Goal: Task Accomplishment & Management: Manage account settings

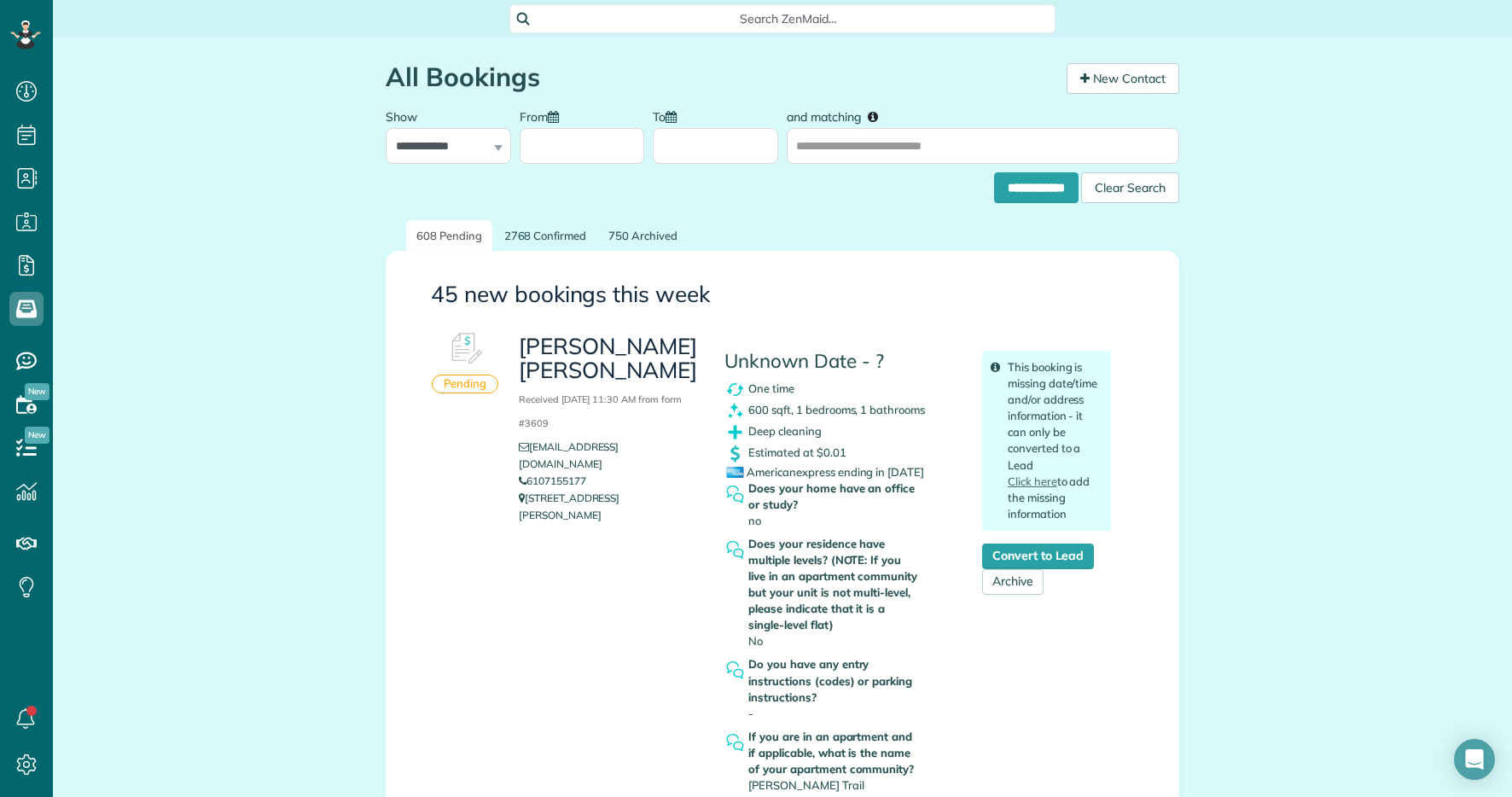
scroll to position [8, 8]
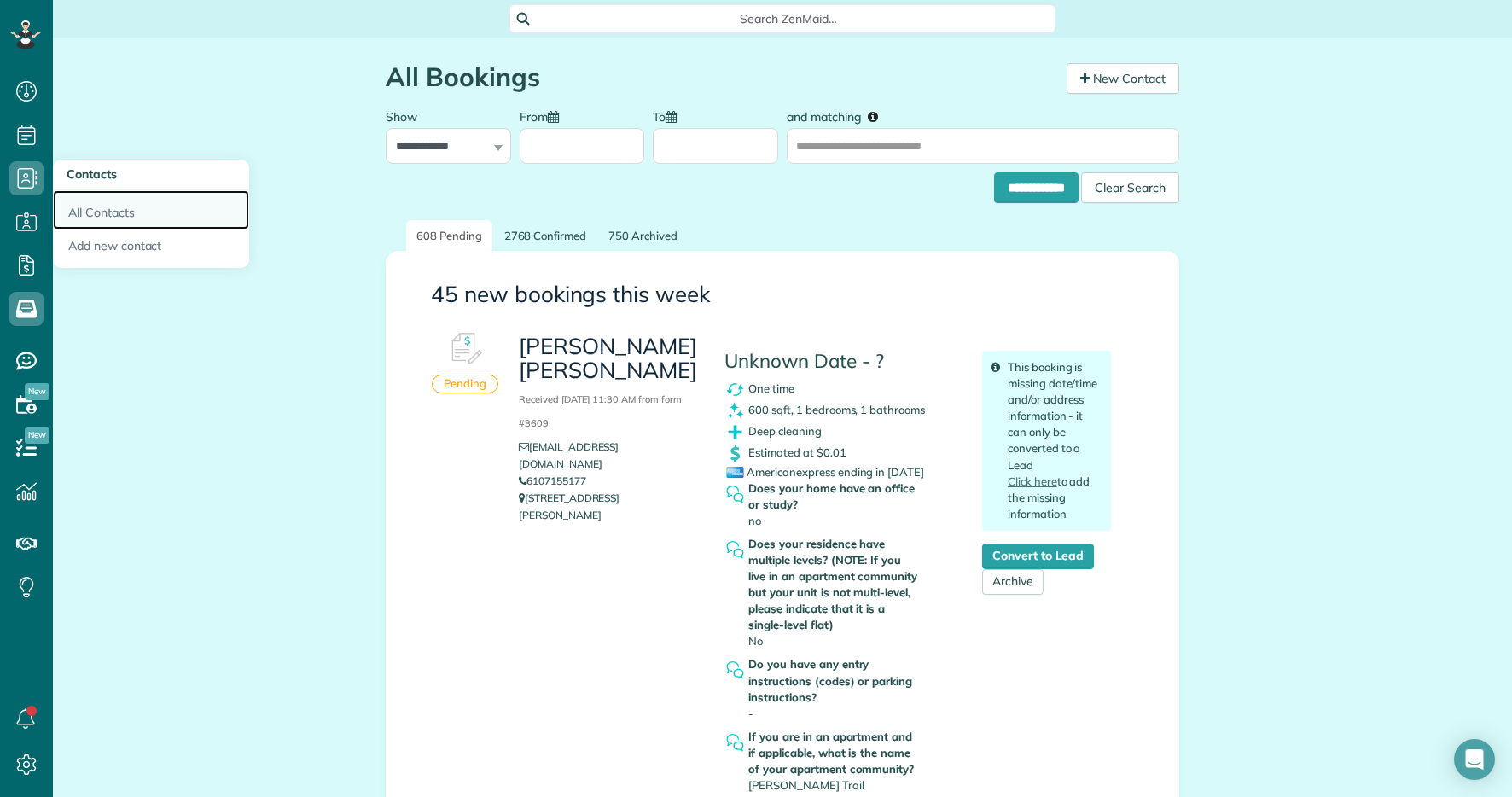
click at [139, 204] on link "All Contacts" at bounding box center [151, 210] width 197 height 39
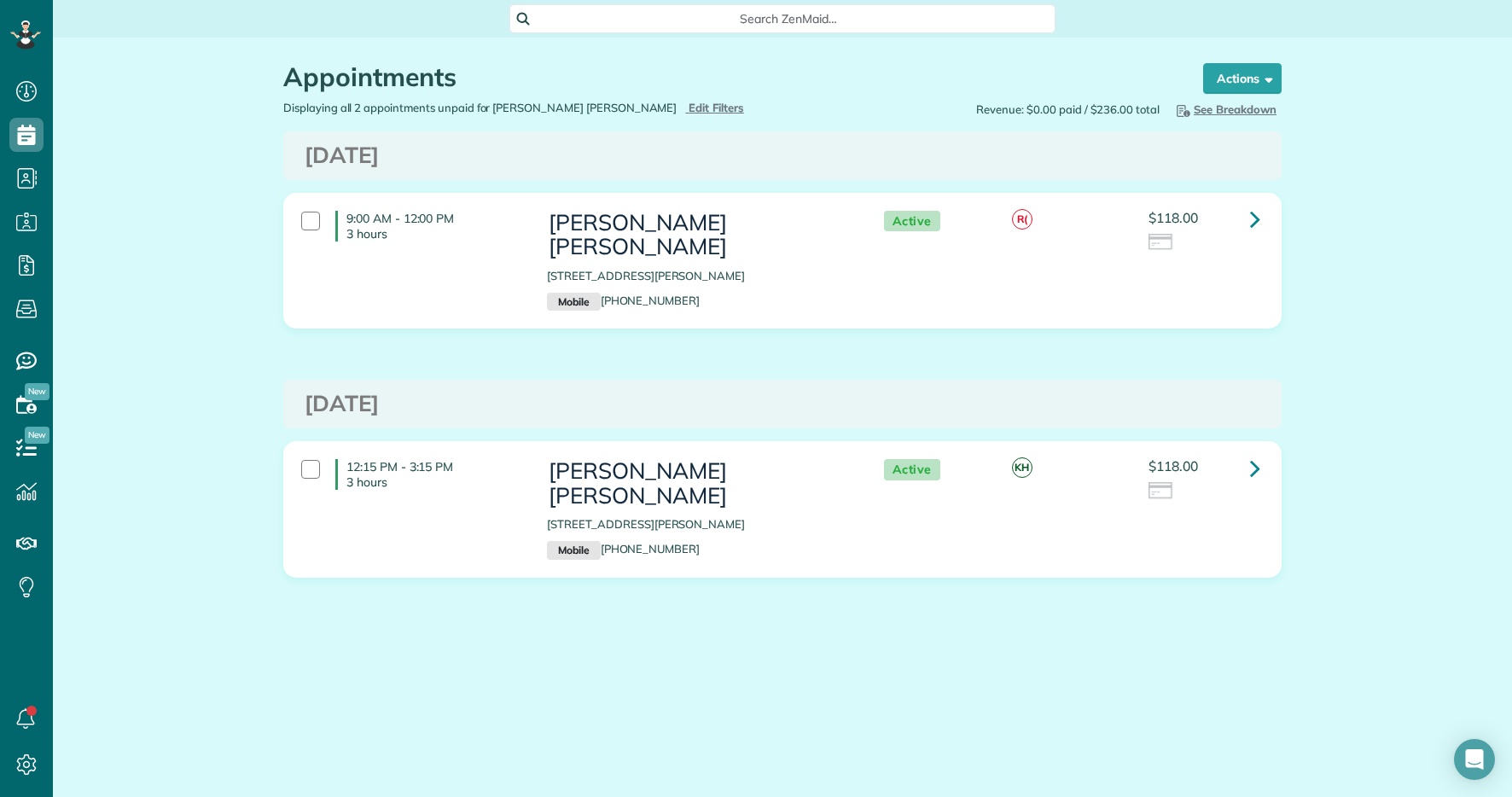
scroll to position [8, 8]
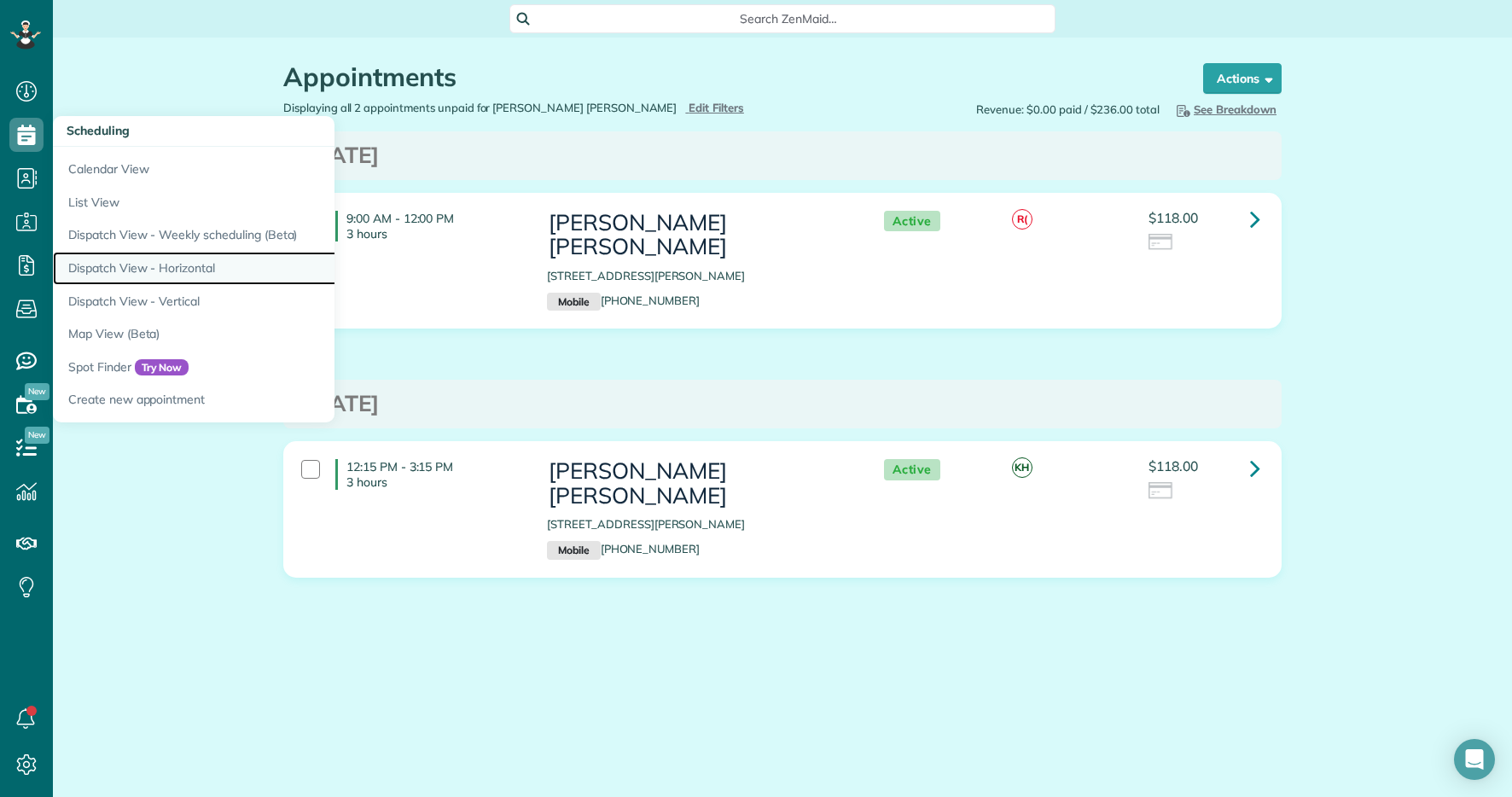
click at [205, 258] on link "Dispatch View - Horizontal" at bounding box center [266, 268] width 427 height 33
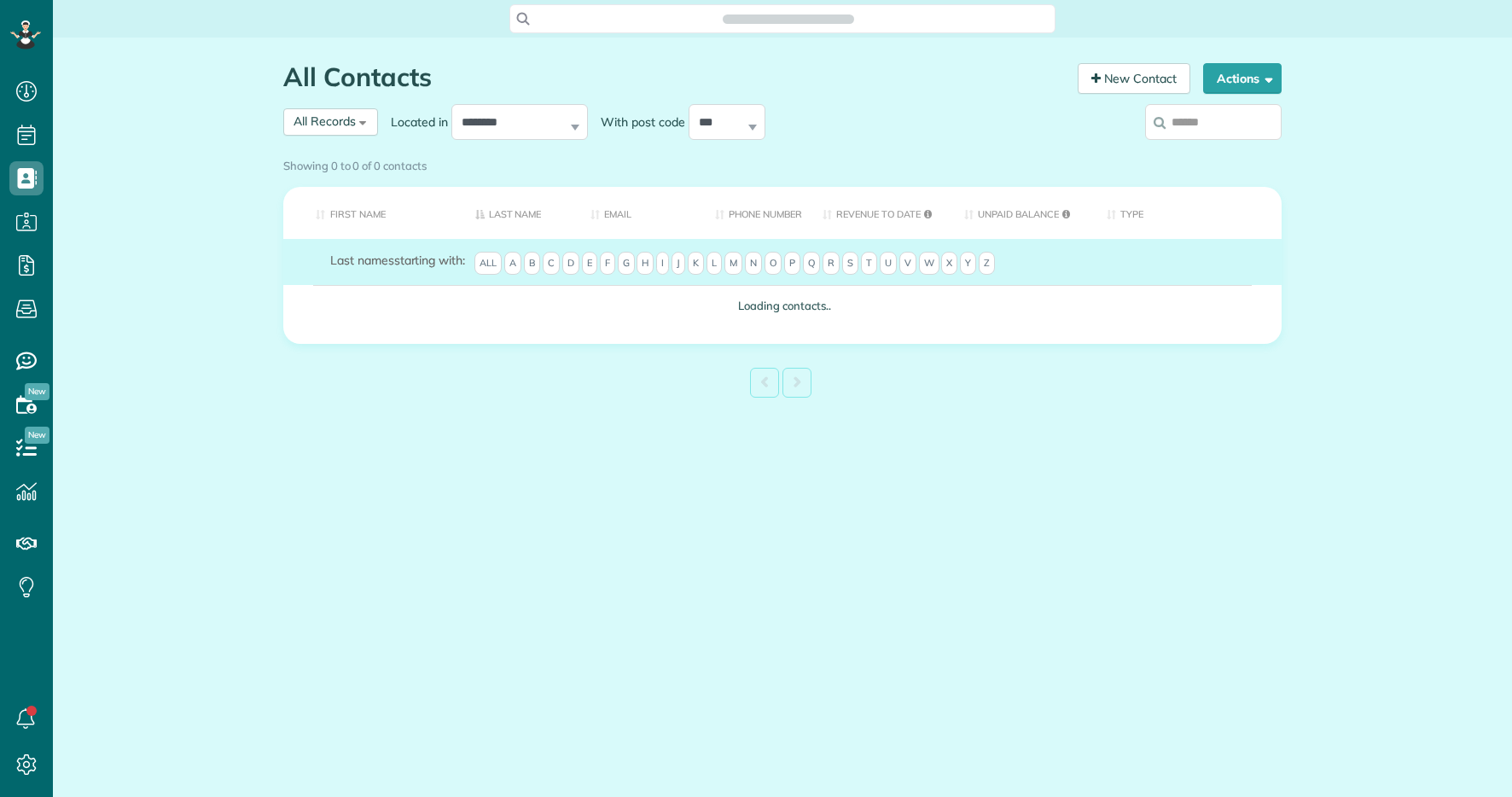
click at [1193, 127] on input "search" at bounding box center [1214, 122] width 137 height 36
type input "****"
click at [1204, 130] on label "****" at bounding box center [1214, 122] width 137 height 44
click at [1204, 130] on input "****" at bounding box center [1214, 122] width 137 height 36
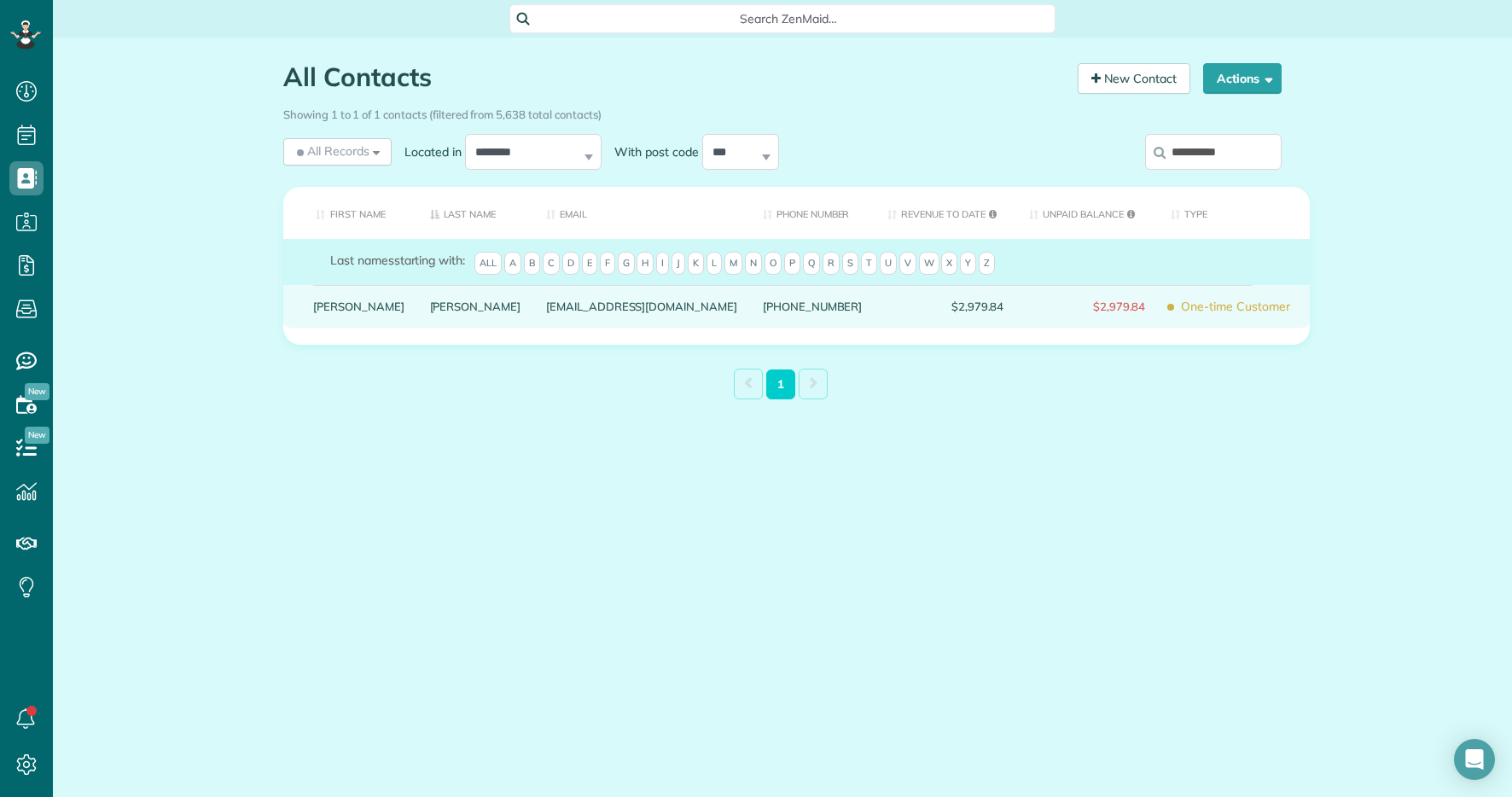
type input "**********"
click at [430, 312] on link "Berger" at bounding box center [475, 306] width 92 height 12
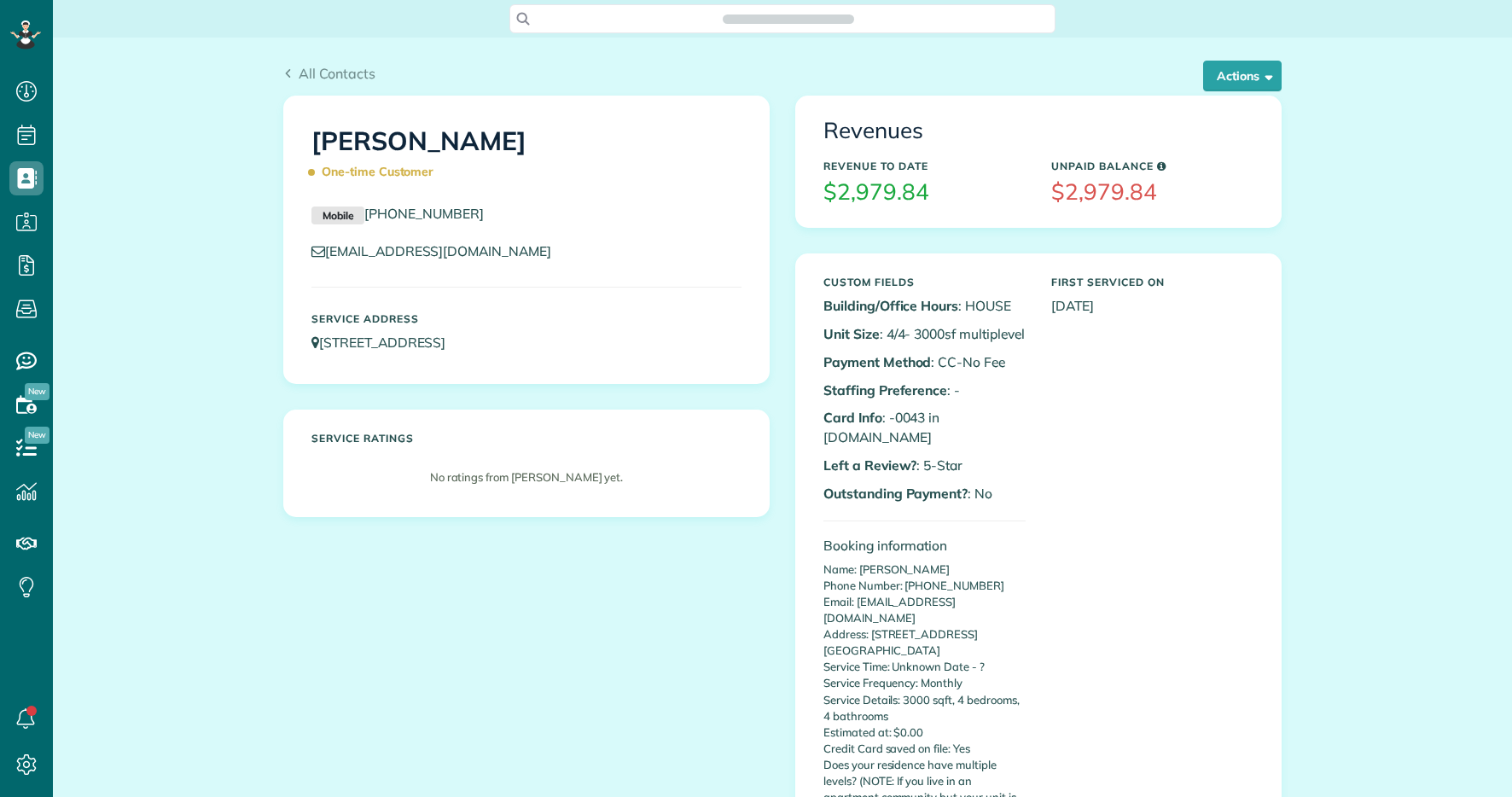
scroll to position [8, 8]
click at [1237, 73] on button "Actions" at bounding box center [1243, 76] width 79 height 31
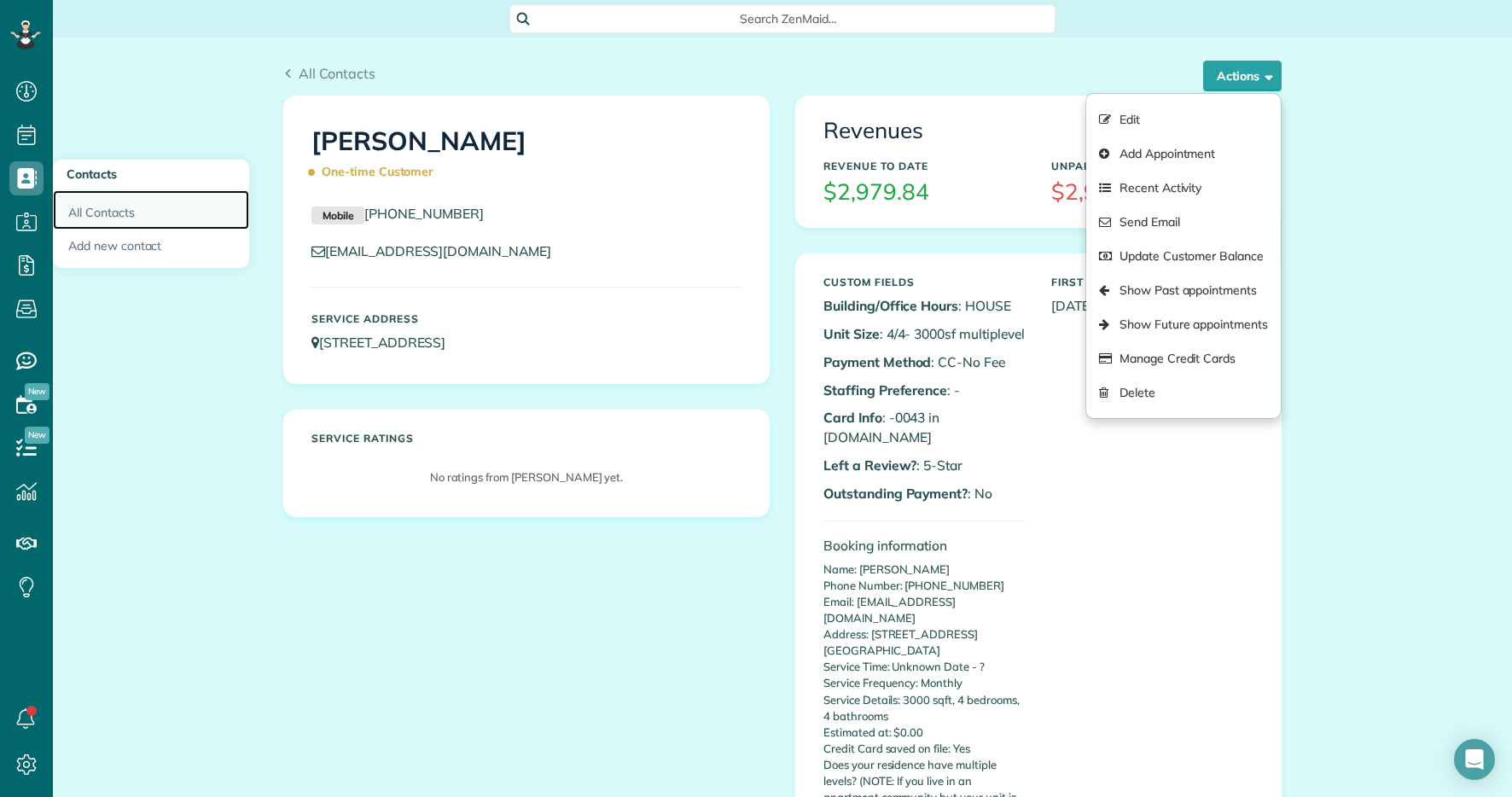
click at [109, 204] on link "All Contacts" at bounding box center [151, 210] width 197 height 39
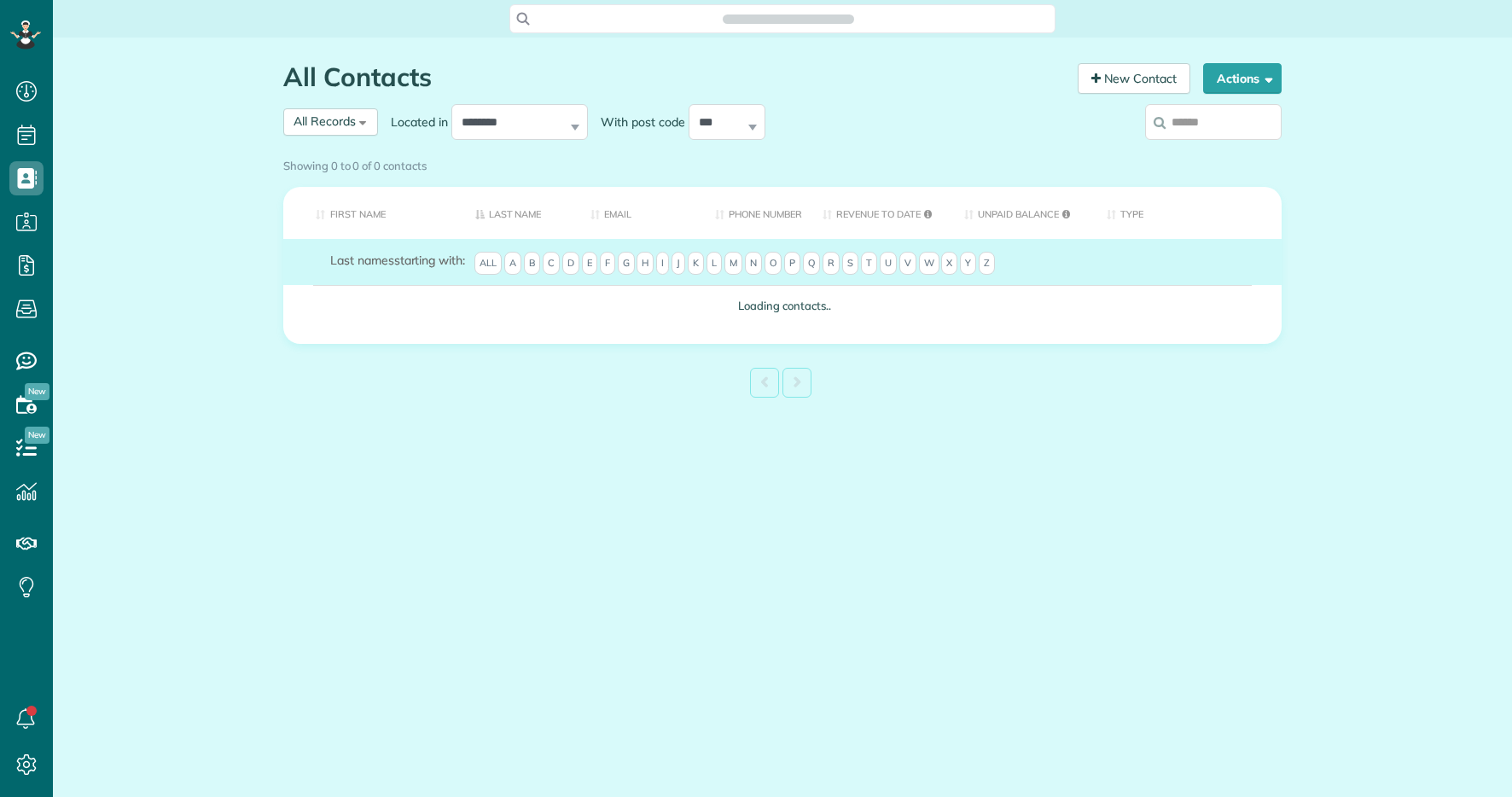
scroll to position [8, 8]
click at [1183, 126] on input "search" at bounding box center [1214, 122] width 137 height 36
type input "***"
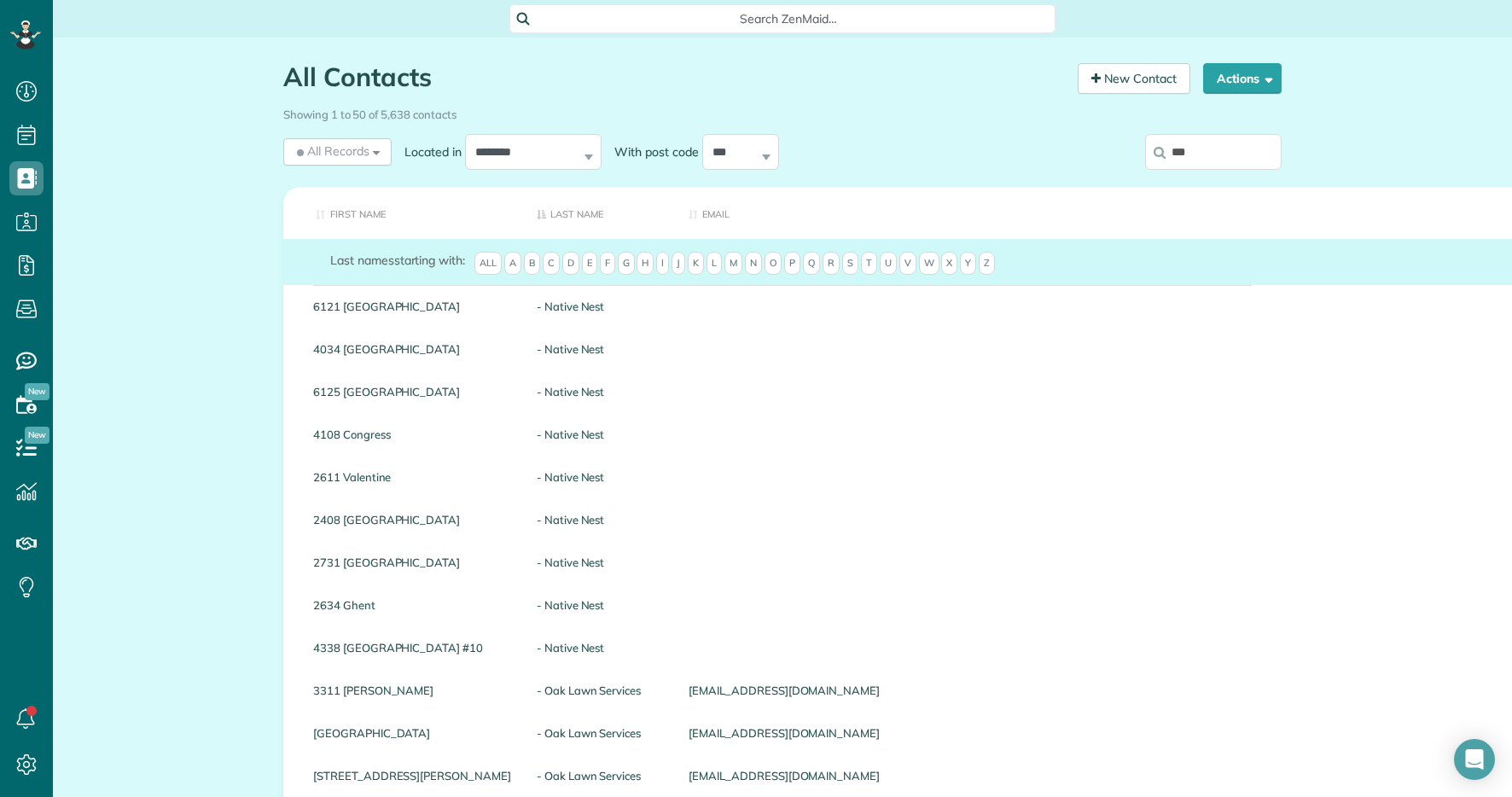
type input "**********"
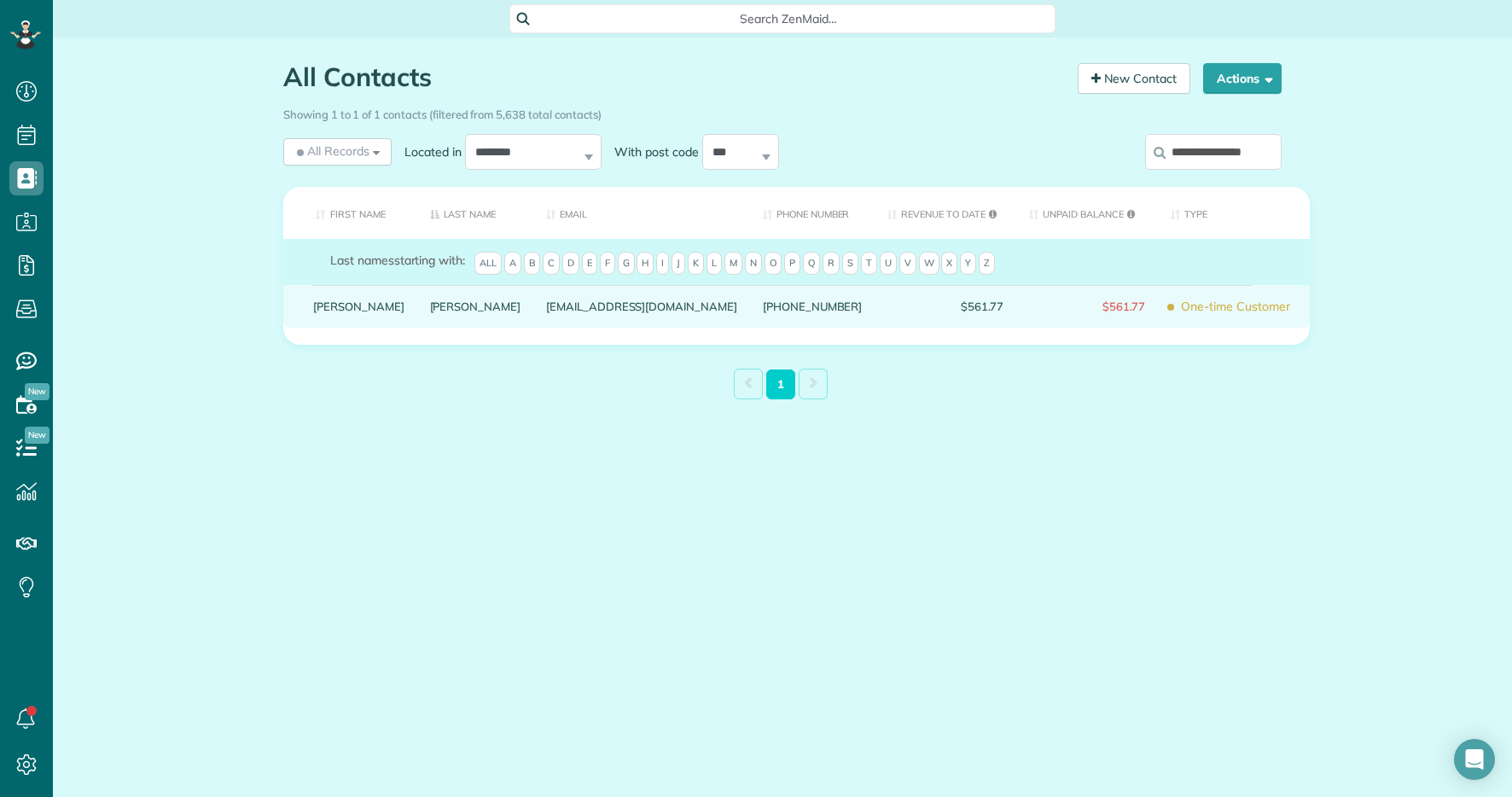
click at [417, 311] on div "Whitfield" at bounding box center [475, 306] width 117 height 43
click at [430, 312] on link "Whitfield" at bounding box center [475, 306] width 92 height 12
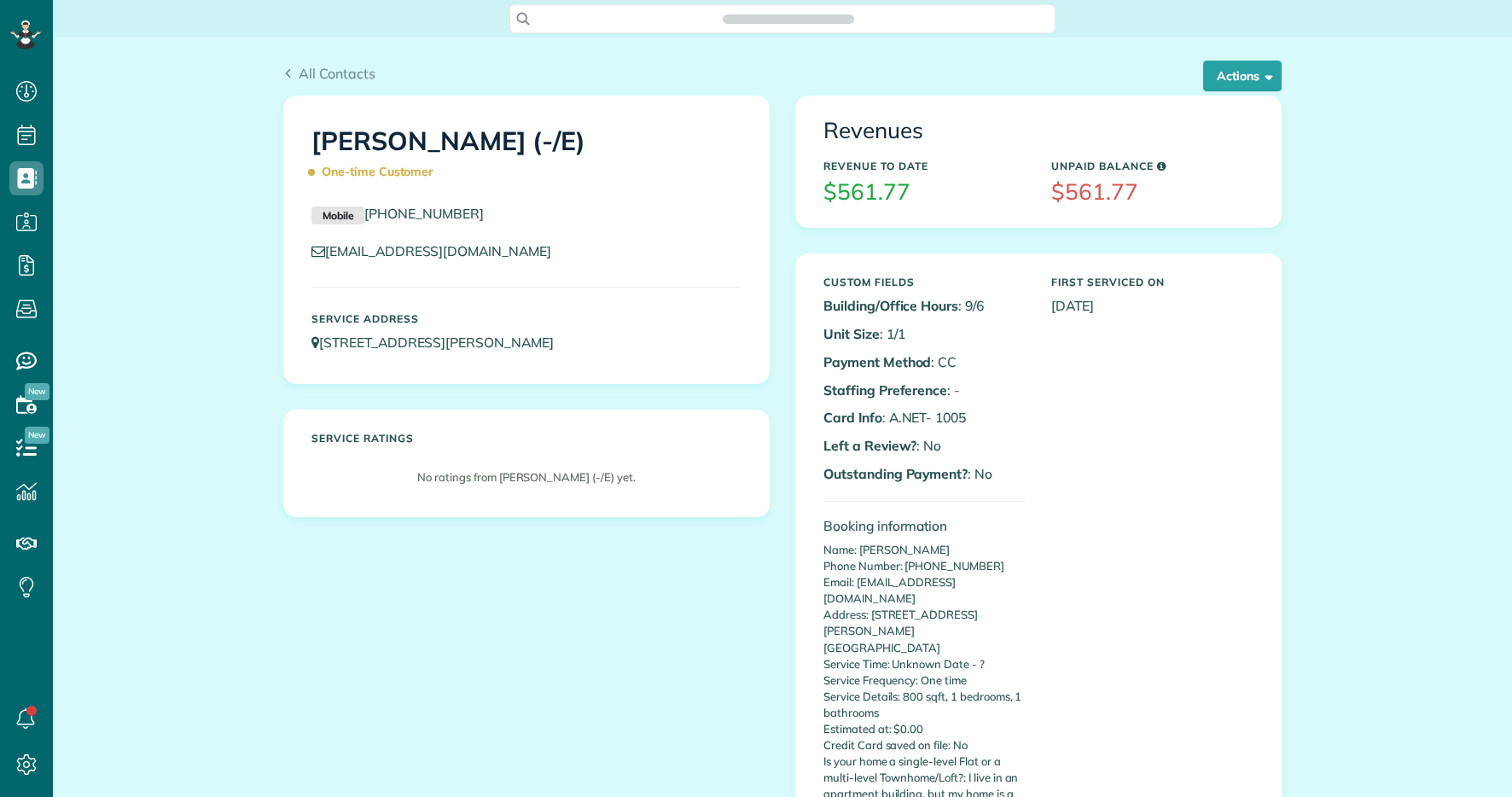
scroll to position [8, 8]
click at [1226, 79] on button "Actions" at bounding box center [1243, 76] width 79 height 31
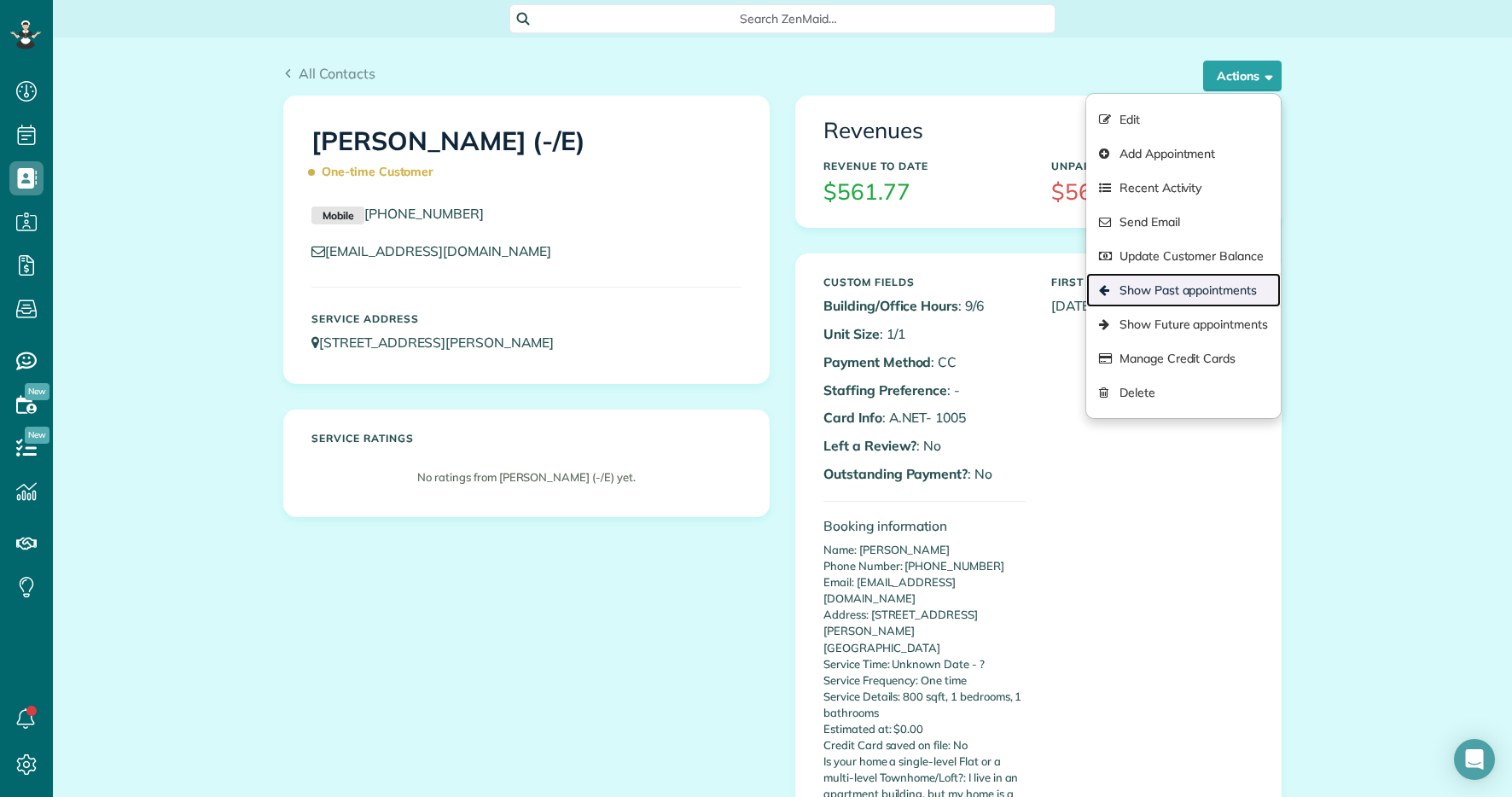
click at [1194, 298] on link "Show Past appointments" at bounding box center [1184, 290] width 195 height 34
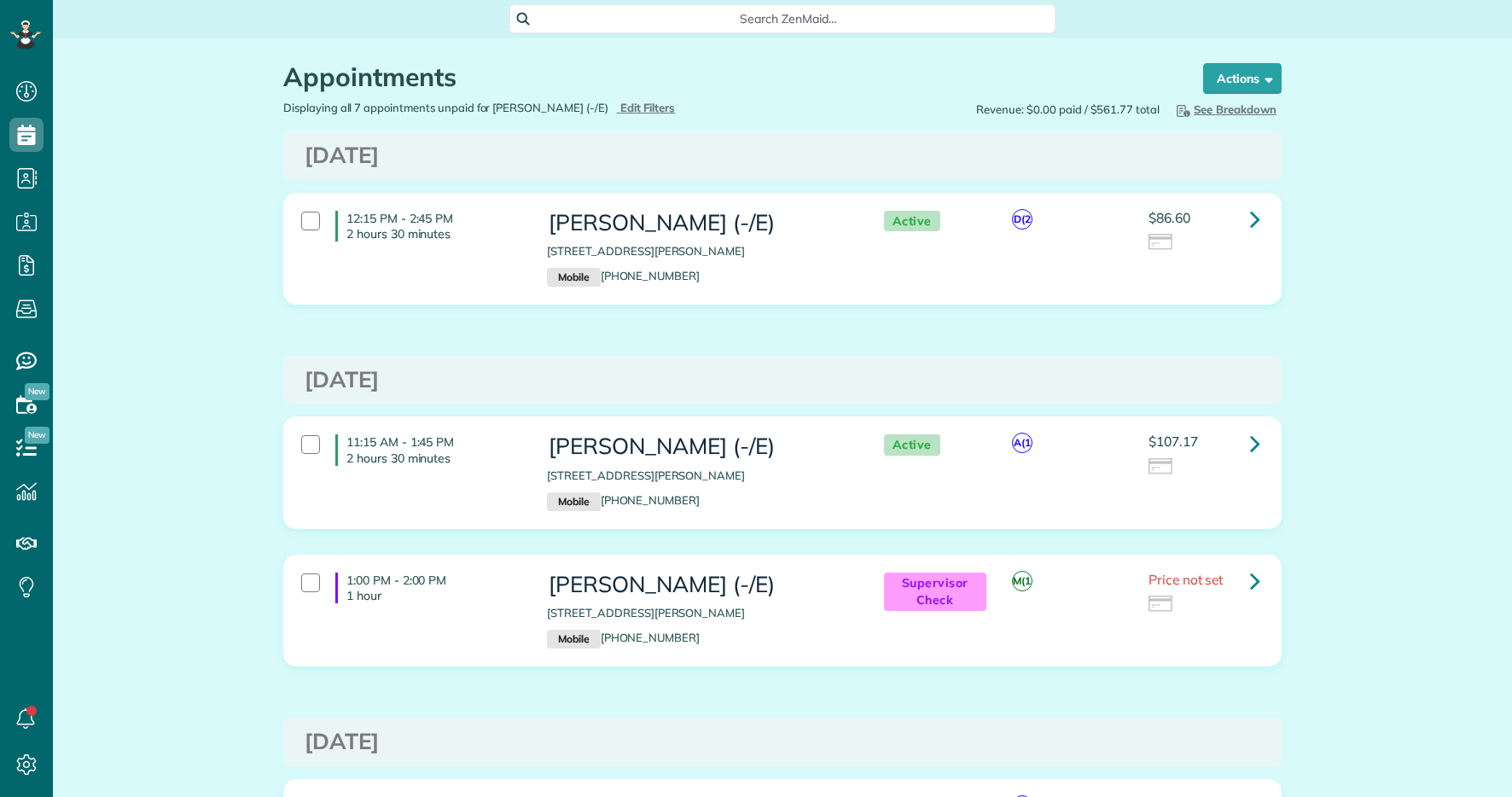
scroll to position [8, 8]
click at [1257, 215] on icon at bounding box center [1255, 219] width 10 height 30
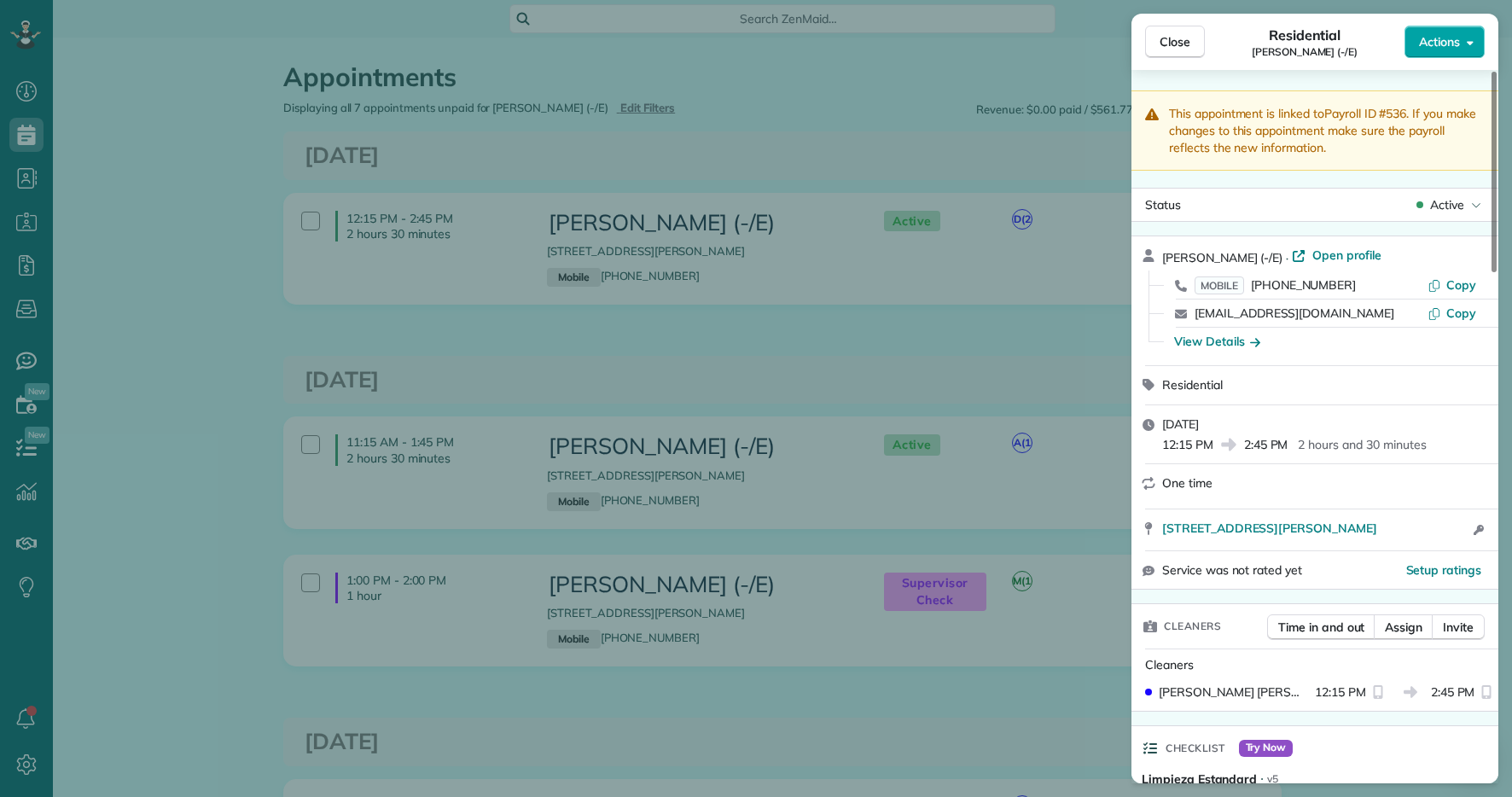
click at [1444, 50] on button "Actions" at bounding box center [1445, 42] width 80 height 32
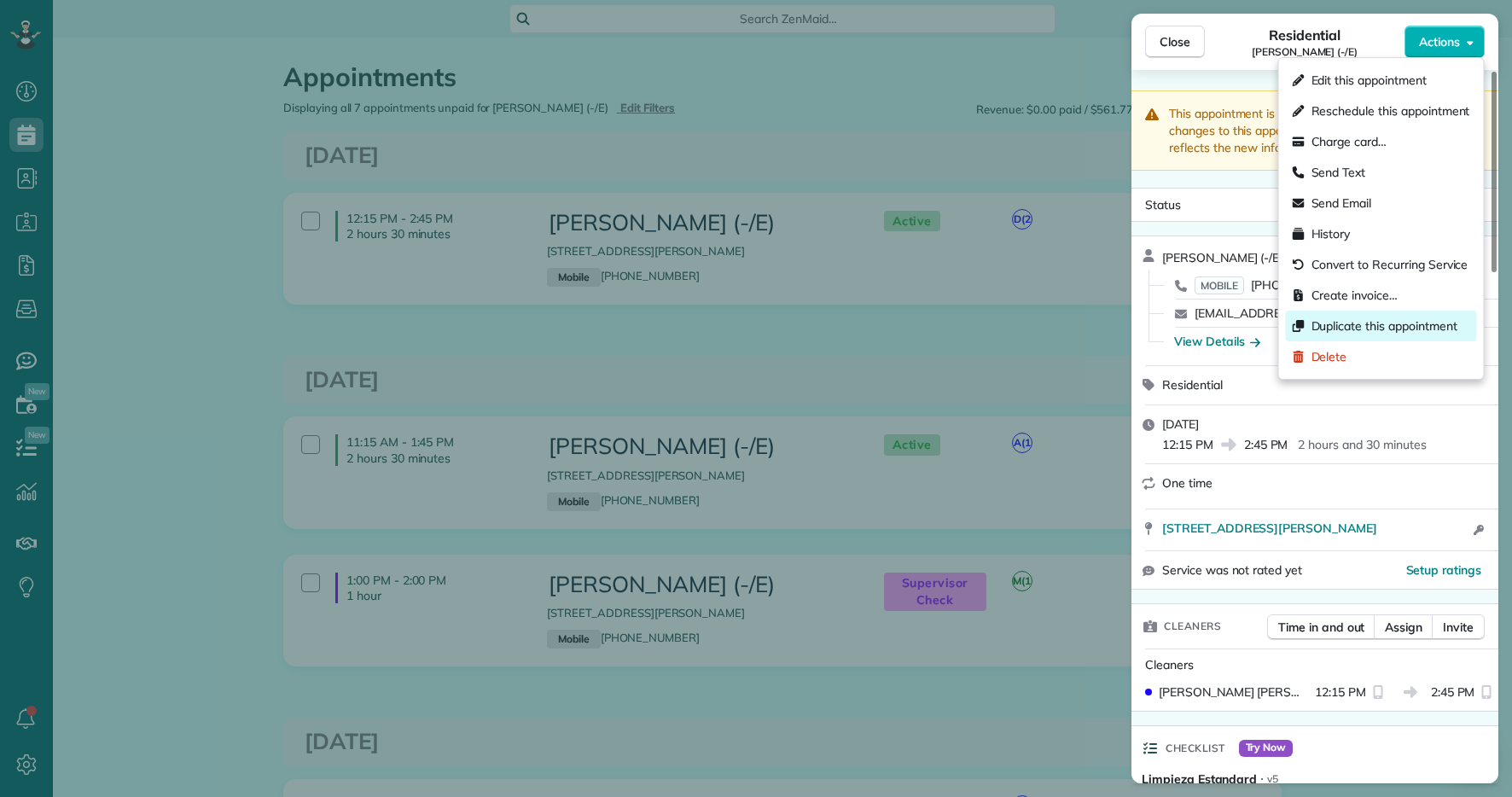
click at [1368, 317] on span "Duplicate this appointment" at bounding box center [1385, 326] width 146 height 17
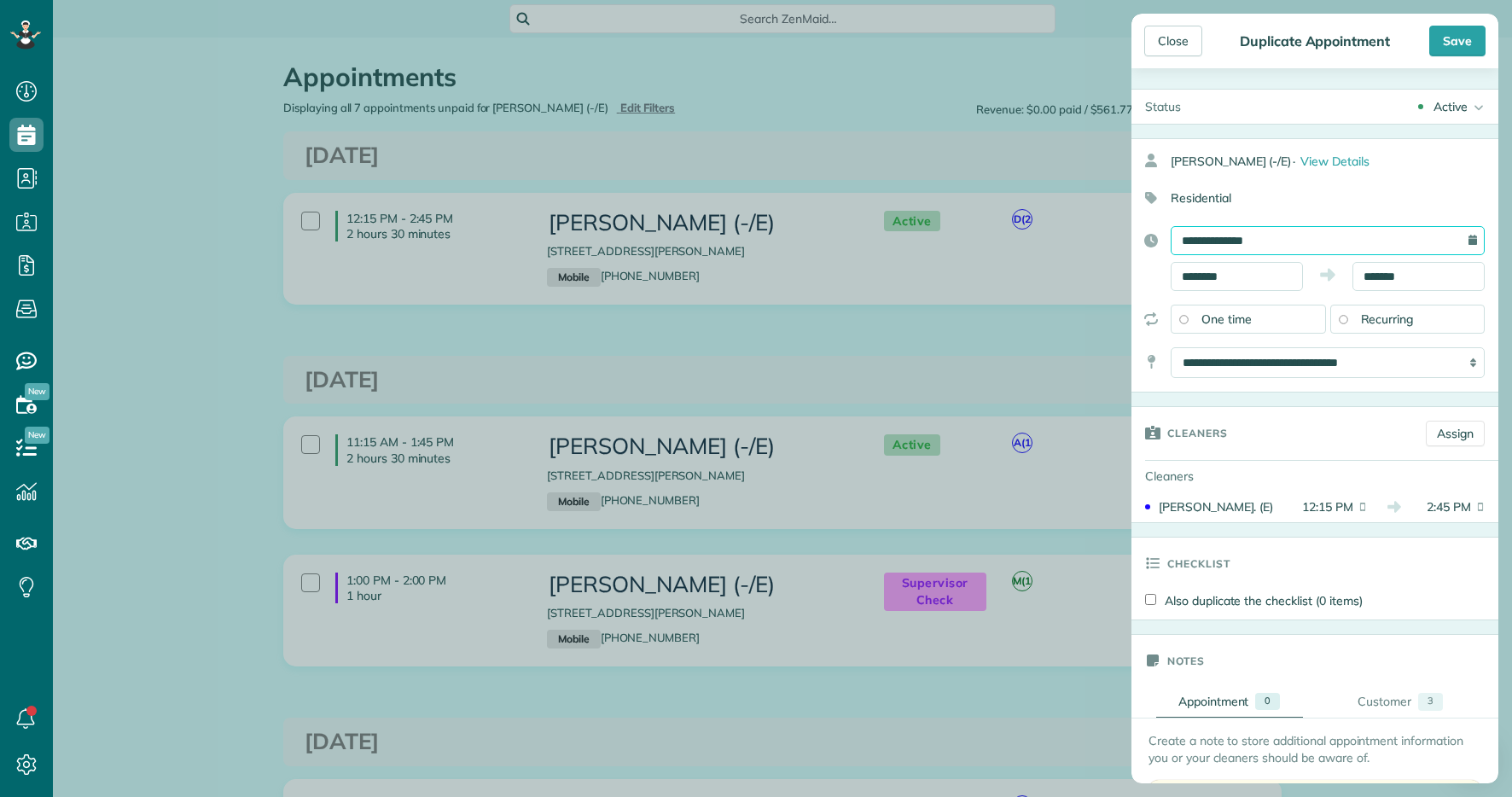
click at [1355, 231] on input "**********" at bounding box center [1327, 240] width 314 height 29
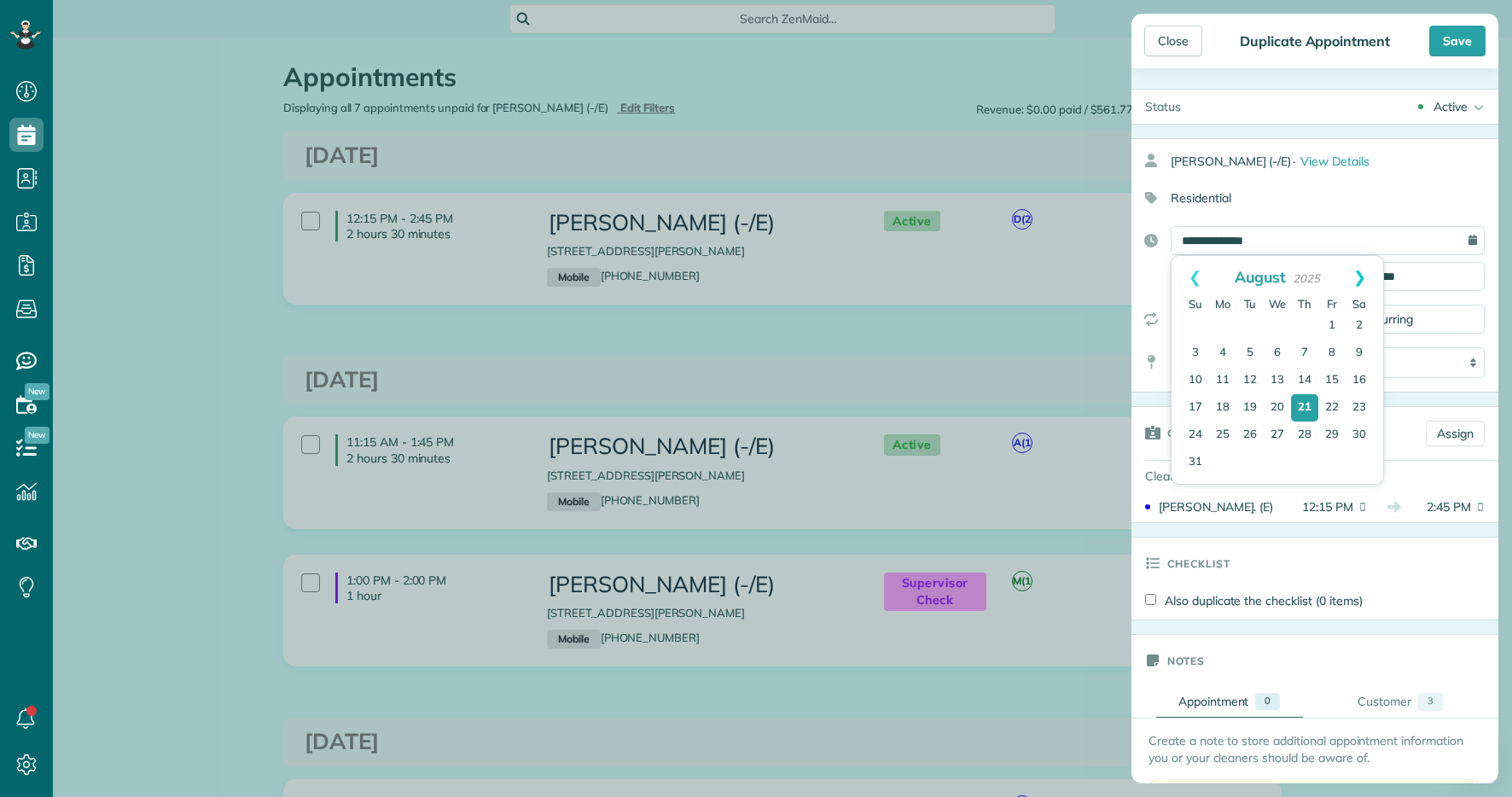
click at [1361, 274] on link "Next" at bounding box center [1360, 277] width 47 height 43
click at [1249, 408] on link "23" at bounding box center [1250, 409] width 27 height 27
type input "**********"
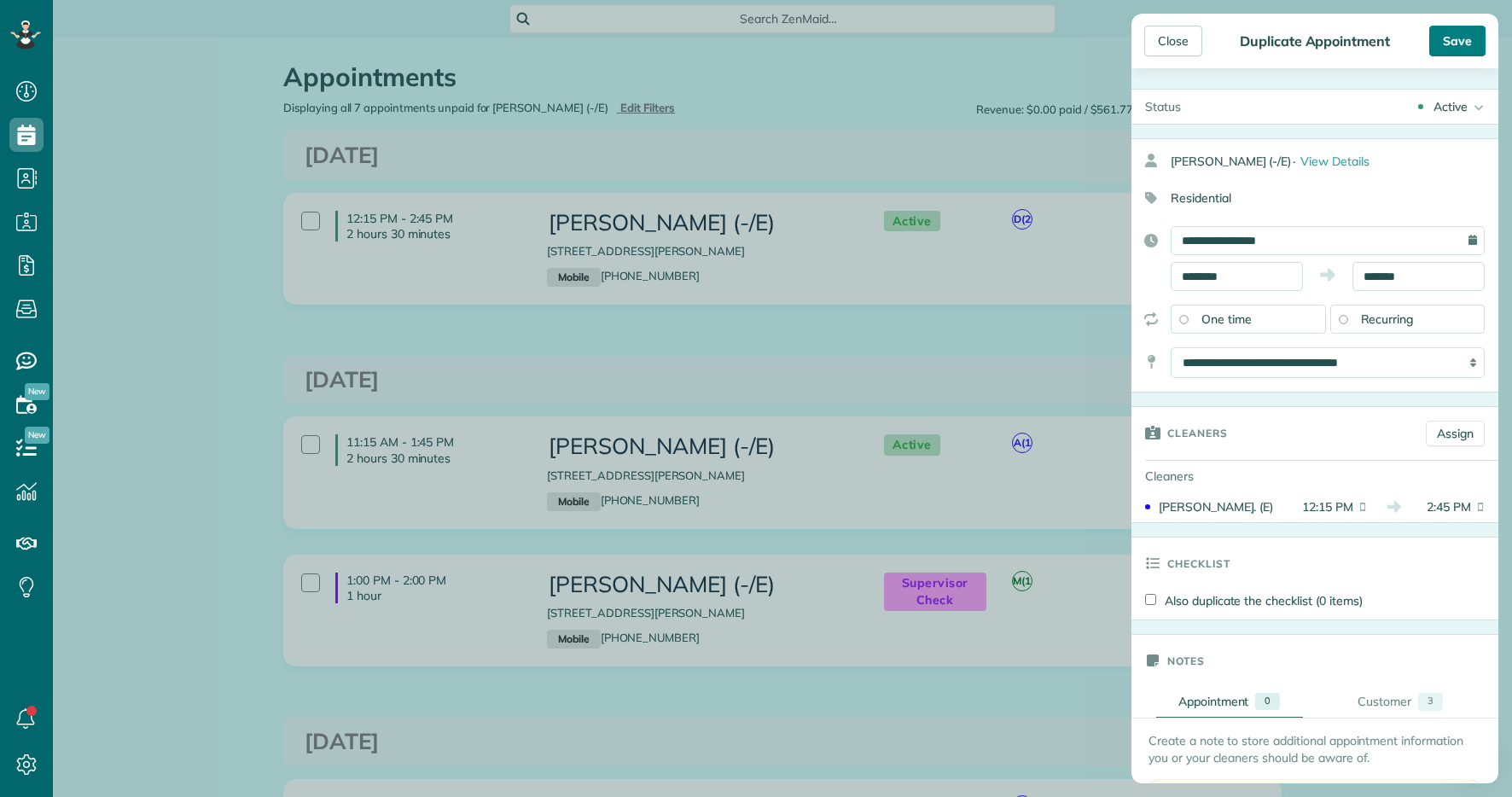
click at [1447, 56] on div "Save" at bounding box center [1458, 41] width 56 height 31
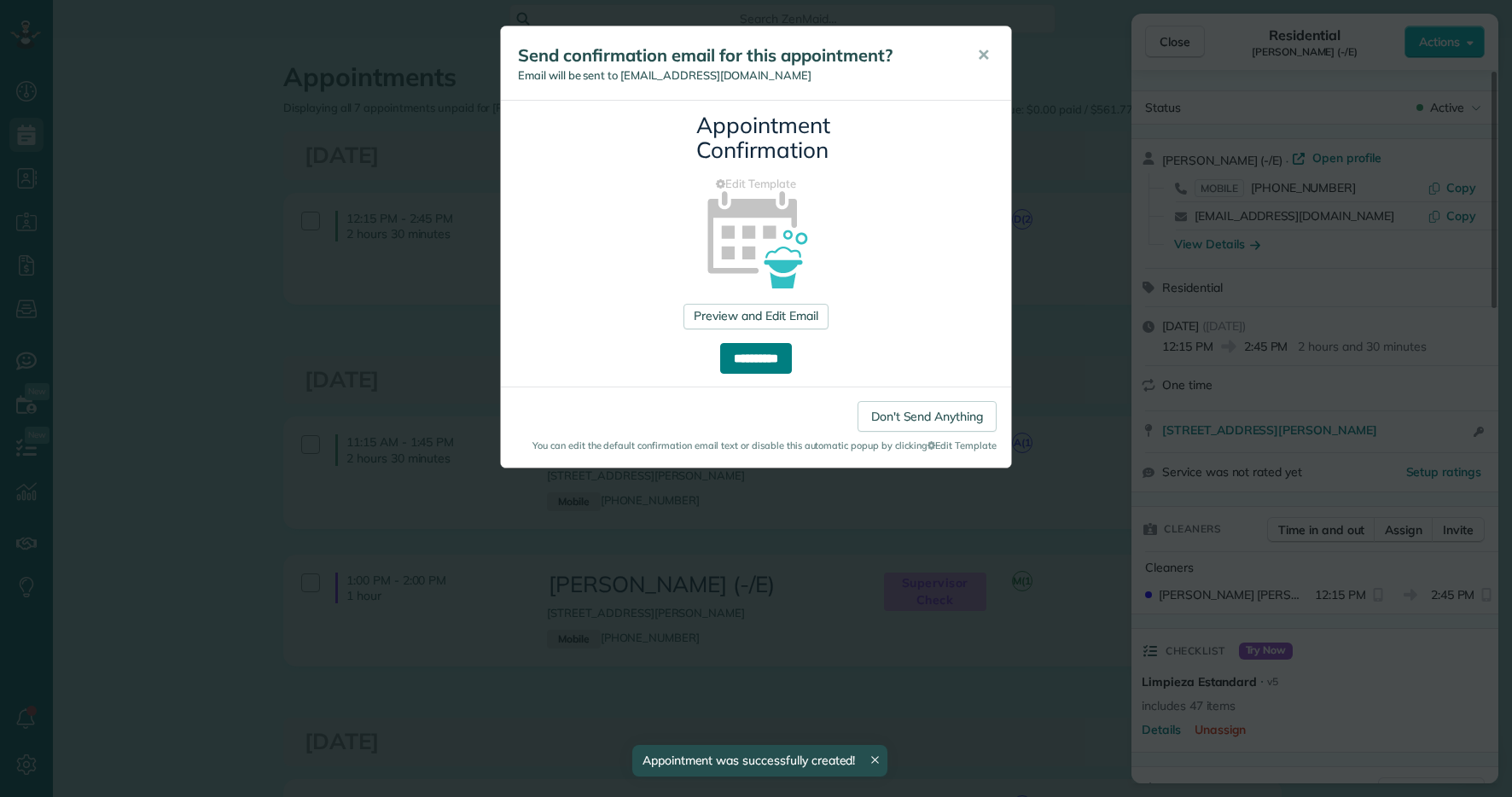
click at [741, 366] on input "**********" at bounding box center [756, 358] width 72 height 31
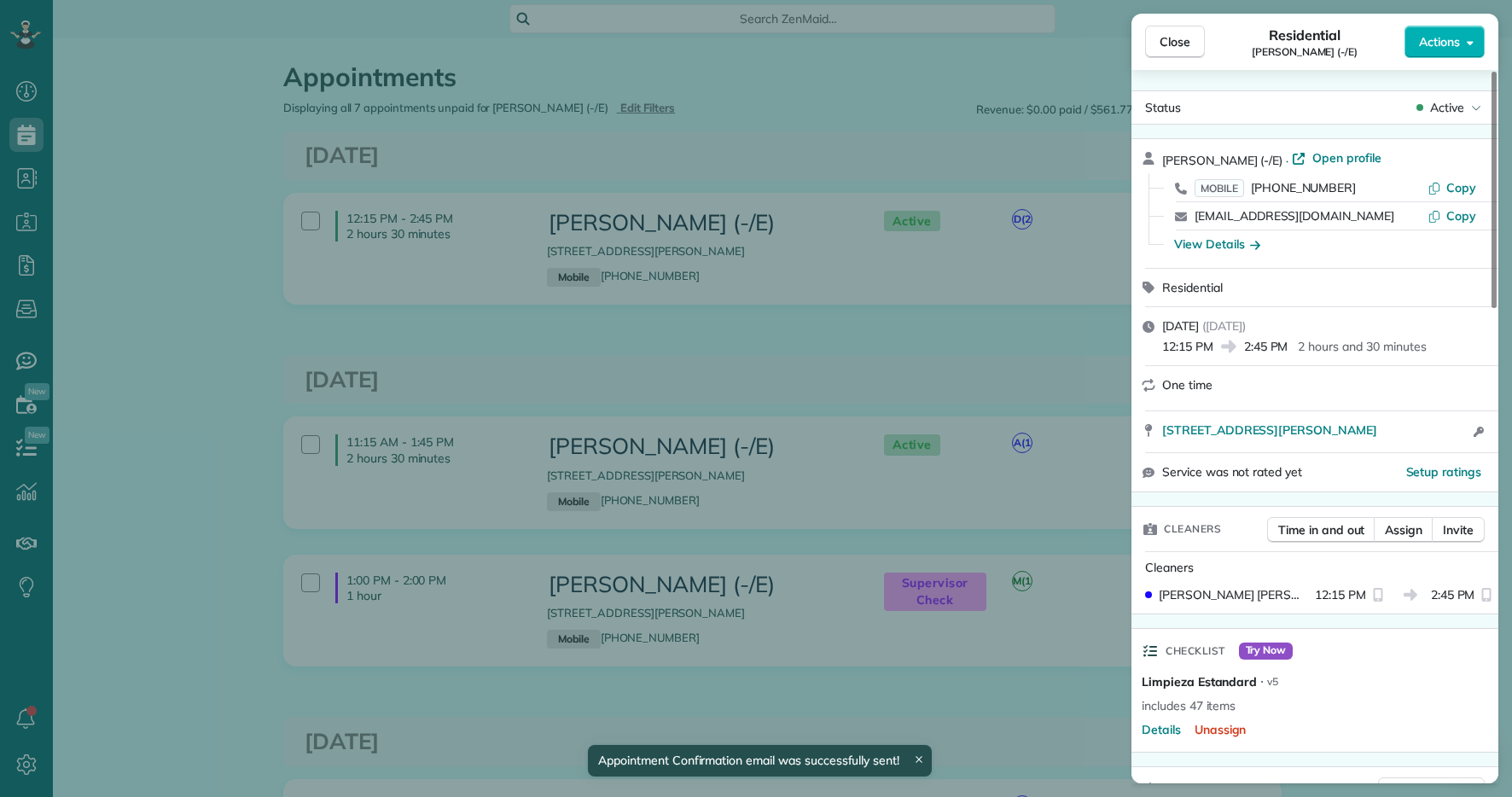
click at [214, 156] on div "Close Residential Olivia Whitfield (-/E) Actions Status Active Olivia Whitfield…" at bounding box center [756, 398] width 1512 height 797
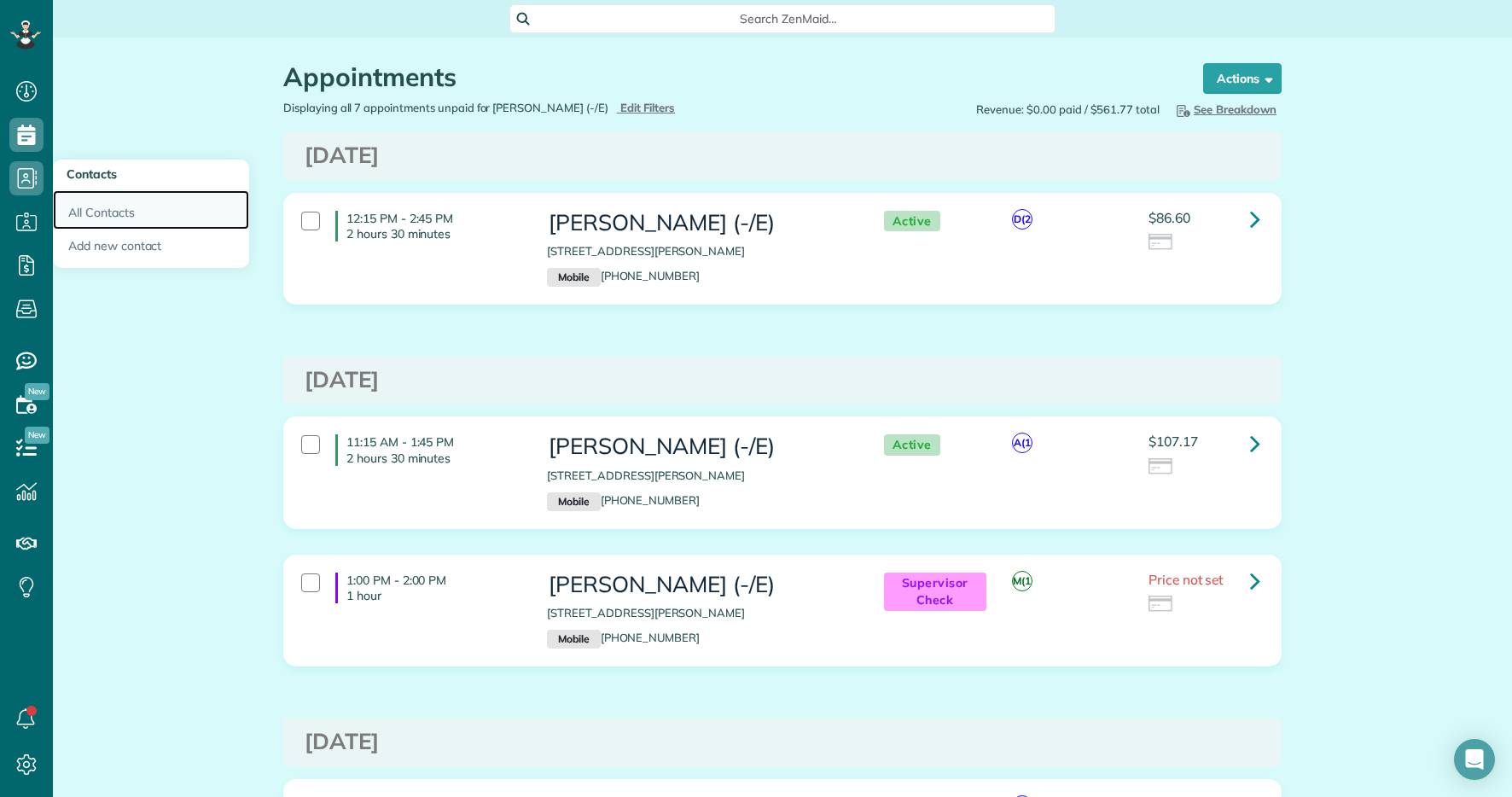
click at [101, 203] on link "All Contacts" at bounding box center [151, 210] width 197 height 39
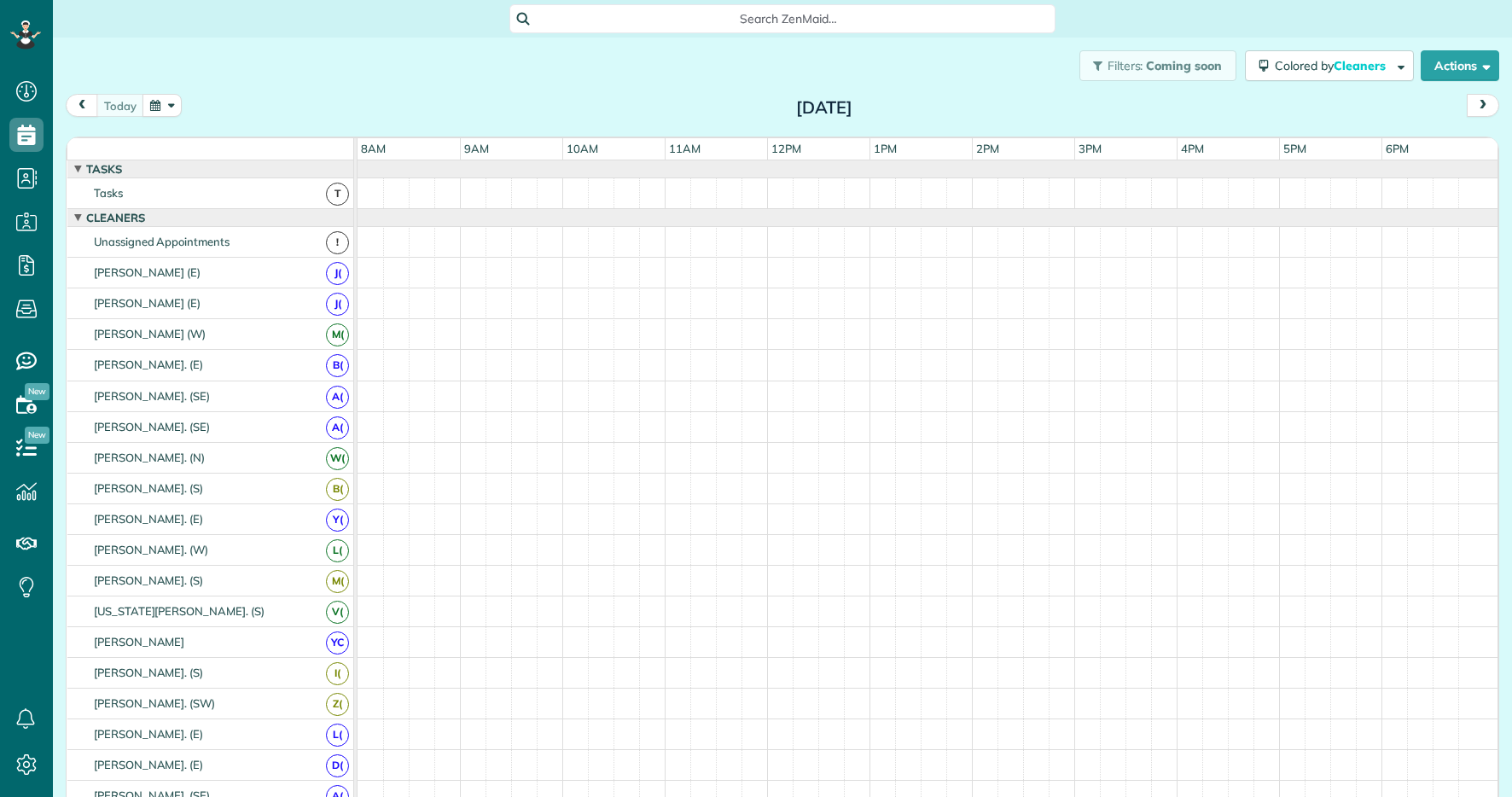
scroll to position [8, 8]
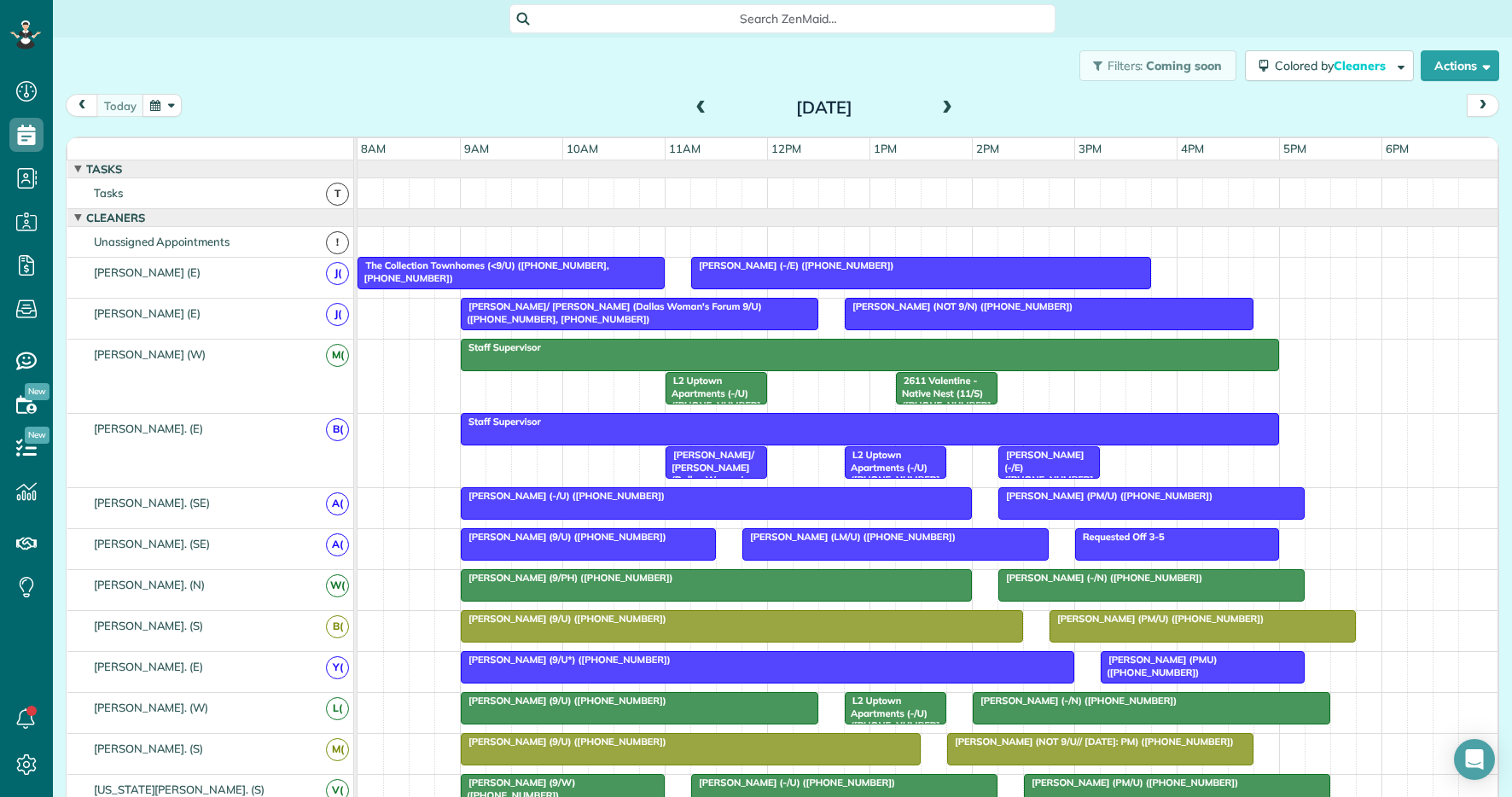
click at [948, 105] on span at bounding box center [948, 109] width 19 height 15
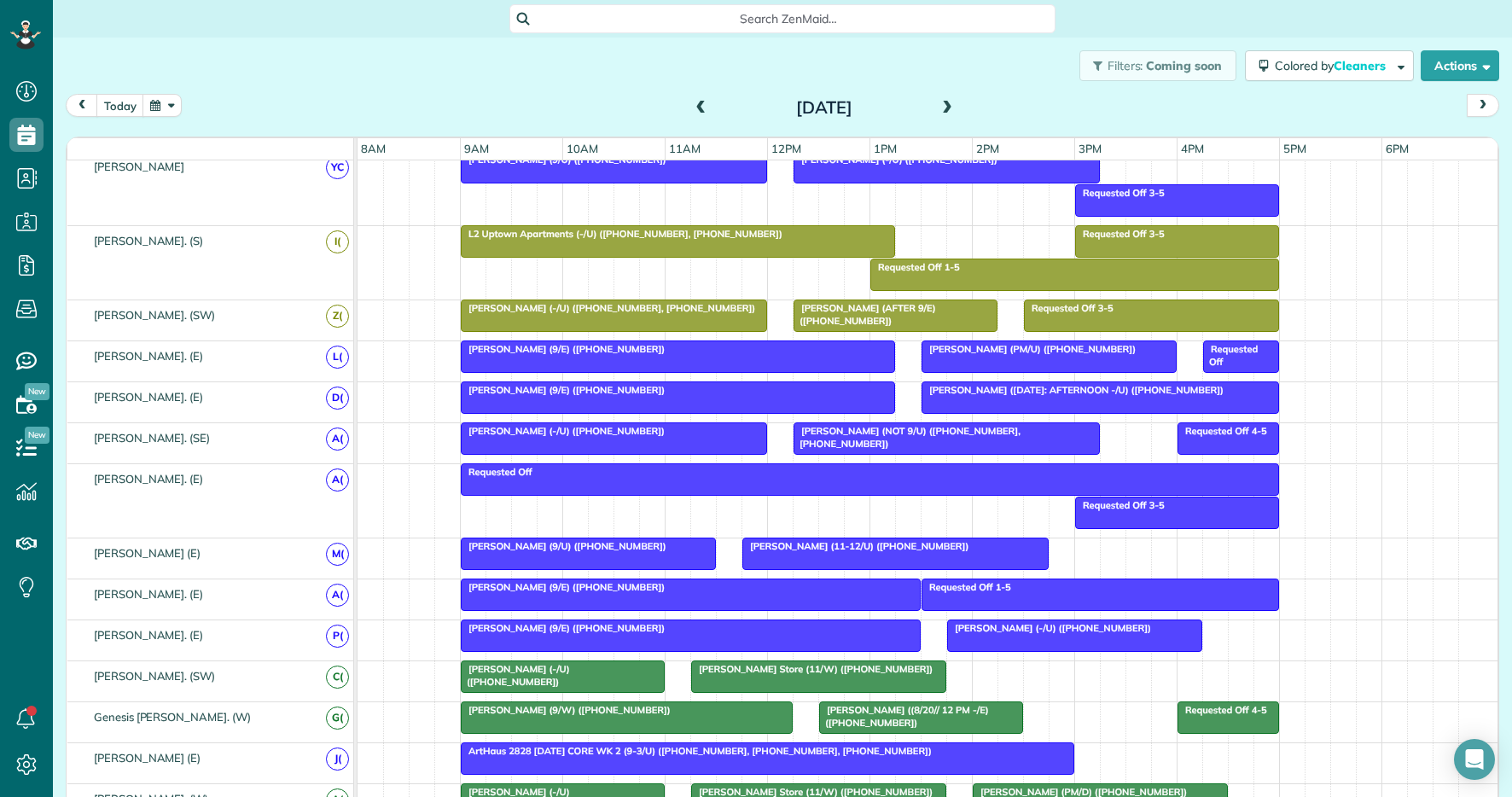
scroll to position [870, 0]
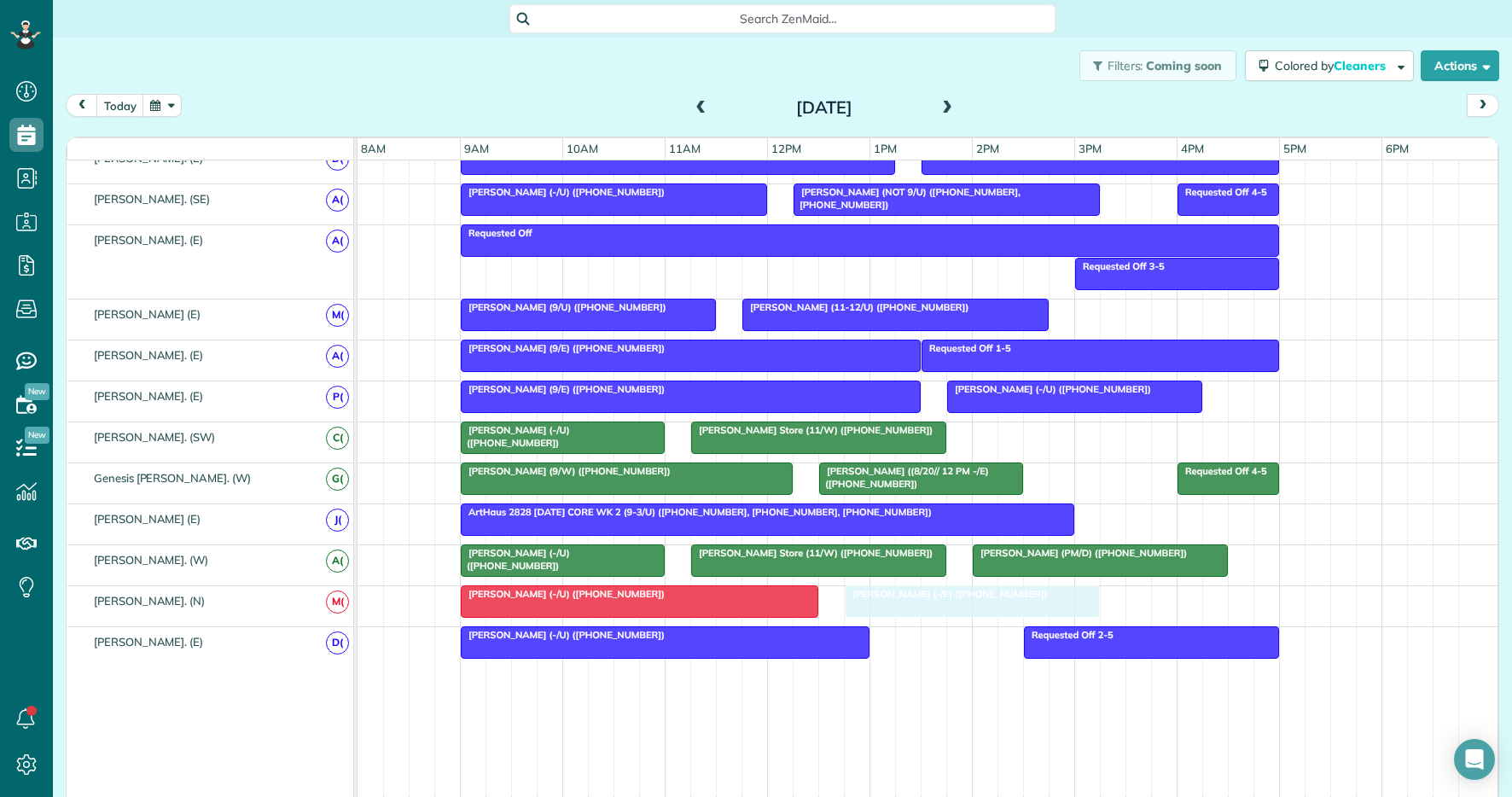
drag, startPoint x: 899, startPoint y: 667, endPoint x: 938, endPoint y: 615, distance: 65.0
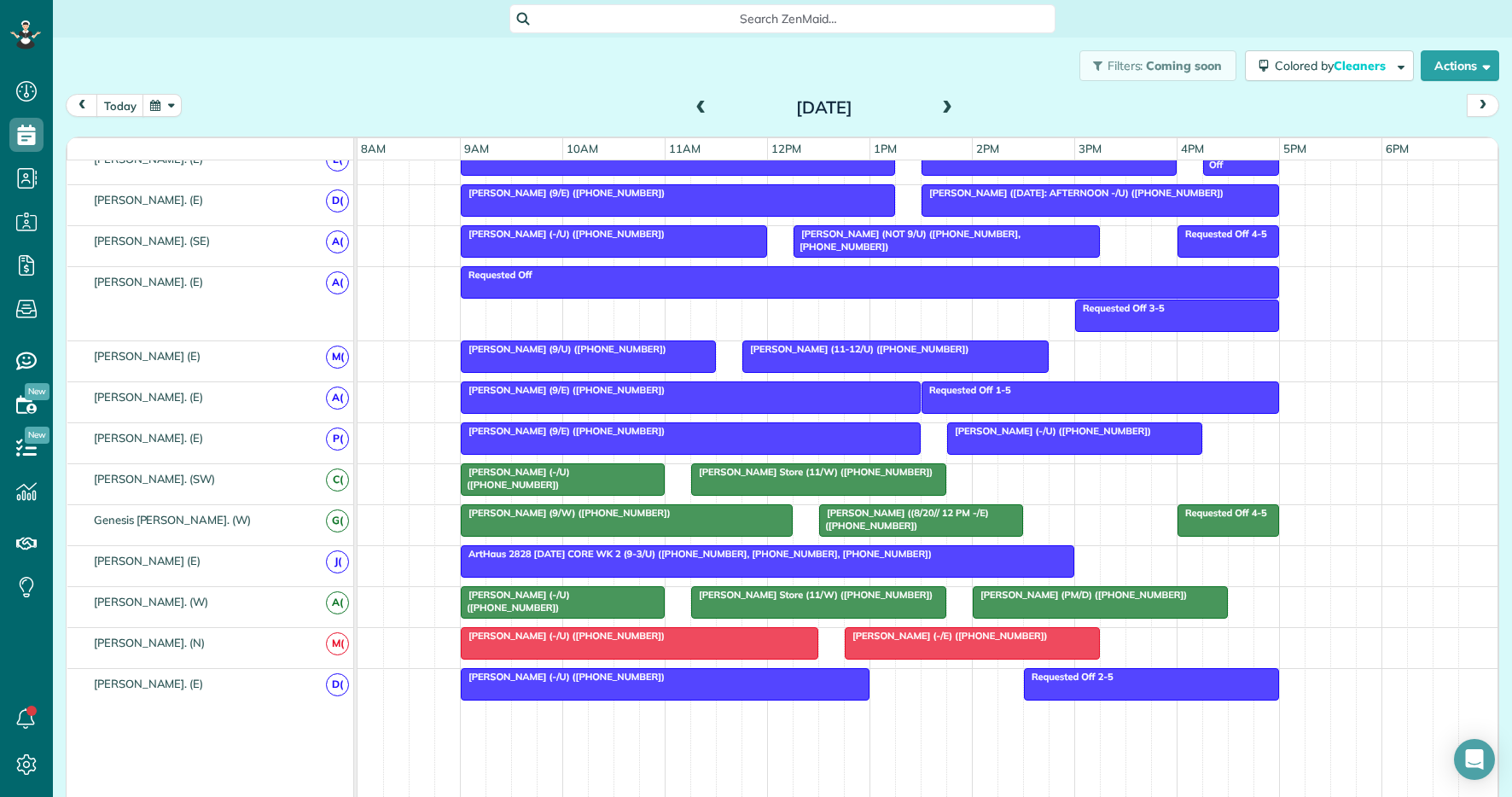
scroll to position [835, 0]
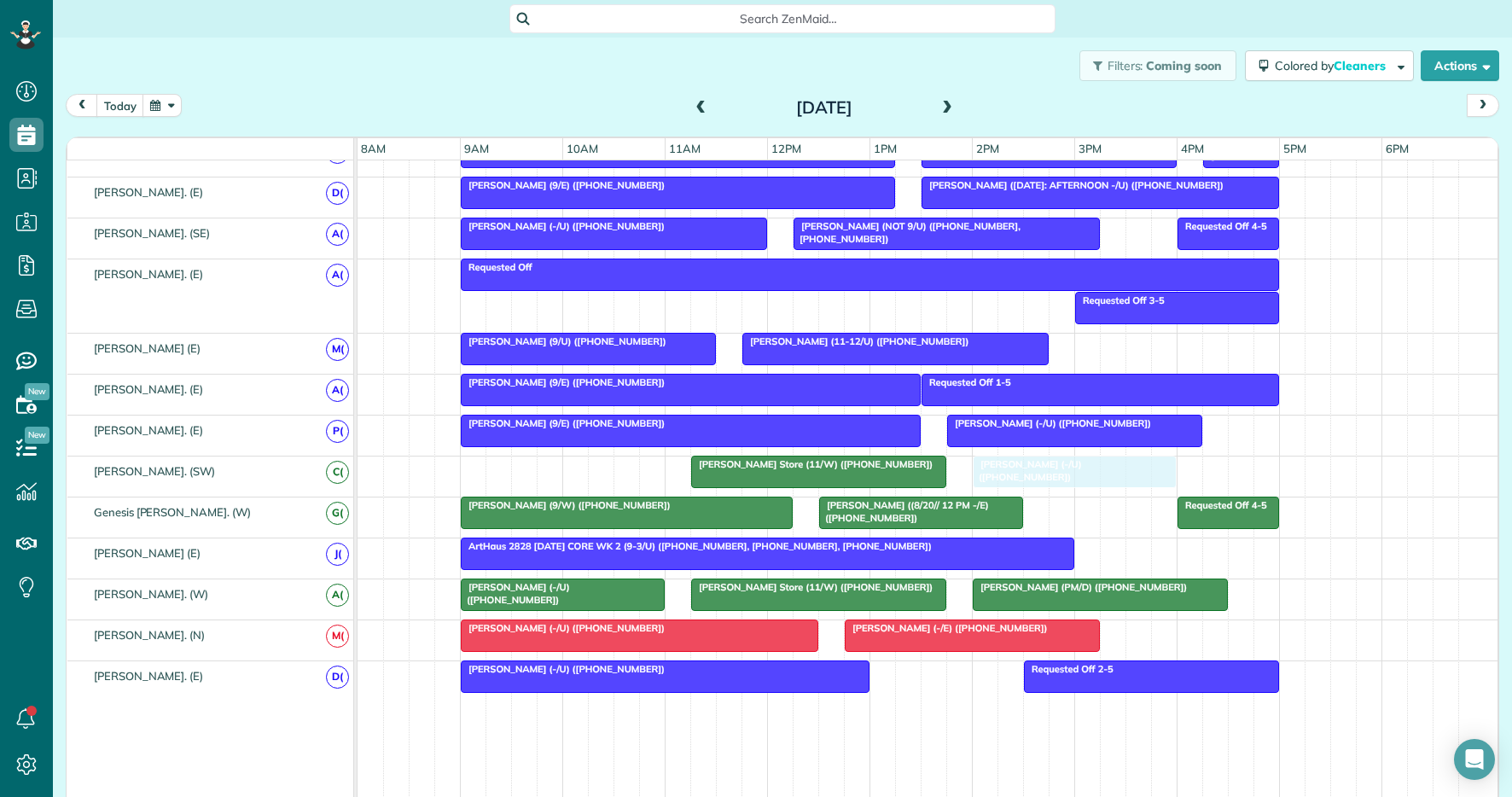
drag, startPoint x: 616, startPoint y: 468, endPoint x: 1123, endPoint y: 469, distance: 507.0
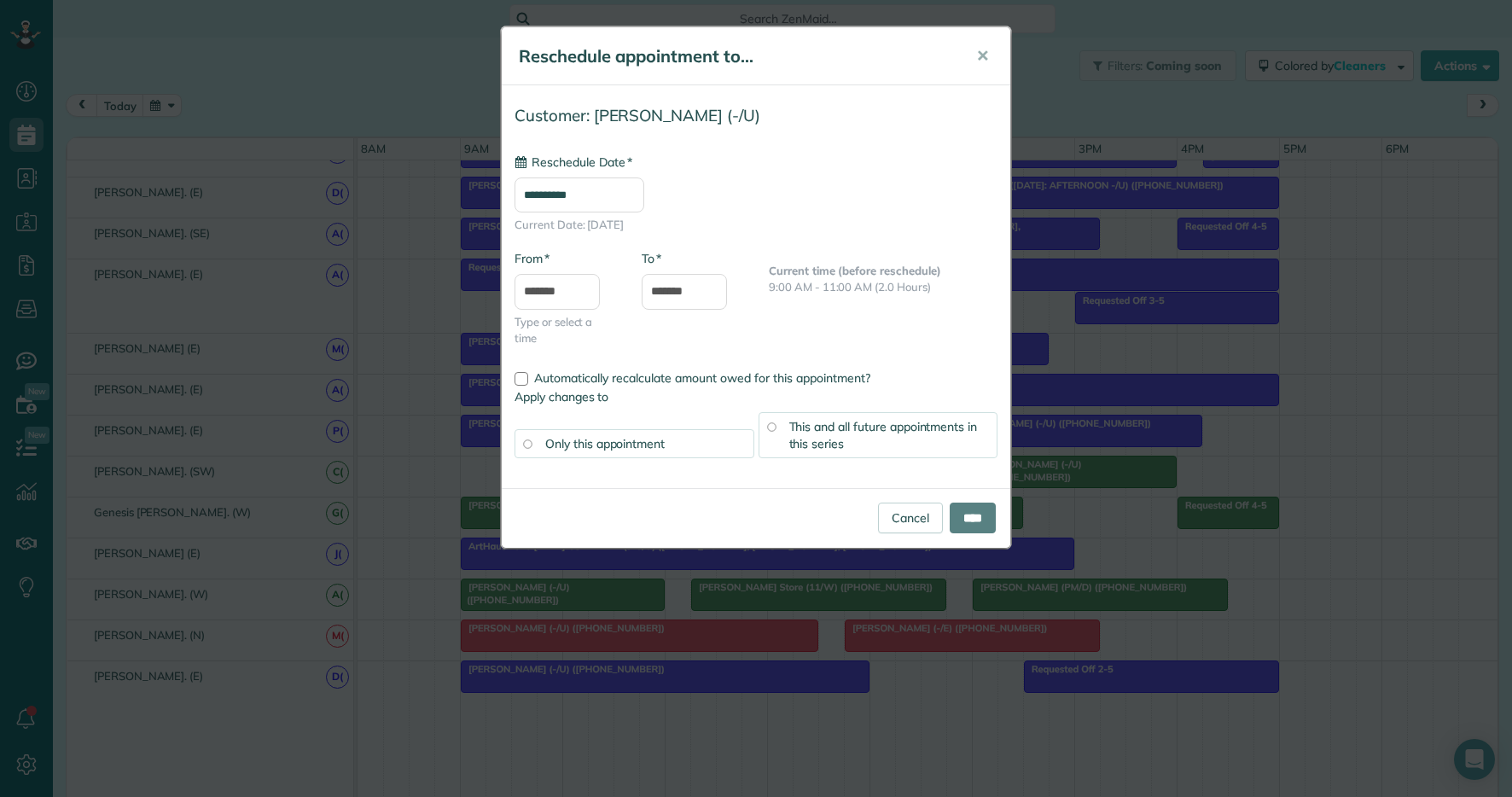
type input "**********"
click at [989, 517] on input "****" at bounding box center [973, 518] width 46 height 31
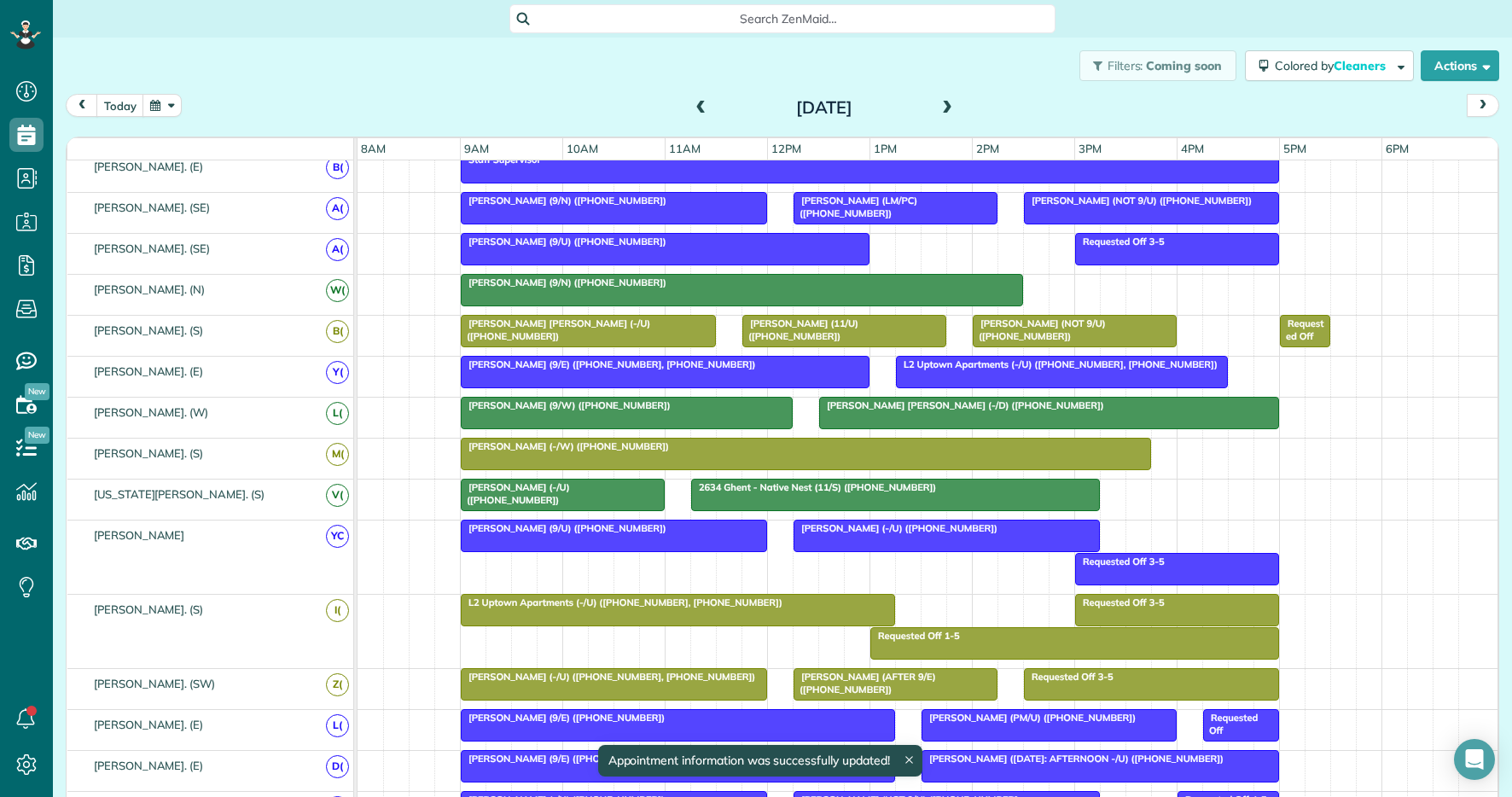
scroll to position [215, 0]
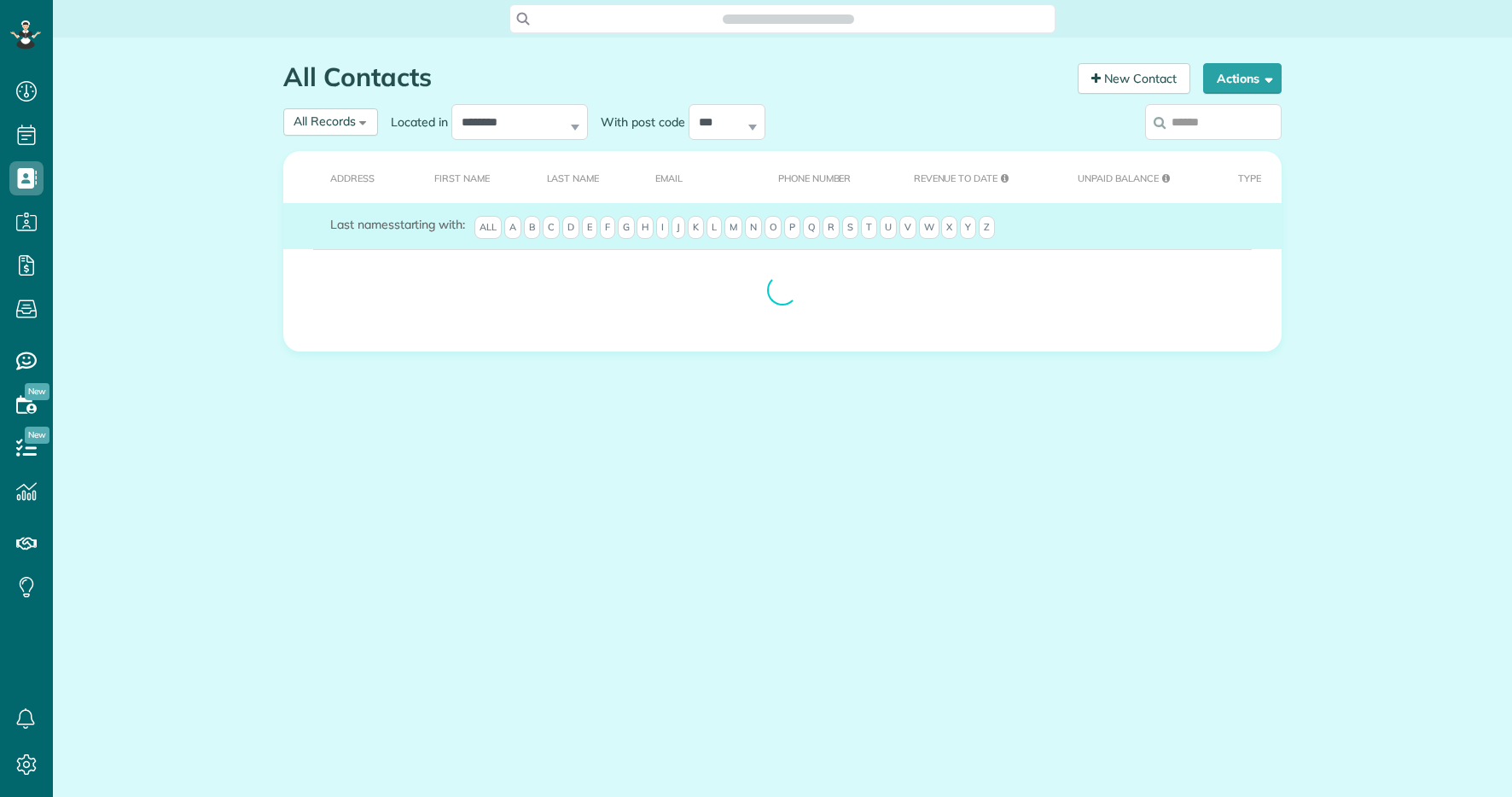
scroll to position [8, 8]
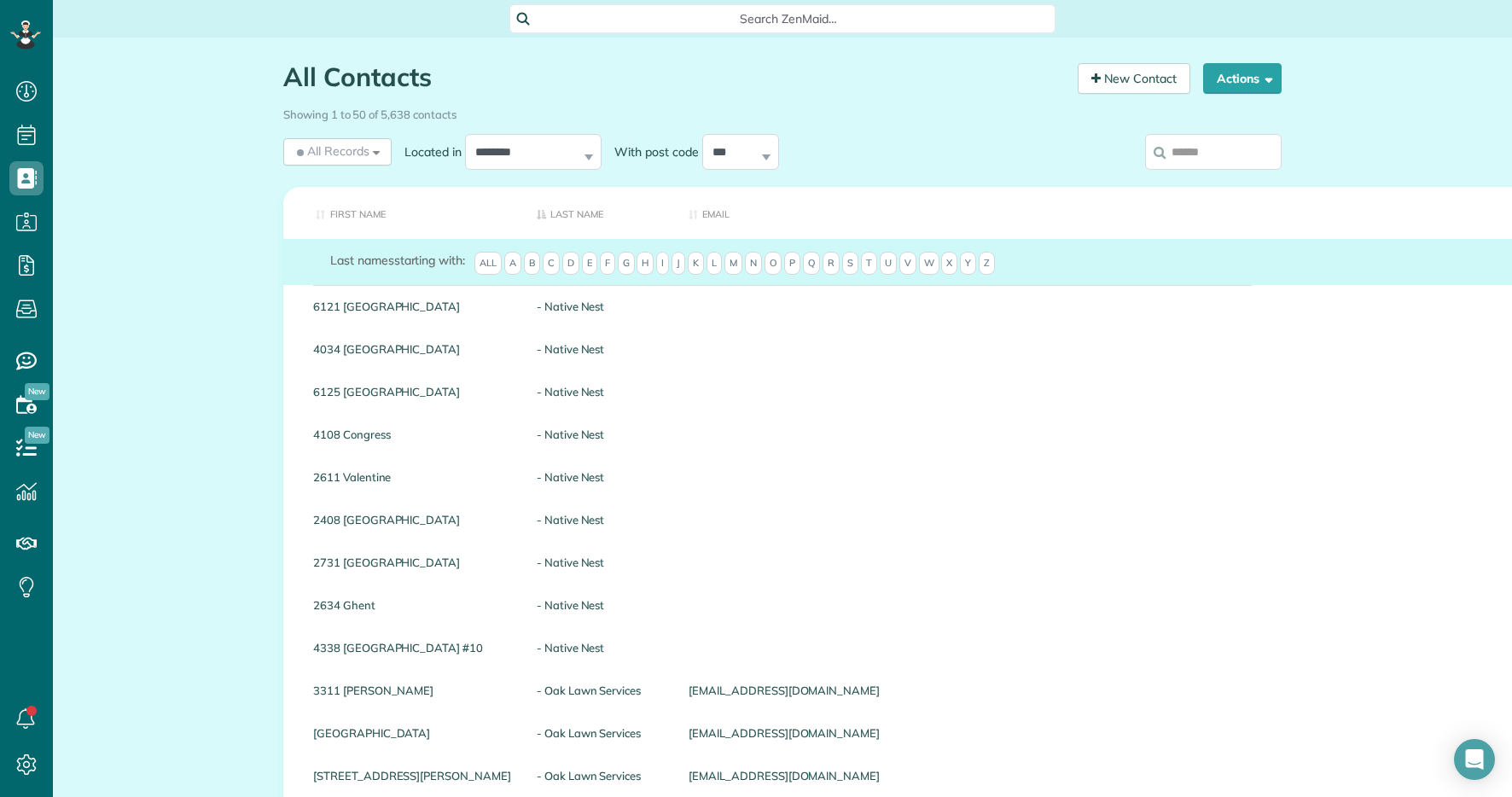
click at [1194, 160] on input "search" at bounding box center [1214, 152] width 137 height 36
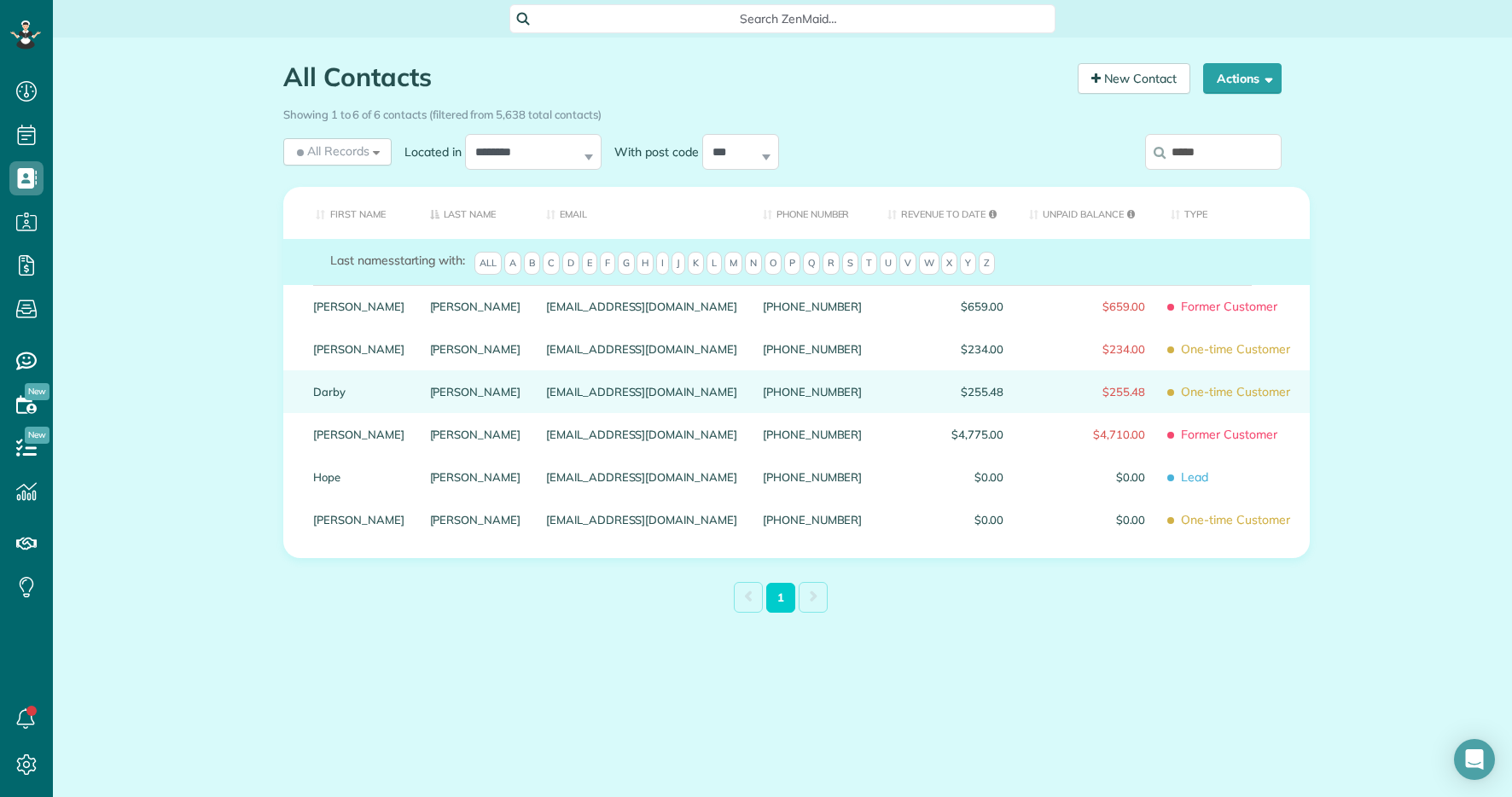
type input "*****"
click at [430, 398] on link "O’Grady" at bounding box center [475, 392] width 92 height 12
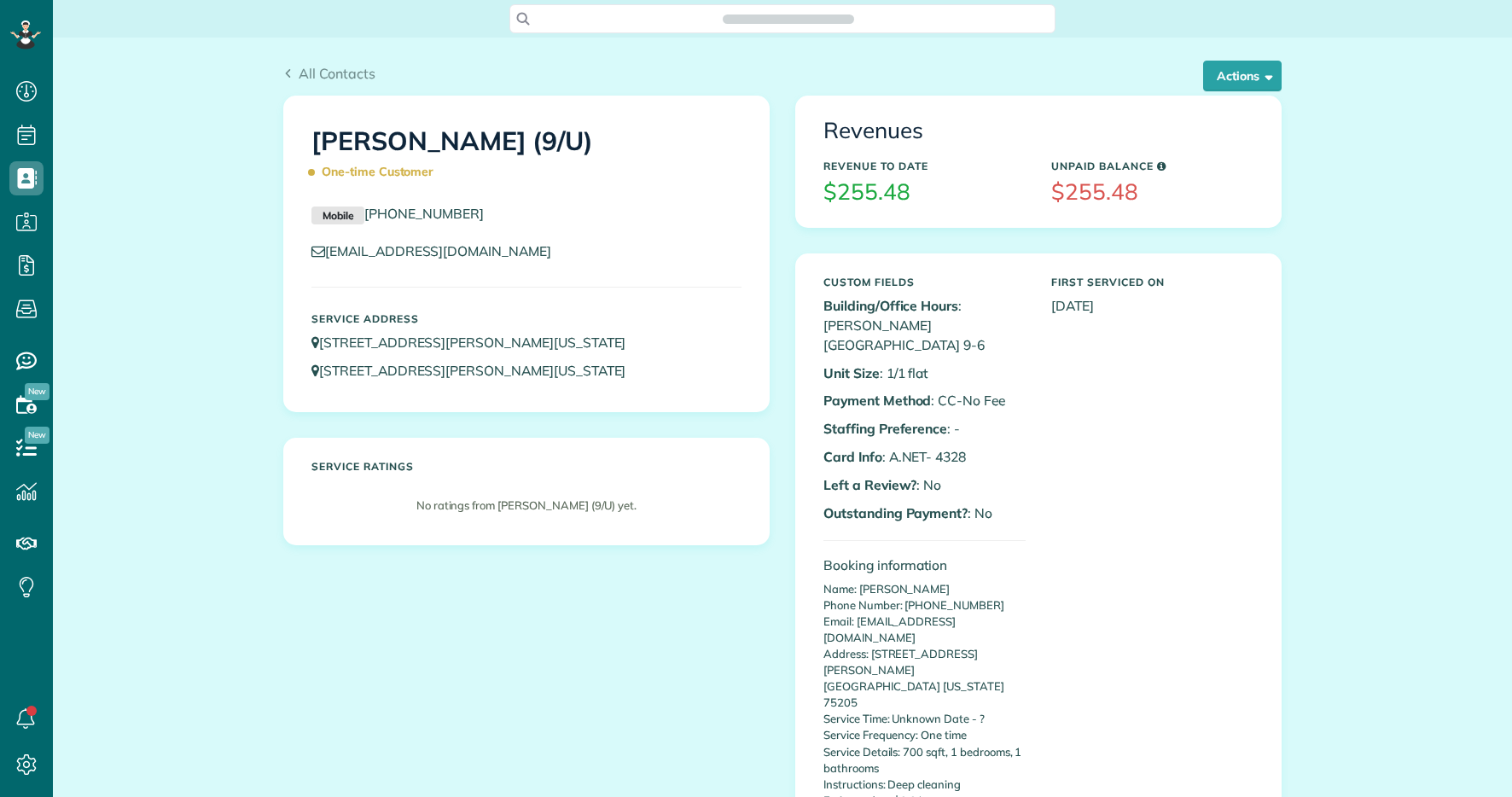
scroll to position [8, 8]
click at [1249, 71] on button "Actions" at bounding box center [1243, 76] width 79 height 31
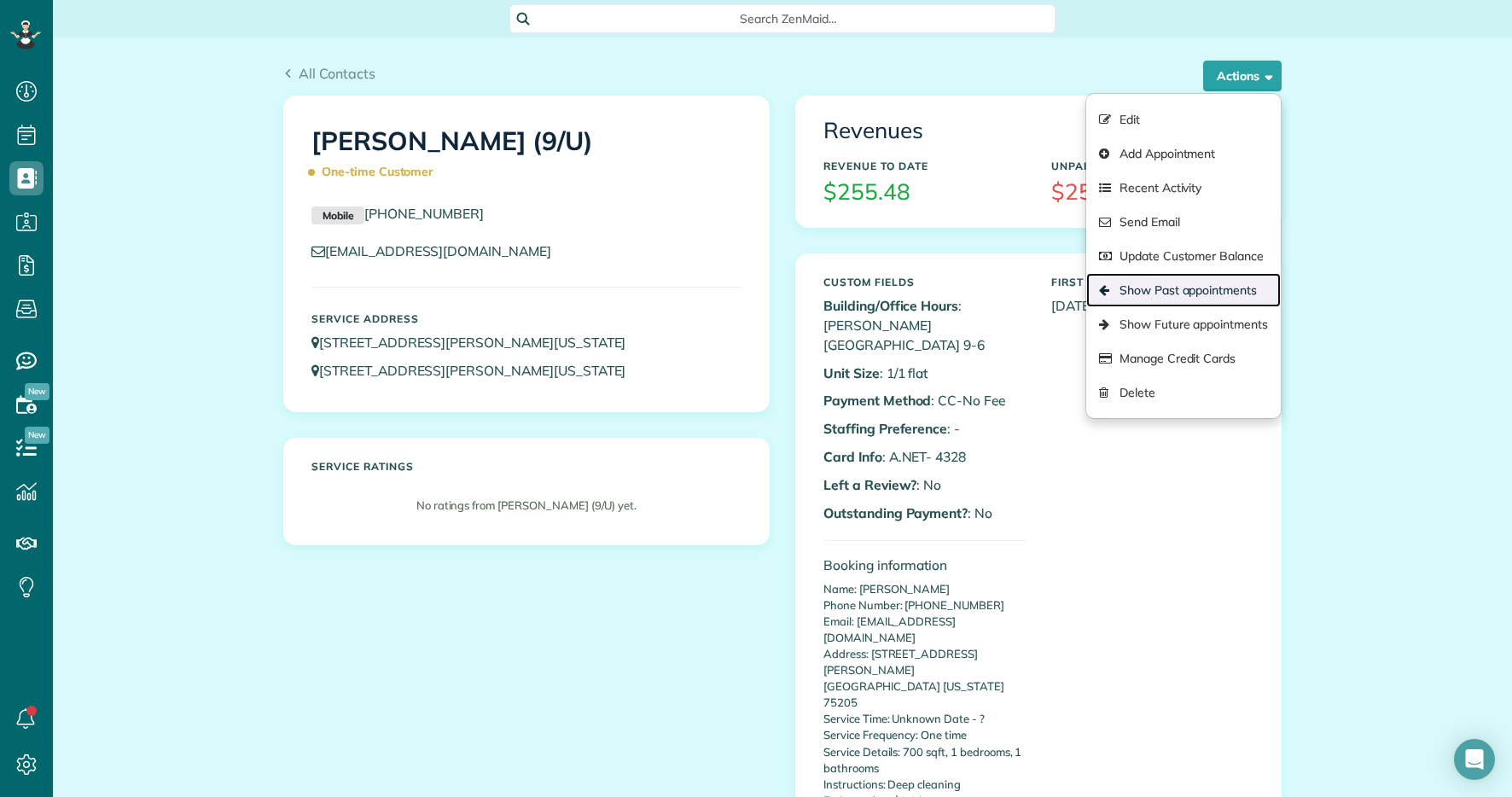
click at [1162, 288] on link "Show Past appointments" at bounding box center [1184, 290] width 195 height 34
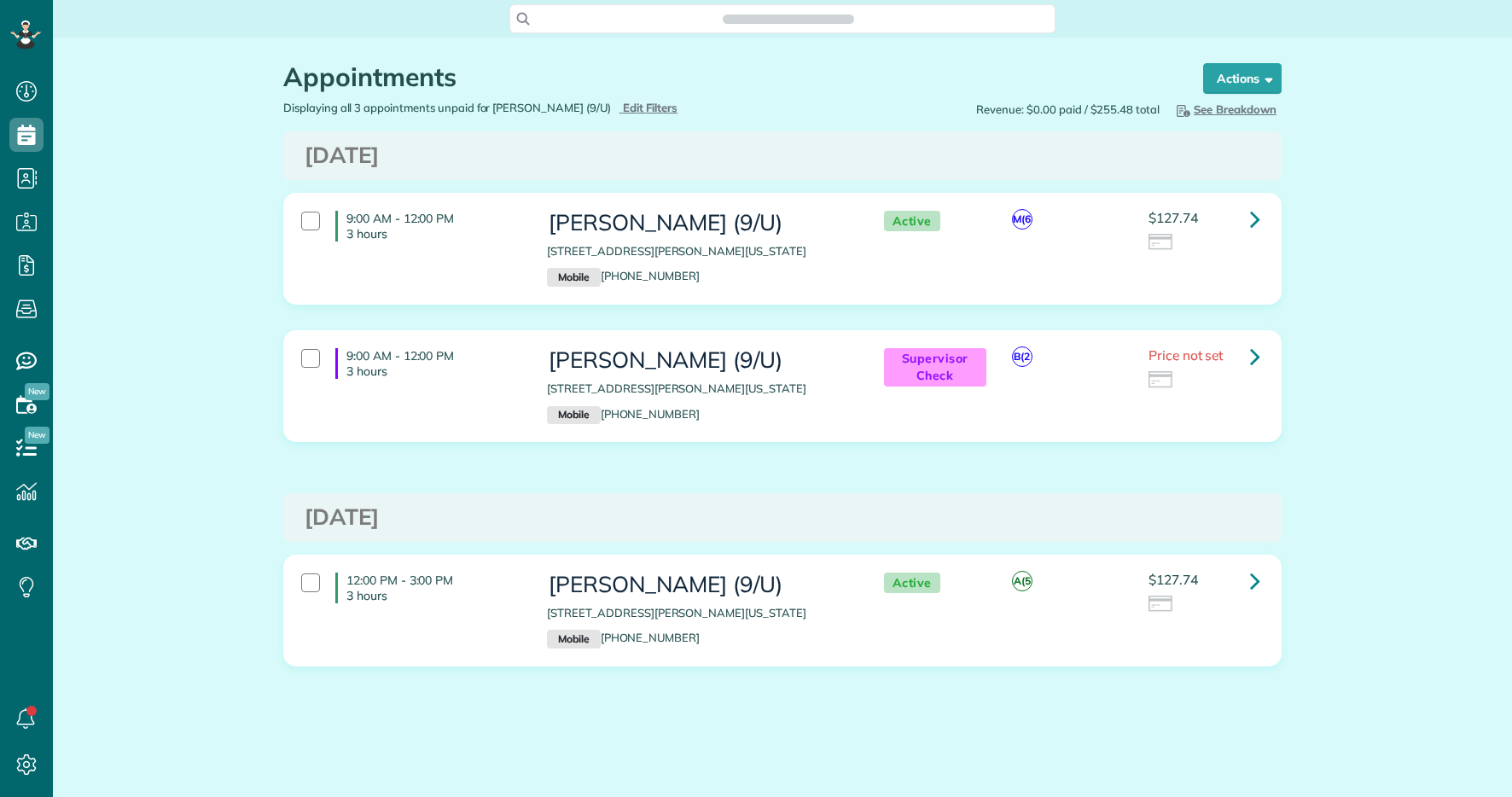
scroll to position [8, 8]
click at [1250, 221] on icon at bounding box center [1255, 219] width 10 height 30
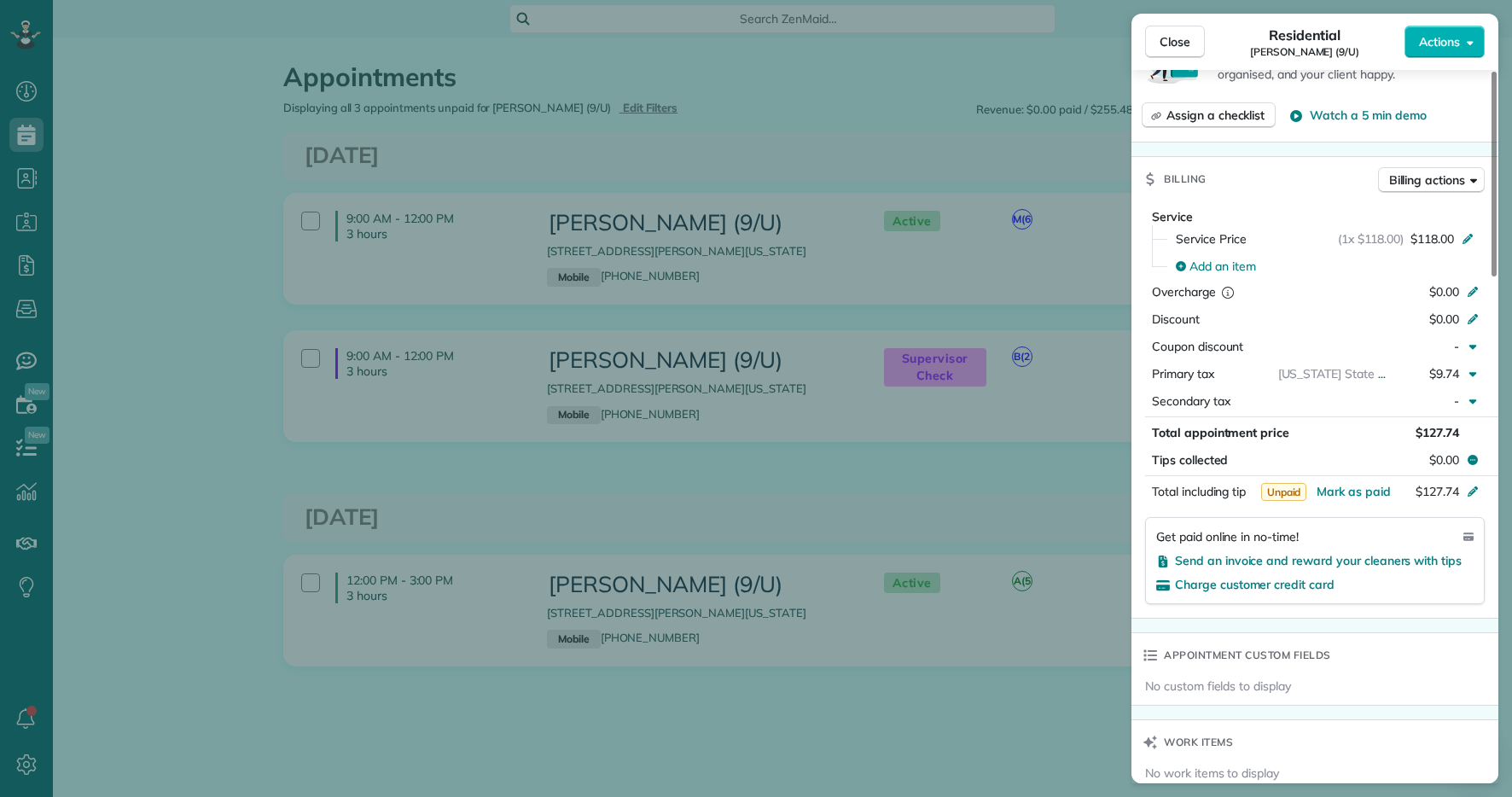
scroll to position [1342, 0]
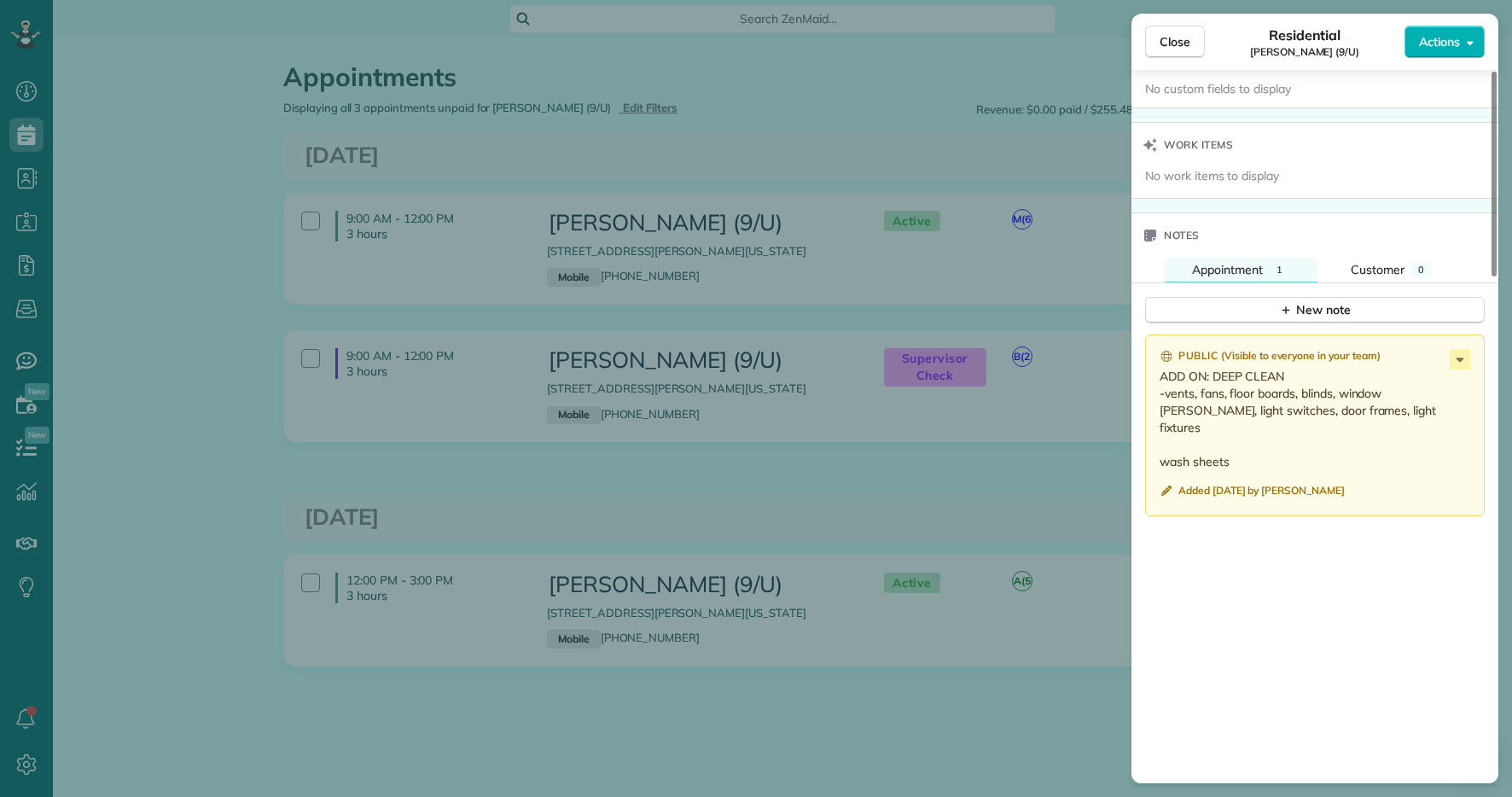
click at [635, 94] on div "Close Residential Darby O’Grady (9/U) Actions This appointment is linked to Pay…" at bounding box center [756, 398] width 1512 height 797
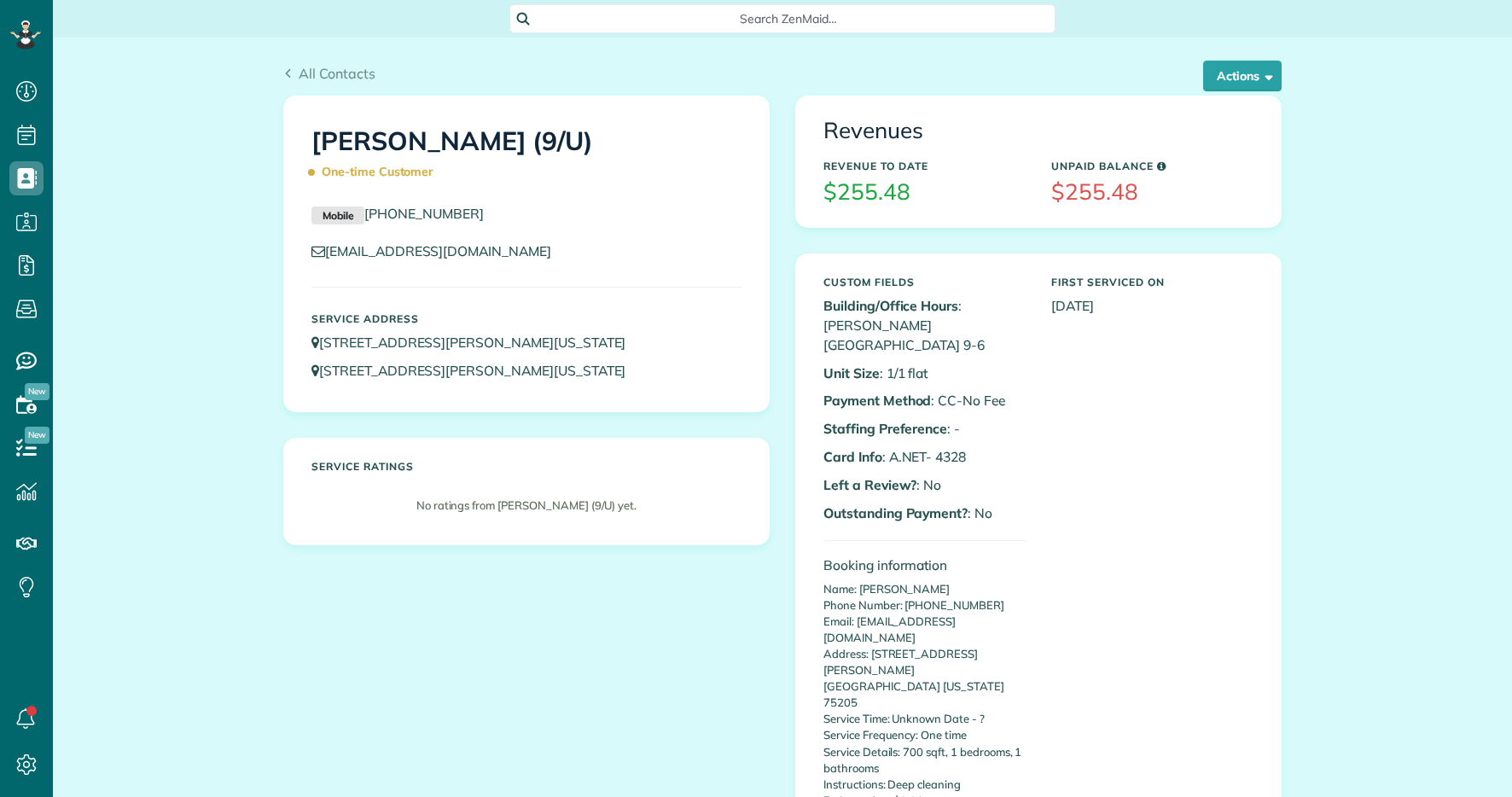
scroll to position [8, 8]
click at [1238, 86] on button "Actions" at bounding box center [1243, 76] width 79 height 31
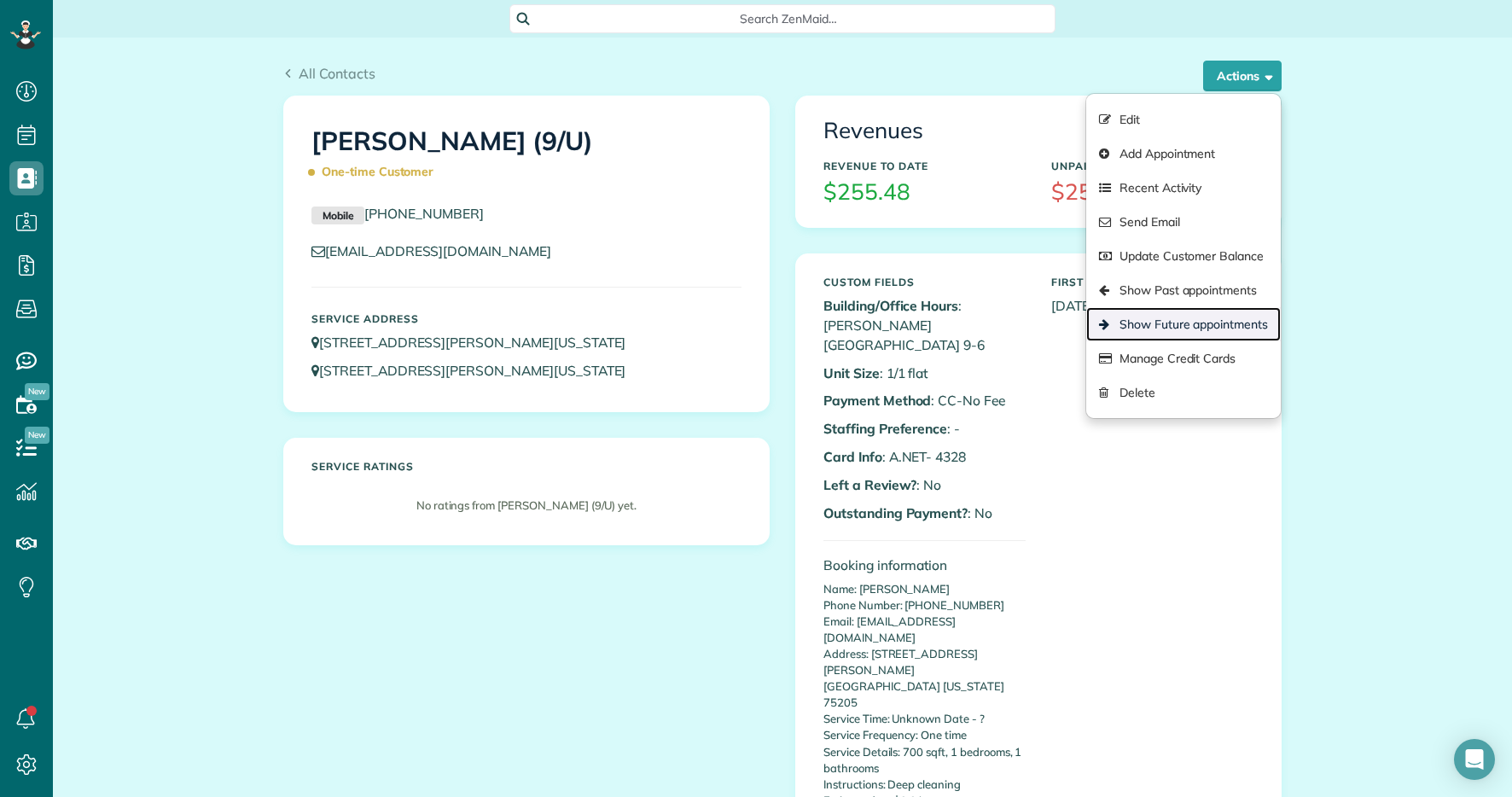
click at [1229, 318] on link "Show Future appointments" at bounding box center [1184, 324] width 195 height 34
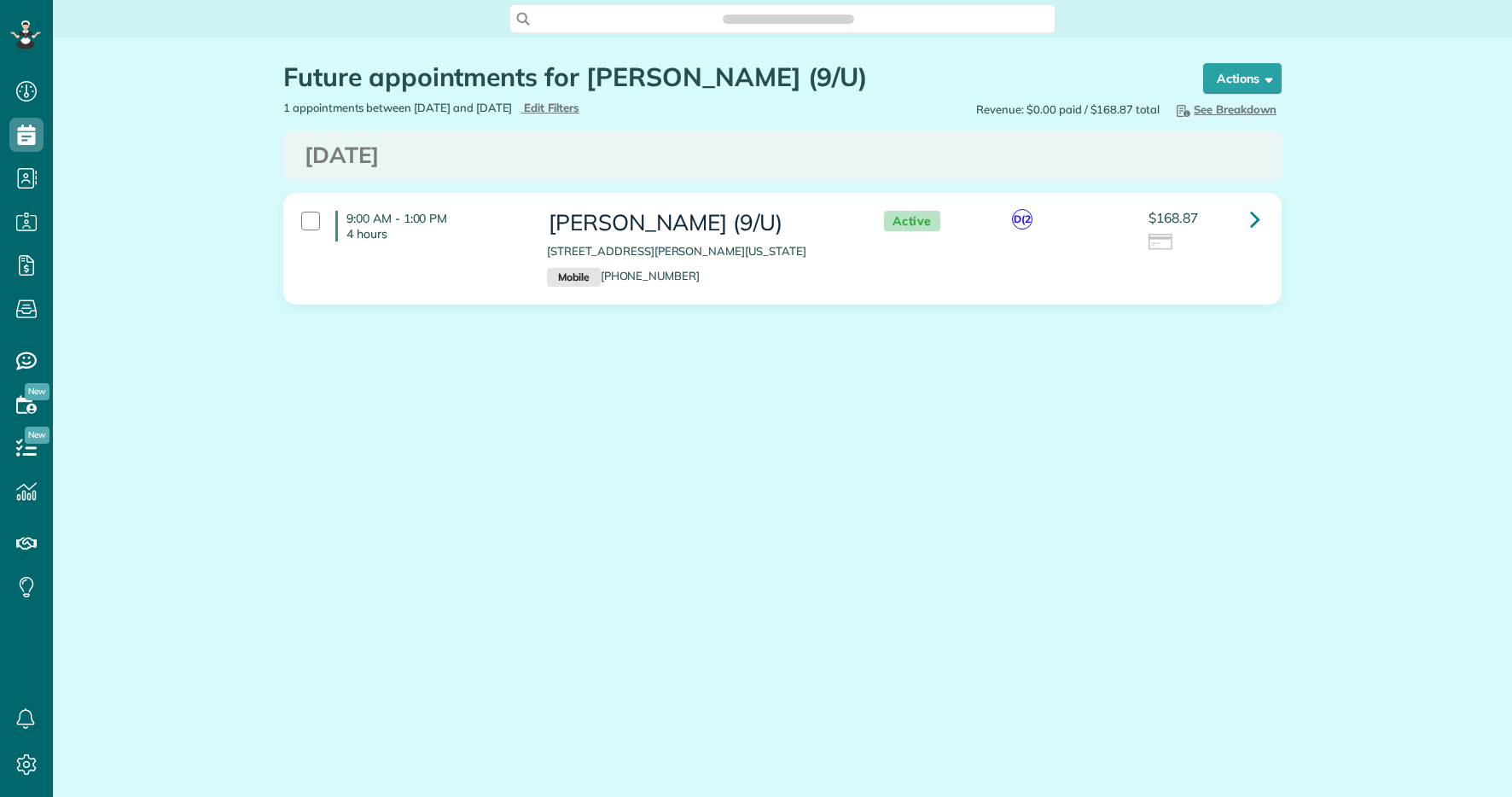
scroll to position [8, 8]
click at [1261, 217] on link at bounding box center [1255, 220] width 34 height 34
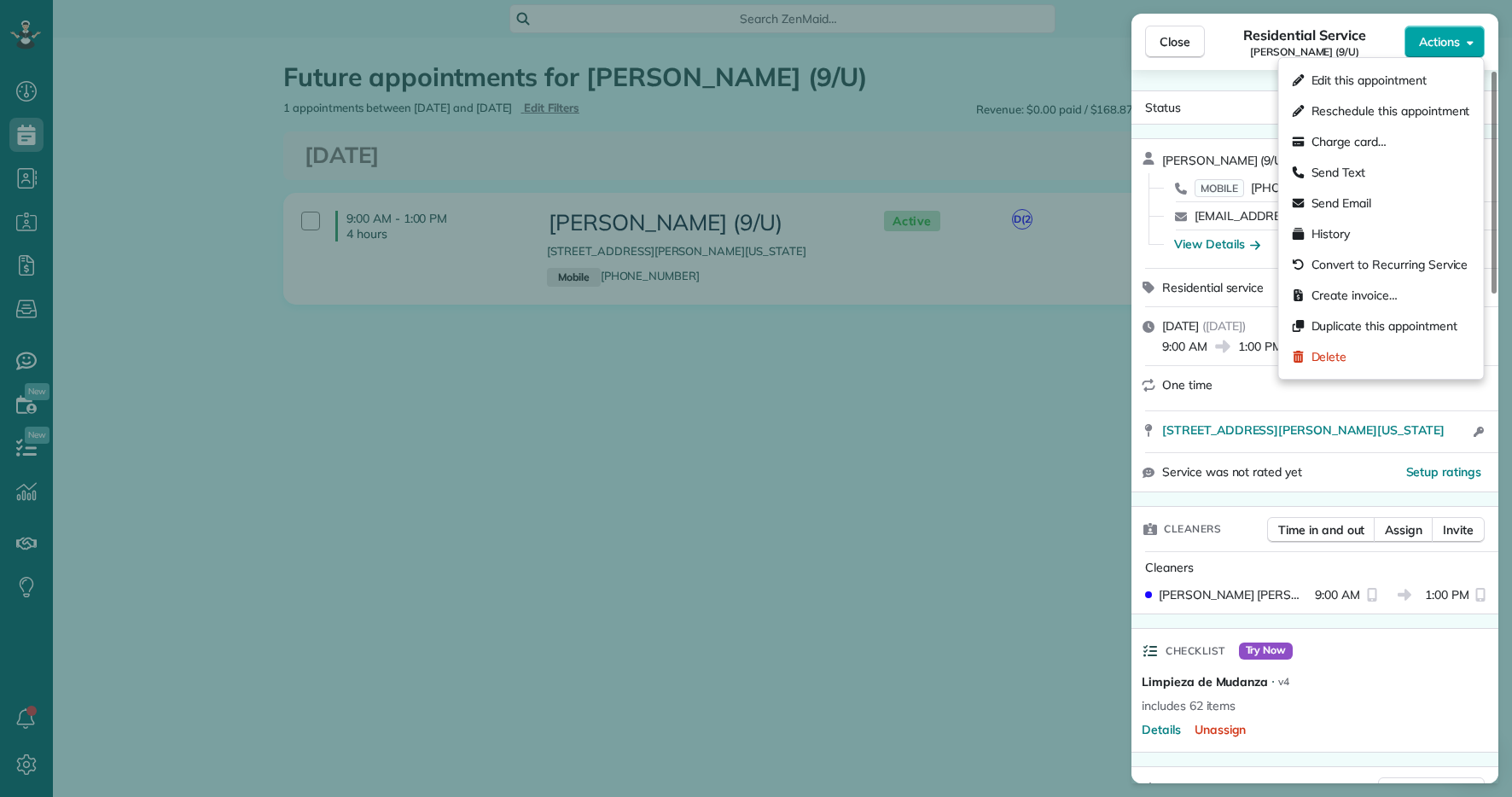
click at [1428, 43] on span "Actions" at bounding box center [1440, 42] width 41 height 17
click at [1392, 82] on span "Edit this appointment" at bounding box center [1369, 80] width 115 height 17
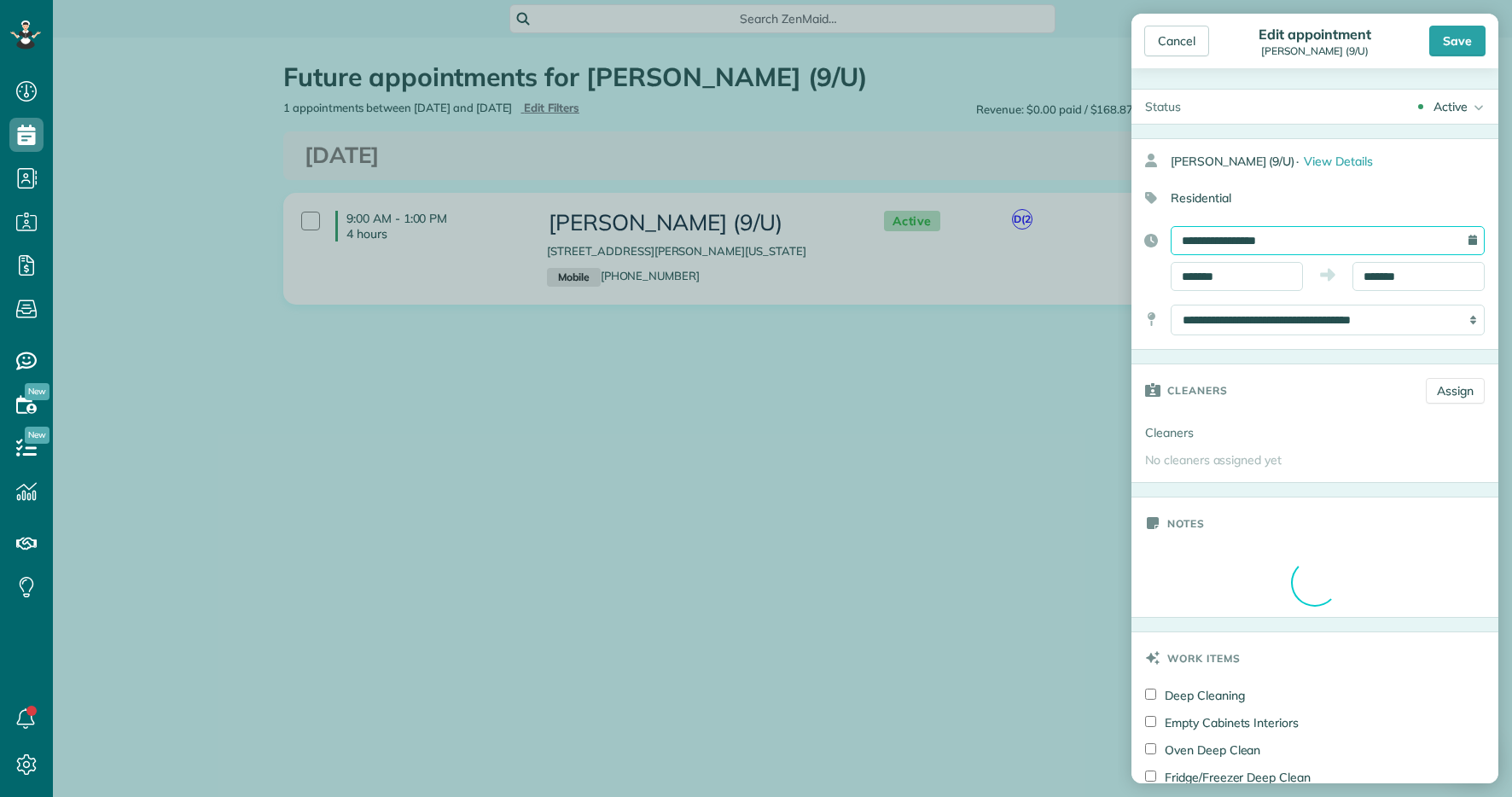
click at [1333, 238] on input "**********" at bounding box center [1327, 240] width 314 height 29
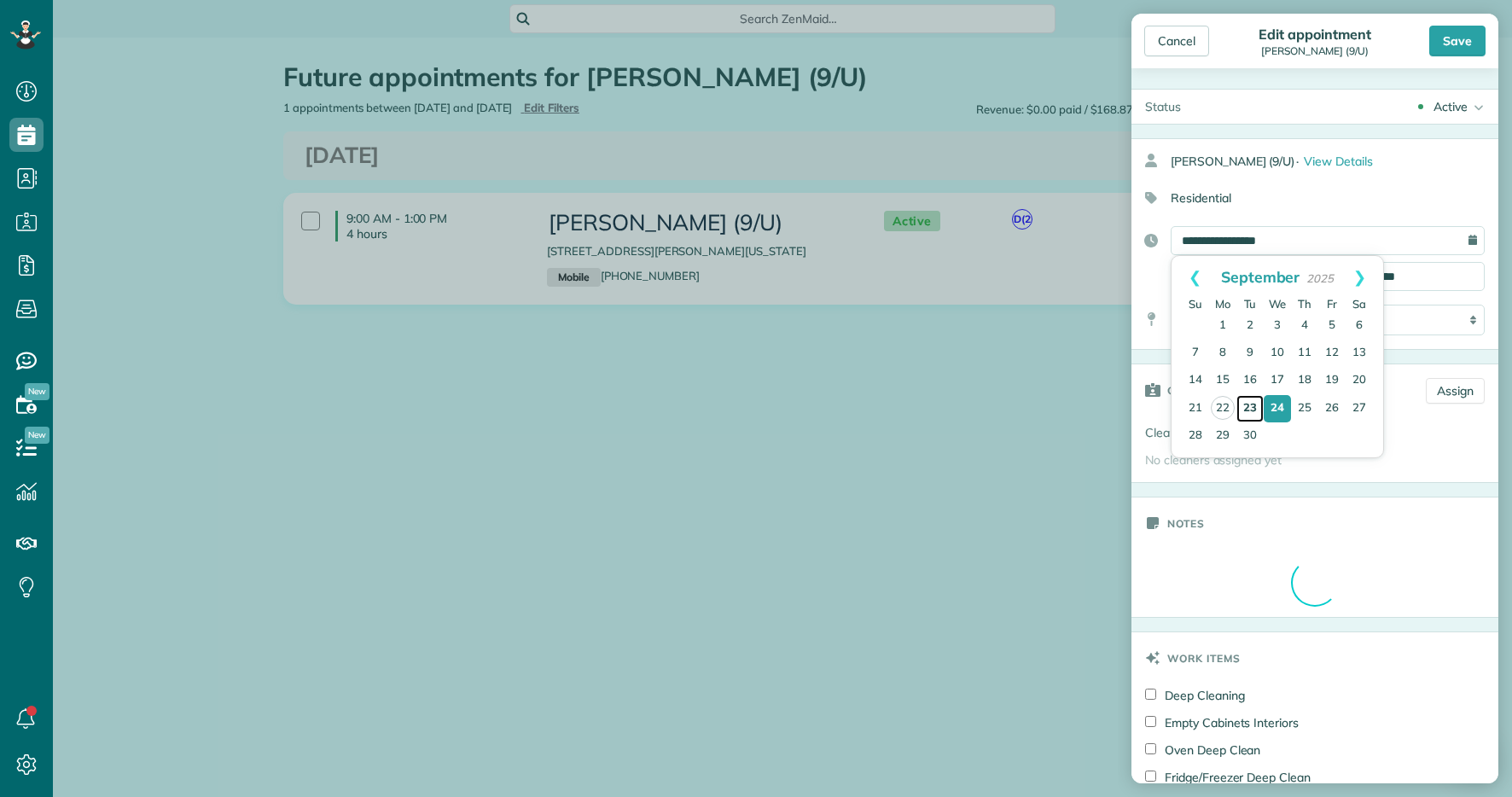
click at [1254, 402] on link "23" at bounding box center [1250, 409] width 27 height 27
type input "**********"
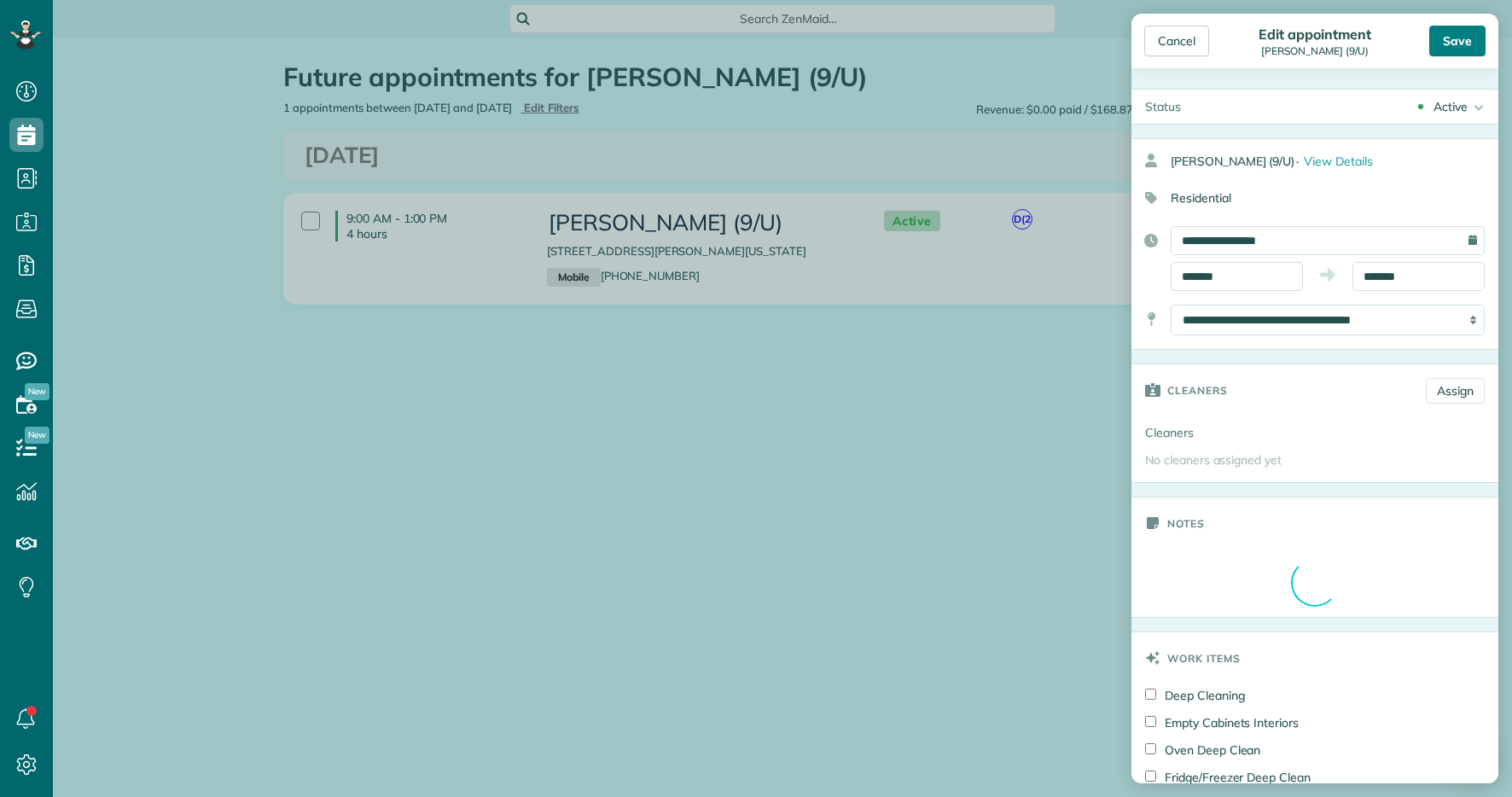
click at [1458, 39] on div "Save" at bounding box center [1458, 41] width 56 height 31
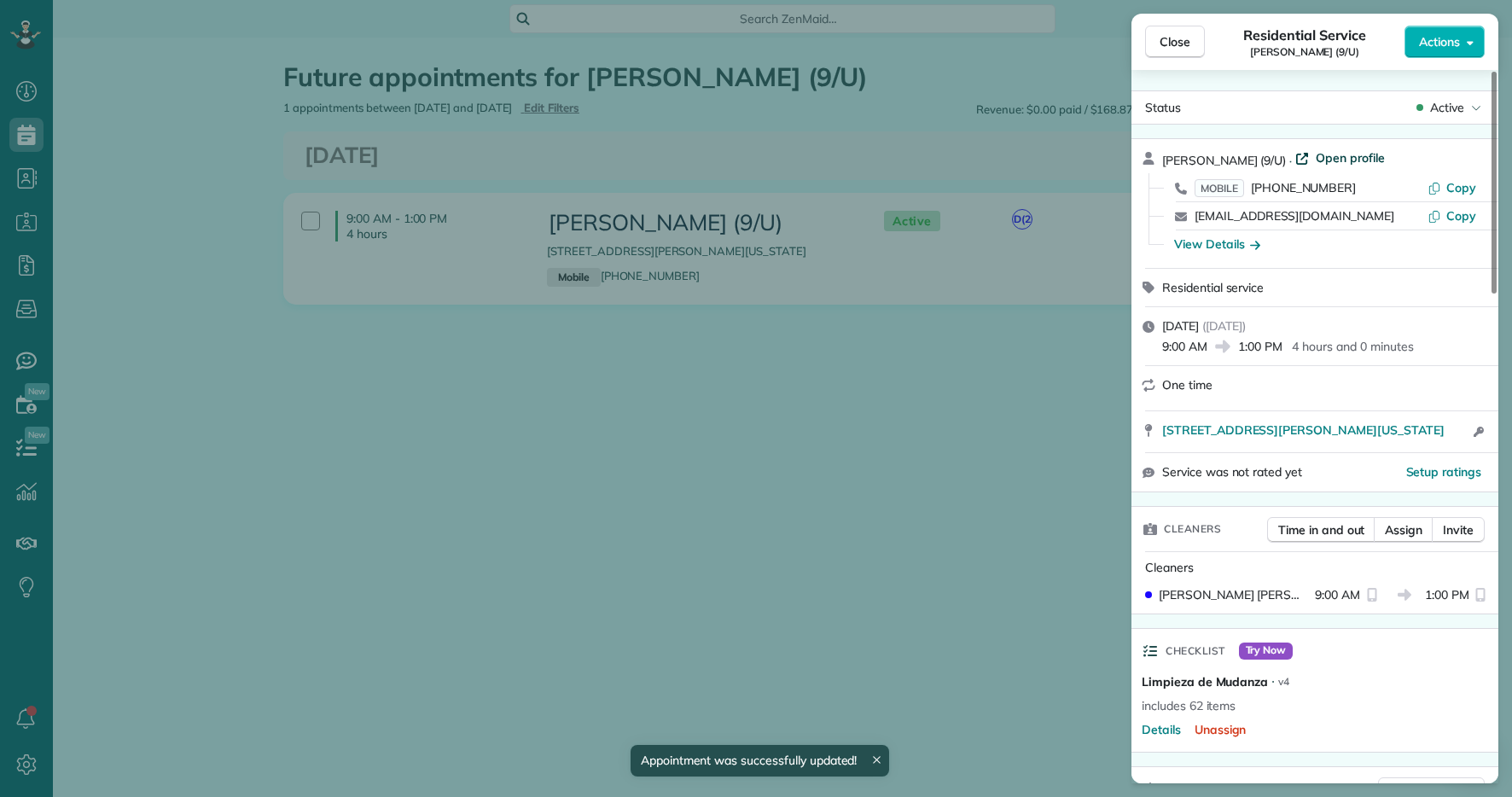
click at [1318, 156] on span "Open profile" at bounding box center [1350, 158] width 69 height 17
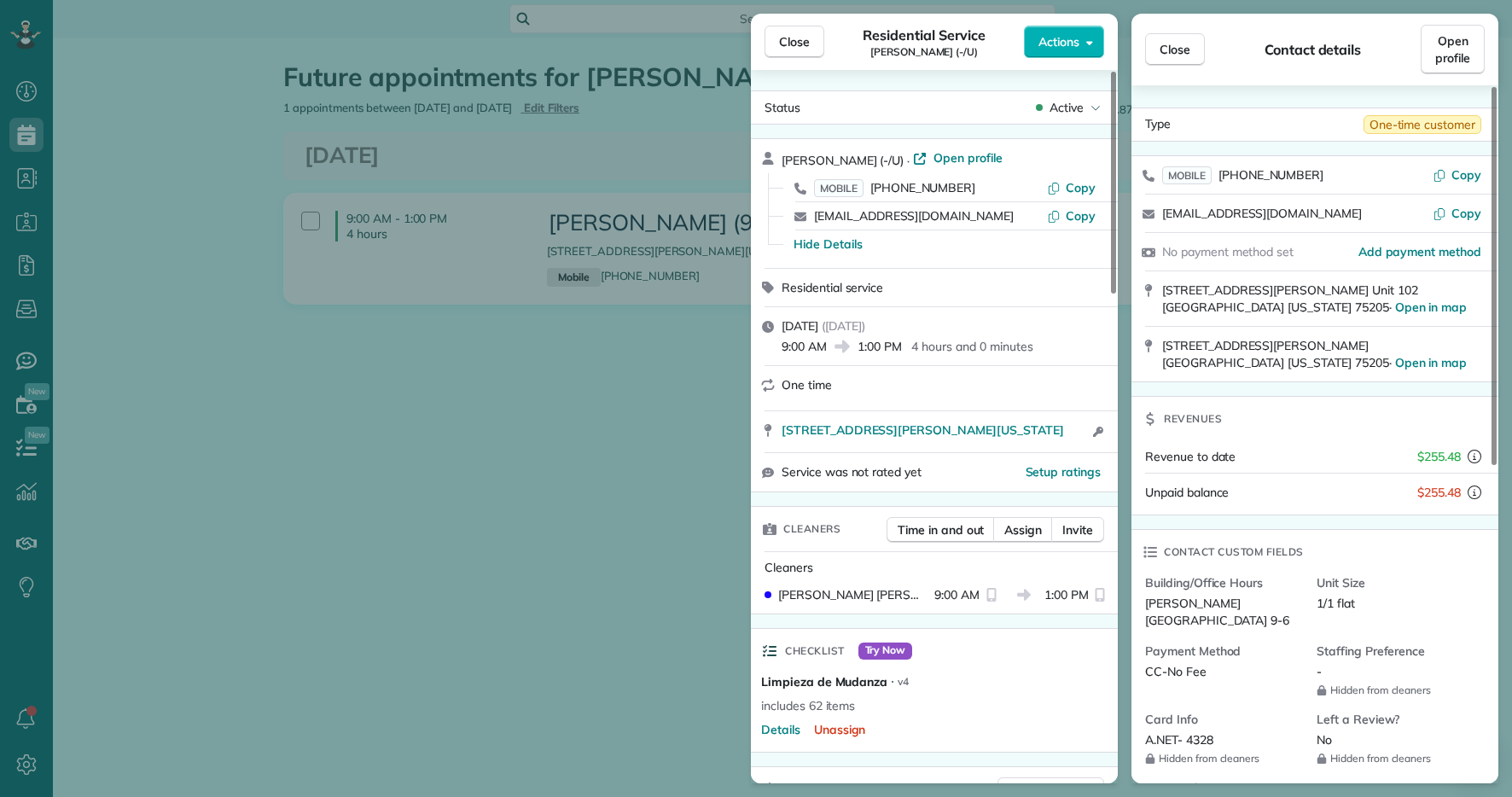
click at [37, 132] on div "Close Residential Service Darby O’Grady (-/U) Actions Status Active Darby O’Gra…" at bounding box center [756, 398] width 1512 height 797
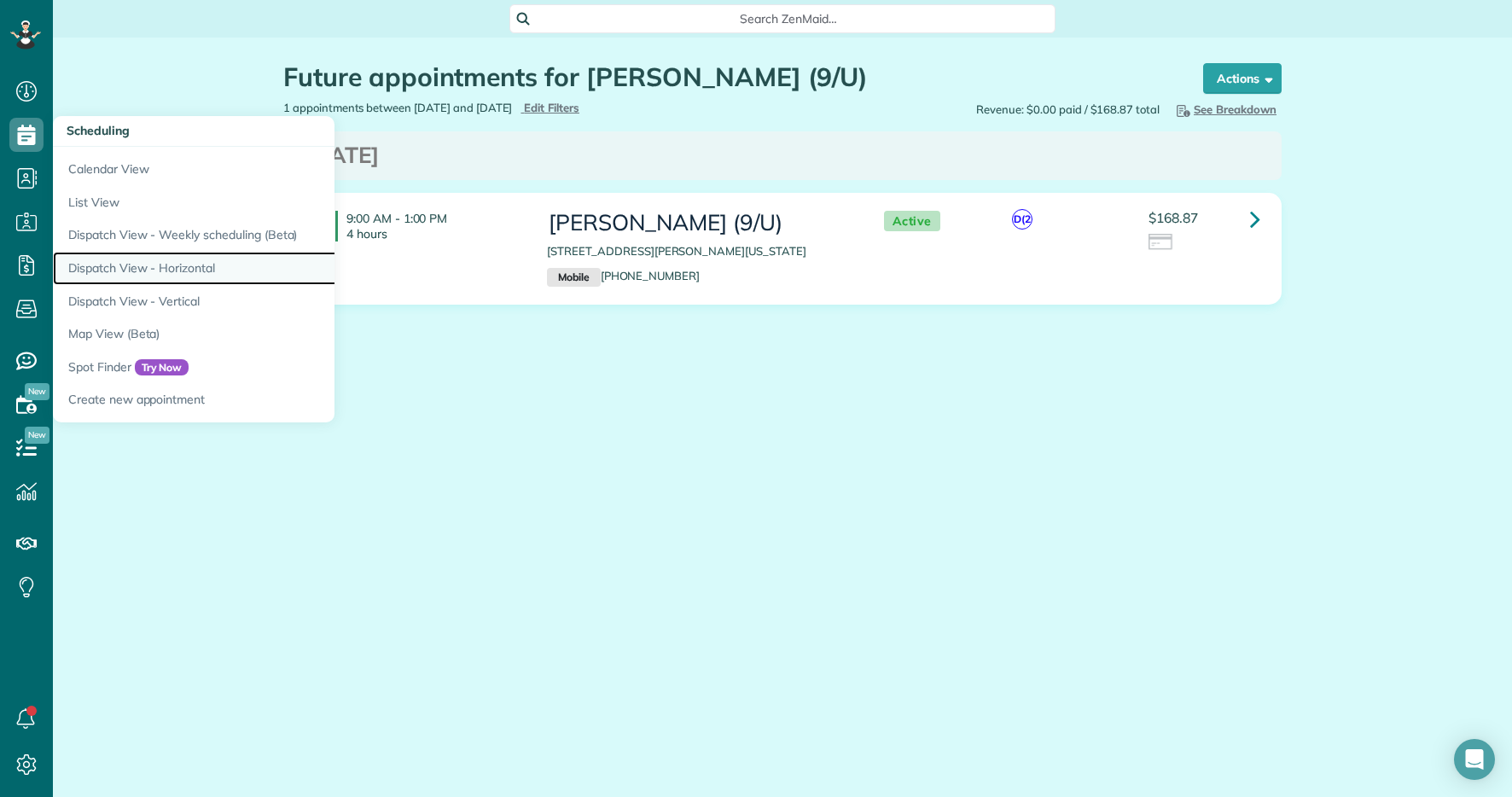
click at [193, 277] on link "Dispatch View - Horizontal" at bounding box center [266, 268] width 427 height 33
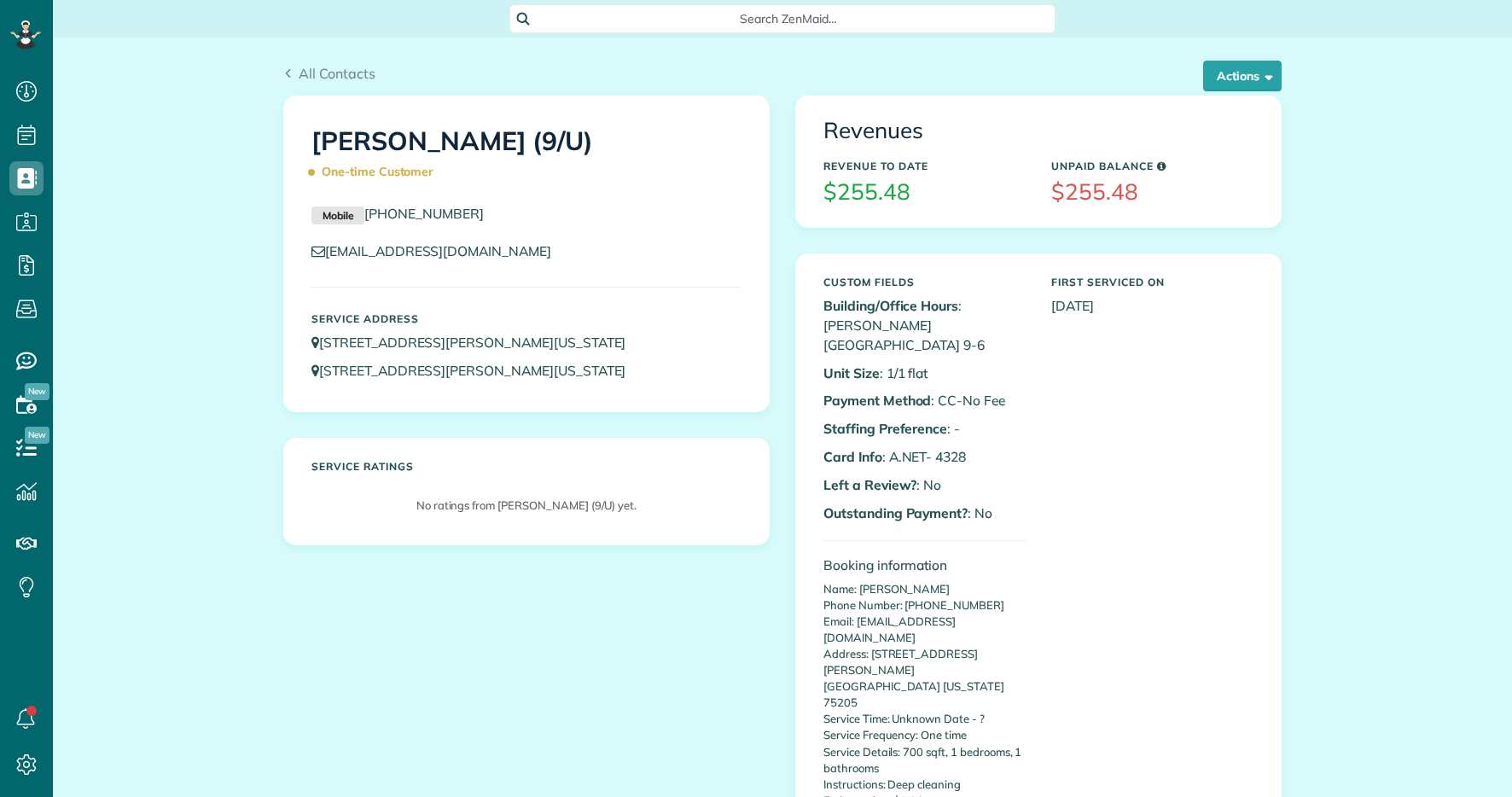
scroll to position [8, 8]
click at [1238, 81] on button "Actions" at bounding box center [1243, 76] width 79 height 31
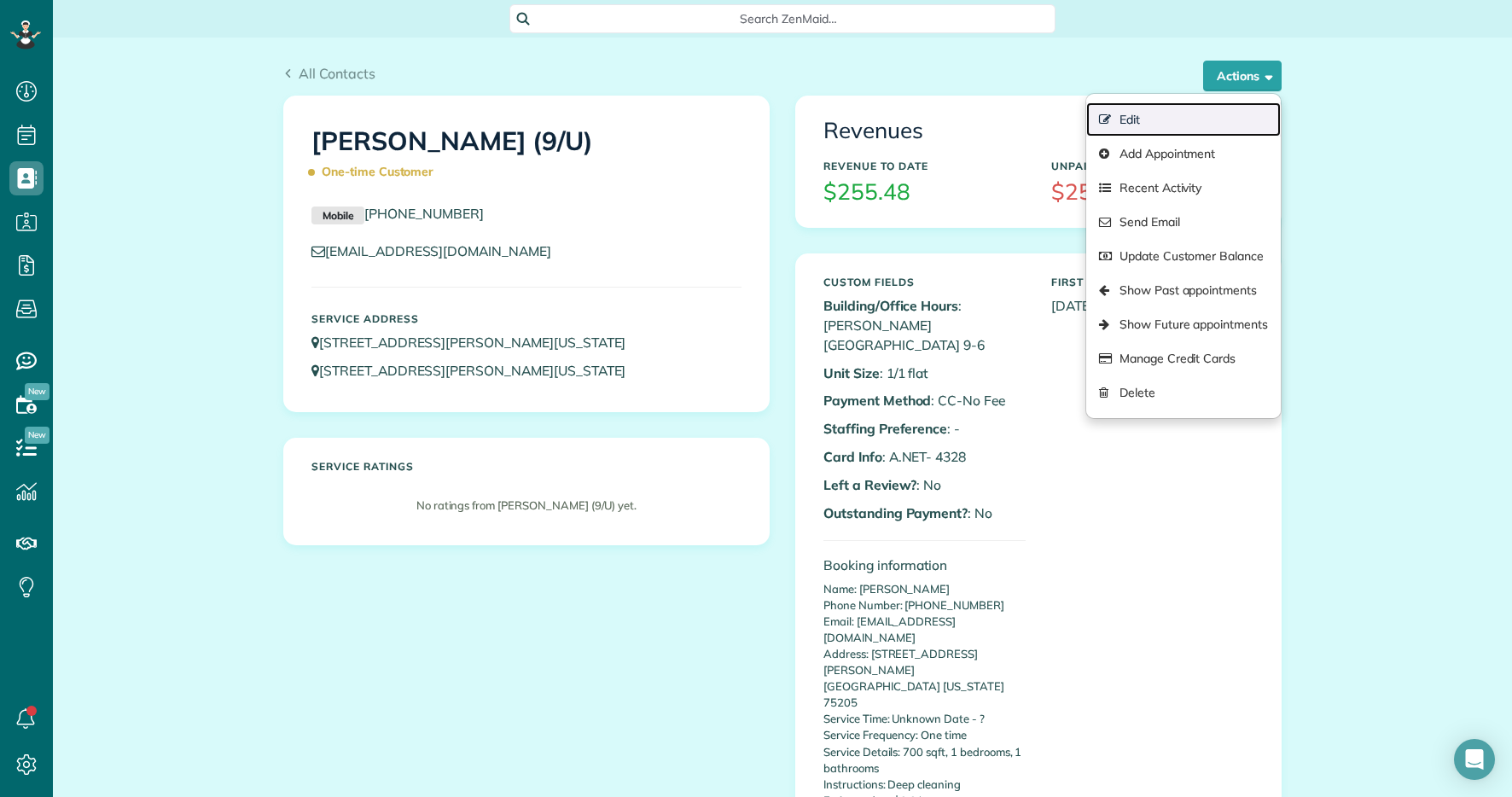
click at [1197, 117] on link "Edit" at bounding box center [1184, 120] width 195 height 34
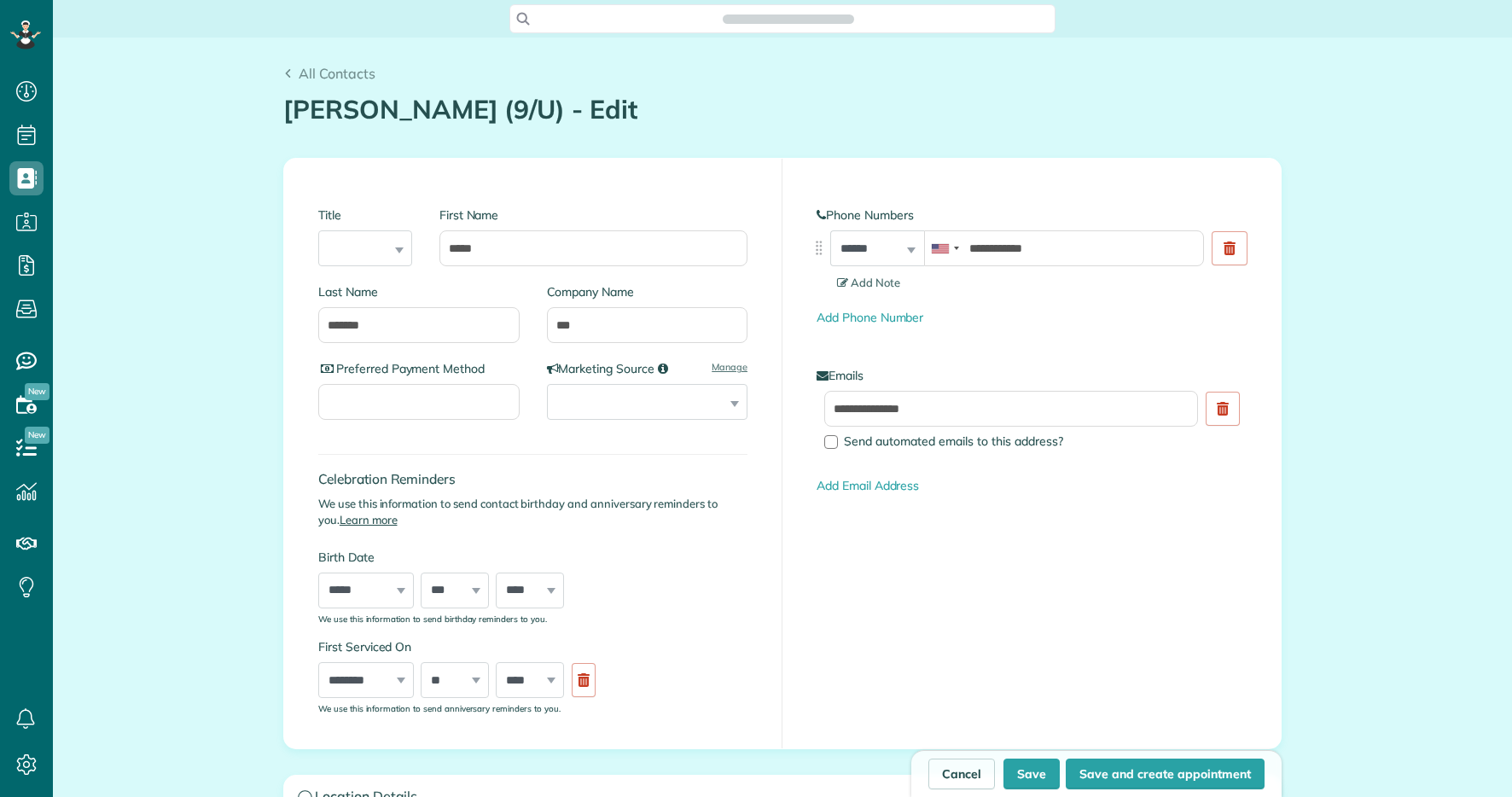
scroll to position [8, 8]
type input "**********"
click at [566, 322] on input "***" at bounding box center [648, 325] width 202 height 36
type input "***"
click at [1033, 774] on button "Save" at bounding box center [1032, 774] width 56 height 31
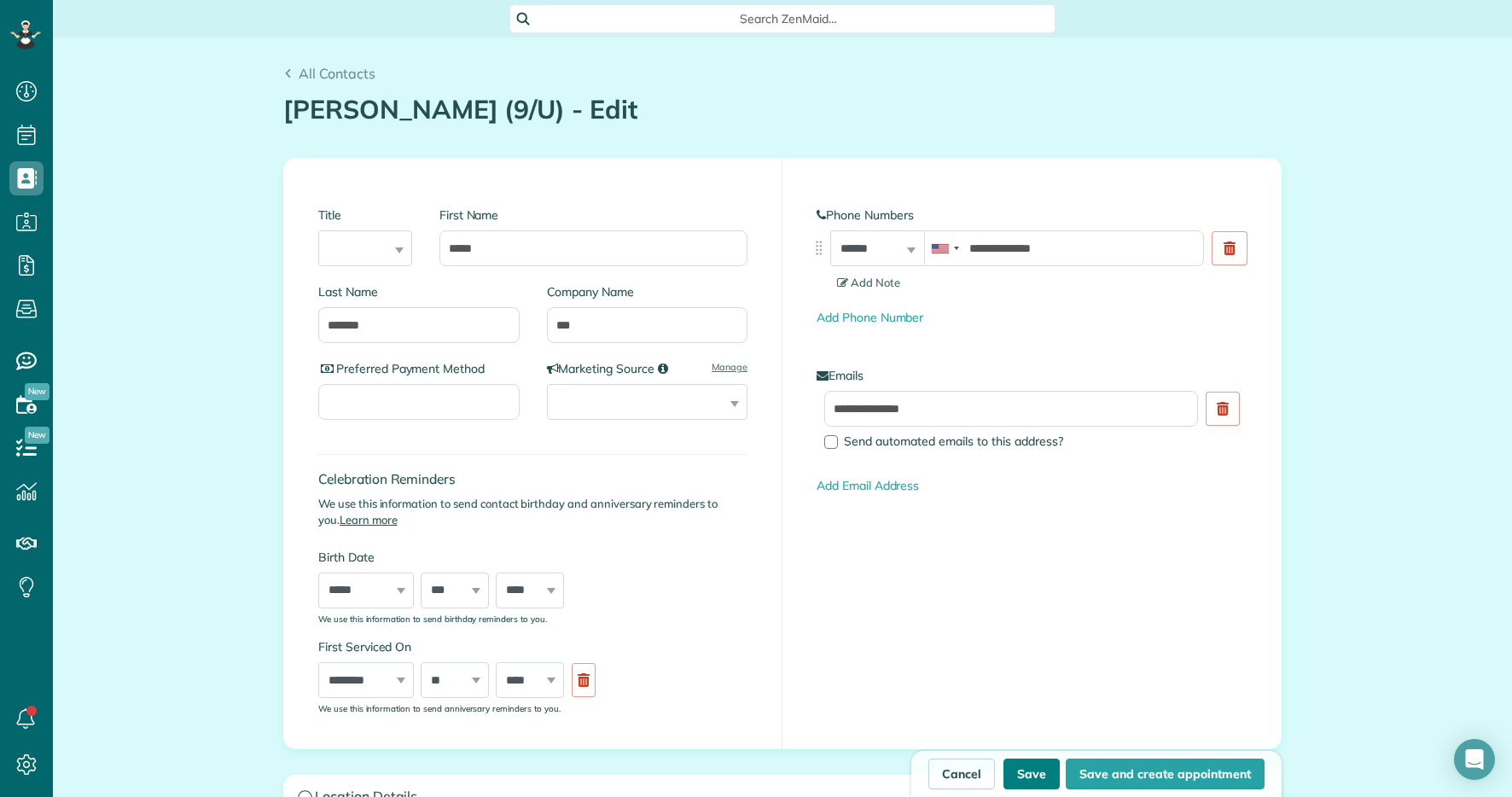
type input "**********"
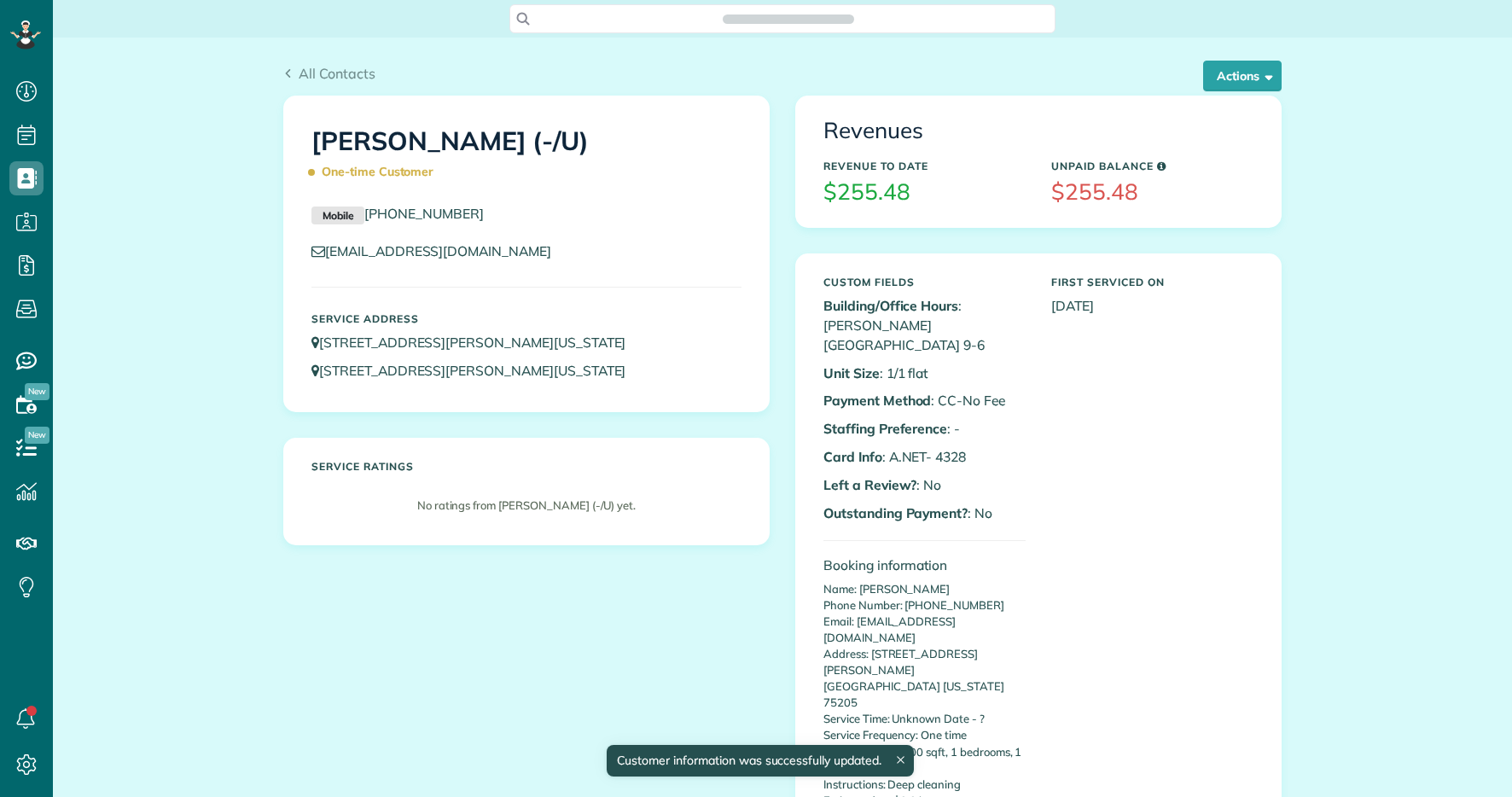
scroll to position [8, 8]
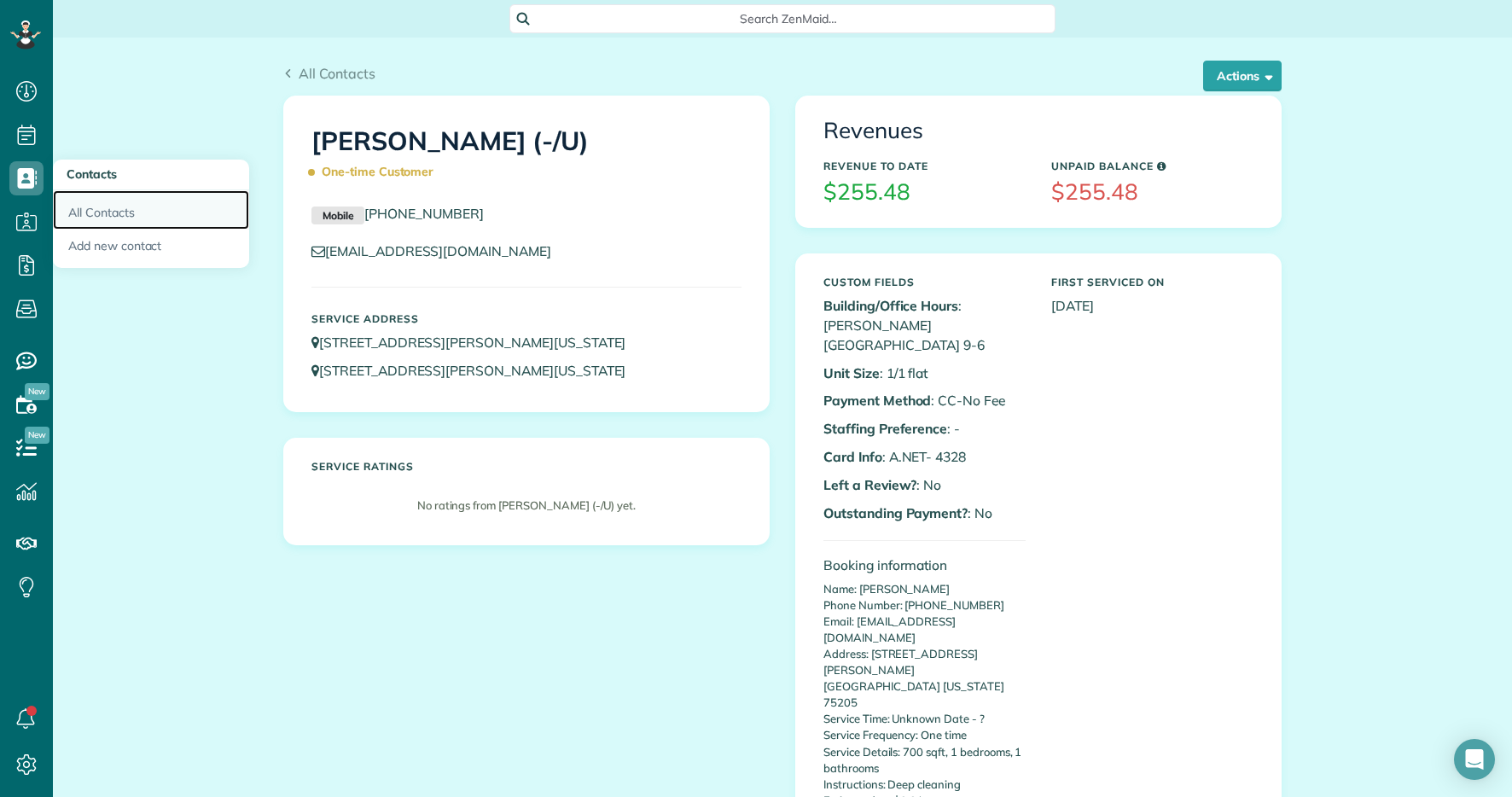
click at [91, 210] on link "All Contacts" at bounding box center [151, 210] width 197 height 39
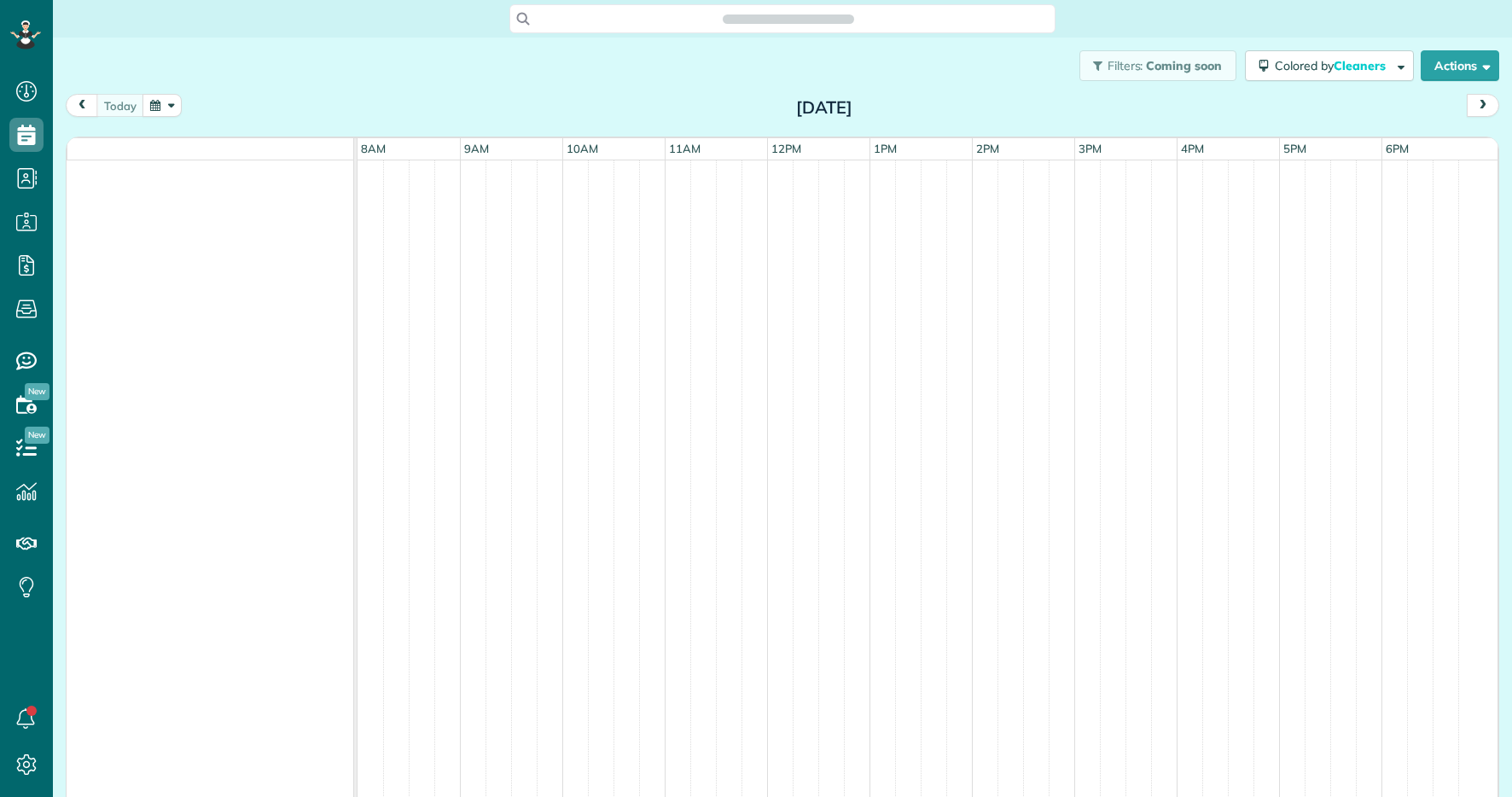
scroll to position [8, 8]
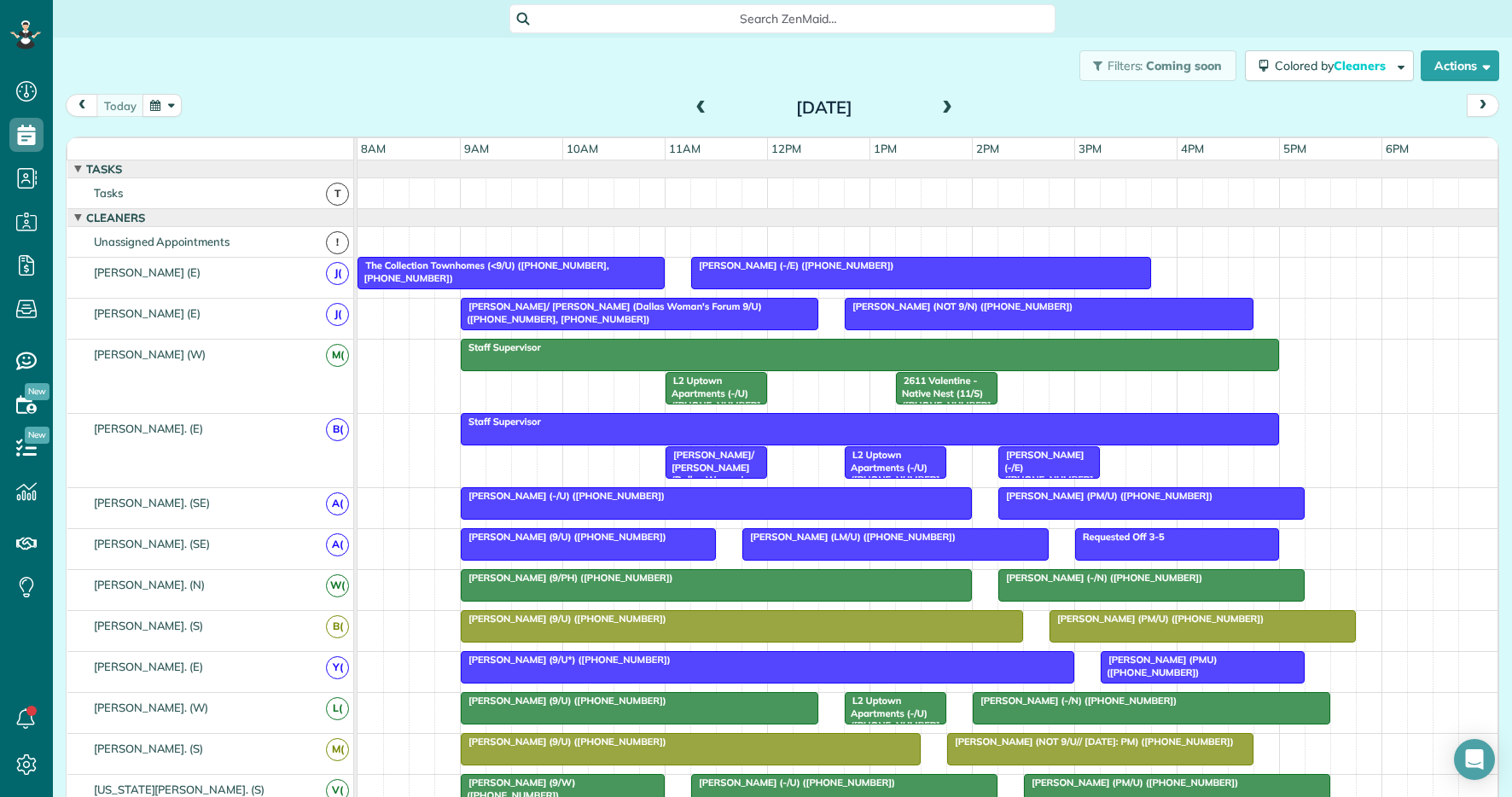
click at [939, 110] on span at bounding box center [948, 109] width 19 height 15
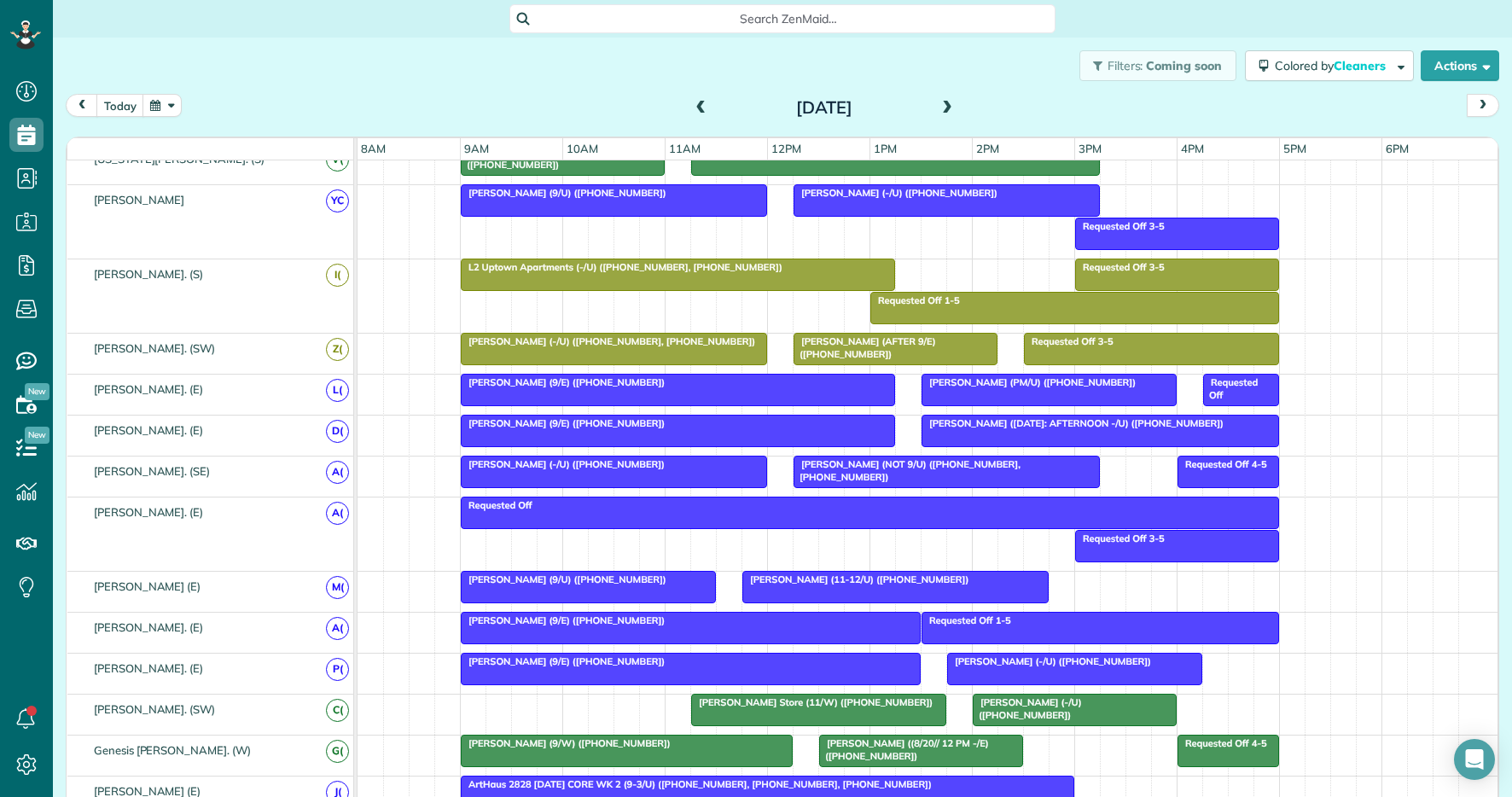
scroll to position [798, 0]
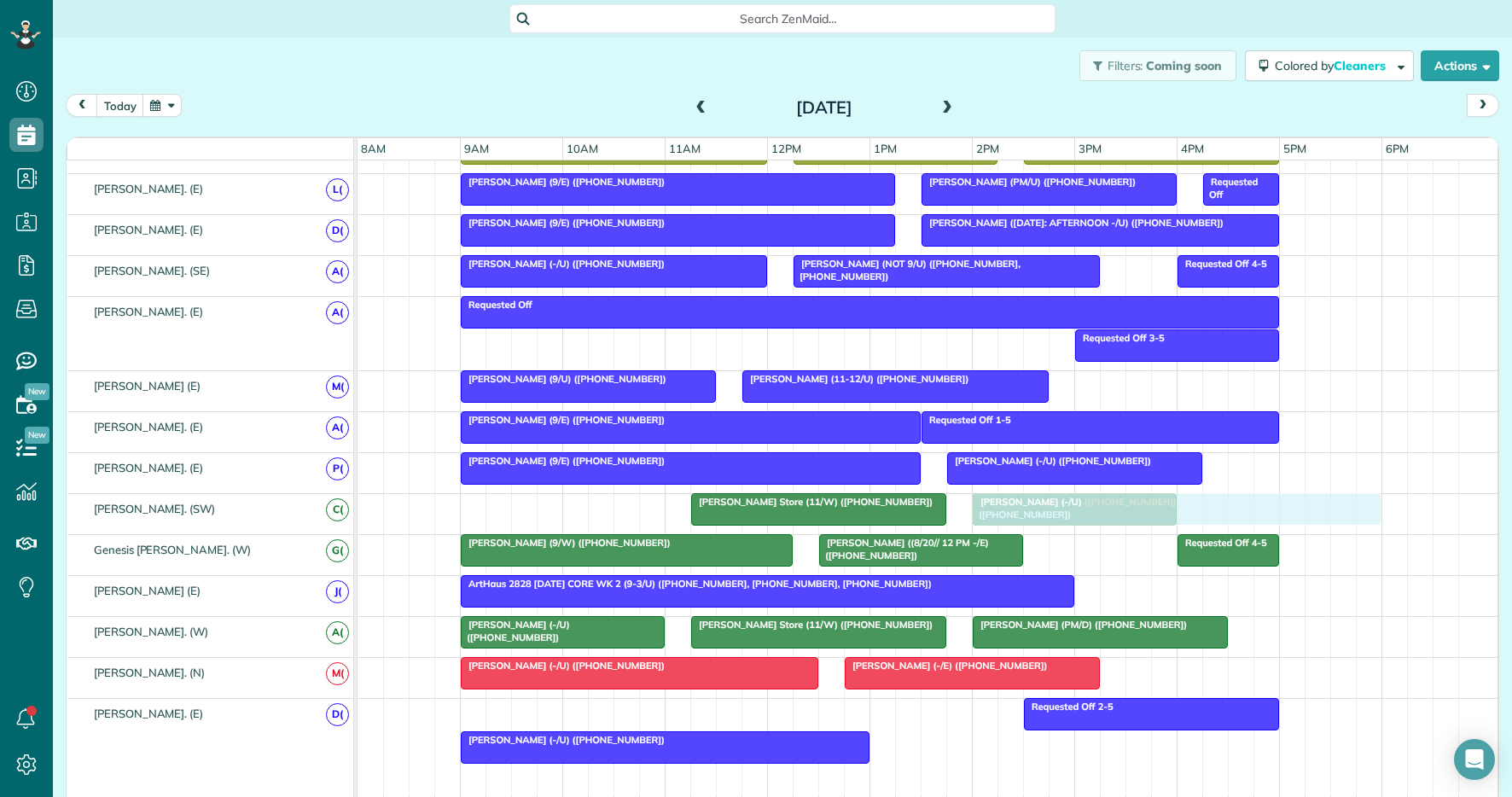
drag, startPoint x: 709, startPoint y: 706, endPoint x: 1216, endPoint y: 511, distance: 543.2
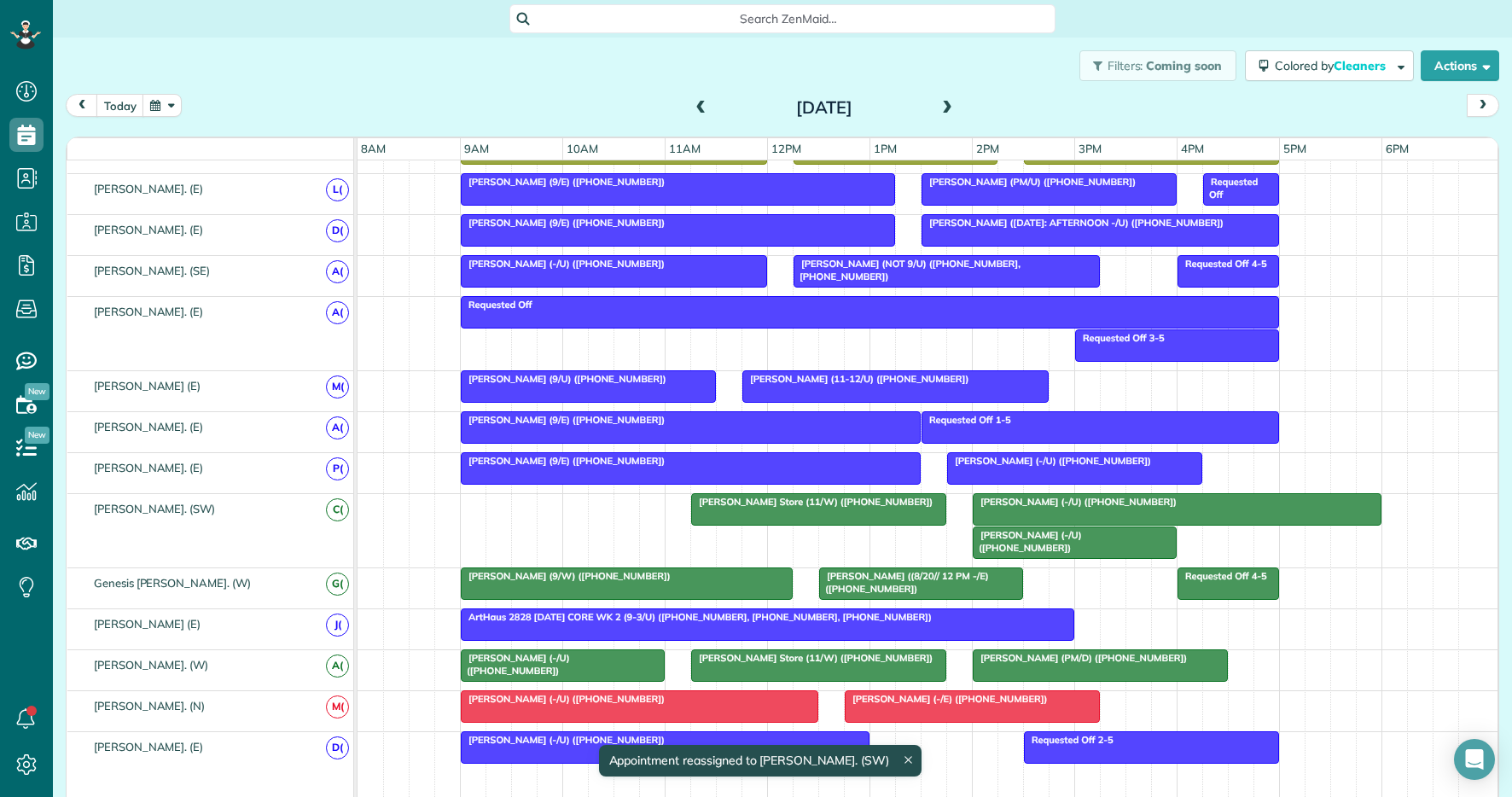
drag, startPoint x: 1100, startPoint y: 540, endPoint x: 640, endPoint y: 547, distance: 460.1
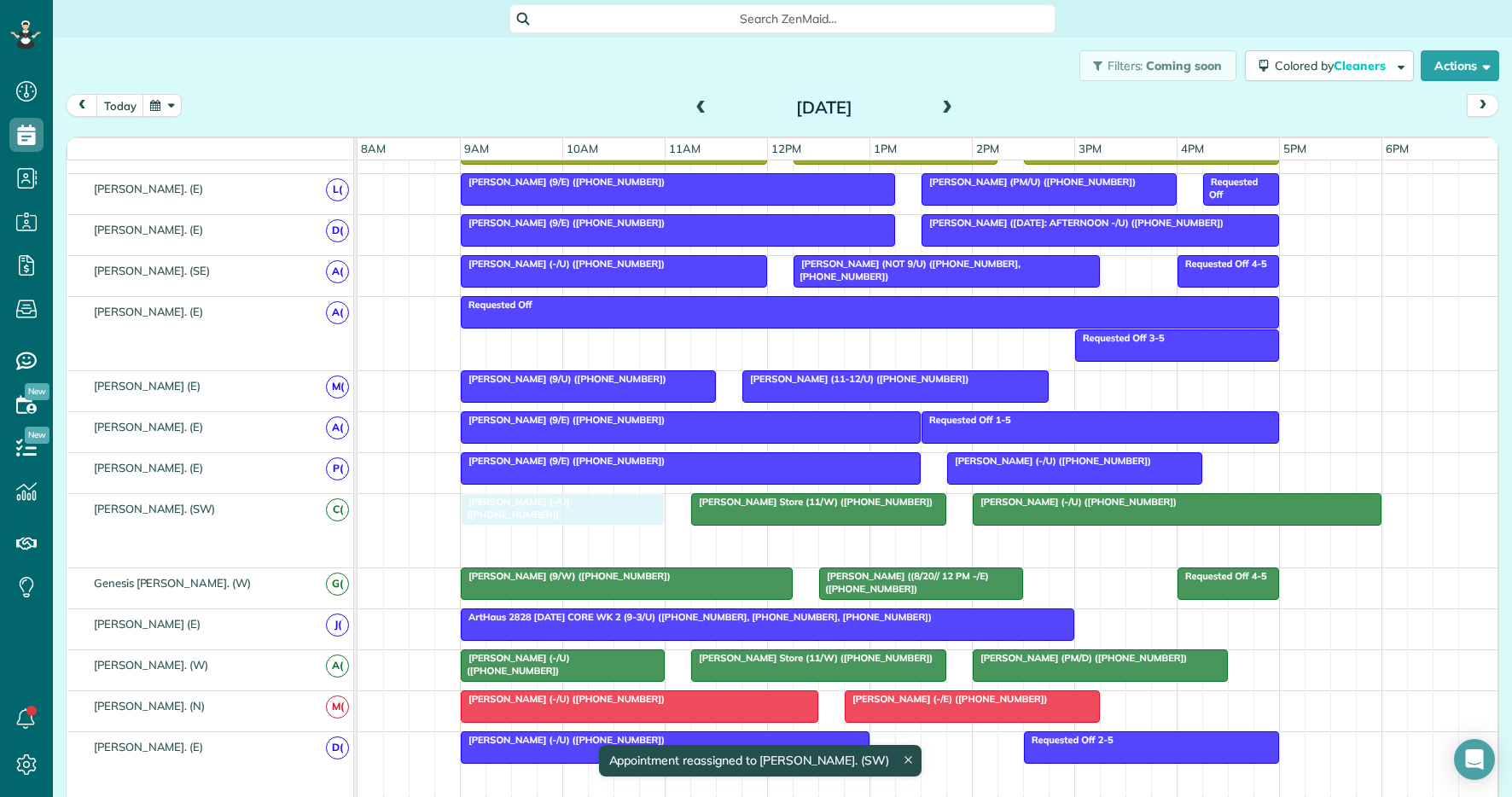
drag, startPoint x: 1068, startPoint y: 541, endPoint x: 558, endPoint y: 531, distance: 510.1
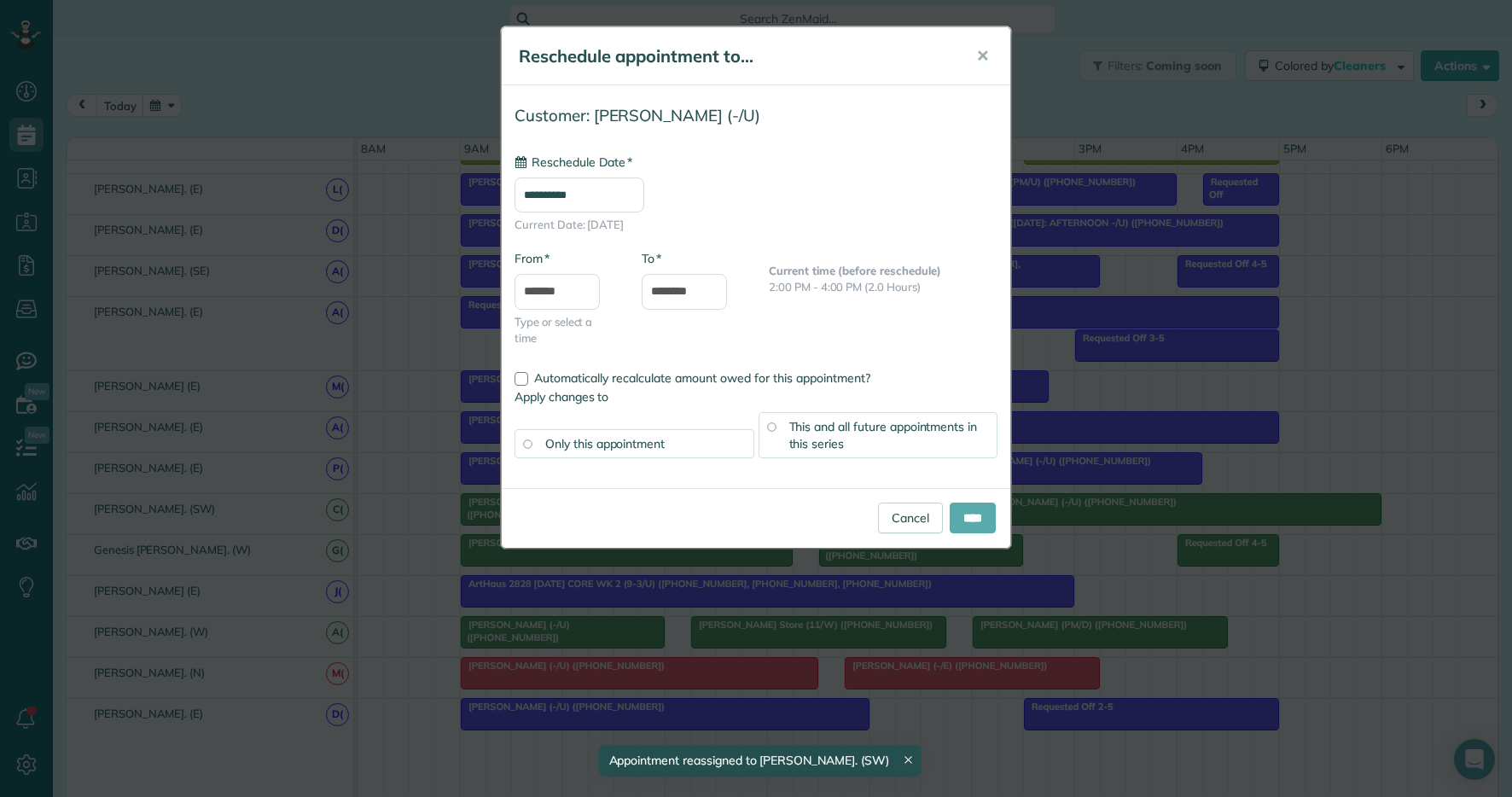
type input "**********"
click at [989, 514] on input "****" at bounding box center [973, 518] width 46 height 31
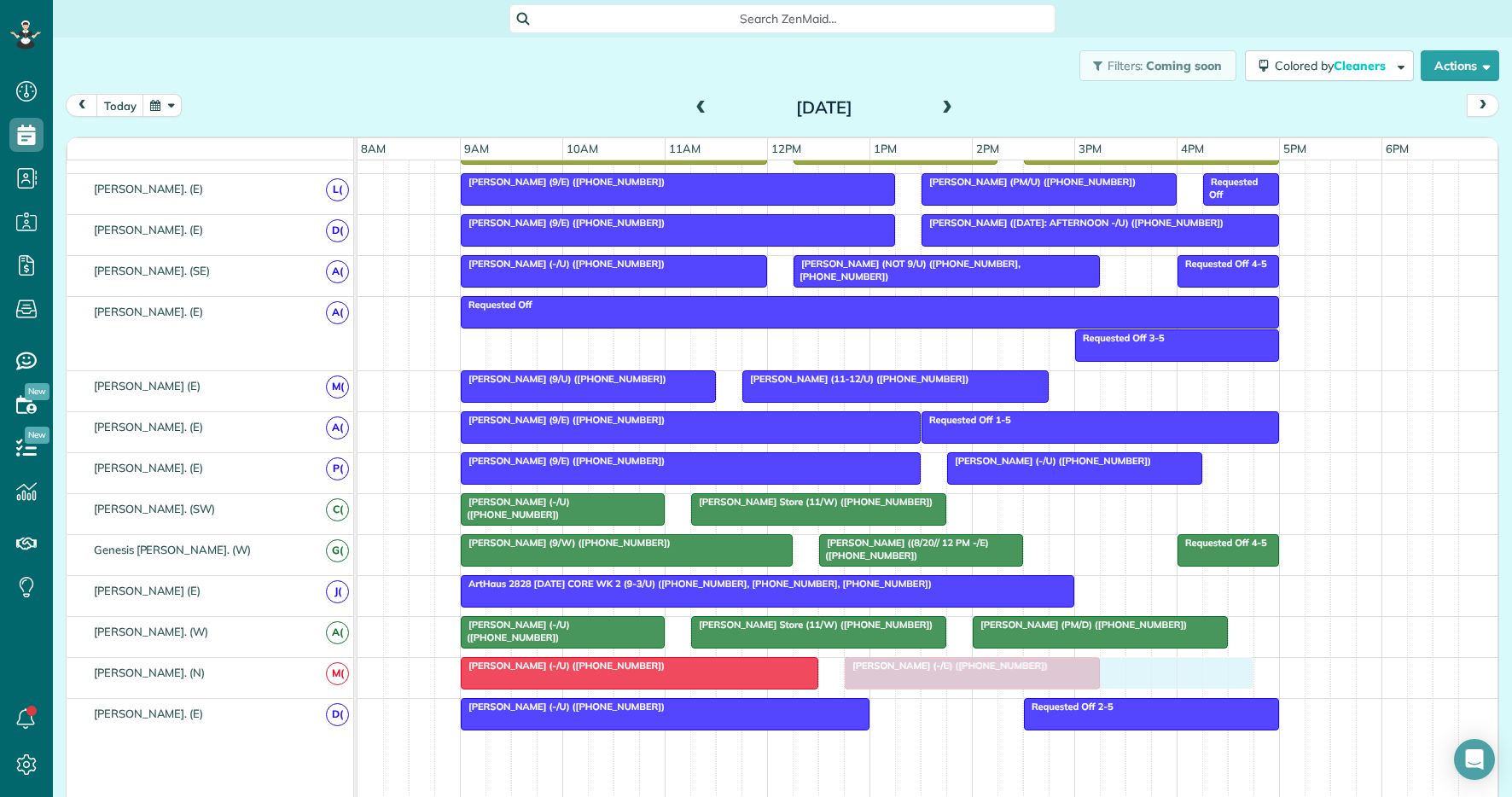
drag, startPoint x: 1107, startPoint y: 506, endPoint x: 986, endPoint y: 681, distance: 212.8
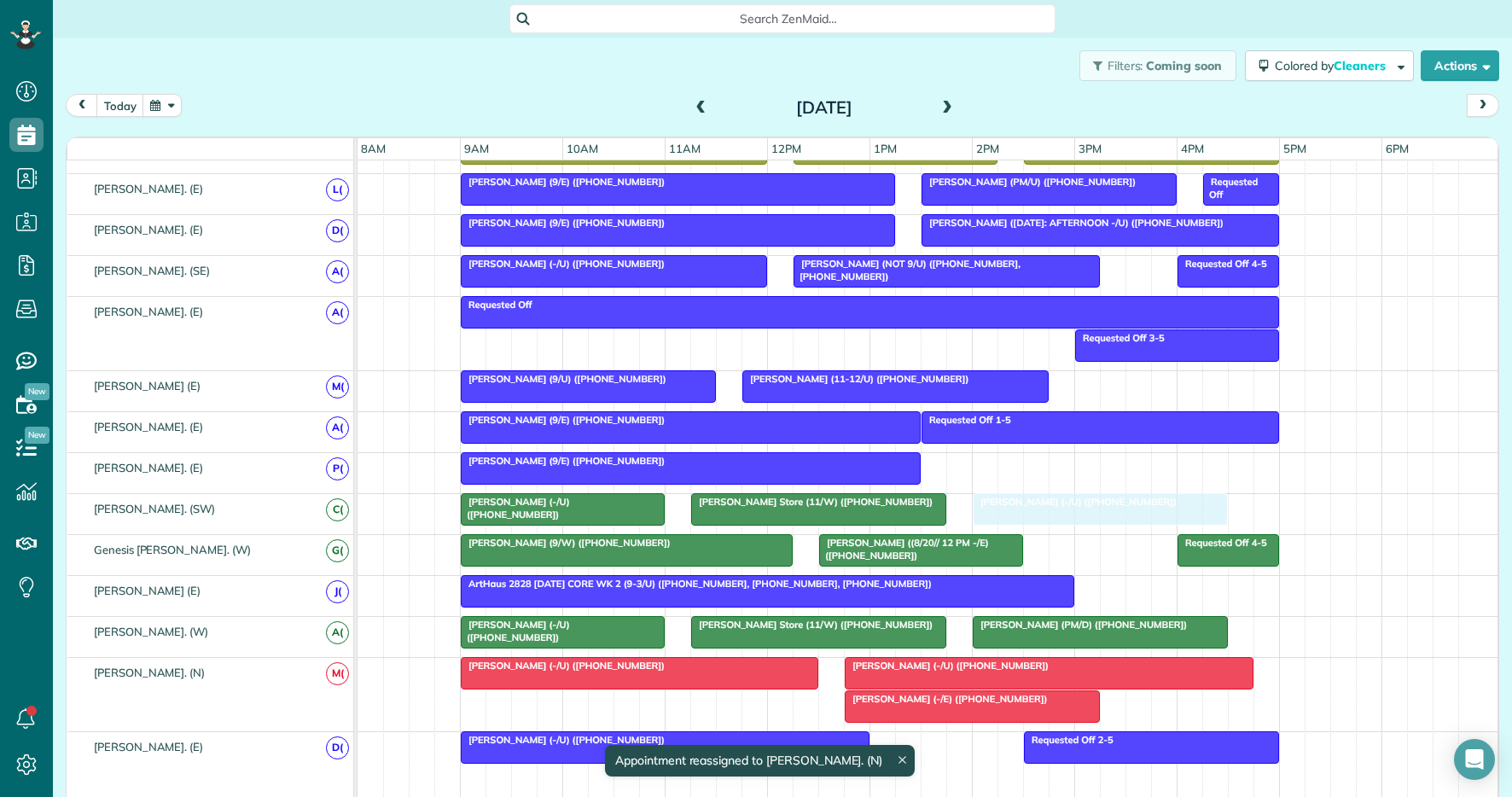
drag, startPoint x: 1075, startPoint y: 473, endPoint x: 1095, endPoint y: 506, distance: 38.6
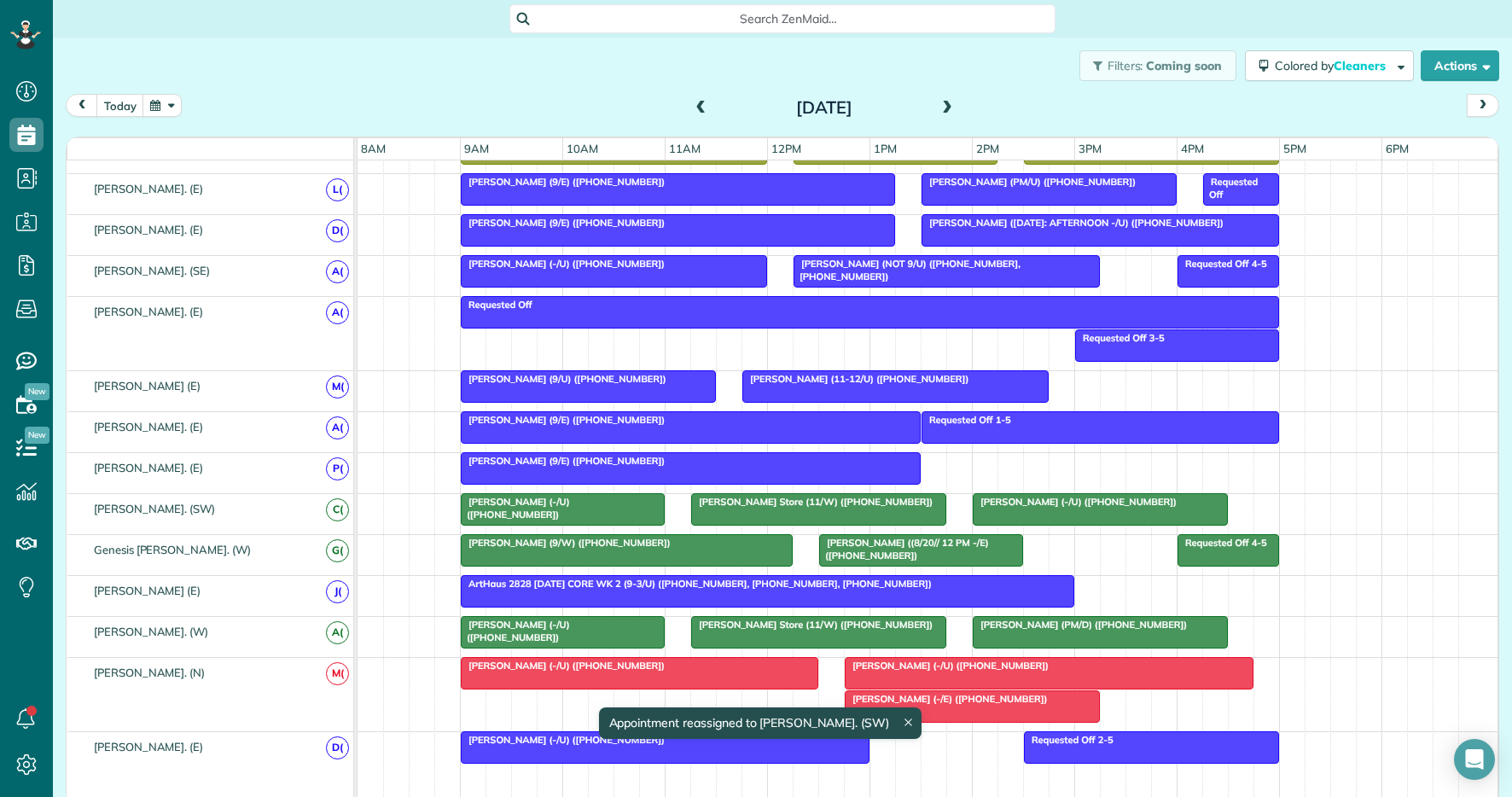
scroll to position [871, 0]
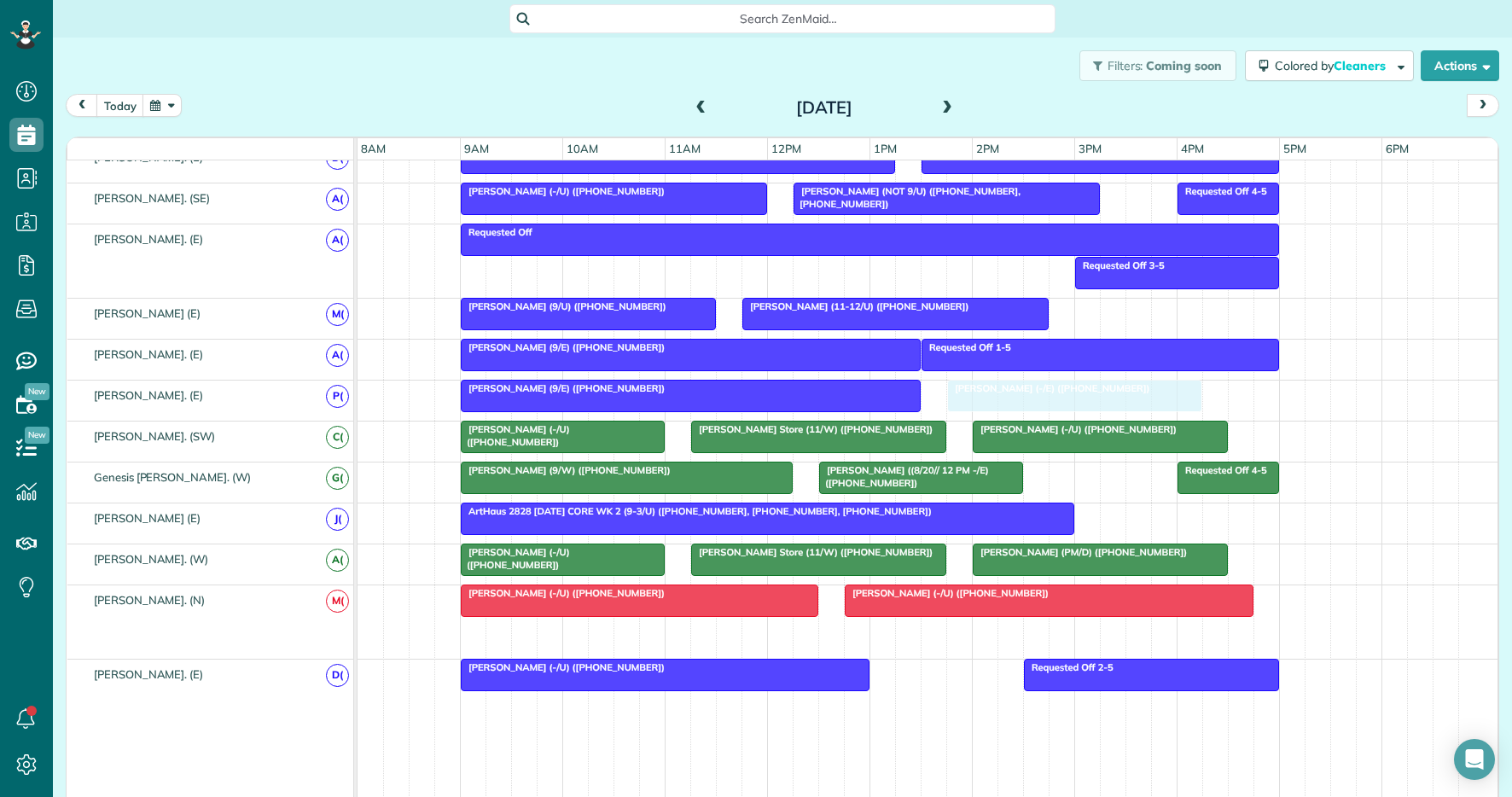
drag, startPoint x: 993, startPoint y: 627, endPoint x: 1095, endPoint y: 408, distance: 241.6
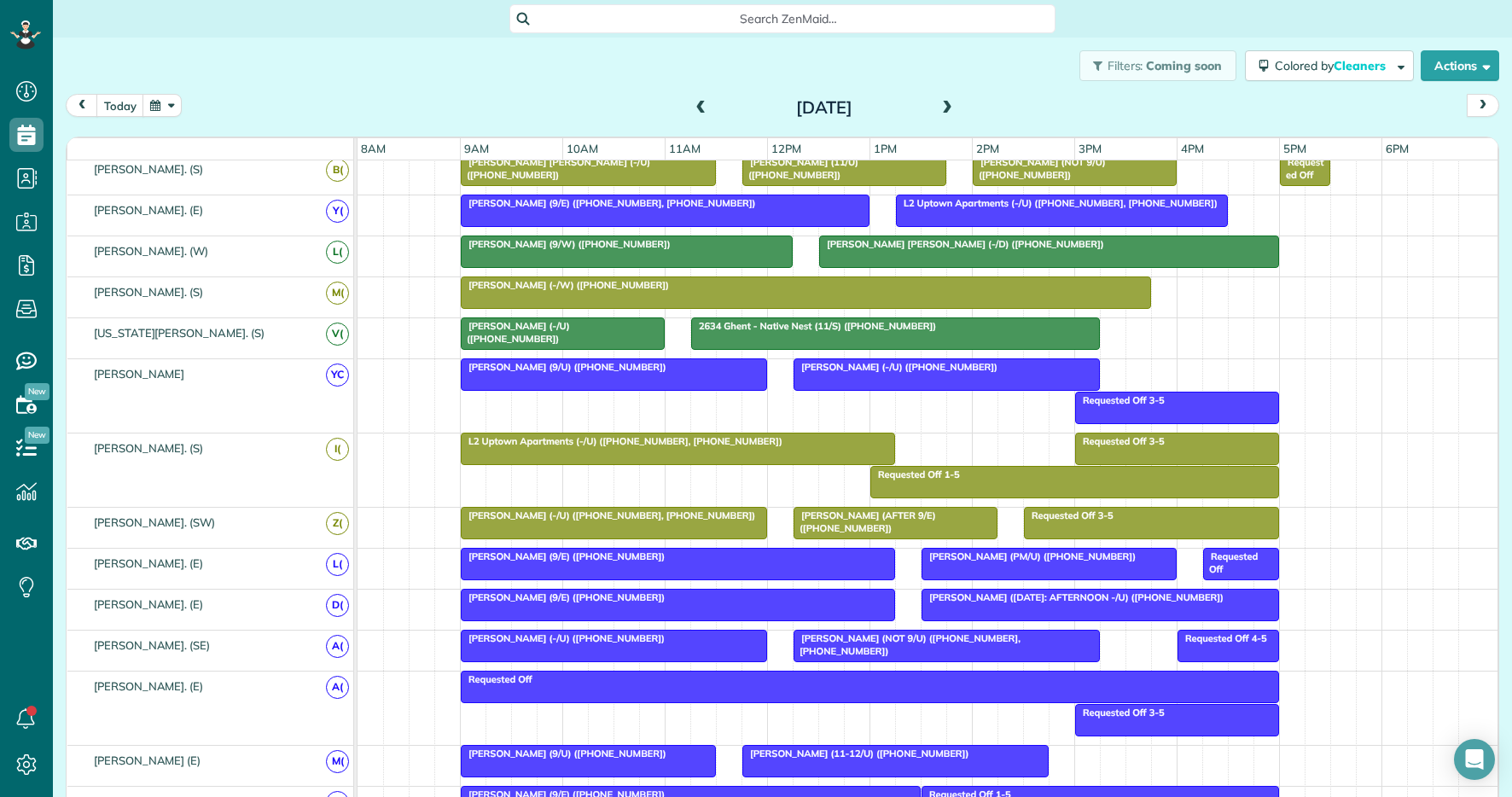
scroll to position [477, 0]
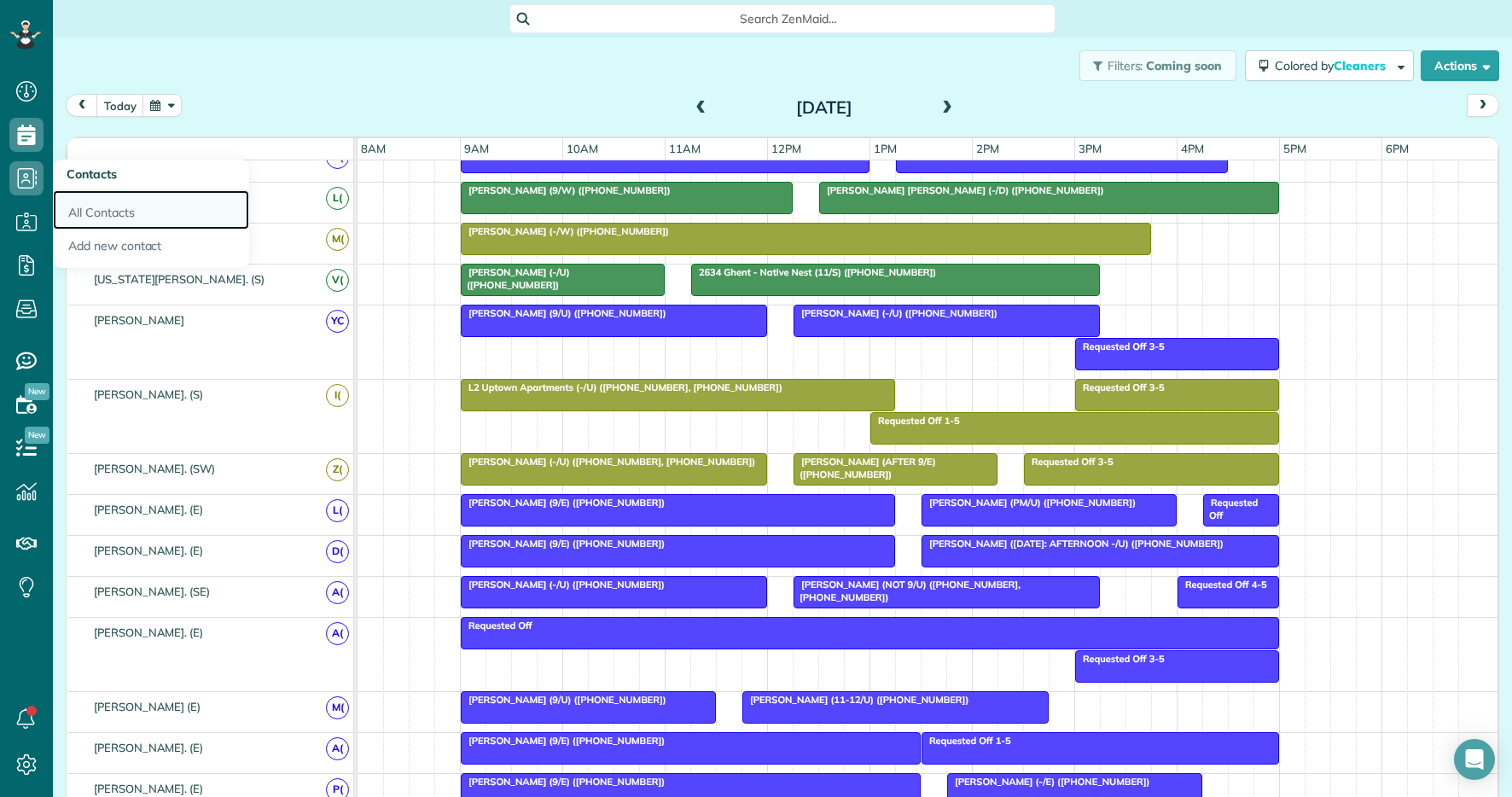
click at [121, 215] on link "All Contacts" at bounding box center [151, 210] width 197 height 39
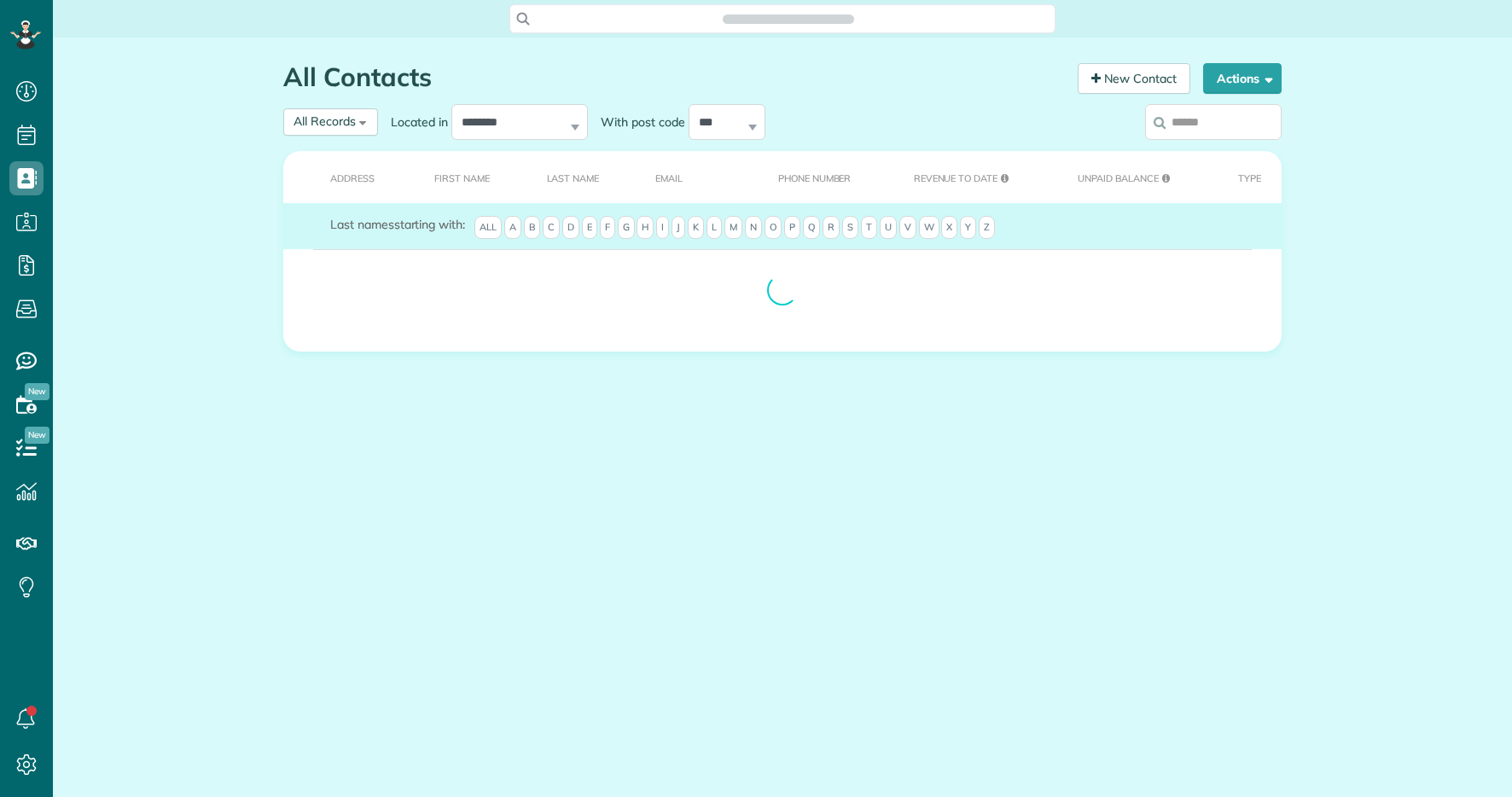
scroll to position [8, 8]
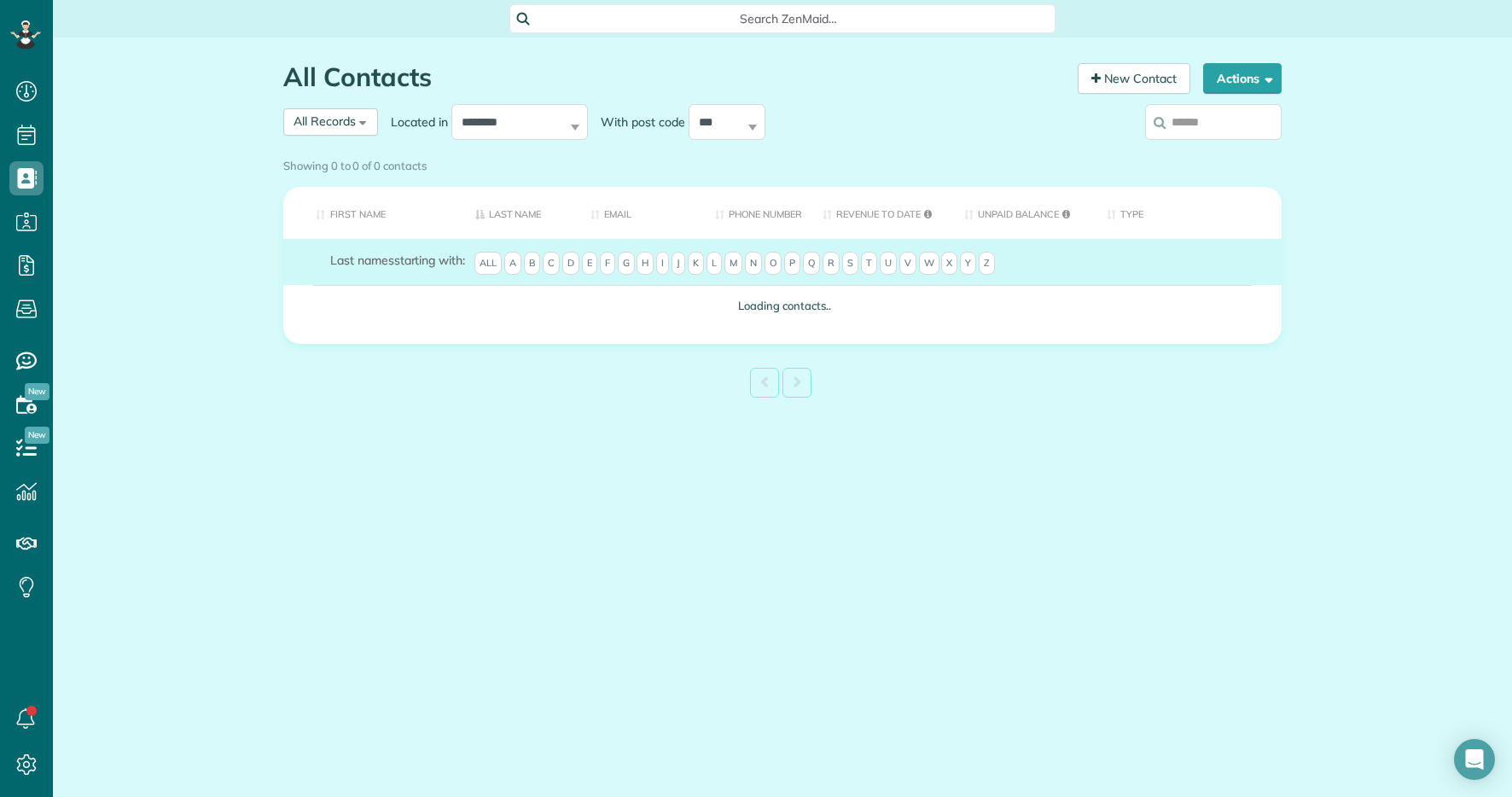
click at [1202, 127] on input "search" at bounding box center [1214, 122] width 137 height 36
paste input "**********"
type input "**********"
click at [1219, 151] on div "Showing 0 to 0 of 0 contacts" at bounding box center [783, 162] width 999 height 23
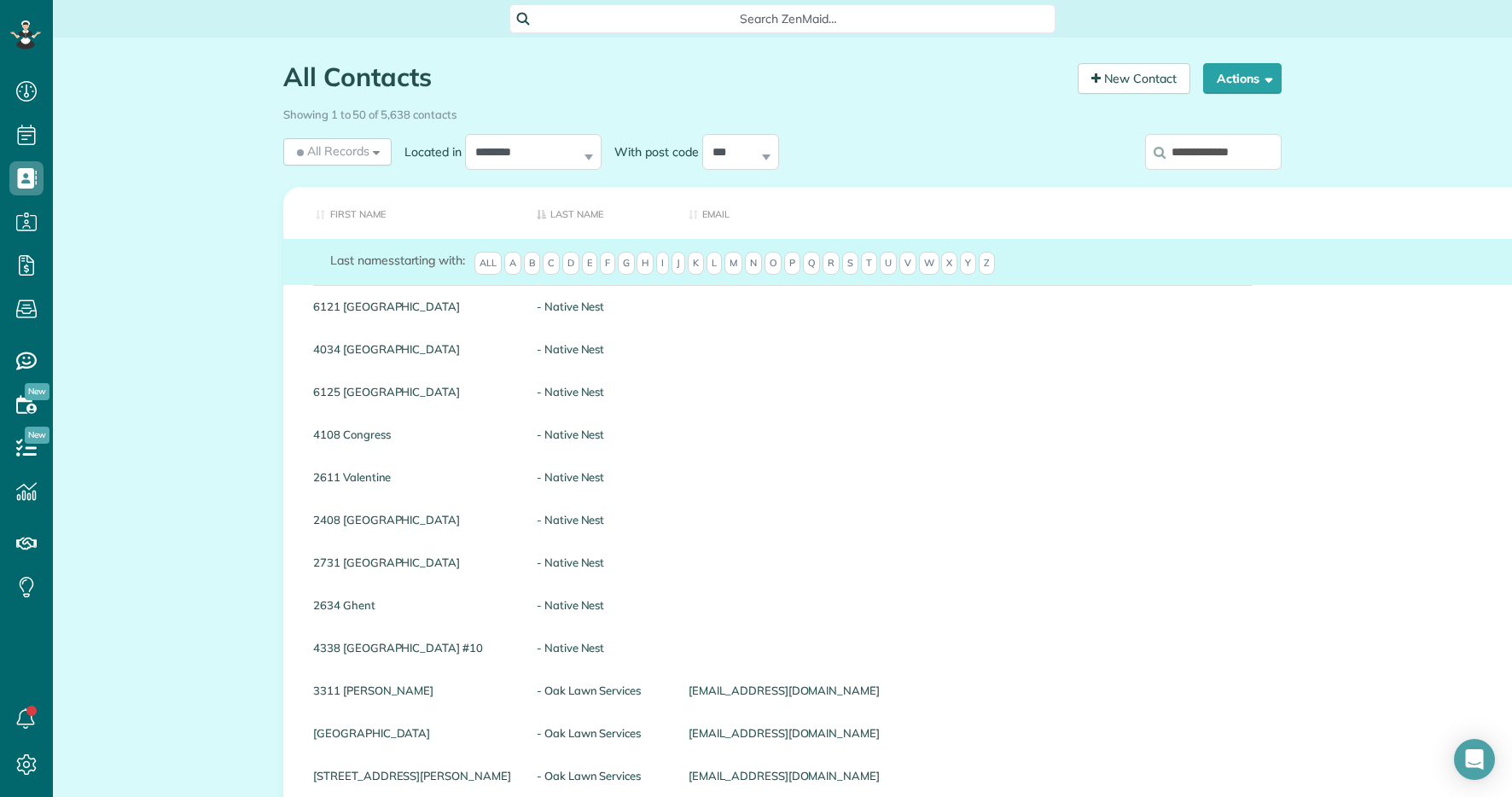
click at [1224, 151] on input "**********" at bounding box center [1214, 152] width 137 height 36
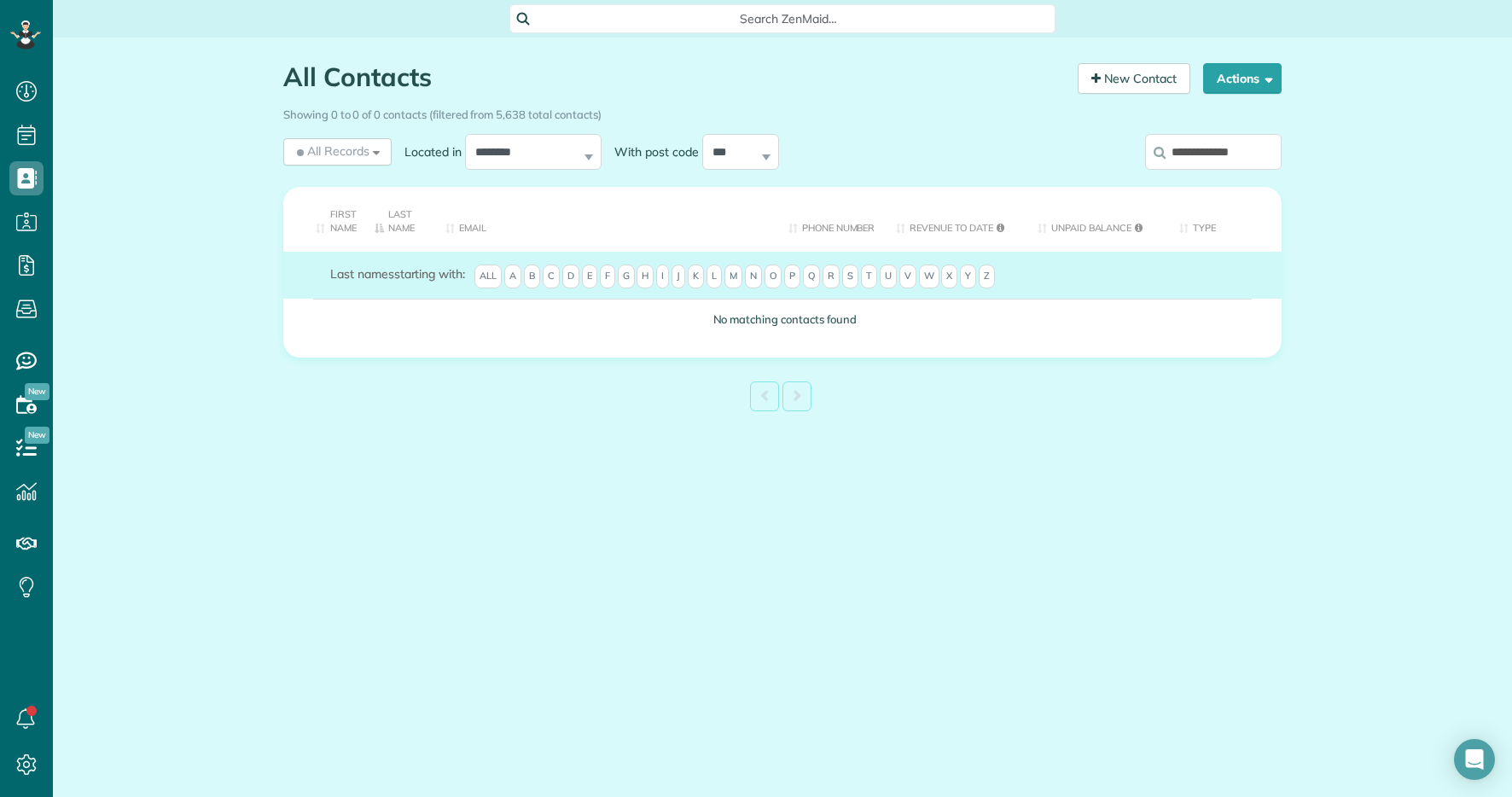
drag, startPoint x: 1261, startPoint y: 162, endPoint x: 1154, endPoint y: 155, distance: 107.2
click at [1154, 155] on label "**********" at bounding box center [1214, 152] width 137 height 44
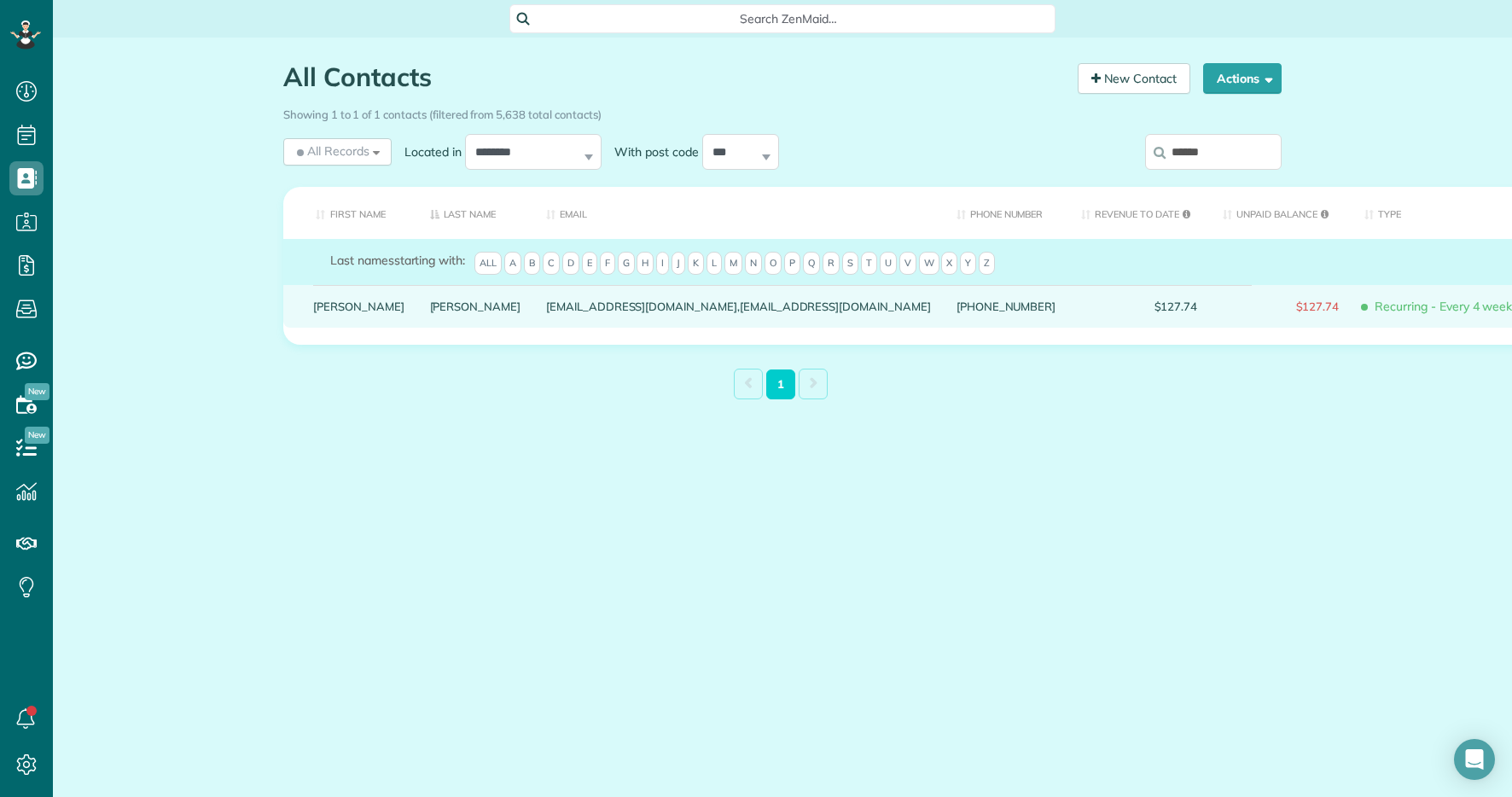
type input "******"
click at [430, 312] on link "Macias" at bounding box center [475, 306] width 92 height 12
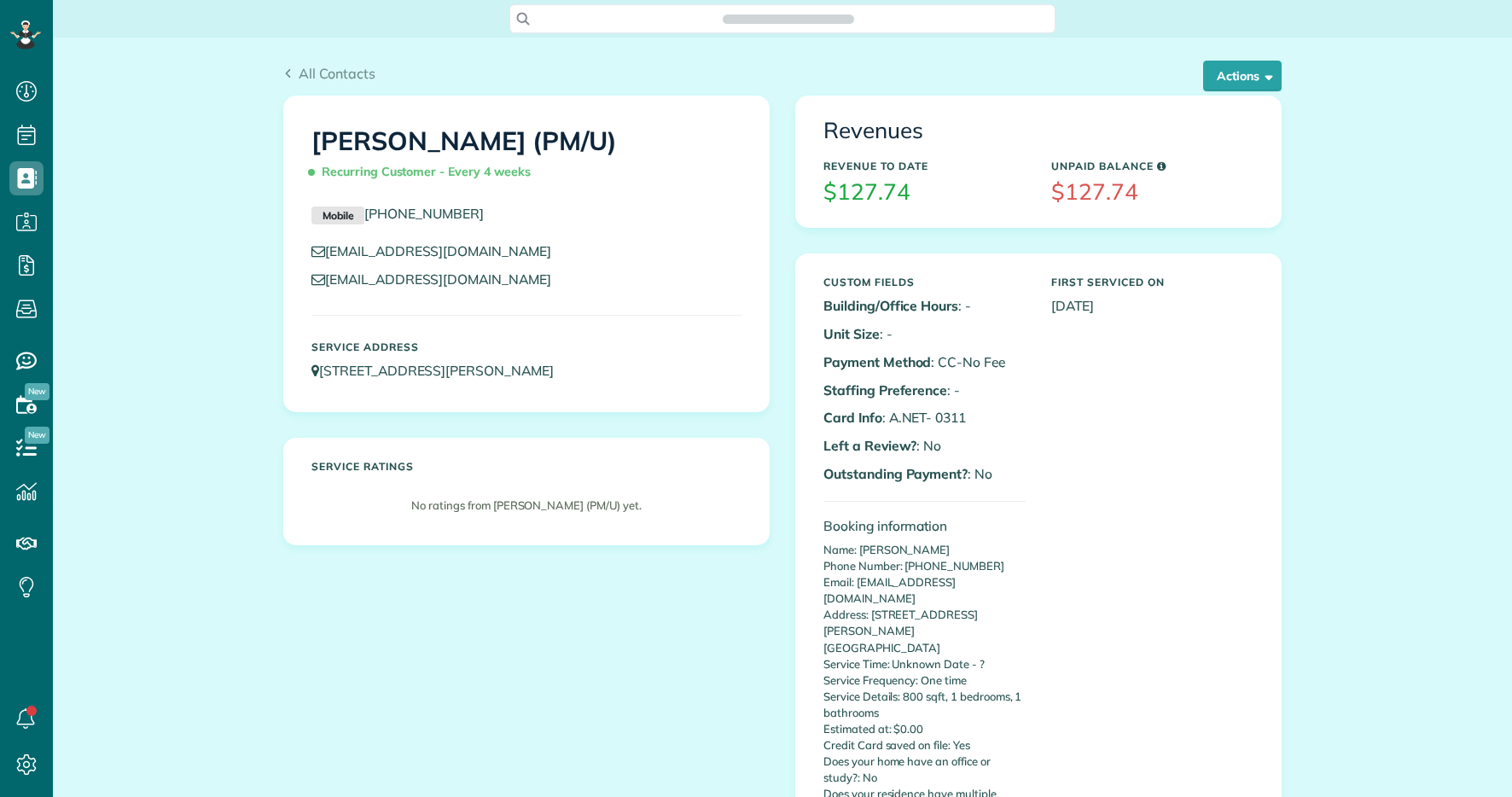
scroll to position [8, 8]
click at [1240, 81] on button "Actions" at bounding box center [1243, 76] width 79 height 31
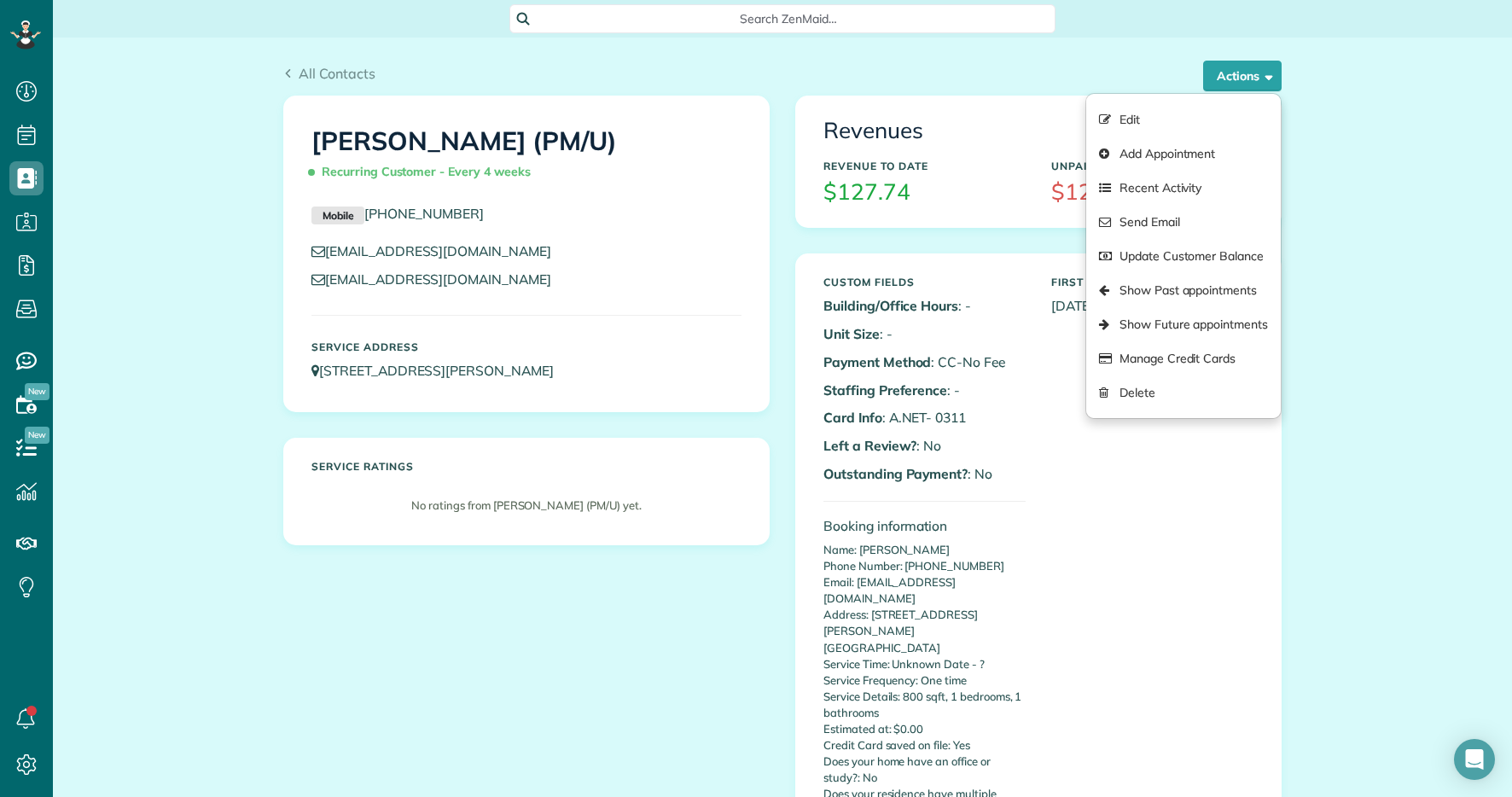
click at [1023, 464] on p "Outstanding Payment? : No" at bounding box center [924, 474] width 203 height 20
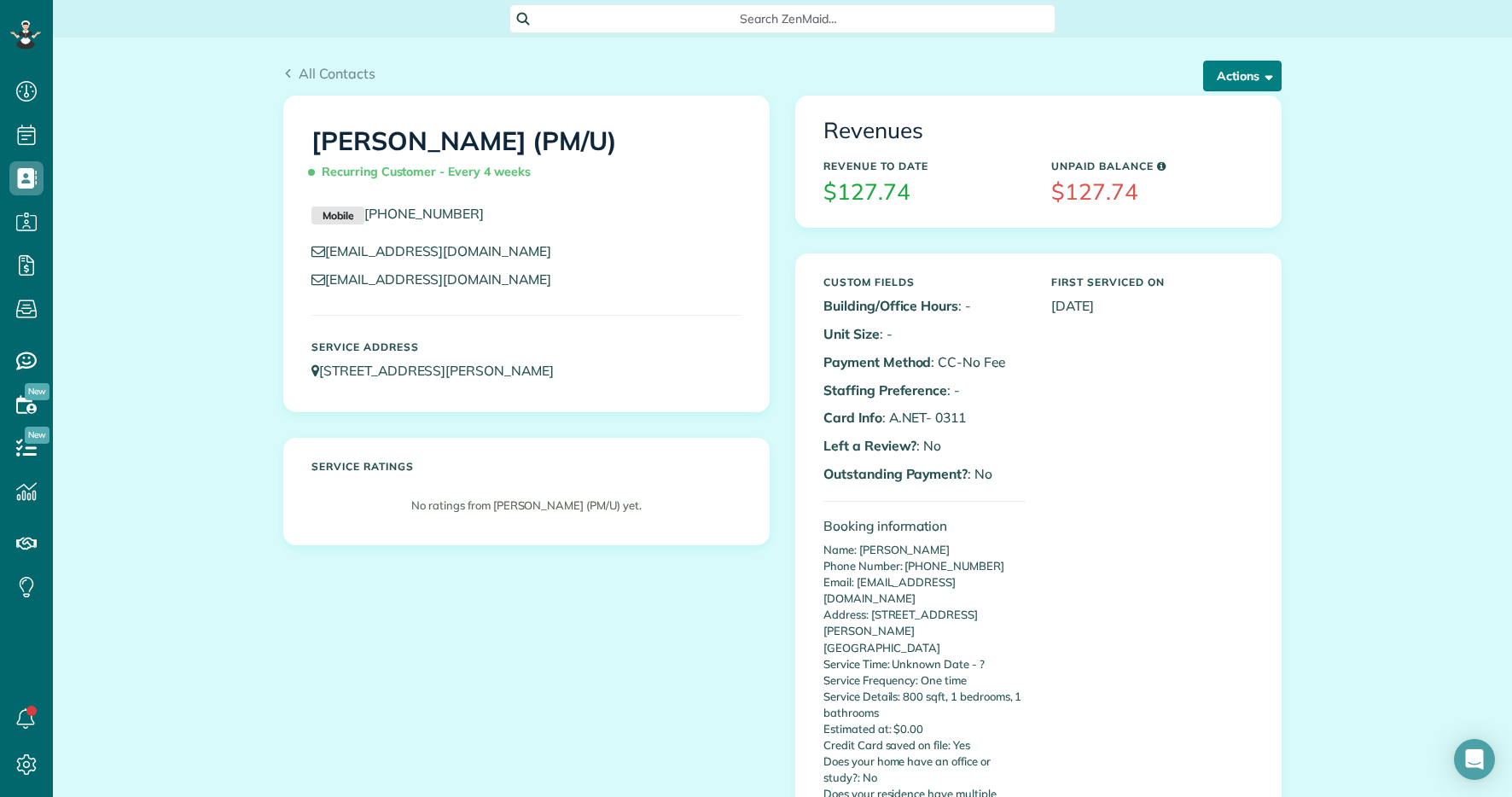
click at [1231, 75] on button "Actions" at bounding box center [1243, 76] width 79 height 31
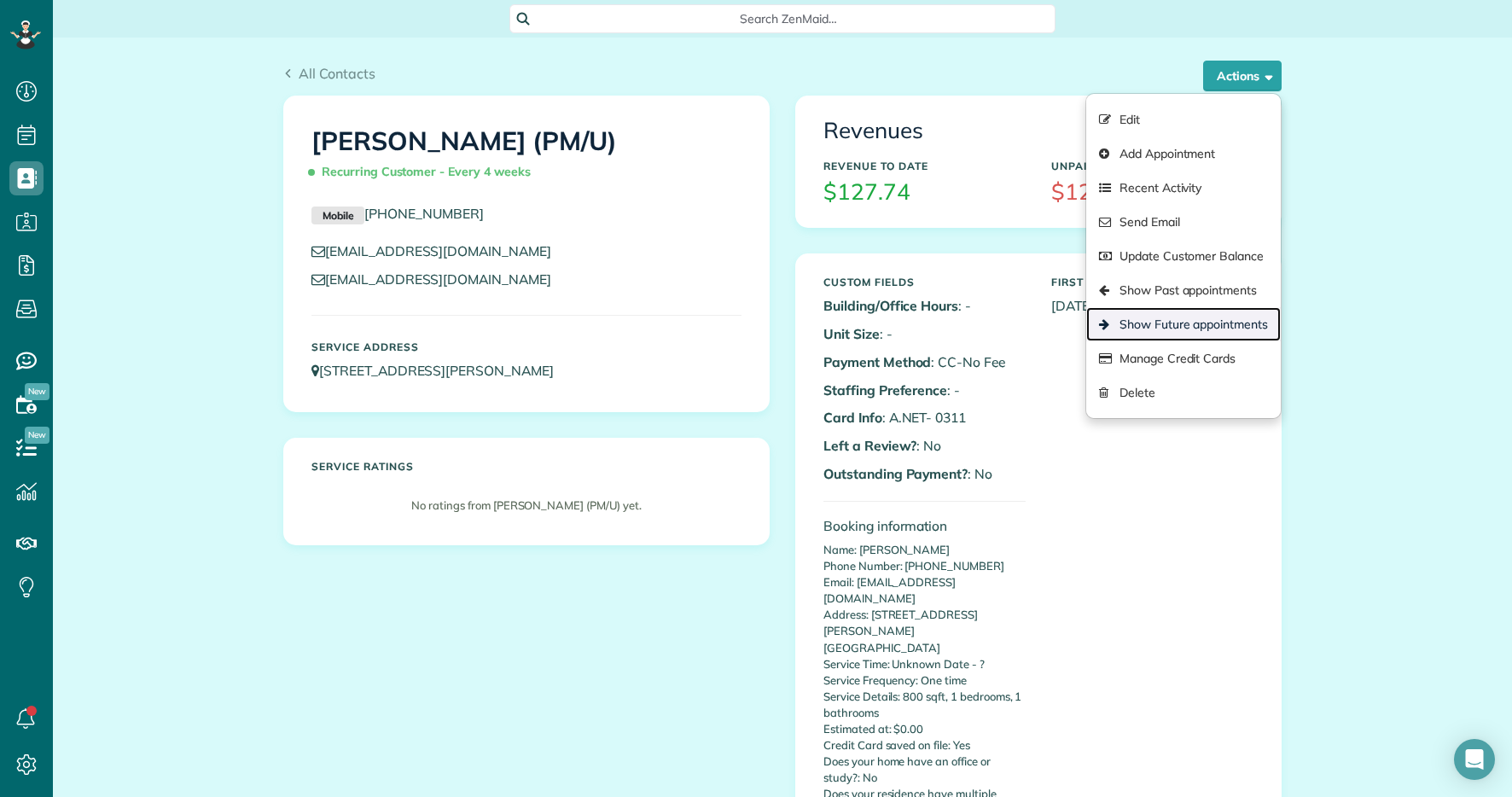
click at [1195, 320] on link "Show Future appointments" at bounding box center [1184, 324] width 195 height 34
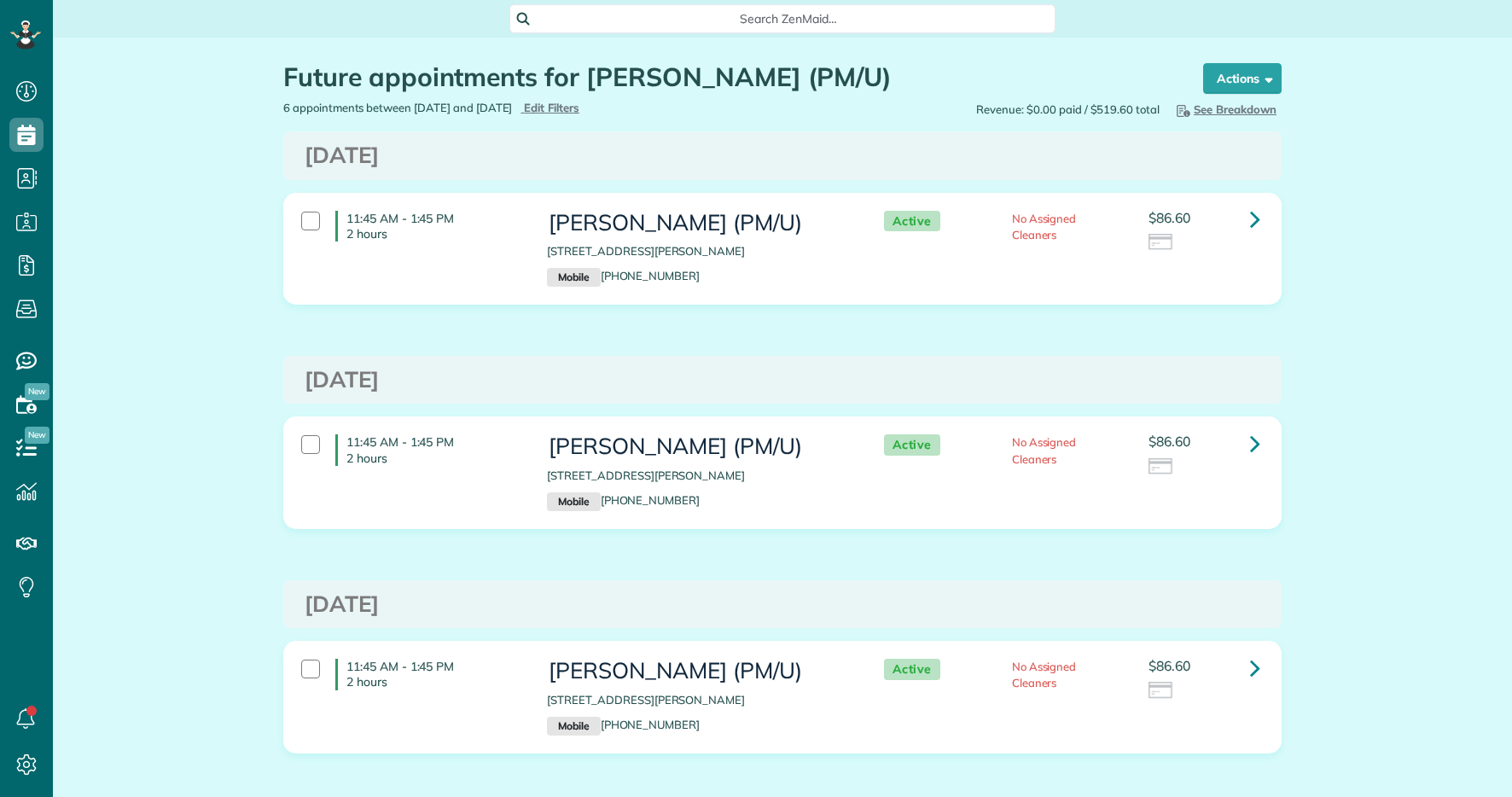
scroll to position [8, 8]
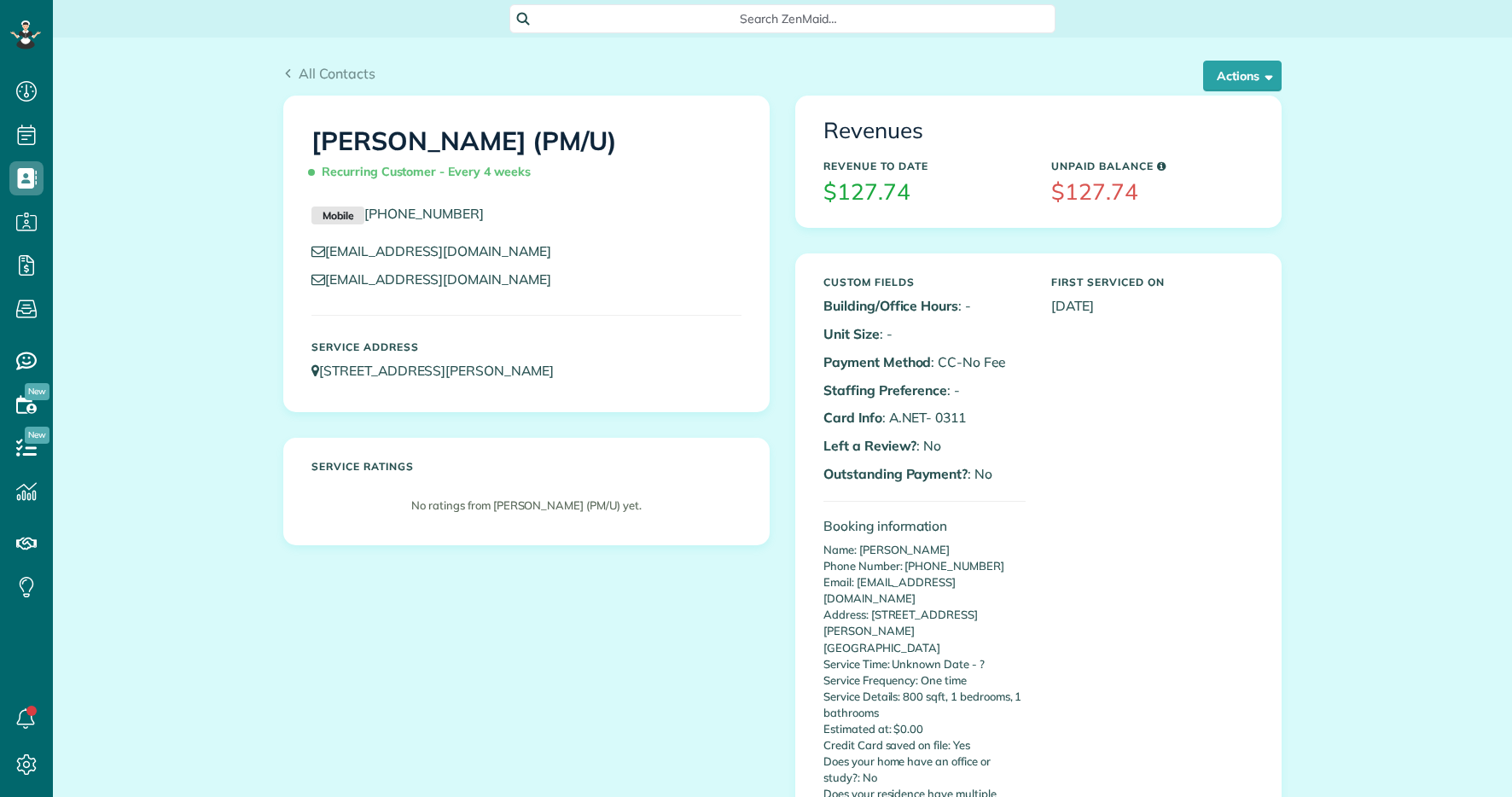
scroll to position [8, 8]
click at [1214, 70] on button "Actions" at bounding box center [1243, 76] width 79 height 31
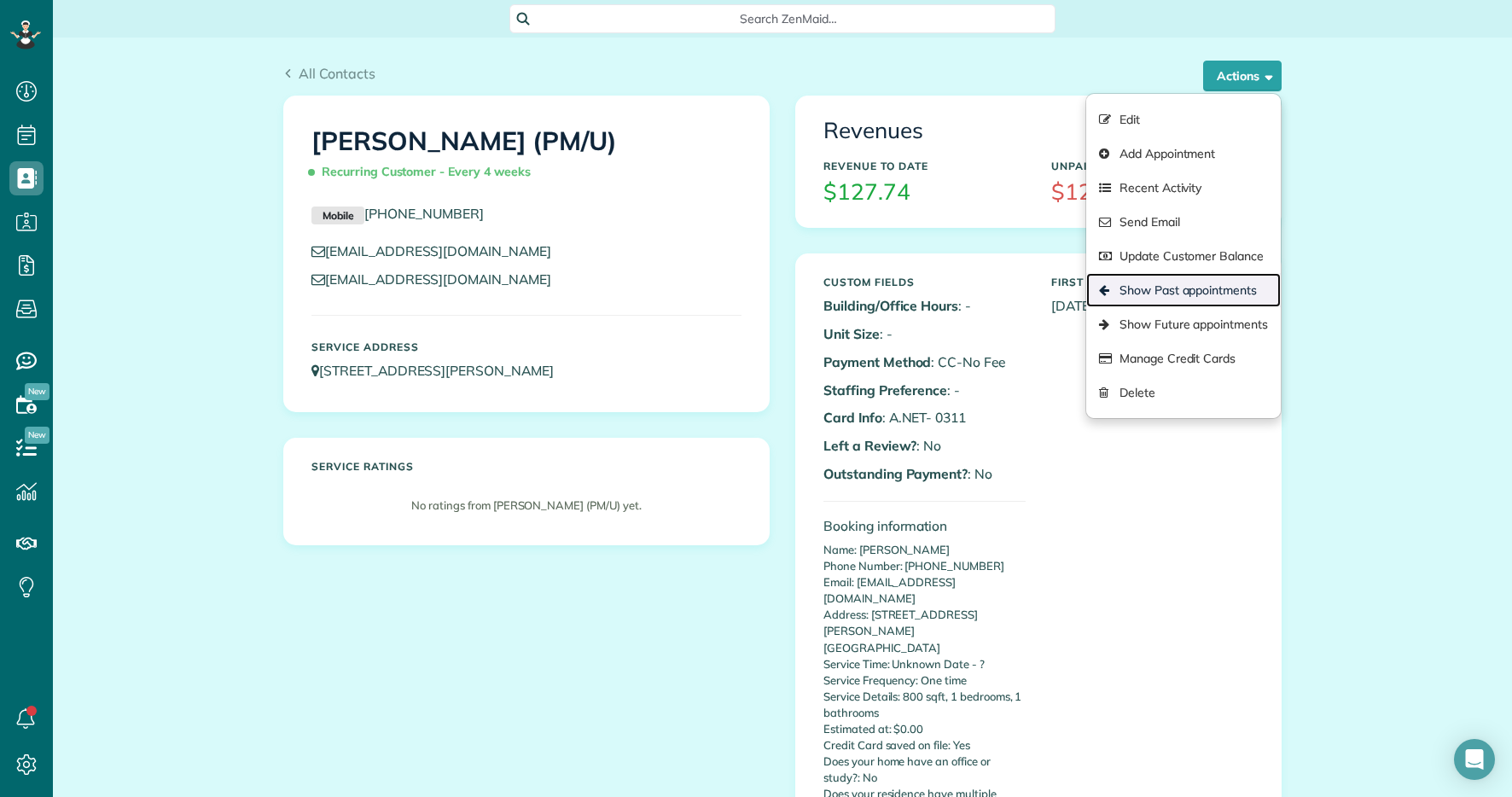
click at [1192, 298] on link "Show Past appointments" at bounding box center [1184, 290] width 195 height 34
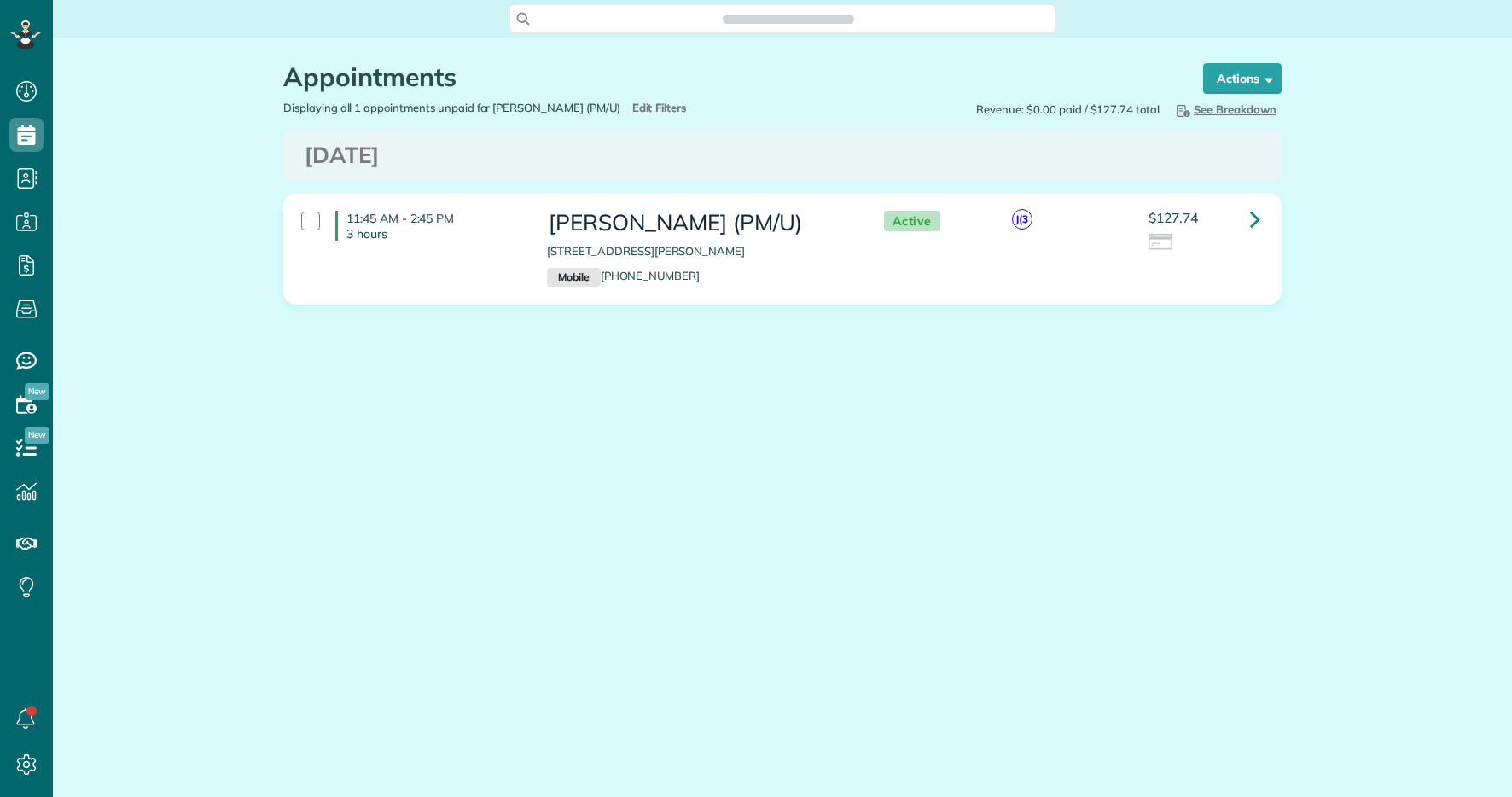
scroll to position [8, 8]
click at [1243, 219] on link at bounding box center [1255, 220] width 34 height 34
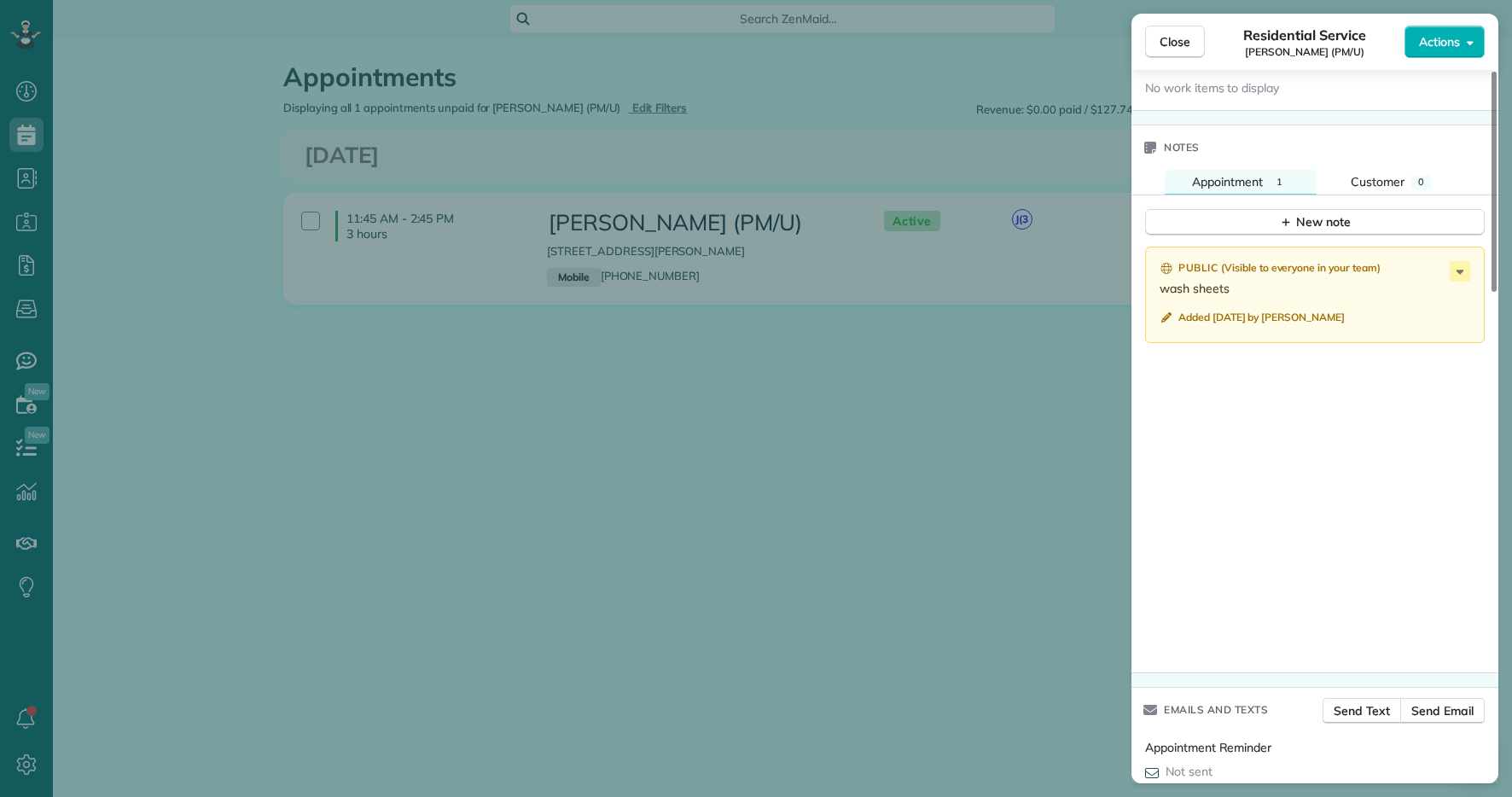
scroll to position [1384, 0]
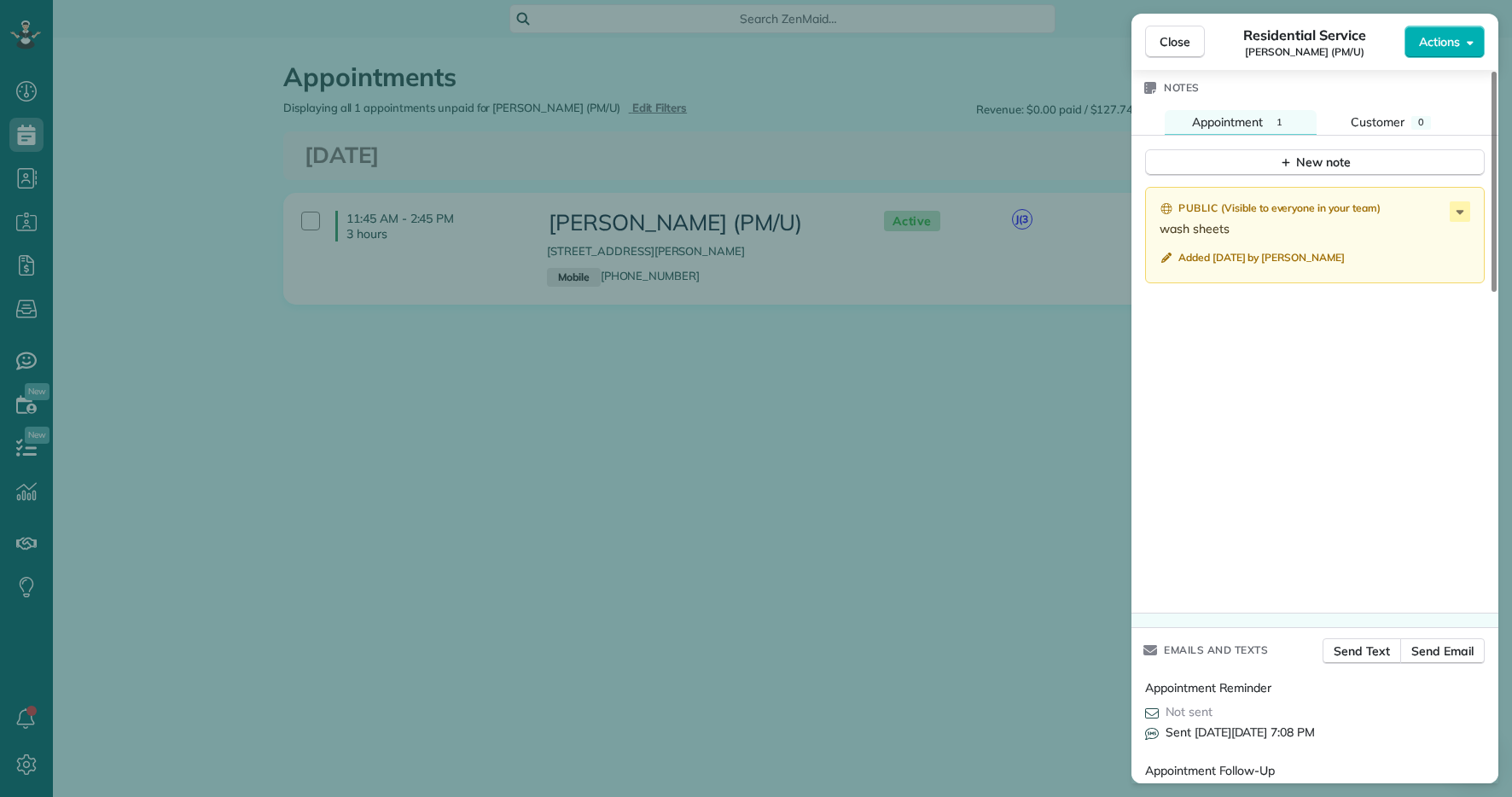
click at [127, 164] on div "Close Residential Service [PERSON_NAME] (PM/U) Actions Status Active [PERSON_NA…" at bounding box center [756, 398] width 1512 height 797
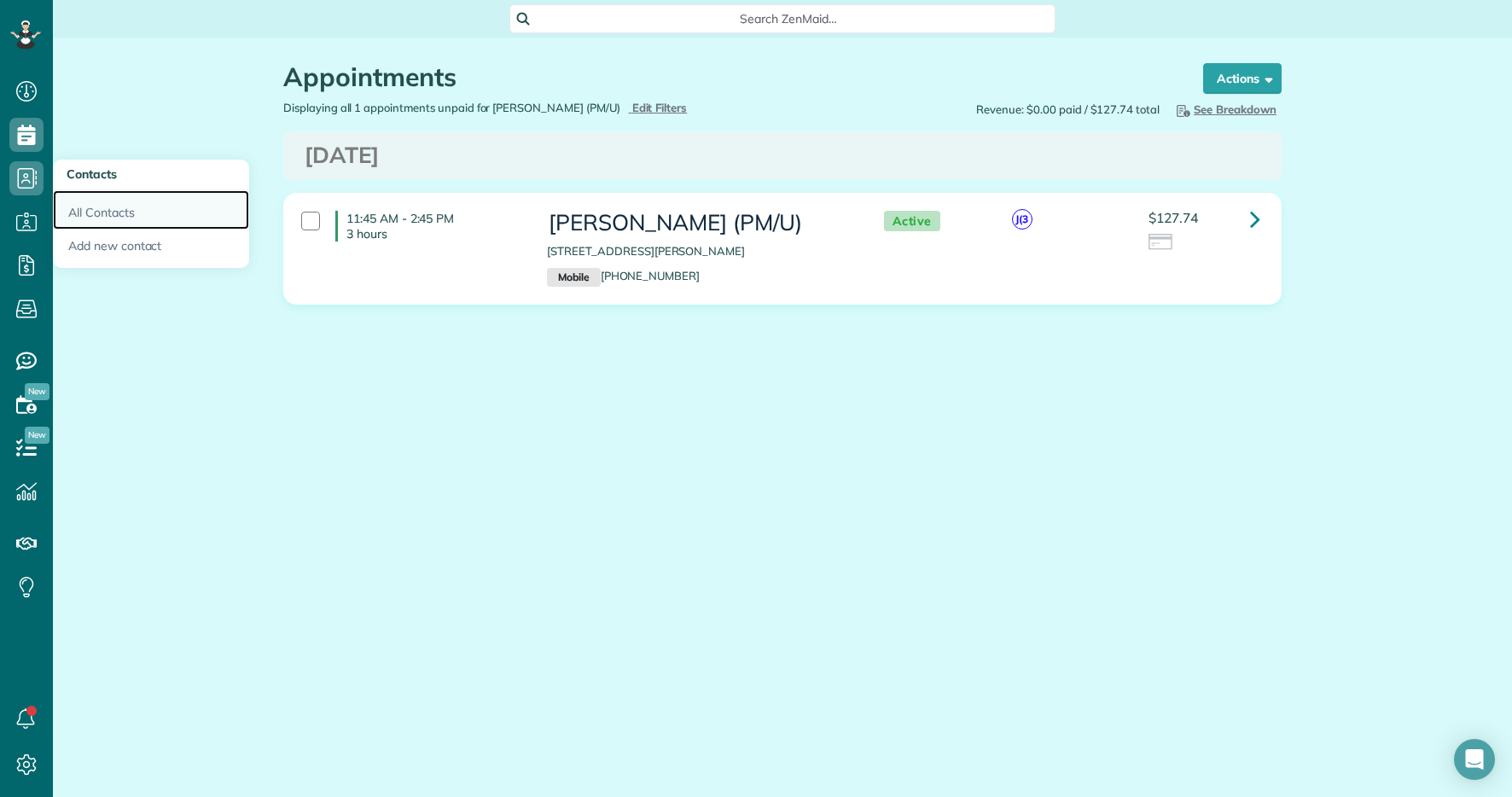
click at [135, 223] on link "All Contacts" at bounding box center [151, 210] width 197 height 39
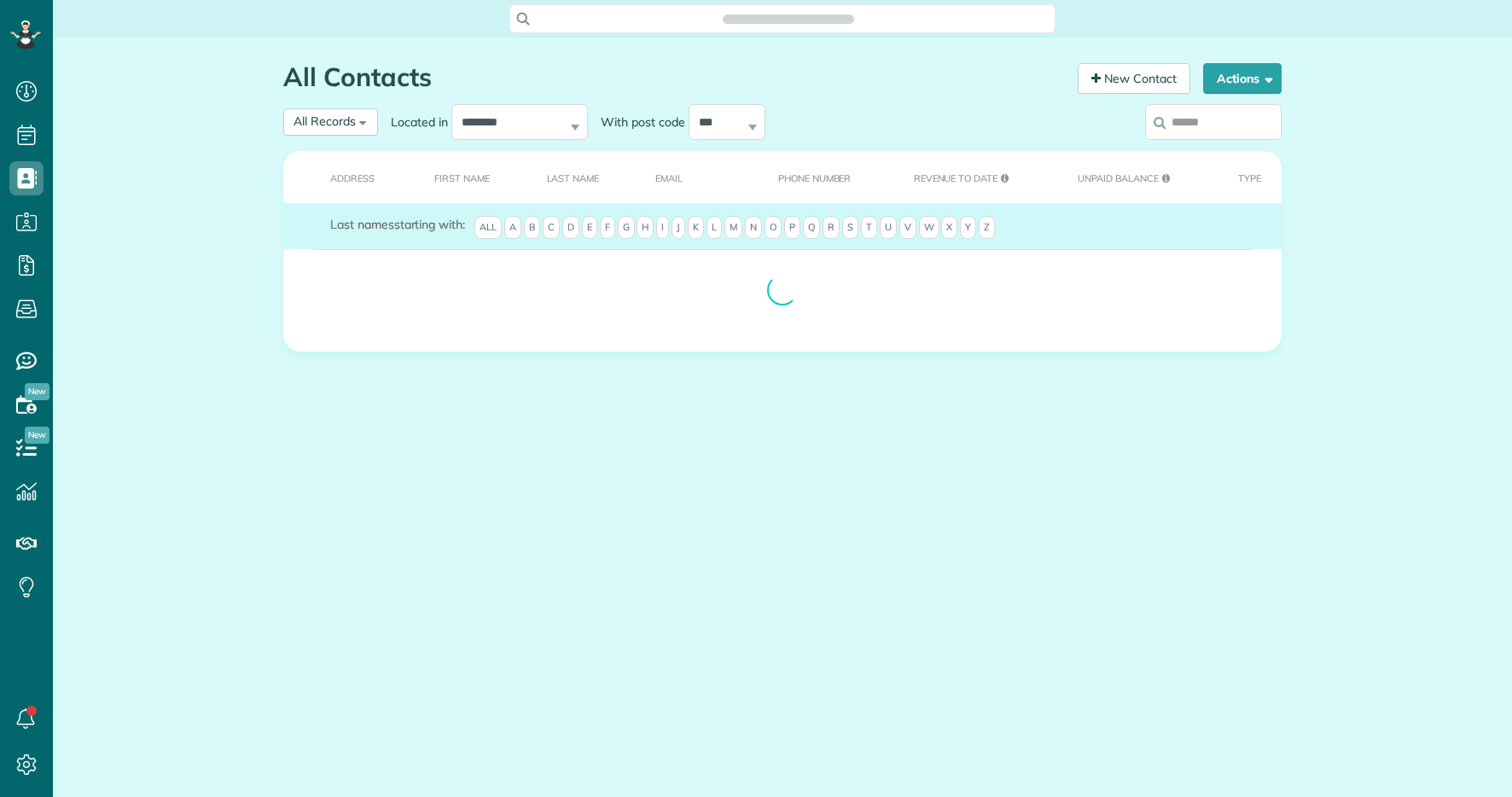
scroll to position [8, 8]
click at [1225, 115] on input "search" at bounding box center [1214, 122] width 137 height 36
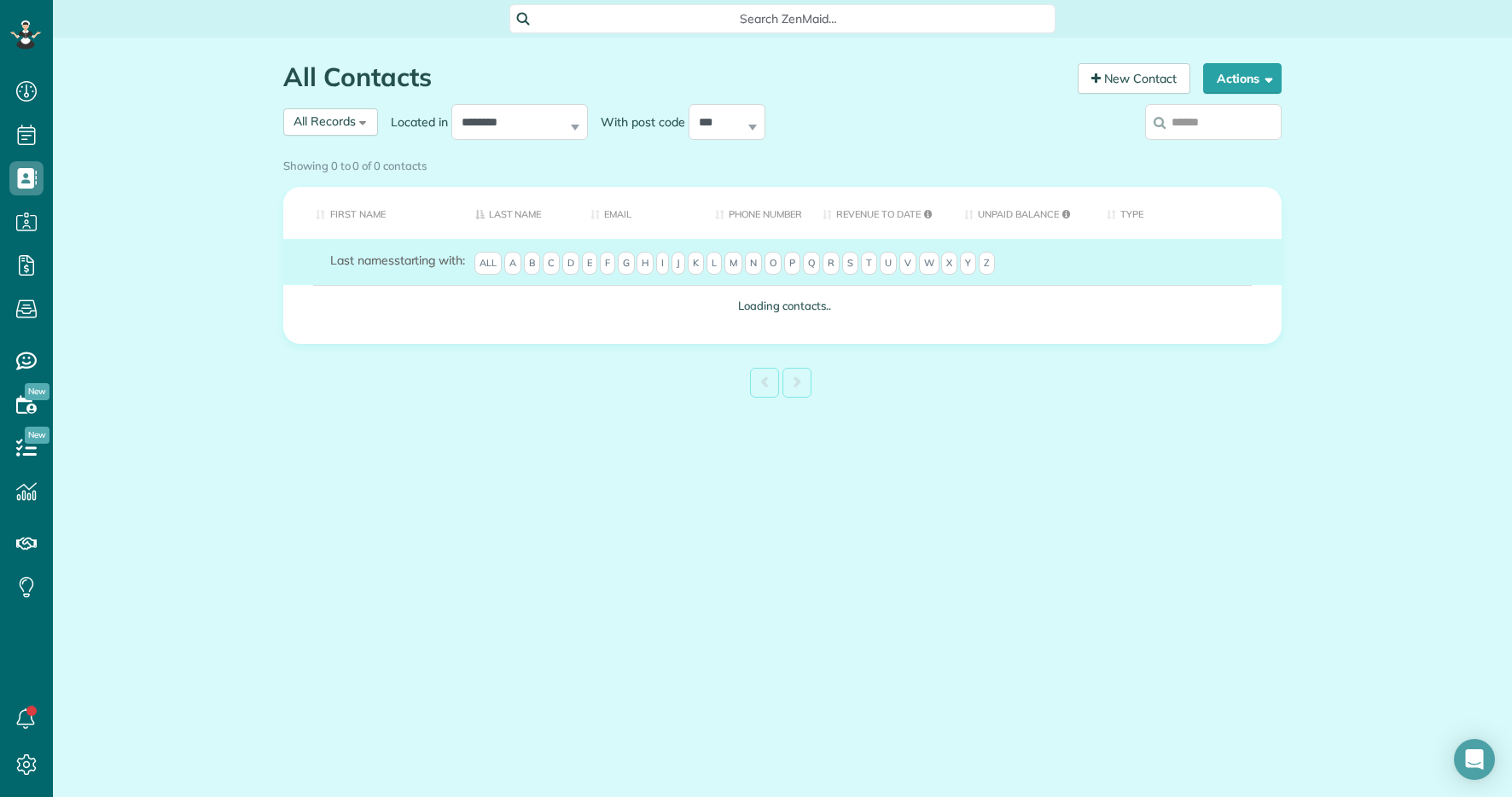
paste input "**********"
type input "**********"
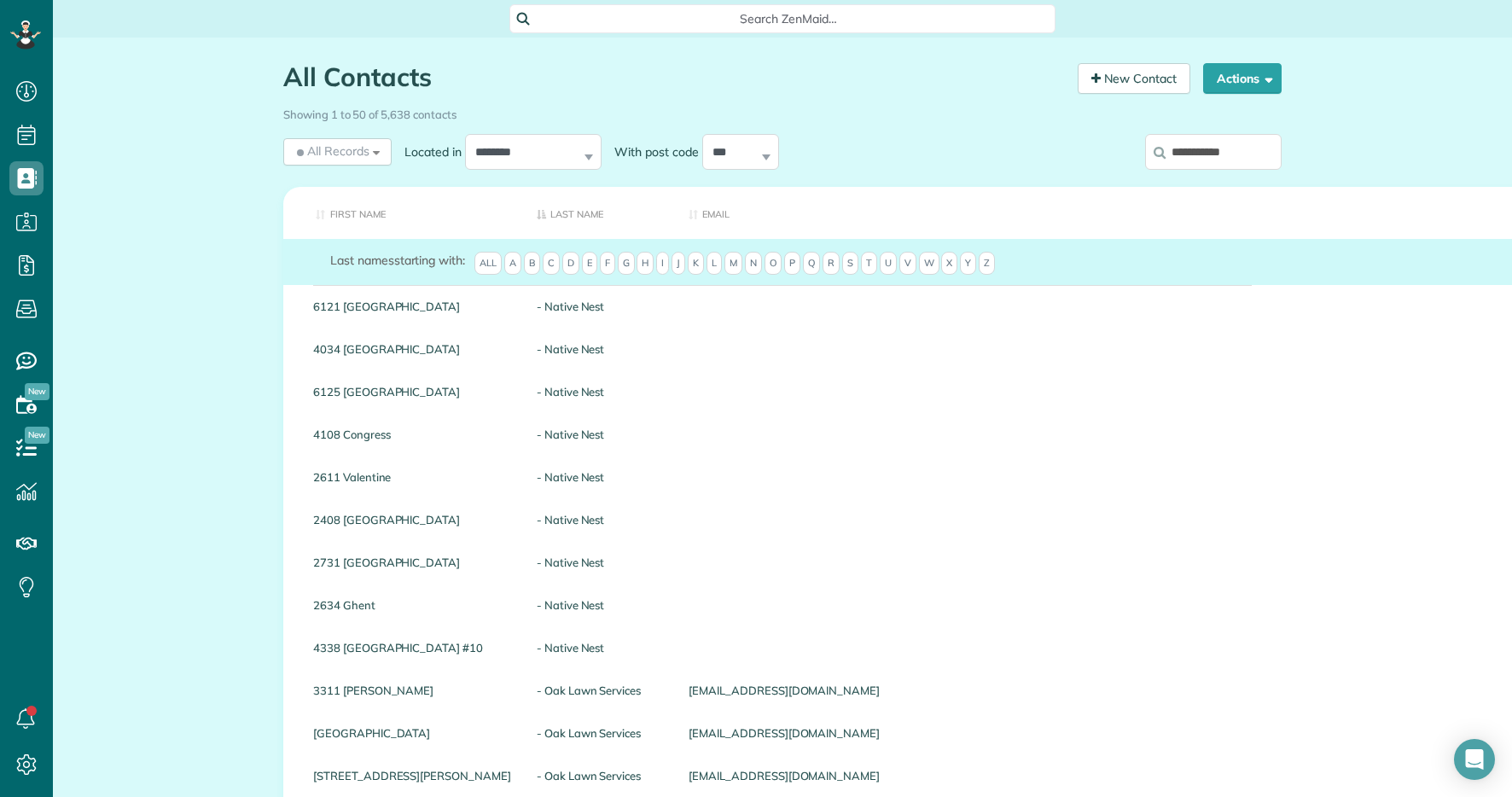
click at [1244, 157] on input "**********" at bounding box center [1214, 152] width 137 height 36
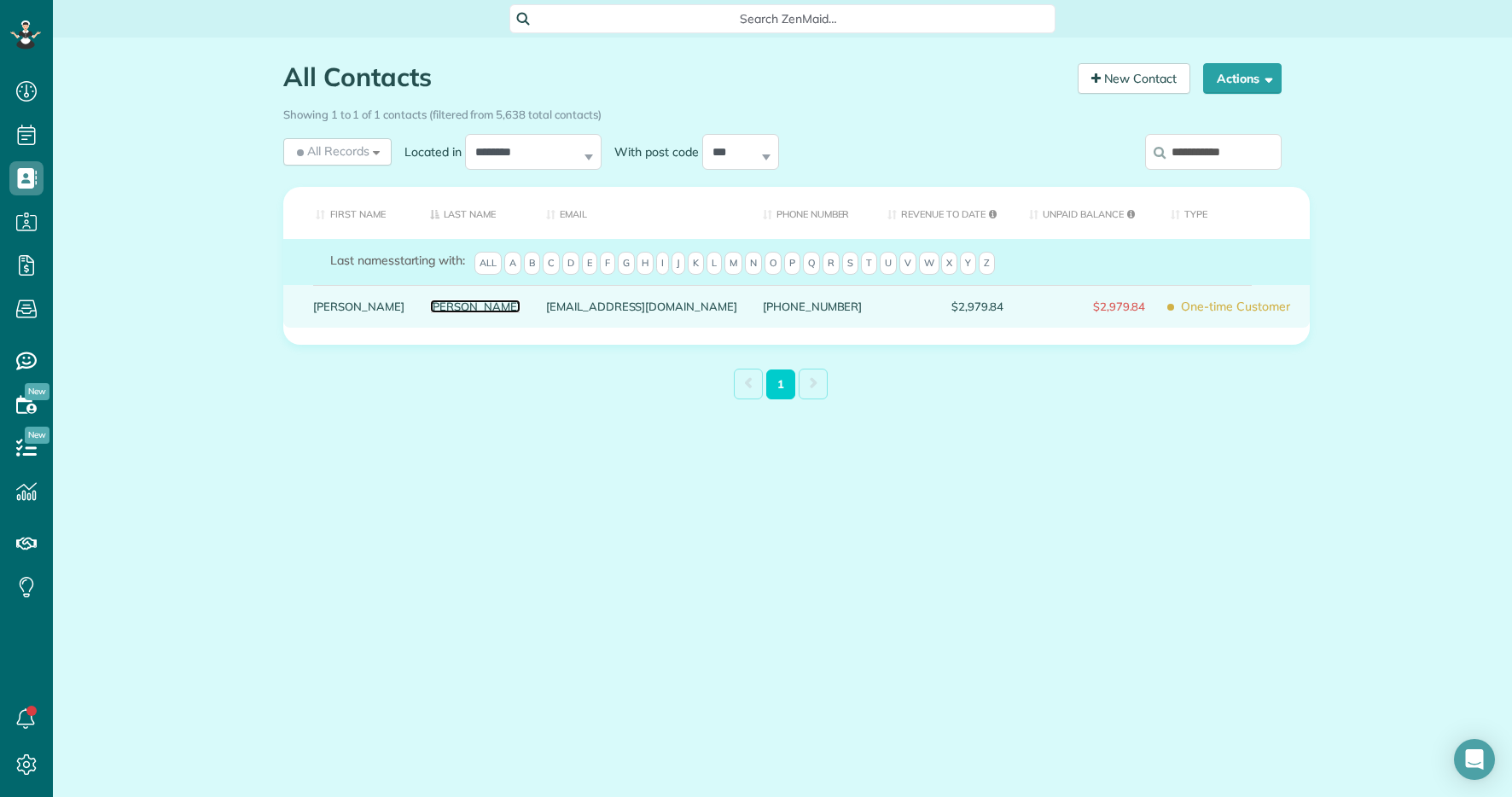
click at [430, 312] on link "Berger" at bounding box center [475, 306] width 92 height 12
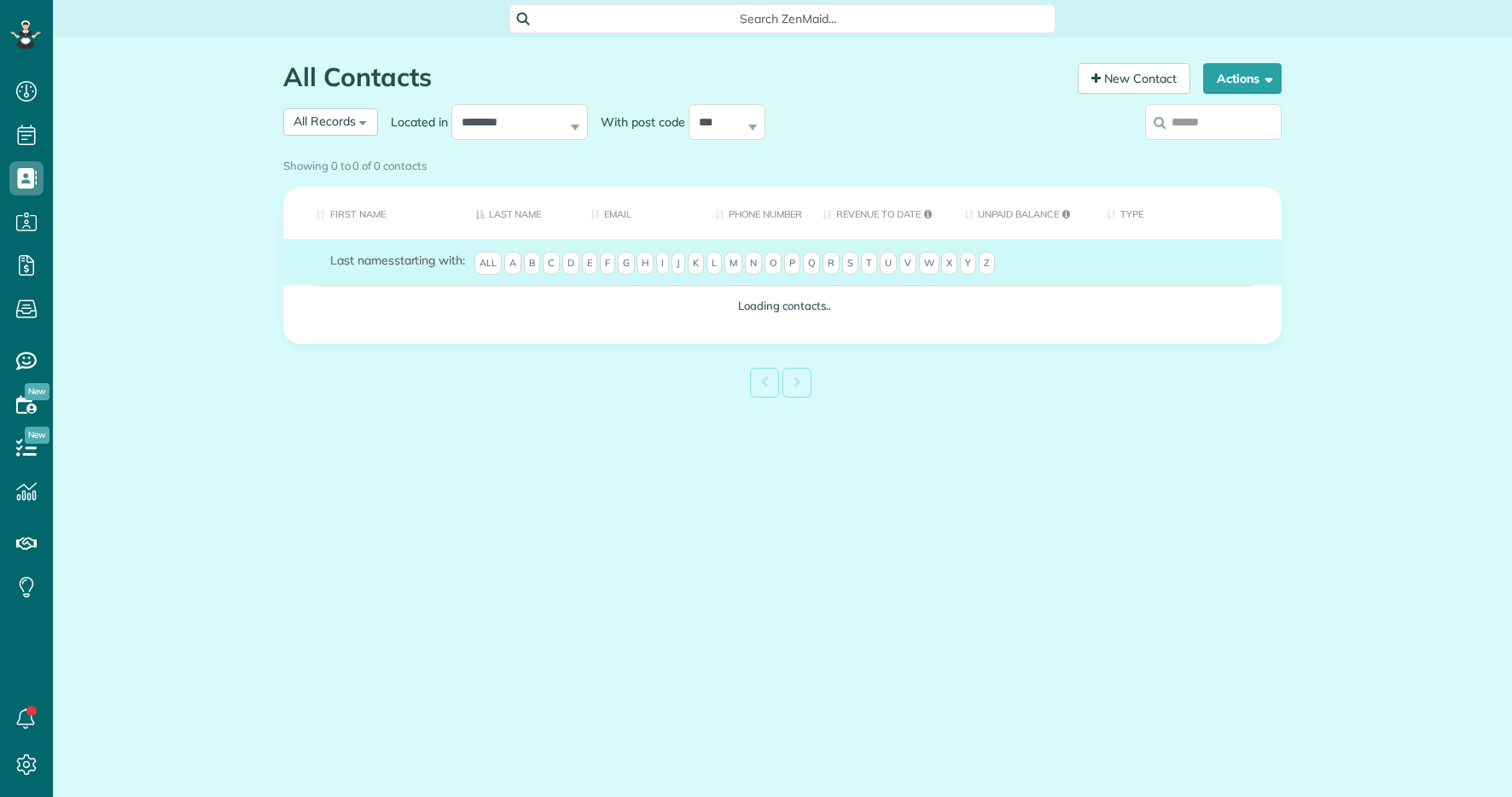
scroll to position [8, 8]
type input "*****"
click at [1199, 151] on div "Showing 0 to 0 of 0 contacts" at bounding box center [783, 166] width 1025 height 30
click at [1210, 151] on div "Showing 0 to 0 of 0 contacts" at bounding box center [783, 166] width 1025 height 30
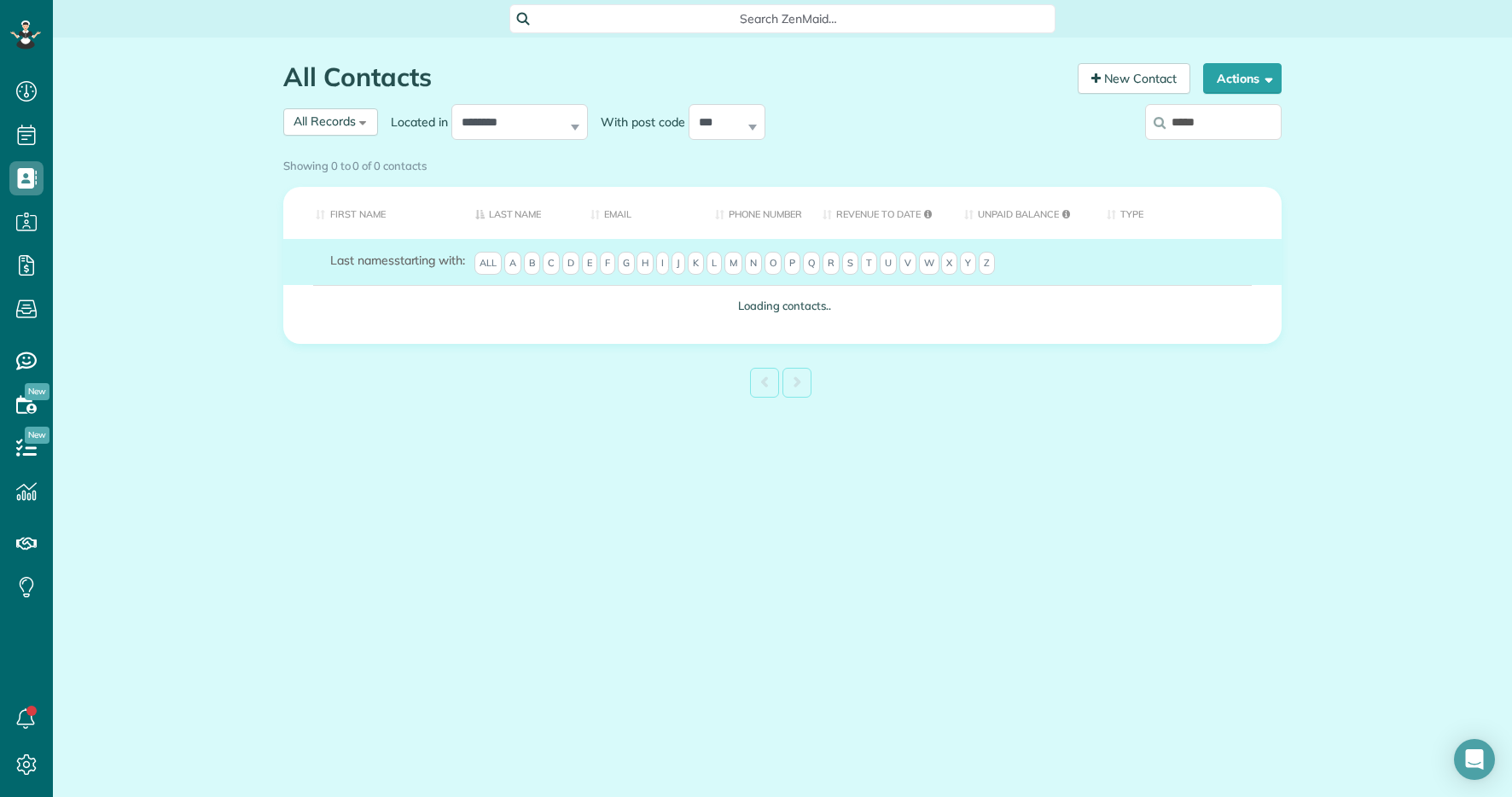
click at [1217, 151] on div "Showing 0 to 0 of 0 contacts" at bounding box center [783, 166] width 1025 height 30
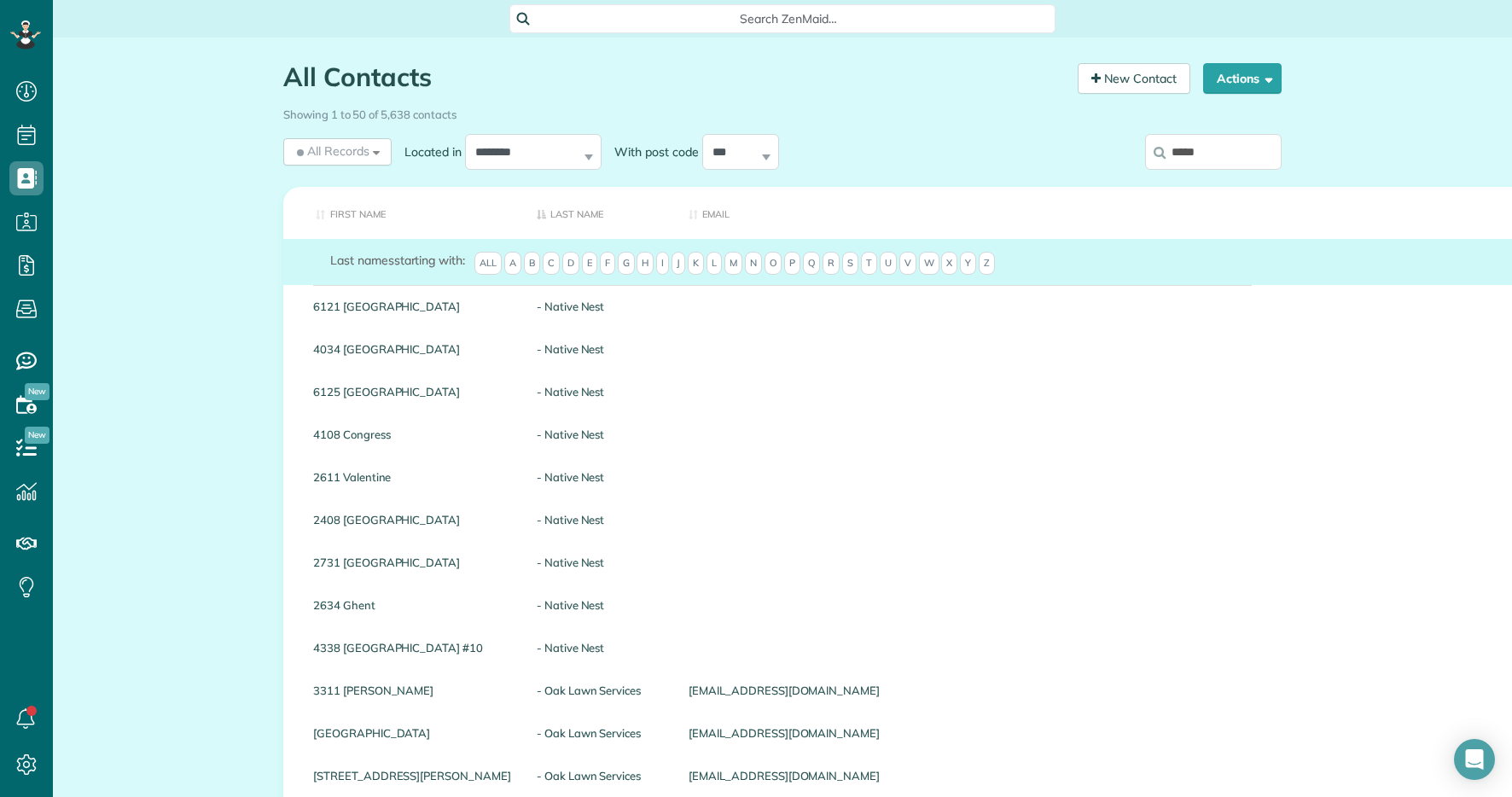
click at [1214, 145] on input "*****" at bounding box center [1214, 152] width 137 height 36
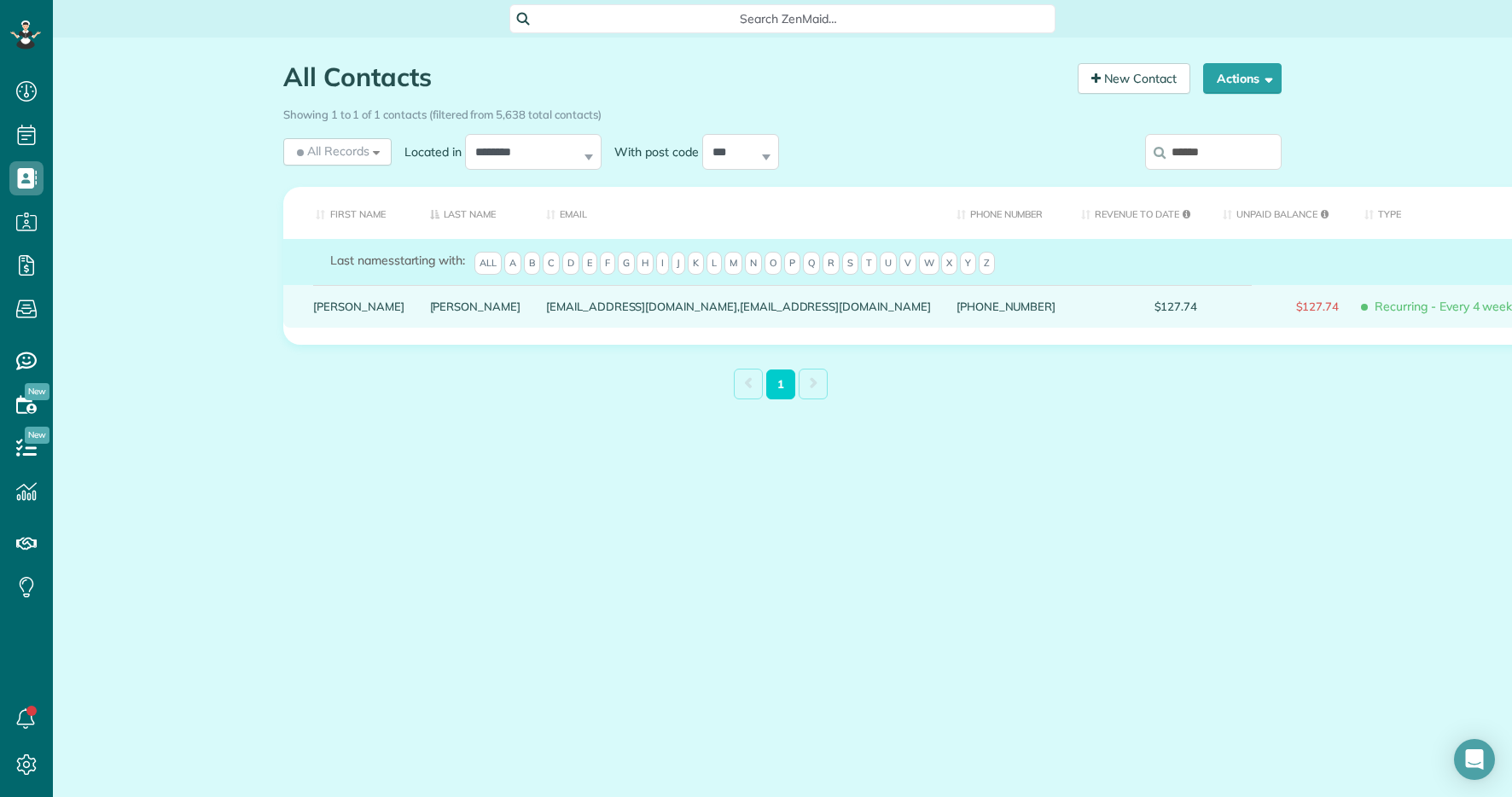
type input "******"
click at [430, 312] on link "[PERSON_NAME]" at bounding box center [475, 306] width 92 height 12
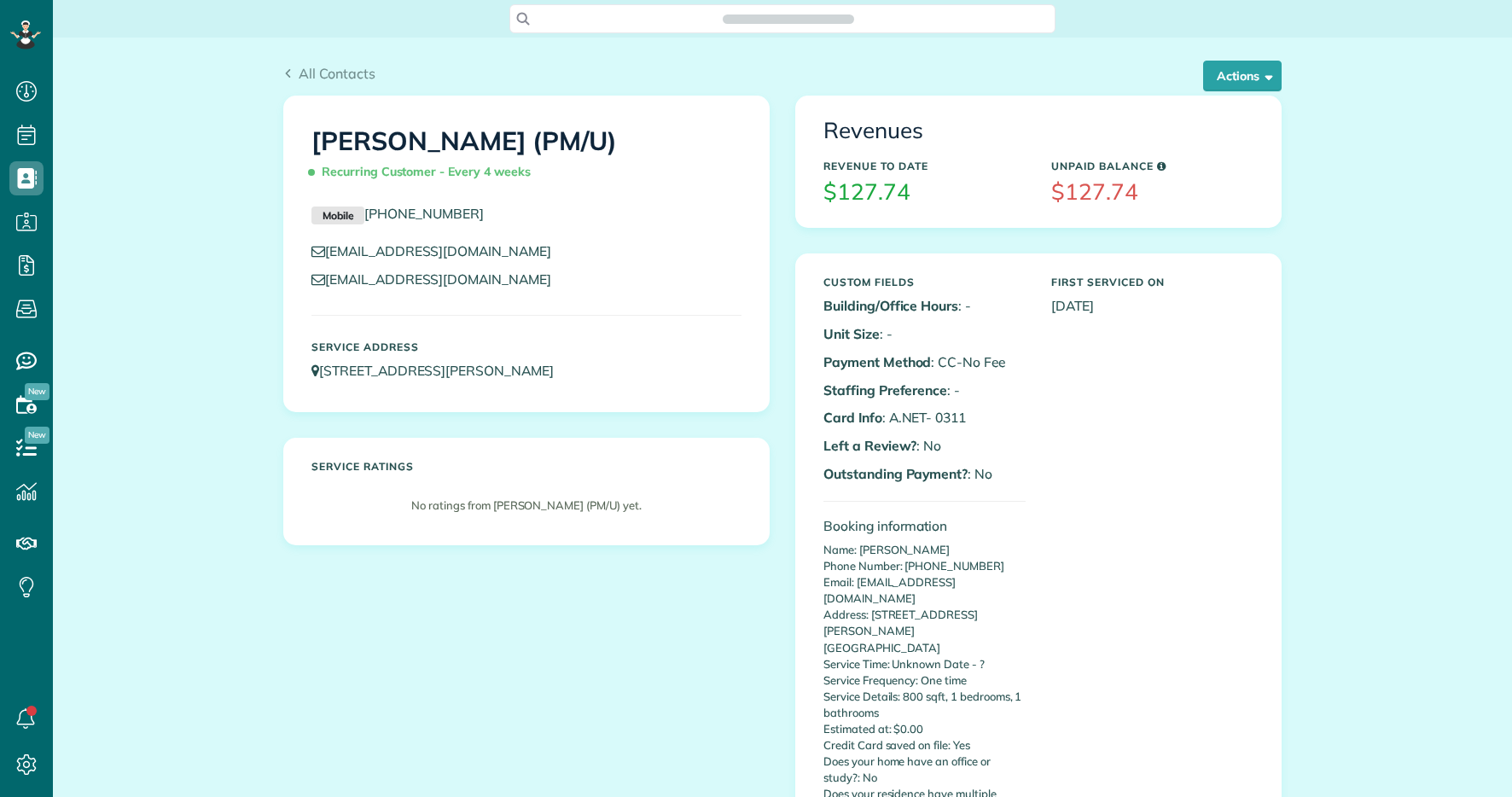
scroll to position [8, 8]
click at [1244, 77] on button "Actions" at bounding box center [1243, 76] width 79 height 31
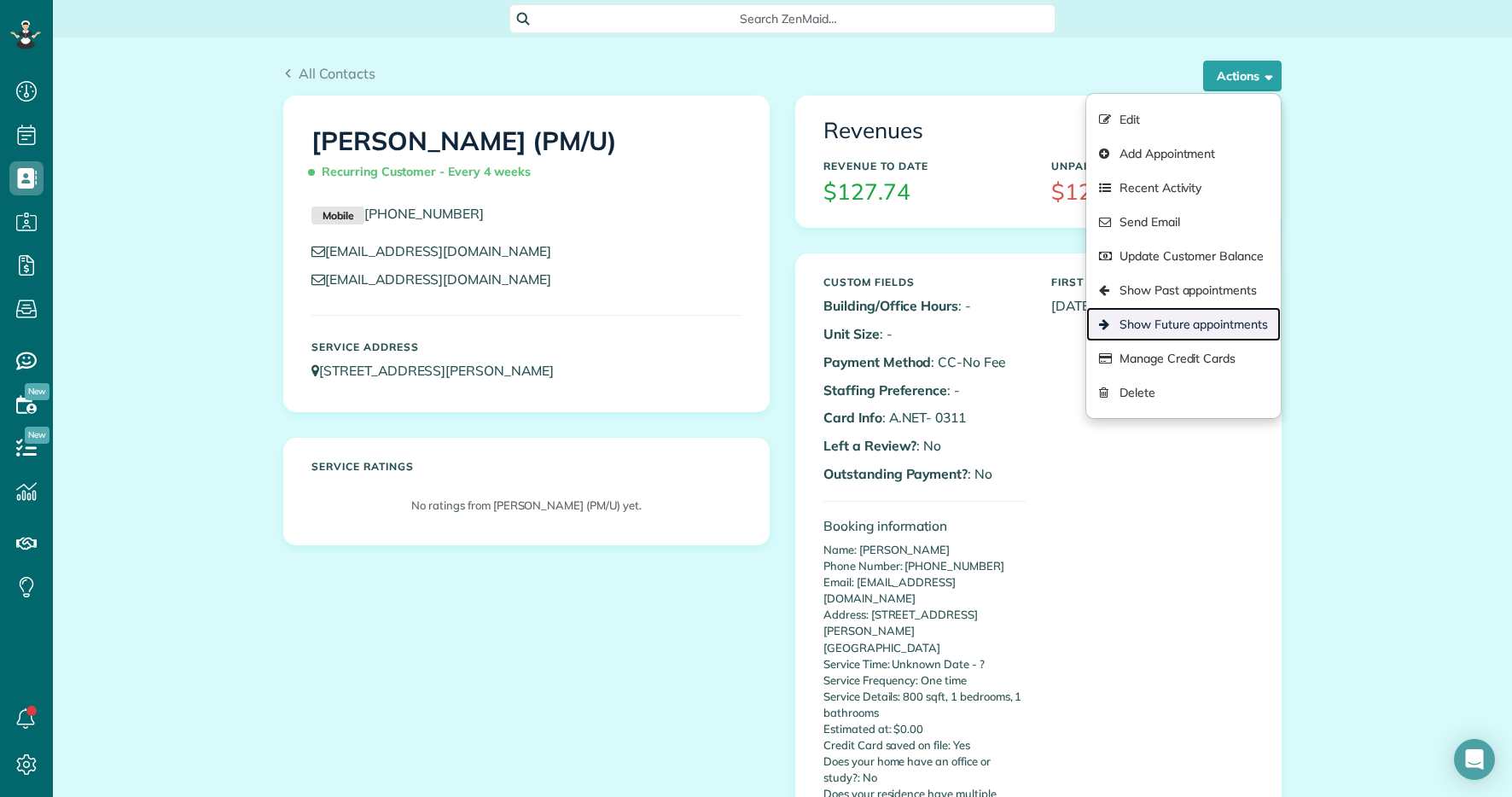
click at [1213, 328] on link "Show Future appointments" at bounding box center [1184, 324] width 195 height 34
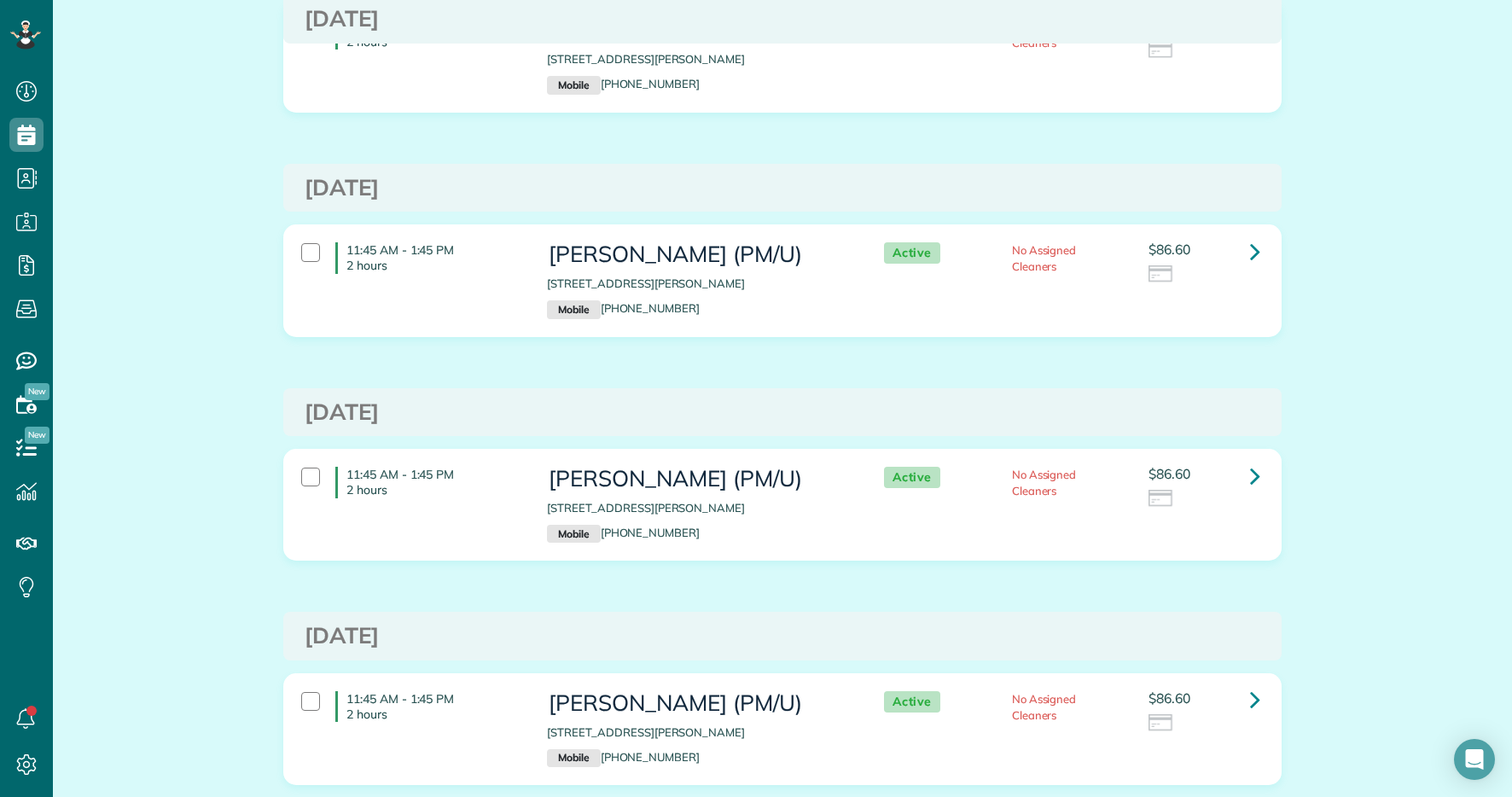
scroll to position [521, 0]
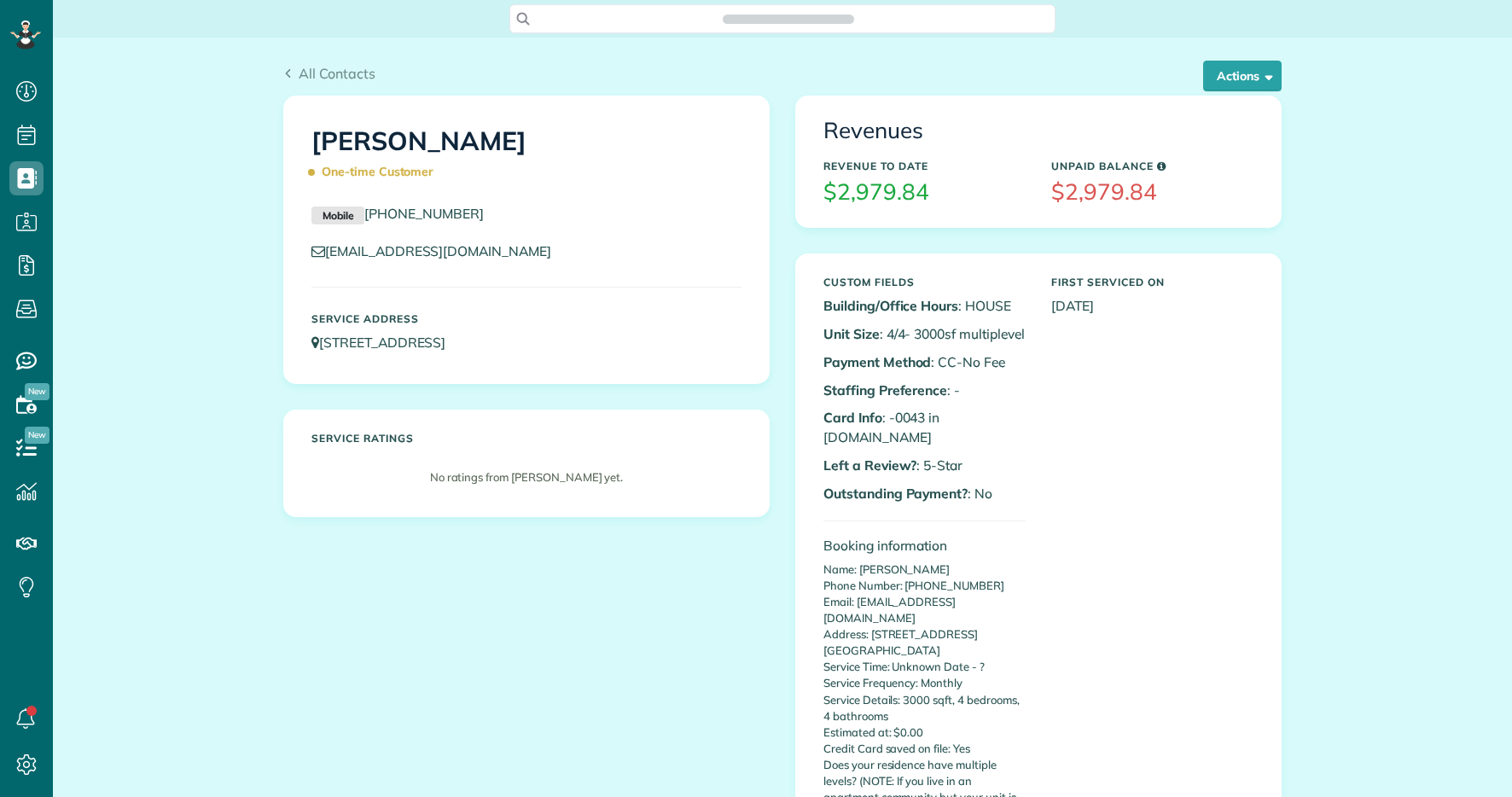
scroll to position [8, 8]
click at [1237, 83] on button "Actions" at bounding box center [1243, 76] width 79 height 31
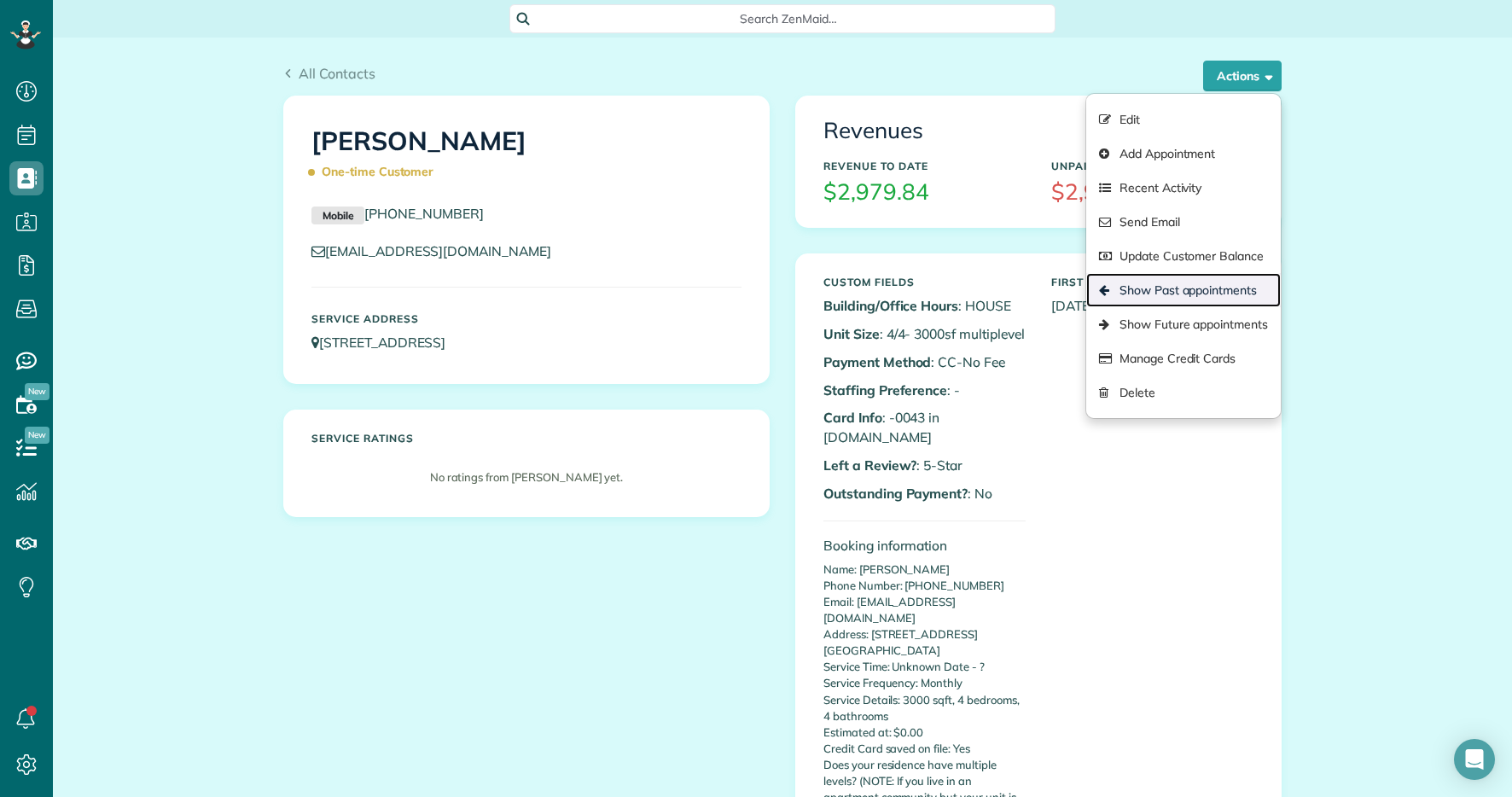
click at [1190, 286] on link "Show Past appointments" at bounding box center [1184, 290] width 195 height 34
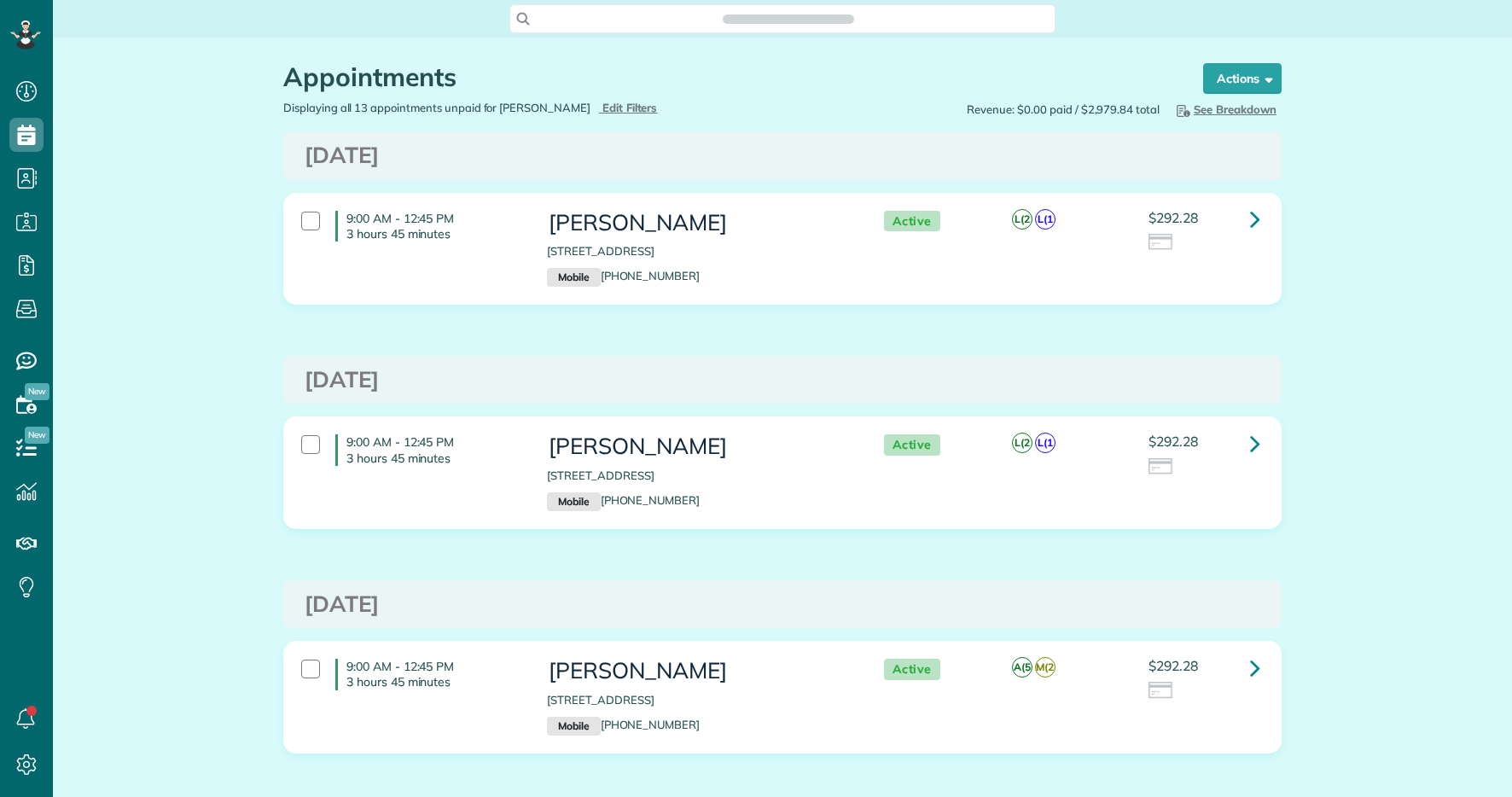
scroll to position [8, 8]
click at [1272, 215] on link at bounding box center [1255, 220] width 34 height 34
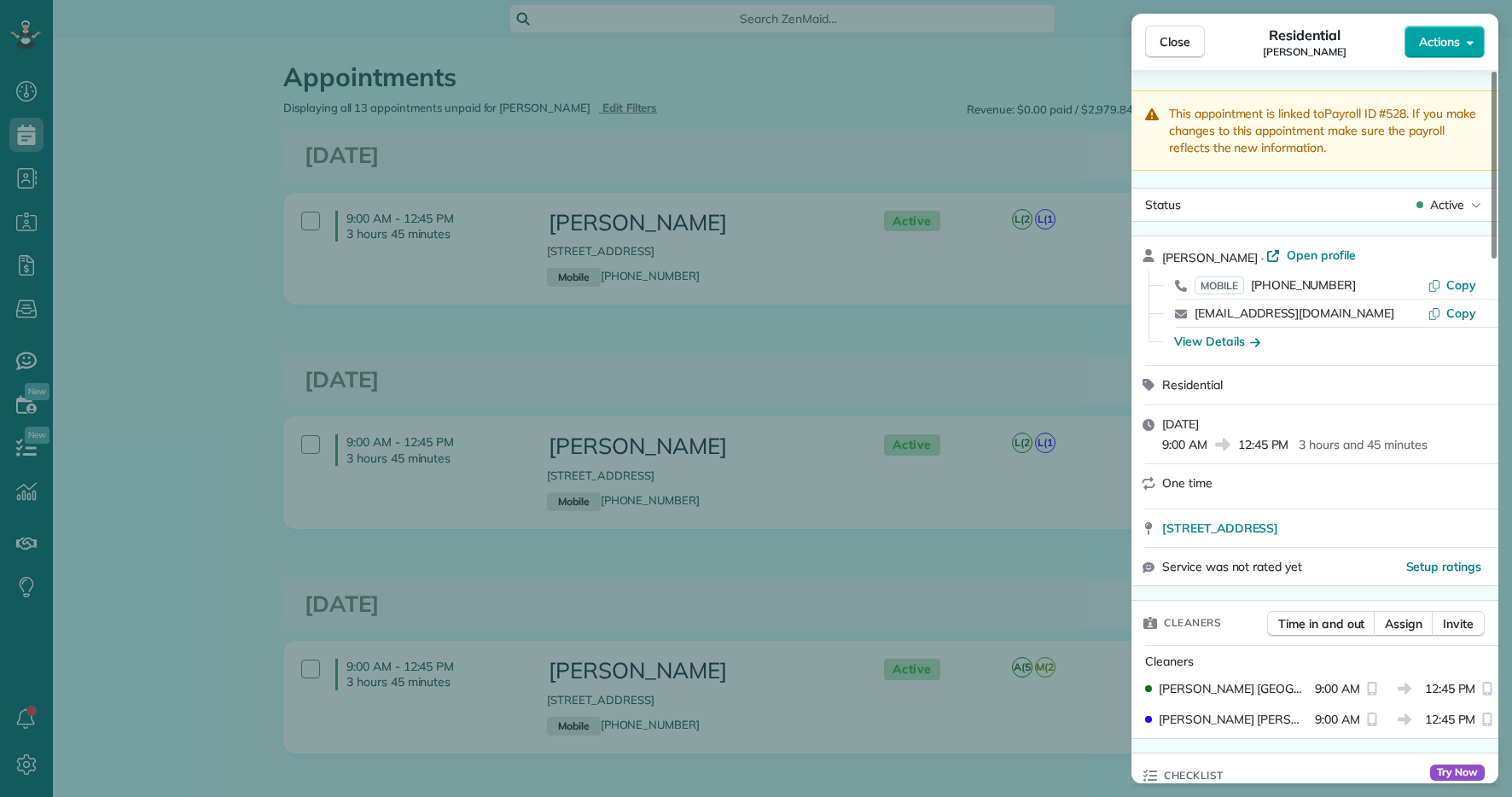
click at [1442, 53] on button "Actions" at bounding box center [1445, 42] width 80 height 32
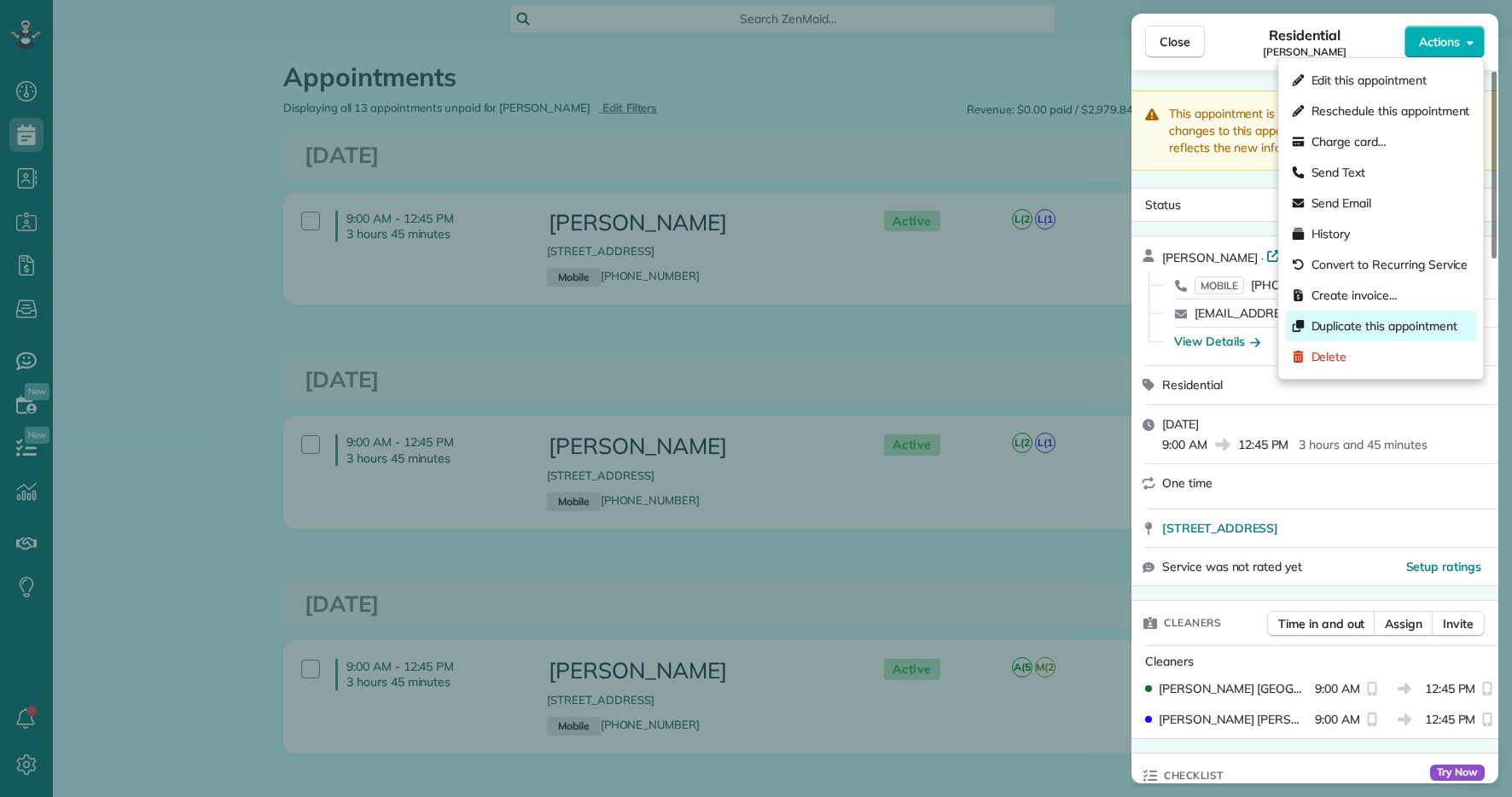
click at [1387, 322] on span "Duplicate this appointment" at bounding box center [1385, 326] width 146 height 17
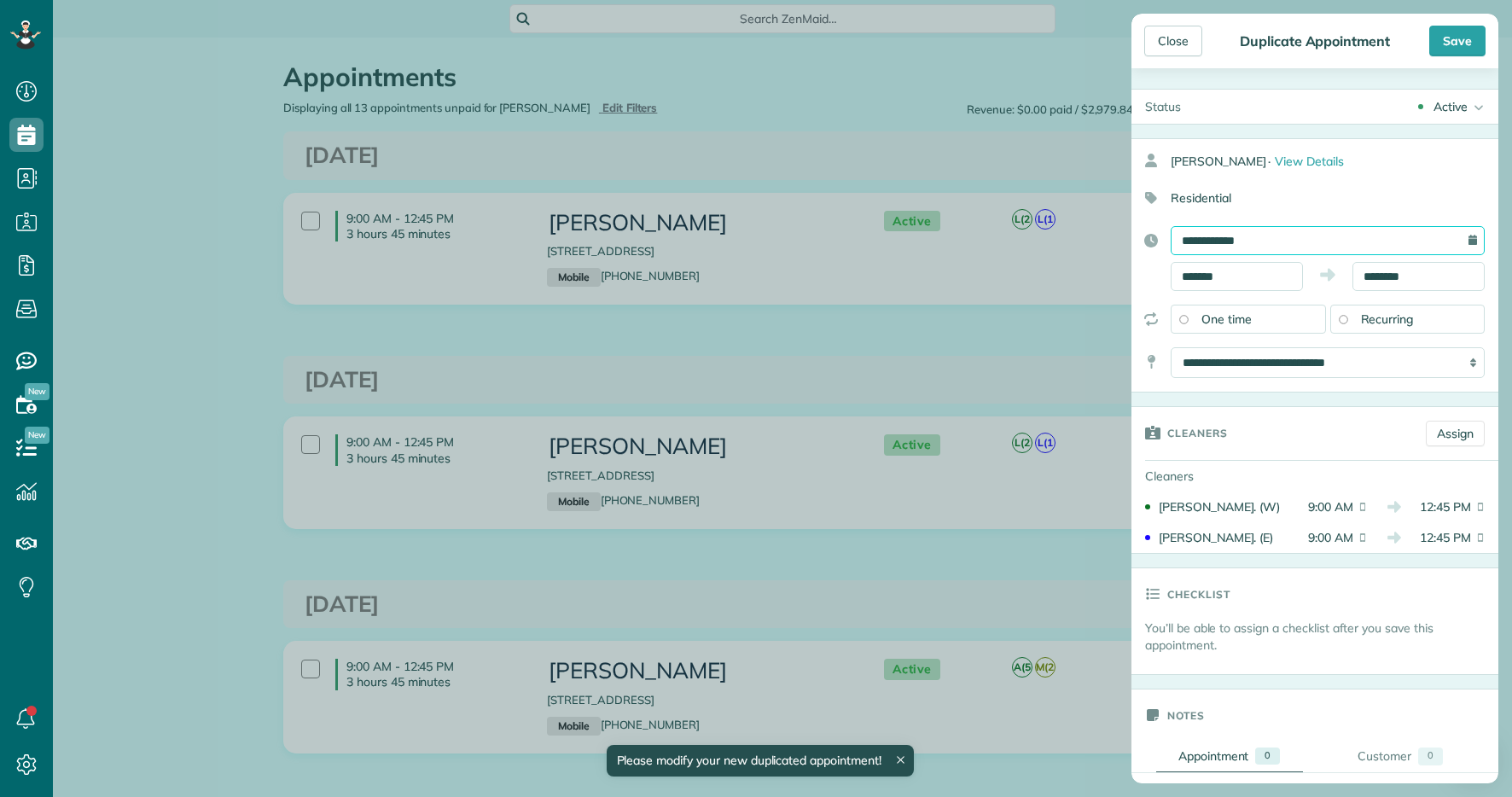
click at [1351, 234] on input "**********" at bounding box center [1327, 240] width 314 height 29
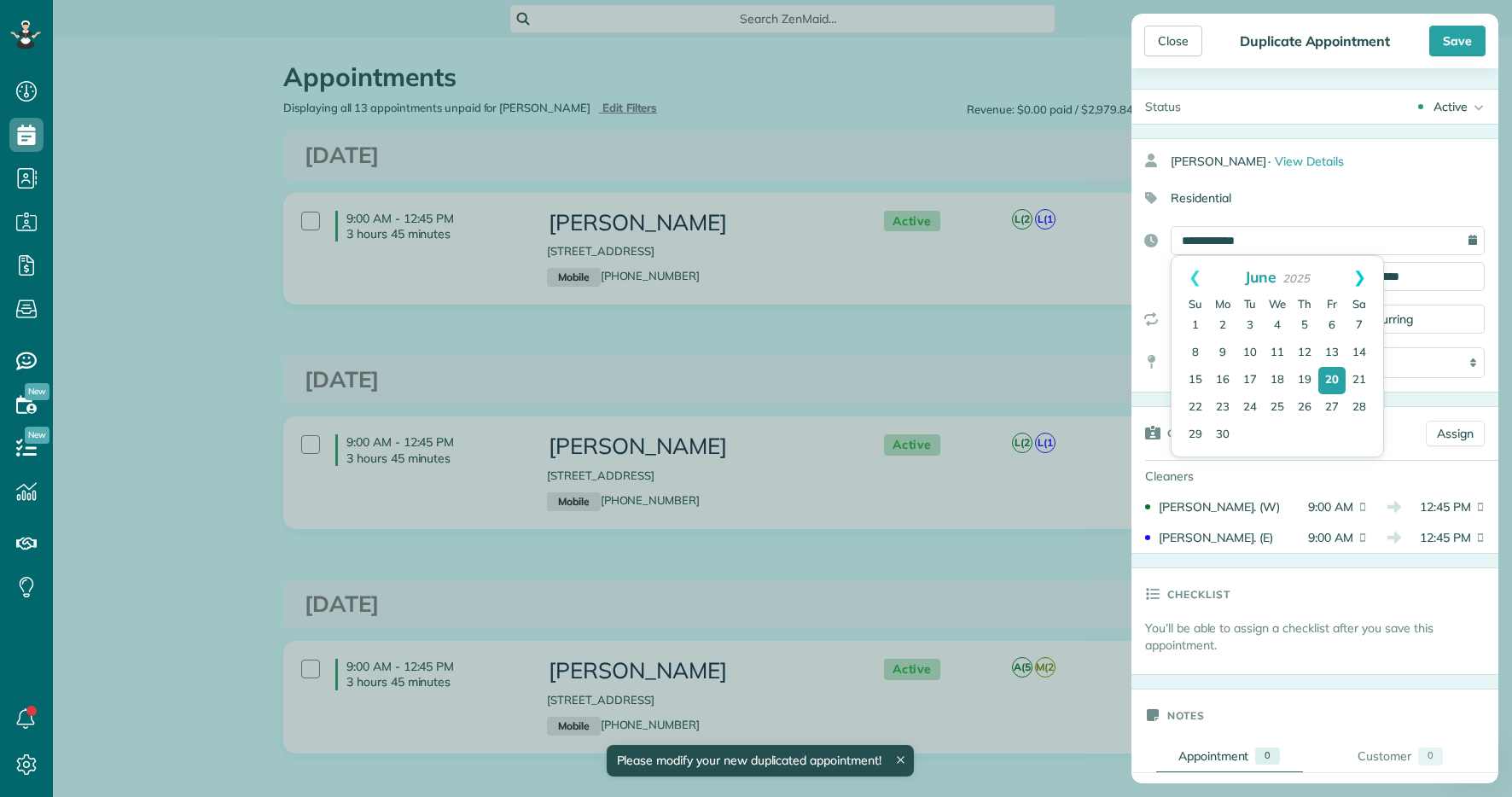
click at [1360, 271] on link "Next" at bounding box center [1360, 277] width 47 height 43
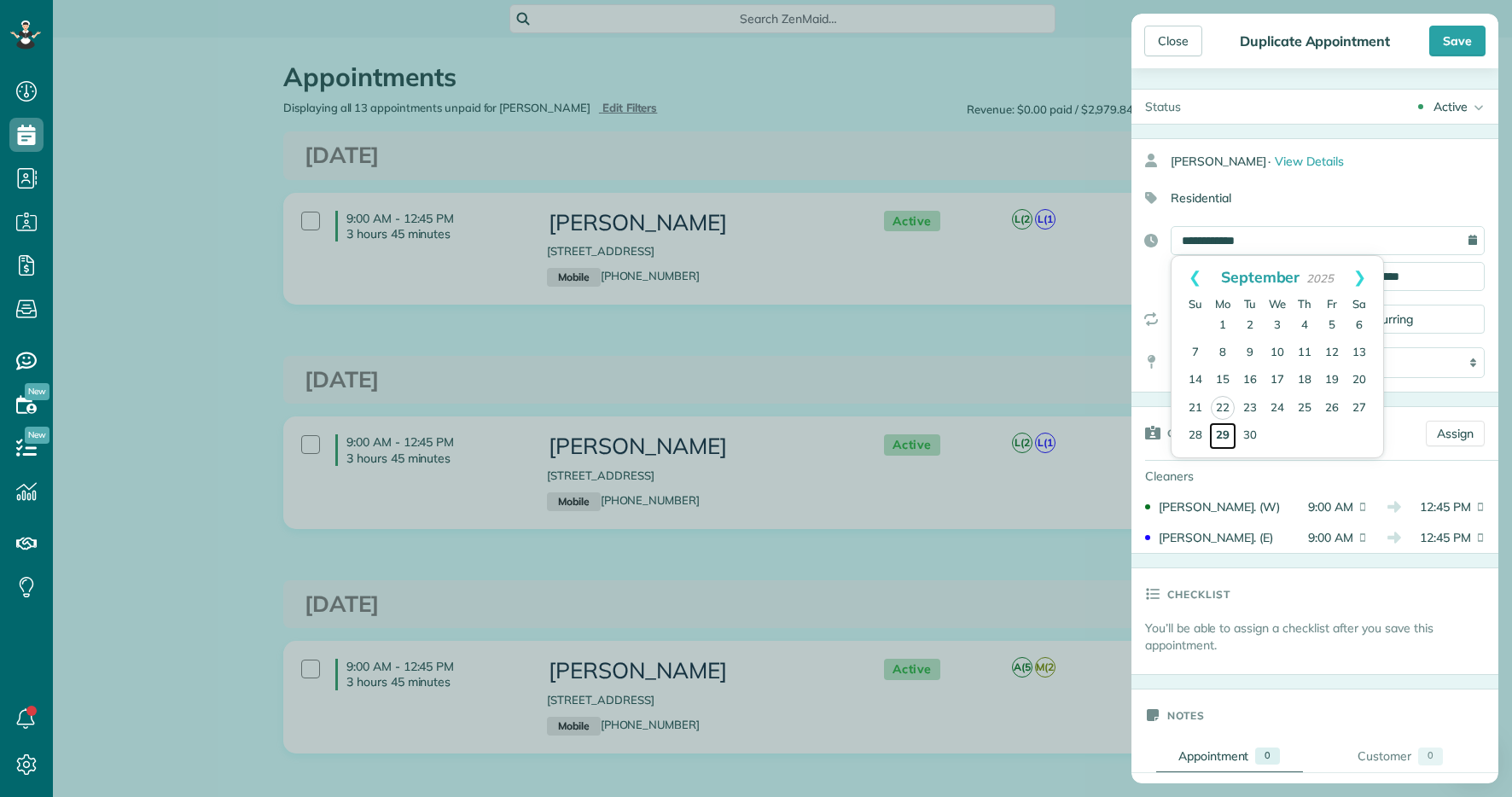
click at [1229, 430] on link "29" at bounding box center [1223, 436] width 27 height 27
type input "**********"
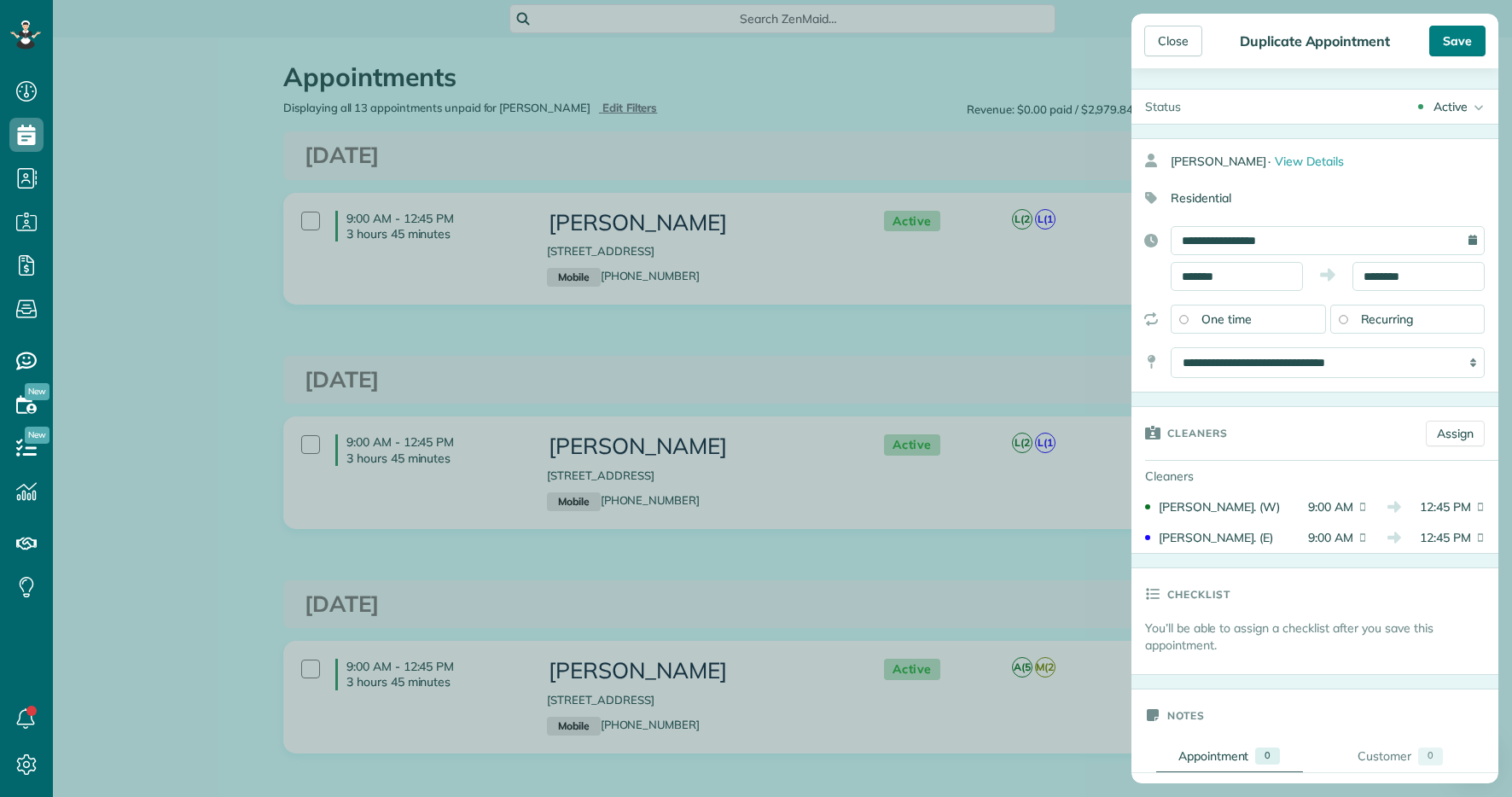
click at [1450, 54] on div "Save" at bounding box center [1458, 41] width 56 height 31
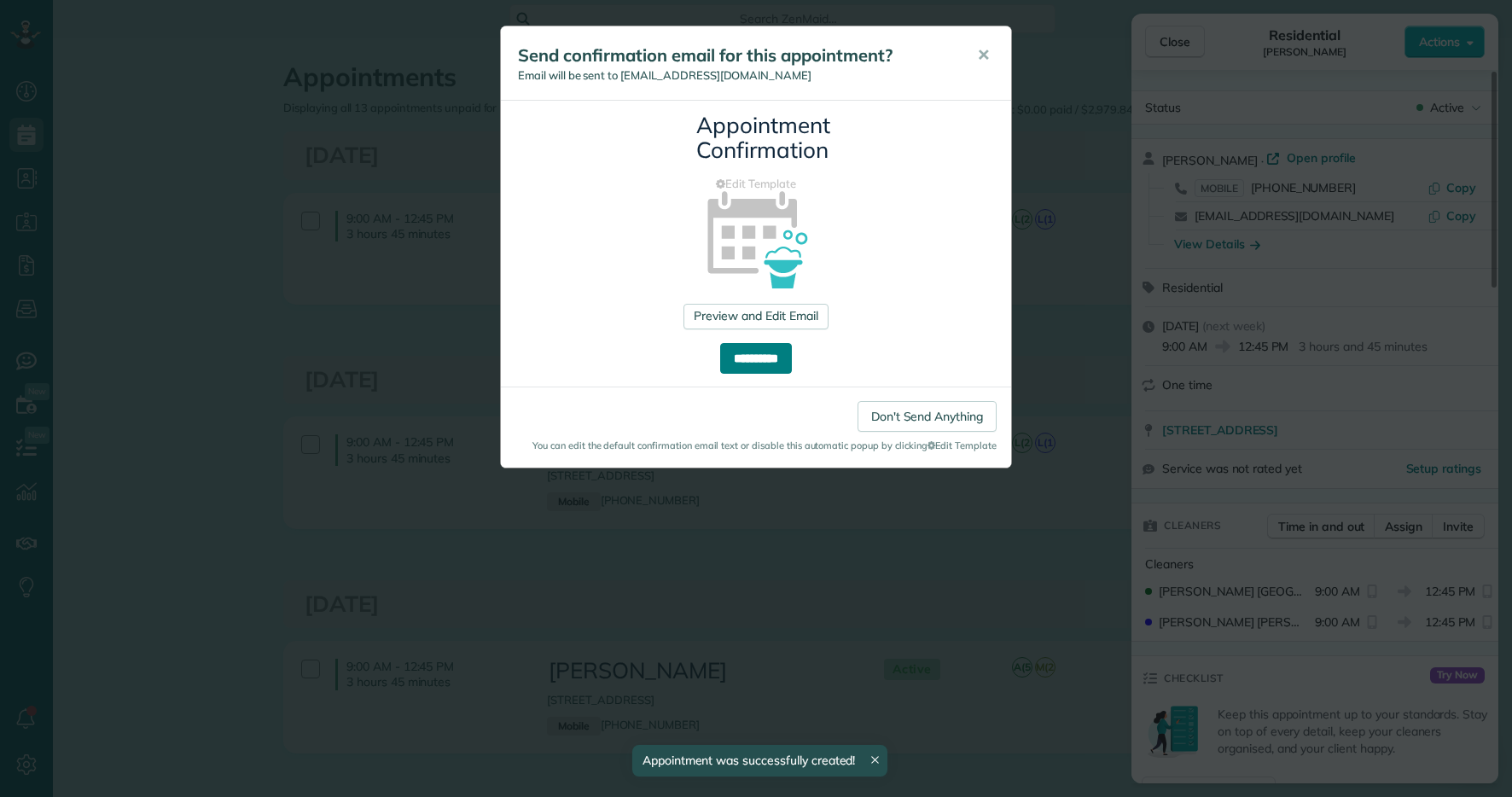
click at [740, 354] on input "**********" at bounding box center [756, 358] width 72 height 31
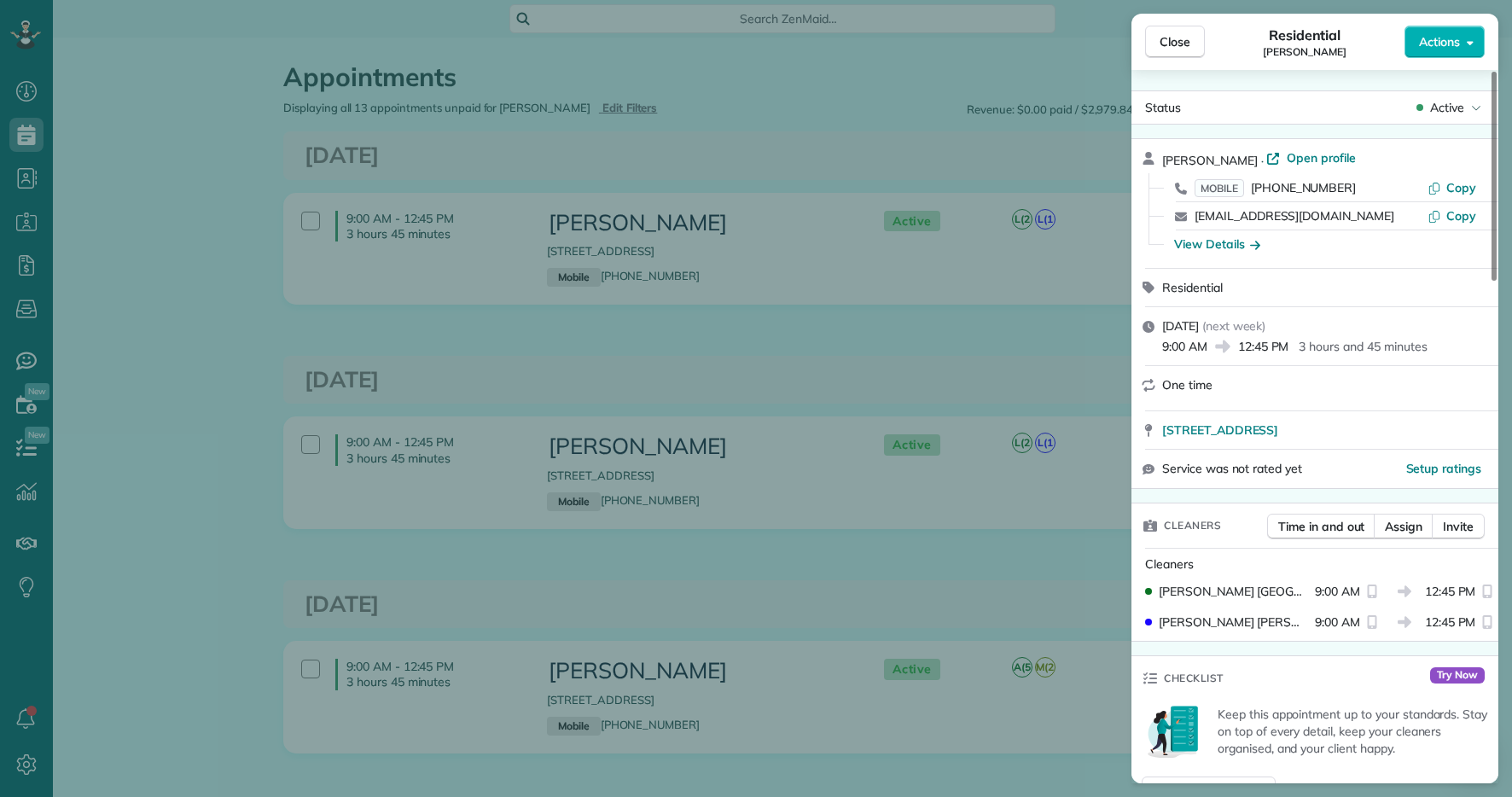
click at [260, 375] on div "Close Residential Kara Berger Actions Status Active Kara Berger · Open profile …" at bounding box center [756, 398] width 1512 height 797
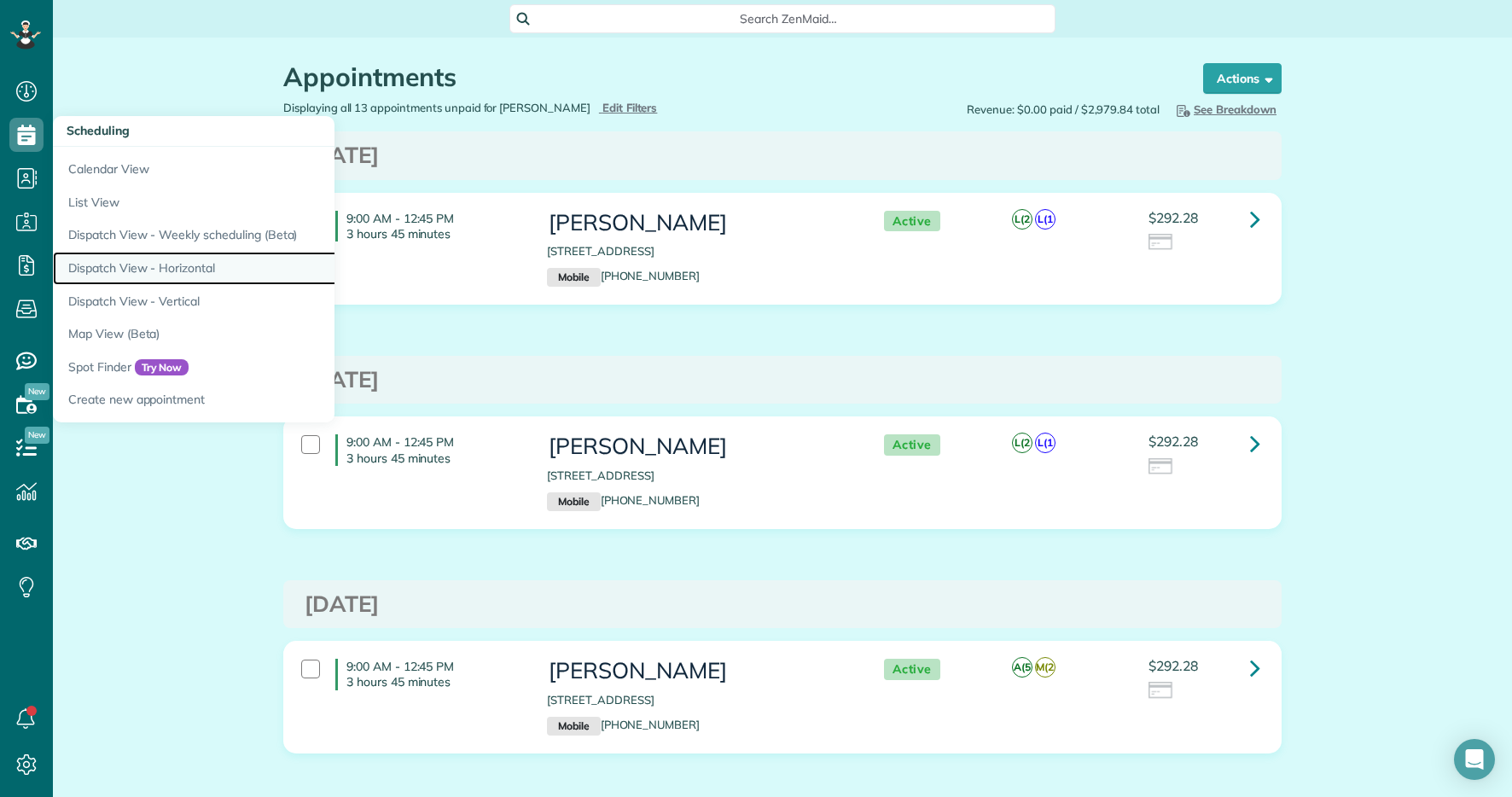
click at [179, 254] on link "Dispatch View - Horizontal" at bounding box center [266, 268] width 427 height 33
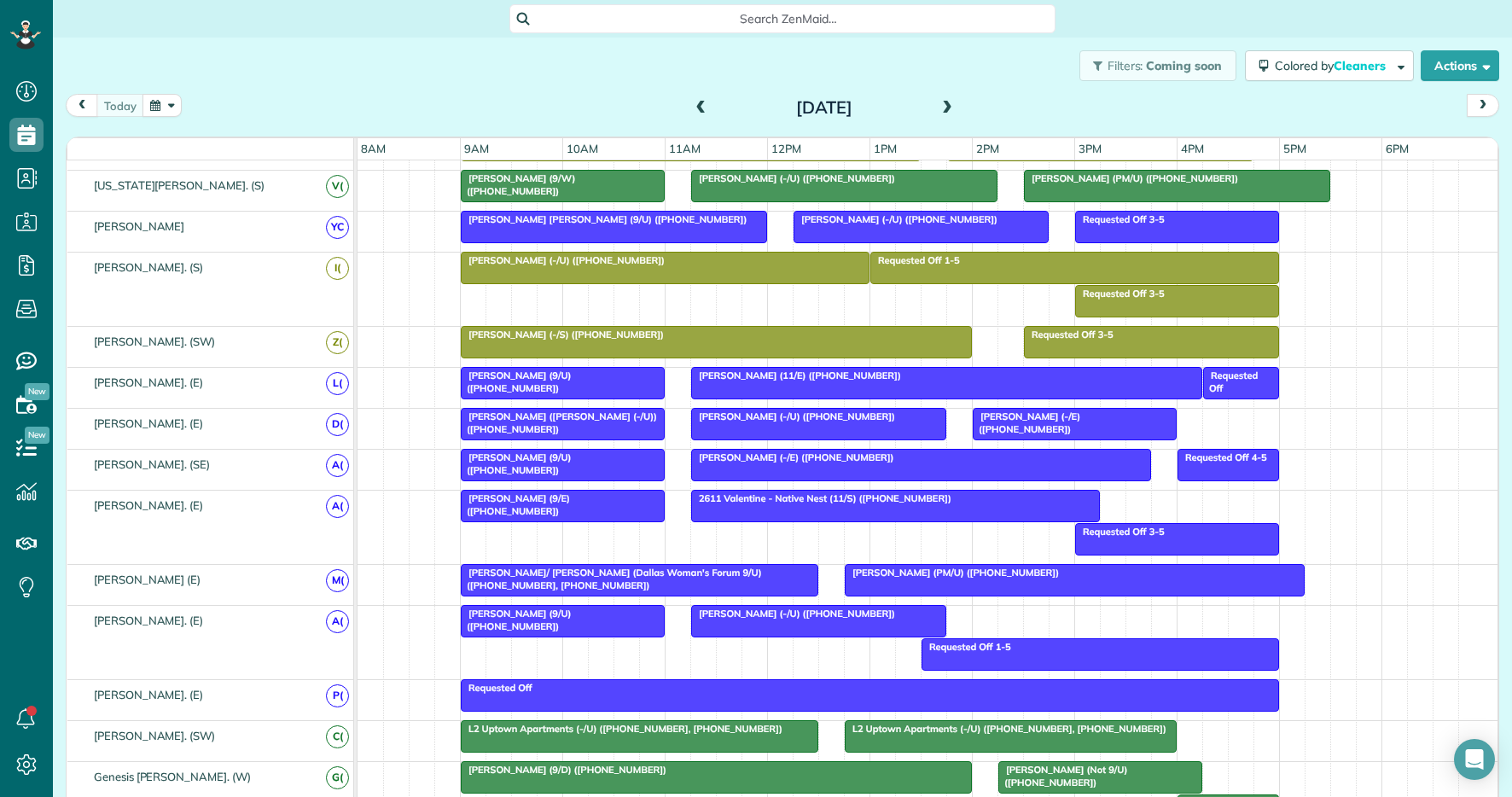
scroll to position [883, 0]
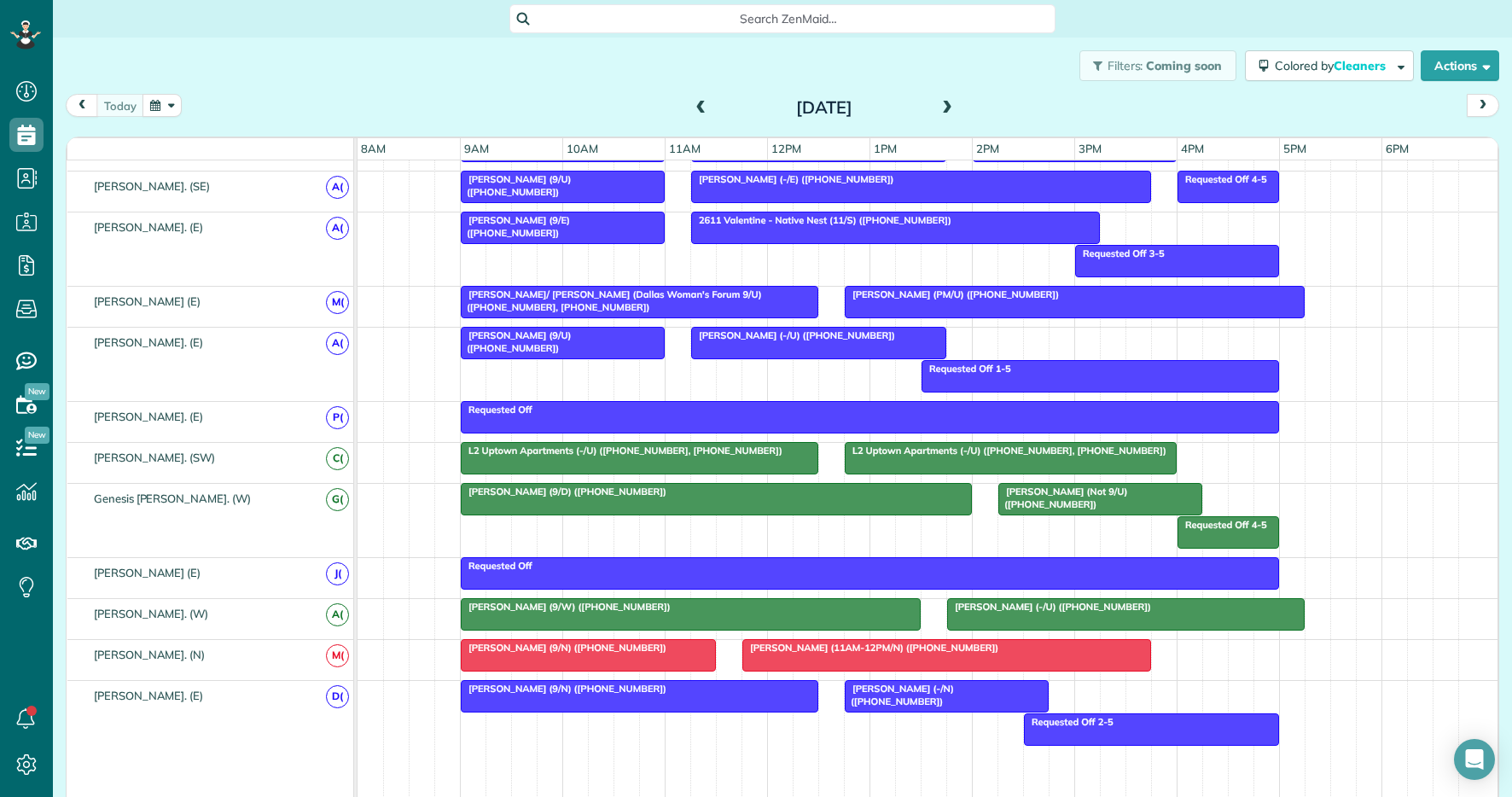
click at [561, 695] on div at bounding box center [640, 696] width 356 height 31
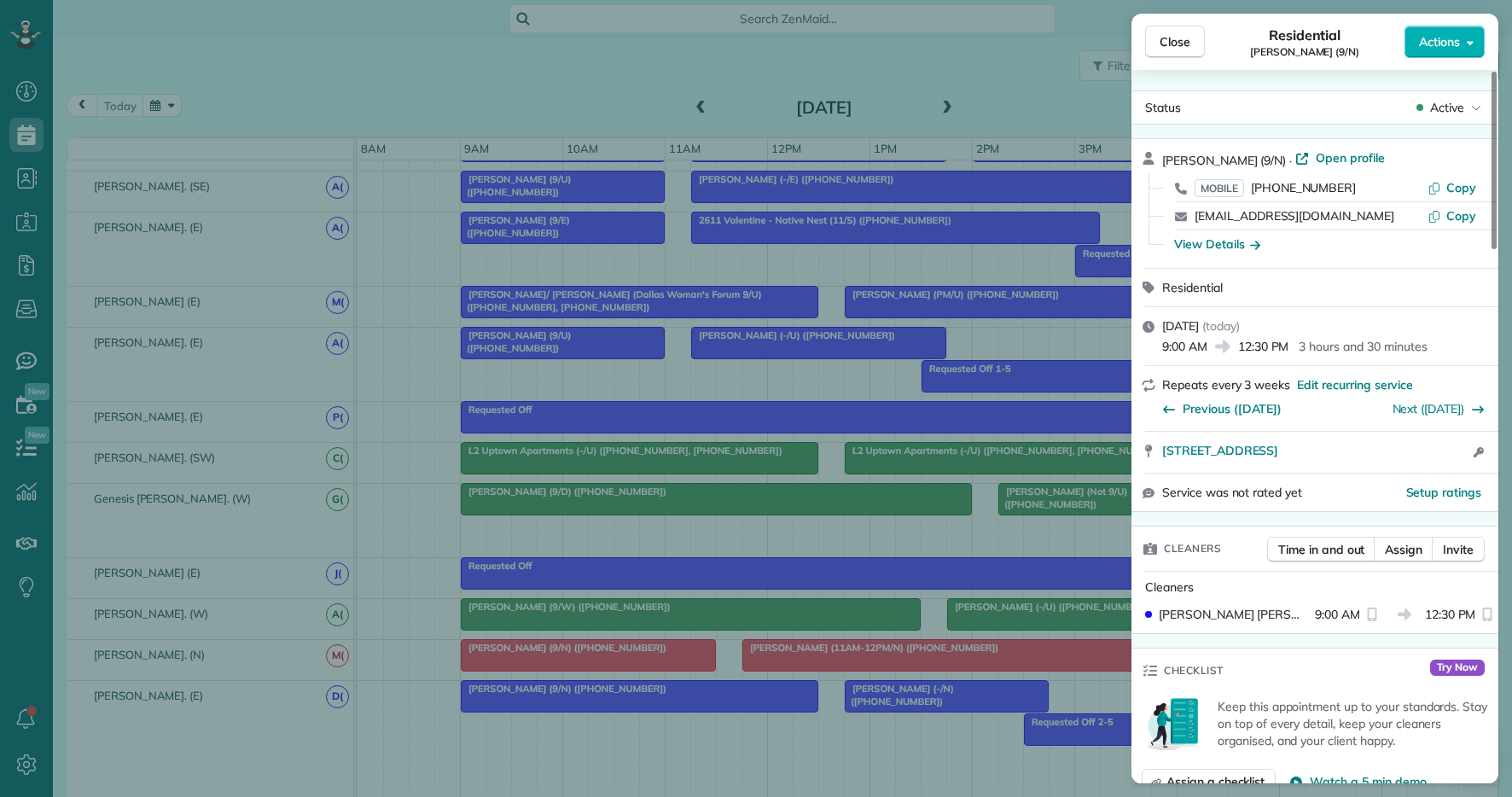
drag, startPoint x: 1346, startPoint y: 194, endPoint x: 1253, endPoint y: 189, distance: 93.1
click at [1253, 189] on div "MOBILE (802) 777-1992" at bounding box center [1311, 188] width 233 height 17
click at [21, 171] on div "Close Residential Heather Sheltra (9/N) Actions Status Active Heather Sheltra (…" at bounding box center [756, 398] width 1512 height 797
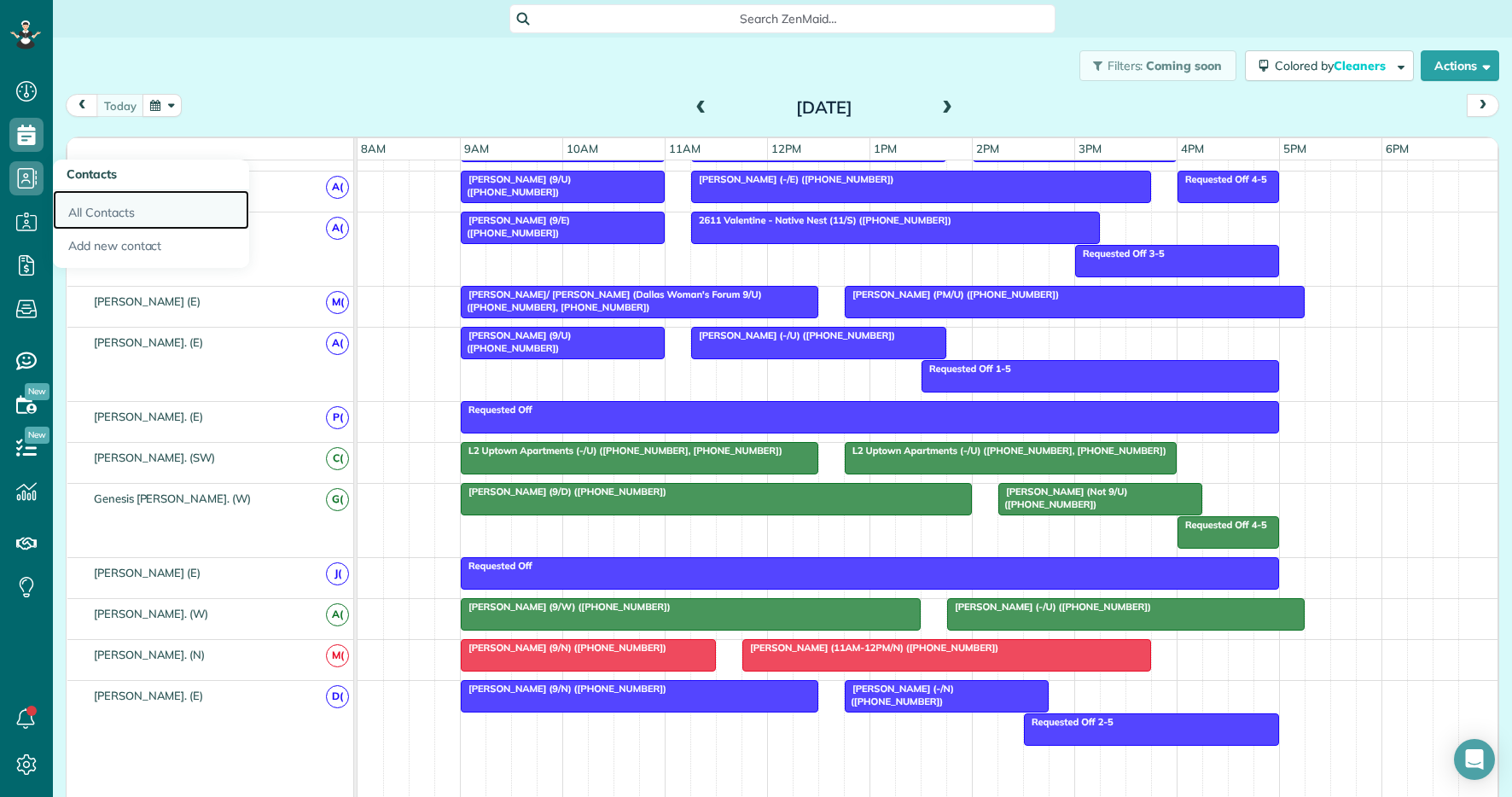
click at [117, 214] on link "All Contacts" at bounding box center [151, 210] width 197 height 39
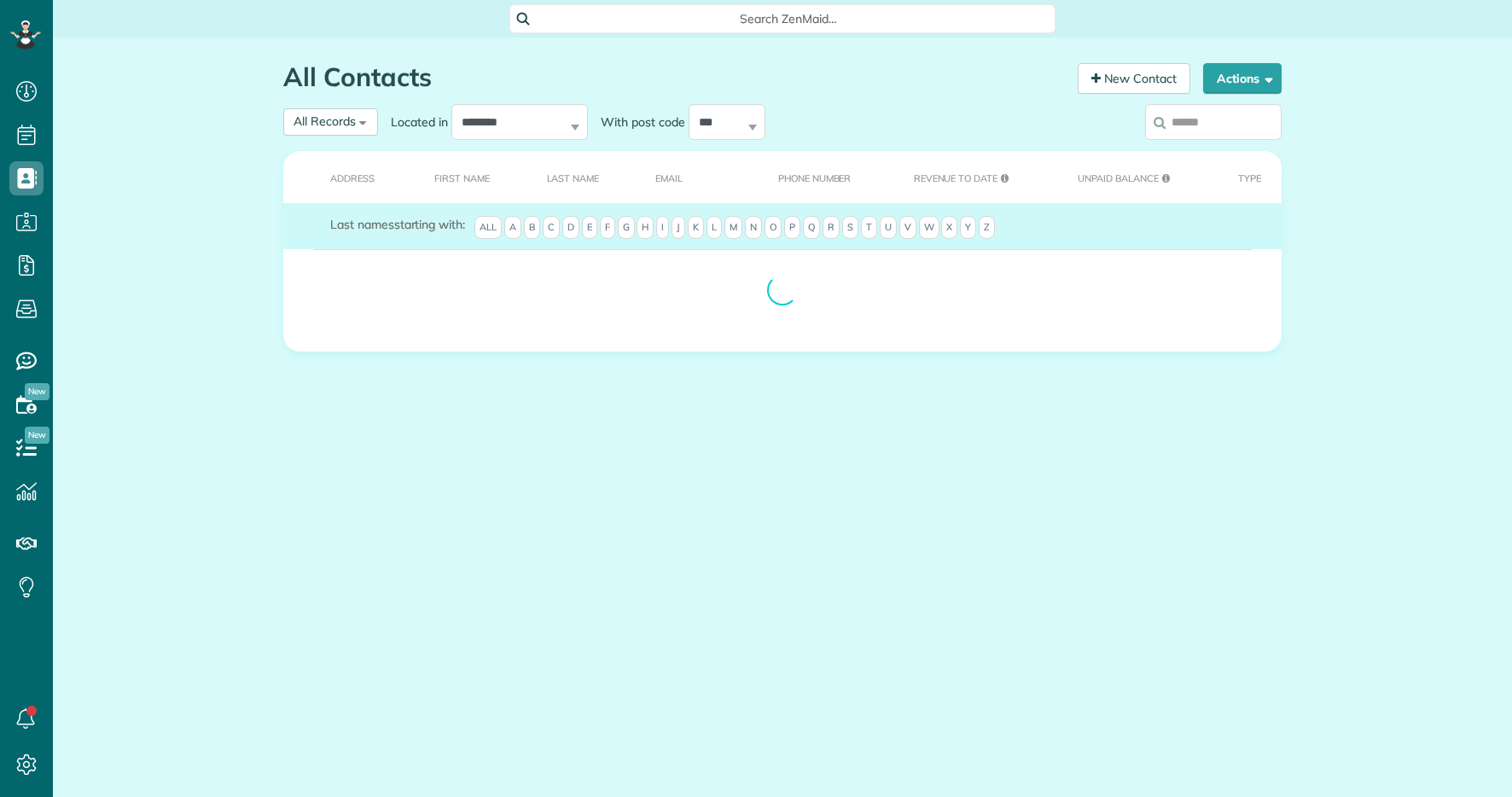
scroll to position [8, 8]
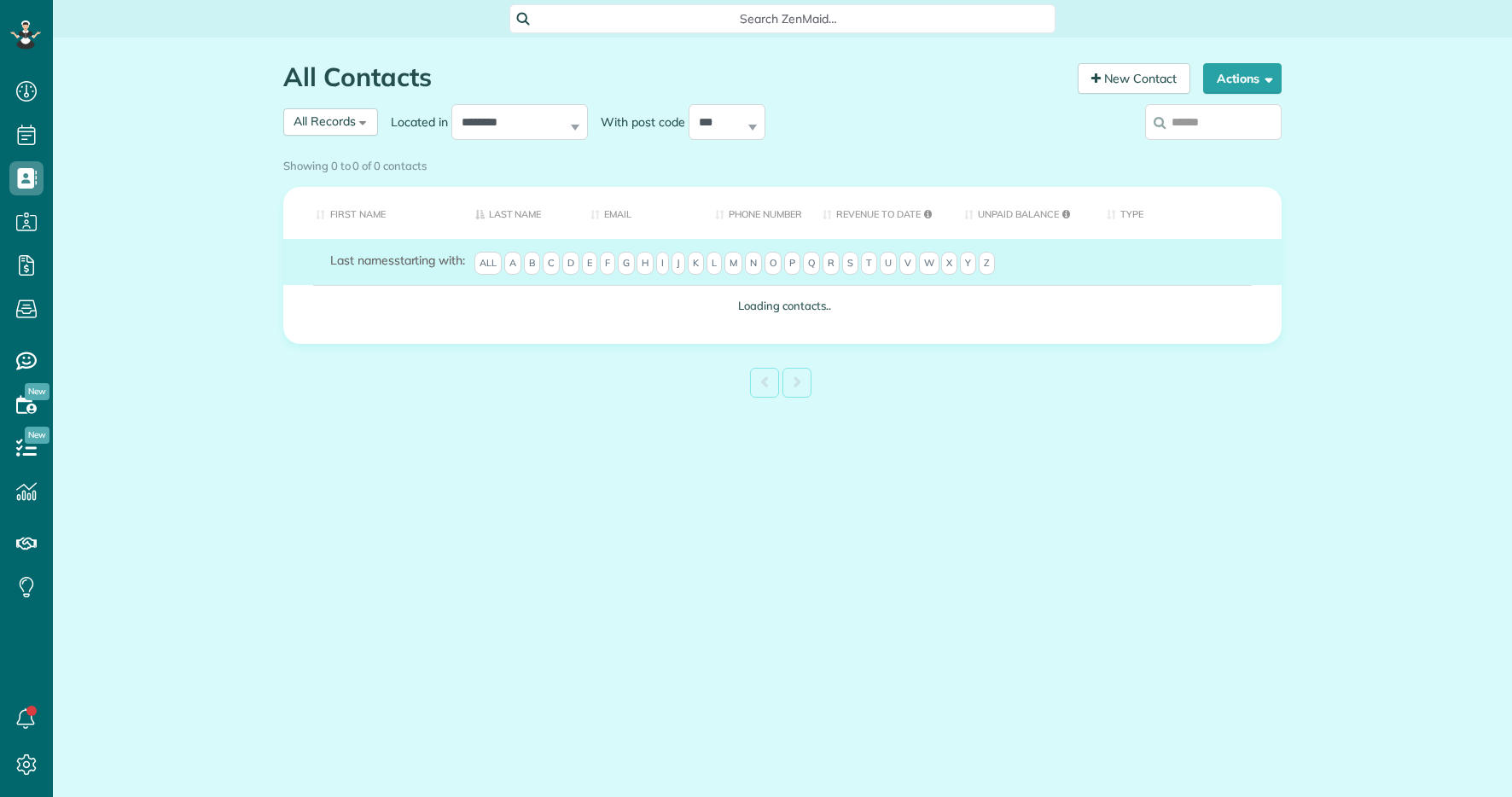
click at [1213, 125] on input "search" at bounding box center [1214, 122] width 137 height 36
paste input "**********"
type input "**********"
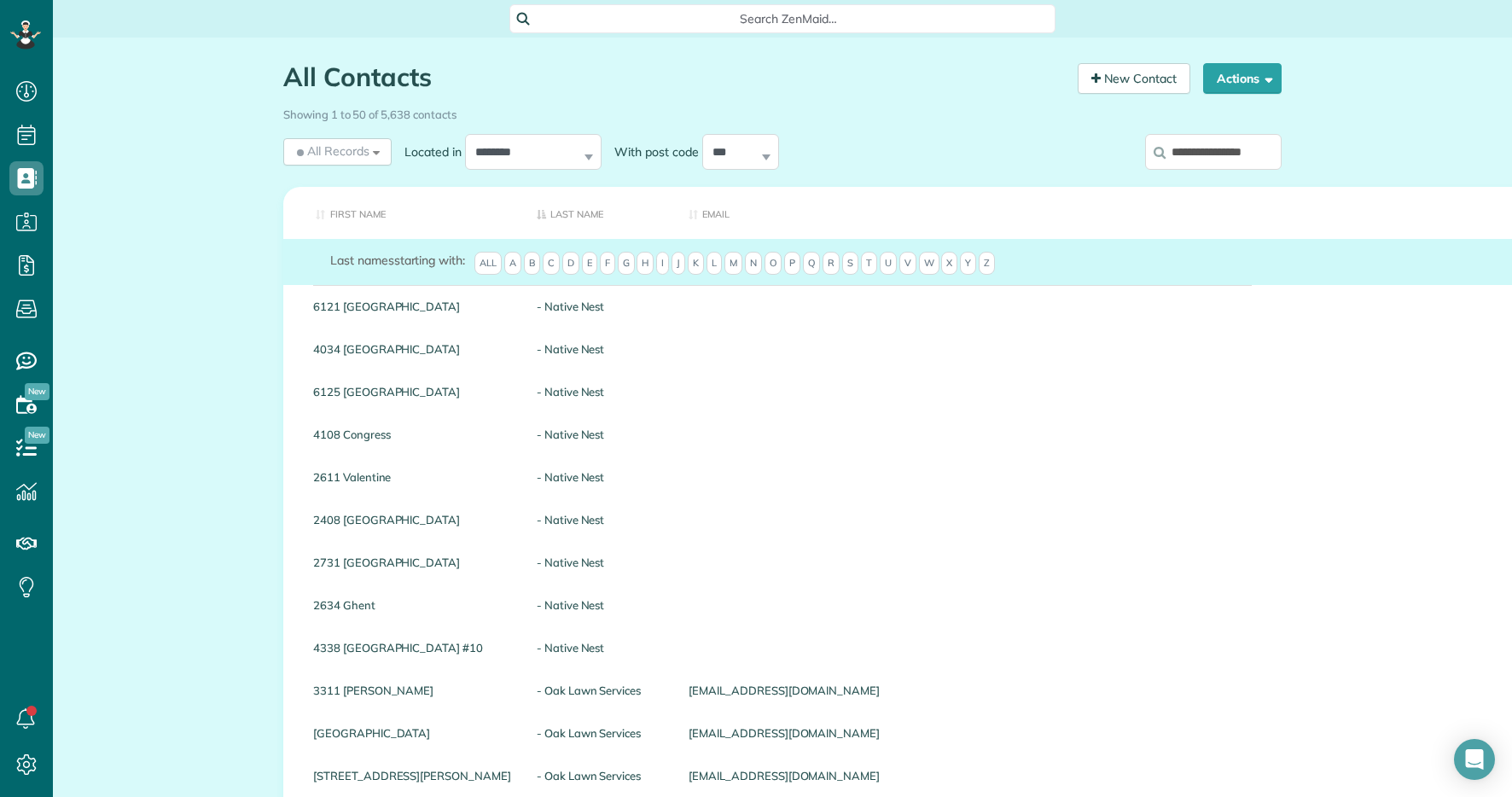
click at [1201, 160] on input "**********" at bounding box center [1214, 152] width 137 height 36
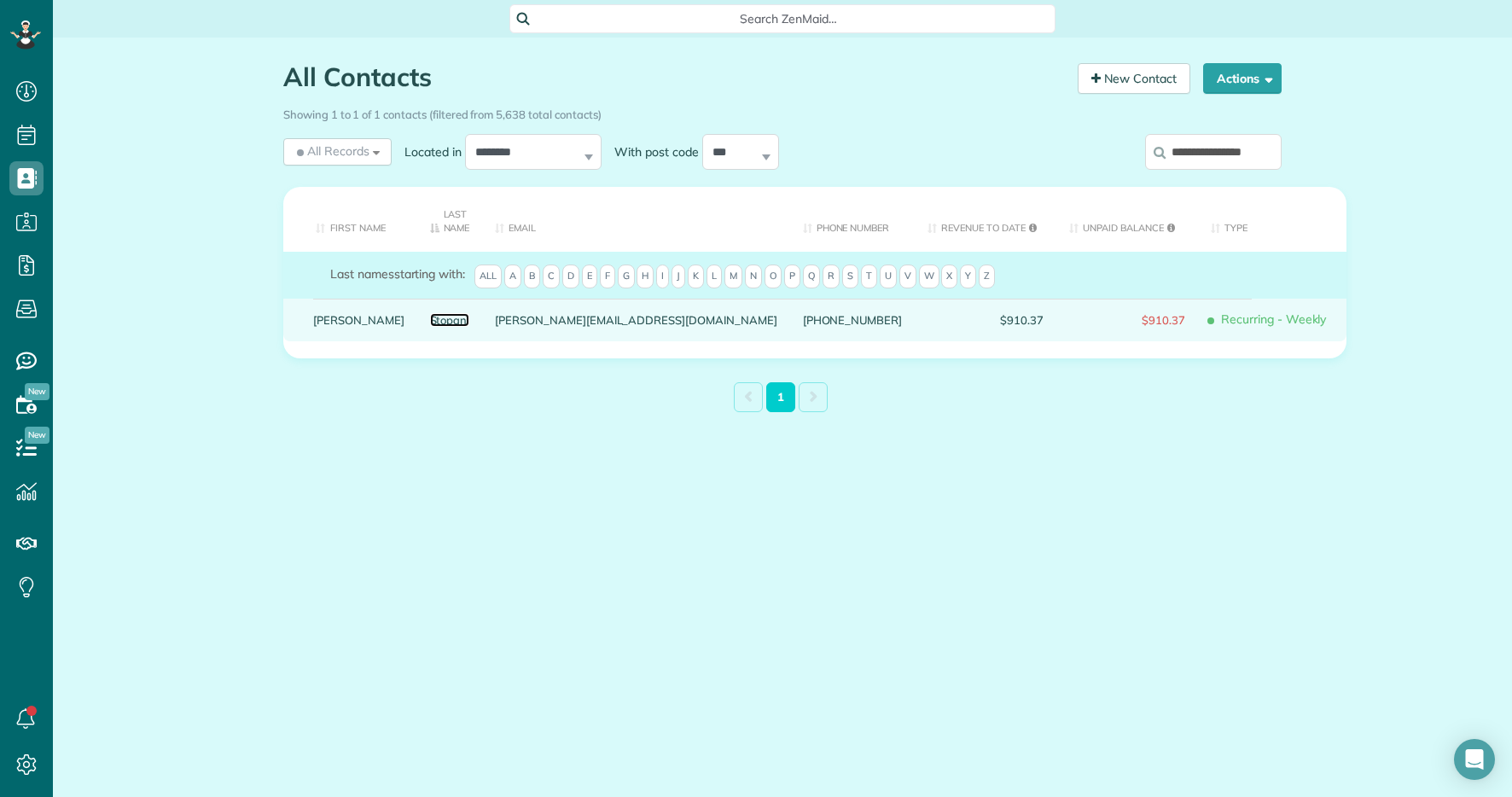
click at [430, 321] on link "Stopani" at bounding box center [450, 320] width 40 height 12
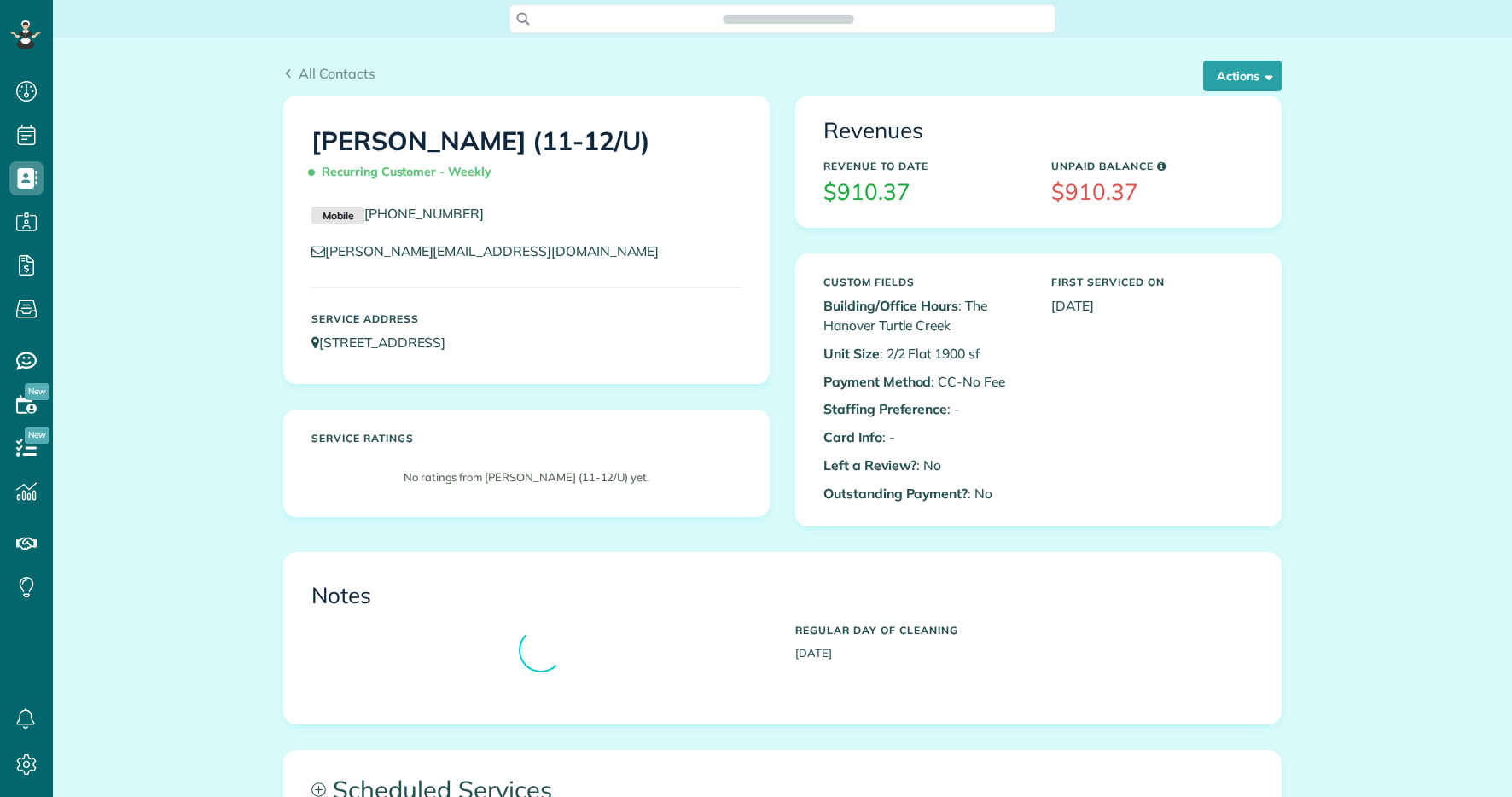
scroll to position [8, 8]
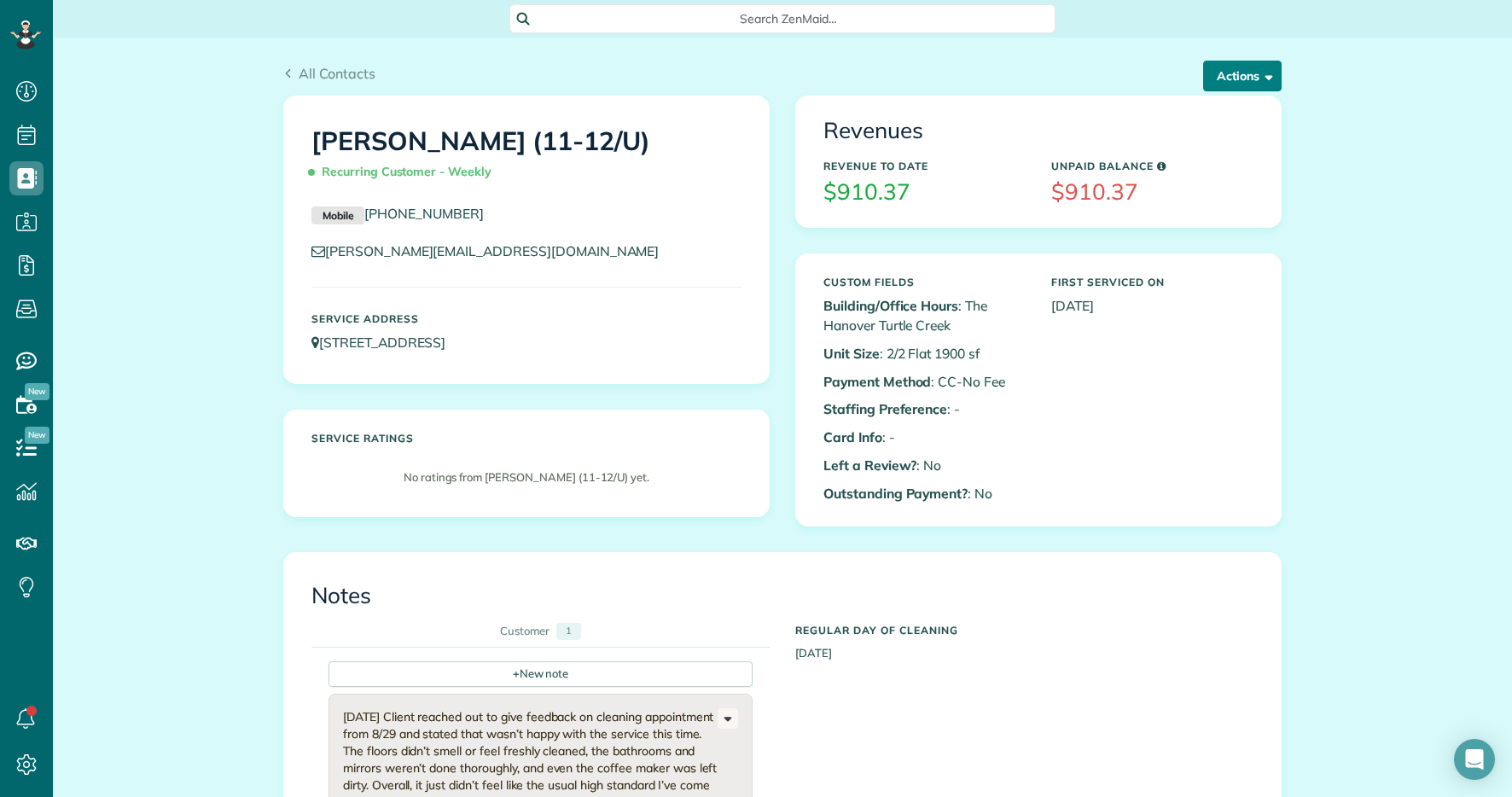
click at [1225, 81] on button "Actions" at bounding box center [1243, 76] width 79 height 31
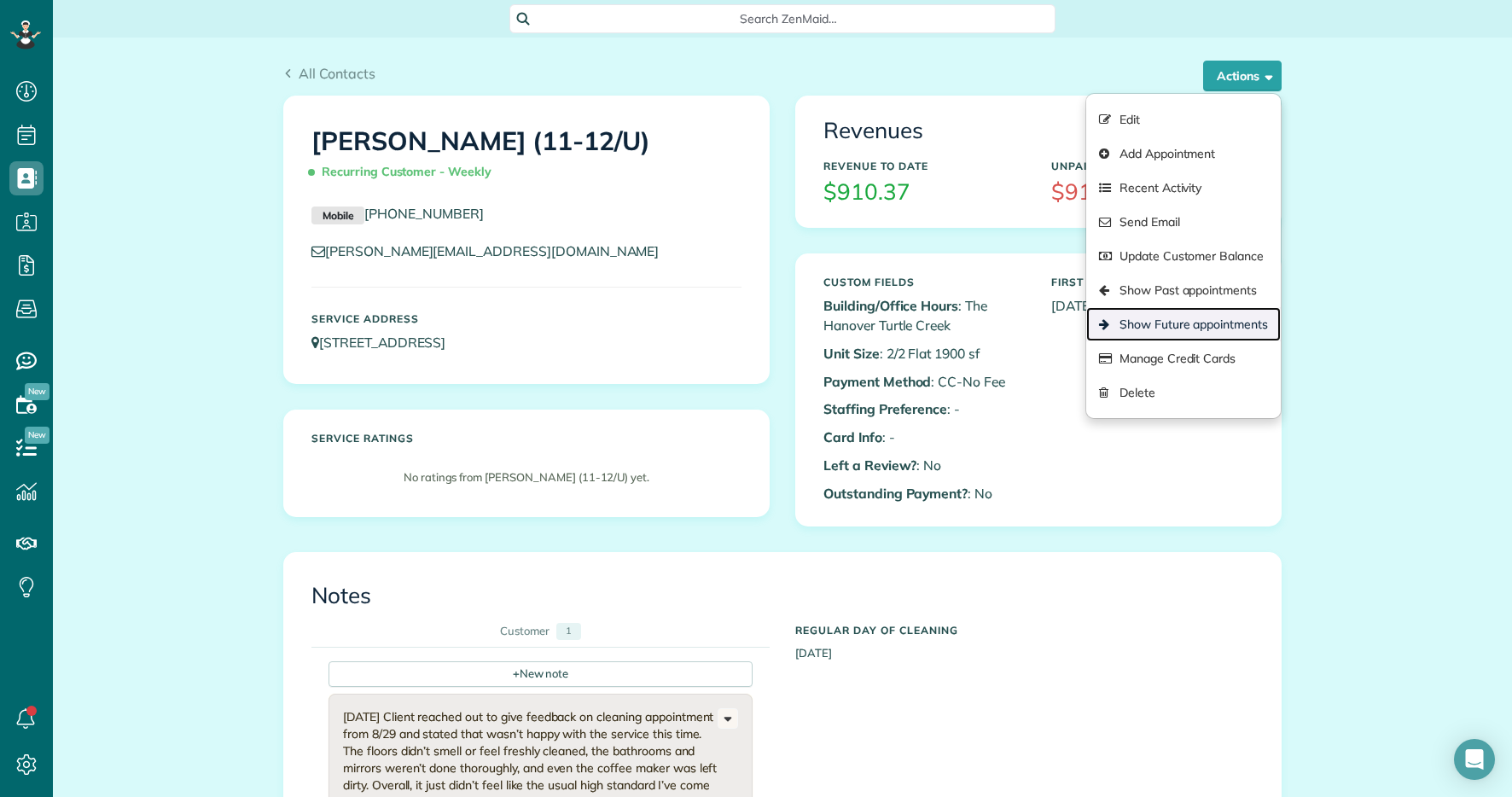
click at [1149, 331] on link "Show Future appointments" at bounding box center [1184, 324] width 195 height 34
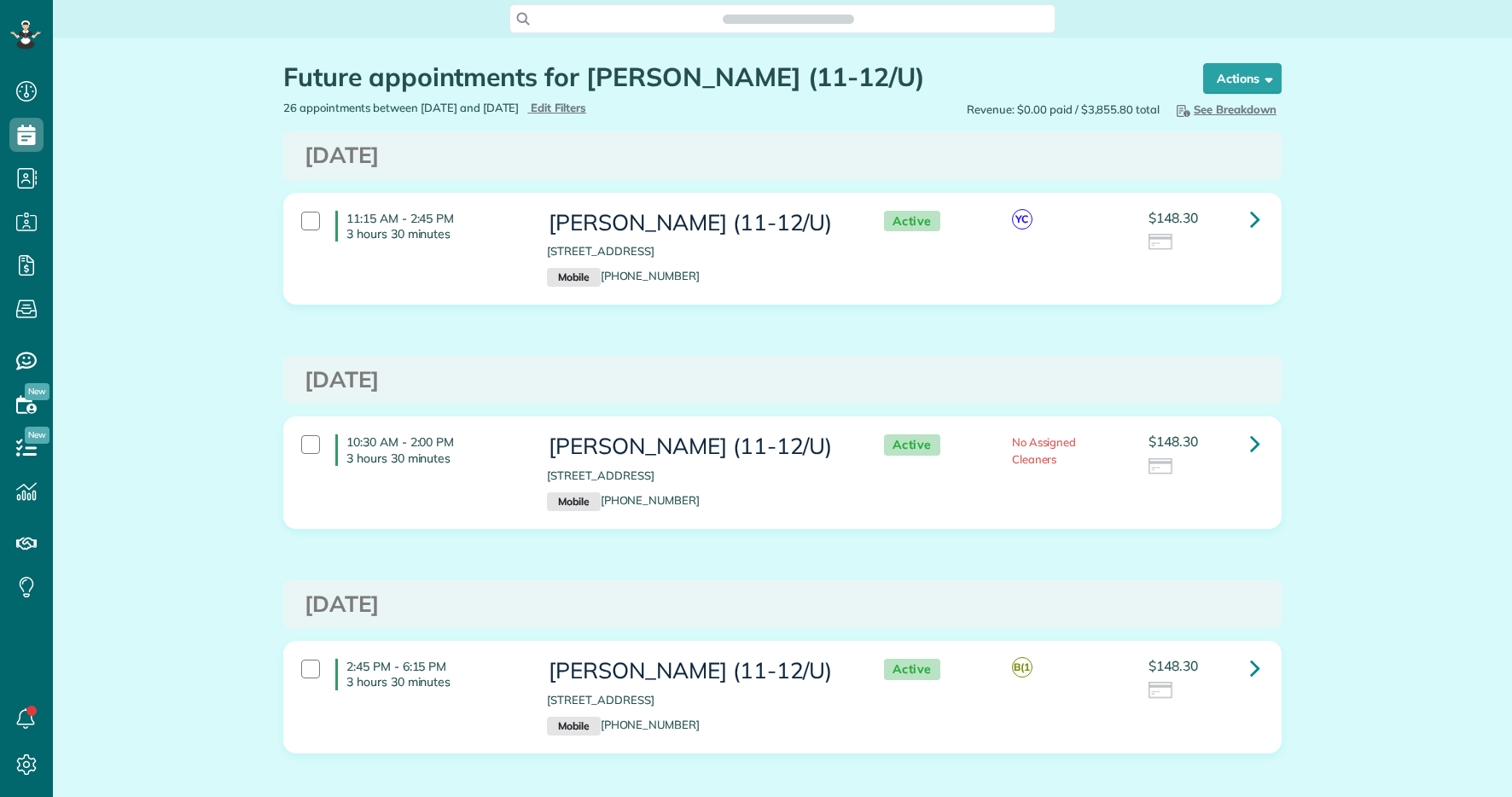
scroll to position [8, 8]
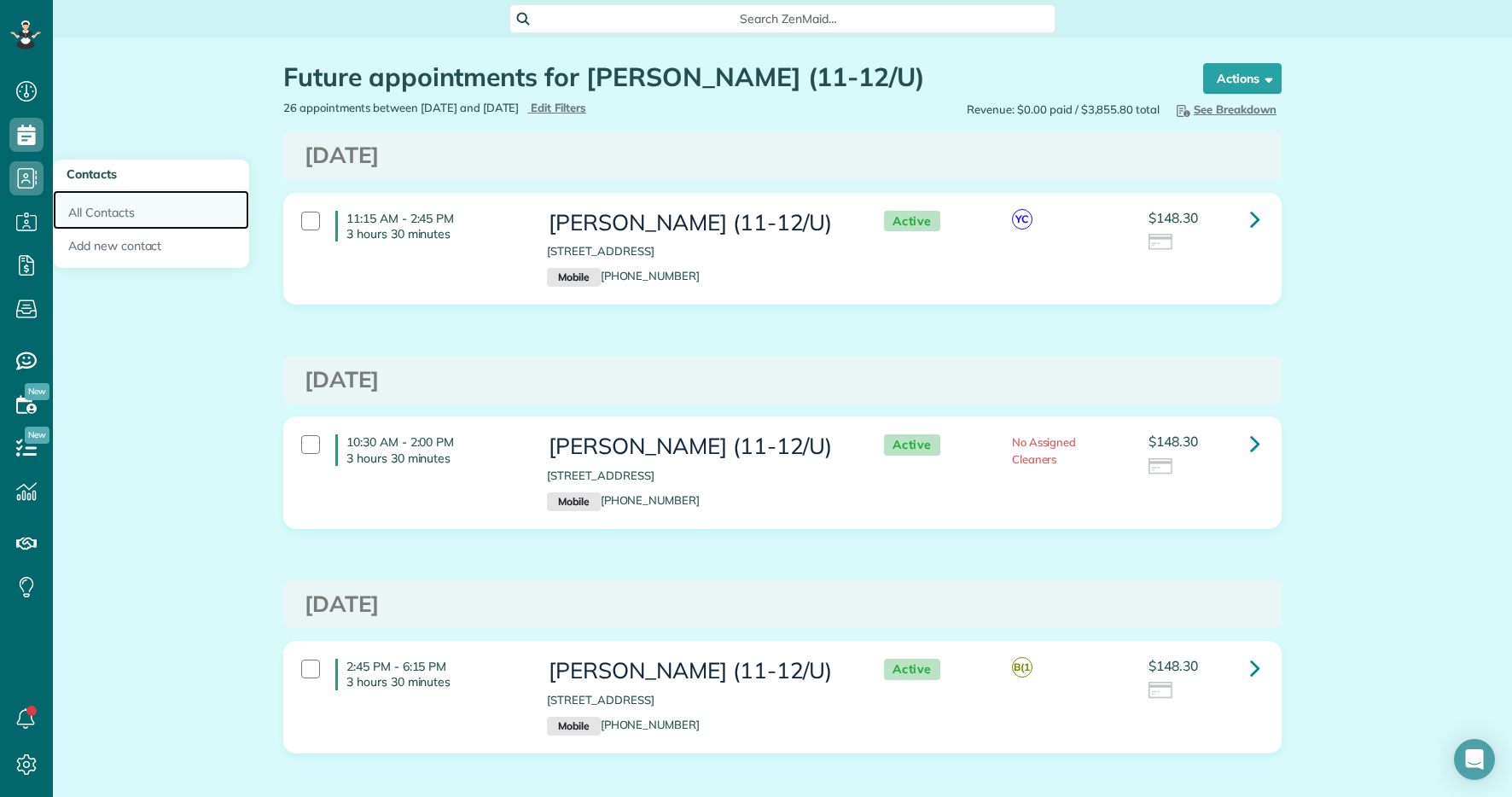
click at [80, 200] on link "All Contacts" at bounding box center [151, 210] width 197 height 39
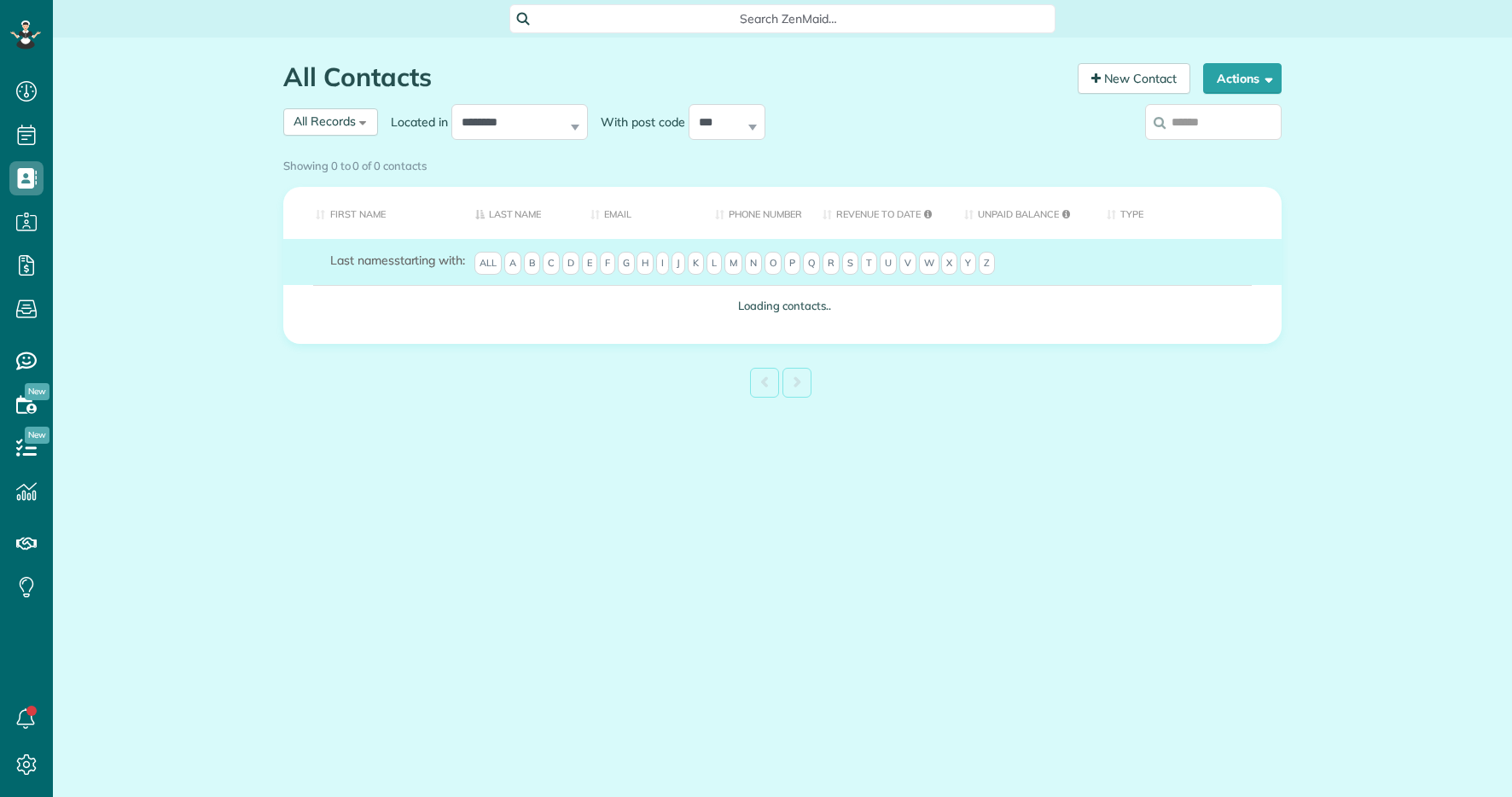
scroll to position [8, 8]
click at [1193, 121] on input "search" at bounding box center [1214, 122] width 137 height 36
paste input "**********"
click at [1212, 132] on input "**********" at bounding box center [1214, 122] width 137 height 36
type input "**********"
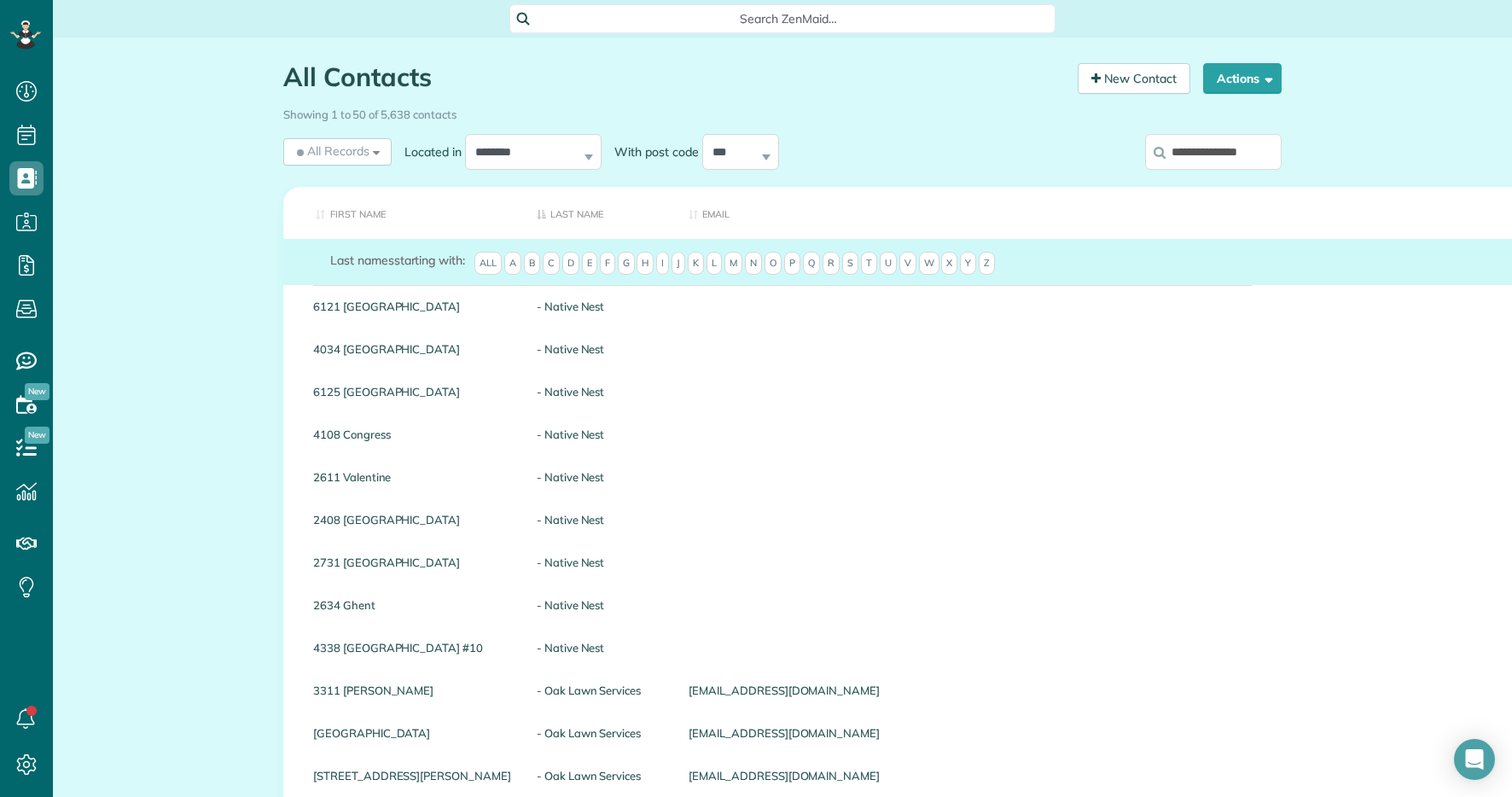
click at [1201, 145] on input "**********" at bounding box center [1214, 152] width 137 height 36
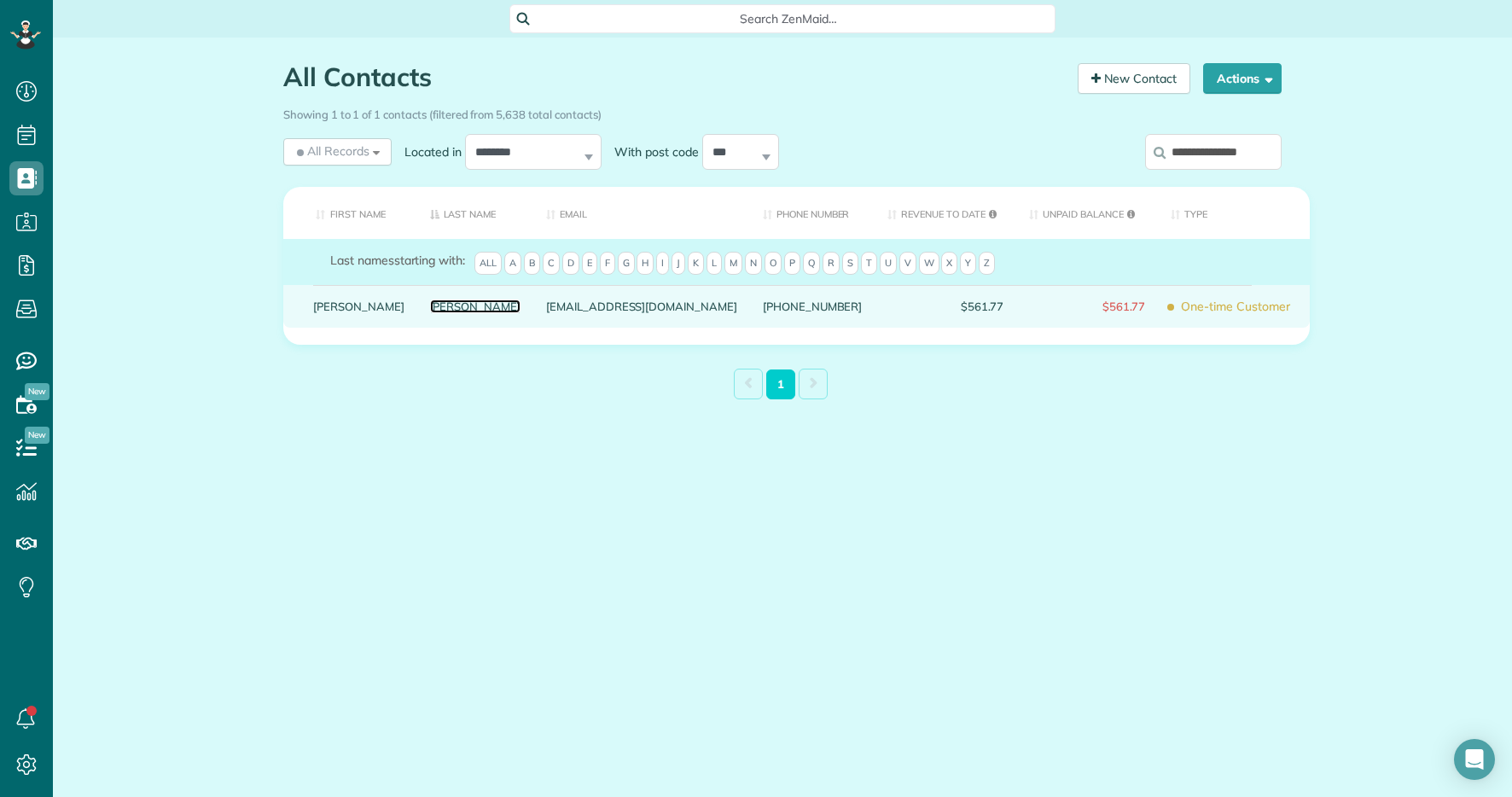
click at [430, 312] on link "[PERSON_NAME]" at bounding box center [475, 306] width 92 height 12
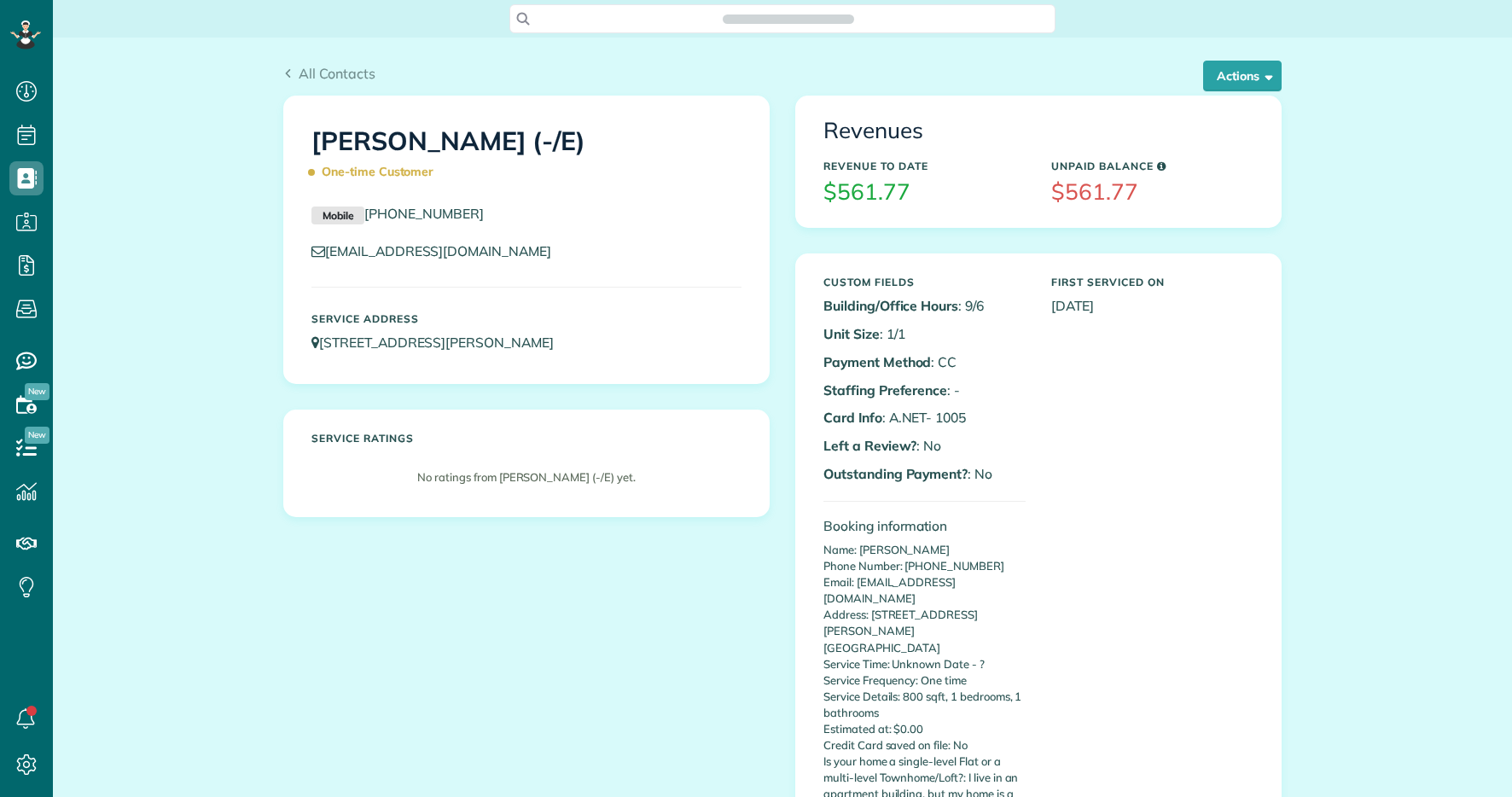
scroll to position [8, 8]
click at [1243, 64] on button "Actions" at bounding box center [1243, 76] width 79 height 31
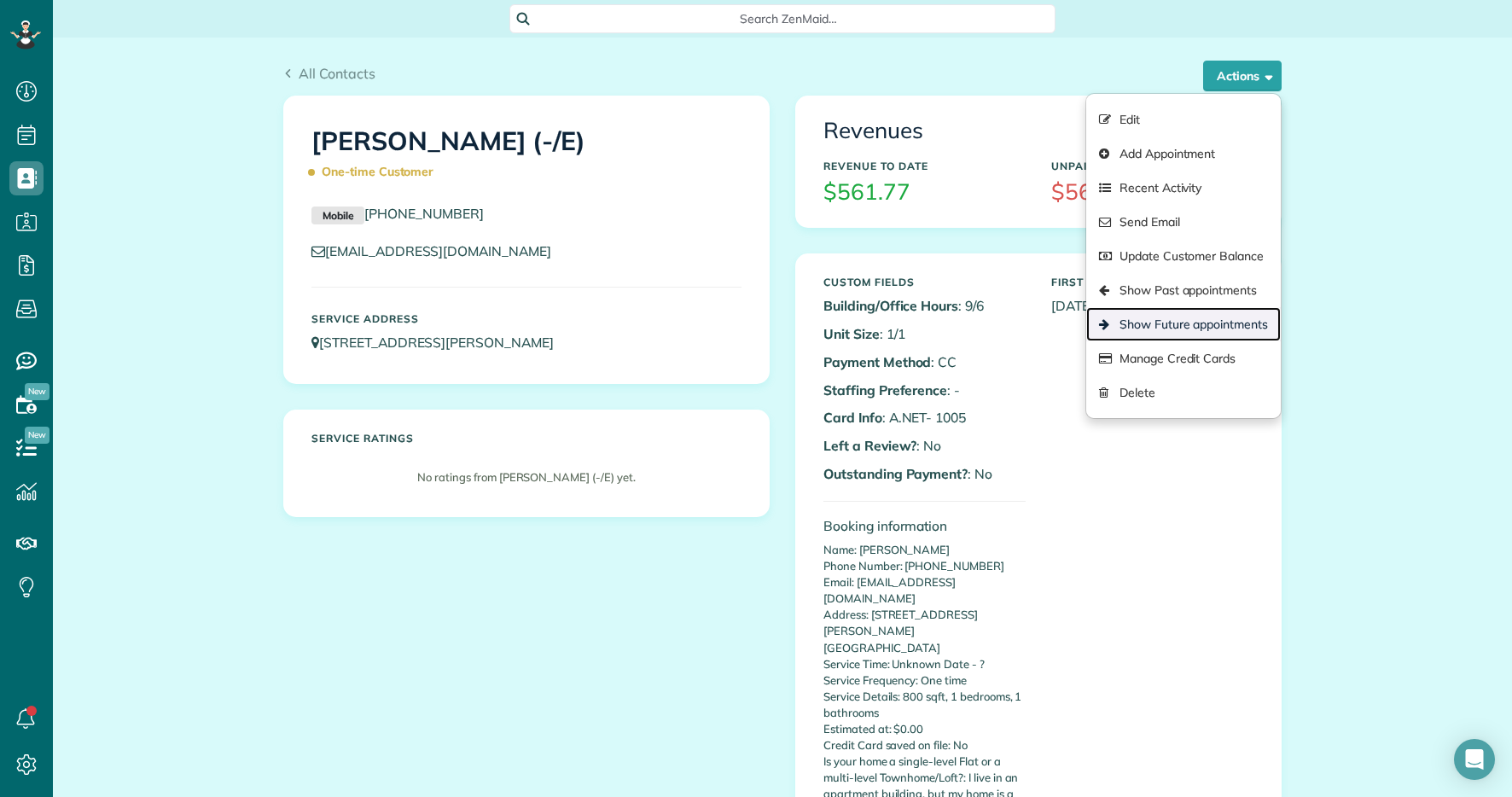
click at [1156, 328] on link "Show Future appointments" at bounding box center [1184, 324] width 195 height 34
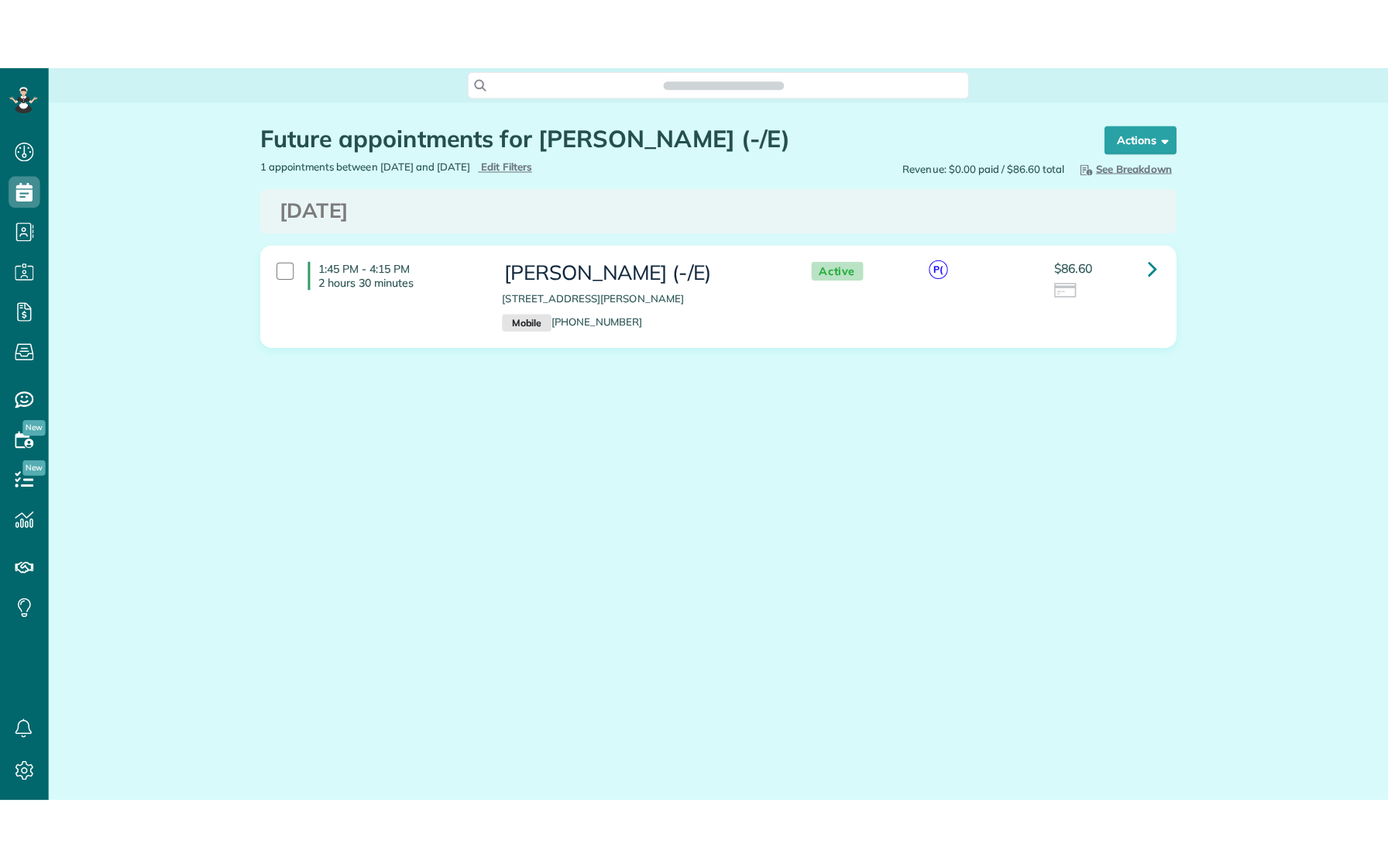
scroll to position [7, 7]
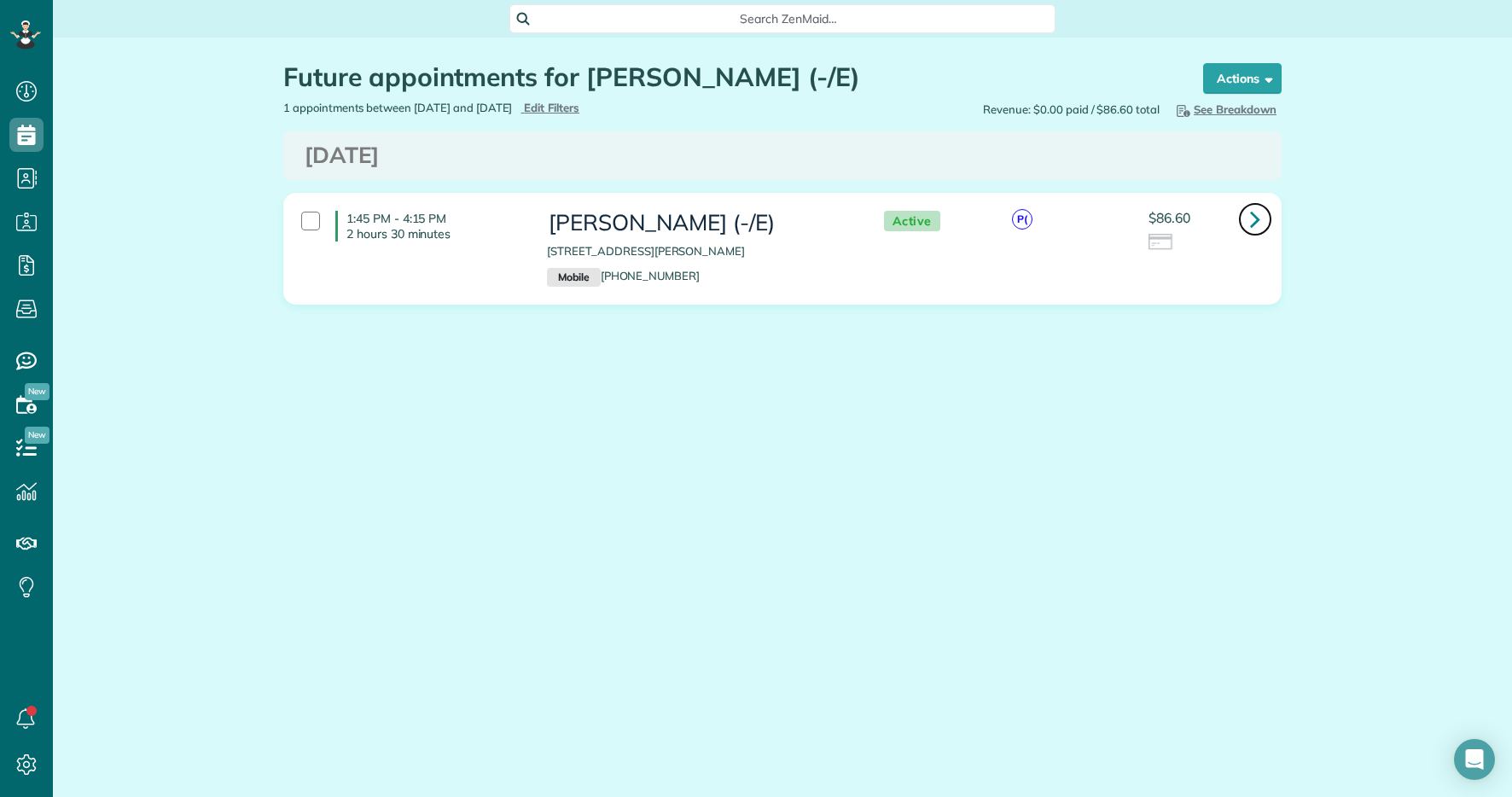
click at [1249, 218] on link at bounding box center [1255, 220] width 34 height 34
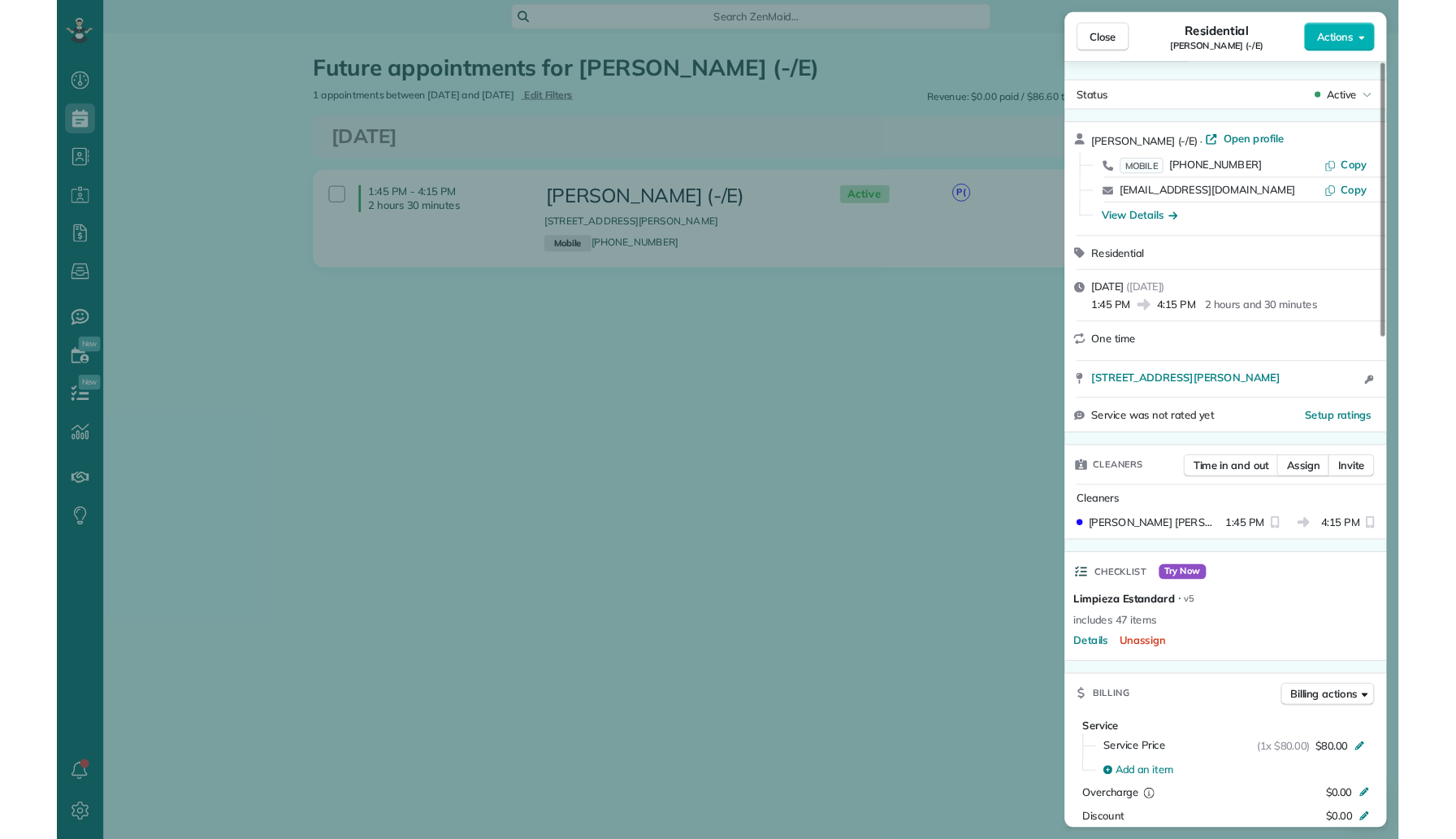
scroll to position [839, 50]
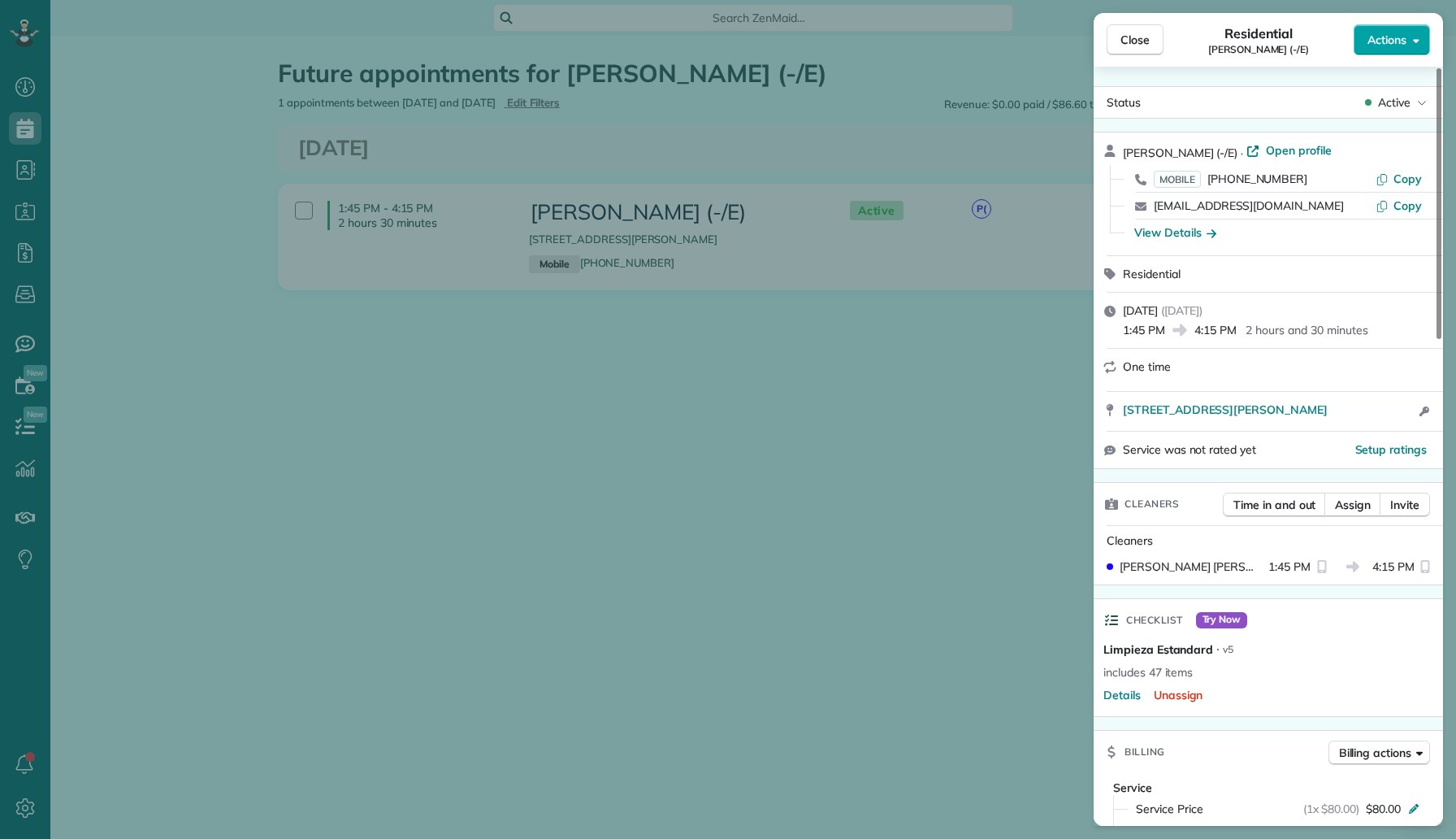
click at [1385, 34] on span "Actions" at bounding box center [1388, 40] width 39 height 16
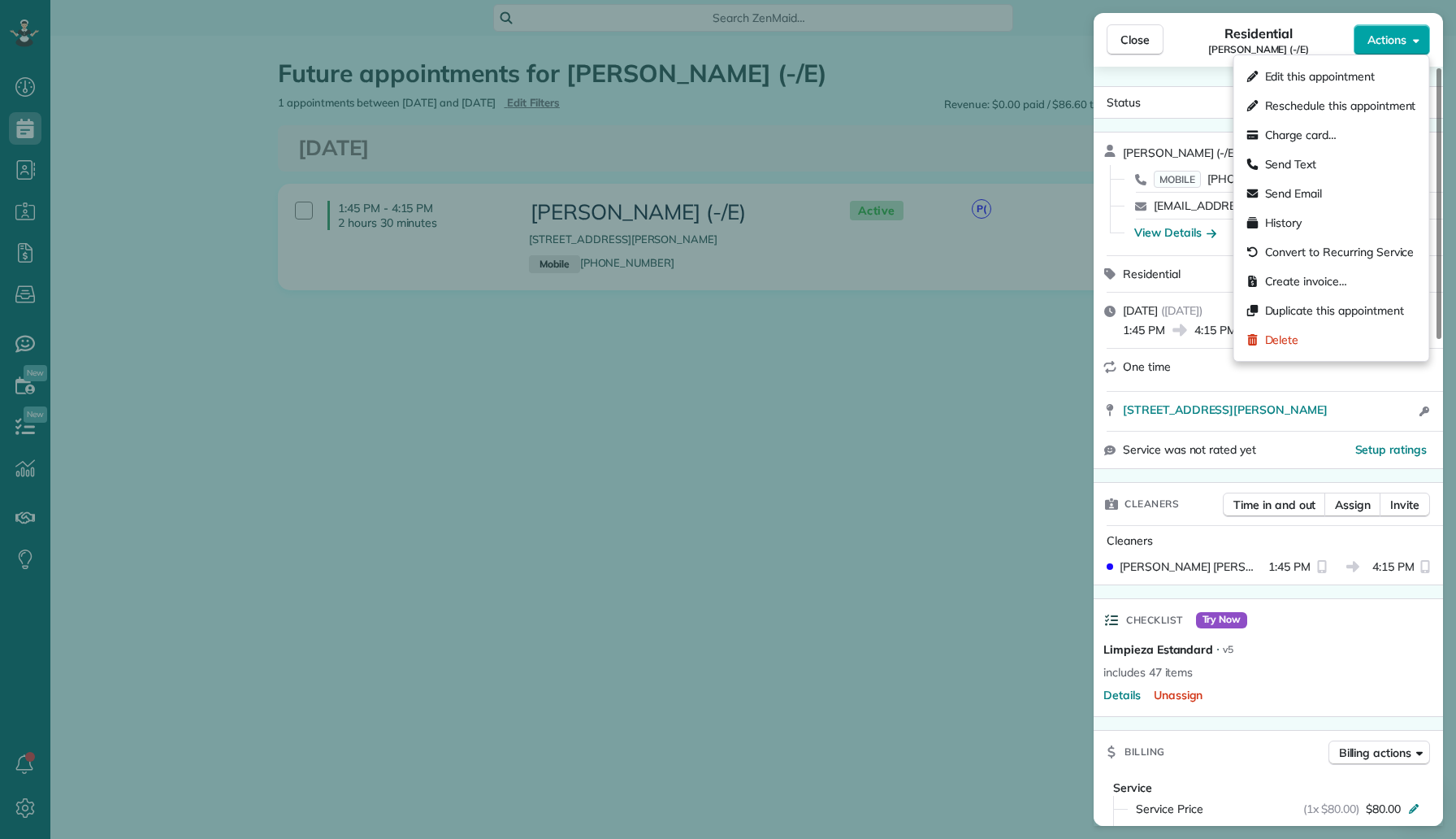
click at [1202, 116] on div "Status Active" at bounding box center [1268, 103] width 349 height 33
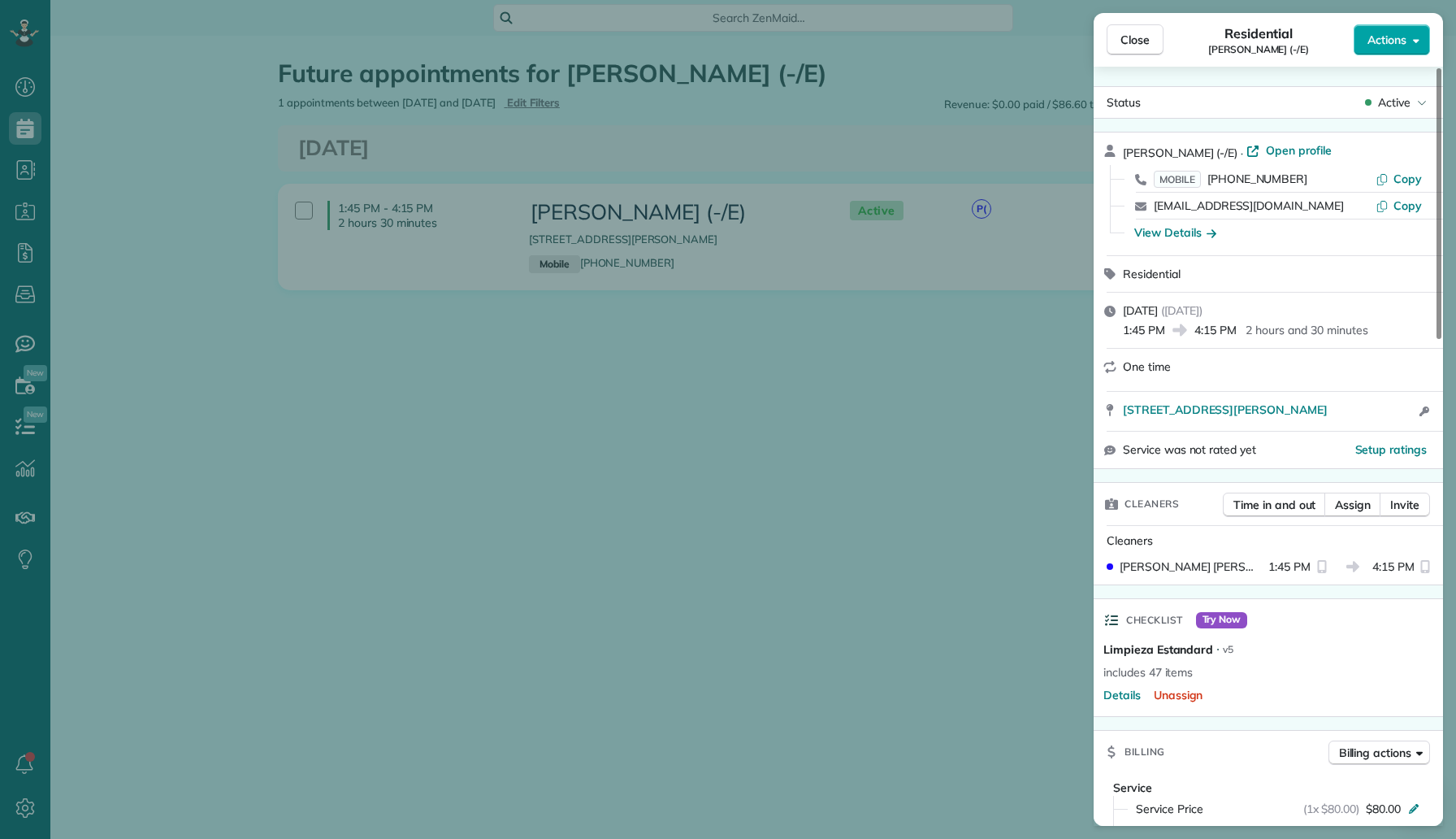
click at [1278, 149] on span "Open profile" at bounding box center [1299, 151] width 66 height 16
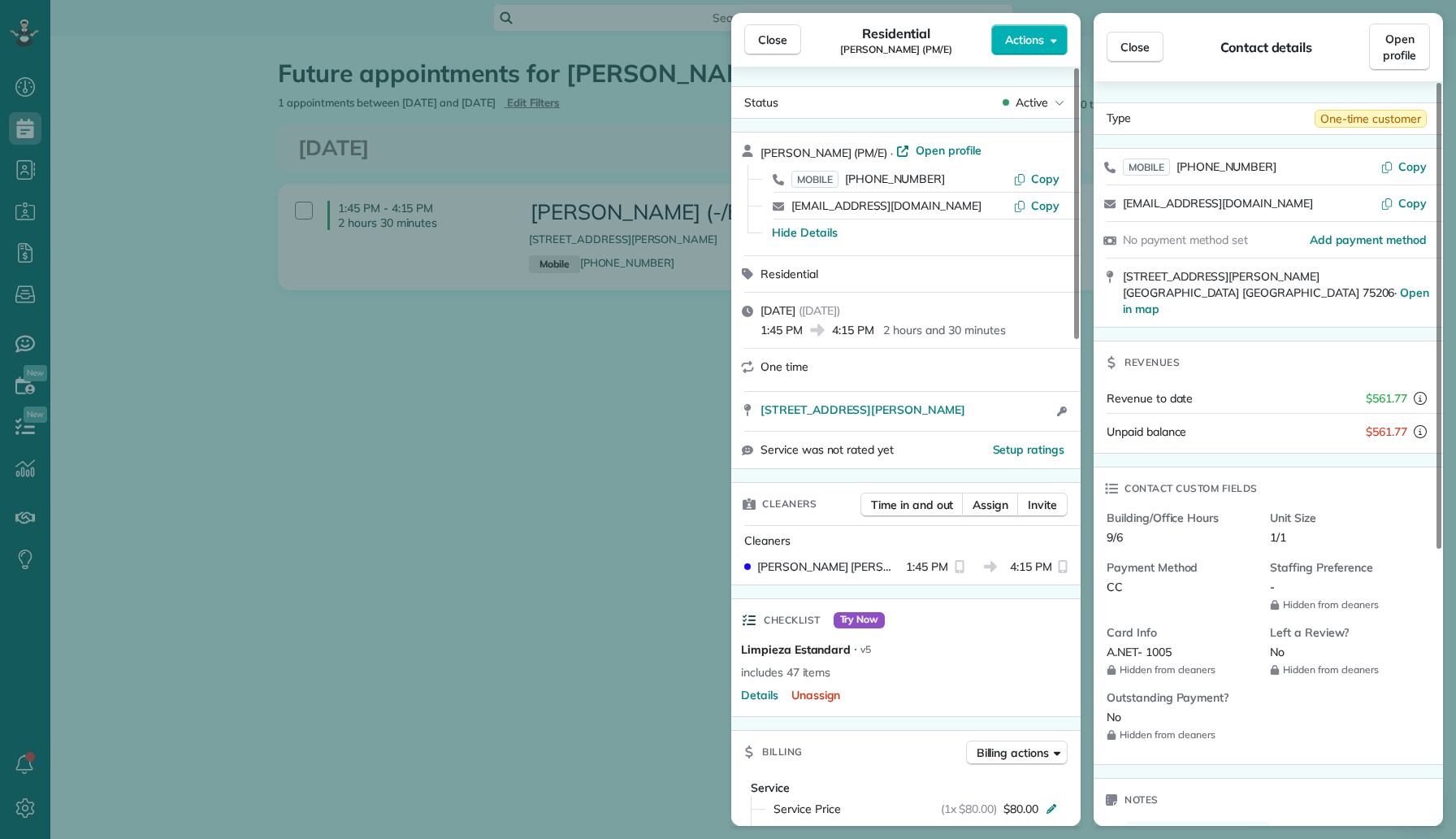
click at [176, 173] on div "Close Residential Olivia Whitfield (PM/E) Actions Status Active Olivia Whitfiel…" at bounding box center [728, 420] width 1456 height 839
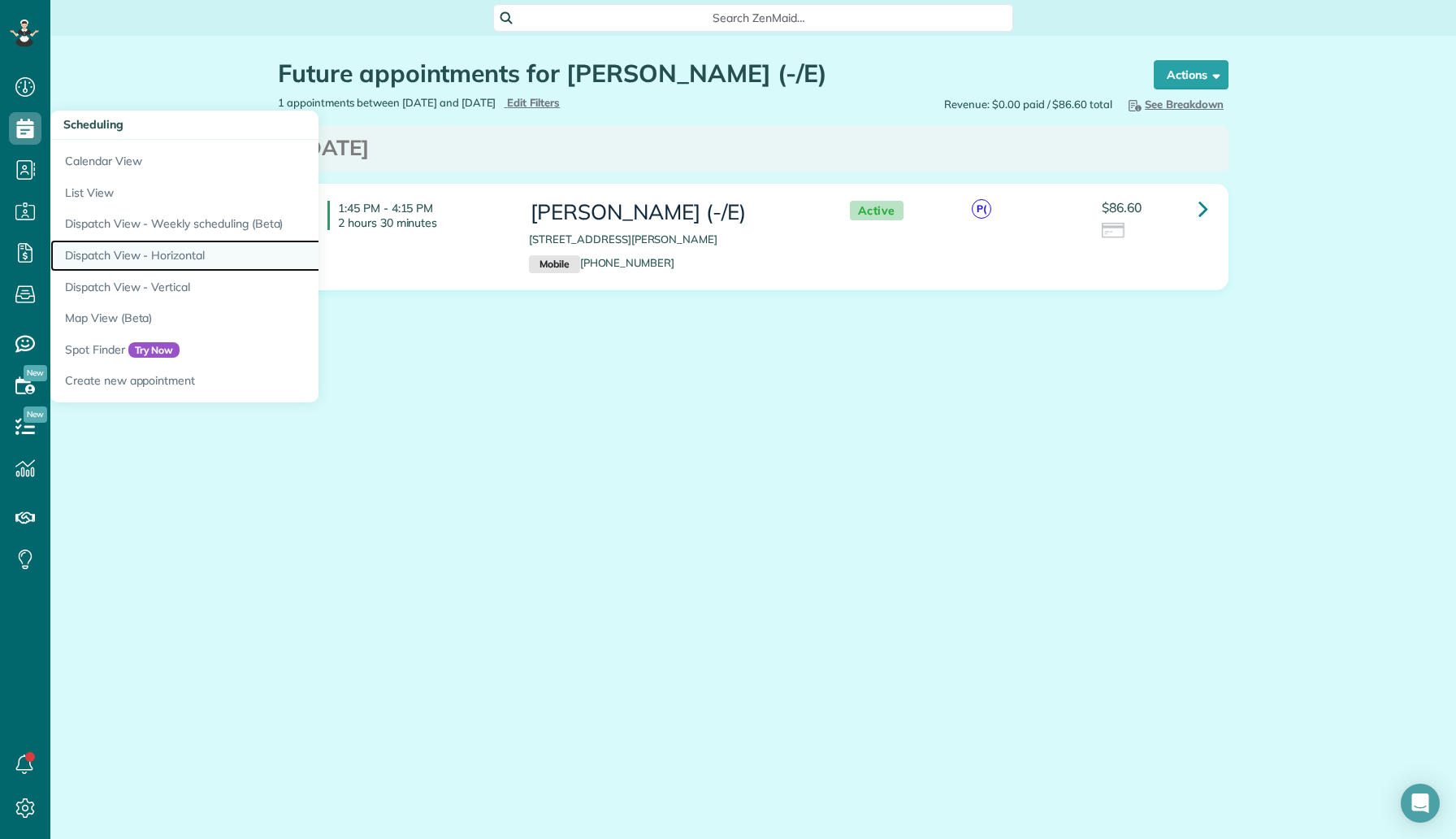
click at [173, 257] on link "Dispatch View - Horizontal" at bounding box center [253, 255] width 406 height 32
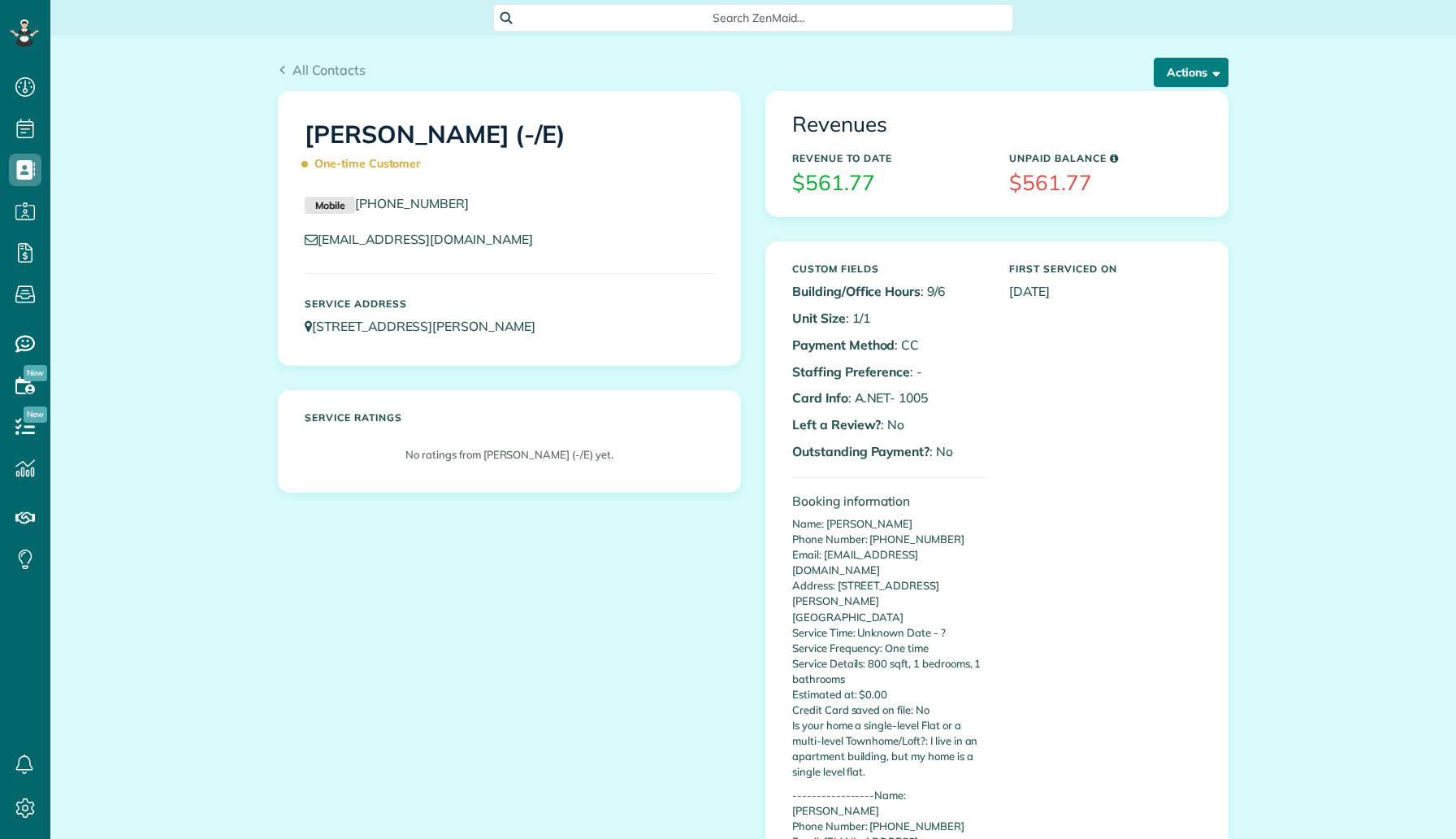
scroll to position [7, 7]
click at [1206, 76] on button "Actions" at bounding box center [1191, 72] width 75 height 29
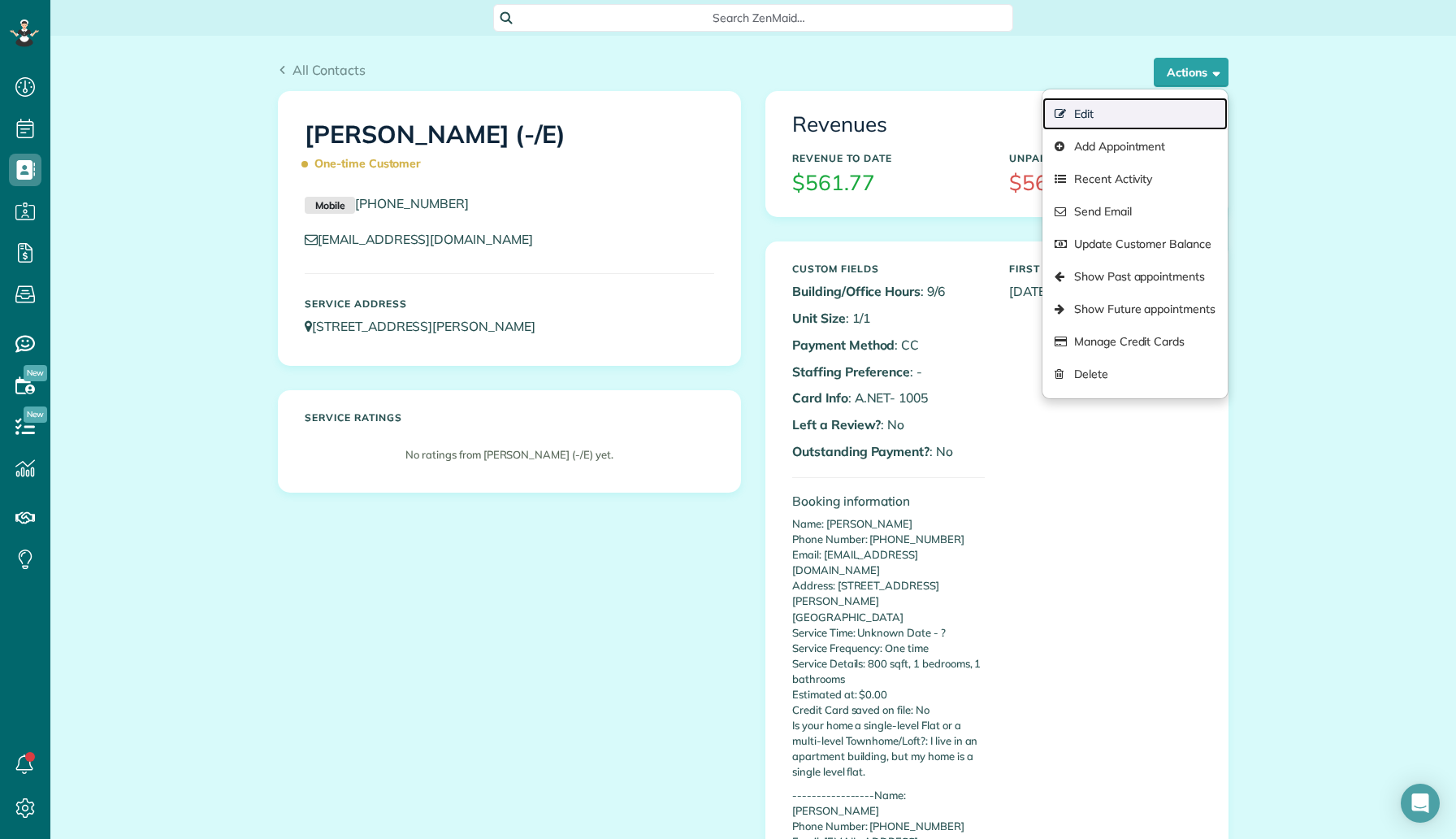
click at [1140, 108] on link "Edit" at bounding box center [1135, 114] width 186 height 33
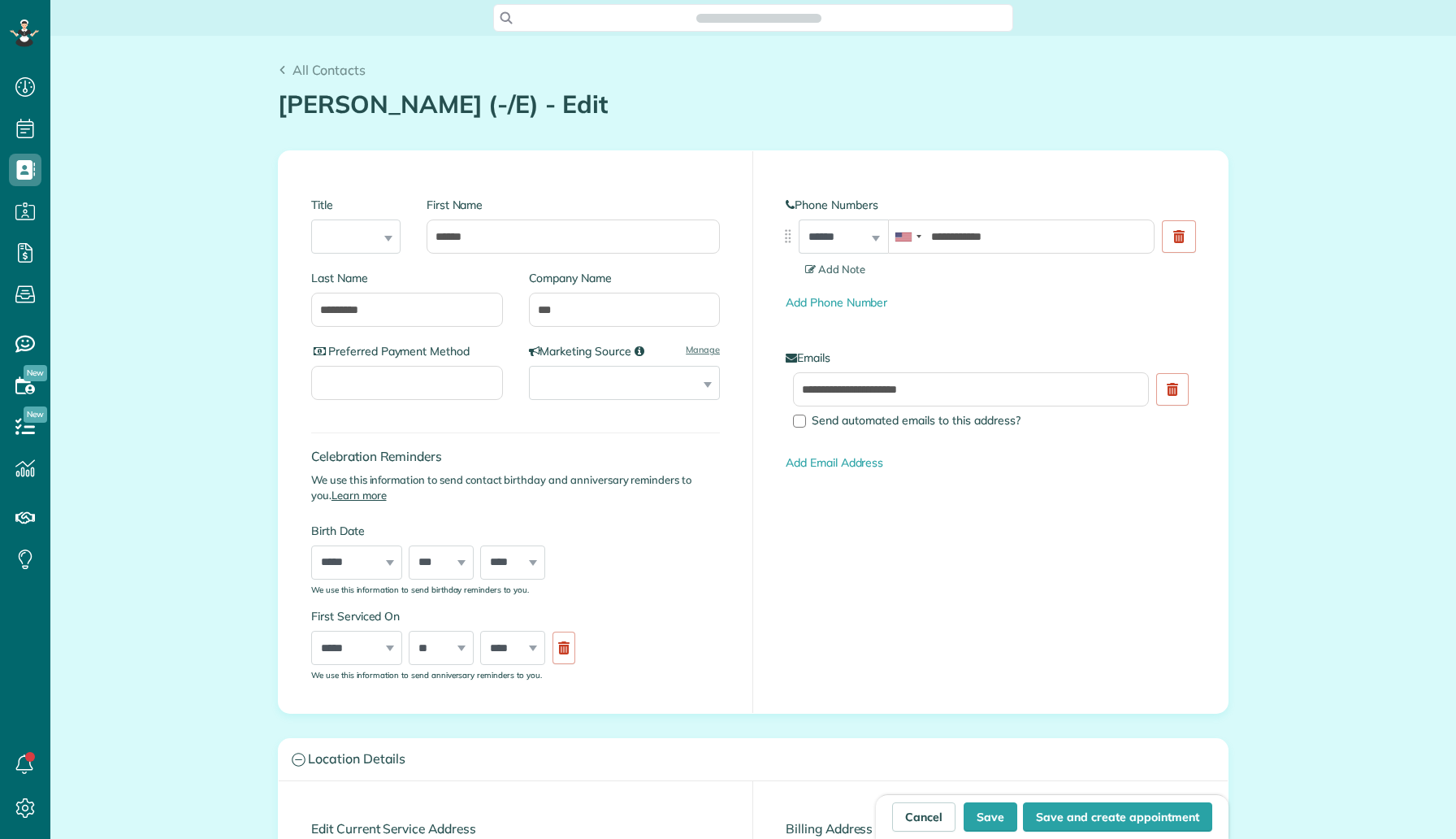
scroll to position [7, 7]
type input "**********"
click at [540, 309] on input "***" at bounding box center [625, 310] width 192 height 34
type input "****"
click at [993, 811] on button "Save" at bounding box center [991, 817] width 54 height 29
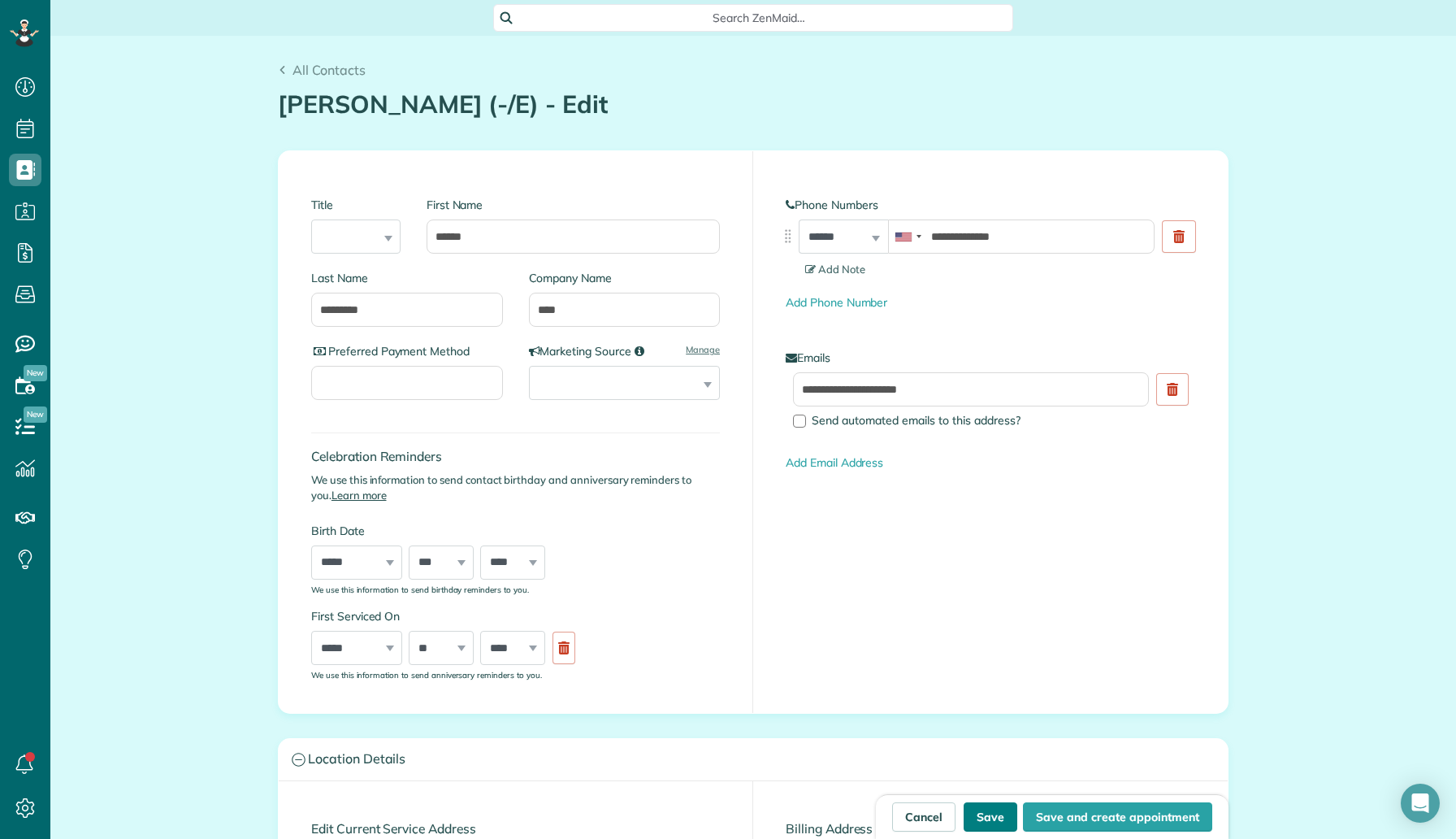
type input "**********"
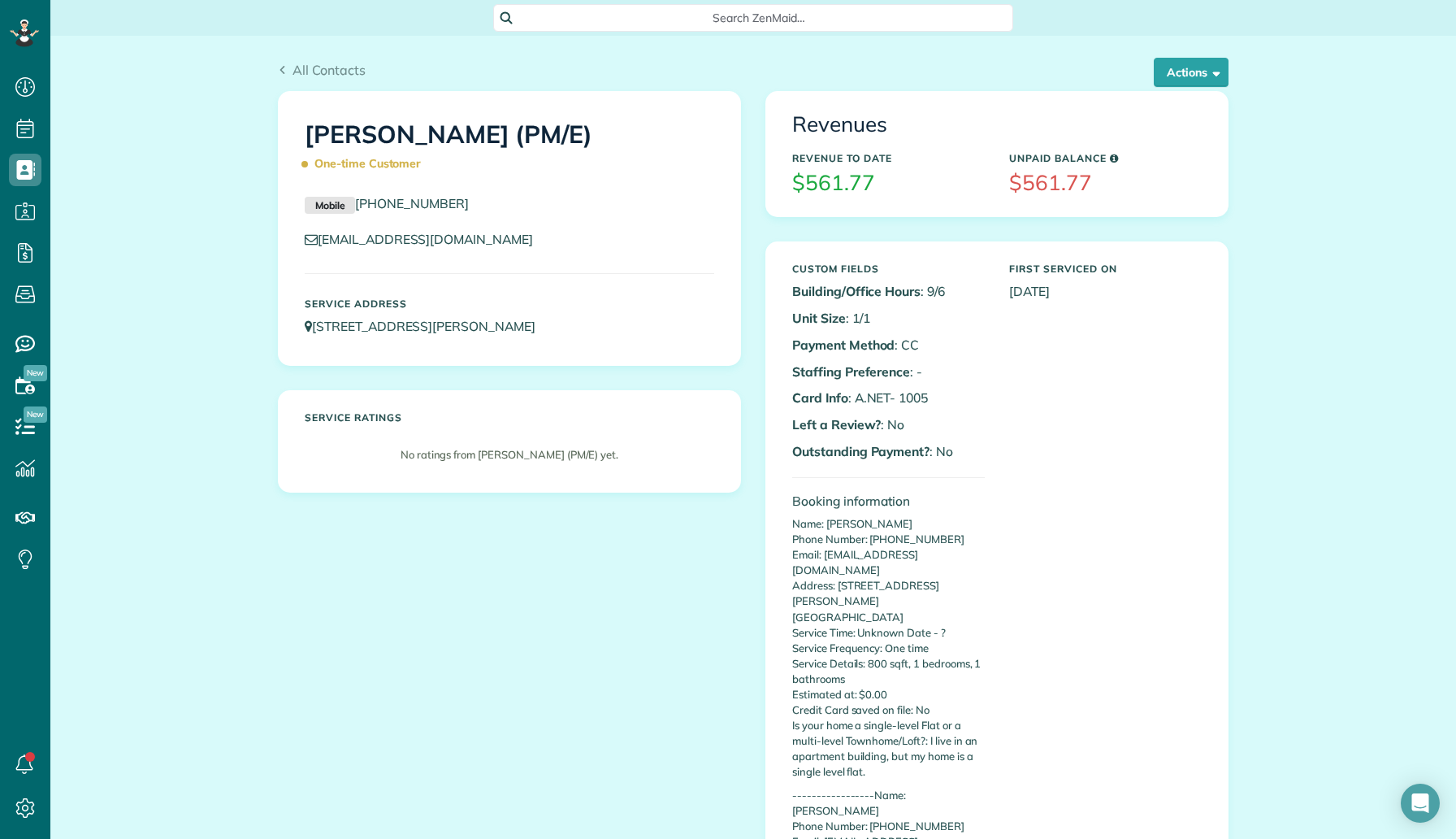
scroll to position [7, 7]
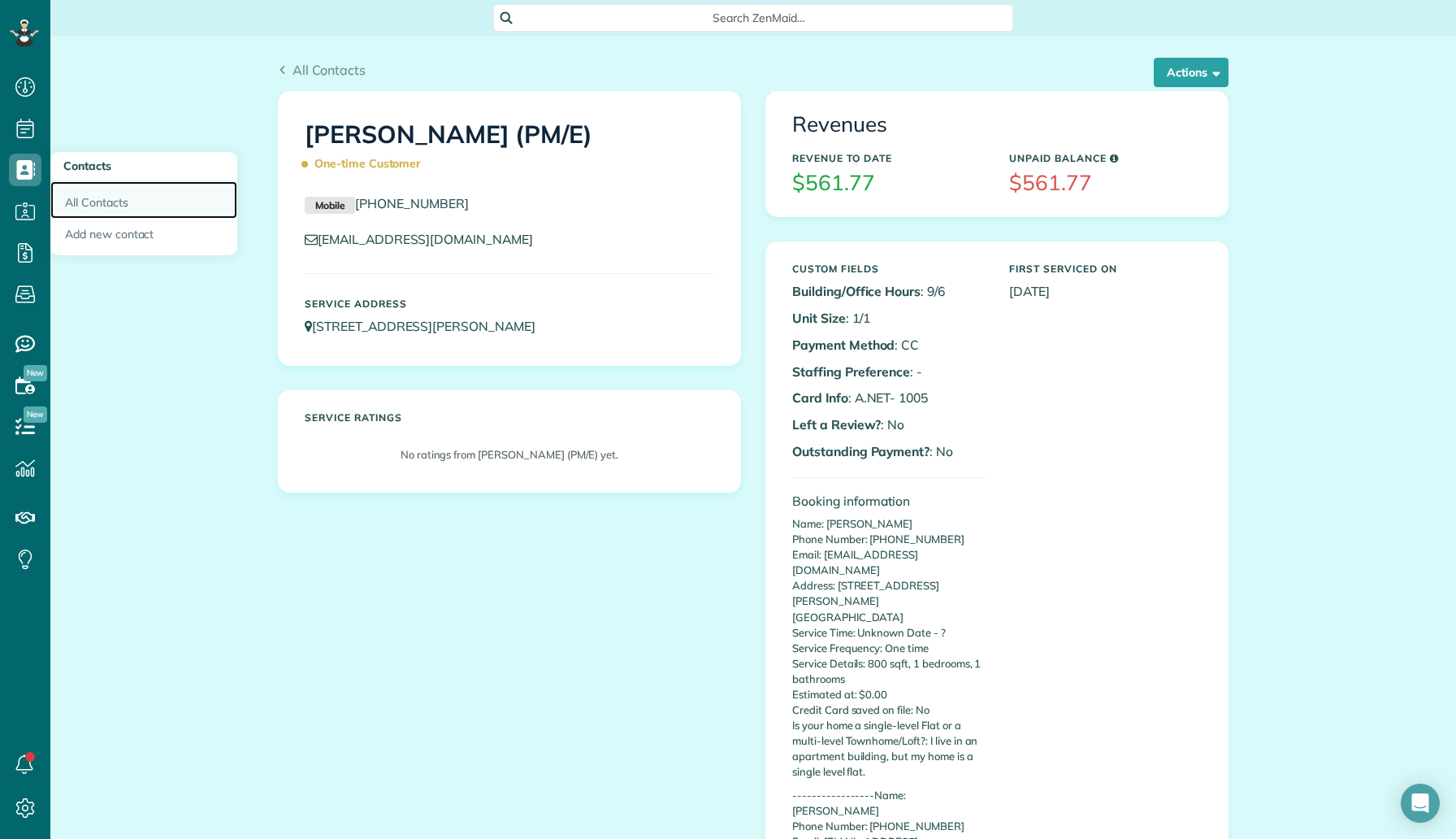
click at [104, 202] on link "All Contacts" at bounding box center [144, 200] width 187 height 37
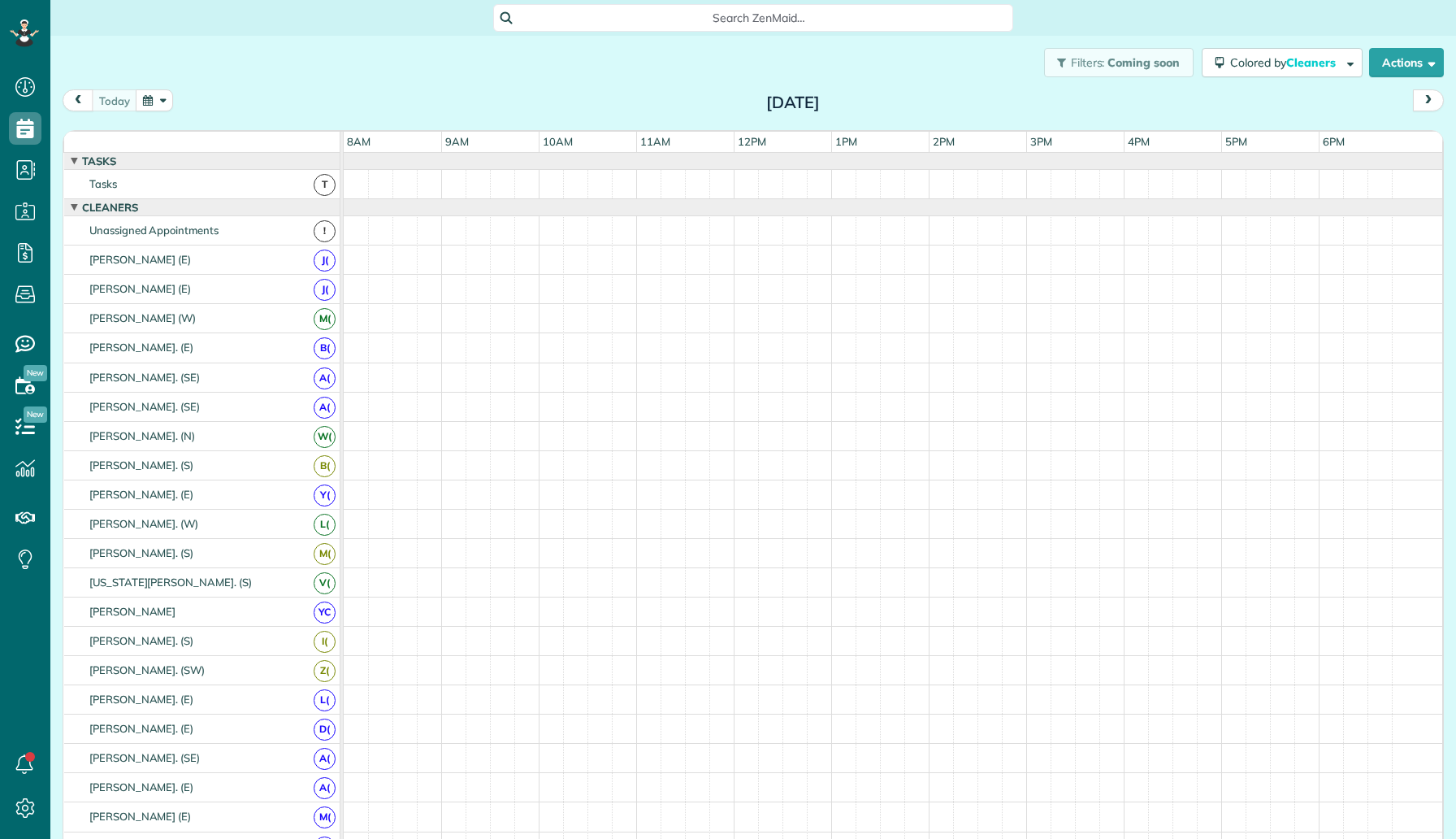
scroll to position [7, 7]
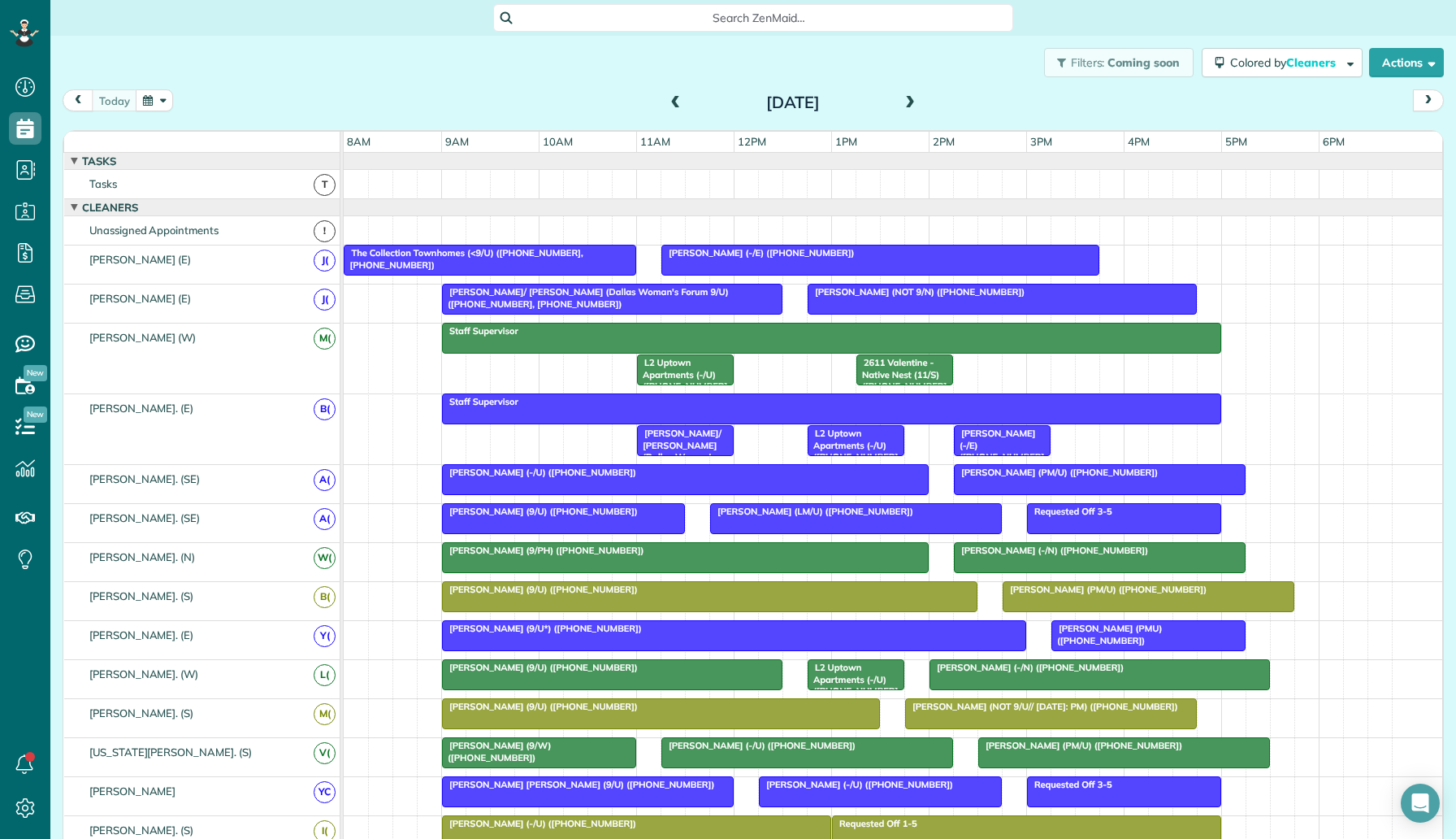
click at [916, 99] on span at bounding box center [910, 103] width 18 height 15
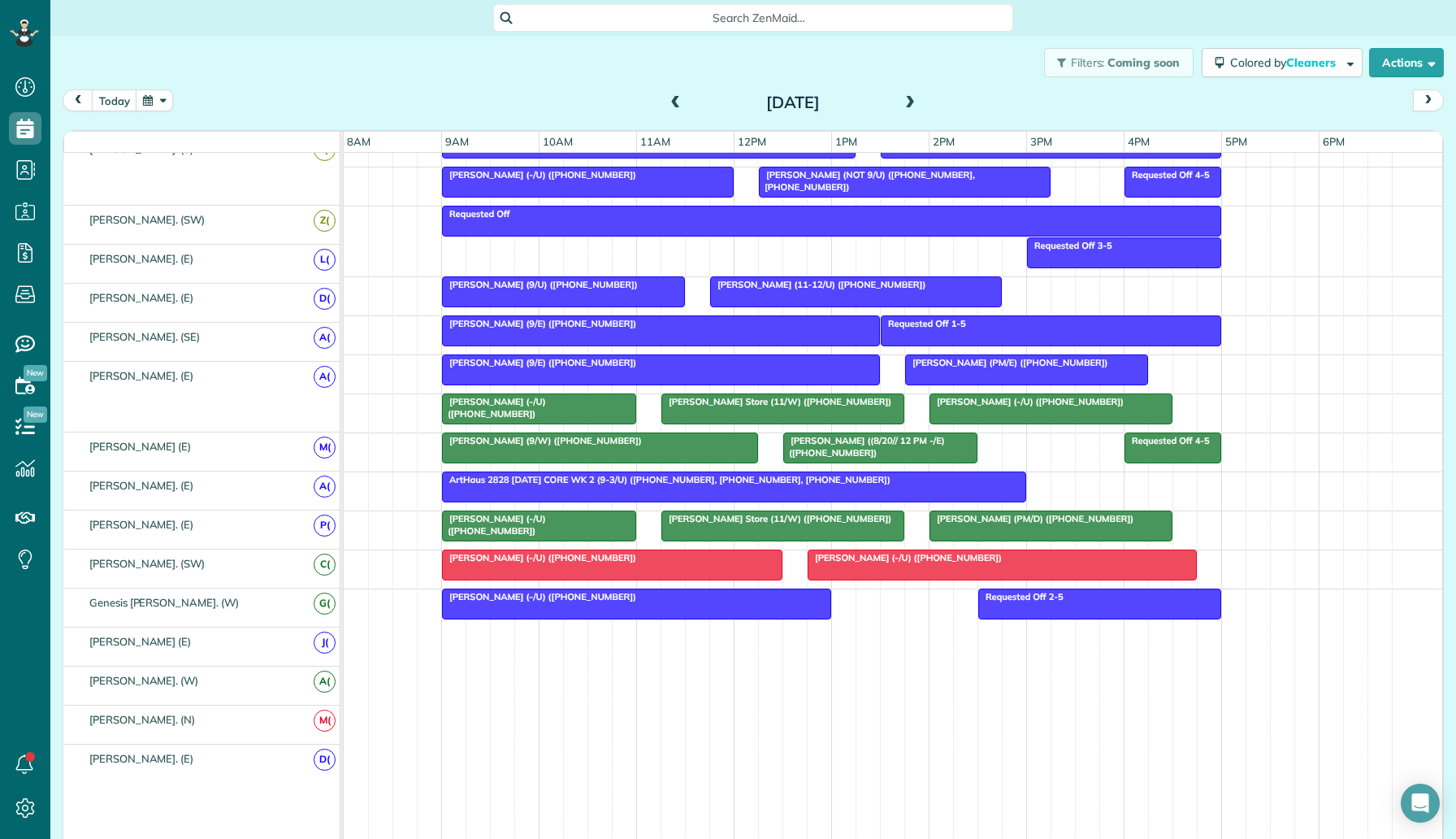
scroll to position [837, 0]
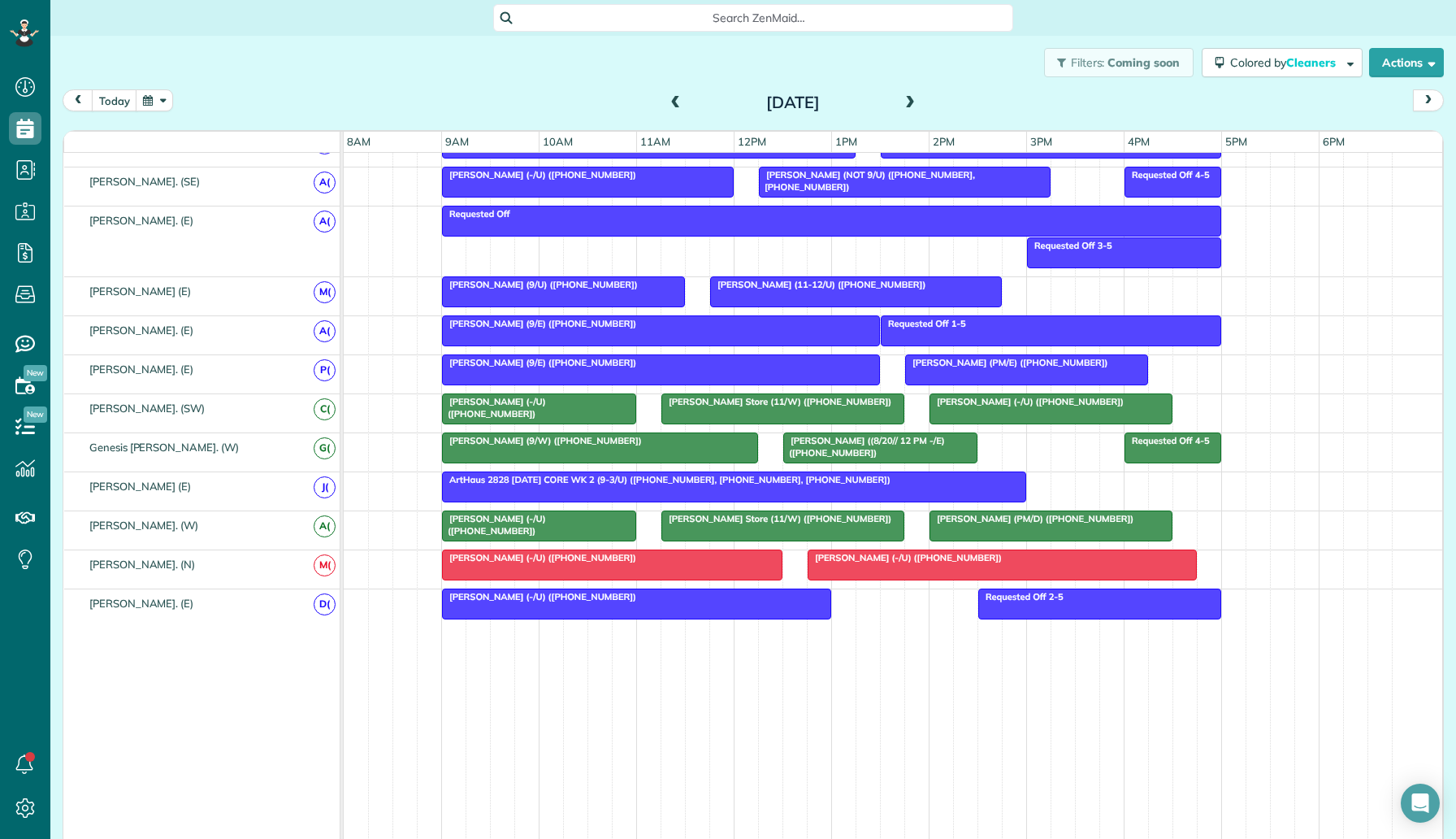
click at [906, 108] on span at bounding box center [910, 103] width 18 height 15
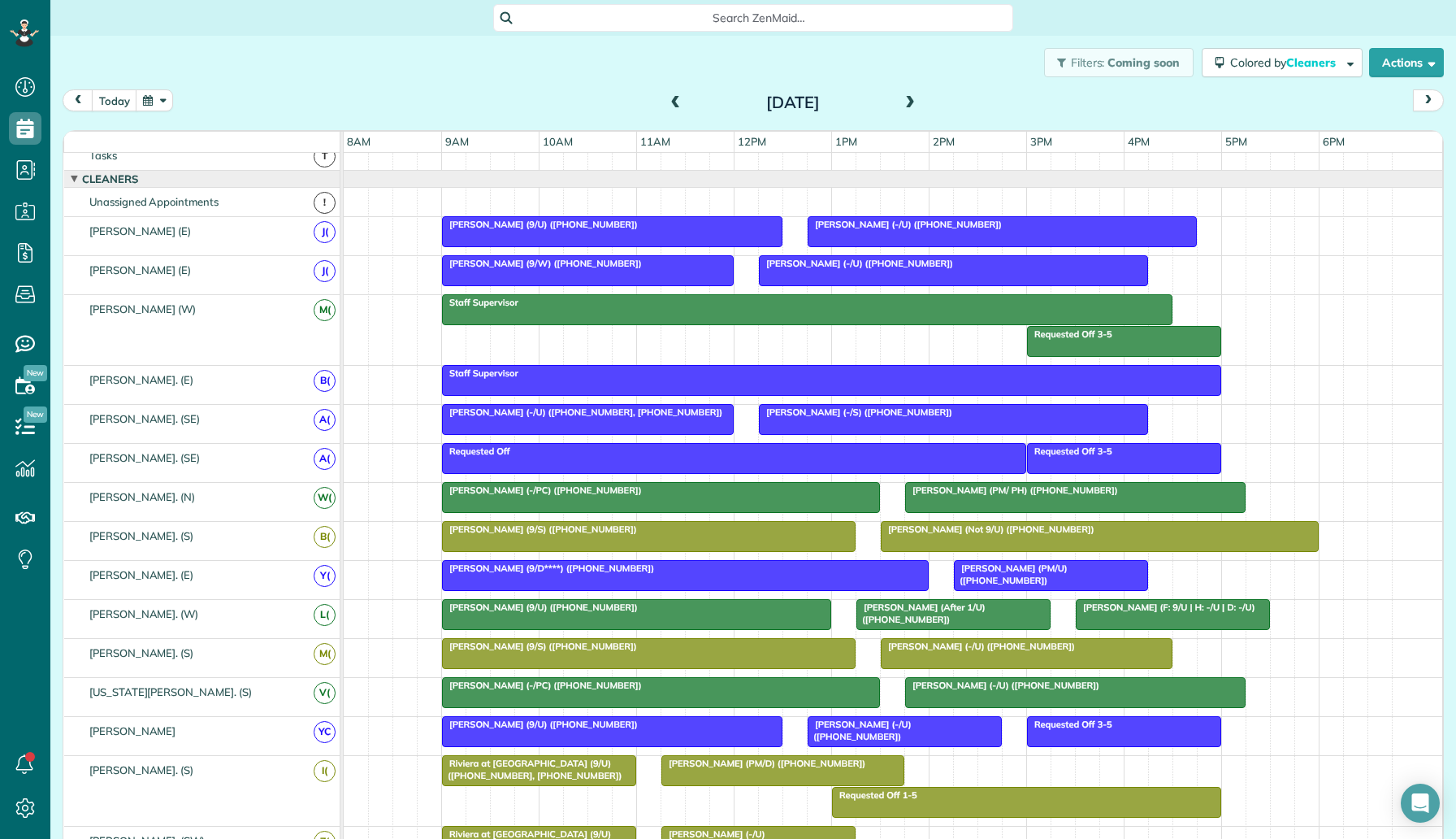
scroll to position [0, 0]
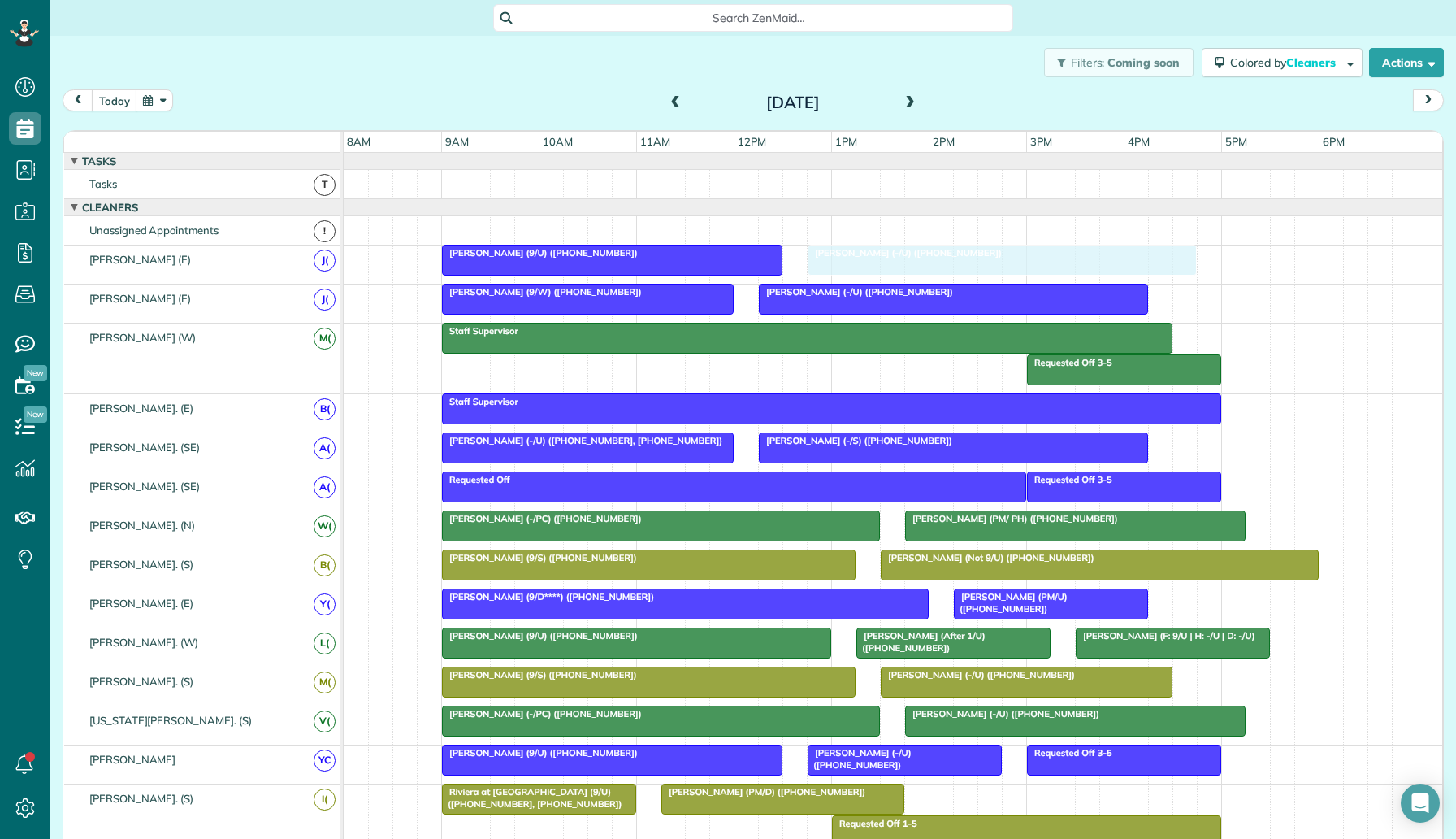
drag, startPoint x: 950, startPoint y: 254, endPoint x: 941, endPoint y: 277, distance: 24.7
click at [941, 277] on div "Michelle Waters (-/U) (+14056139503) Melissa Bernstein (9/U) (+19174453916) Mic…" at bounding box center [892, 264] width 1099 height 38
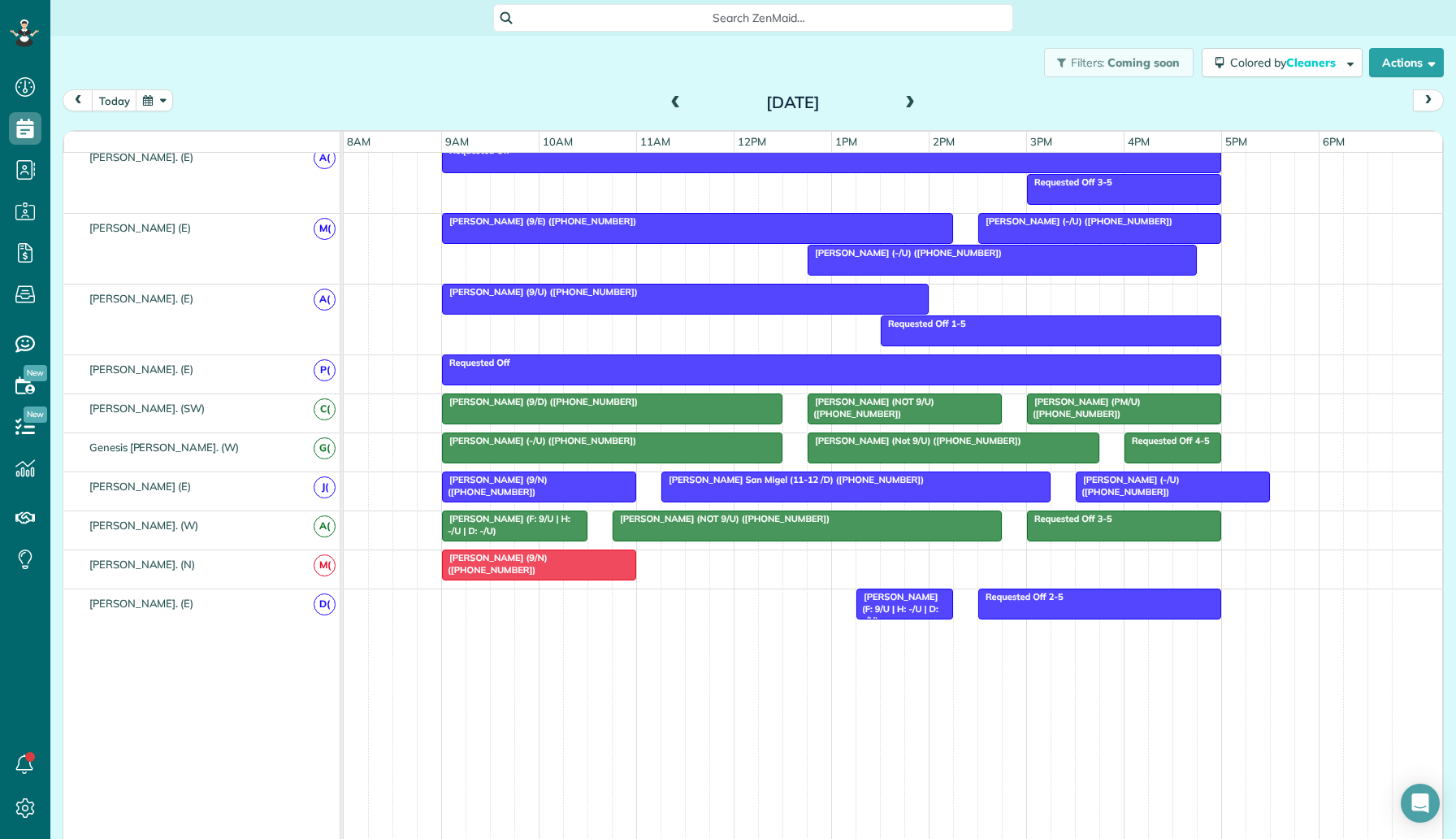
click at [908, 101] on span at bounding box center [910, 103] width 18 height 15
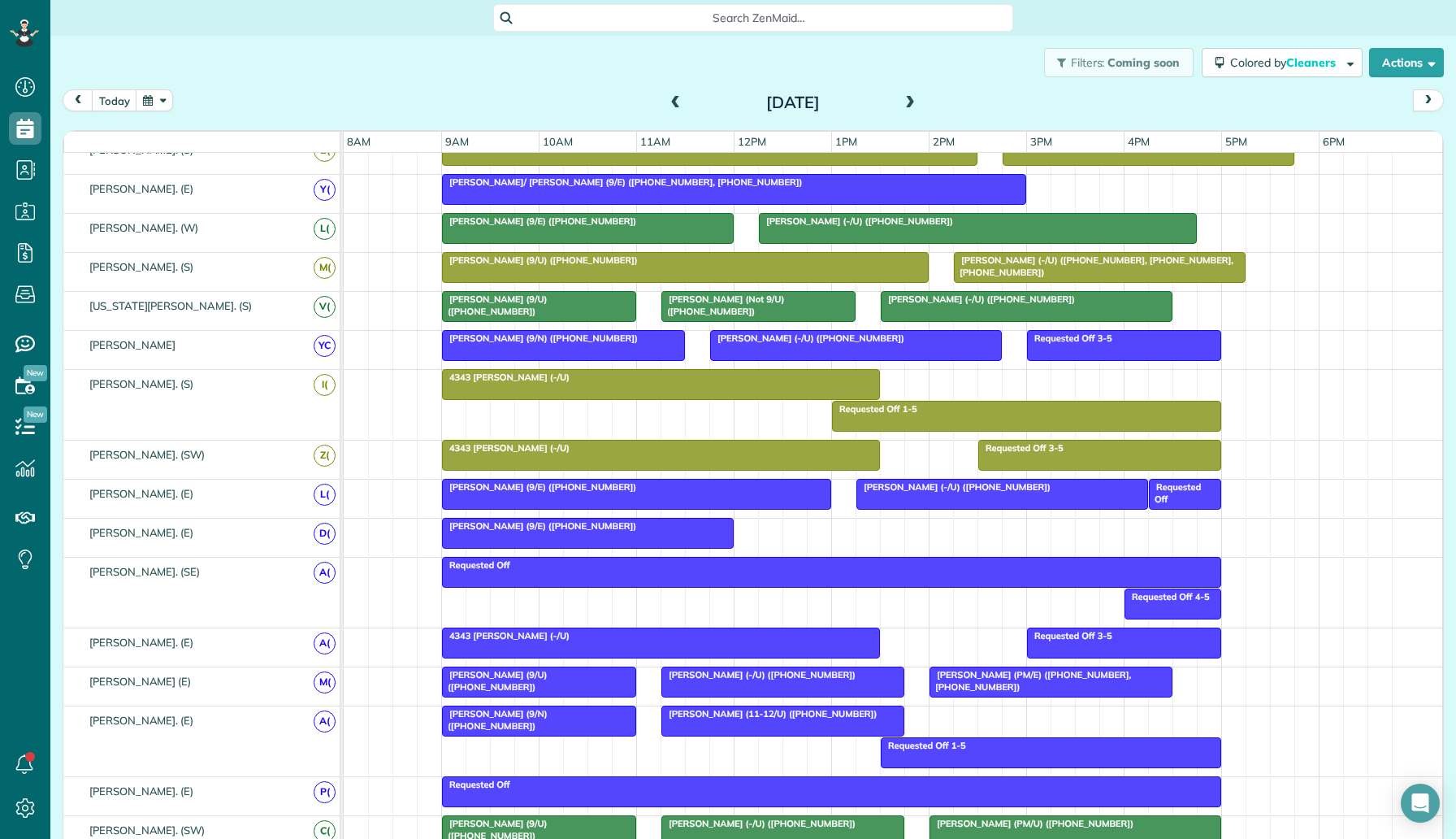
click at [914, 108] on span at bounding box center [910, 103] width 18 height 15
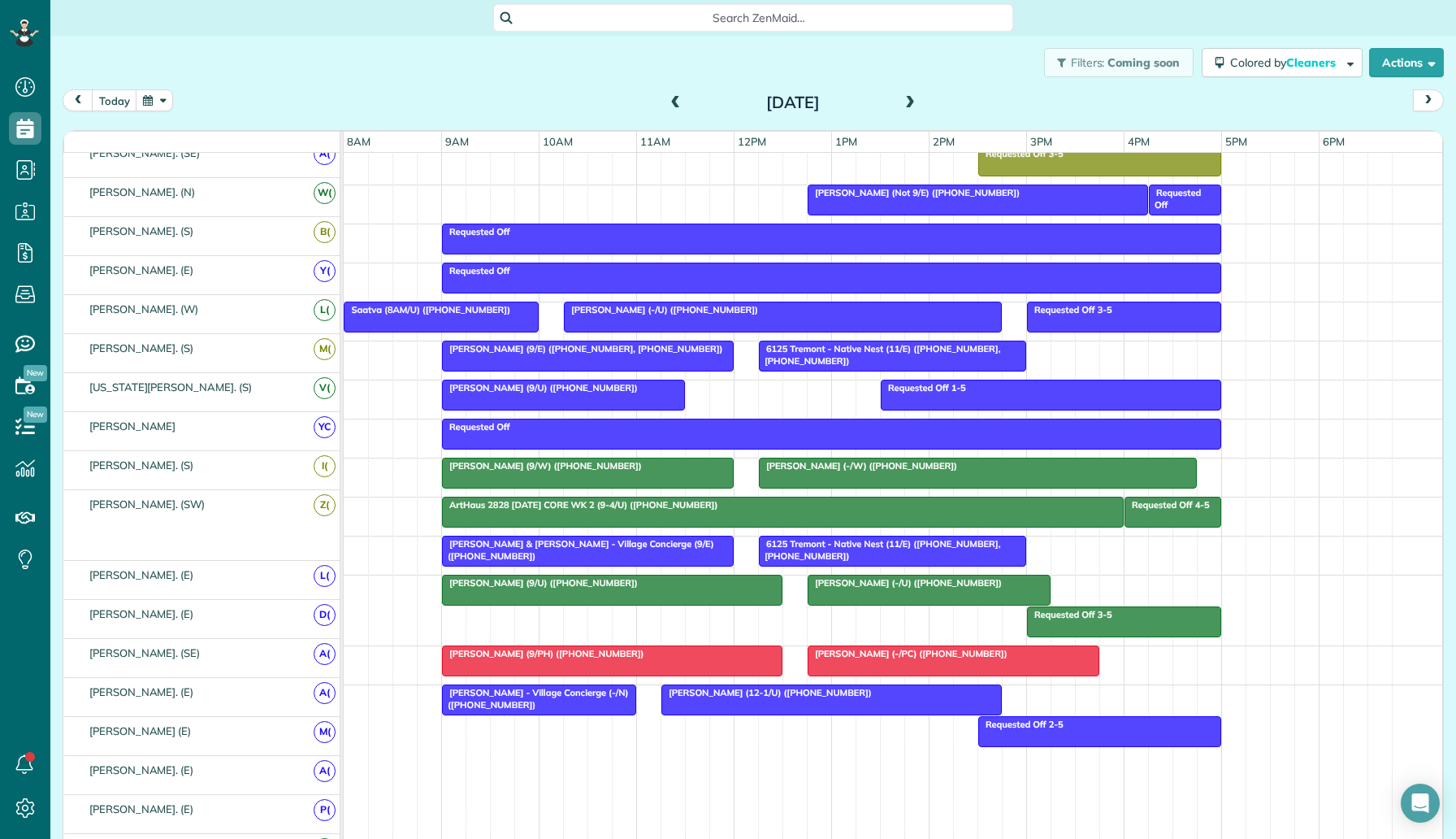
scroll to position [814, 0]
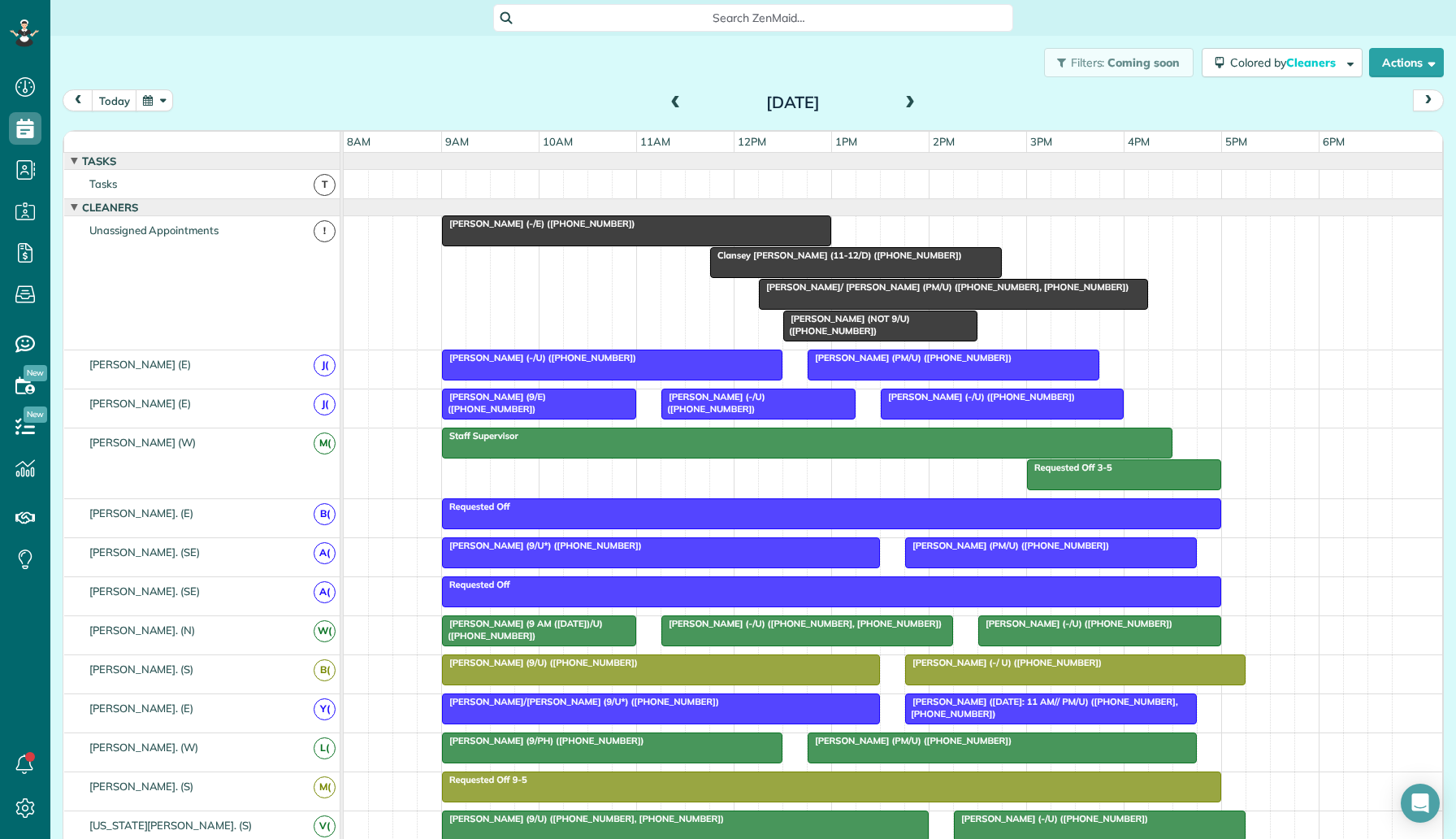
click at [678, 107] on span at bounding box center [676, 103] width 18 height 15
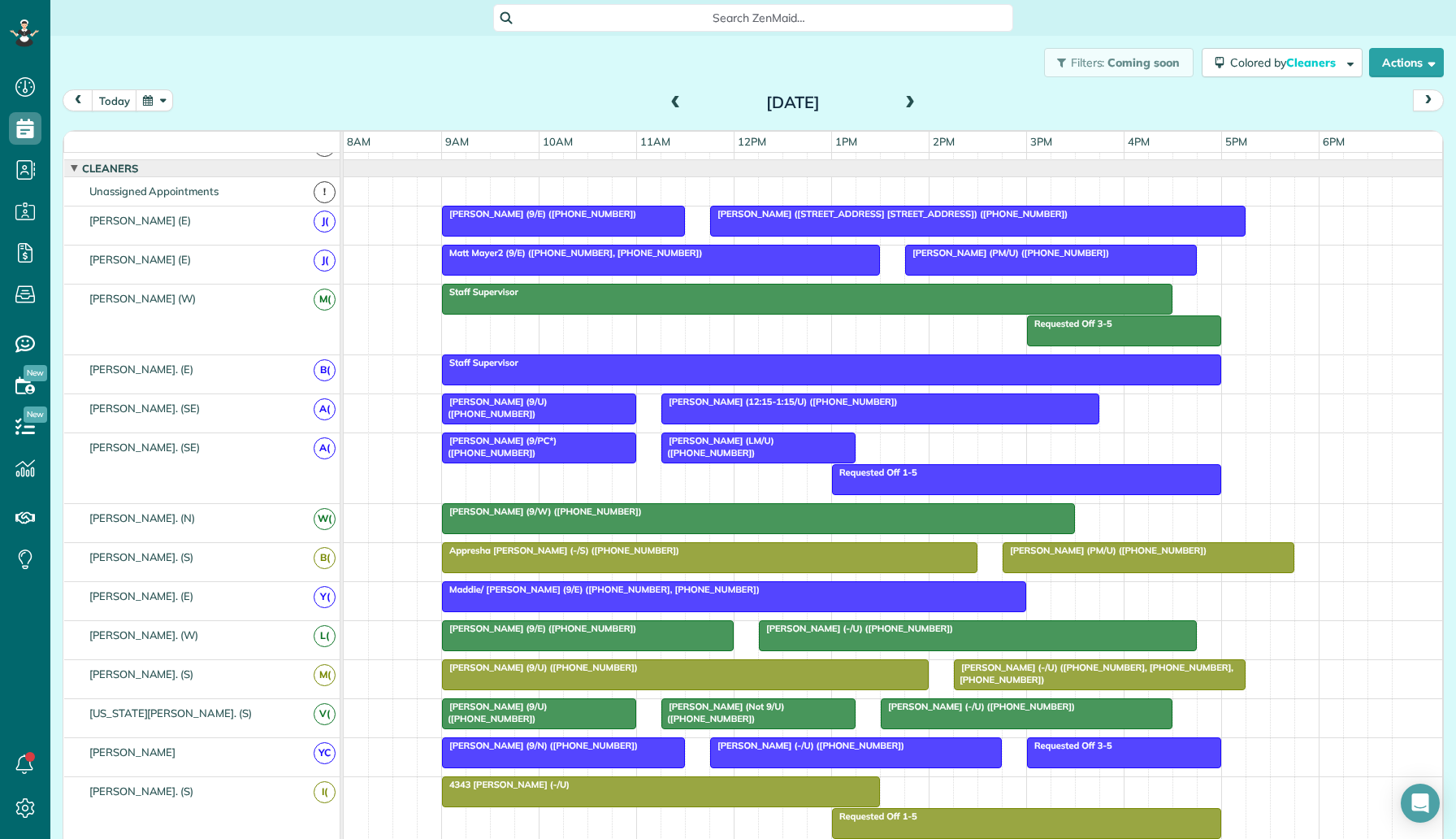
scroll to position [43, 0]
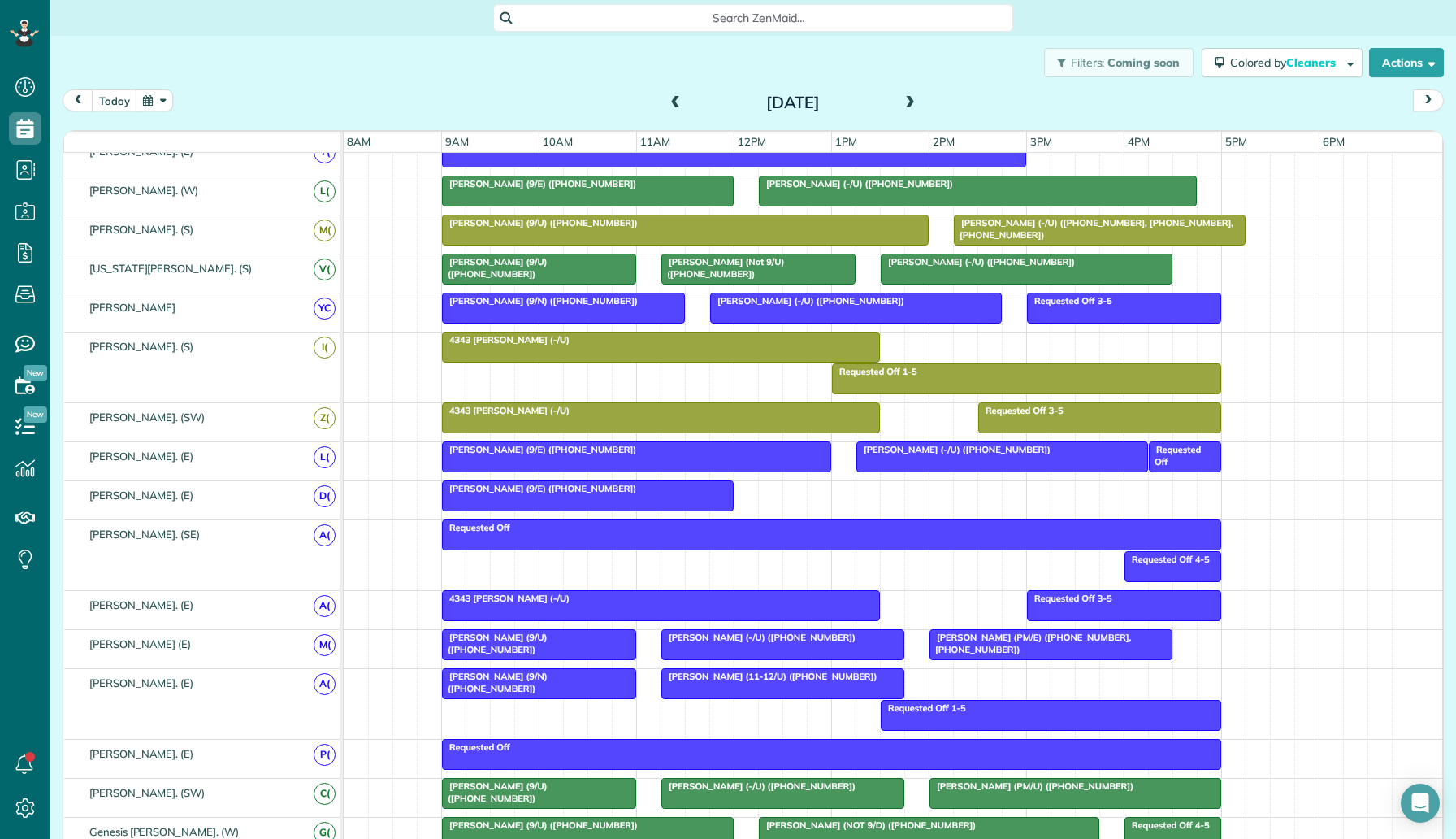
click at [676, 102] on span at bounding box center [676, 103] width 18 height 15
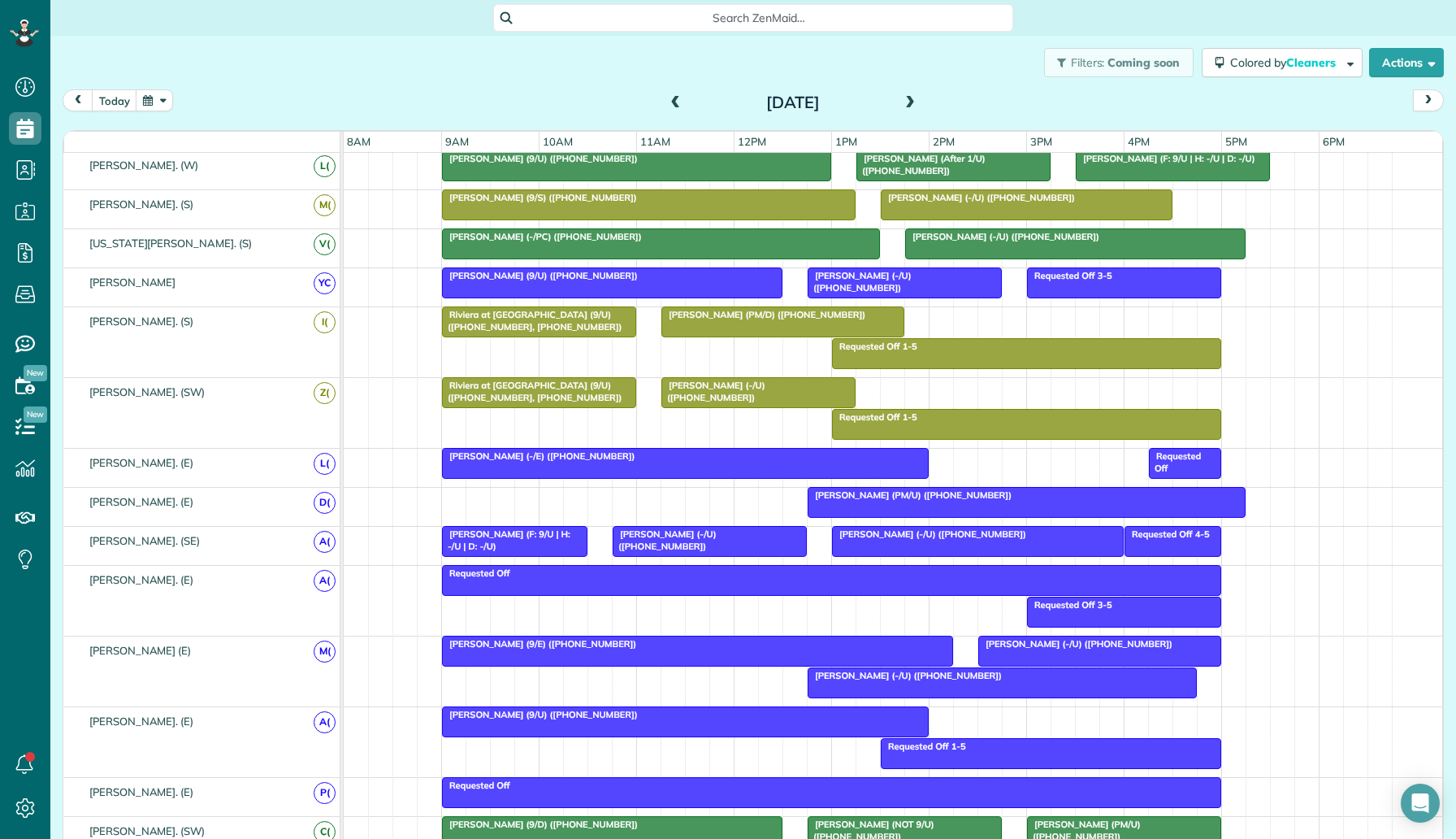
click at [910, 103] on span at bounding box center [910, 103] width 18 height 15
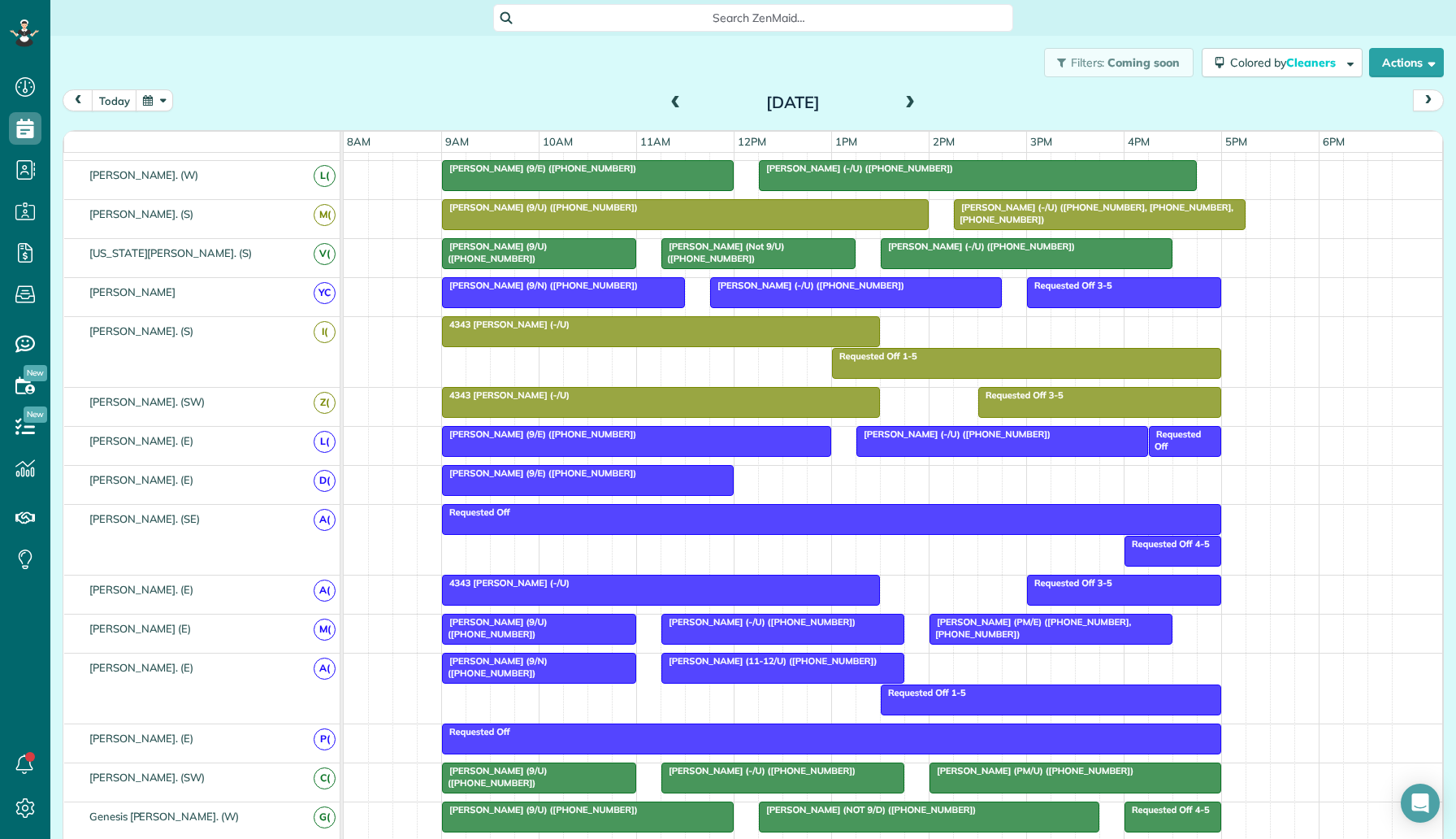
click at [668, 484] on div at bounding box center [588, 481] width 290 height 29
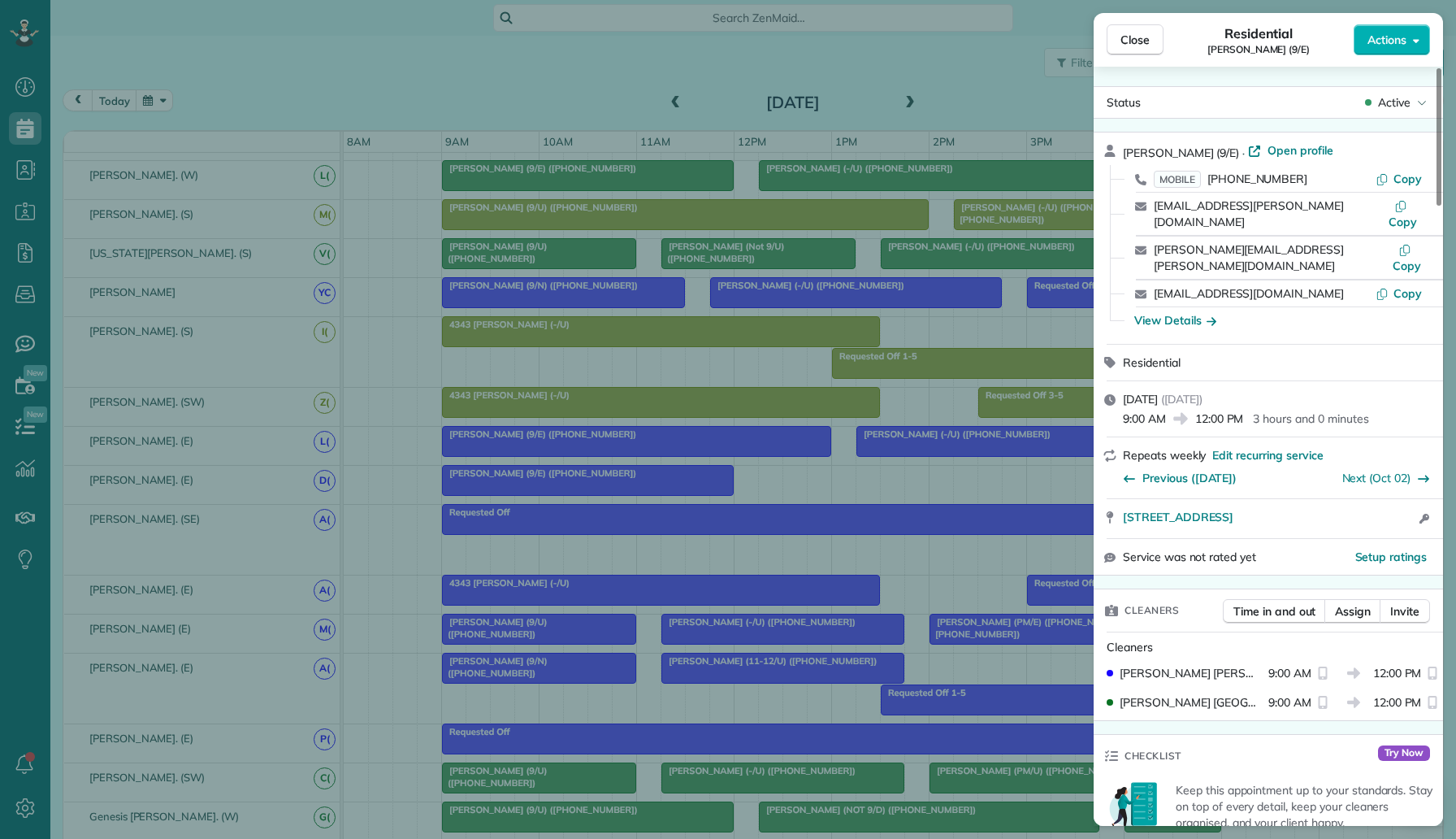
click at [900, 508] on div "Close Residential Bill Harbour (9/E) Actions Status Active Bill Harbour (9/E) ·…" at bounding box center [728, 420] width 1456 height 839
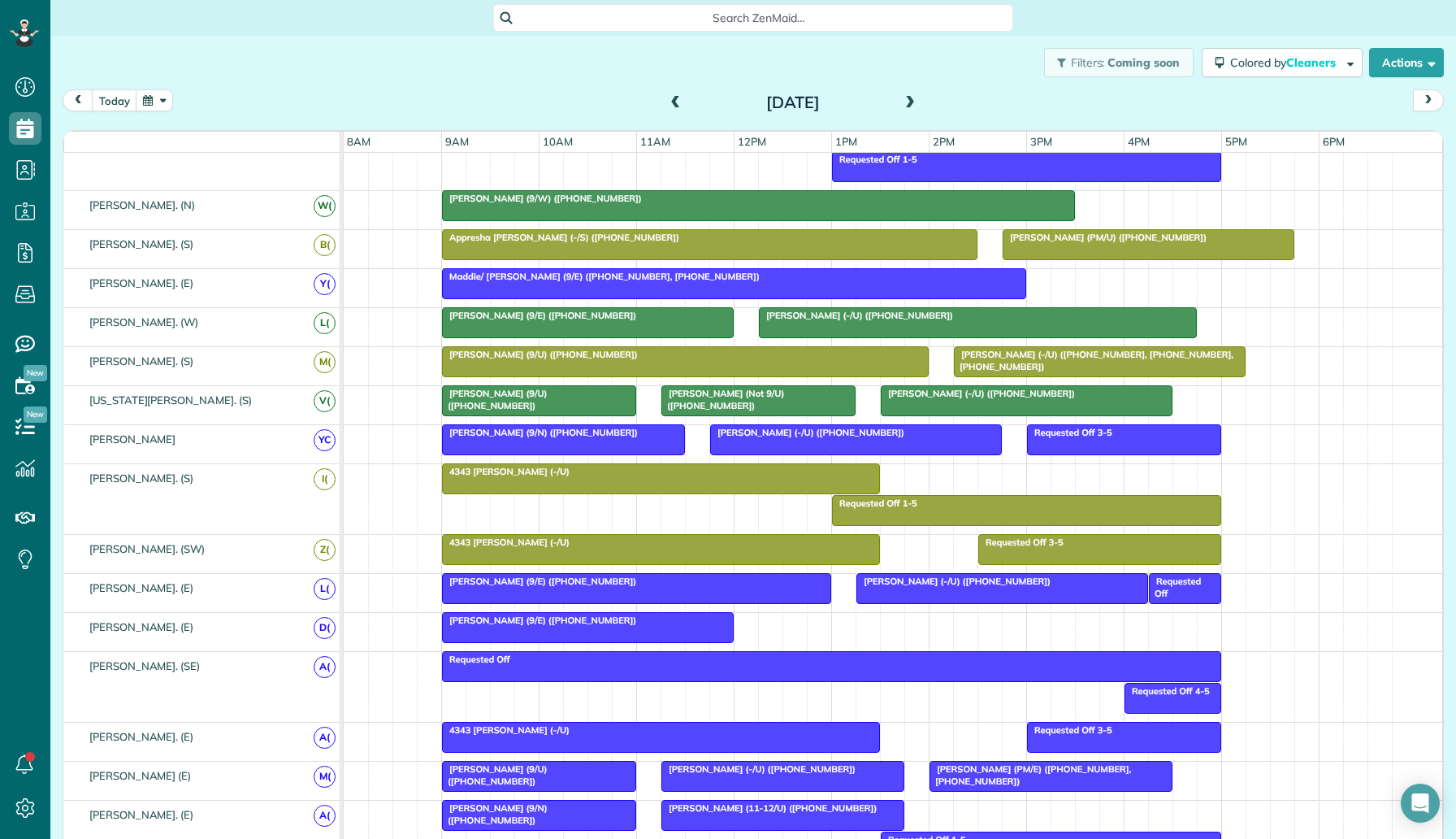
scroll to position [320, 0]
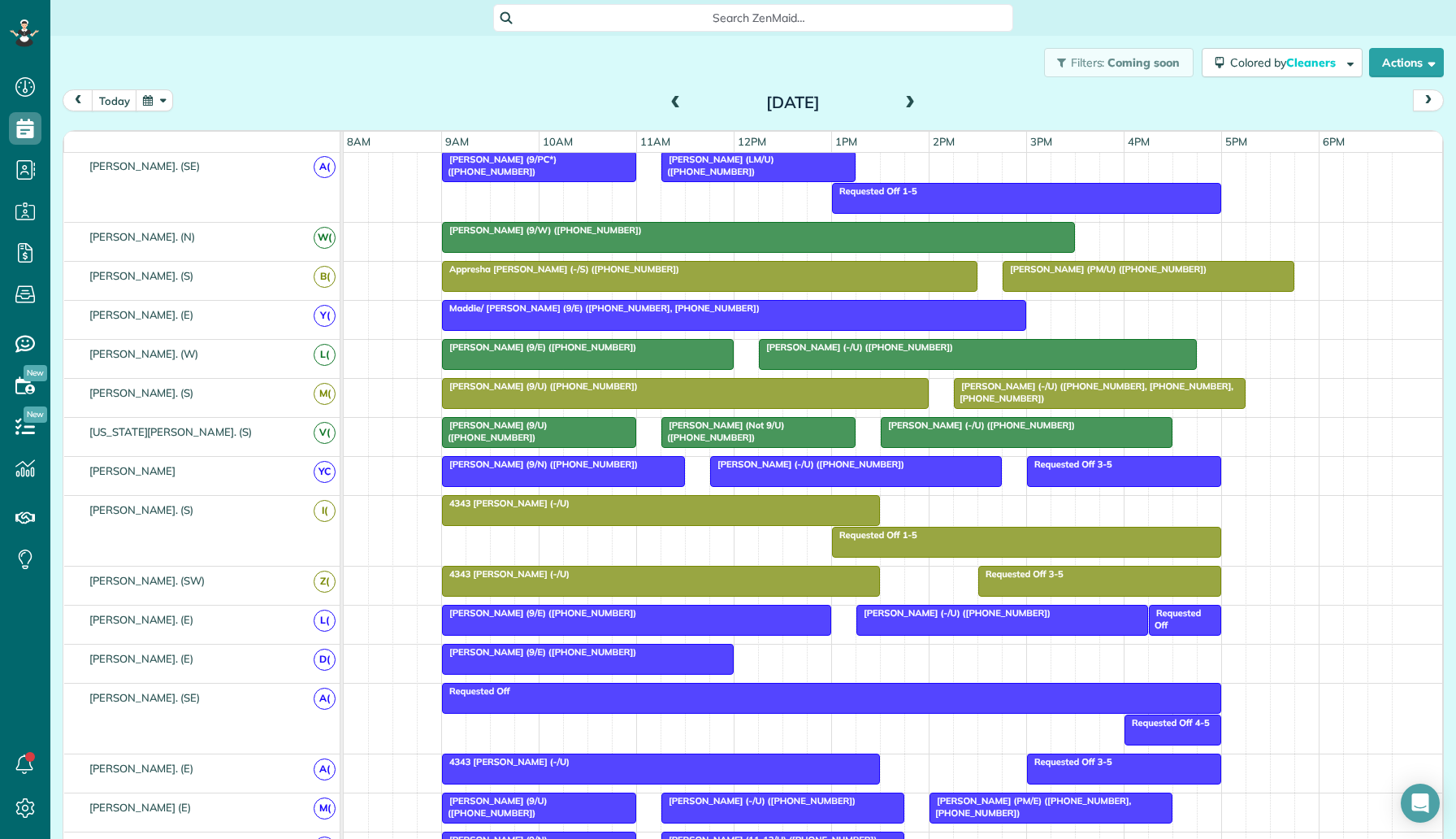
click at [835, 398] on div at bounding box center [686, 393] width 485 height 29
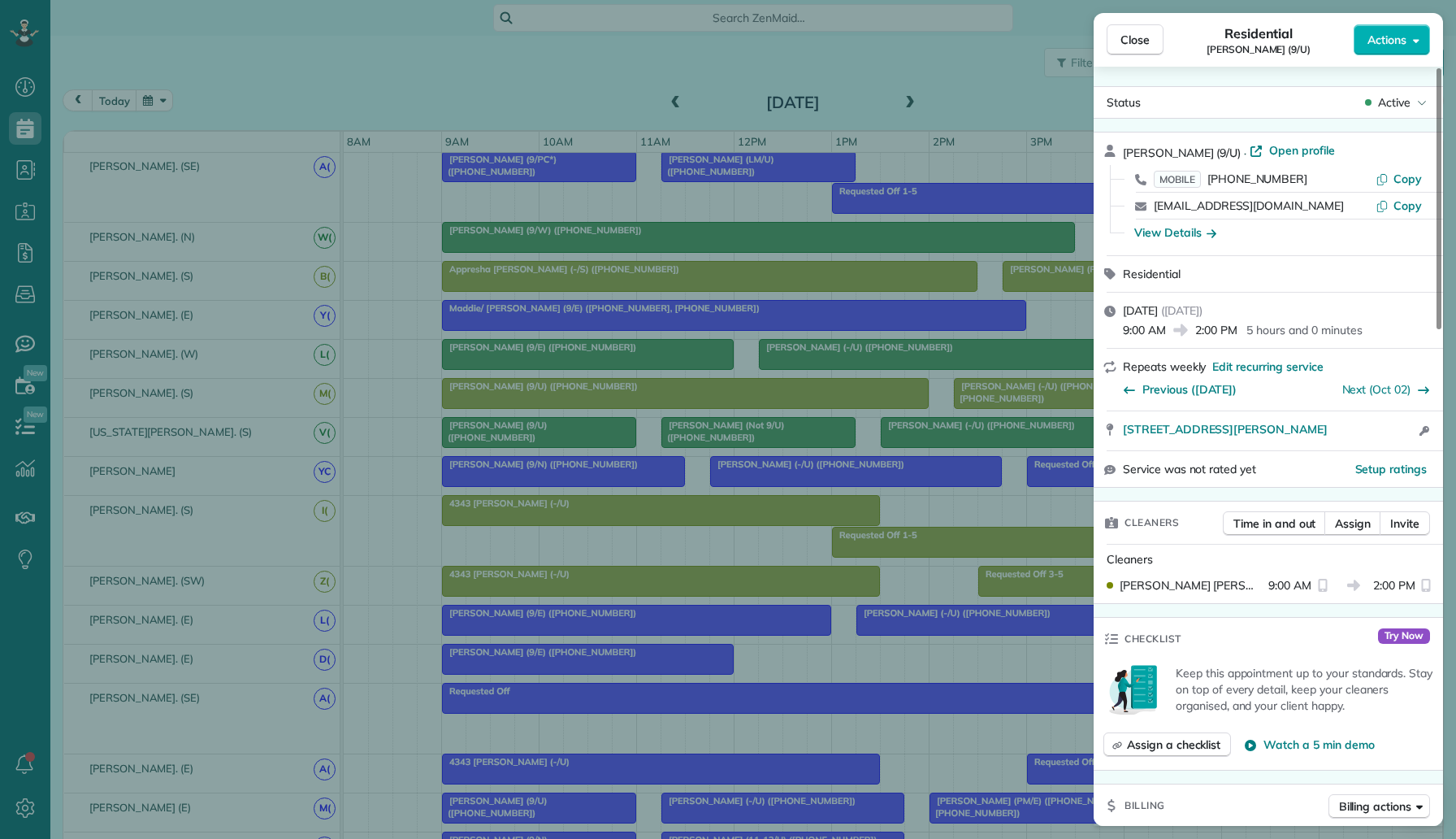
click at [912, 430] on div "Close Residential Bobbie Finch (9/U) Actions Status Active Bobbie Finch (9/U) ·…" at bounding box center [728, 420] width 1456 height 839
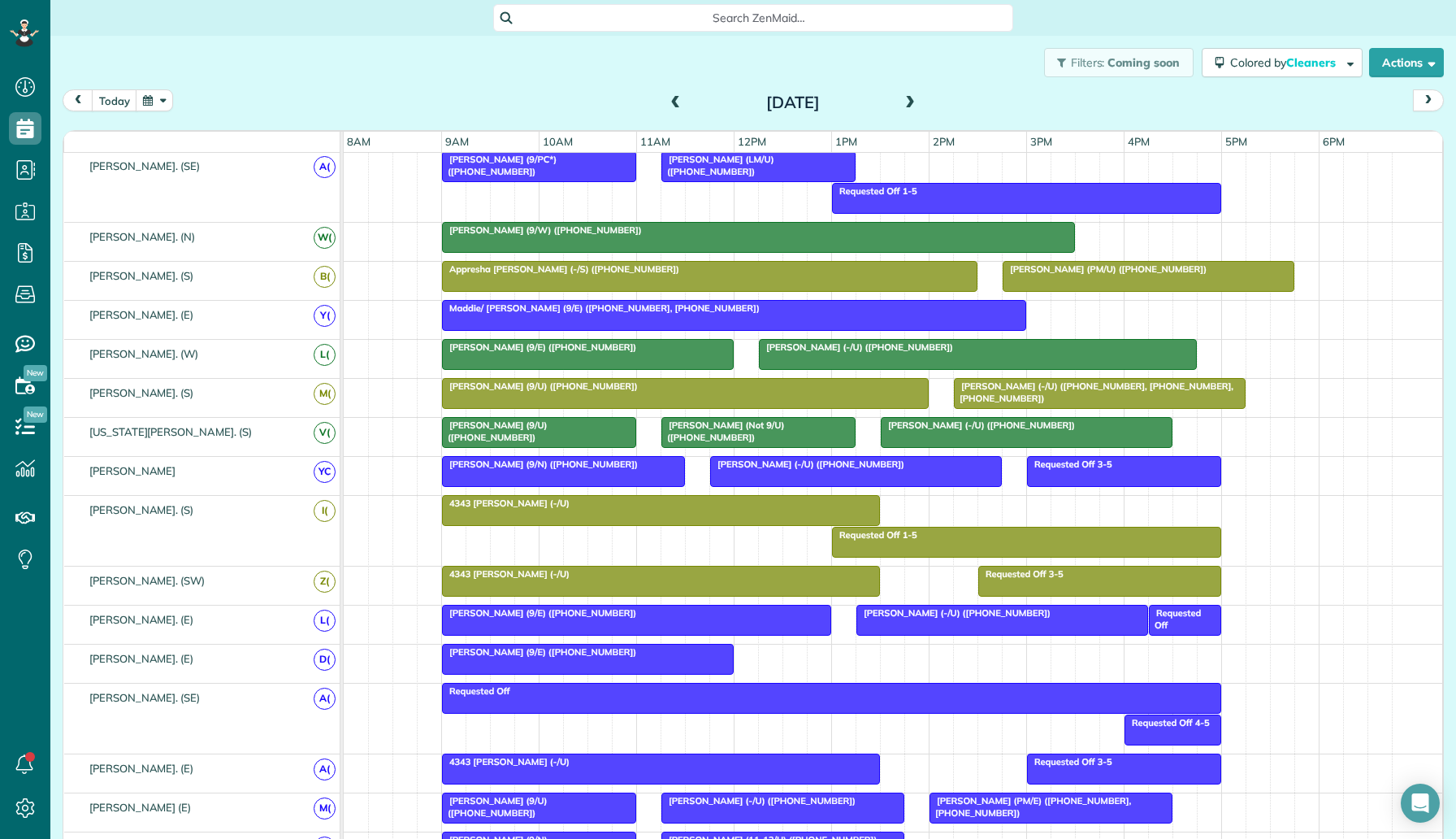
click at [822, 278] on div at bounding box center [710, 276] width 534 height 29
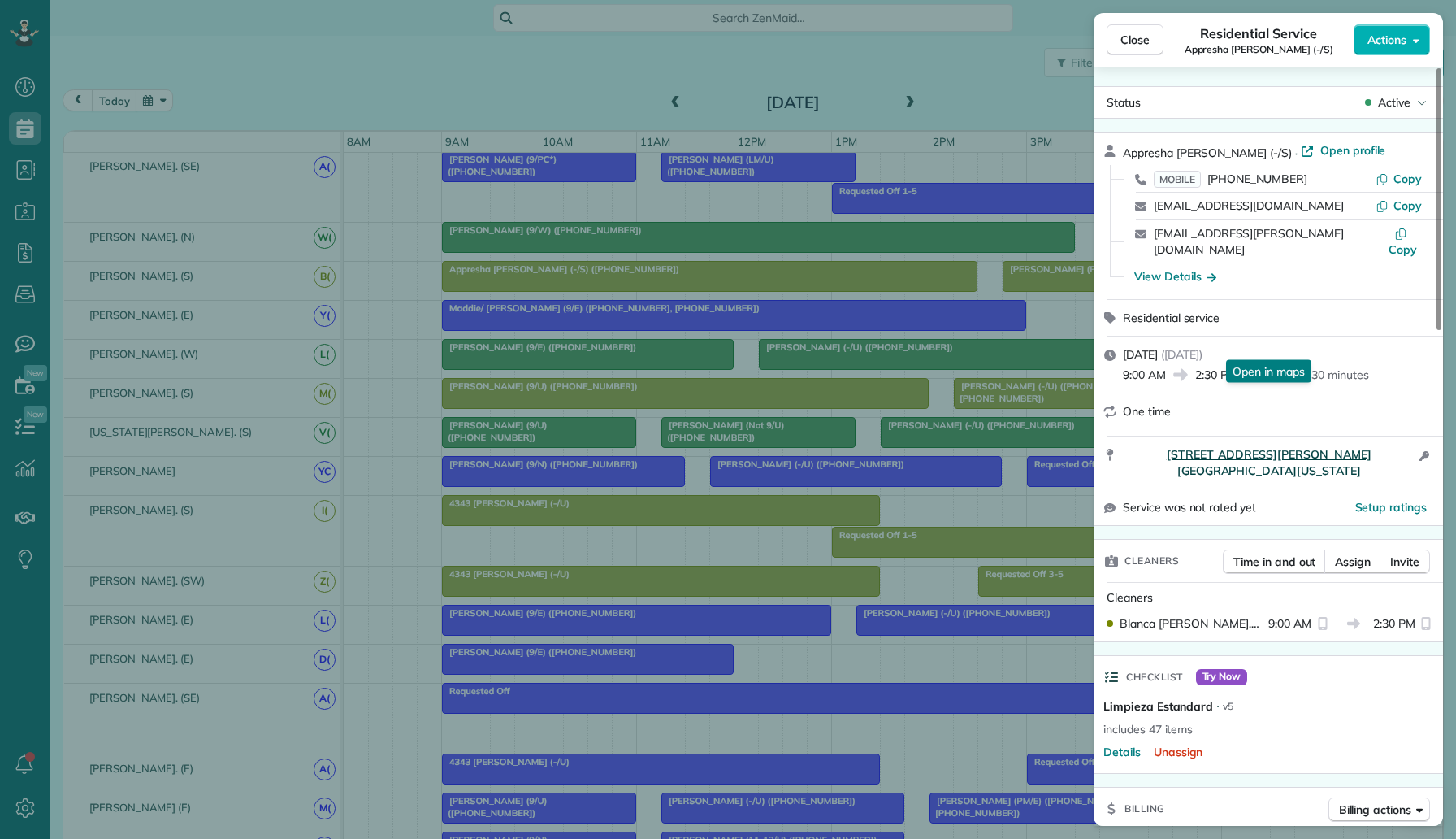
scroll to position [1027, 0]
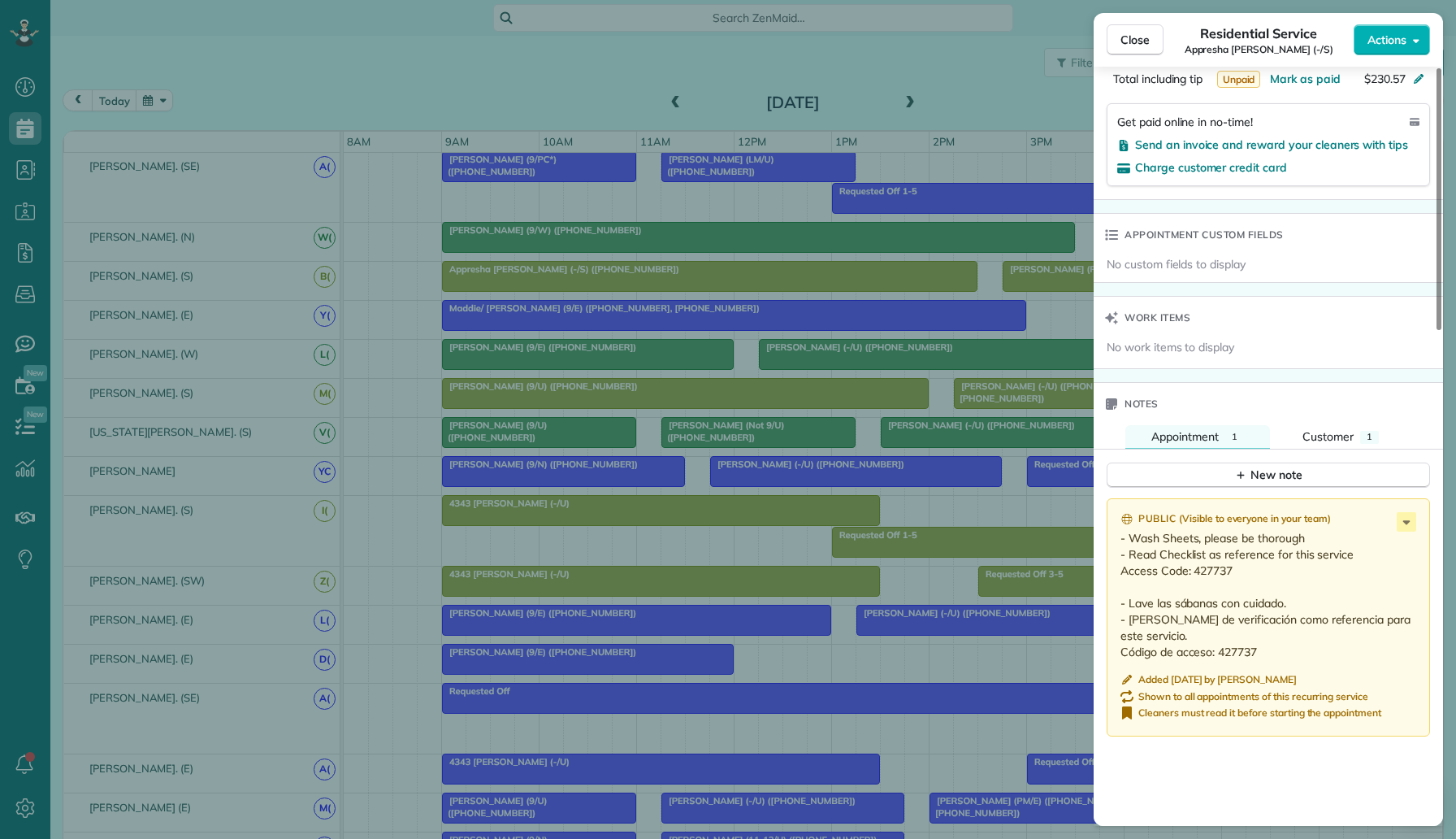
click at [921, 406] on div "Close Residential Service Appresha Huff (-/S) Actions Status Active Appresha Hu…" at bounding box center [728, 420] width 1456 height 839
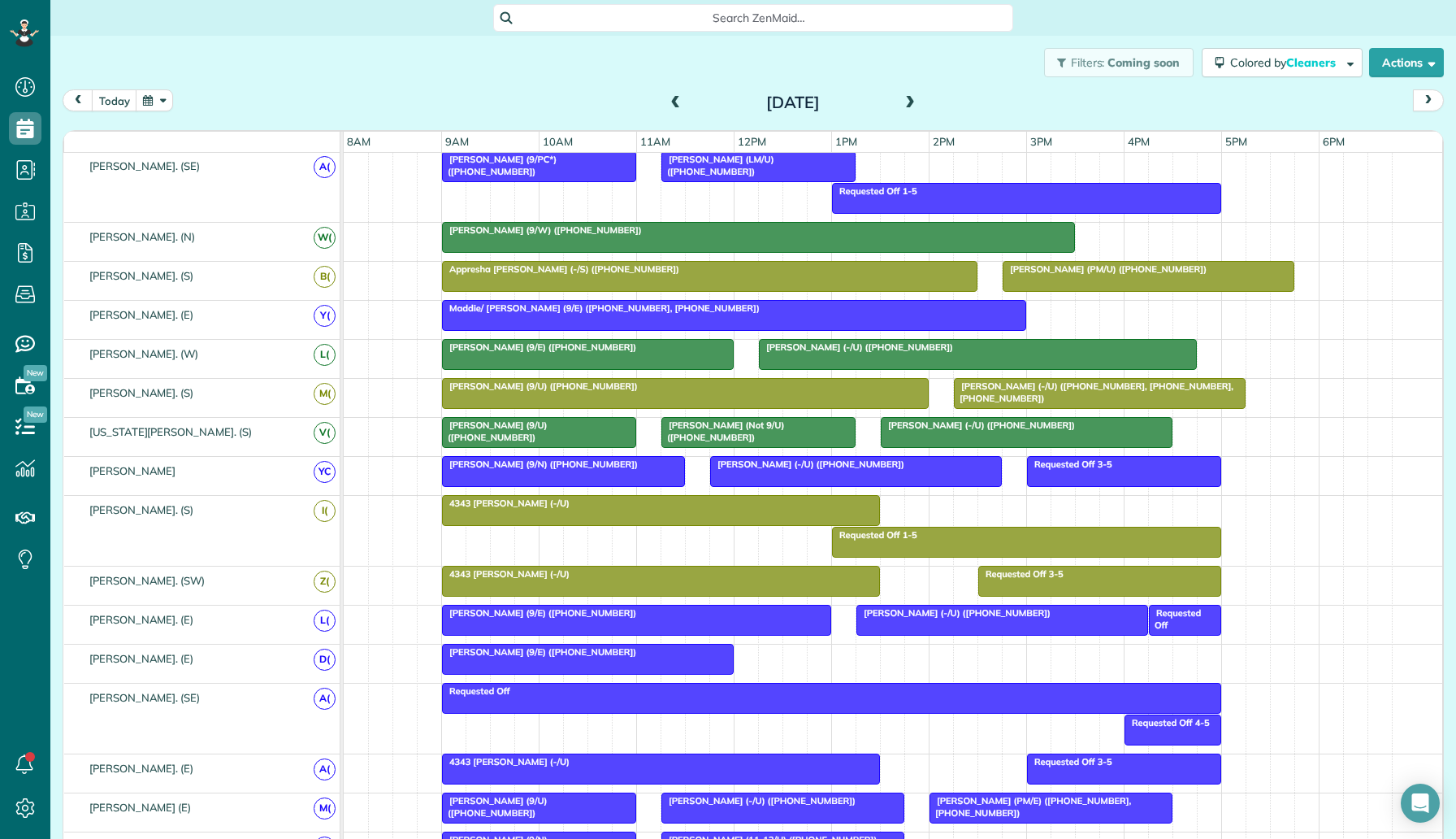
scroll to position [213, 0]
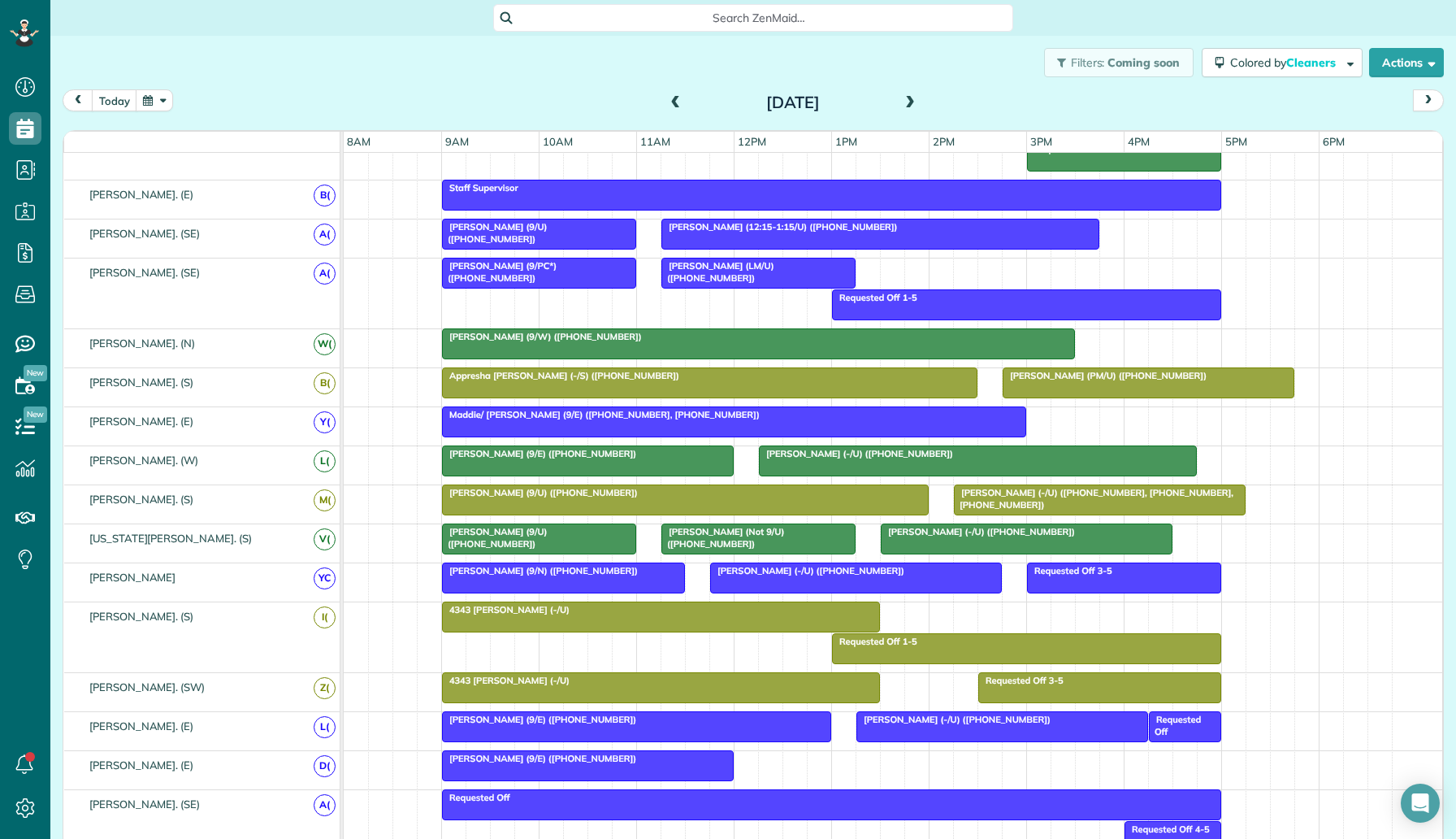
click at [583, 373] on span "Appresha [PERSON_NAME] (-/S) ([PHONE_NUMBER])" at bounding box center [560, 376] width 239 height 11
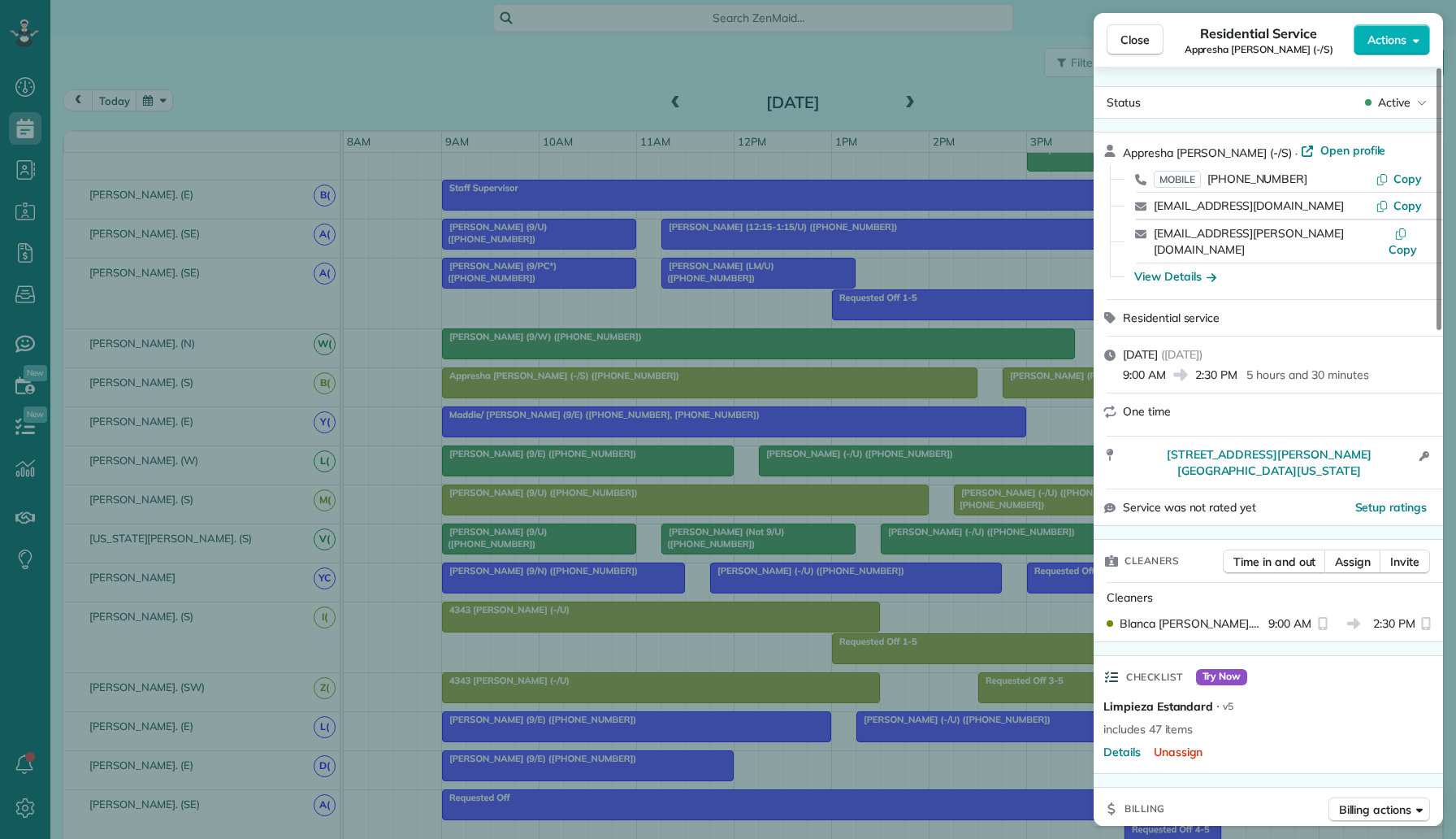
click at [919, 276] on div "Close Residential Service Appresha Huff (-/S) Actions Status Active Appresha Hu…" at bounding box center [728, 420] width 1456 height 839
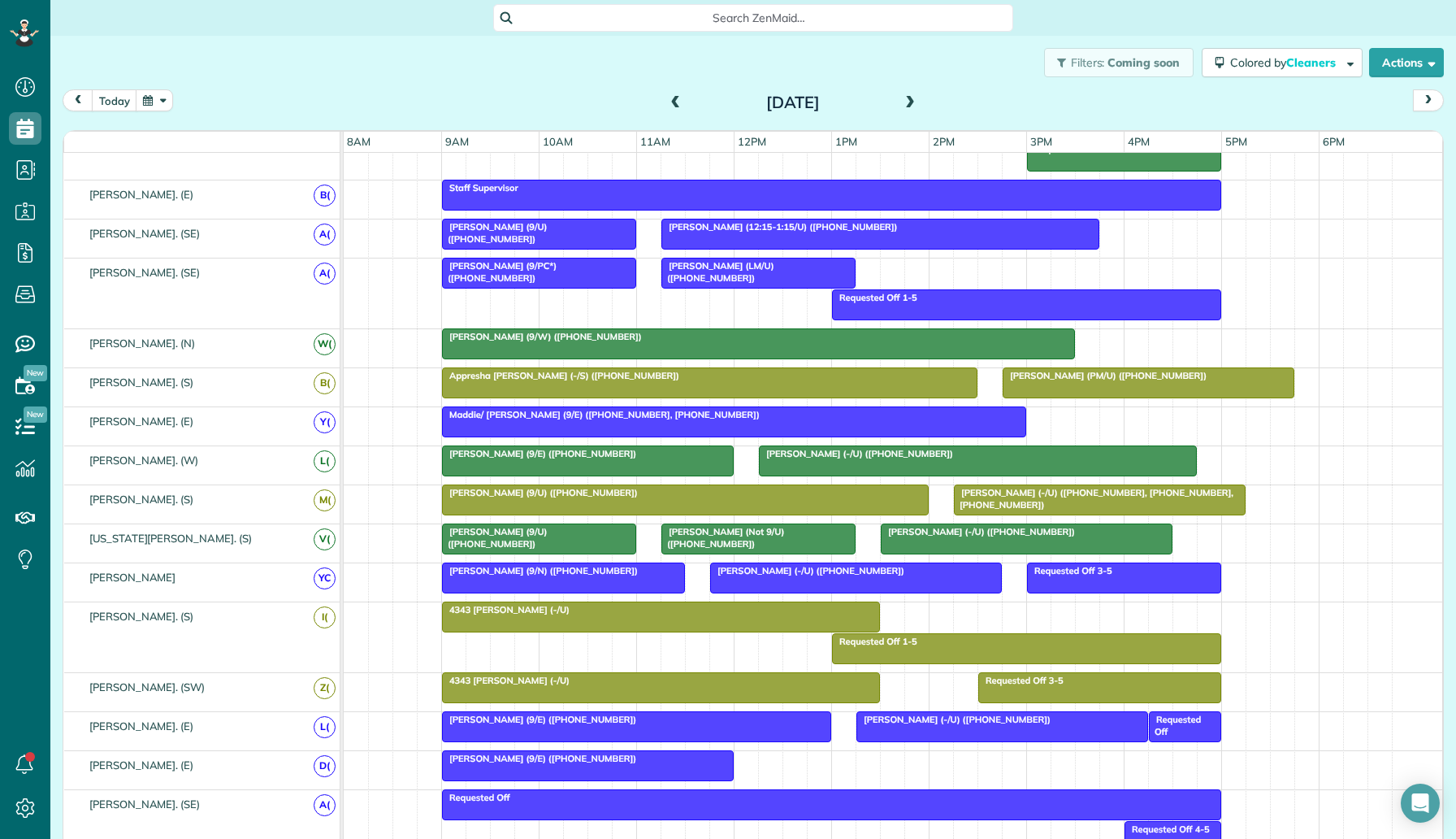
click at [676, 103] on span at bounding box center [676, 103] width 18 height 15
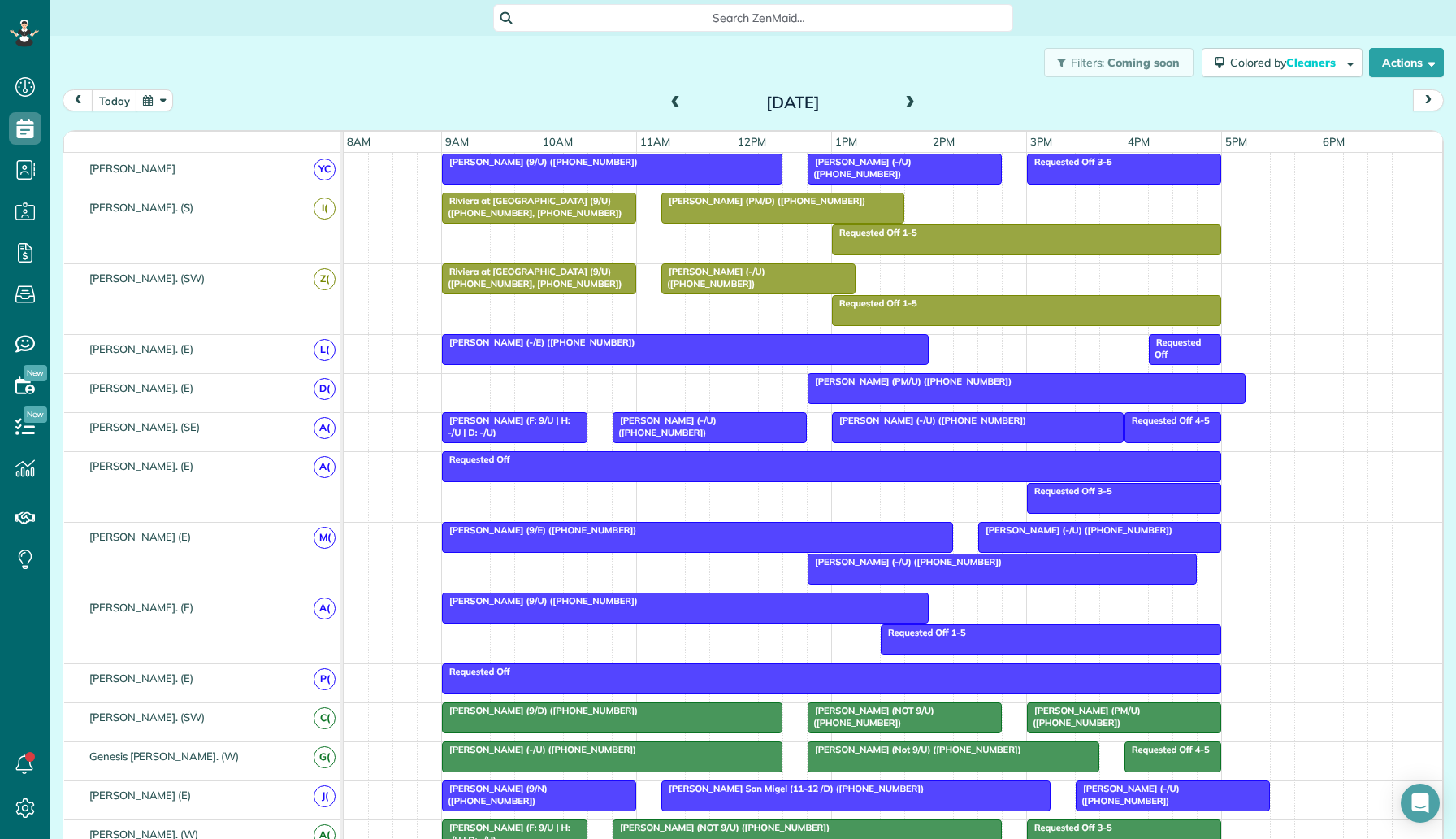
scroll to position [896, 0]
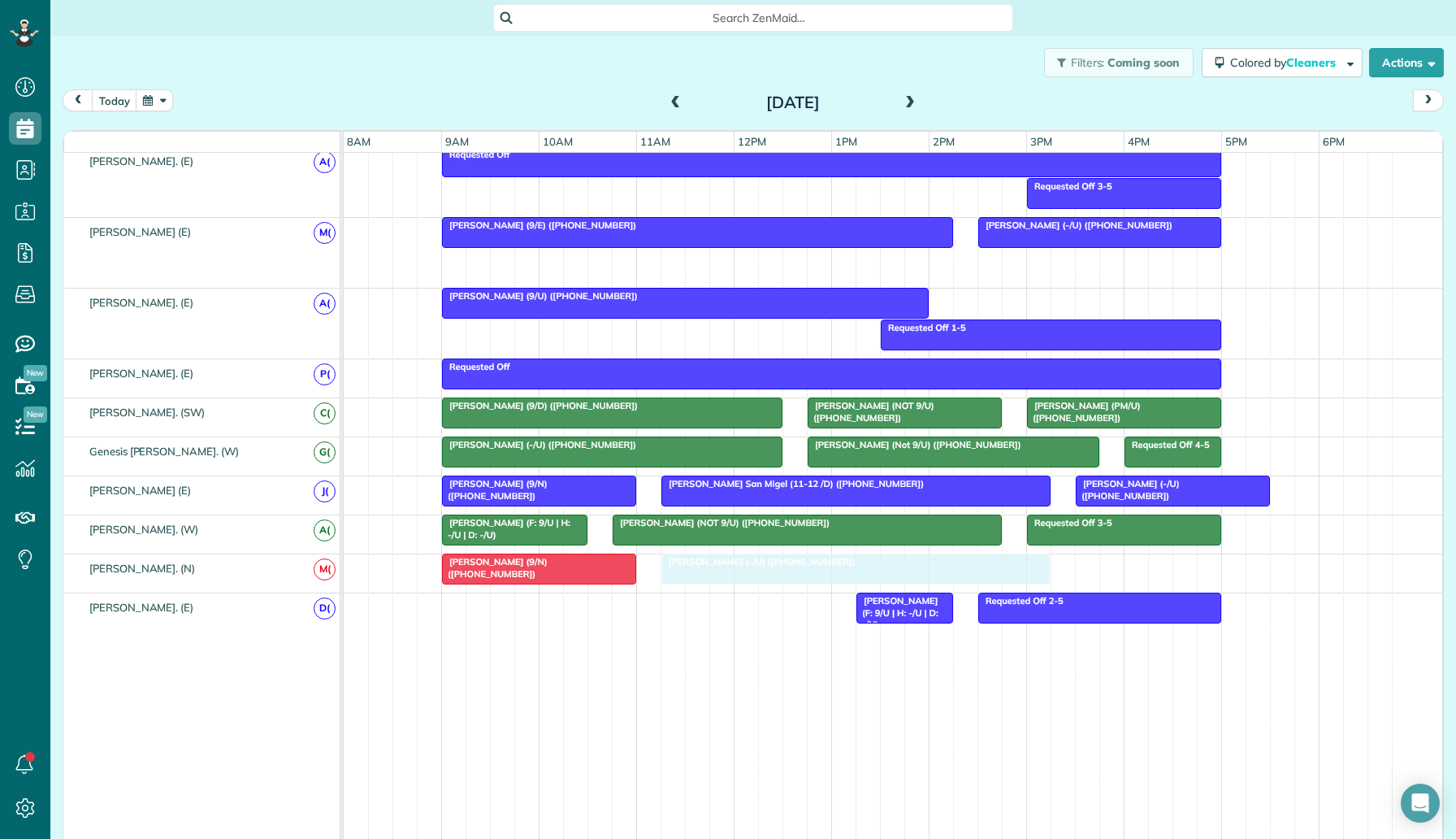
drag, startPoint x: 868, startPoint y: 266, endPoint x: 726, endPoint y: 571, distance: 336.4
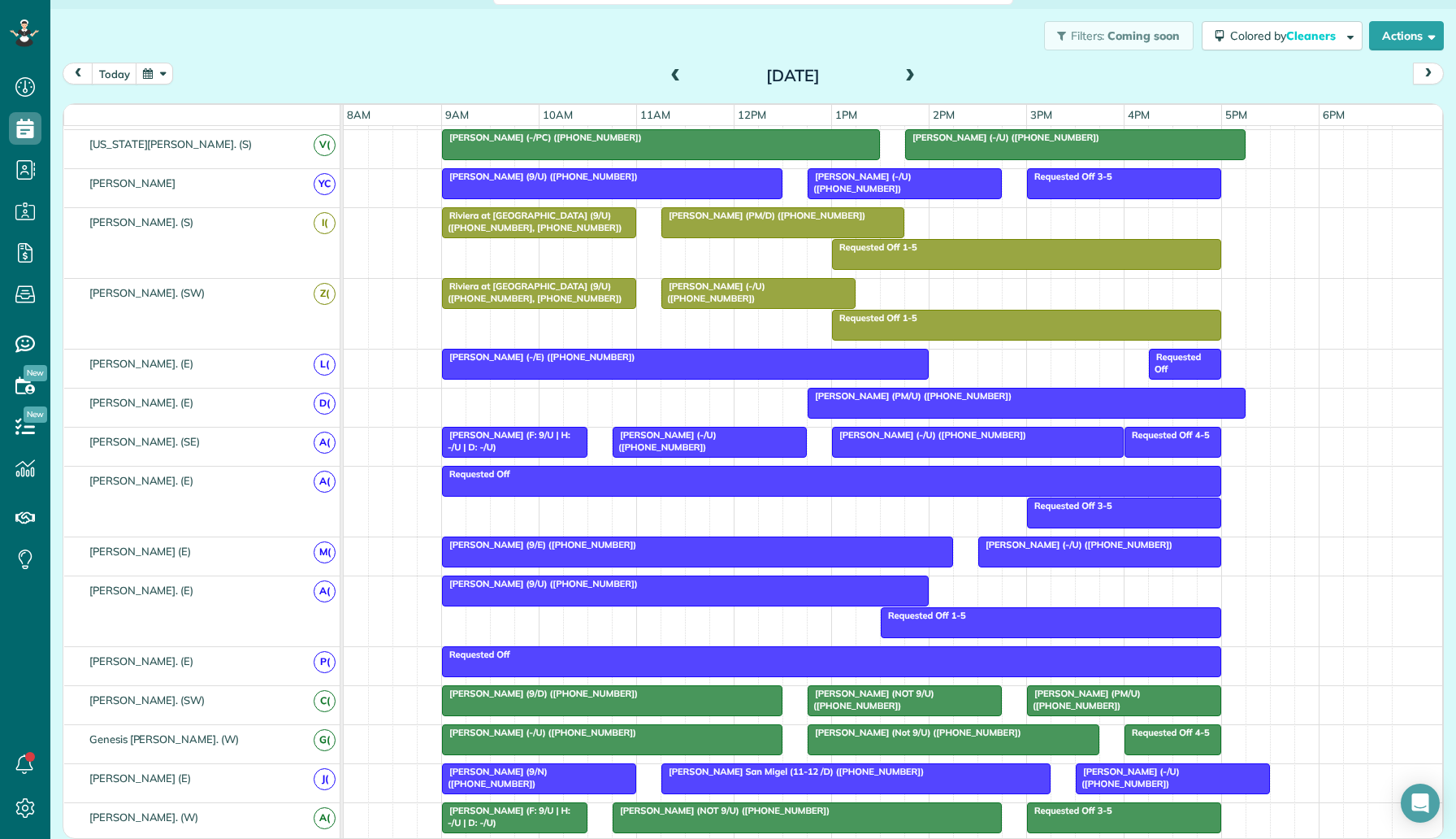
scroll to position [781, 0]
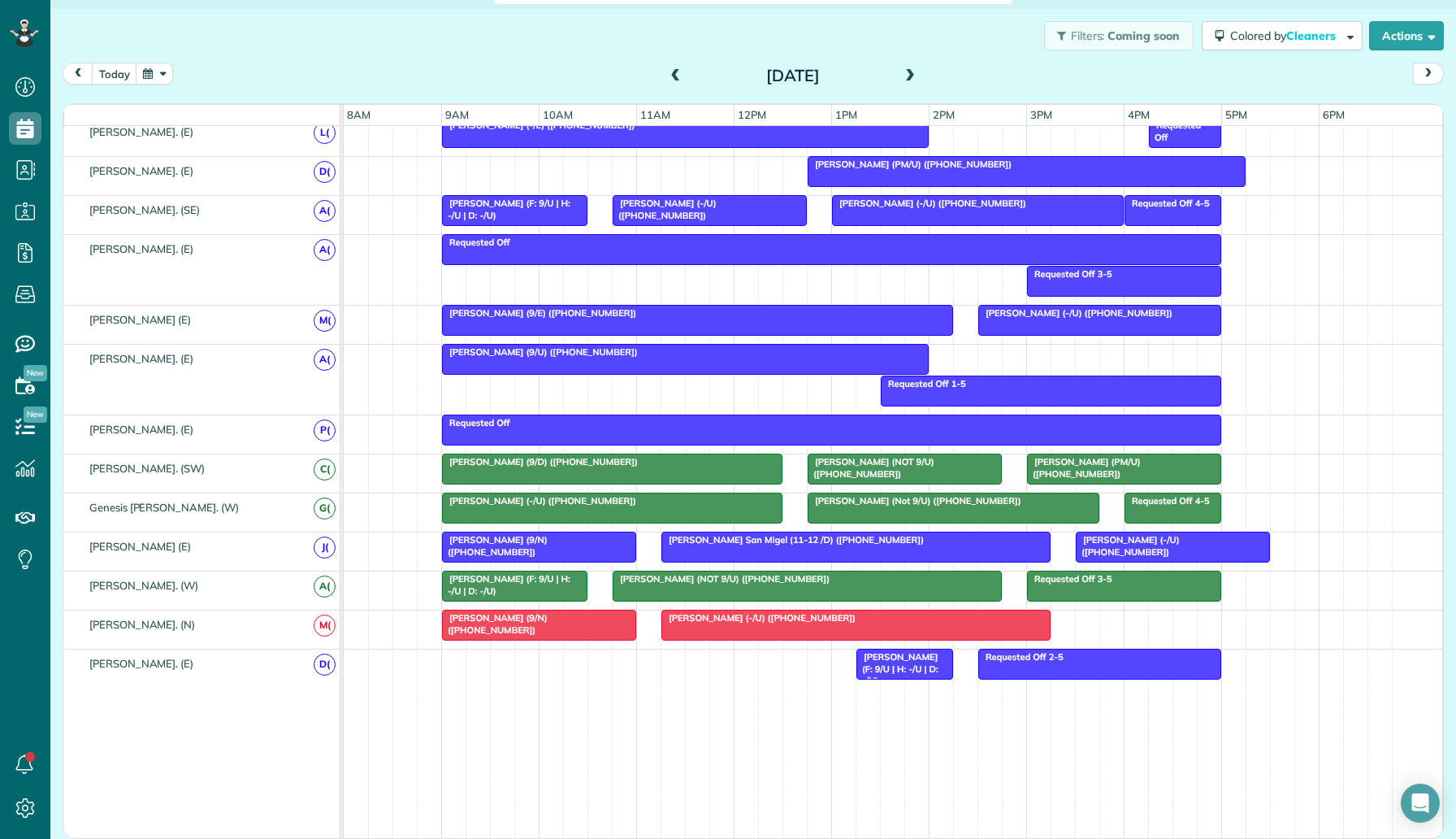
click at [397, 299] on div "Requested Off 3-5 Requested Off" at bounding box center [892, 270] width 1099 height 70
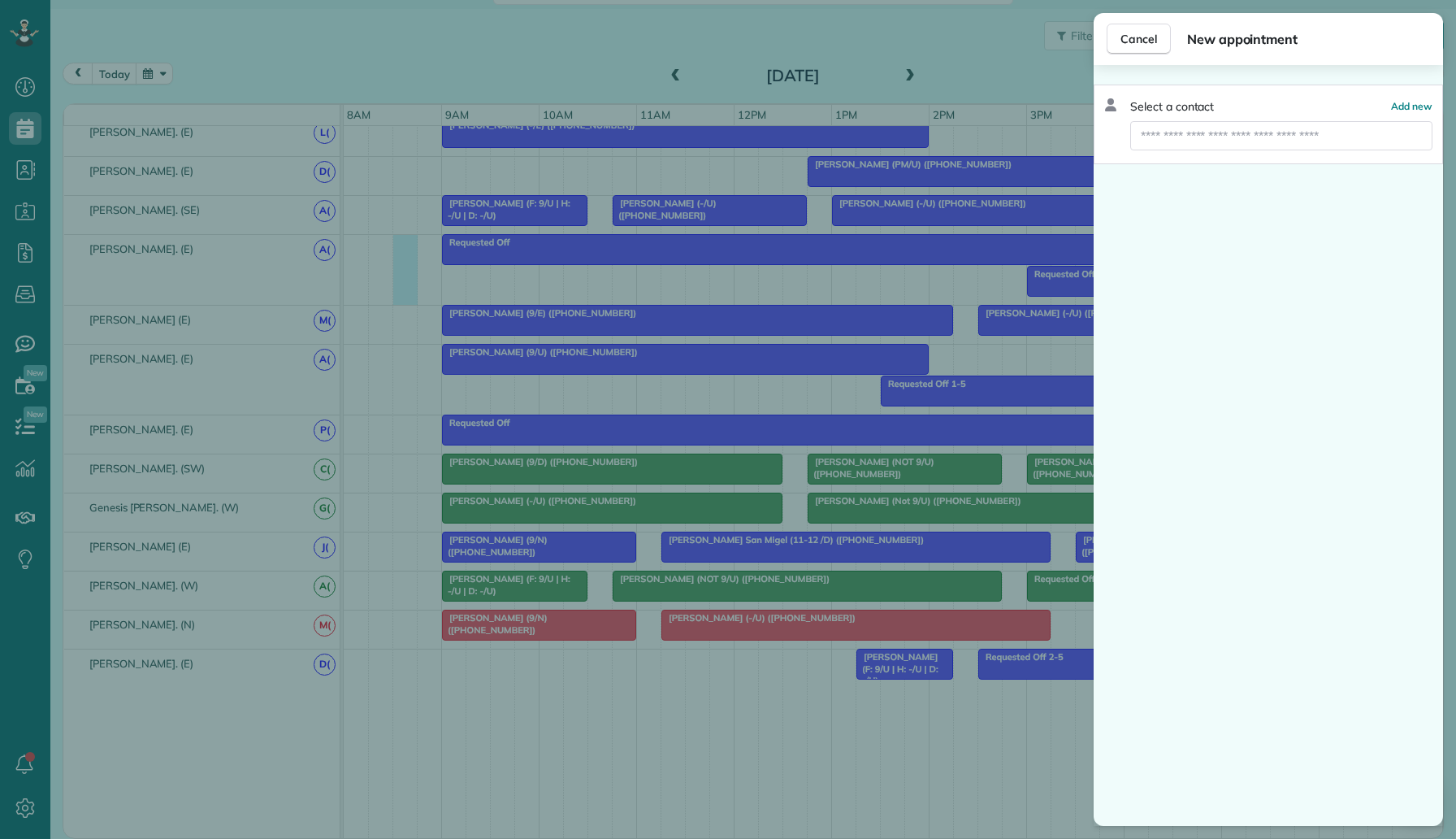
click at [99, 43] on div "Cancel New appointment Select a contact Add new" at bounding box center [728, 420] width 1456 height 839
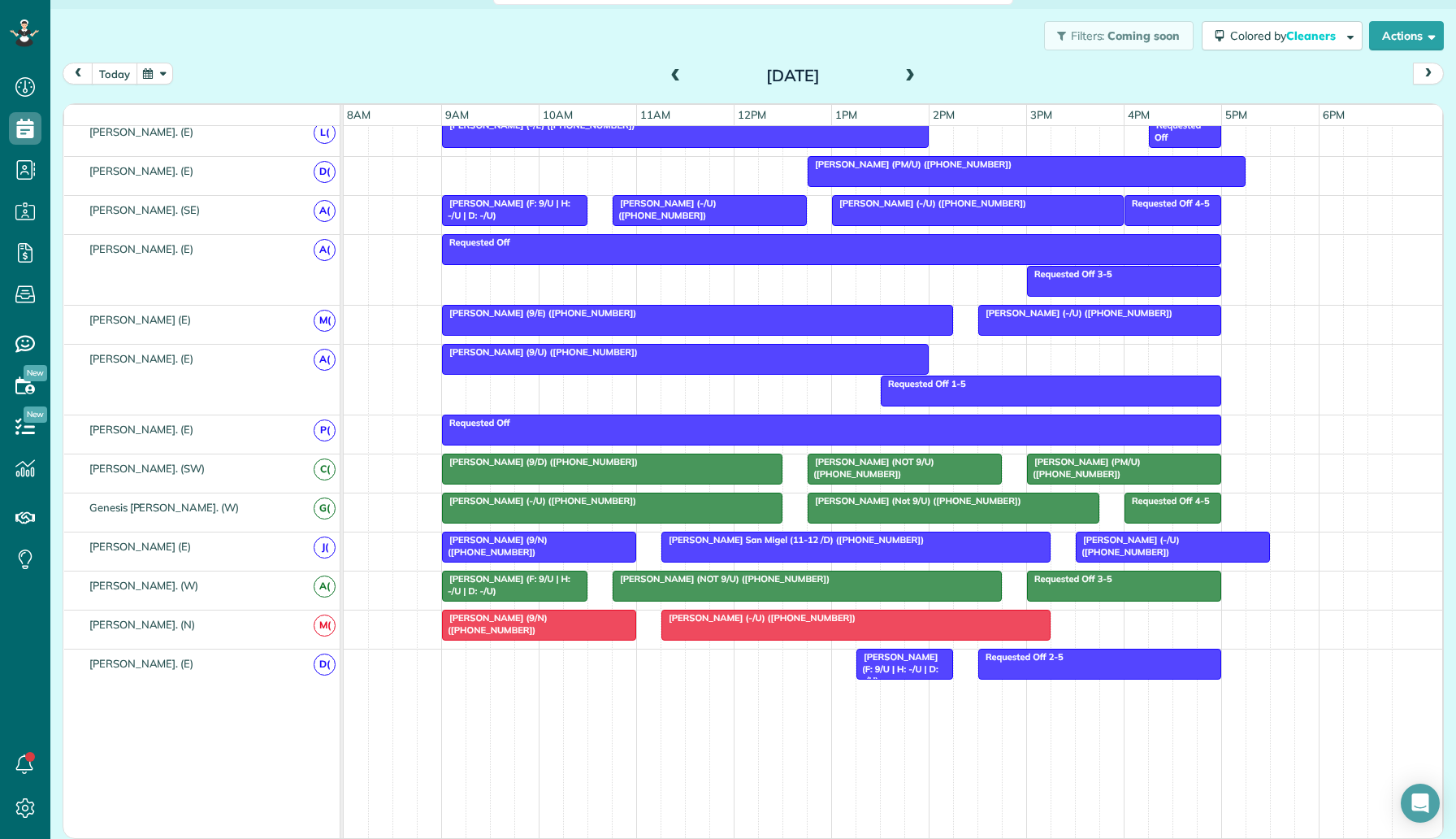
click at [116, 82] on button "today" at bounding box center [115, 73] width 46 height 22
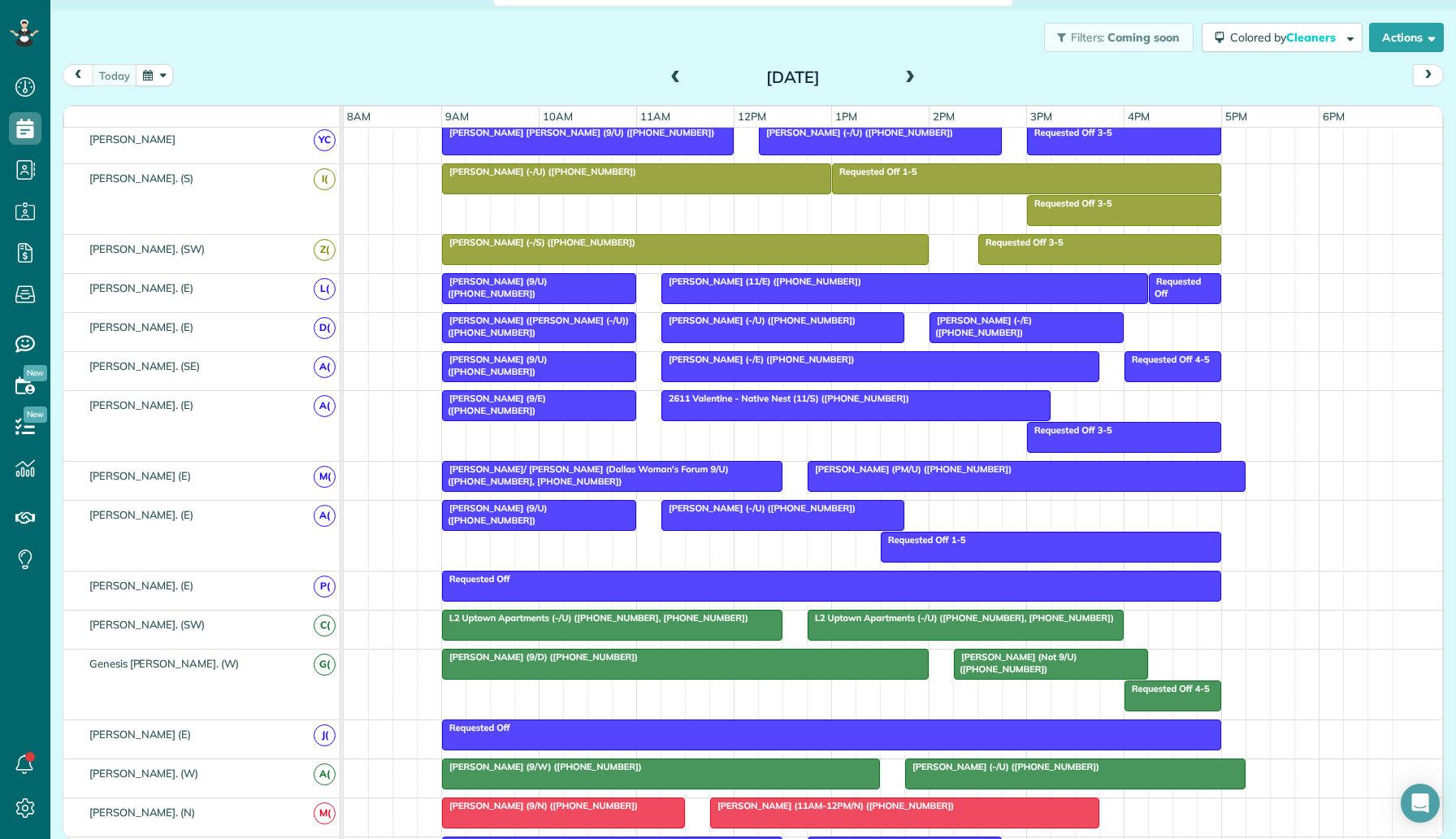
scroll to position [932, 0]
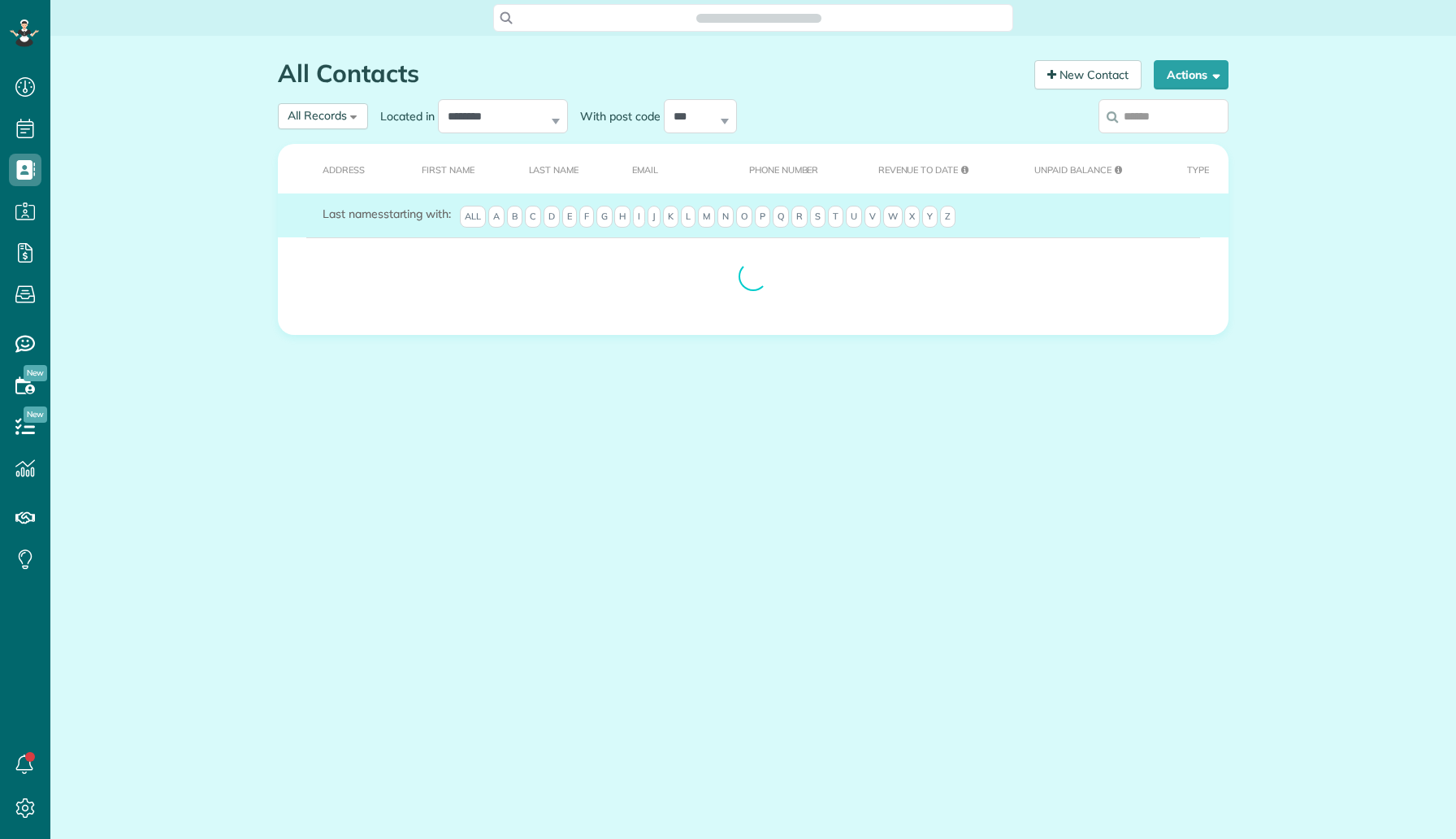
scroll to position [7, 7]
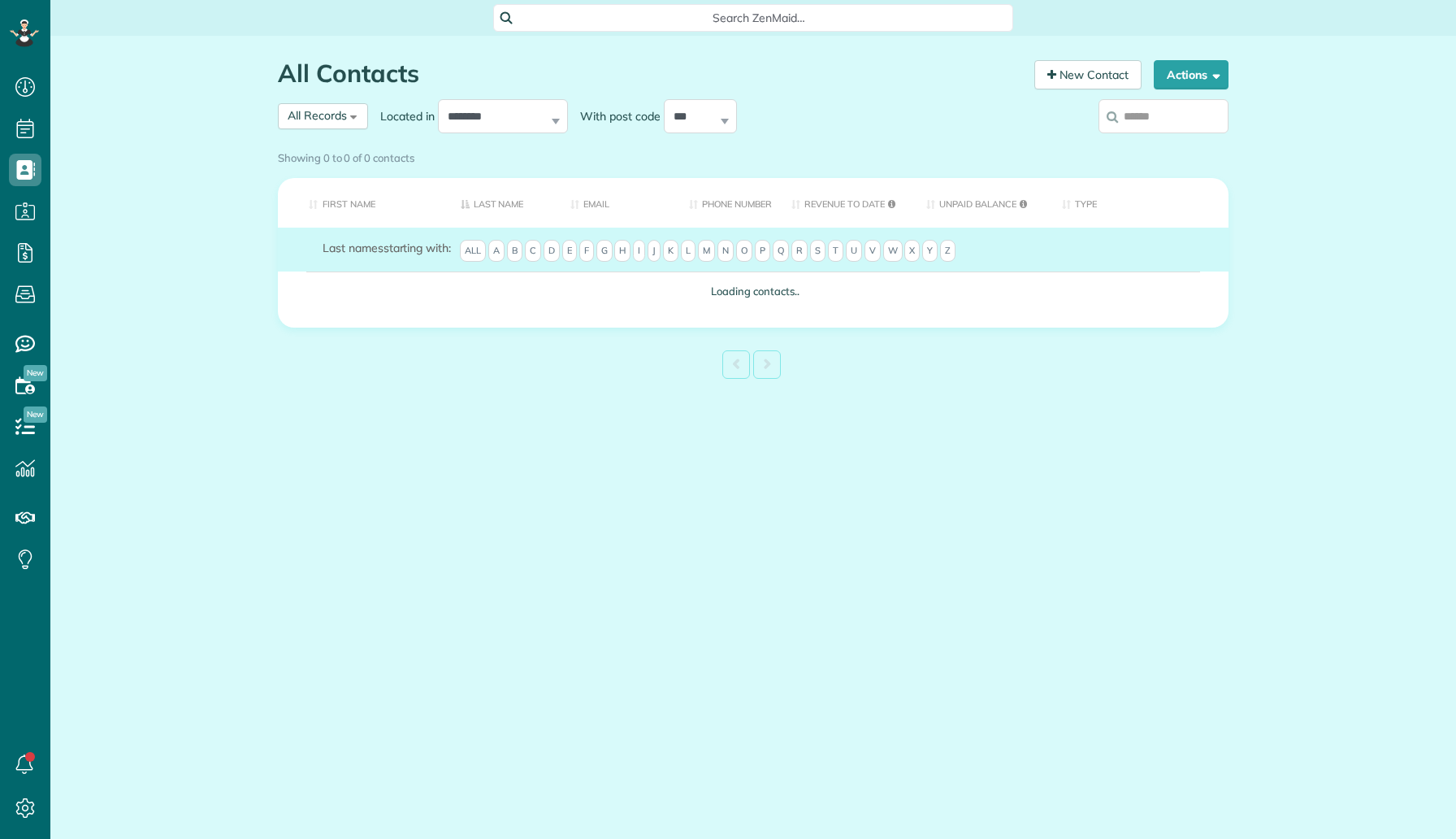
click at [1175, 129] on input "search" at bounding box center [1164, 116] width 130 height 34
type input "***"
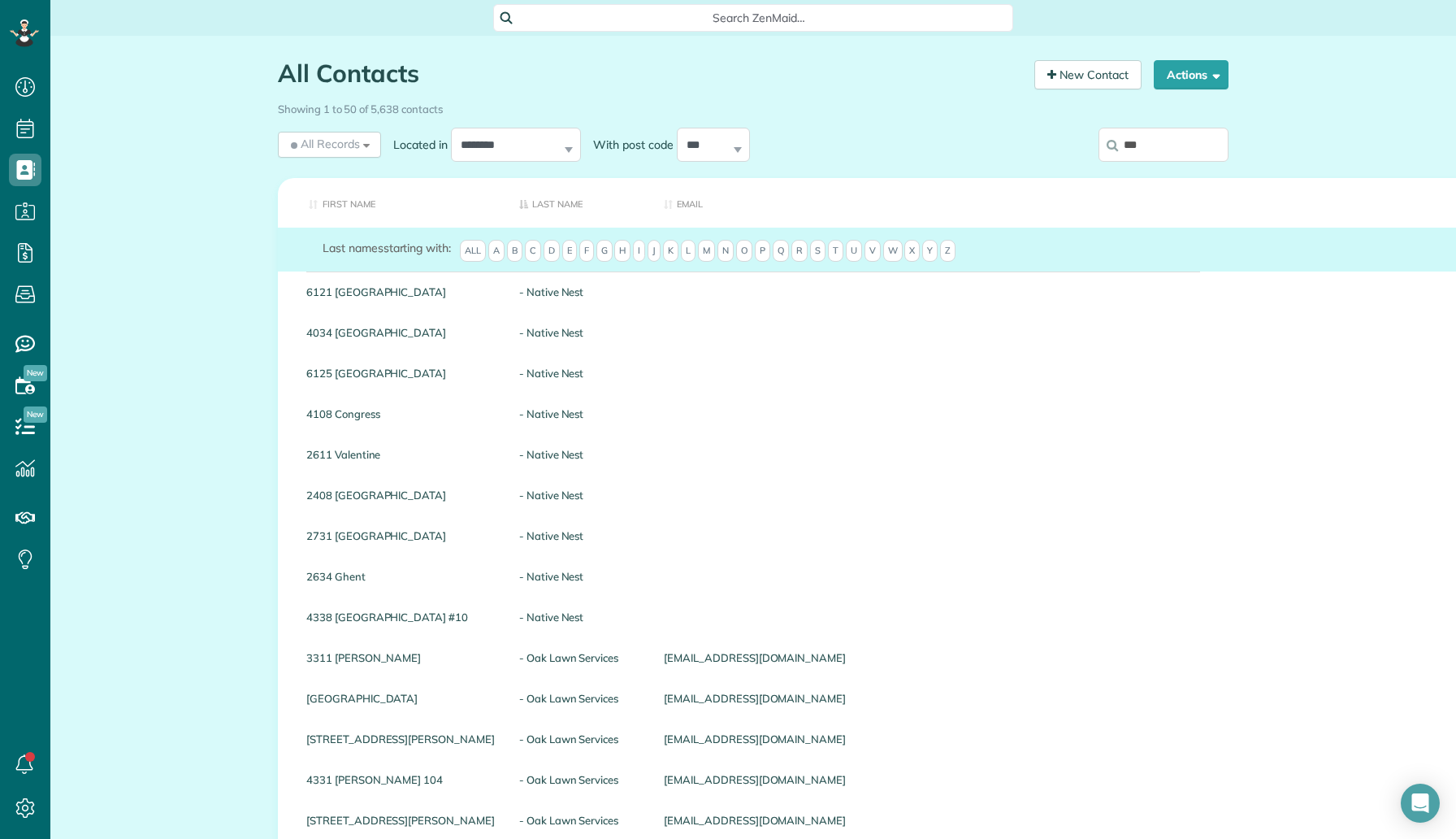
click at [1173, 148] on input "***" at bounding box center [1164, 145] width 130 height 34
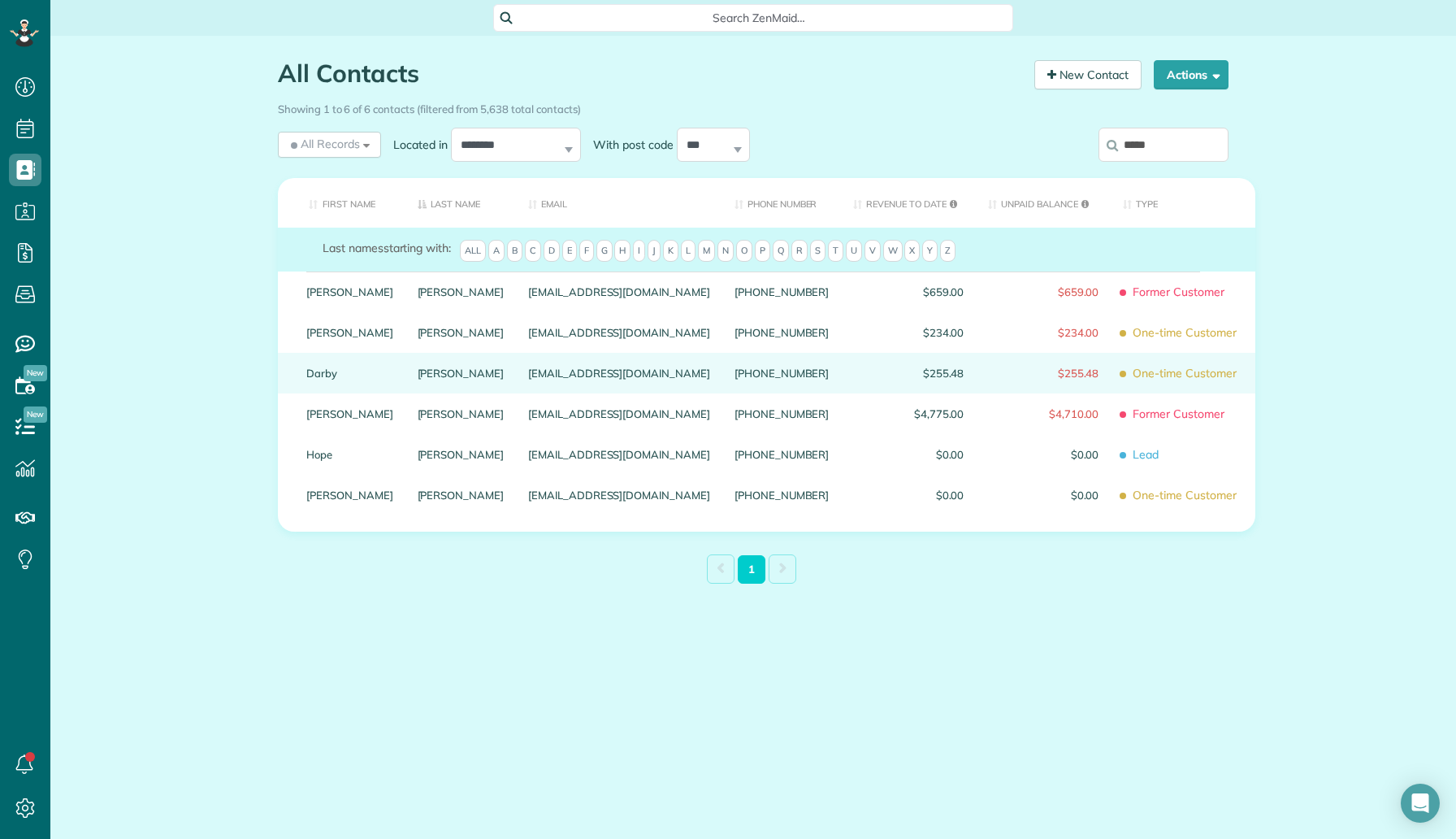
type input "*****"
click at [418, 379] on link "O’Grady" at bounding box center [461, 373] width 87 height 11
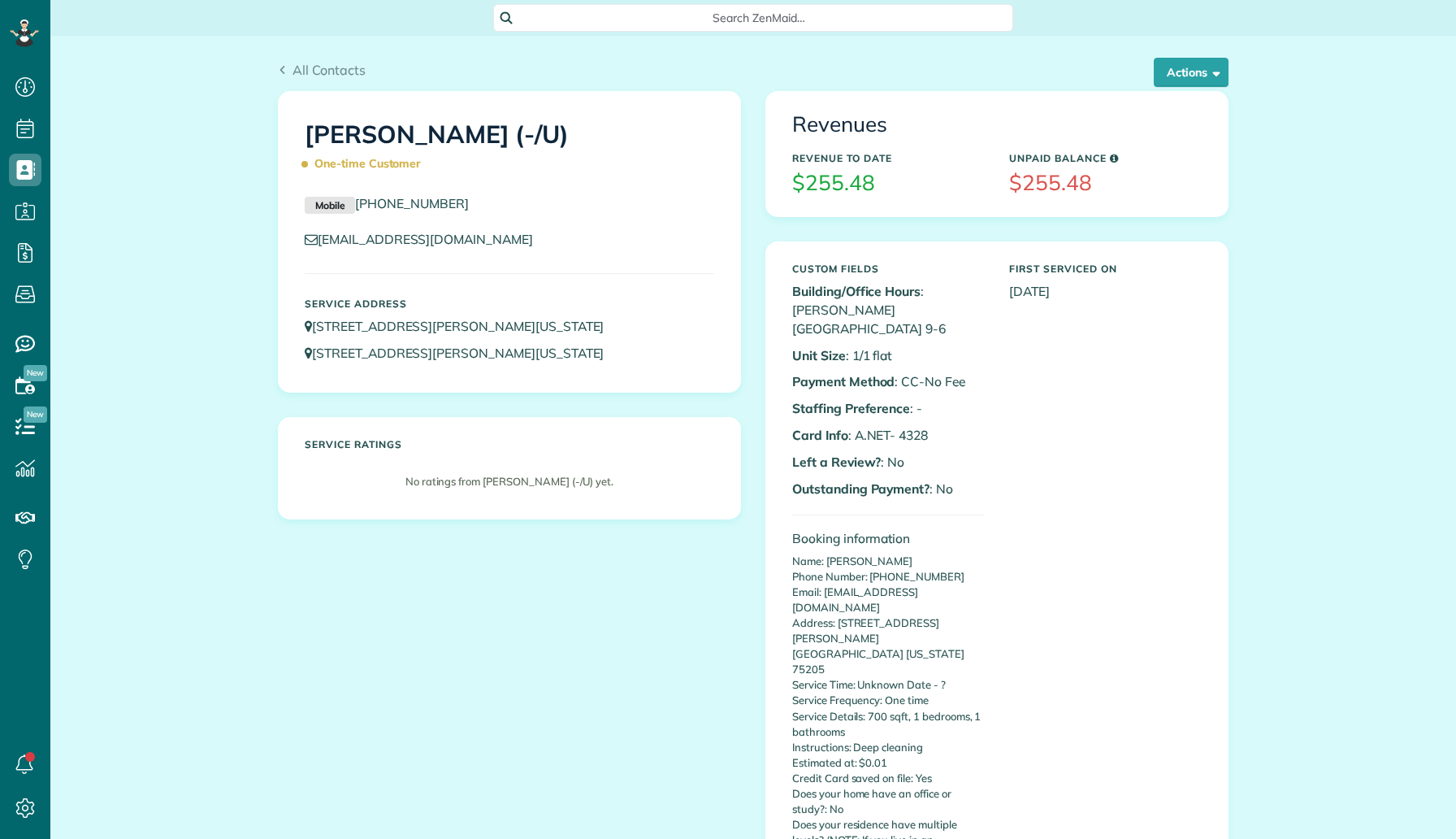
scroll to position [7, 7]
click at [1186, 68] on button "Actions" at bounding box center [1191, 72] width 75 height 29
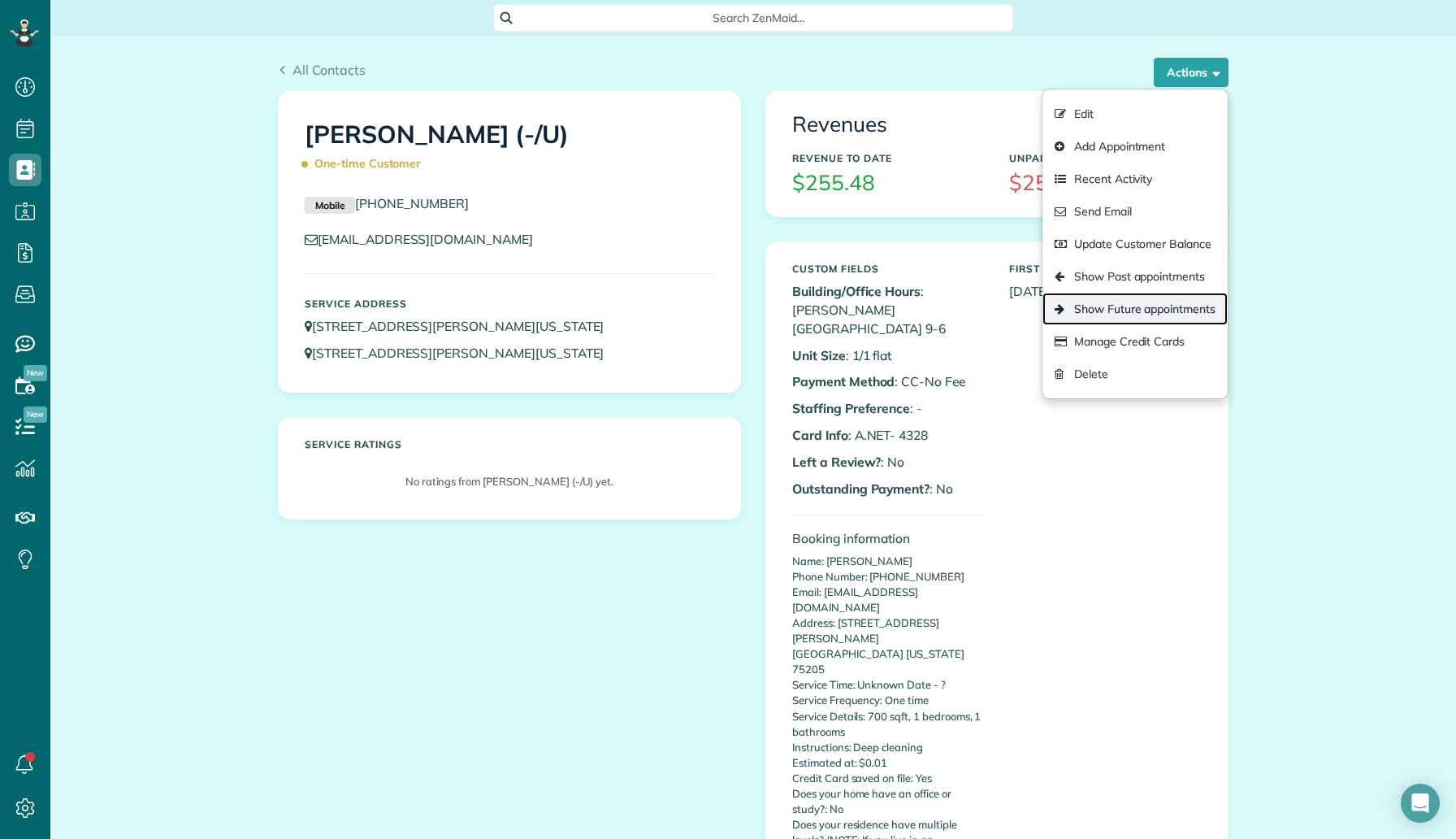
click at [1112, 294] on link "Show Future appointments" at bounding box center [1135, 309] width 186 height 33
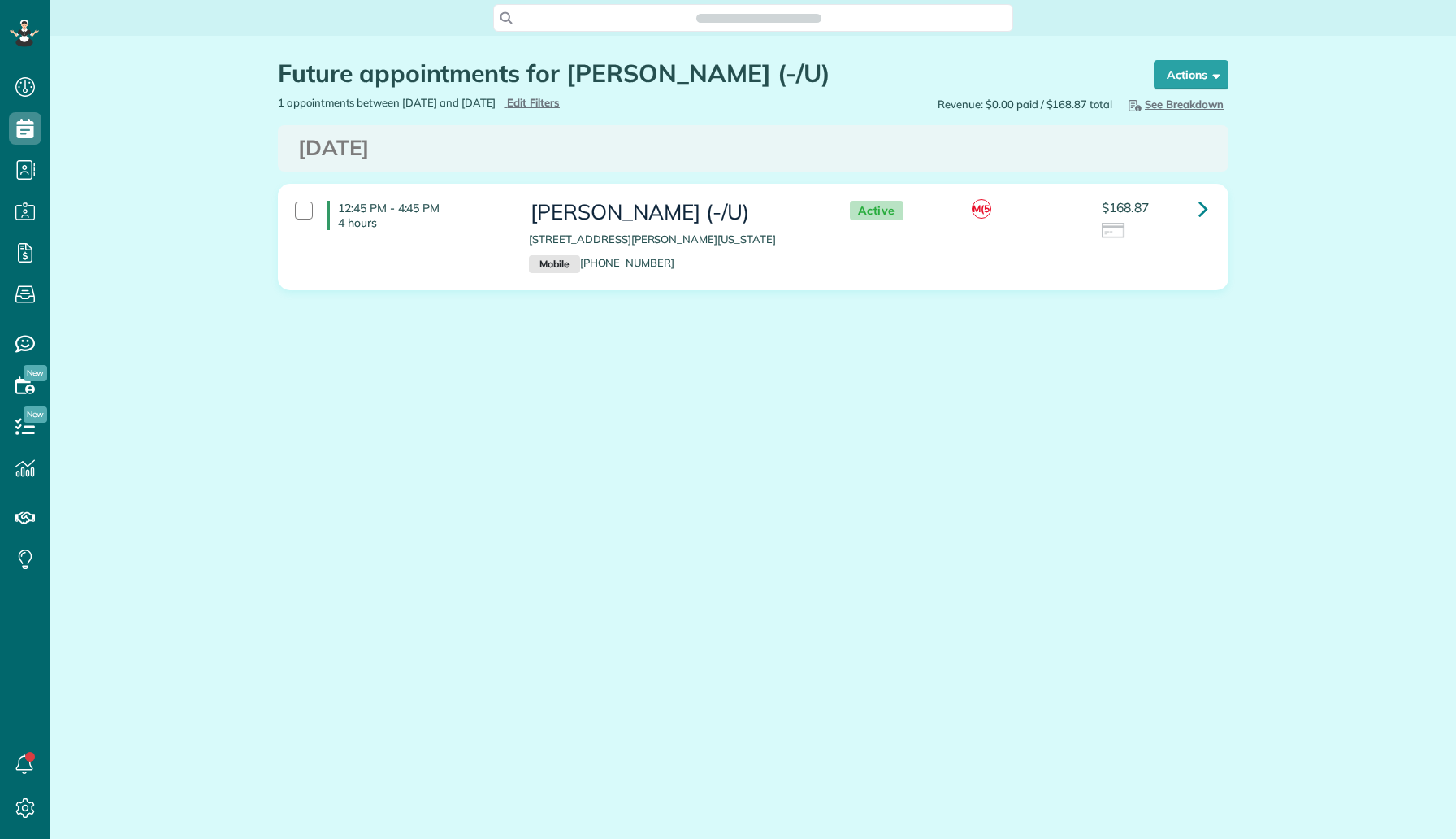
scroll to position [7, 7]
click at [1209, 208] on link at bounding box center [1204, 209] width 33 height 33
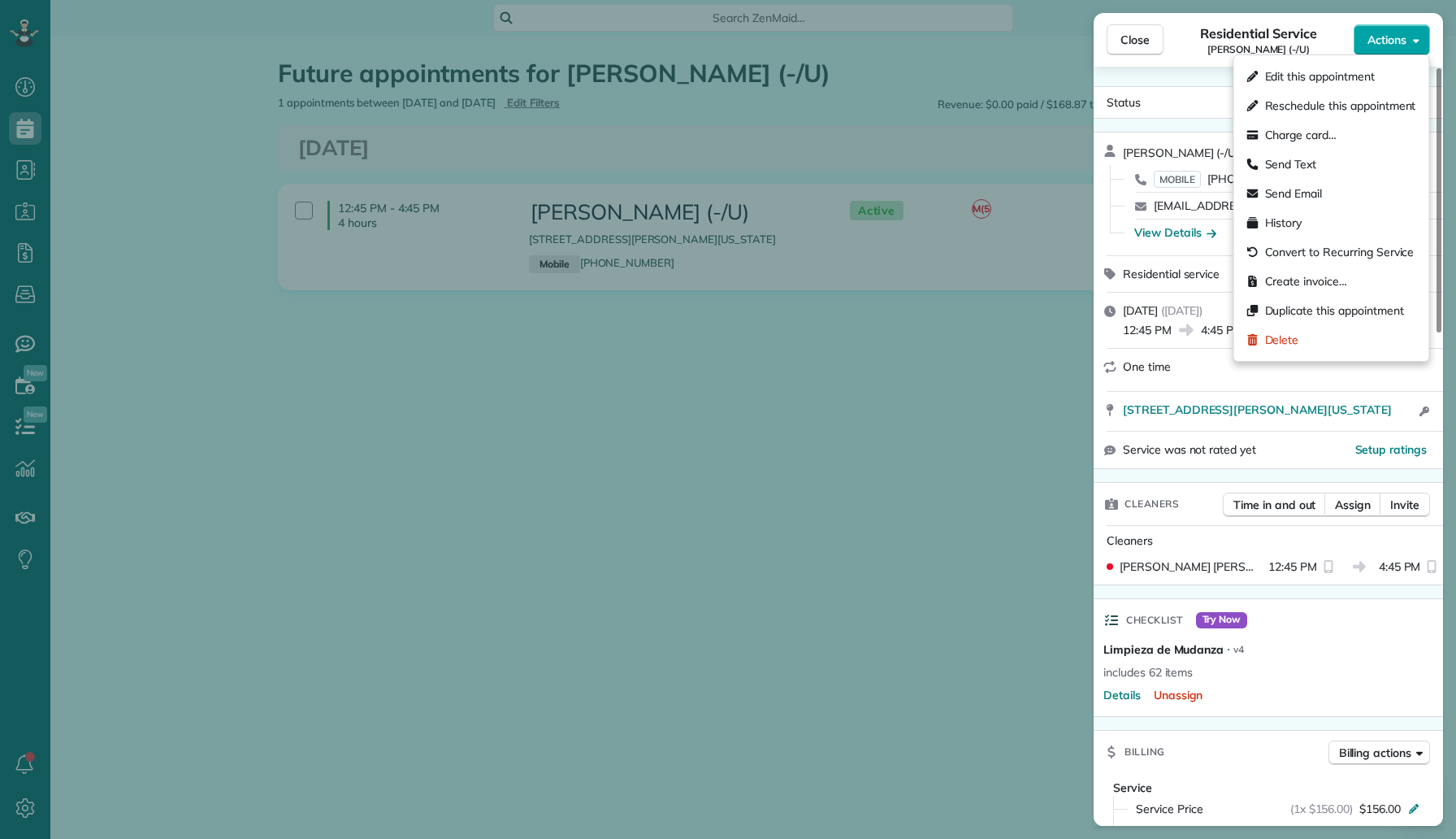
click at [1384, 42] on span "Actions" at bounding box center [1388, 40] width 39 height 16
click at [1344, 78] on span "Edit this appointment" at bounding box center [1320, 77] width 110 height 16
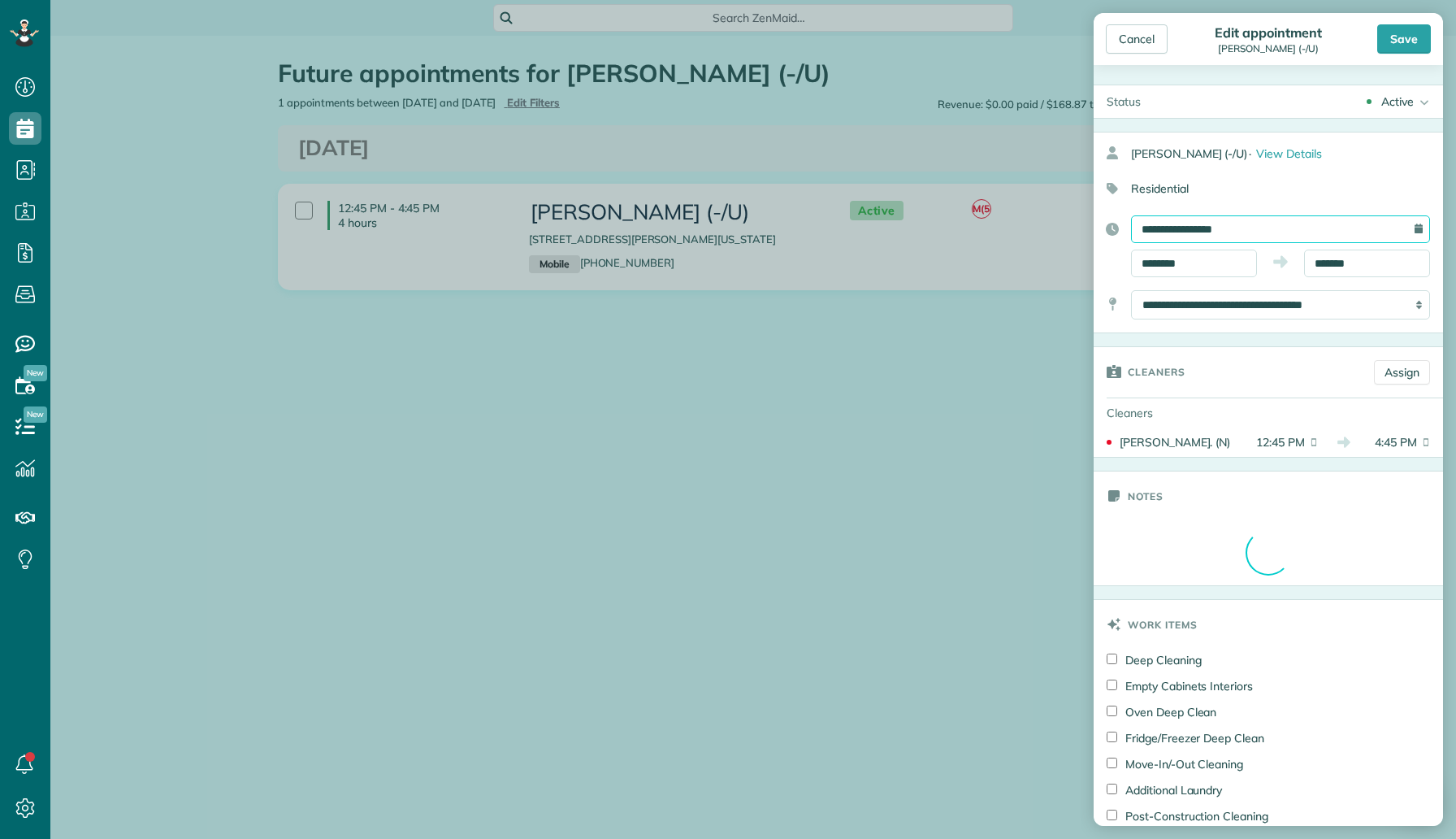
click at [1241, 227] on input "**********" at bounding box center [1280, 229] width 299 height 28
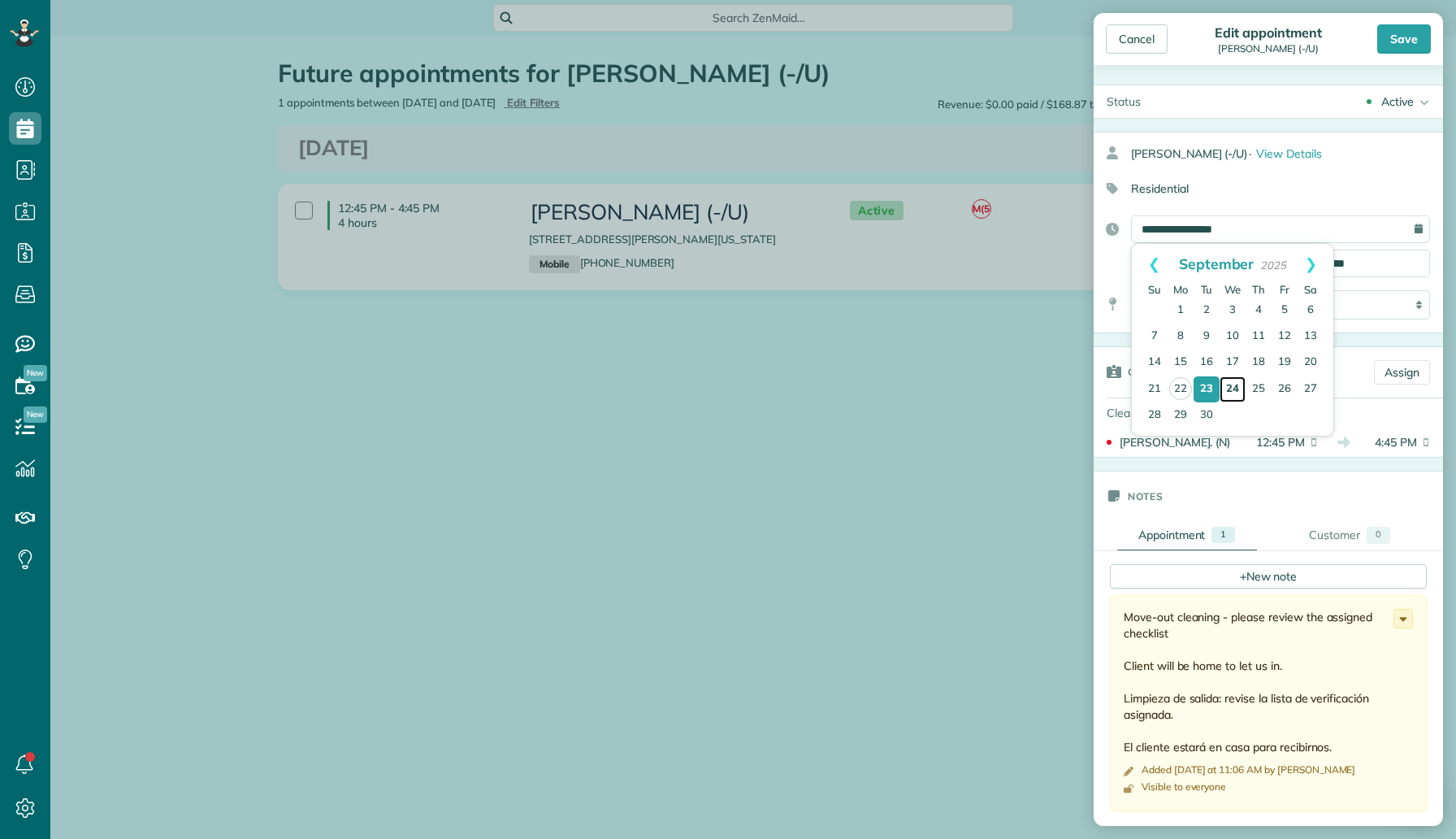
click at [1234, 386] on link "24" at bounding box center [1233, 389] width 26 height 26
type input "**********"
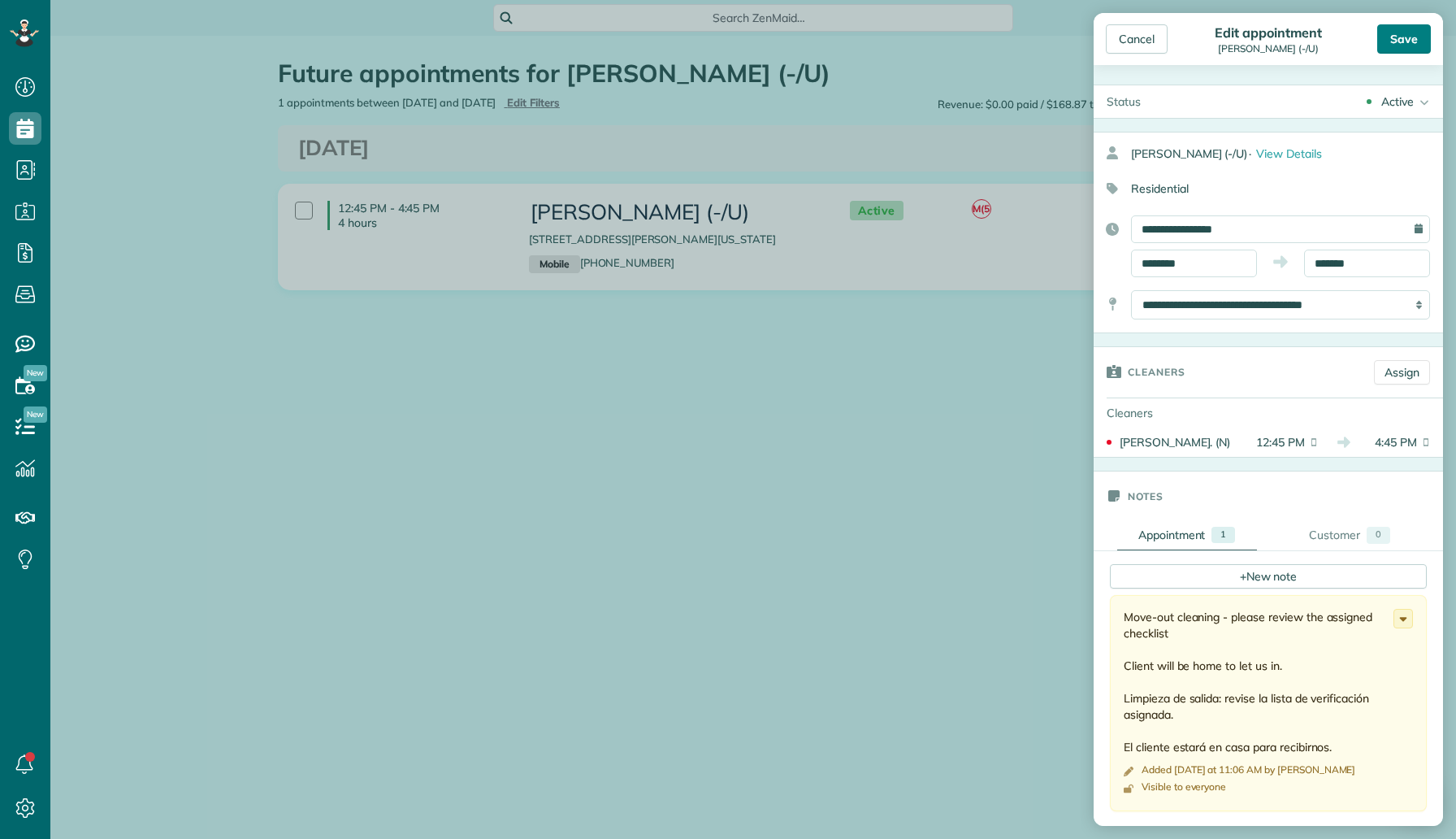
click at [1398, 53] on div "Save" at bounding box center [1405, 39] width 54 height 29
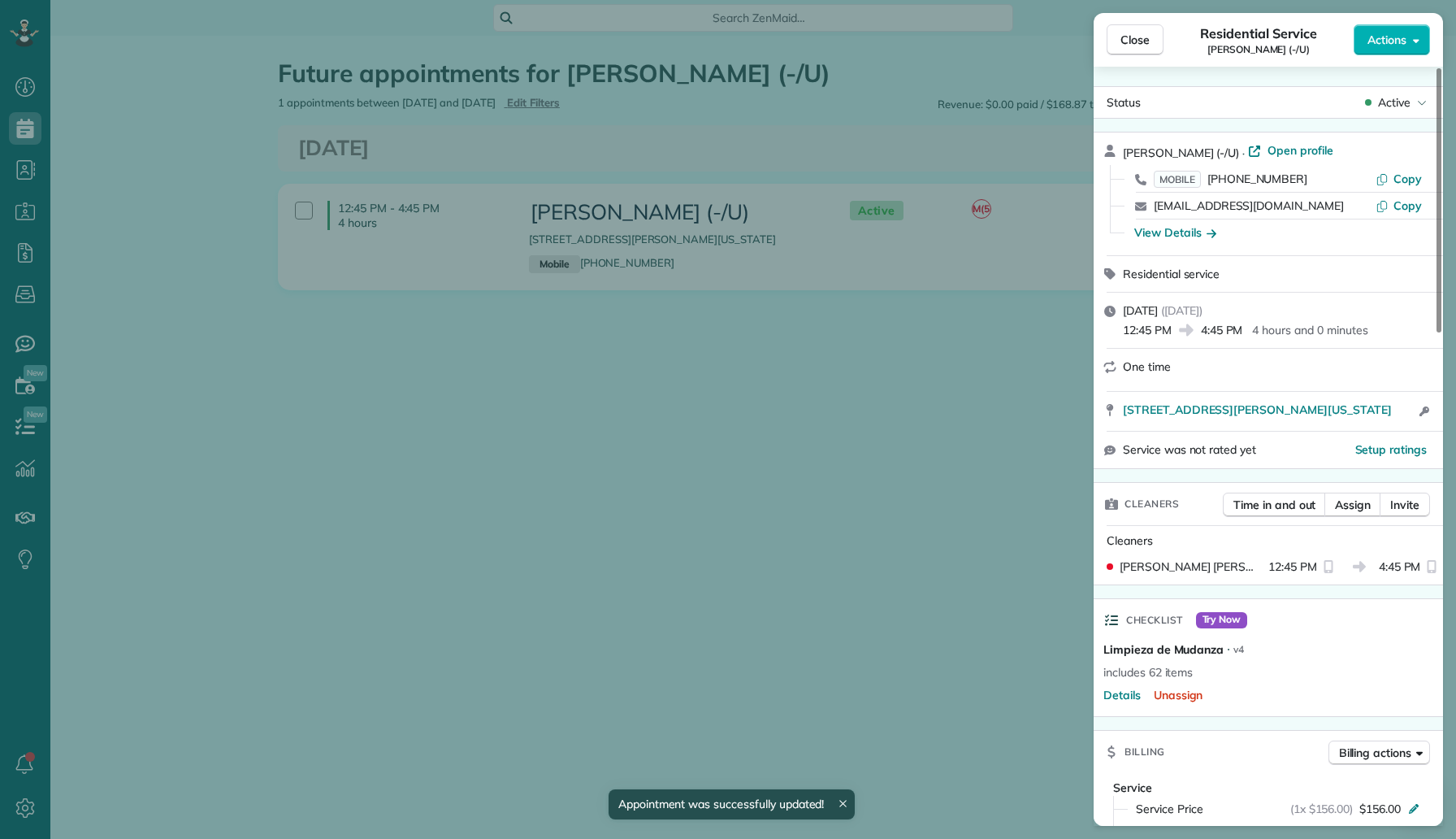
click at [287, 172] on div "Close Residential Service Darby O’Grady (-/U) Actions Status Active Darby O’Gra…" at bounding box center [728, 420] width 1456 height 839
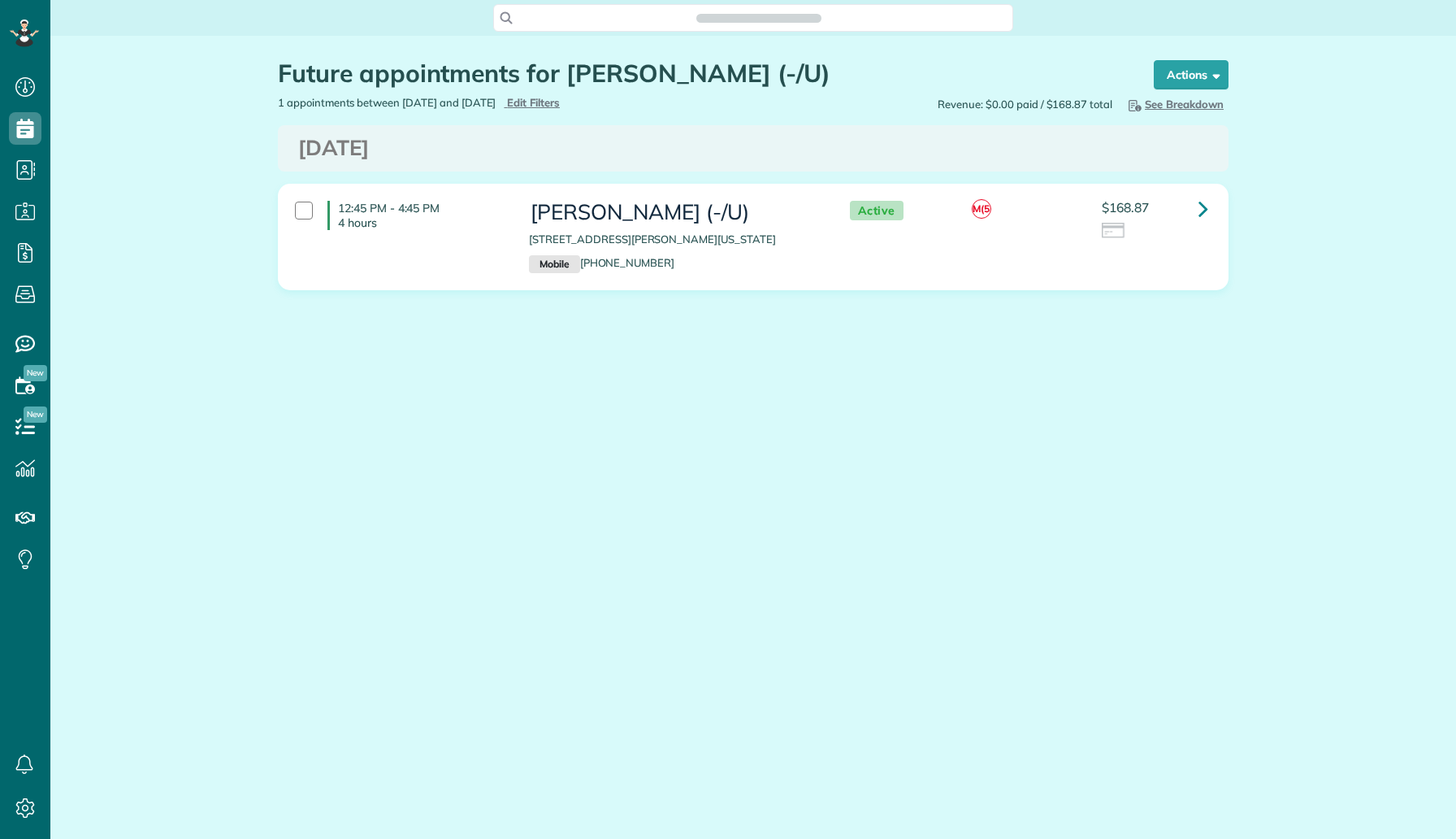
scroll to position [7, 7]
click at [171, 158] on div "Future appointments for [PERSON_NAME] (-/U) Schedule Changes Actions Create App…" at bounding box center [753, 224] width 1406 height 376
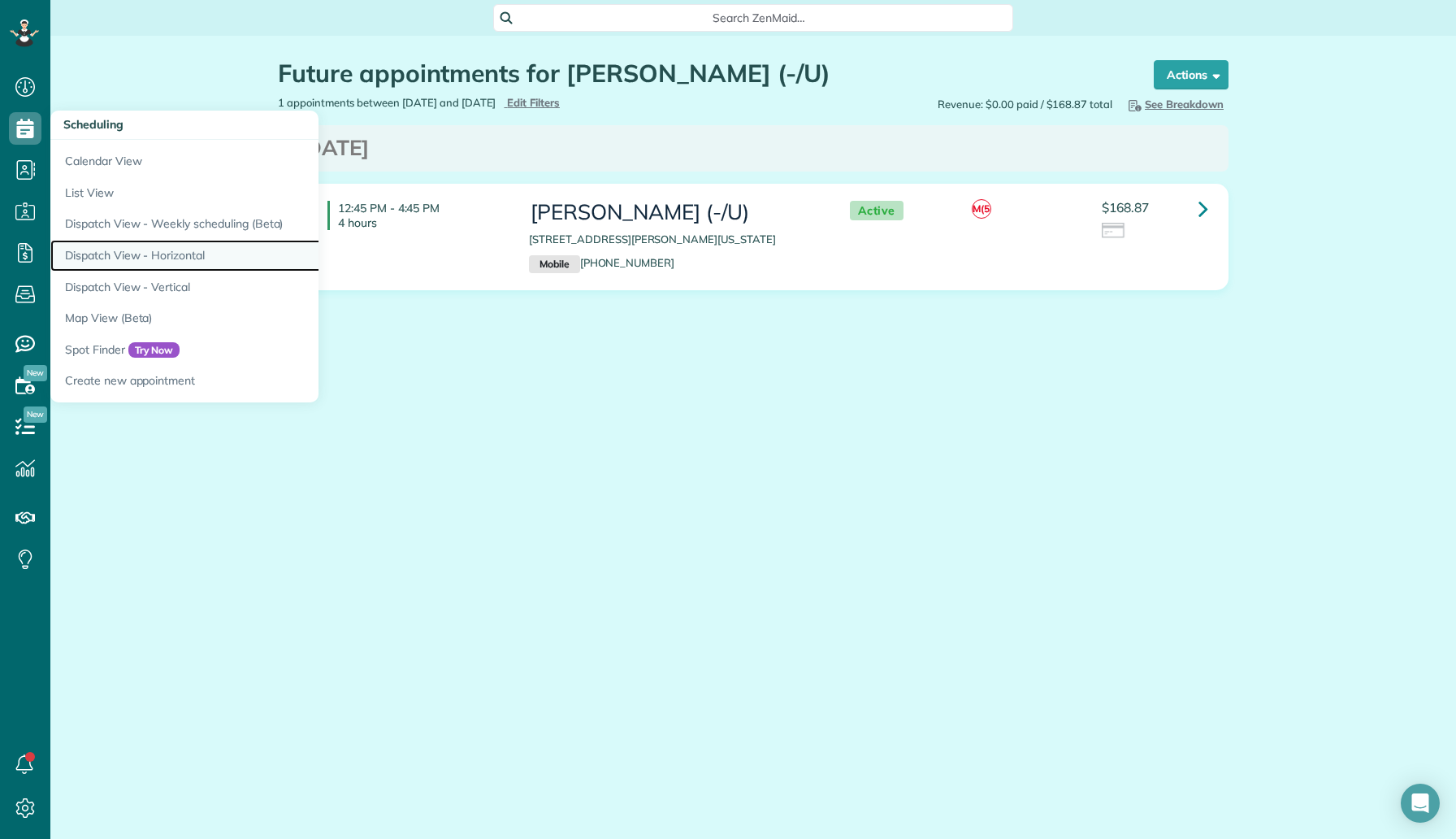
click at [206, 261] on link "Dispatch View - Horizontal" at bounding box center [253, 255] width 406 height 32
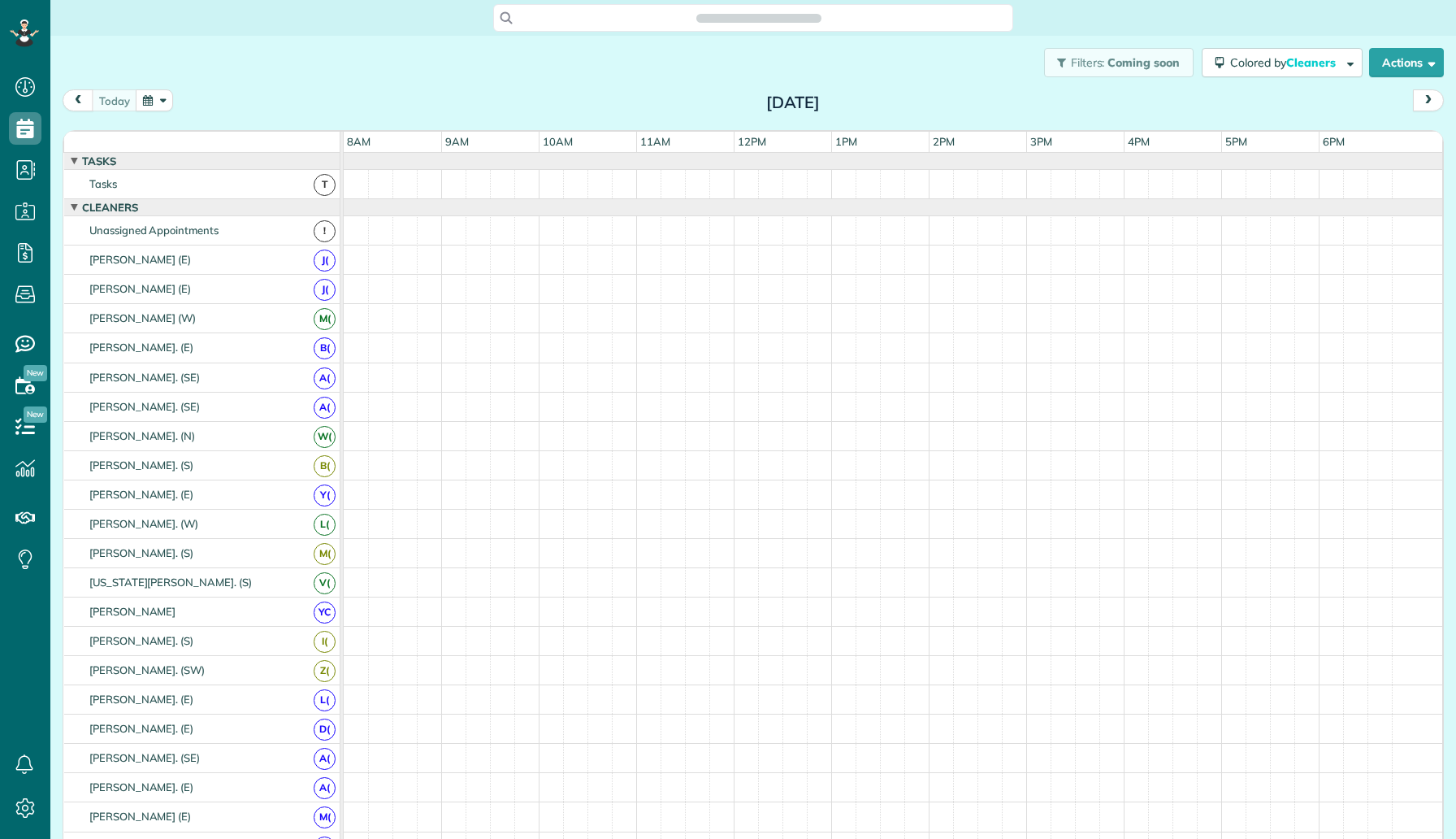
scroll to position [7, 7]
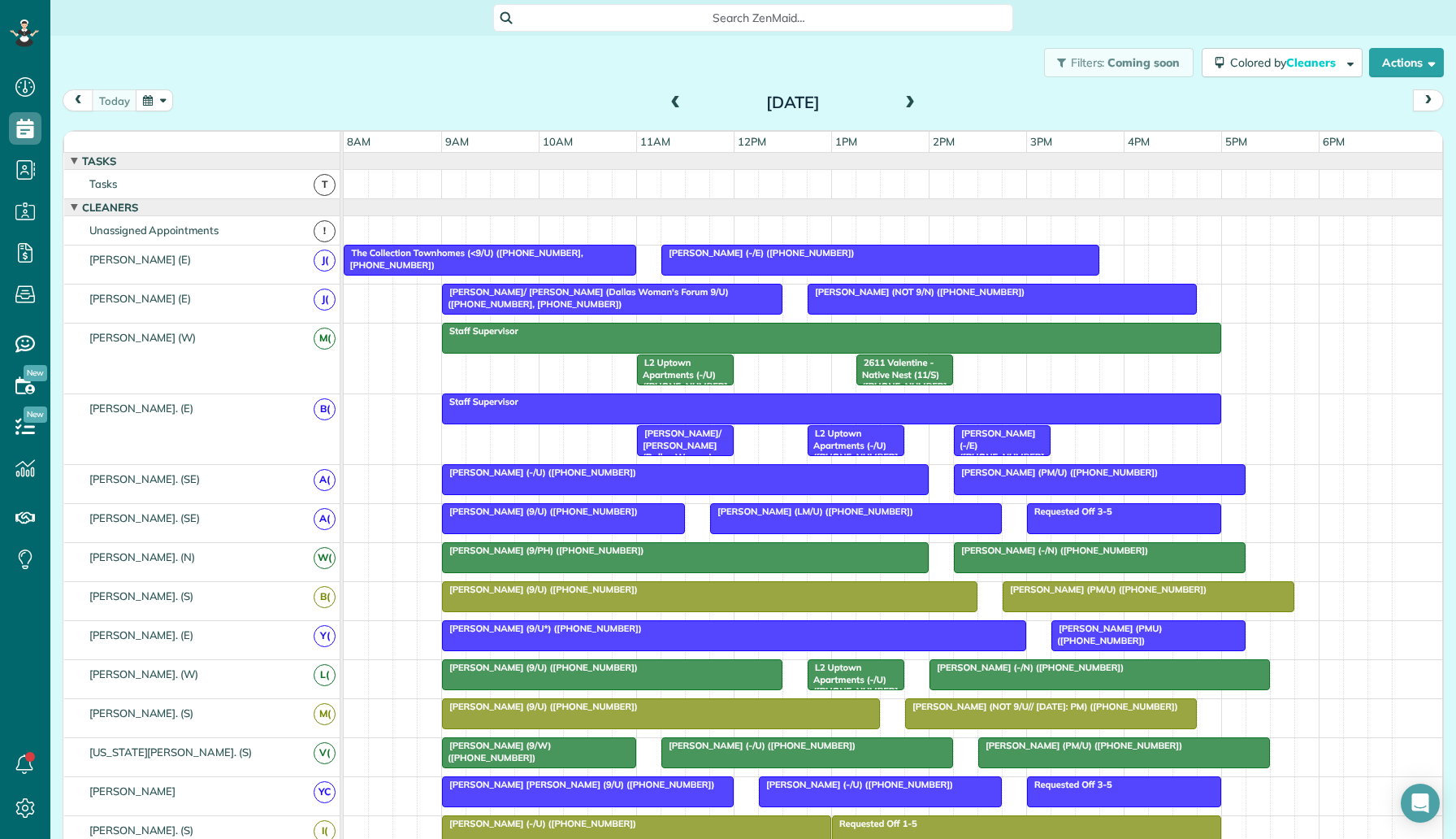
click at [906, 101] on span at bounding box center [910, 103] width 18 height 15
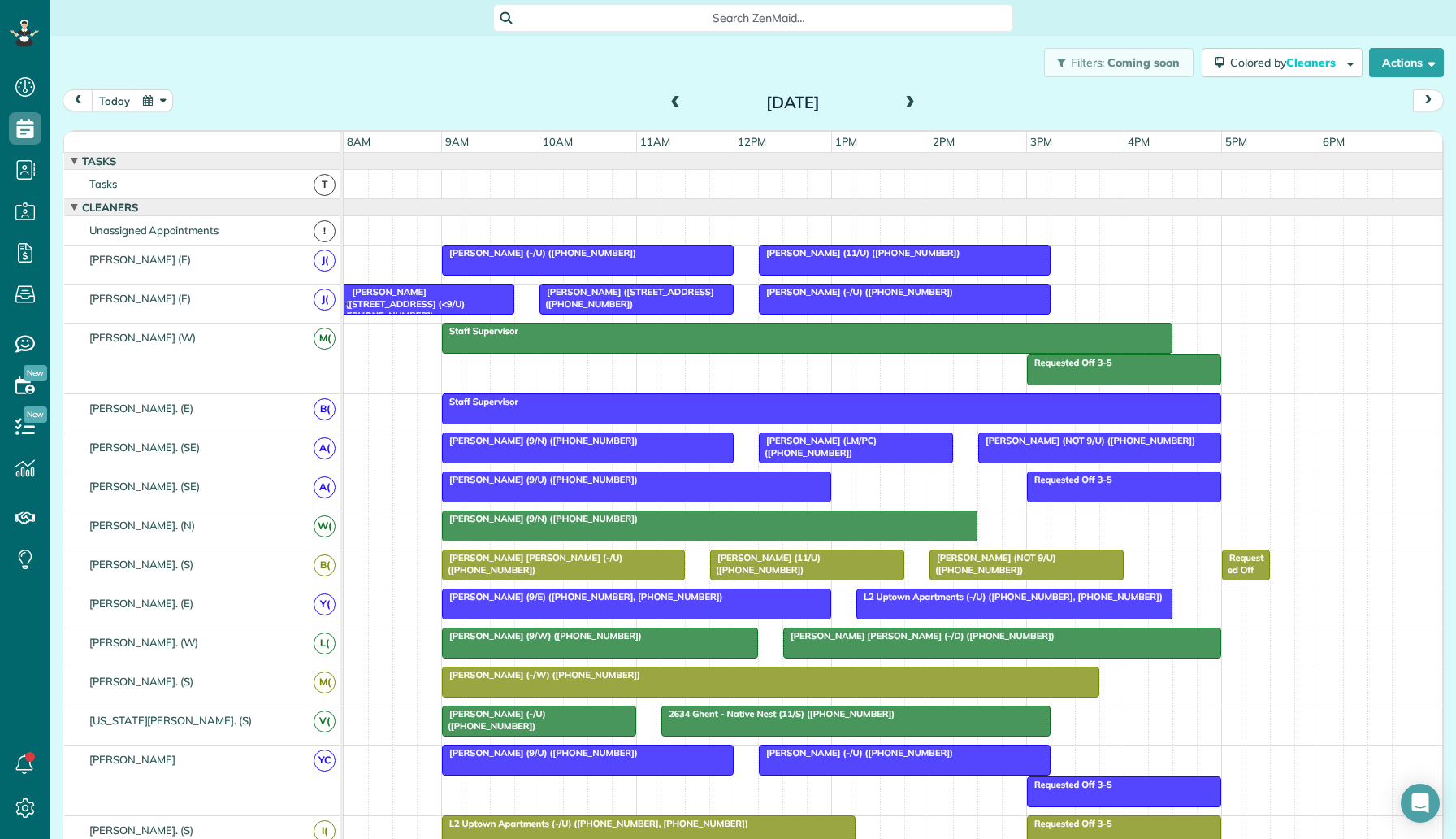
click at [906, 101] on span at bounding box center [910, 103] width 18 height 15
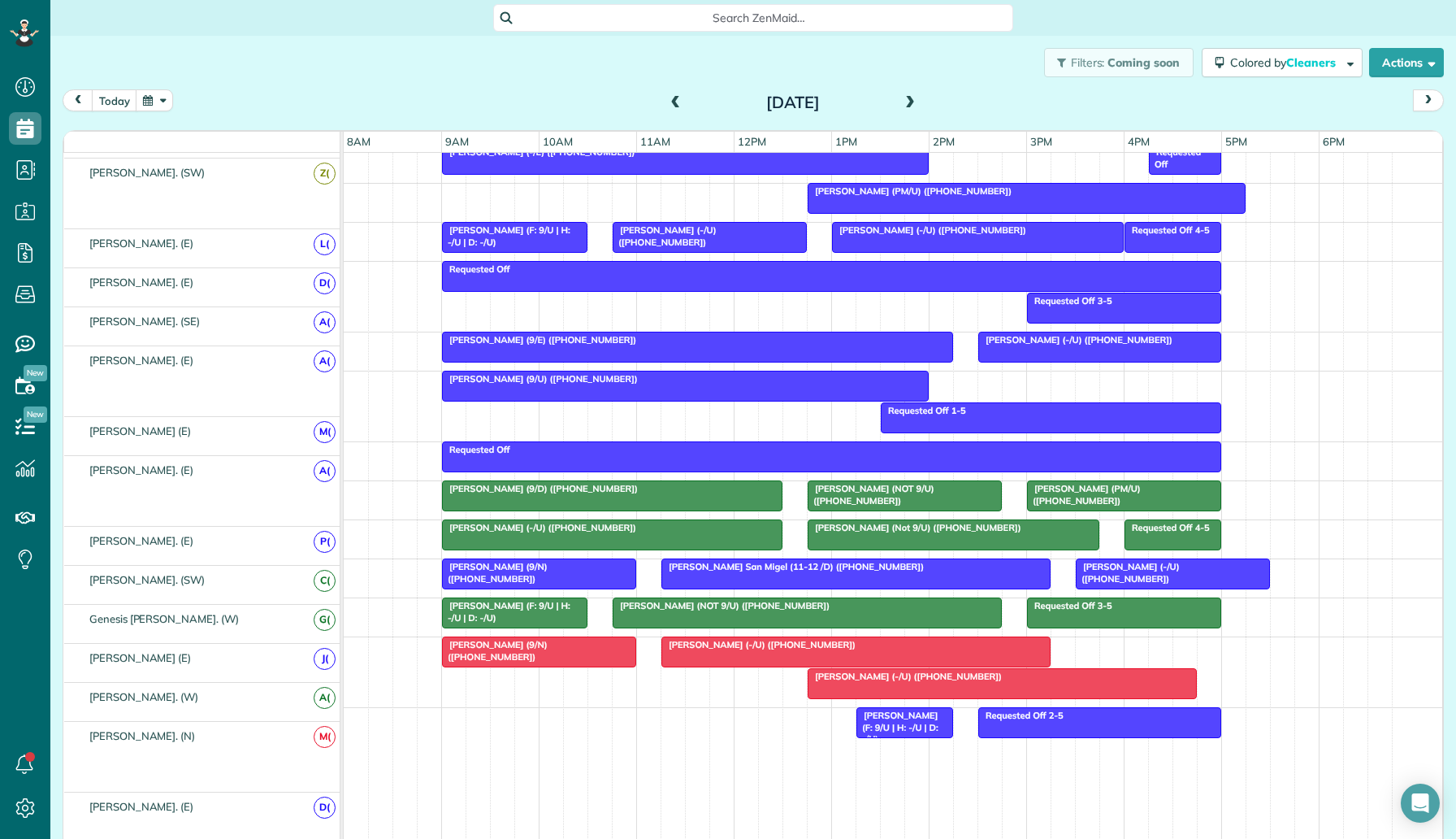
scroll to position [900, 0]
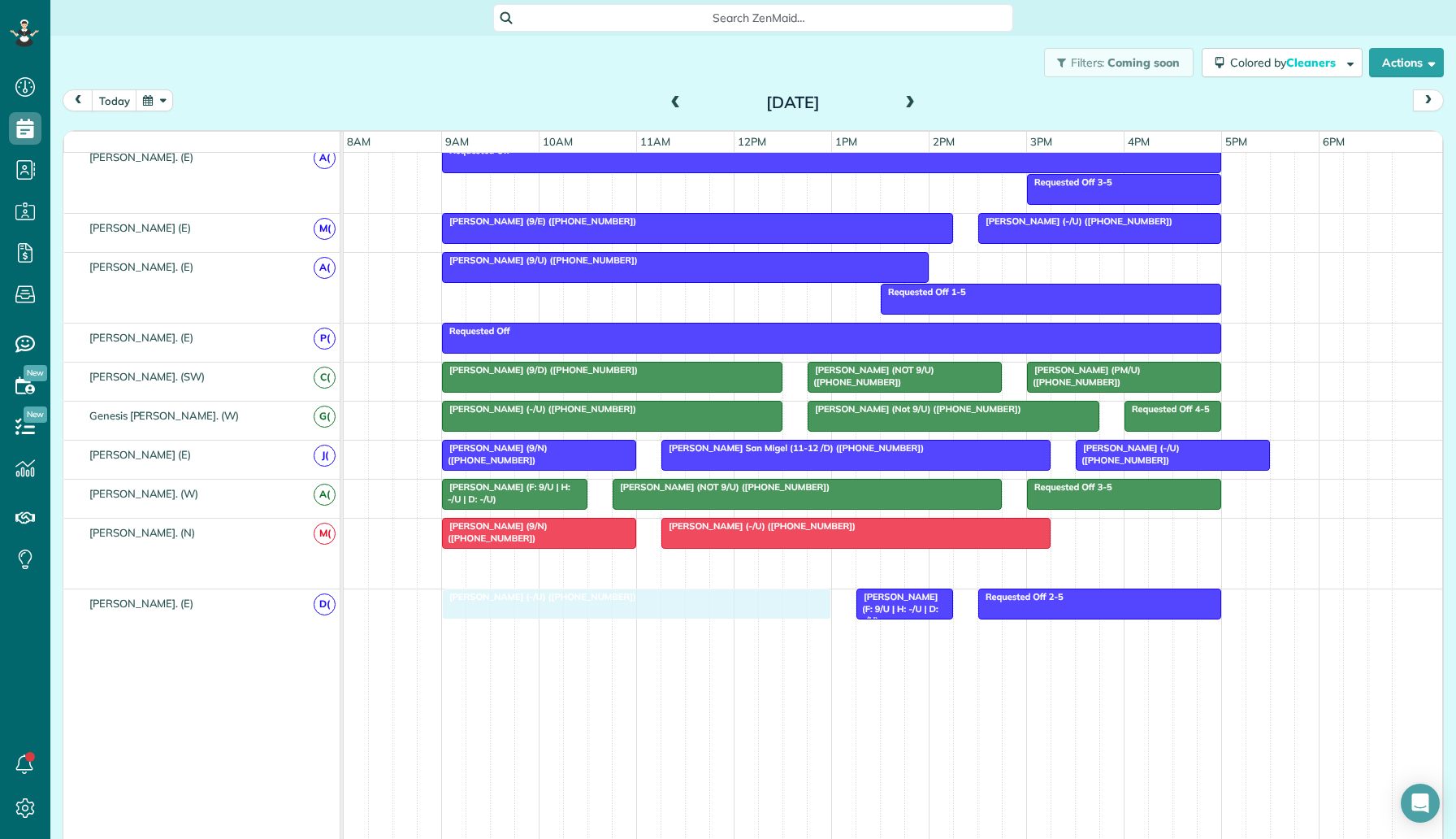
drag, startPoint x: 850, startPoint y: 575, endPoint x: 493, endPoint y: 613, distance: 359.0
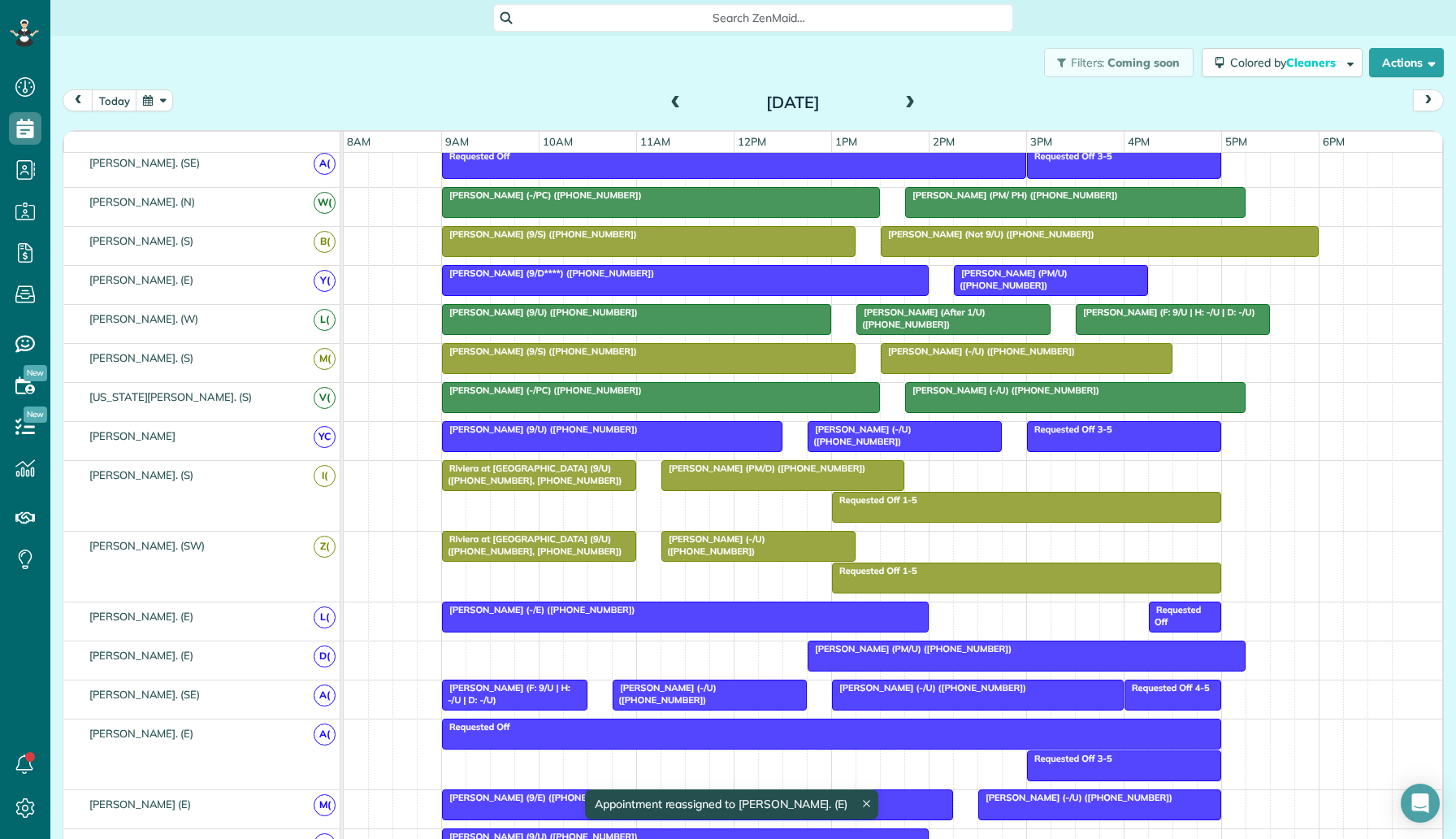
scroll to position [0, 0]
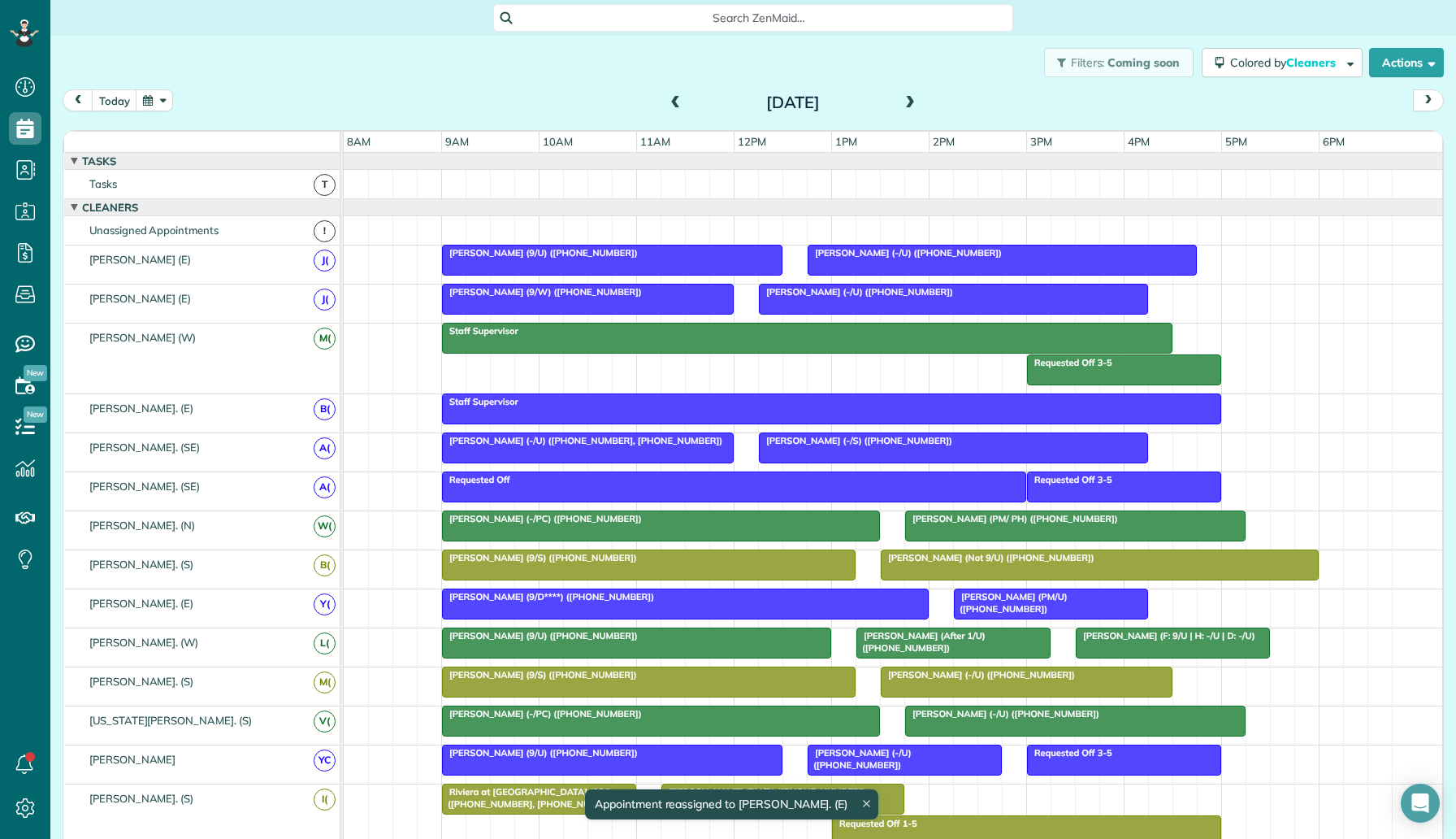
click at [674, 112] on span at bounding box center [676, 103] width 18 height 24
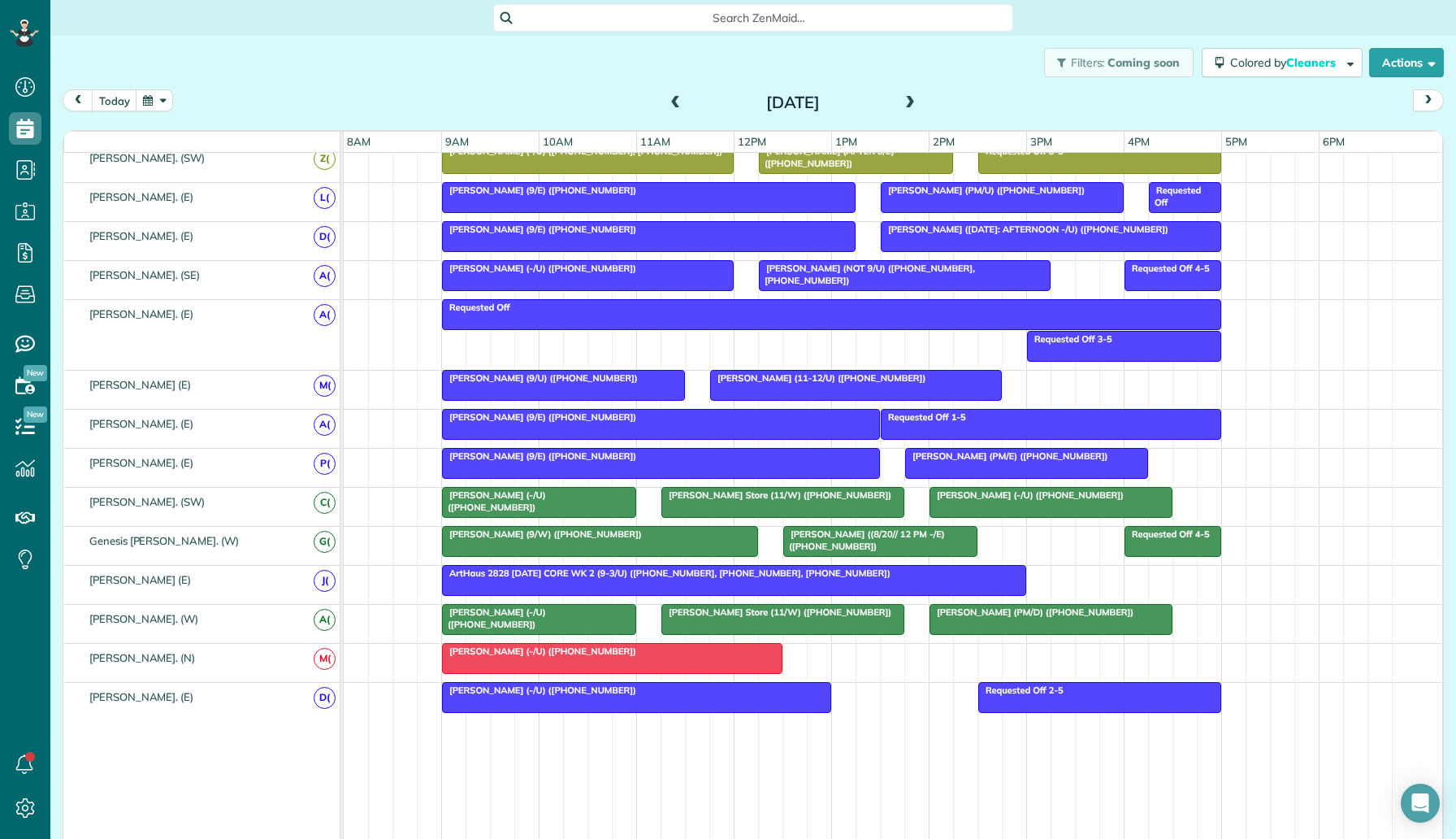
scroll to position [472, 0]
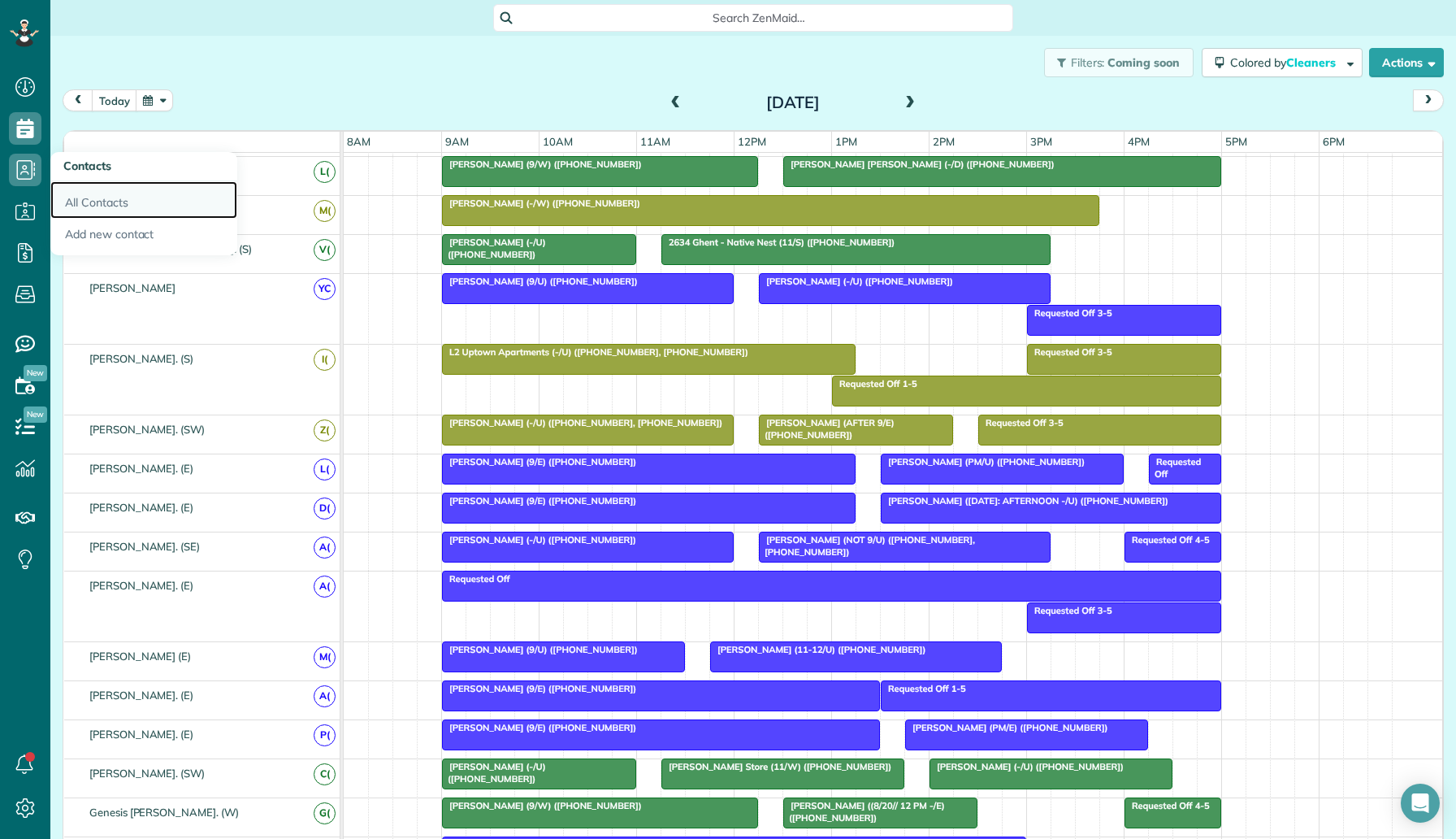
click at [90, 199] on link "All Contacts" at bounding box center [144, 200] width 187 height 37
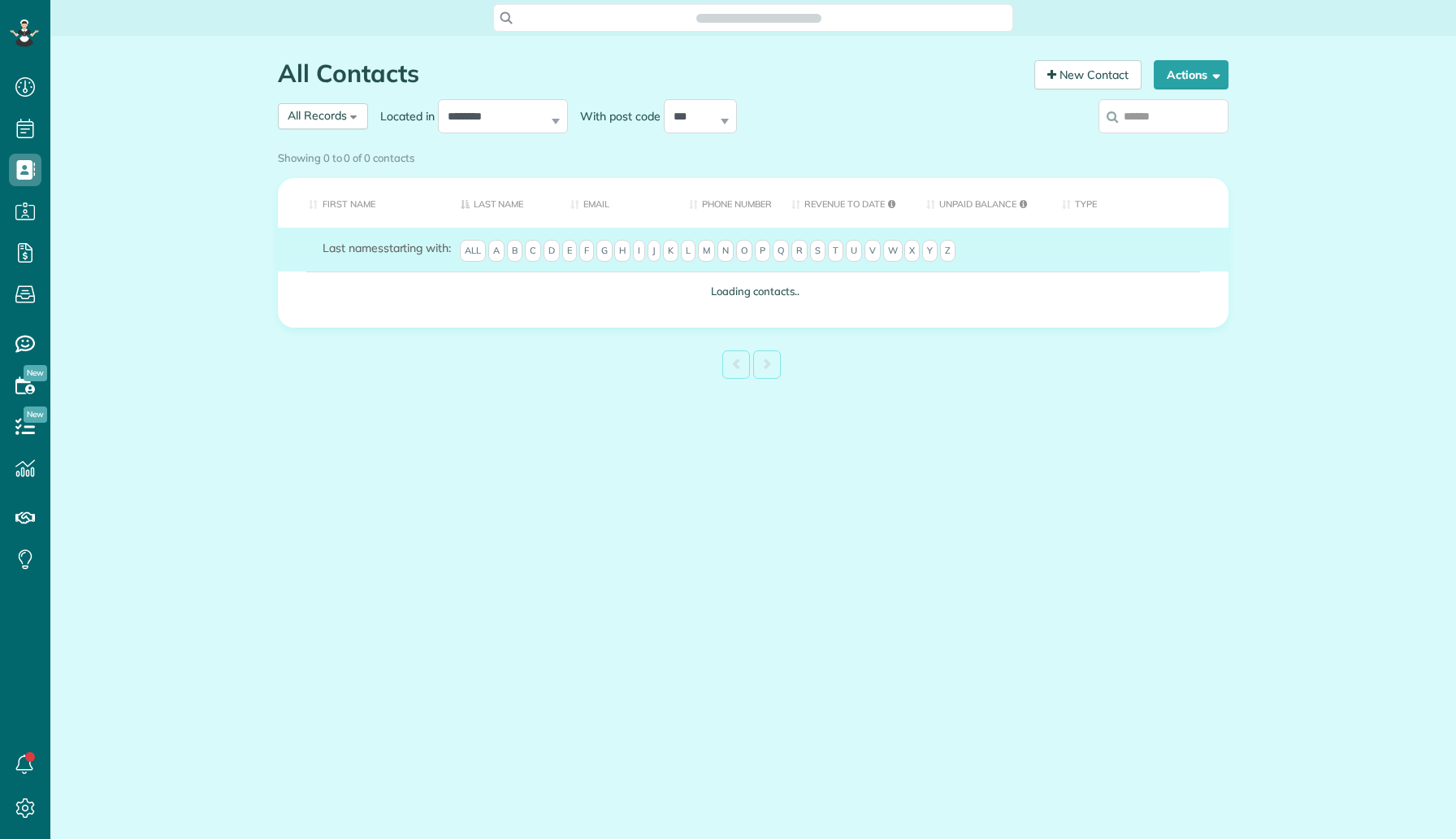
scroll to position [7, 7]
click at [1192, 121] on input "search" at bounding box center [1164, 116] width 130 height 34
type input "**"
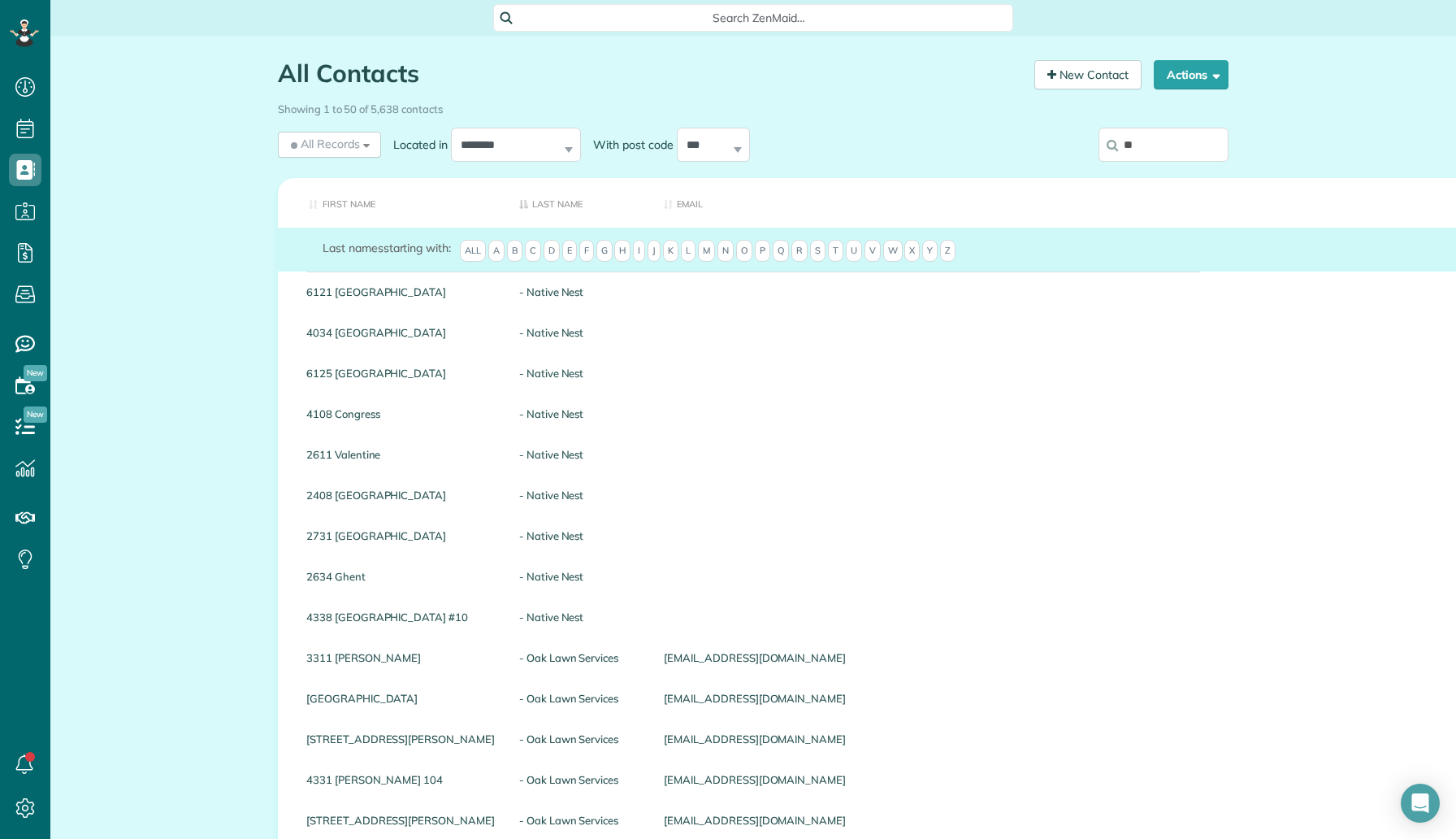
type input "*******"
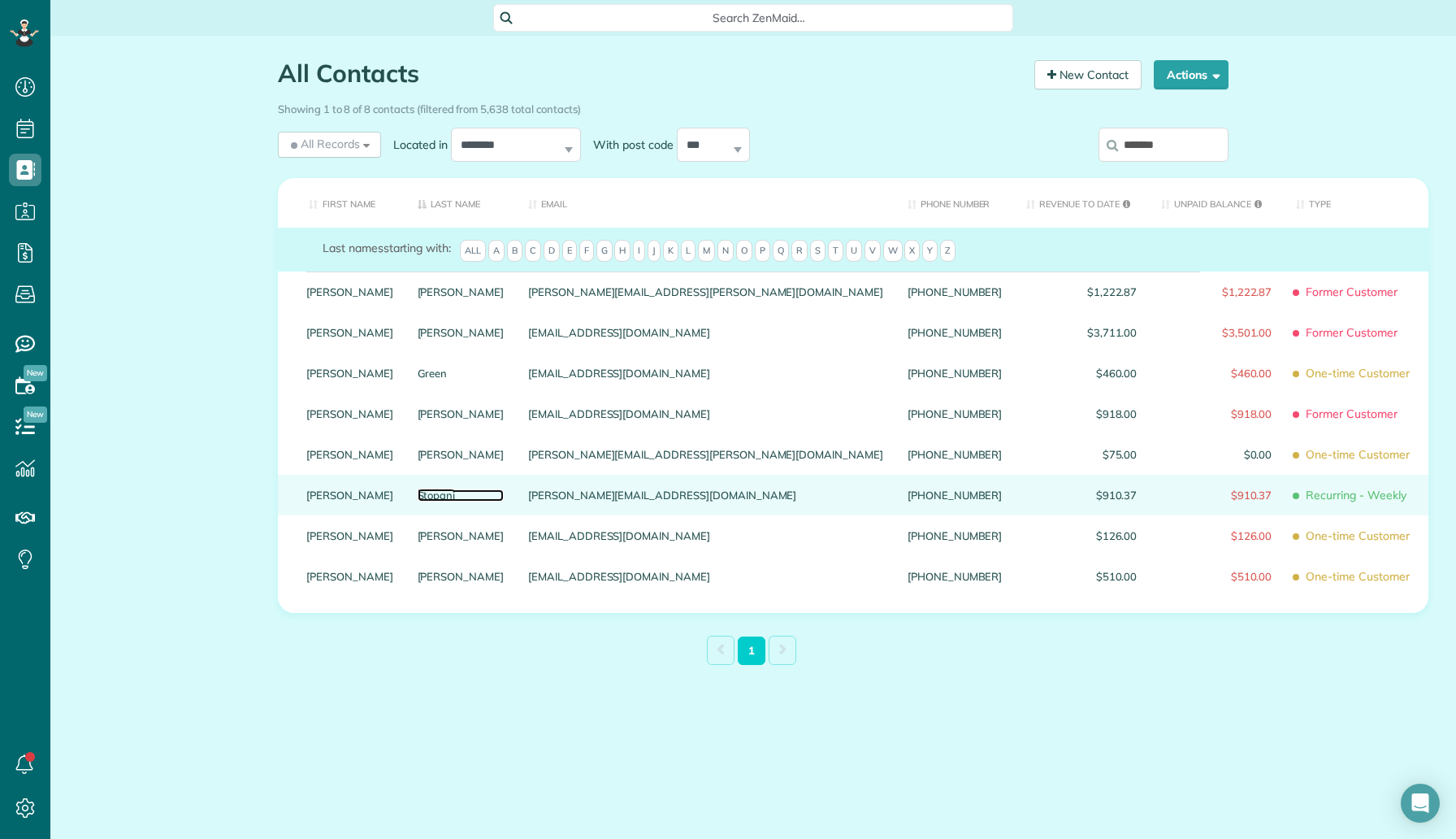
click at [418, 501] on link "Stopani" at bounding box center [461, 495] width 87 height 11
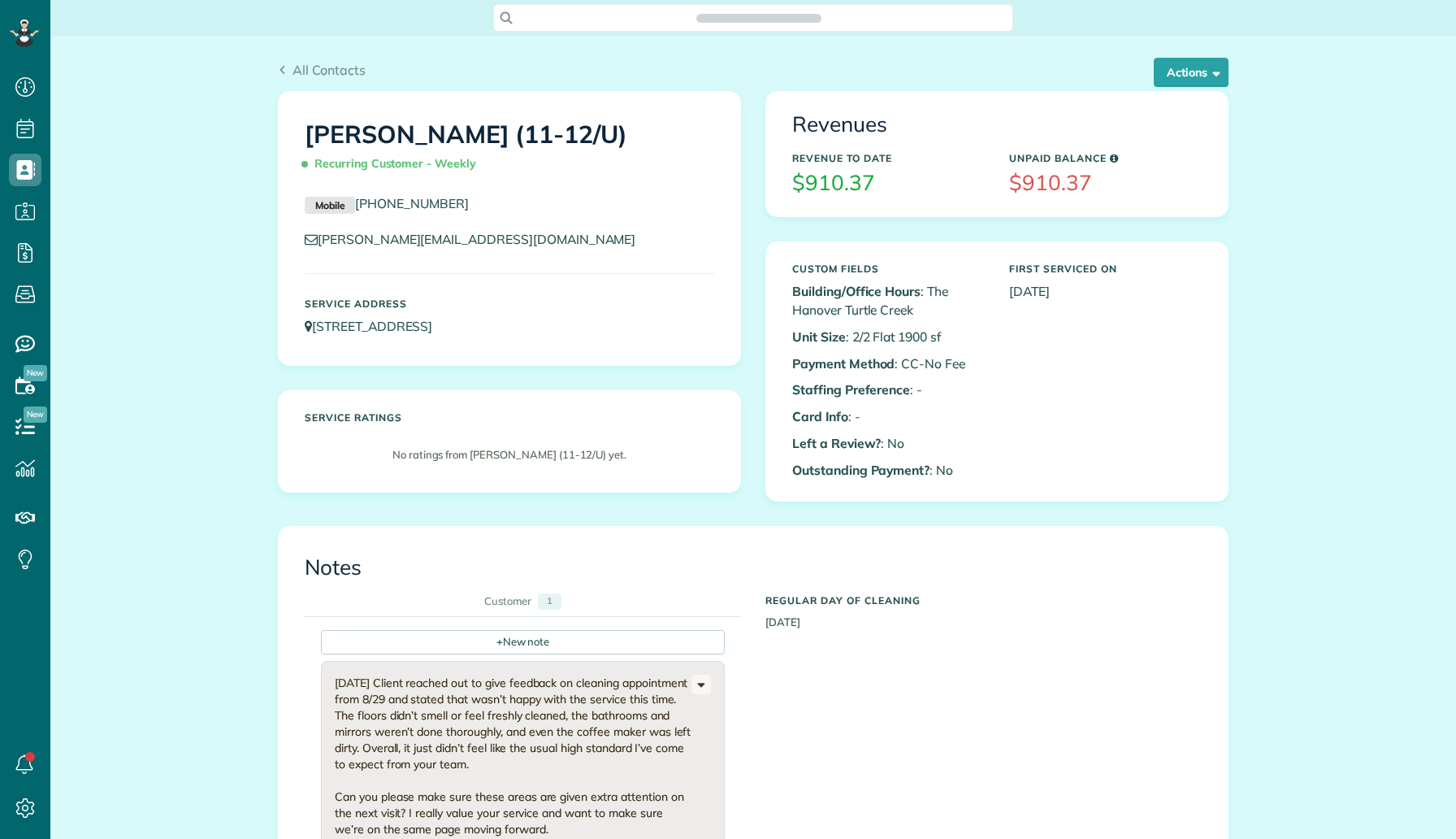
scroll to position [7, 7]
click at [1147, 69] on div "Actions Edit Add Appointment Recent Activity Send Email Update Customer Balance…" at bounding box center [1185, 72] width 87 height 29
click at [1170, 77] on button "Actions" at bounding box center [1191, 72] width 75 height 29
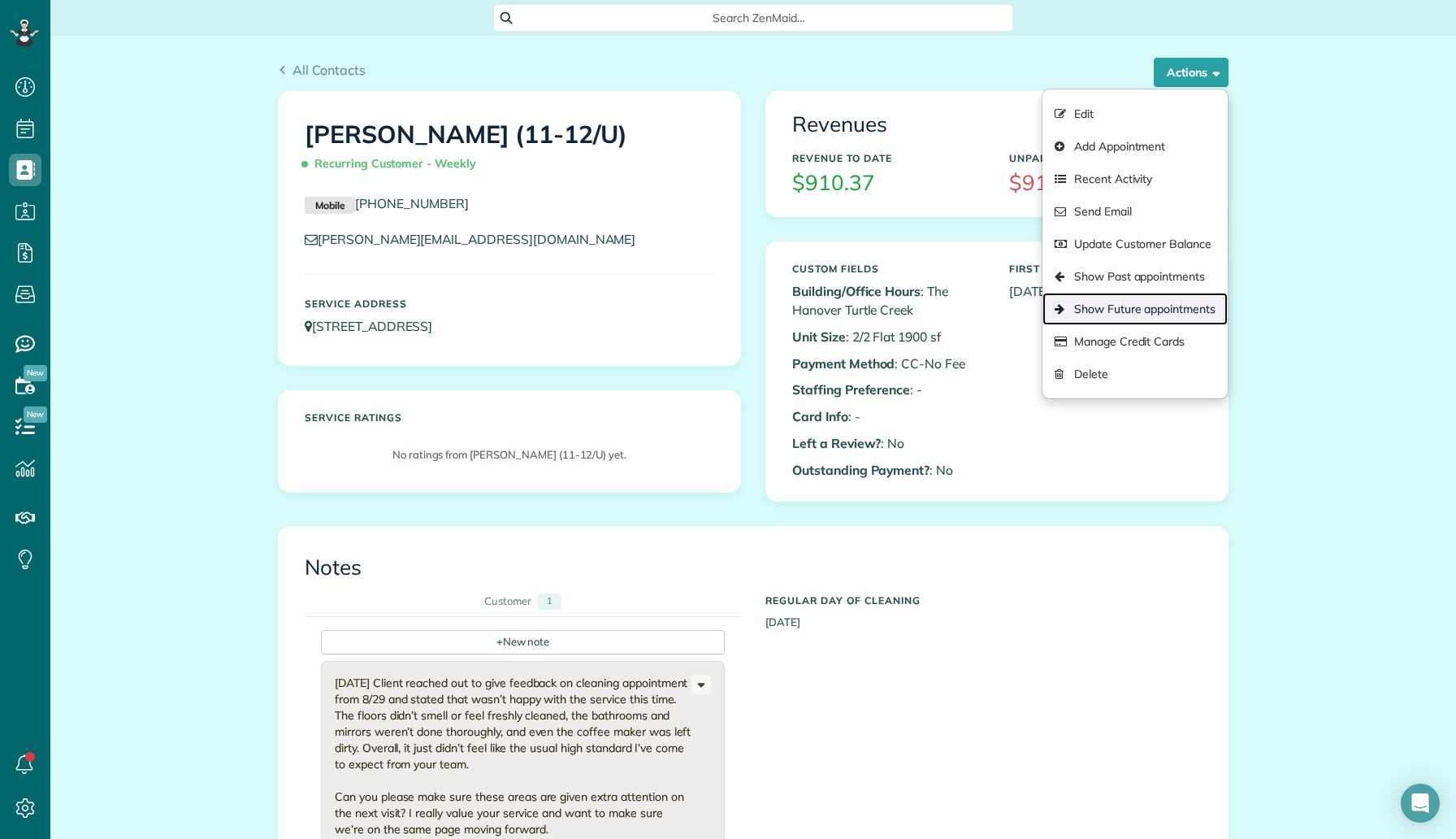
click at [1124, 311] on link "Show Future appointments" at bounding box center [1135, 309] width 186 height 33
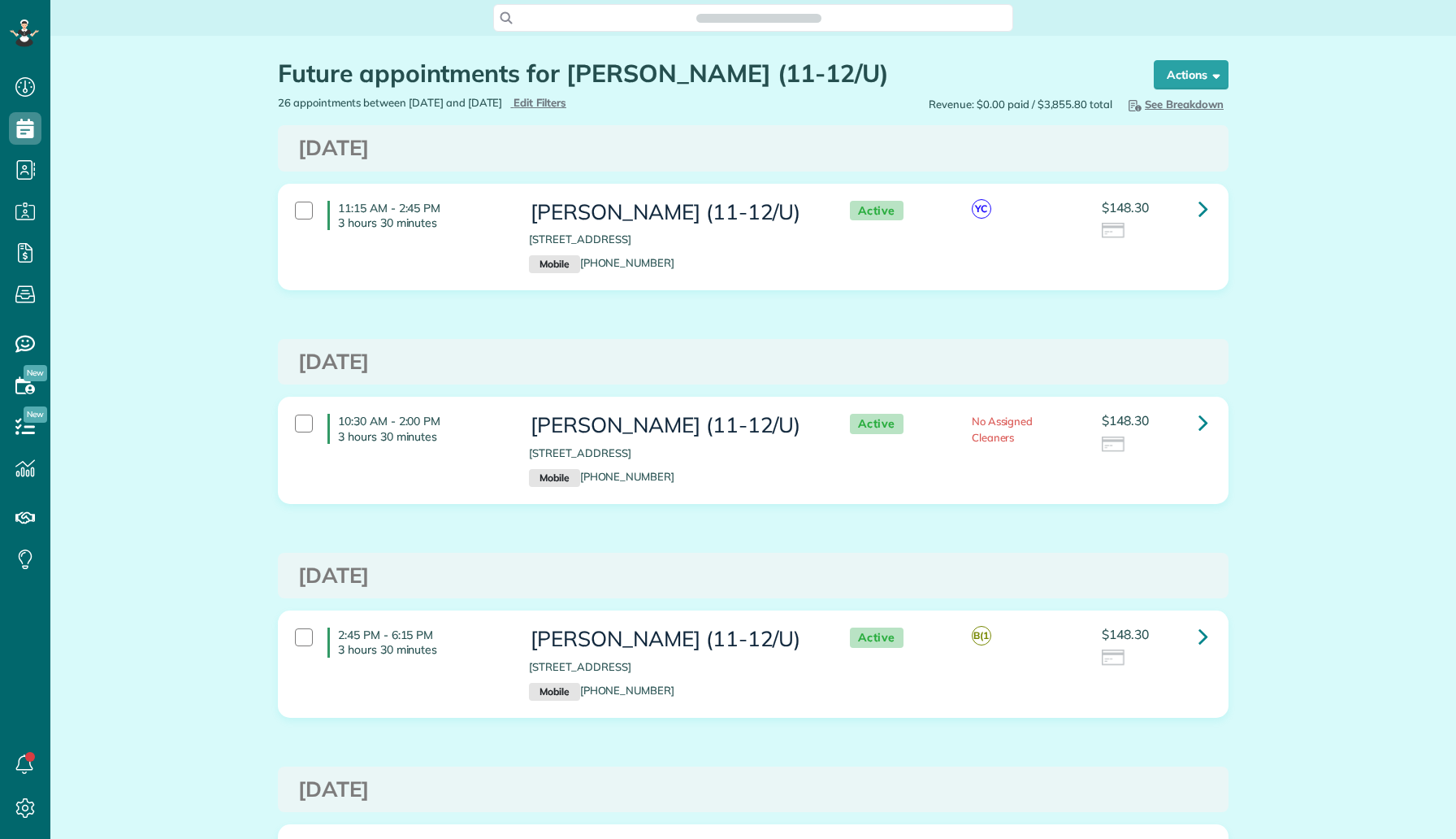
scroll to position [7, 7]
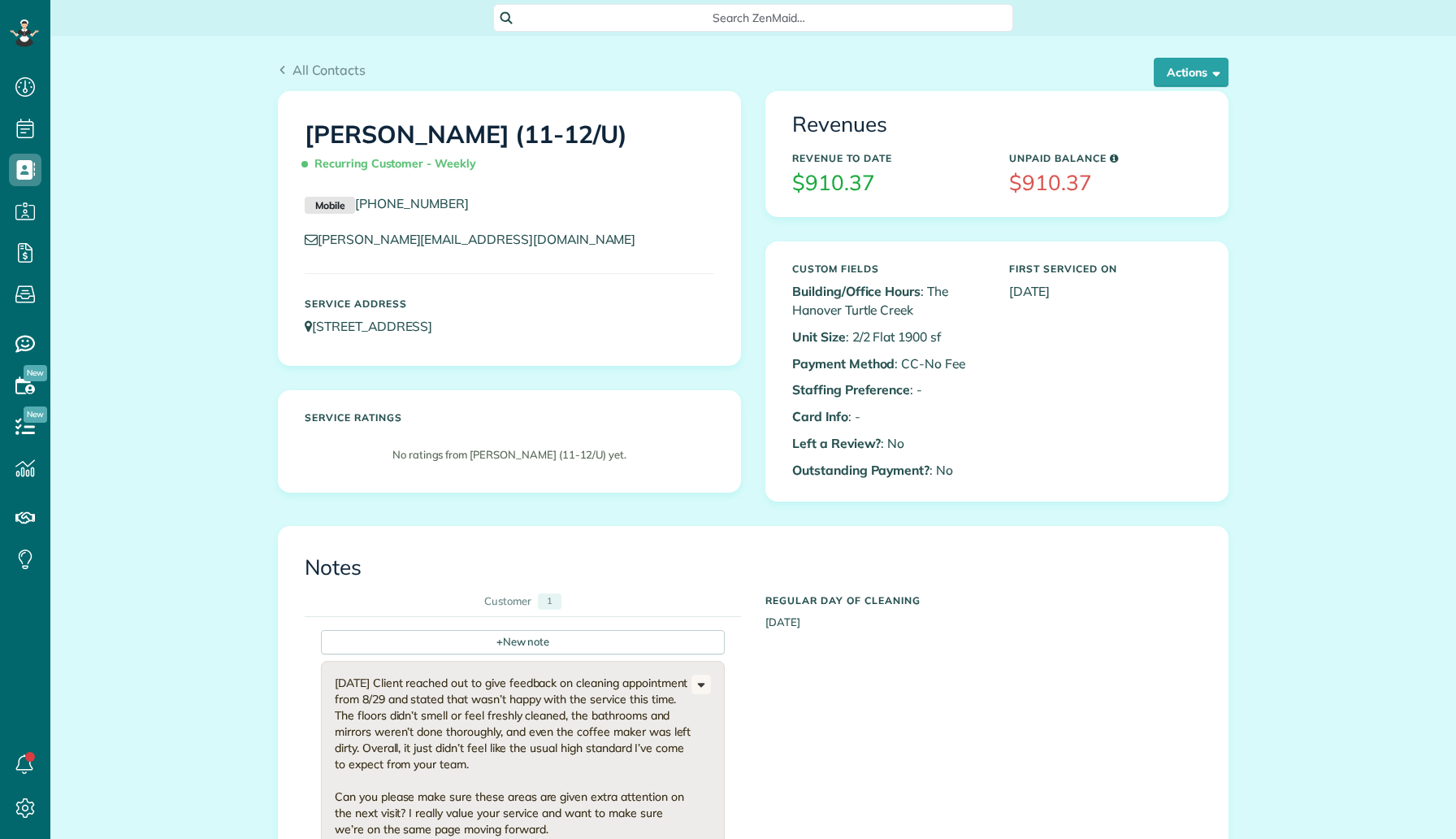
scroll to position [7, 7]
click at [1179, 60] on button "Actions" at bounding box center [1191, 72] width 75 height 29
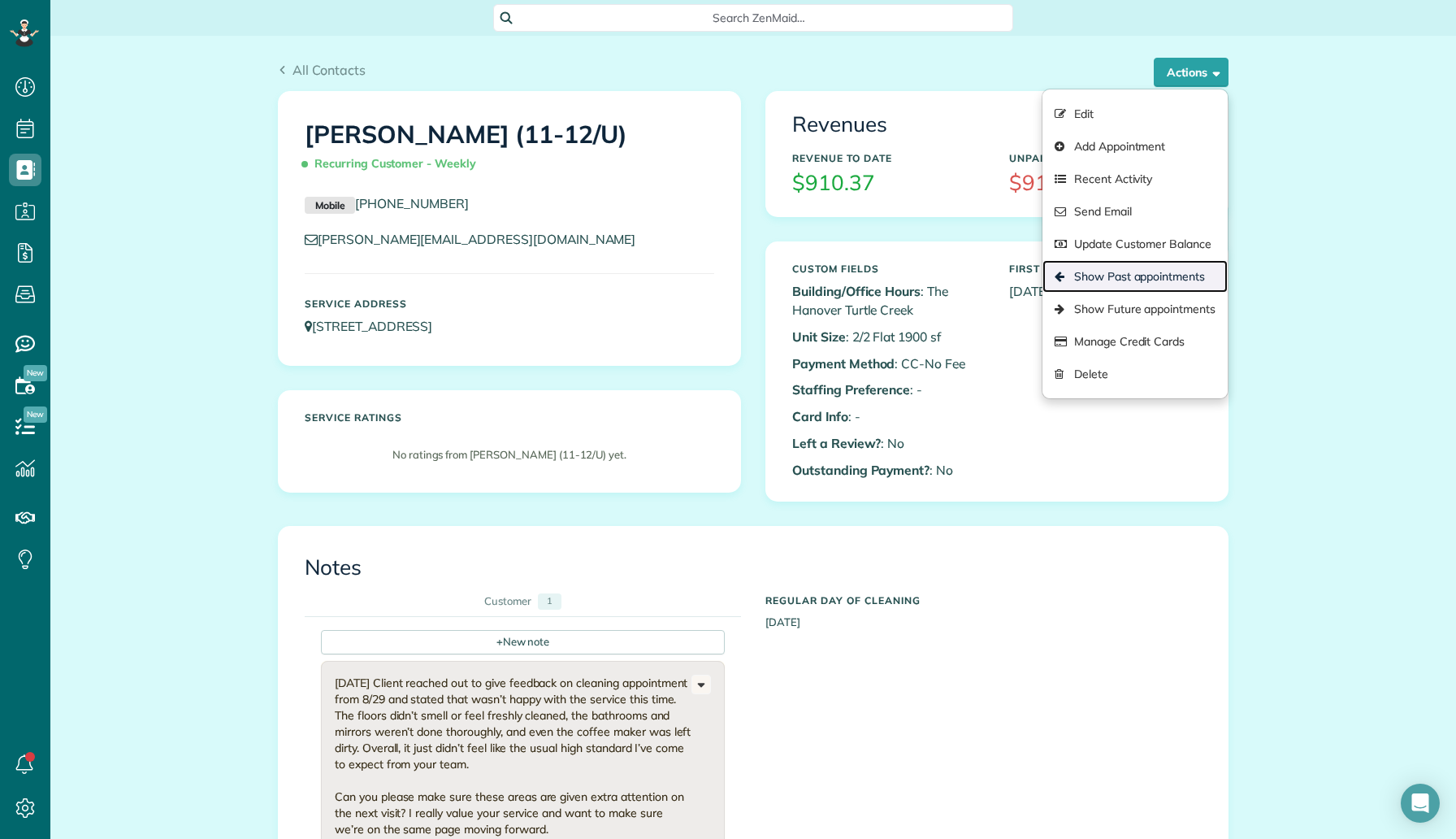
click at [1108, 283] on link "Show Past appointments" at bounding box center [1135, 276] width 186 height 33
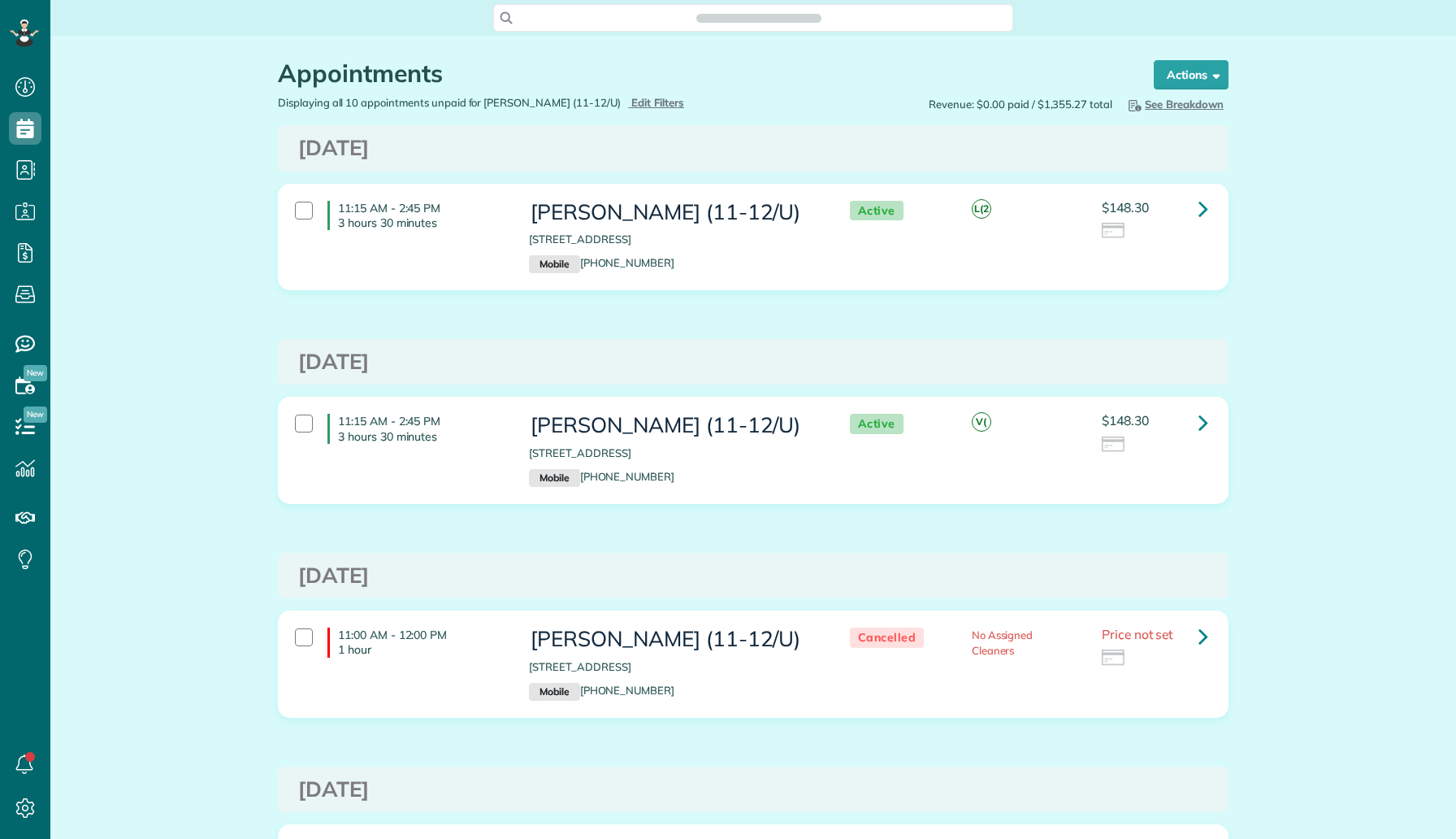
scroll to position [7, 7]
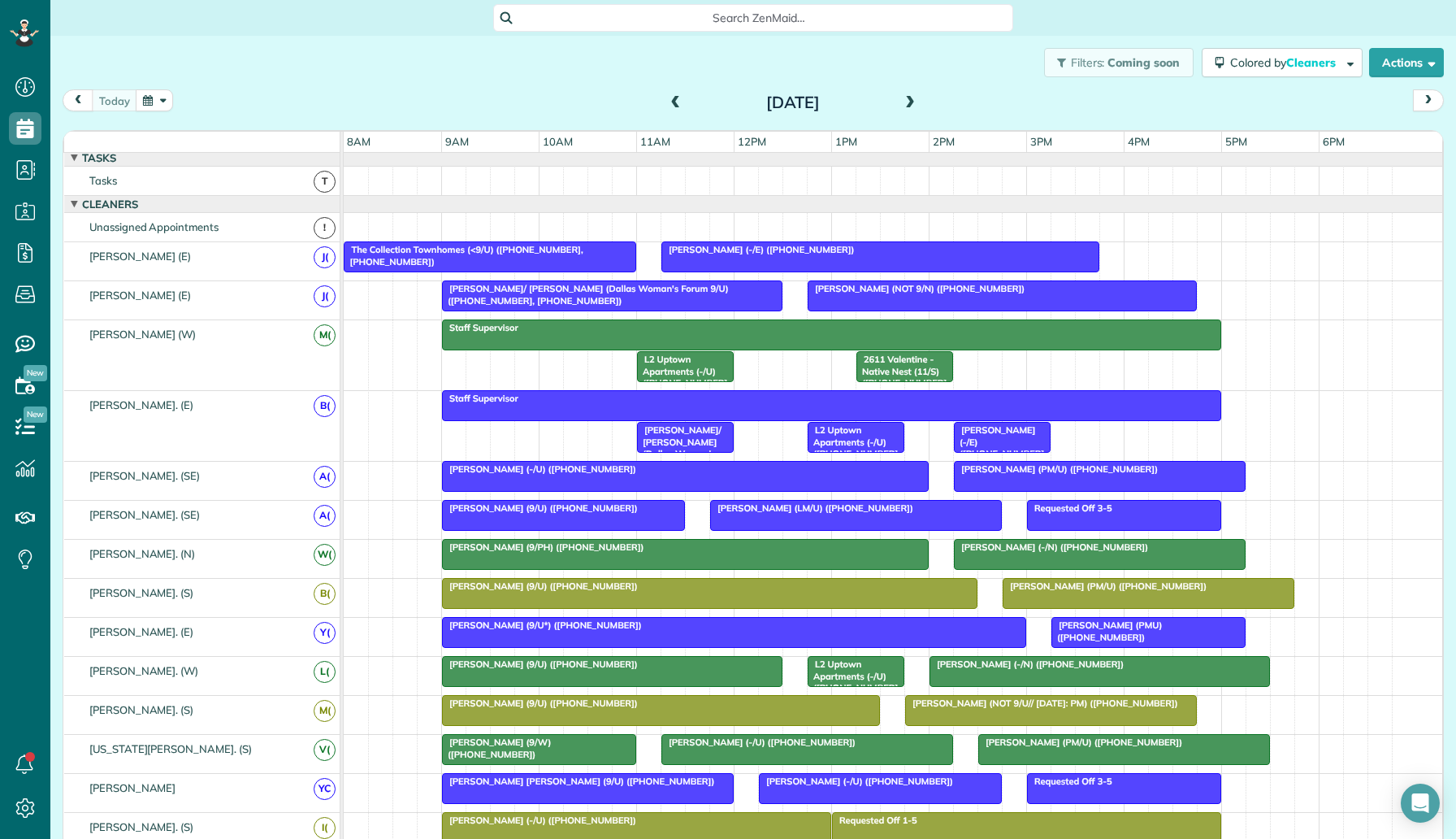
click at [864, 296] on div at bounding box center [1002, 296] width 388 height 29
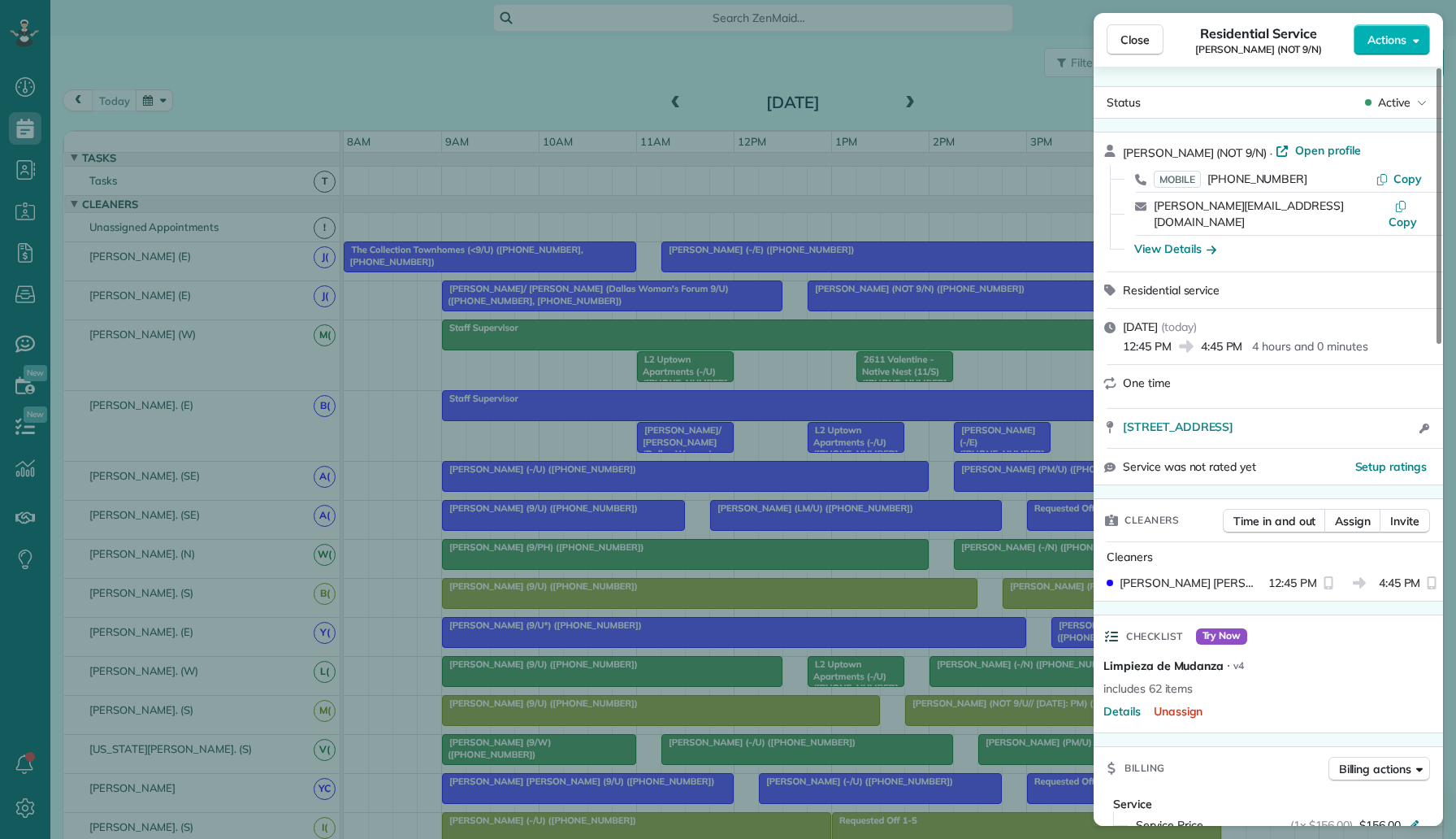
click at [938, 102] on div "Close Residential Service [PERSON_NAME] (NOT 9/N) Actions Status Active [PERSON…" at bounding box center [728, 420] width 1456 height 839
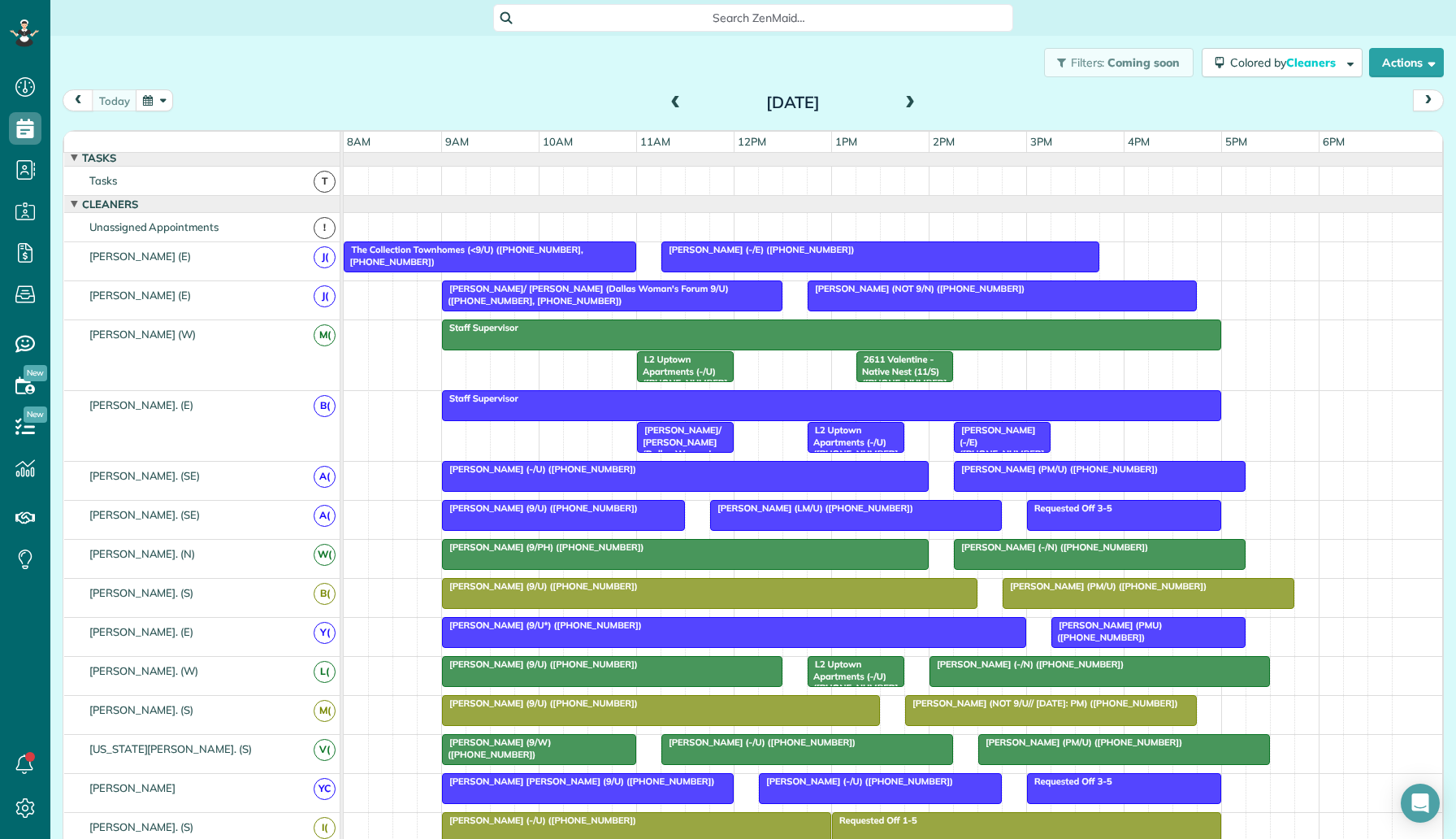
click at [915, 100] on span at bounding box center [910, 103] width 18 height 15
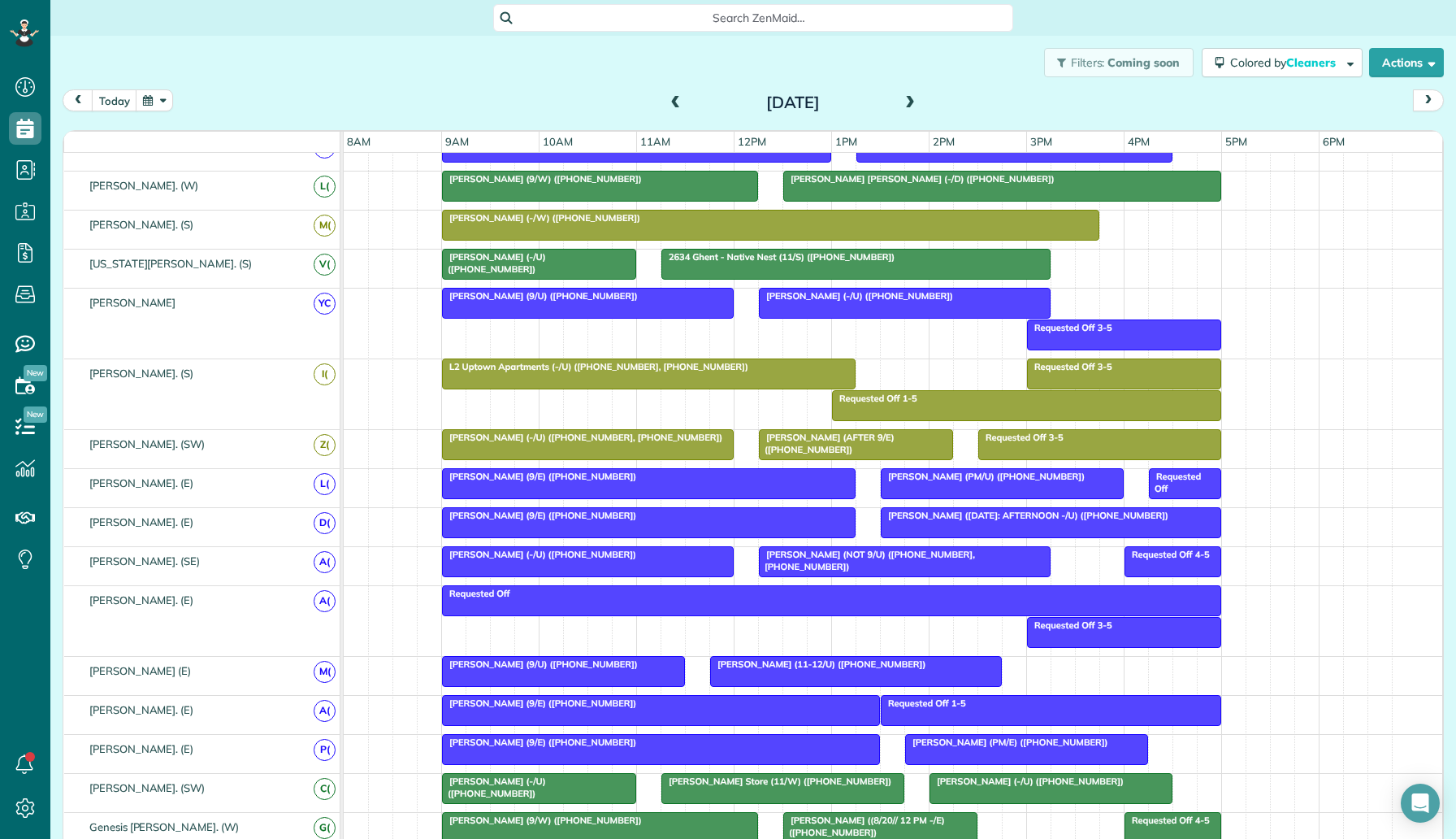
scroll to position [429, 0]
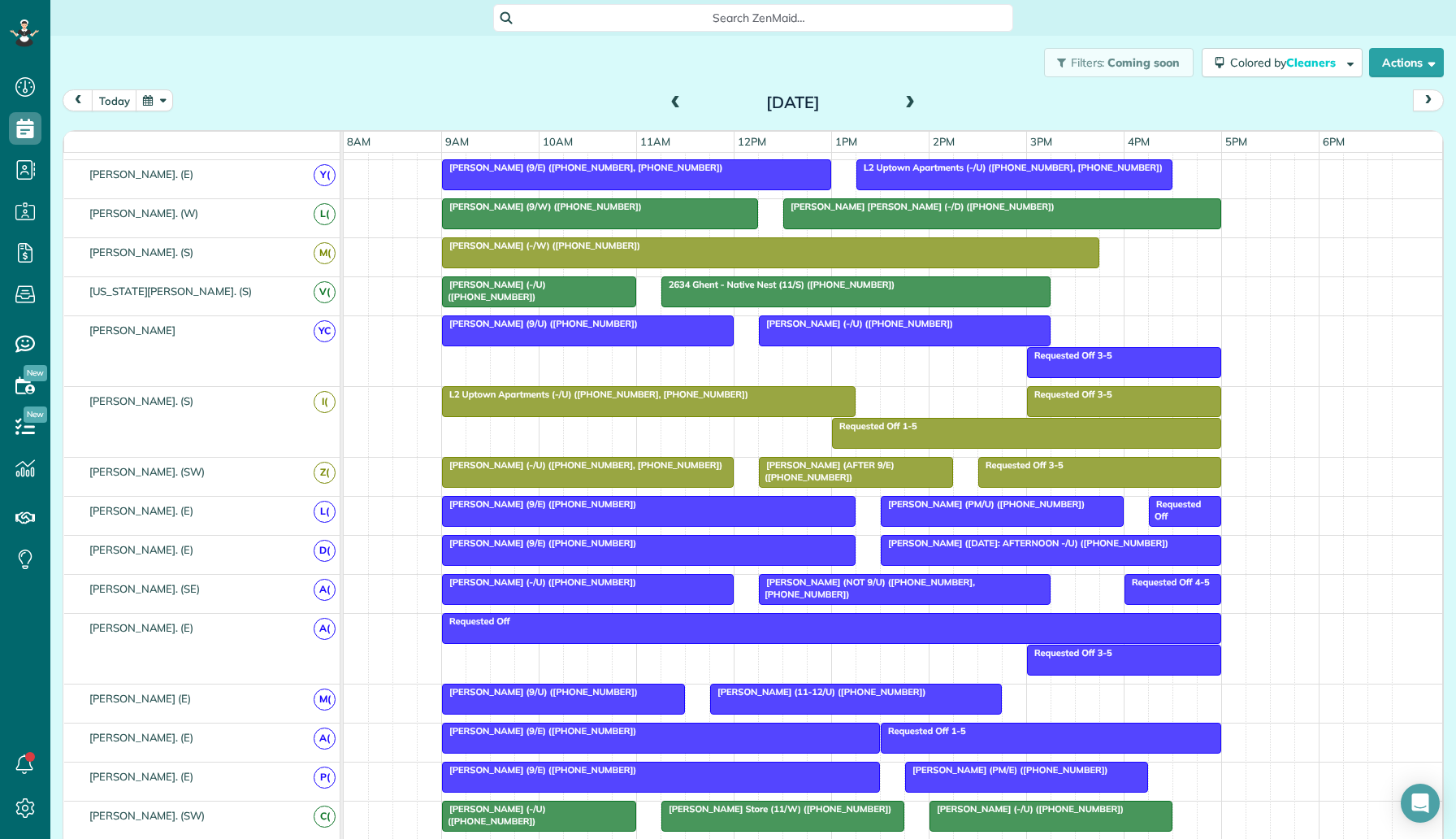
click at [518, 323] on span "[PERSON_NAME] (9/U) ([PHONE_NUMBER])" at bounding box center [540, 323] width 198 height 11
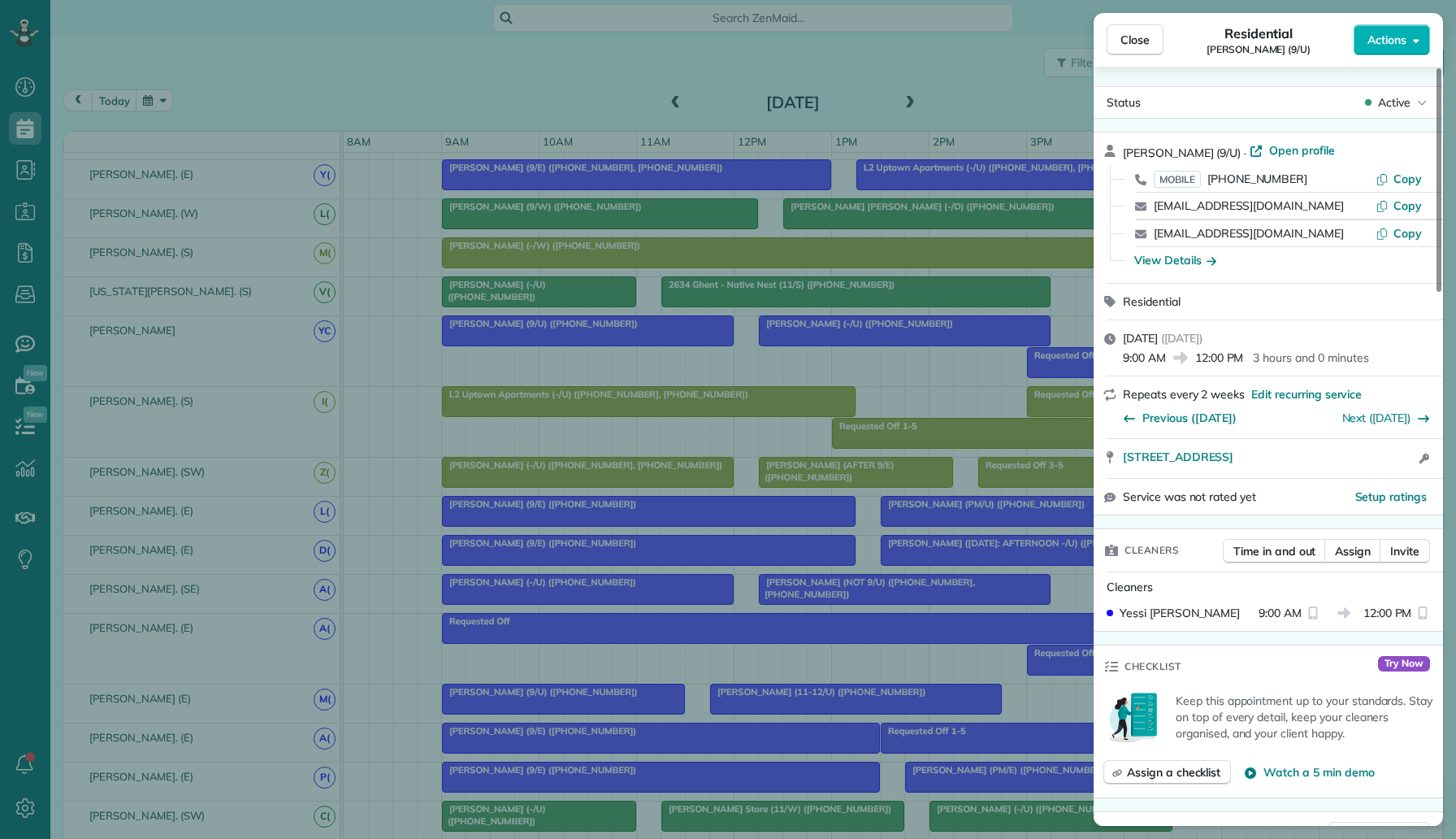
click at [773, 355] on div "Close Residential [PERSON_NAME] (9/U) Actions Status Active [PERSON_NAME] (9/U)…" at bounding box center [728, 420] width 1456 height 839
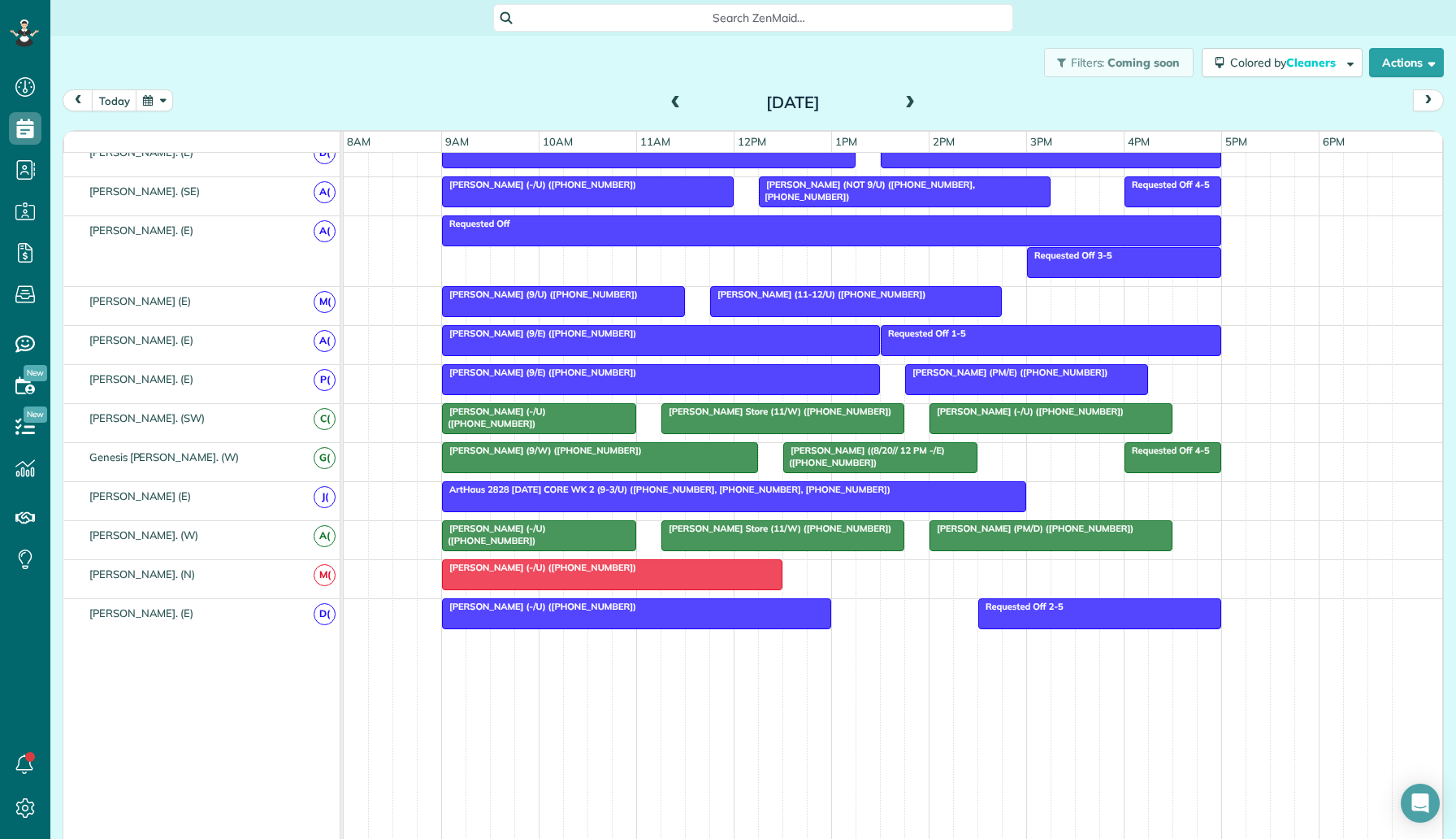
scroll to position [837, 0]
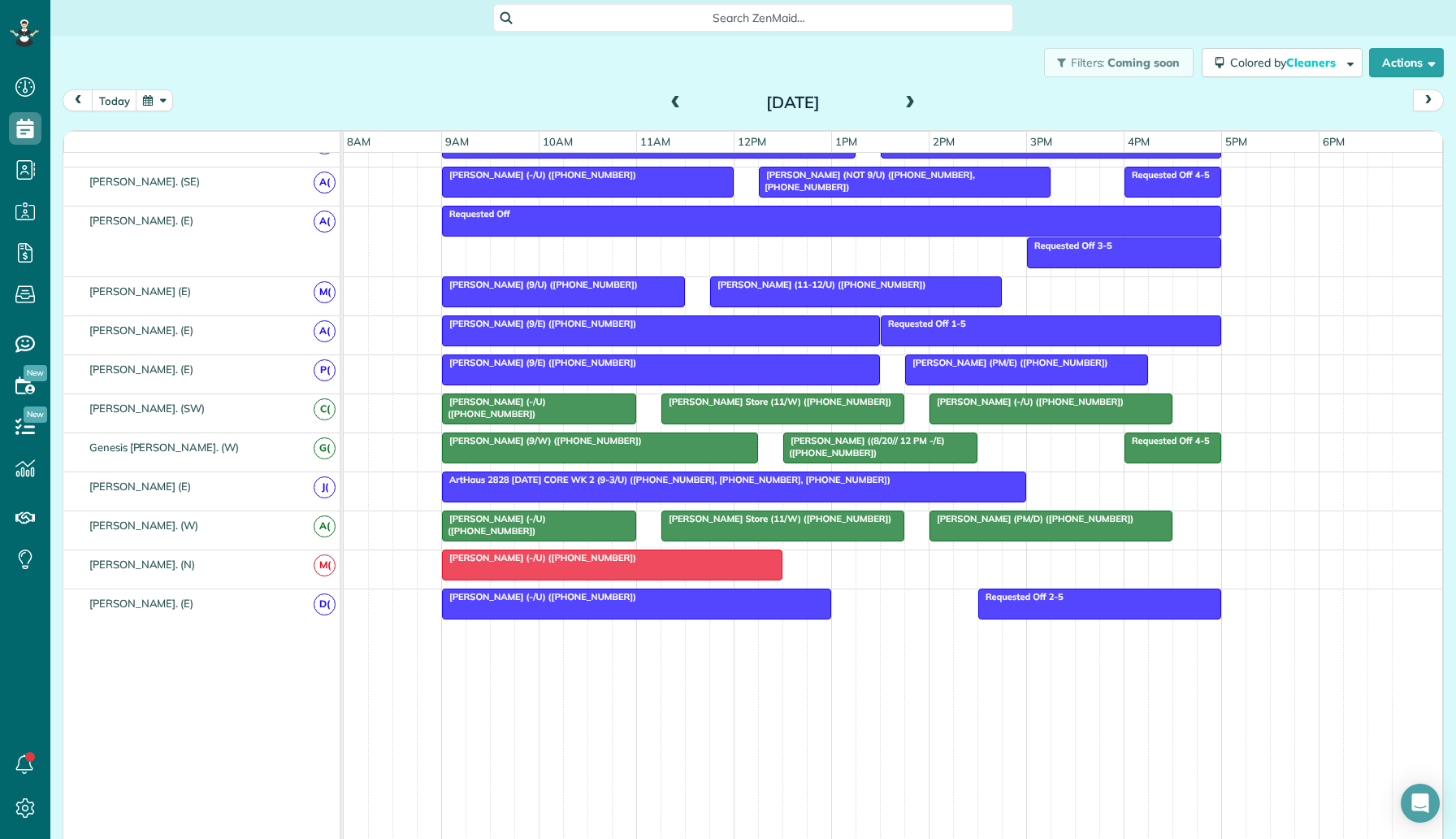
click at [858, 575] on div "Elise Schmid (-/U) (+12486792041)" at bounding box center [892, 569] width 1099 height 38
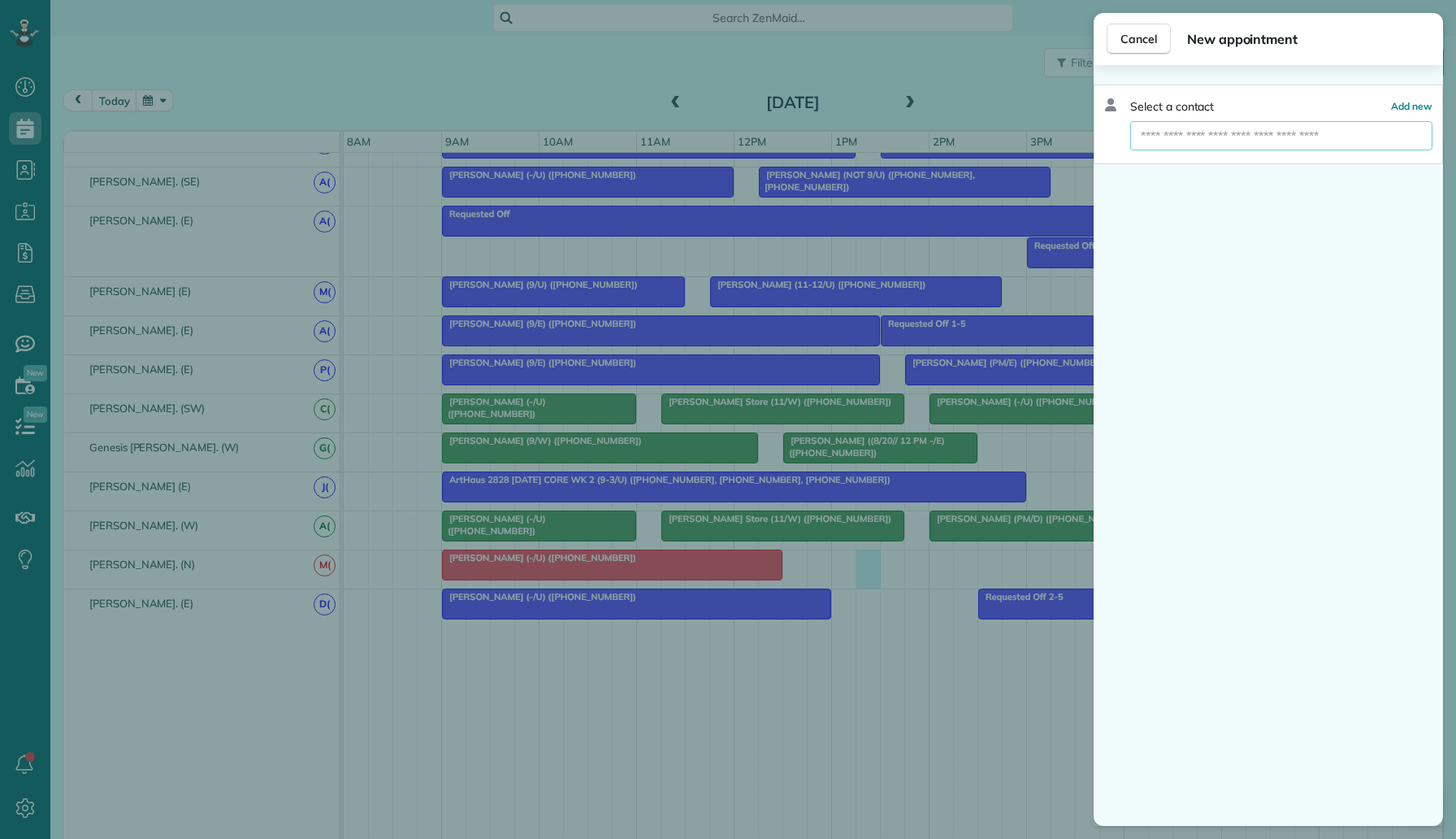
click at [1258, 147] on input "text" at bounding box center [1281, 136] width 302 height 29
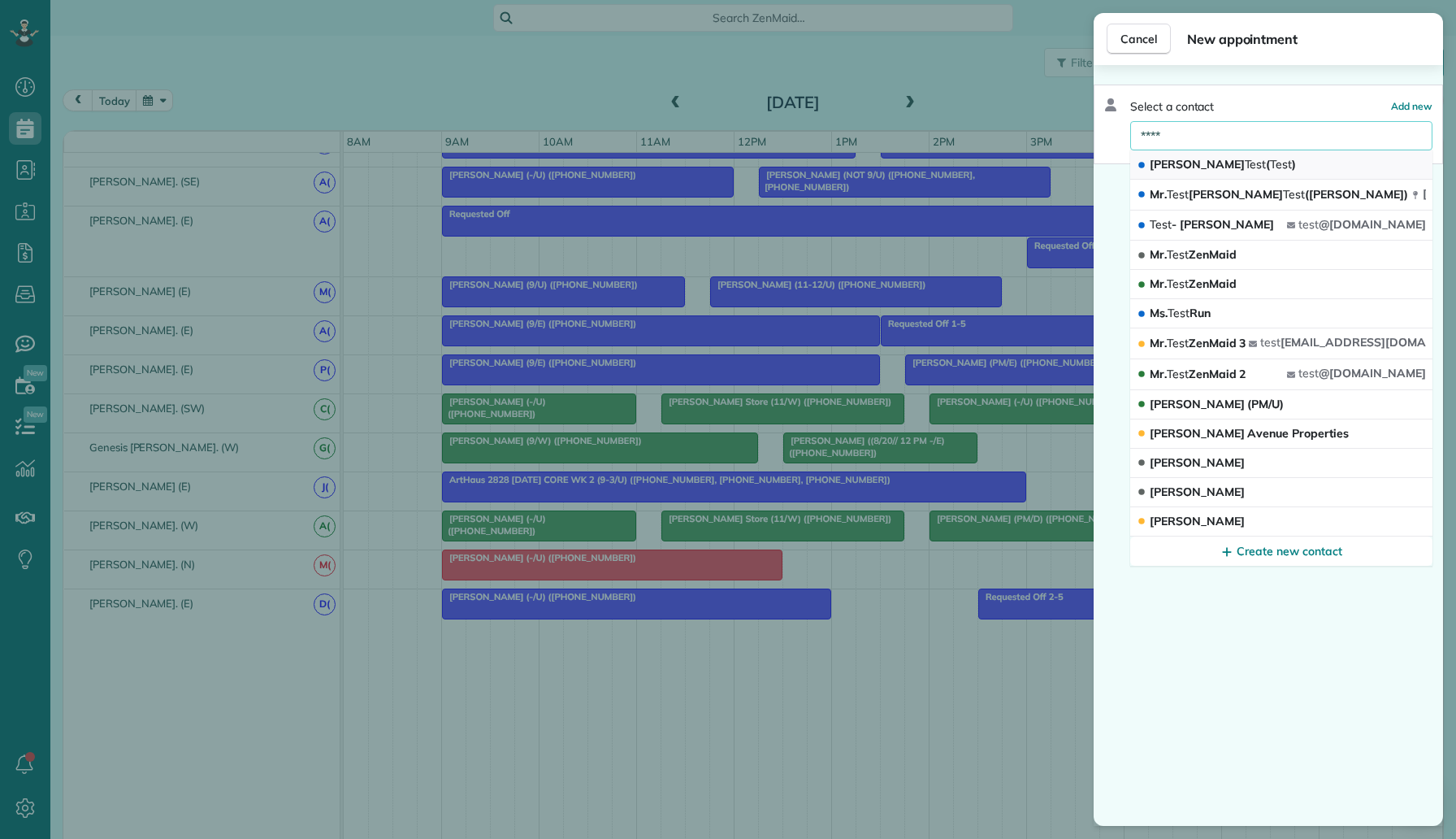
type input "****"
click at [1275, 161] on button "Katrina Test ( Test )" at bounding box center [1281, 165] width 302 height 29
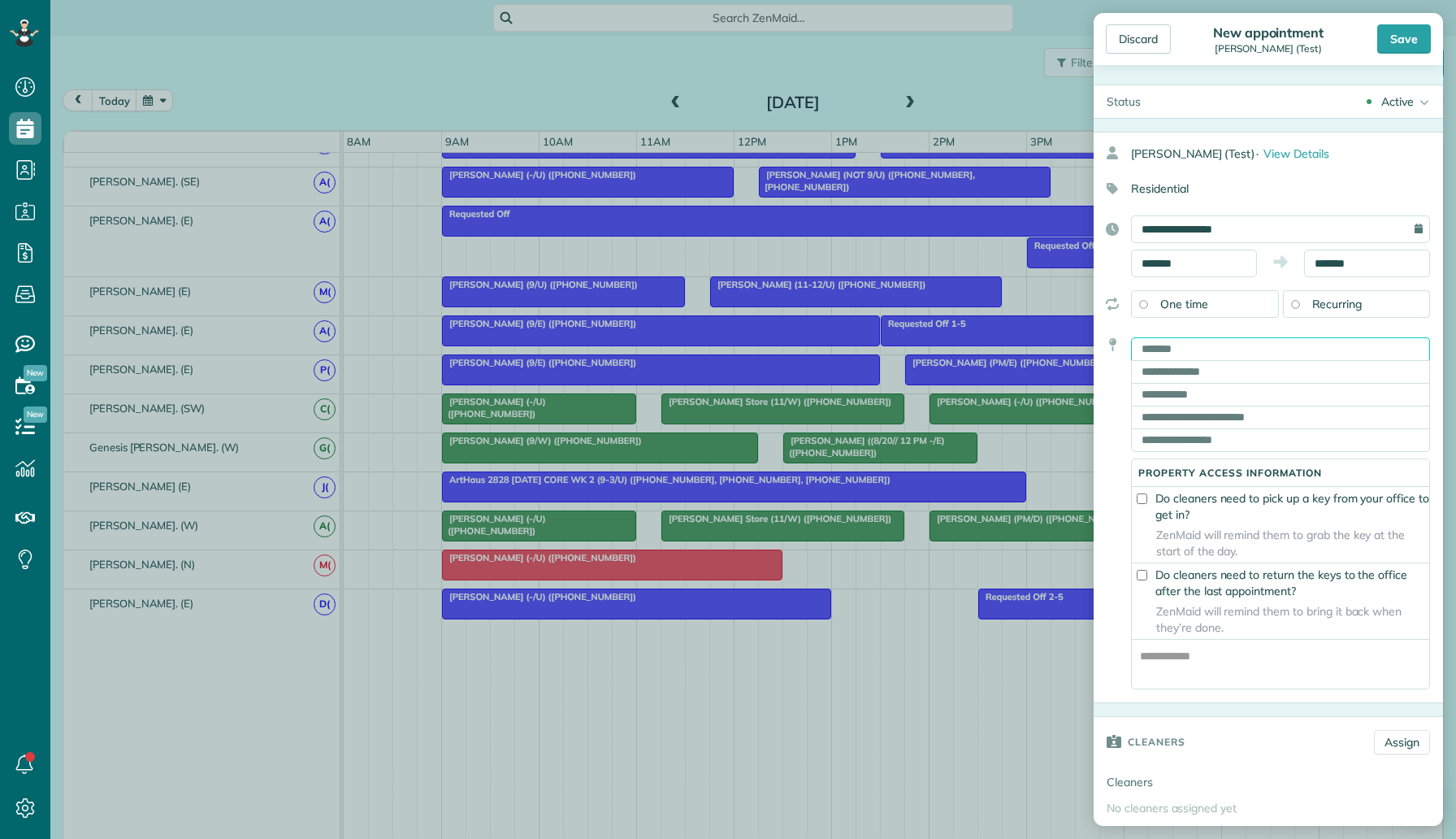
click at [1265, 342] on input "text" at bounding box center [1280, 349] width 299 height 23
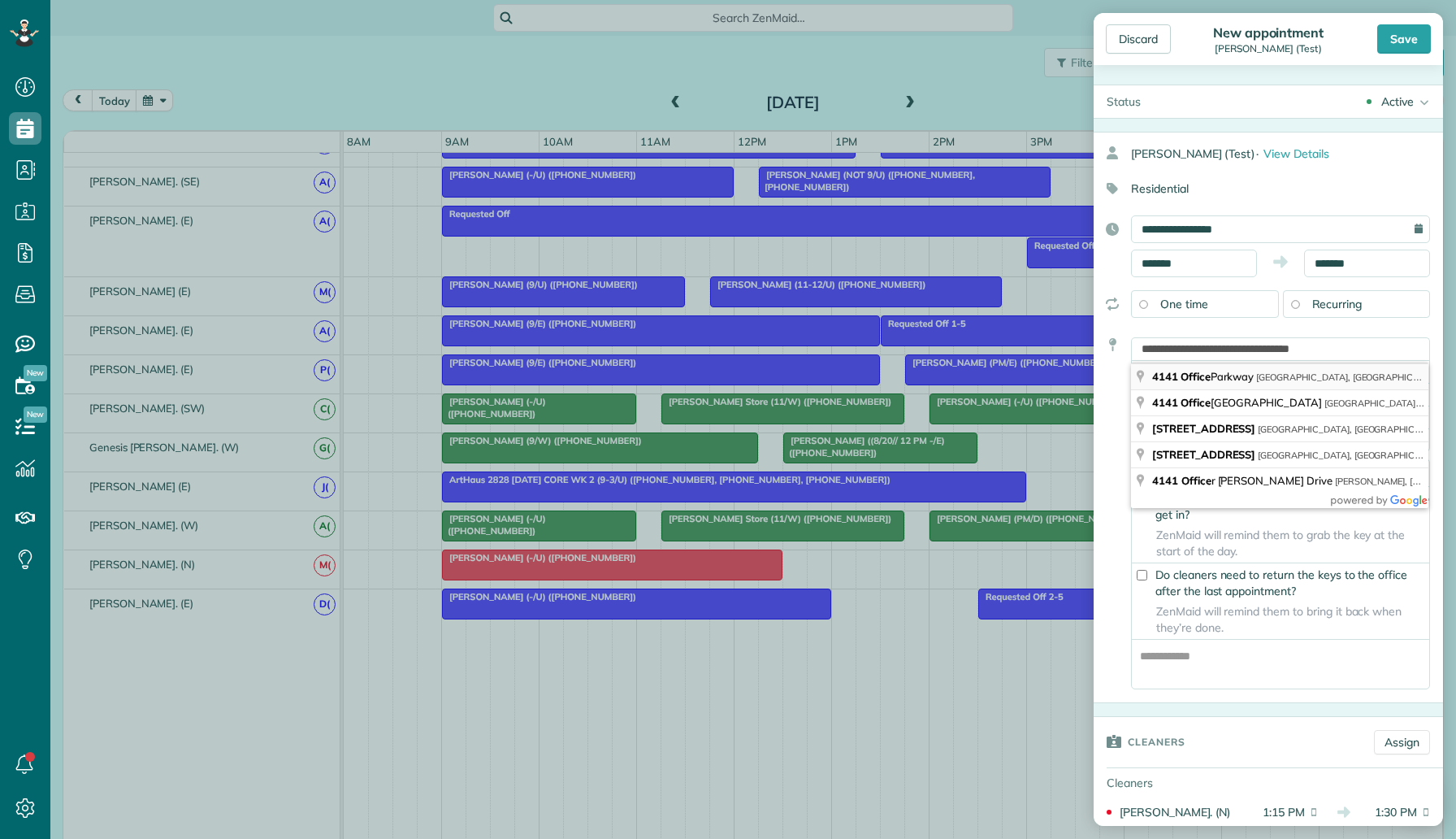
type input "**********"
type input "******"
type input "**"
type input "*****"
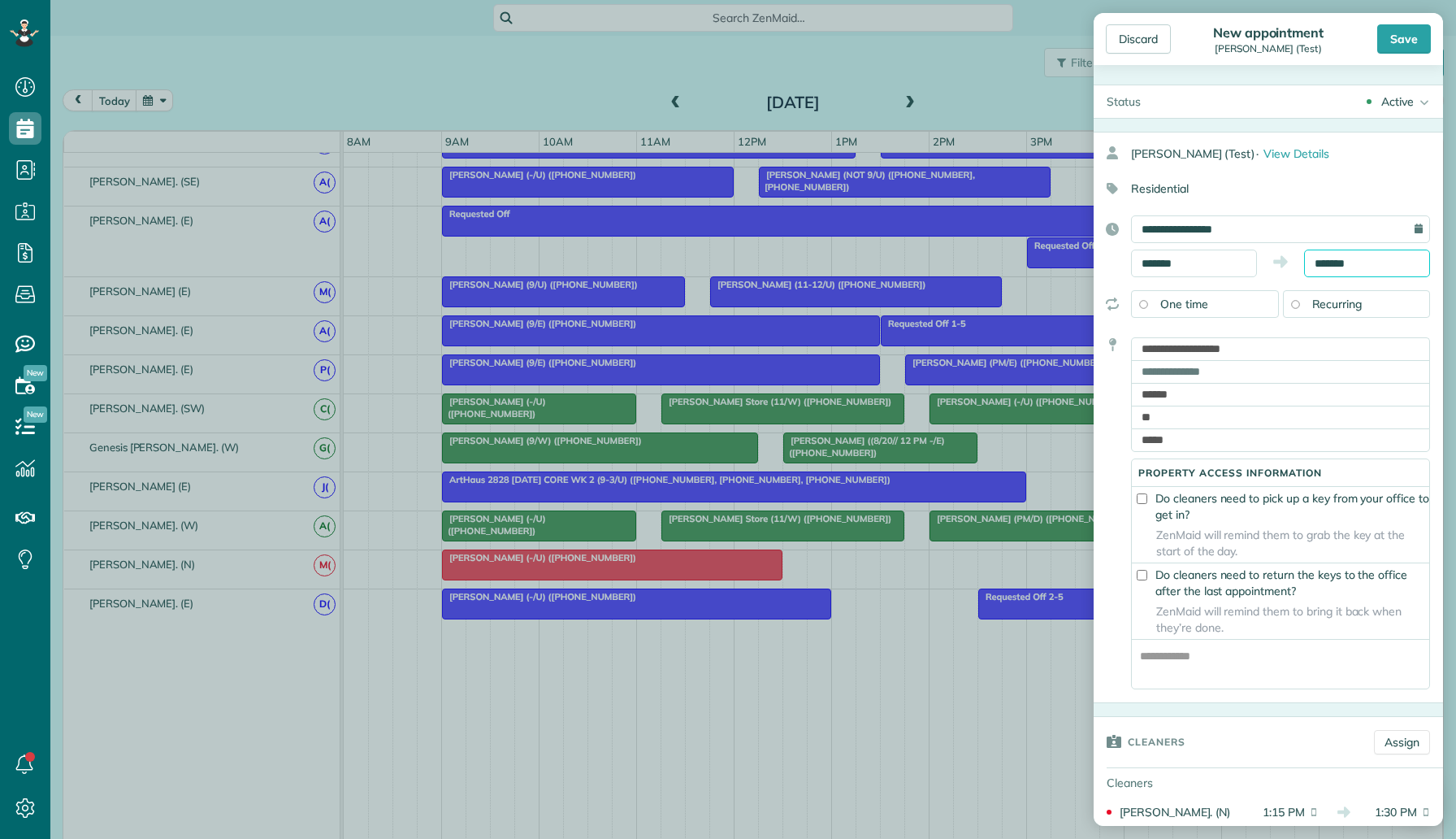
click at [1340, 270] on body "Dashboard Scheduling Calendar View List View Dispatch View - Weekly scheduling …" at bounding box center [728, 420] width 1456 height 839
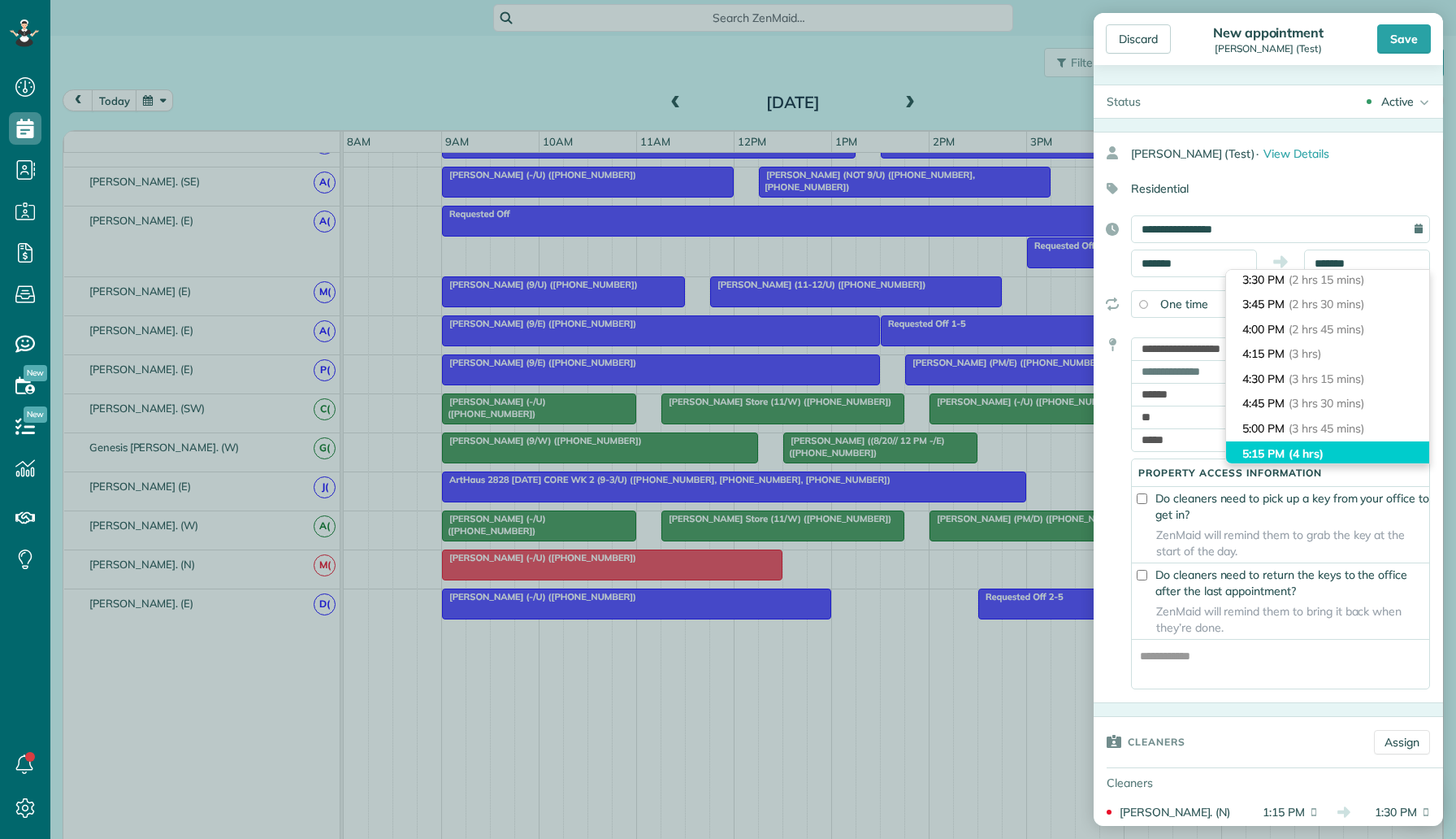
type input "*******"
click at [1335, 454] on li "5:15 PM (4 hrs)" at bounding box center [1327, 454] width 203 height 25
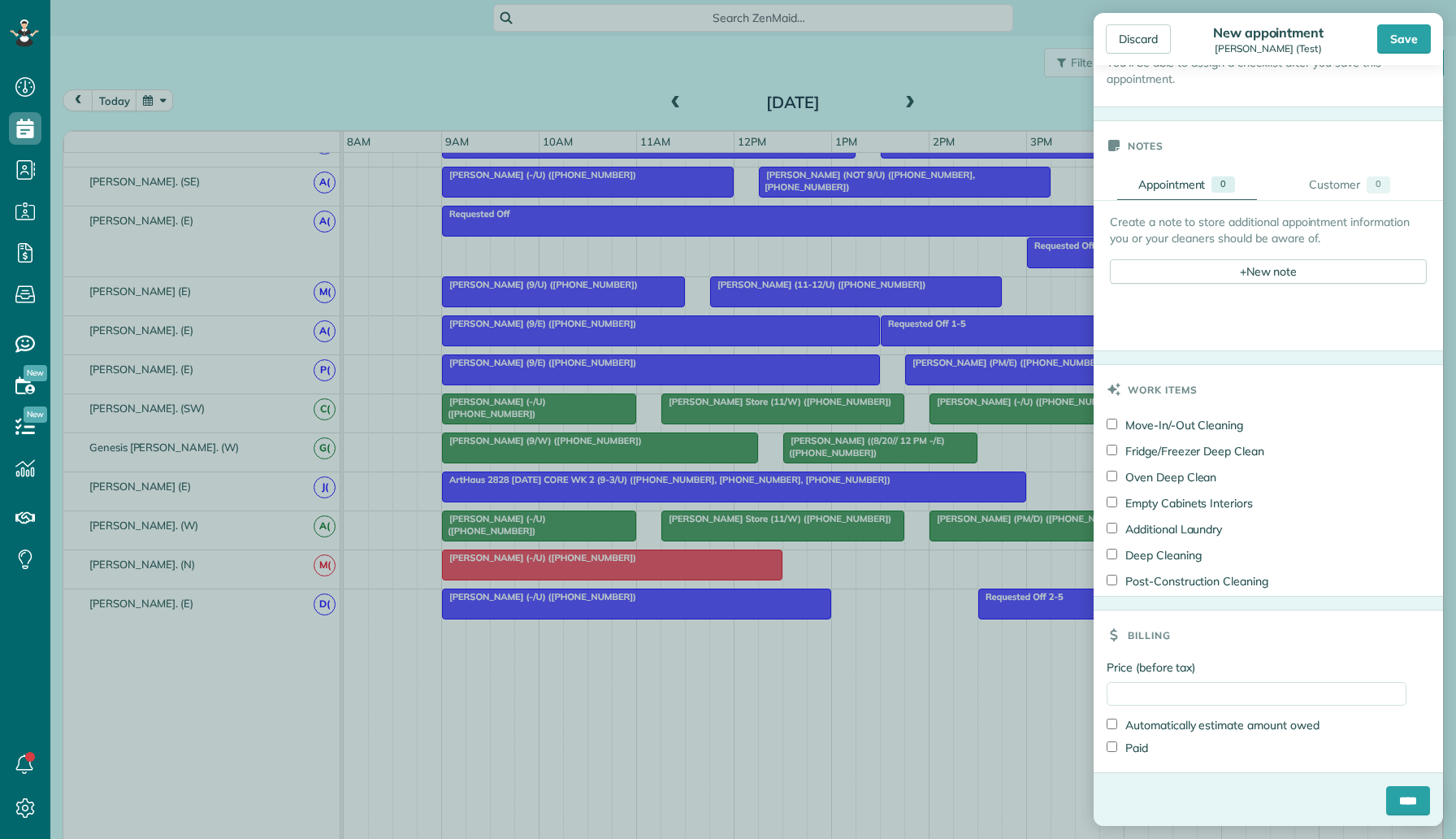
scroll to position [850, 0]
click at [1178, 688] on input "Price (before tax)" at bounding box center [1256, 691] width 300 height 24
type input "***"
click at [1252, 657] on label "Price (before tax)" at bounding box center [1256, 665] width 300 height 16
click at [1252, 679] on input "***" at bounding box center [1256, 691] width 300 height 24
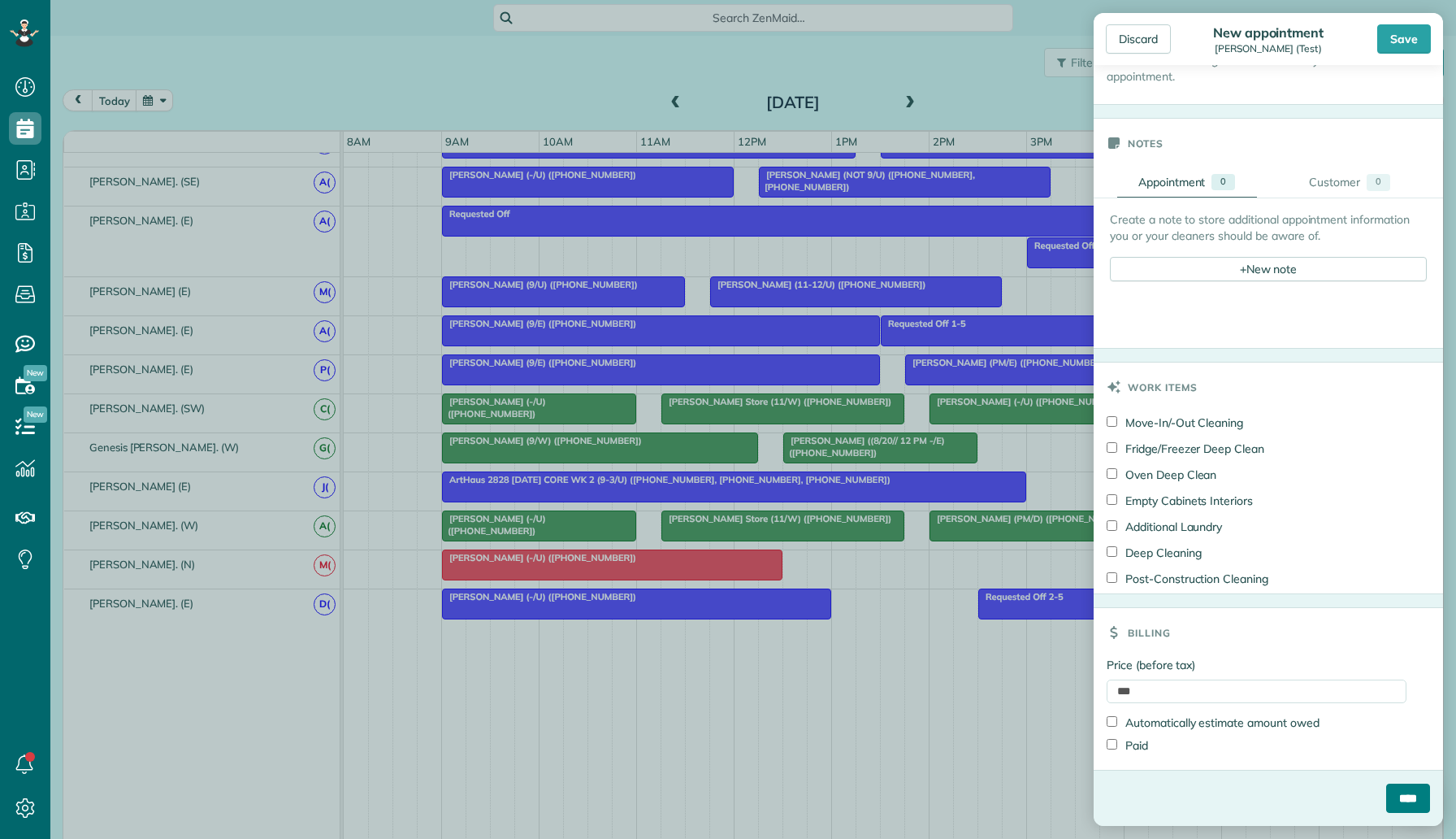
click at [1416, 797] on input "****" at bounding box center [1409, 798] width 44 height 29
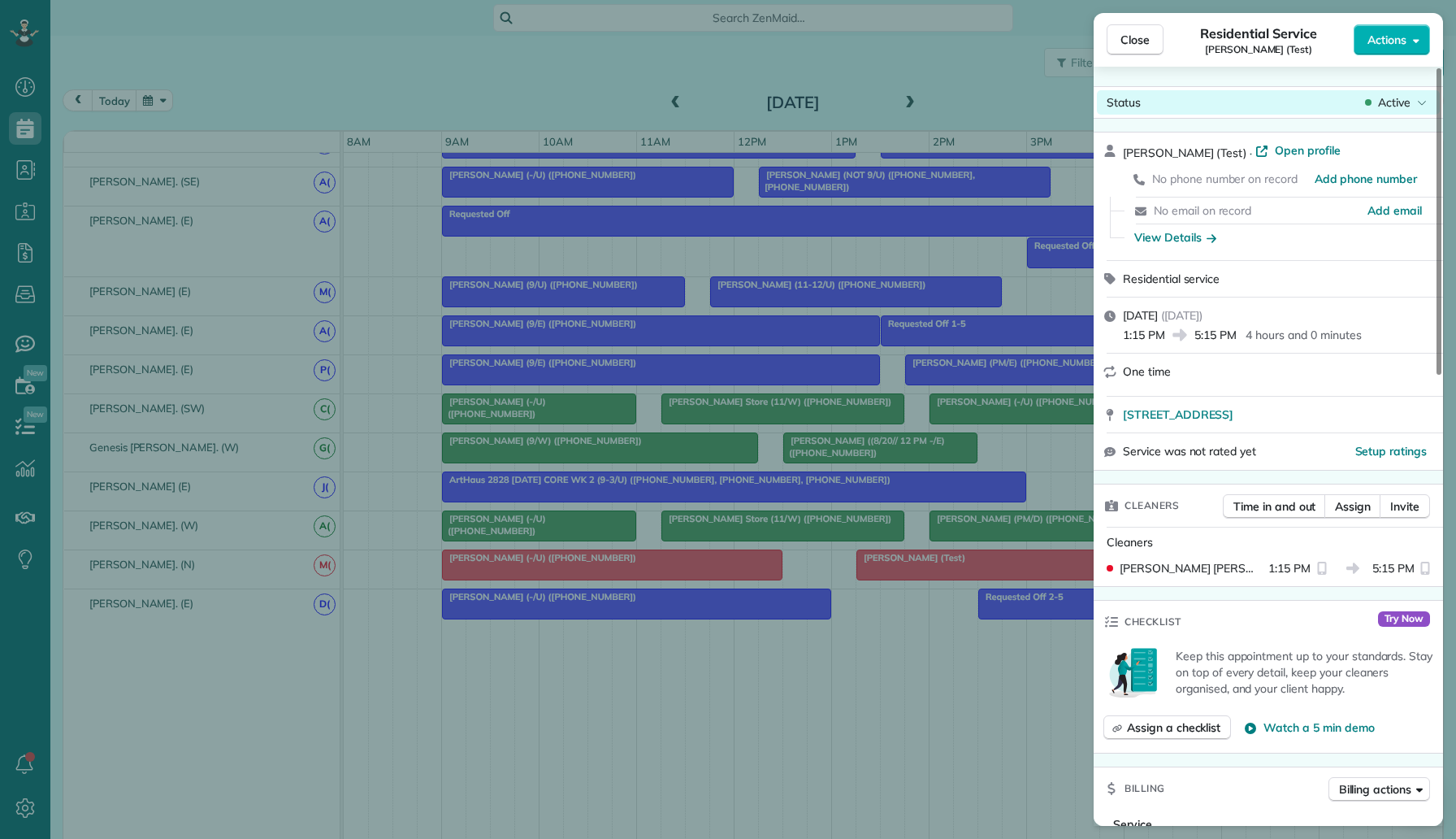
click at [1386, 103] on span "Active" at bounding box center [1395, 103] width 33 height 16
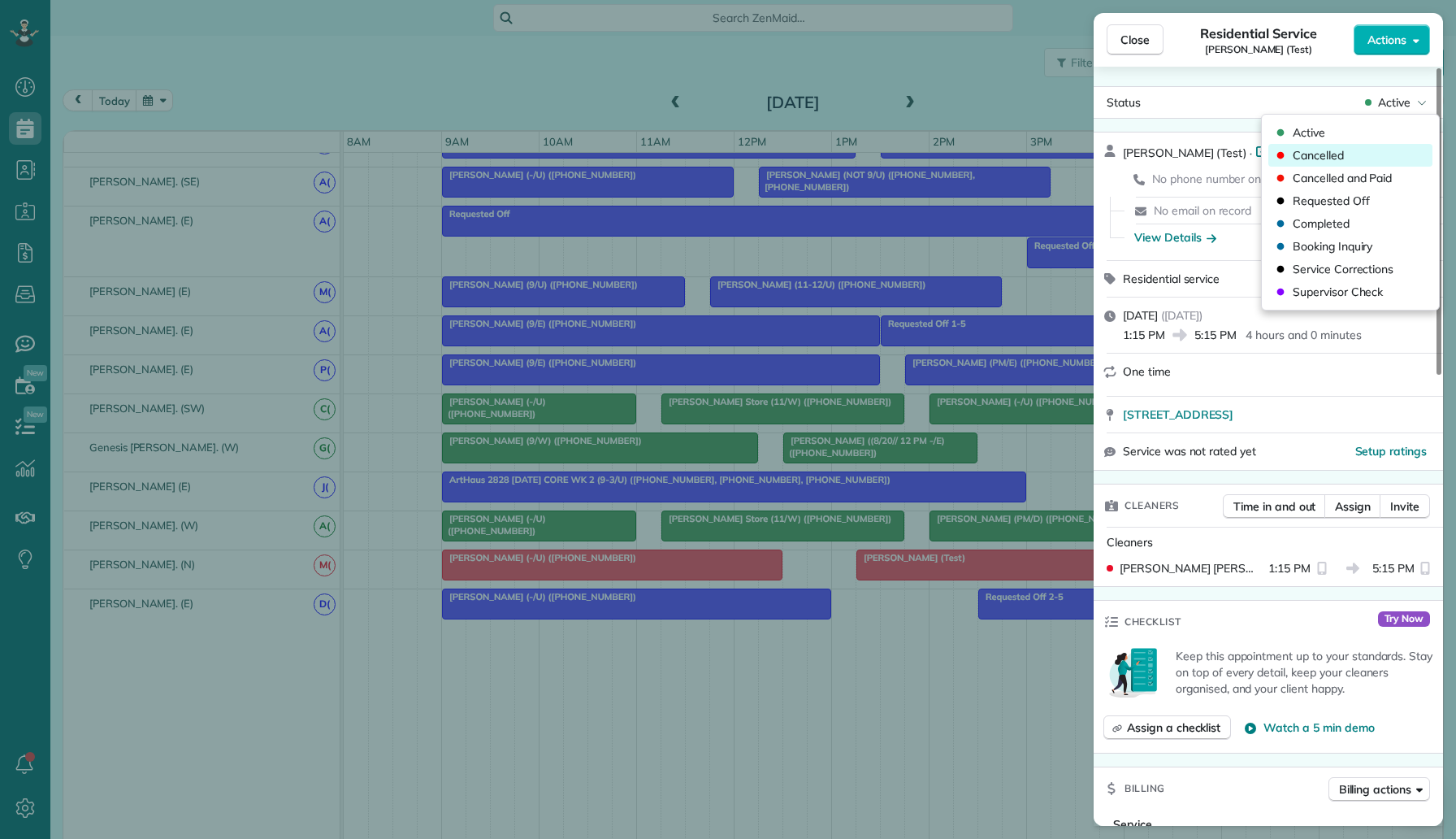
click at [1340, 165] on div "Cancelled" at bounding box center [1351, 156] width 164 height 23
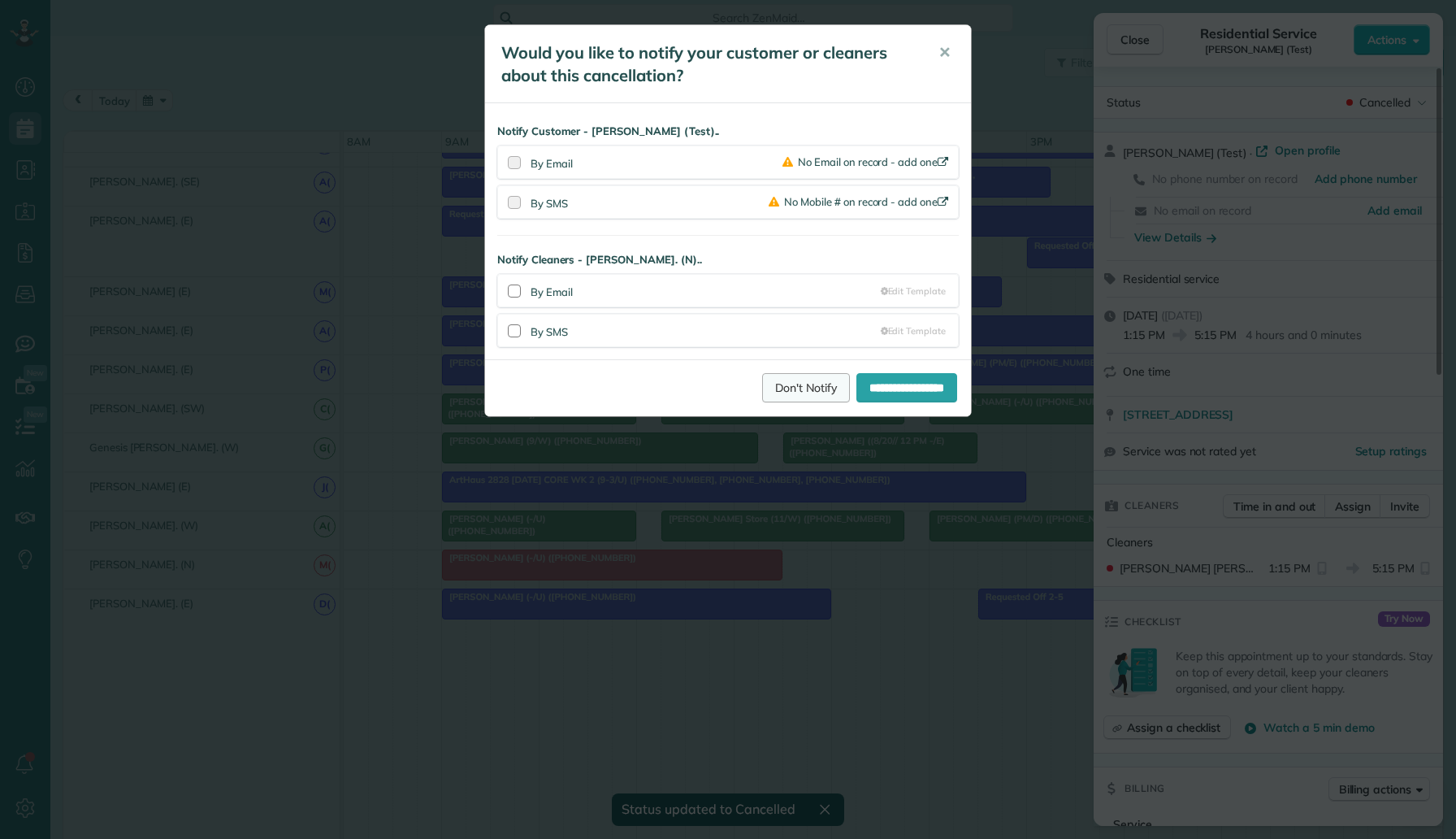
click at [792, 375] on link "Don't Notify" at bounding box center [806, 388] width 88 height 29
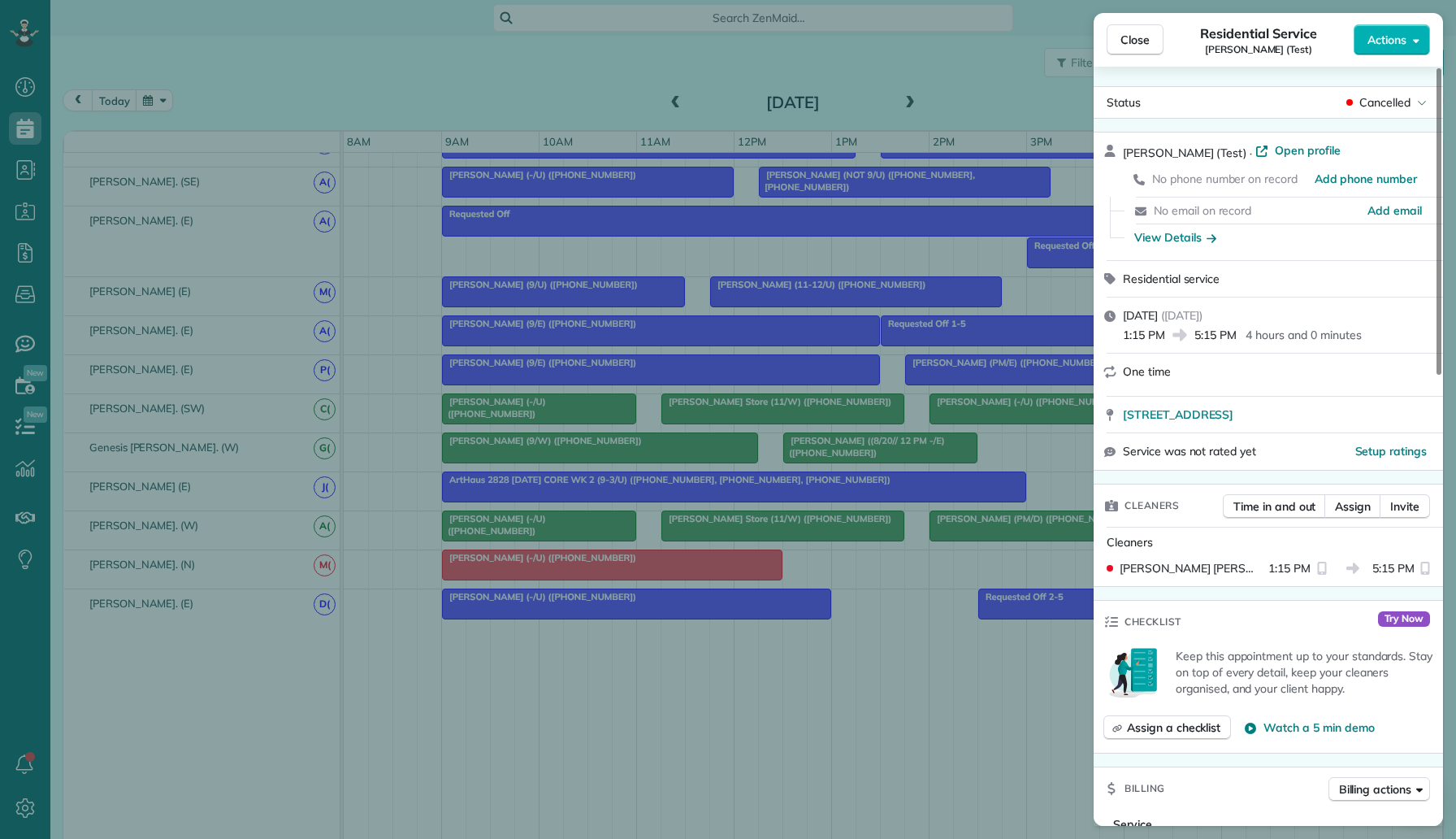
click at [861, 569] on div "Close Residential Service Katrina Test (Test) Actions Status Cancelled Katrina …" at bounding box center [728, 420] width 1456 height 839
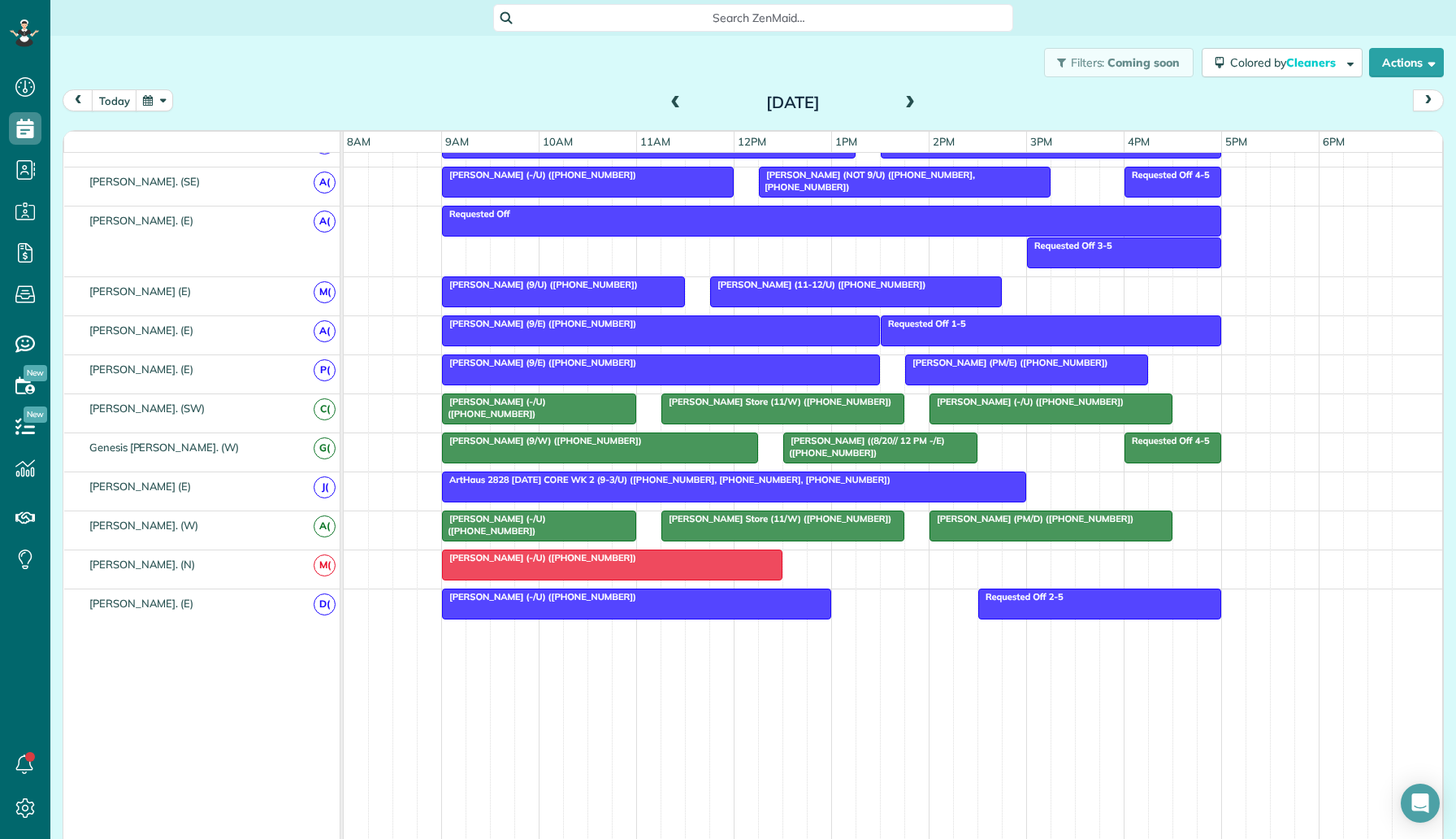
click at [145, 97] on button "button" at bounding box center [155, 100] width 37 height 22
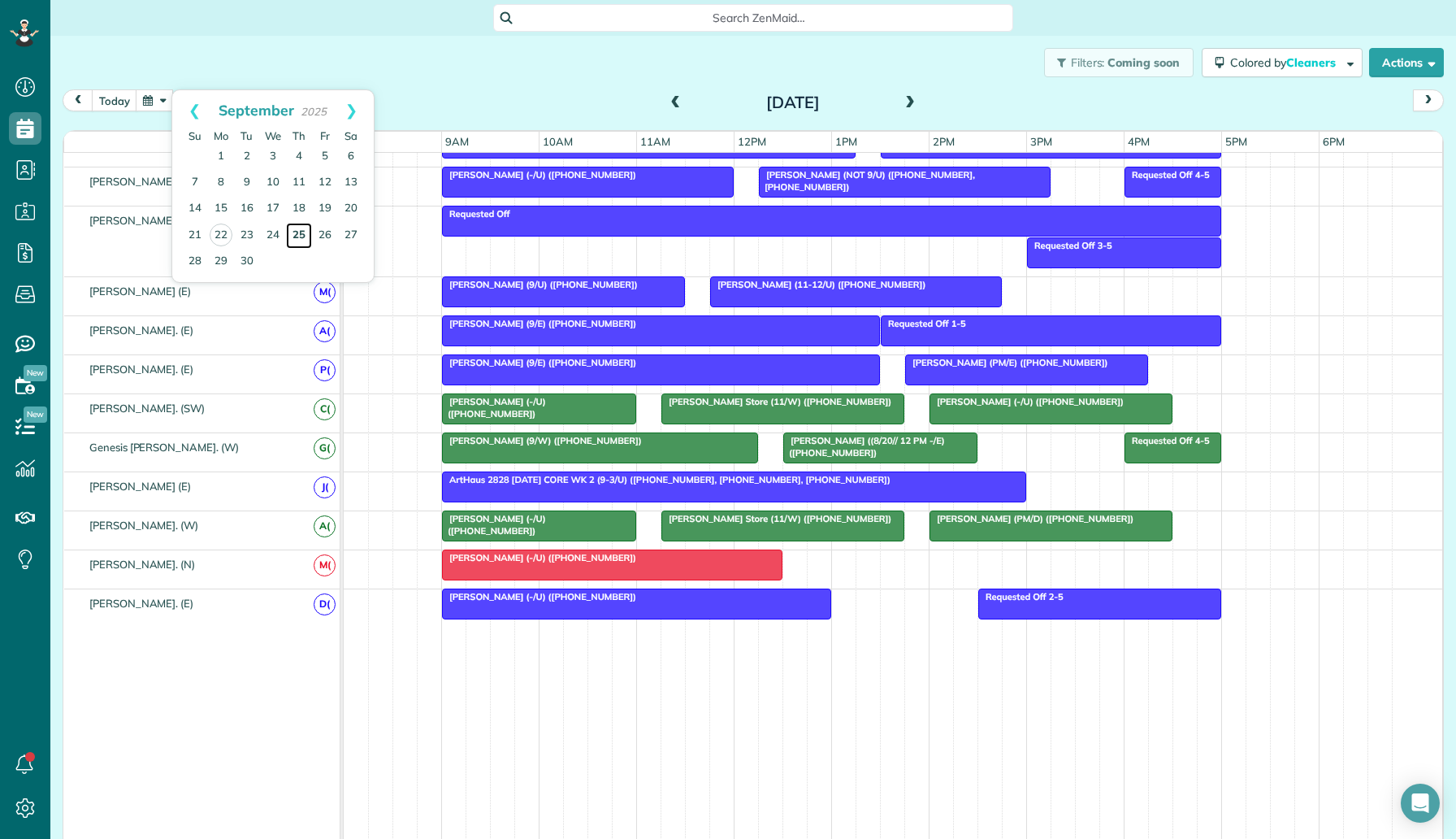
click at [302, 228] on link "25" at bounding box center [299, 235] width 26 height 26
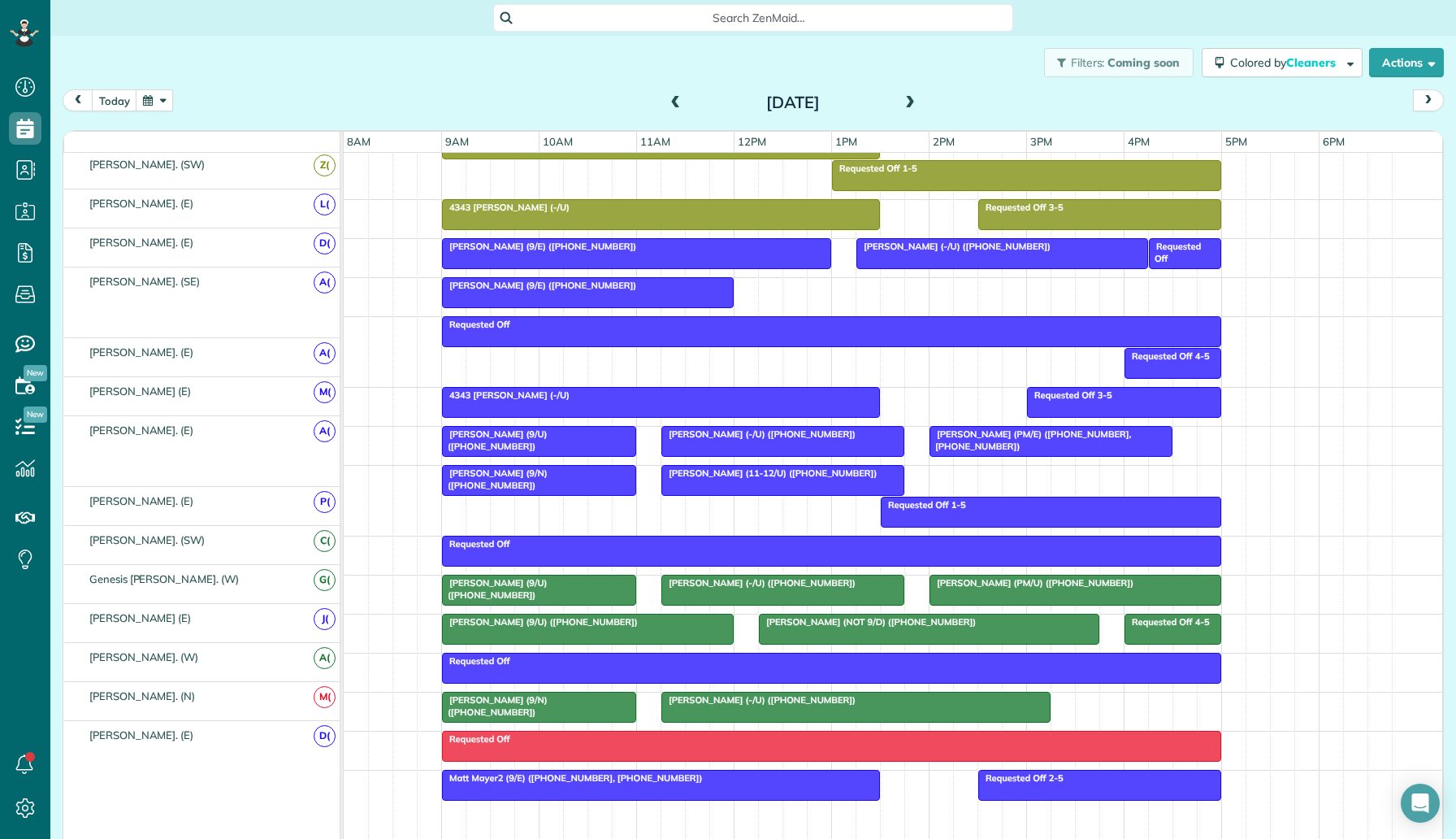
scroll to position [687, 0]
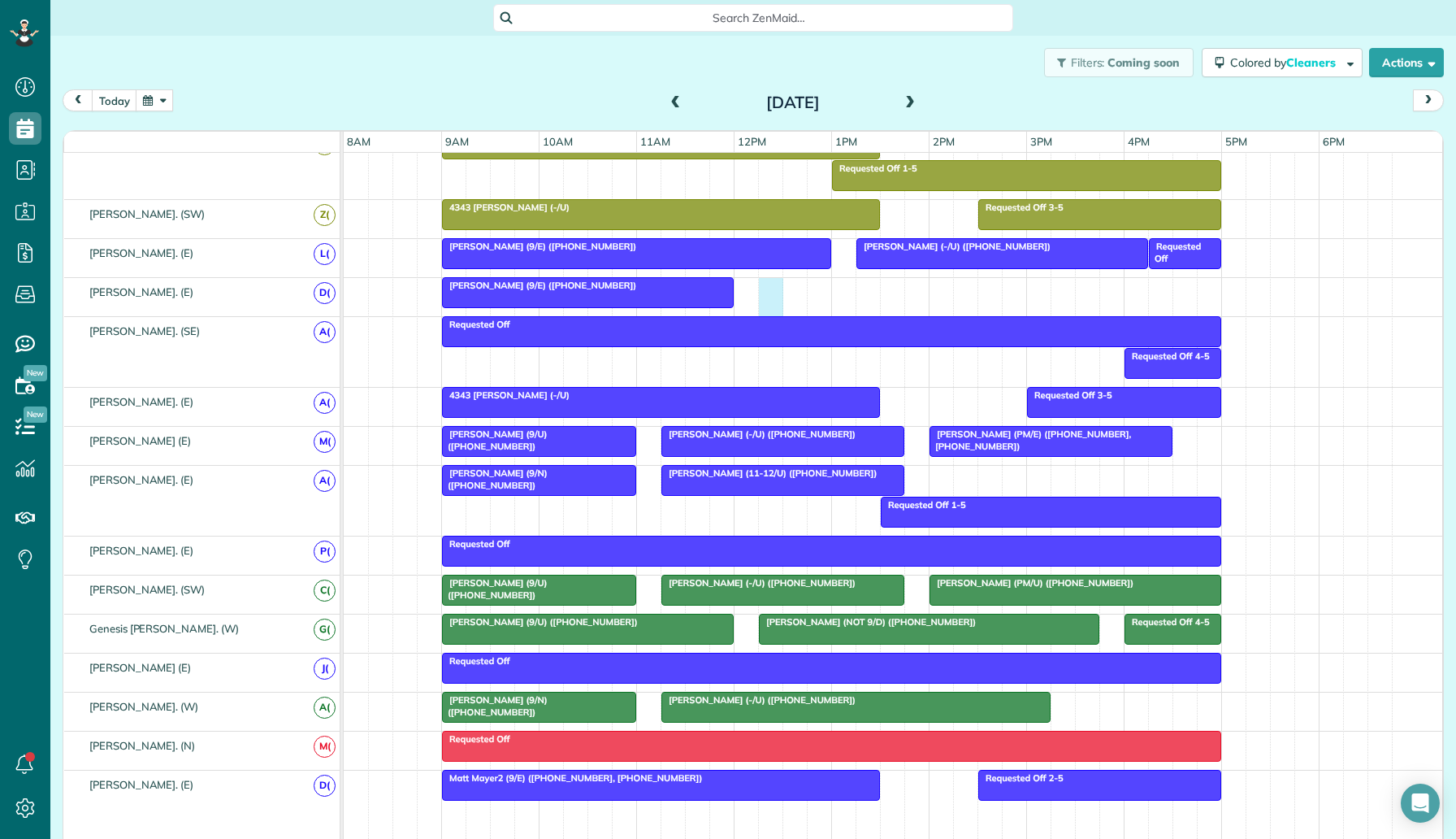
click at [770, 280] on div "Bill Harbour (9/E) (+13143784259)" at bounding box center [892, 297] width 1099 height 38
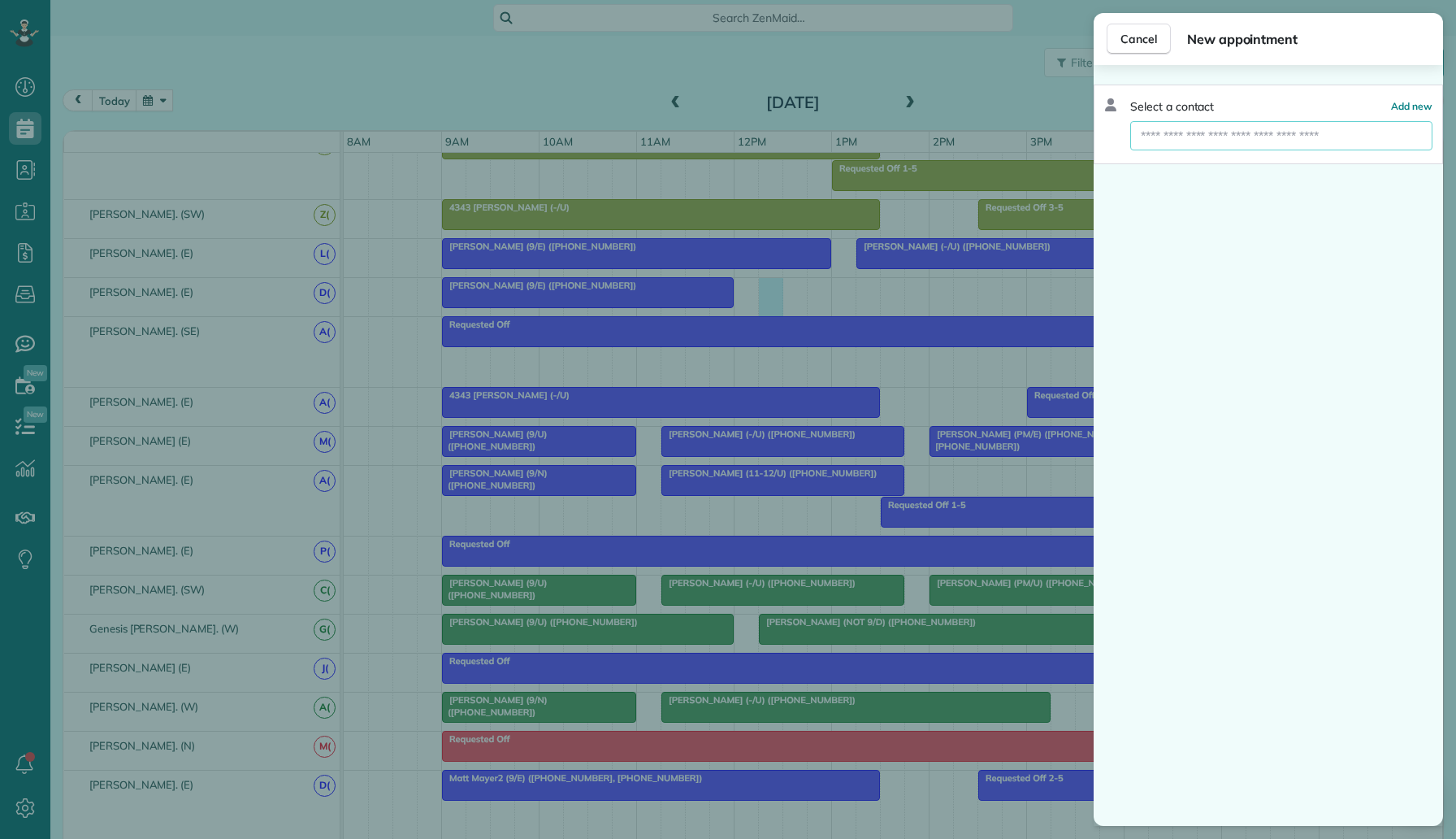
click at [1188, 134] on input "text" at bounding box center [1281, 136] width 302 height 29
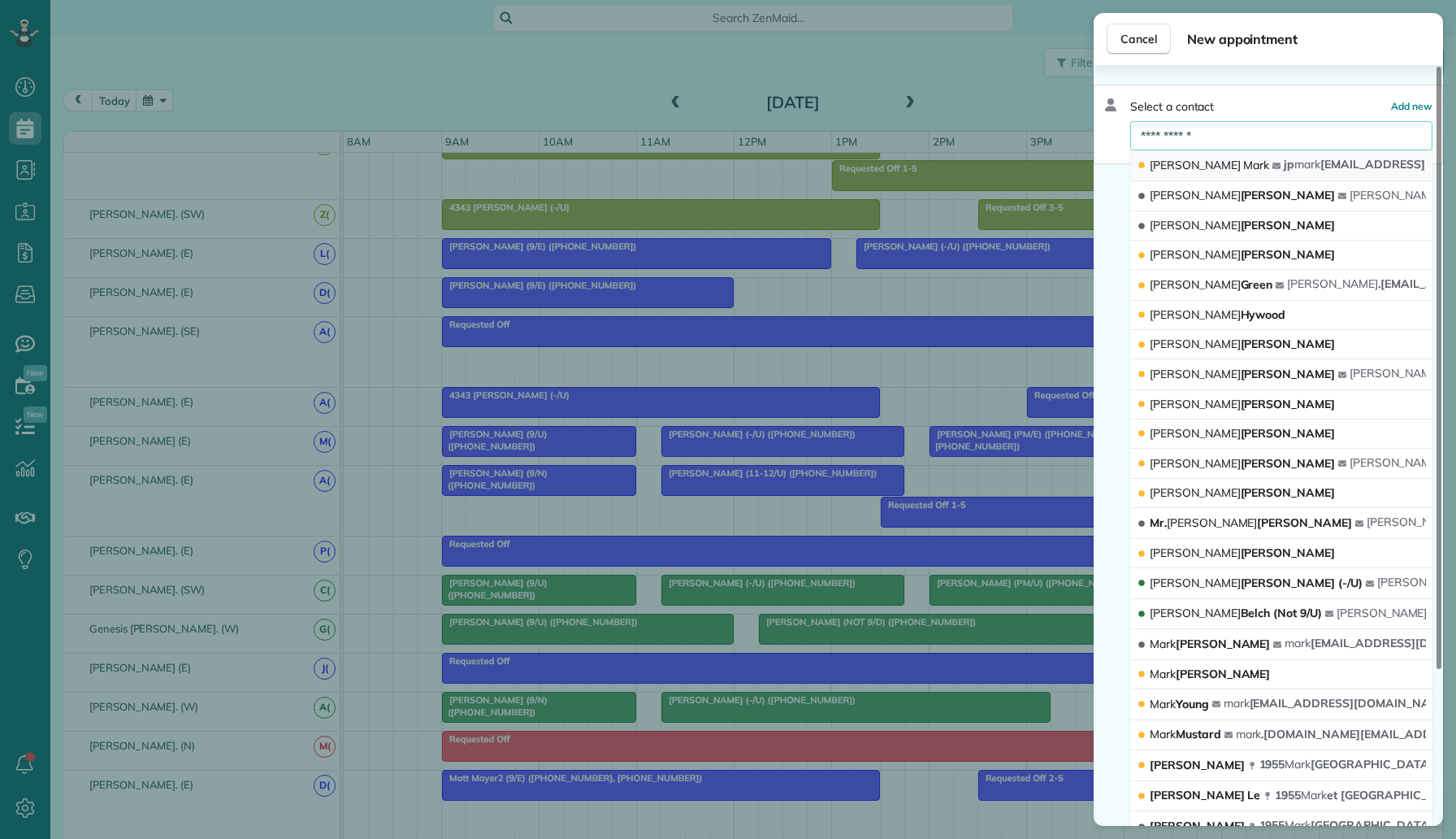
type input "**********"
click at [1208, 168] on div "Justin Mark" at bounding box center [1204, 165] width 136 height 17
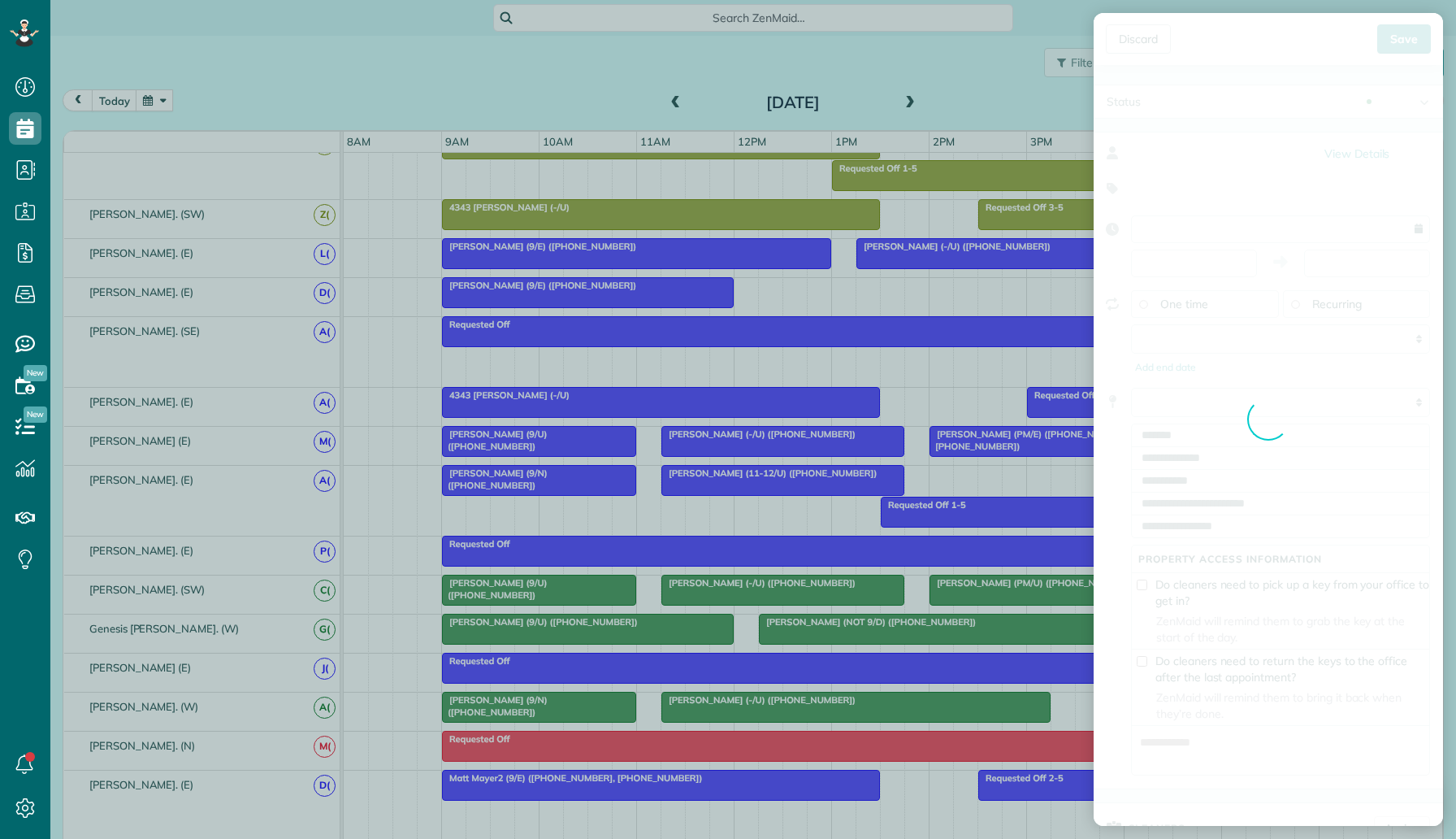
type input "**********"
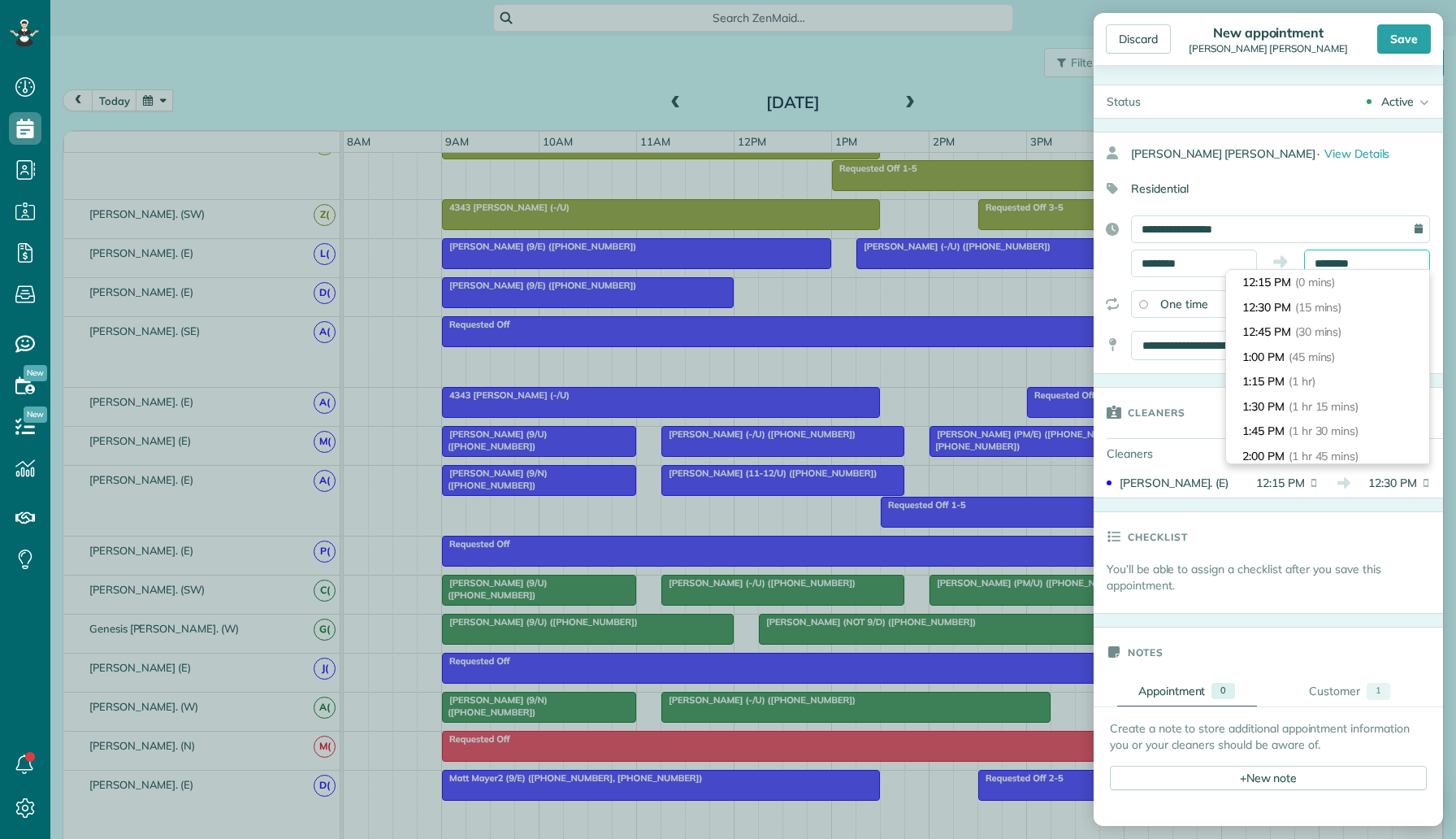
click at [1331, 268] on input "********" at bounding box center [1367, 263] width 126 height 28
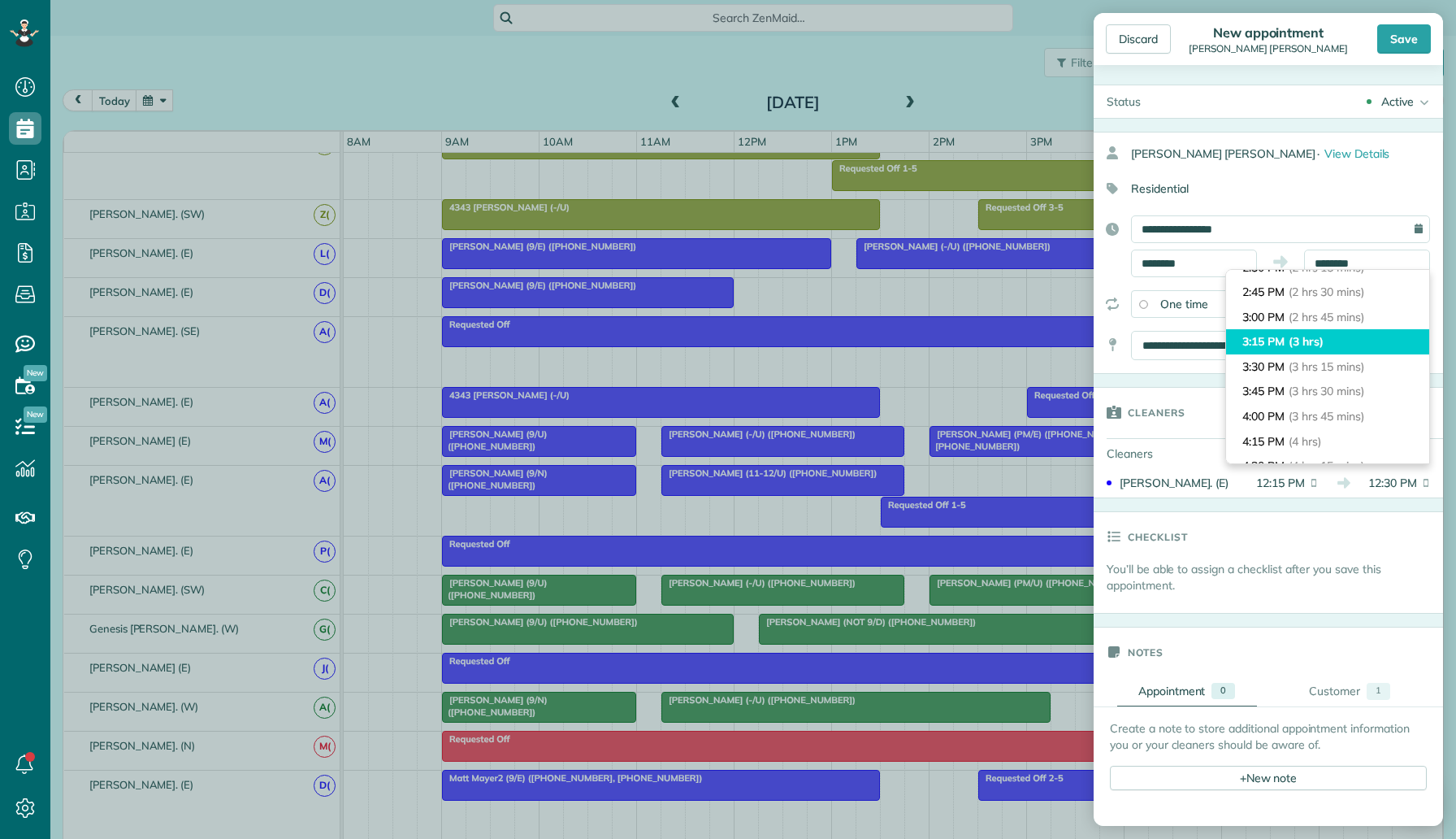
type input "*******"
click at [1340, 332] on li "3:15 PM (3 hrs)" at bounding box center [1327, 341] width 203 height 25
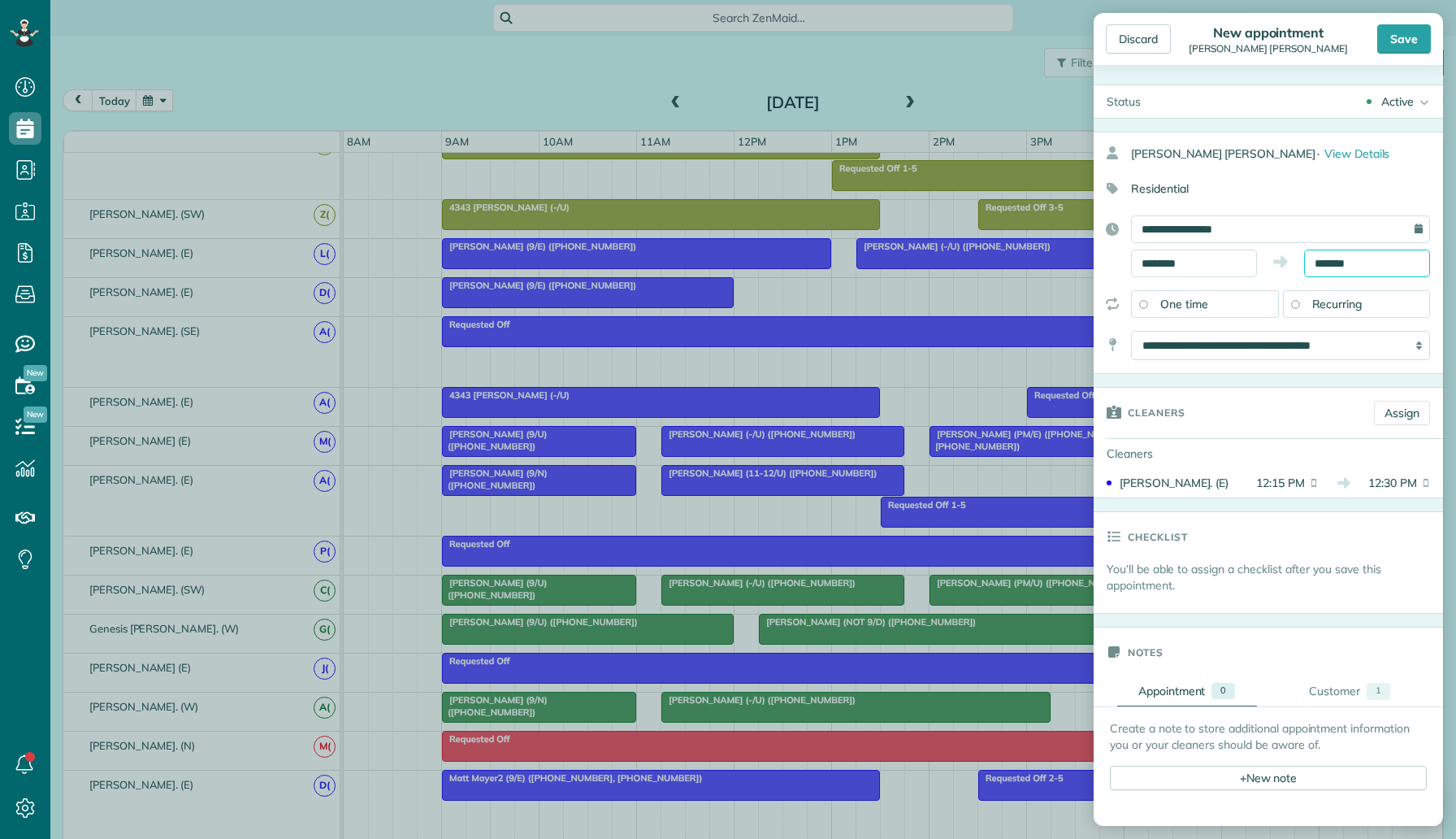
scroll to position [510, 0]
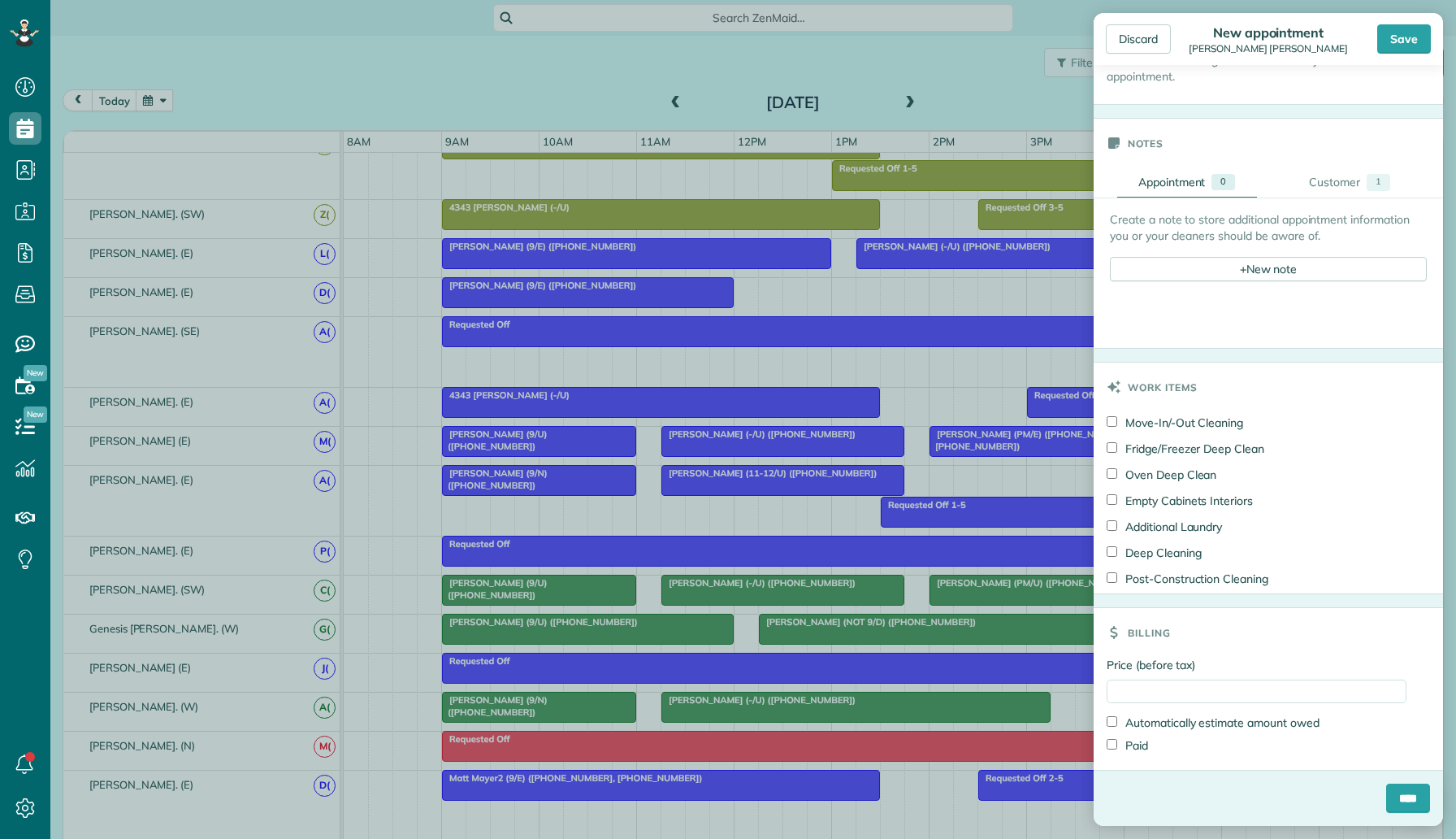
click at [1276, 255] on div "Create a note to store additional appointment information you or your cleaners …" at bounding box center [1268, 246] width 317 height 70
click at [1273, 273] on div "+ New note" at bounding box center [1268, 269] width 317 height 24
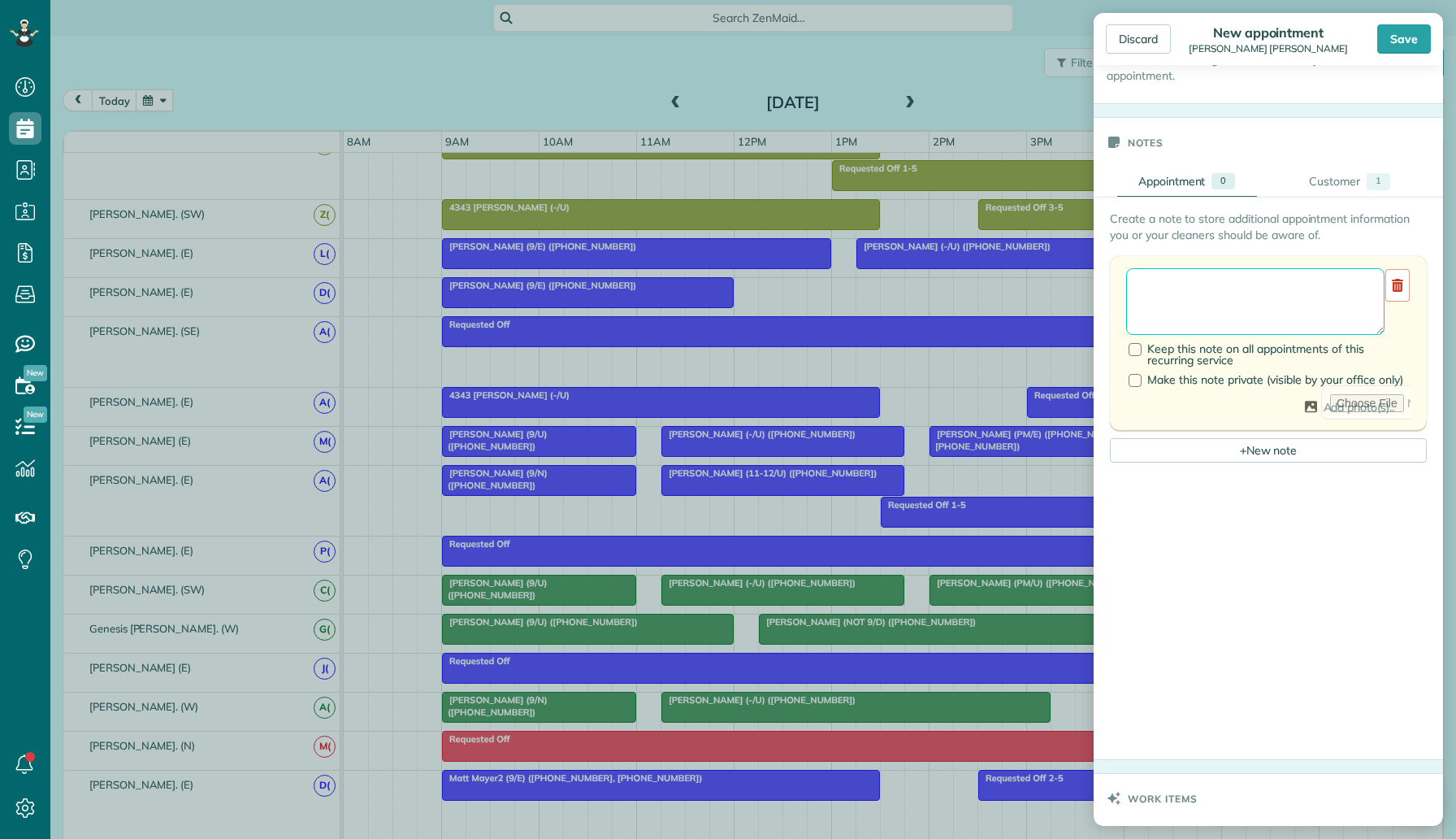
click at [1256, 292] on textarea at bounding box center [1255, 301] width 258 height 67
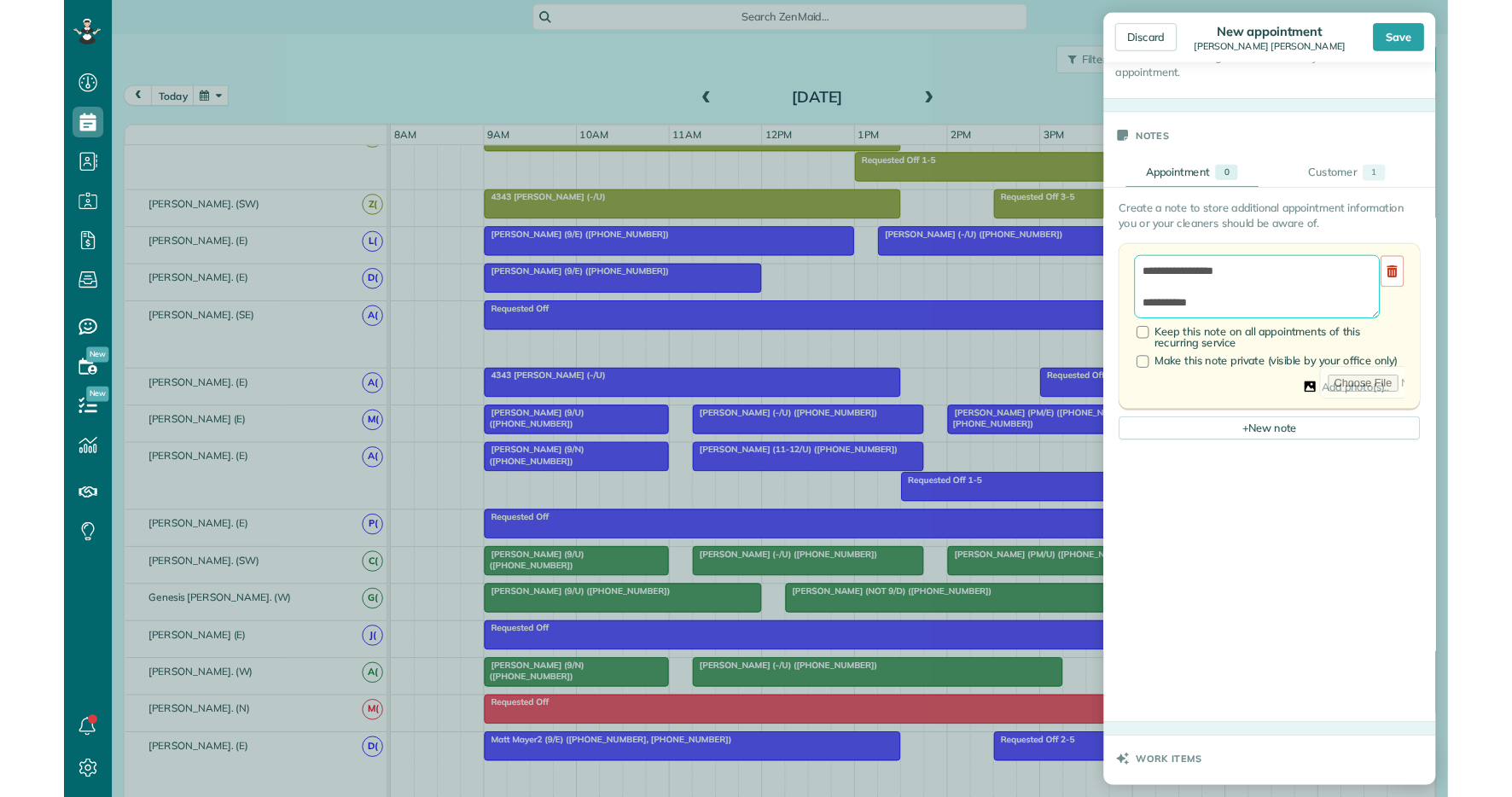
scroll to position [970, 0]
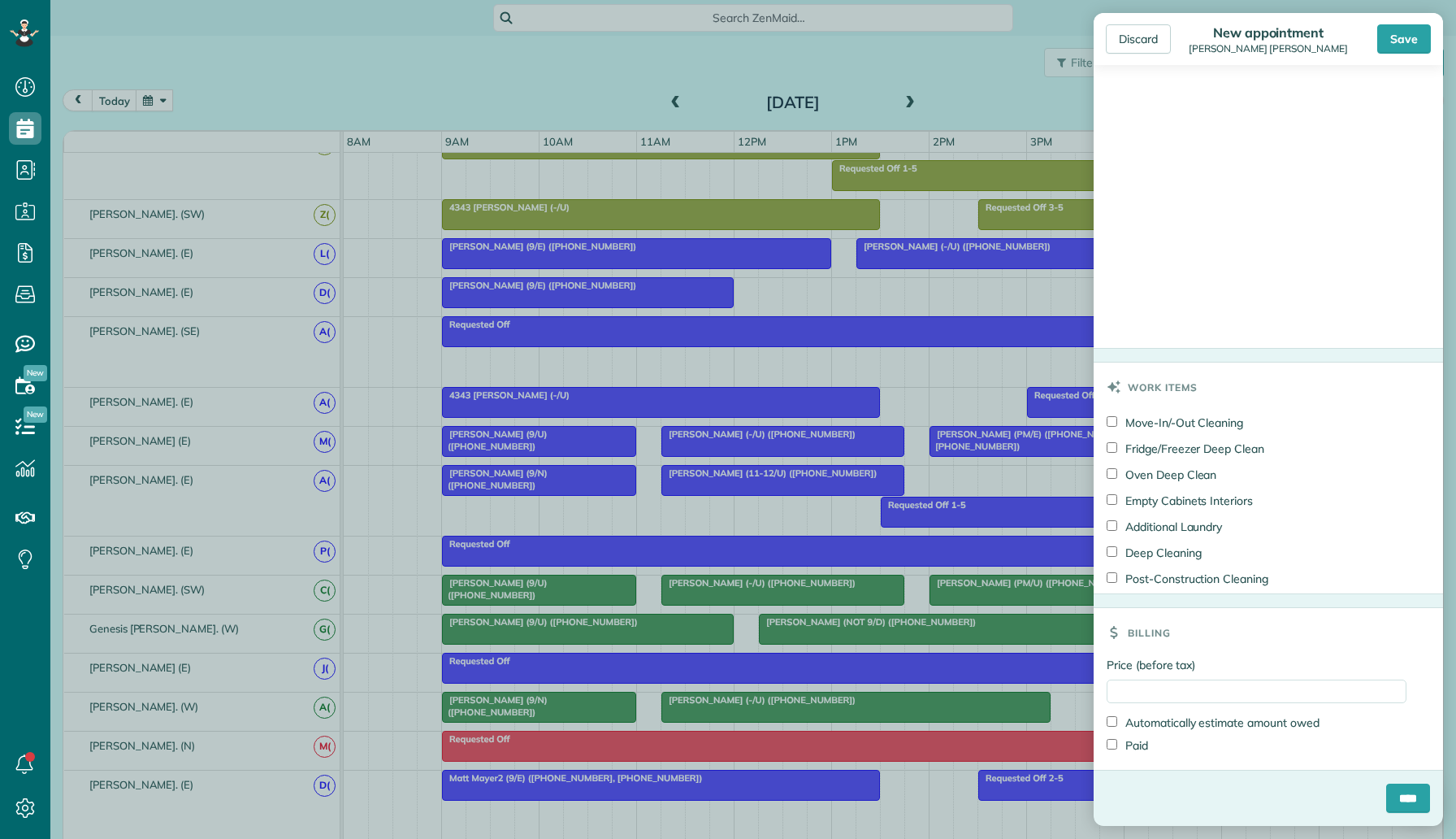
type textarea "**********"
click at [1203, 683] on input "Price (before tax)" at bounding box center [1256, 691] width 300 height 24
type input "***"
click at [1275, 648] on div "Billing" at bounding box center [1268, 632] width 349 height 49
click at [1408, 796] on input "****" at bounding box center [1409, 798] width 44 height 29
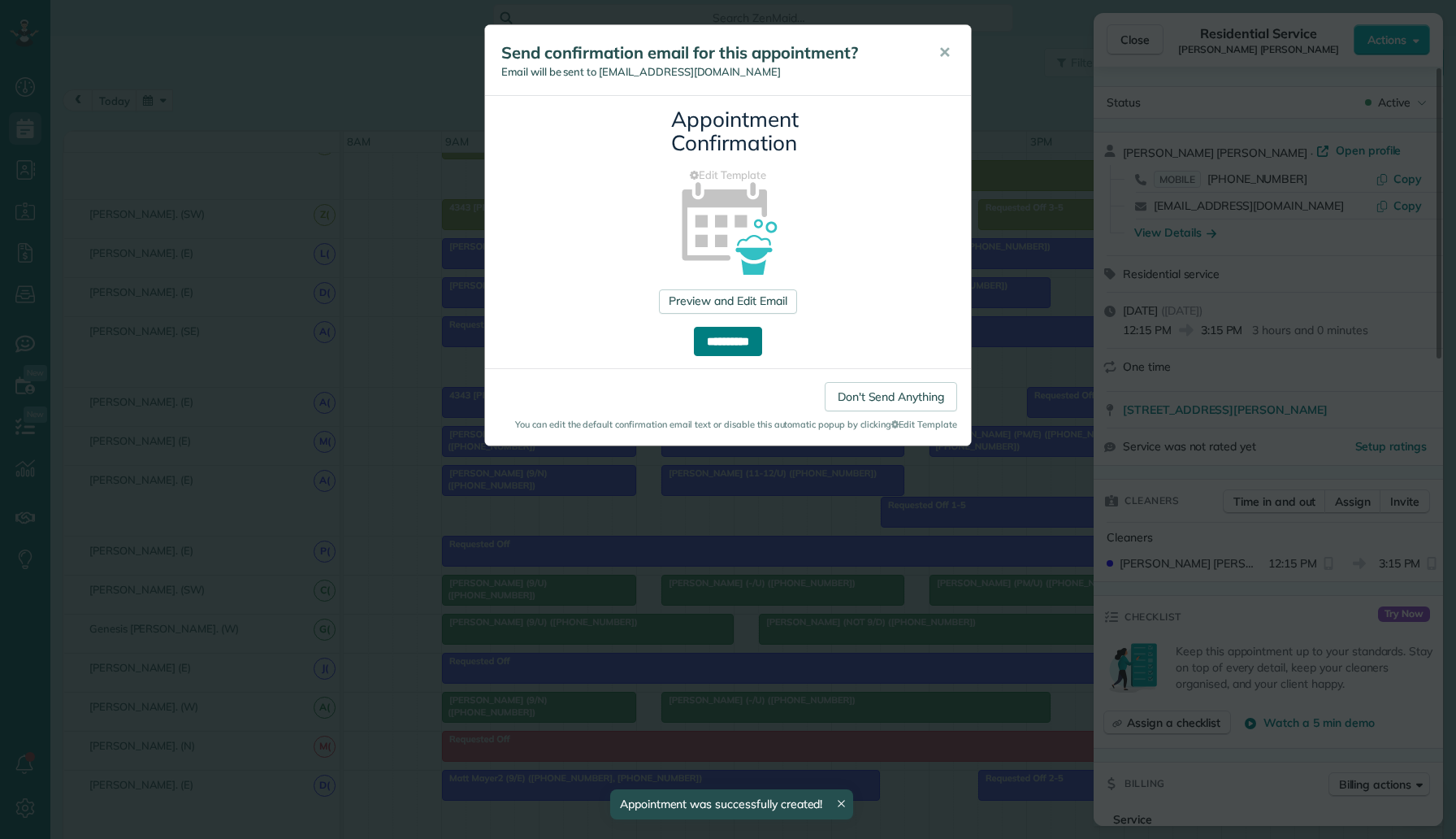
click at [758, 347] on input "**********" at bounding box center [728, 341] width 68 height 29
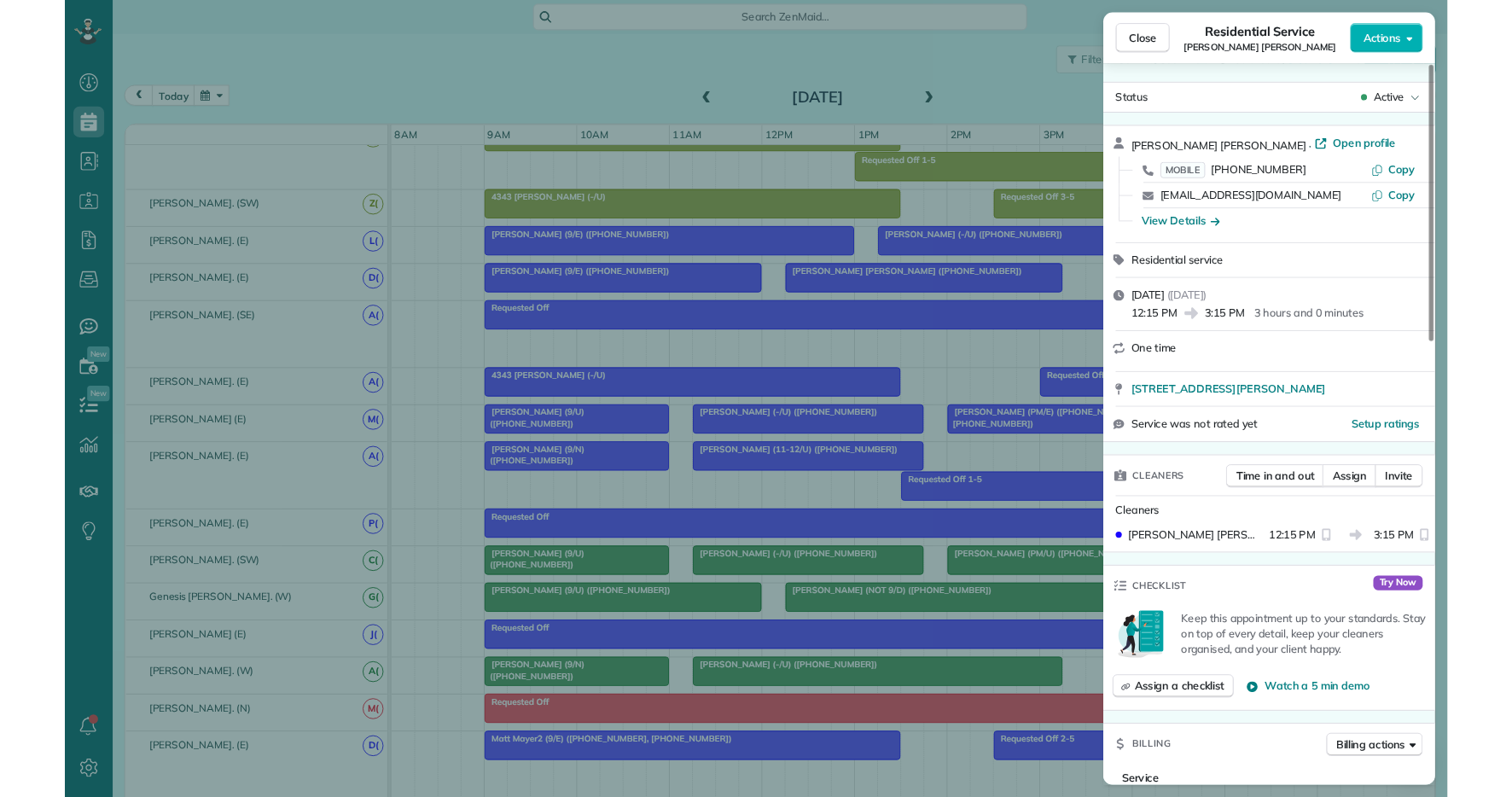
scroll to position [797, 53]
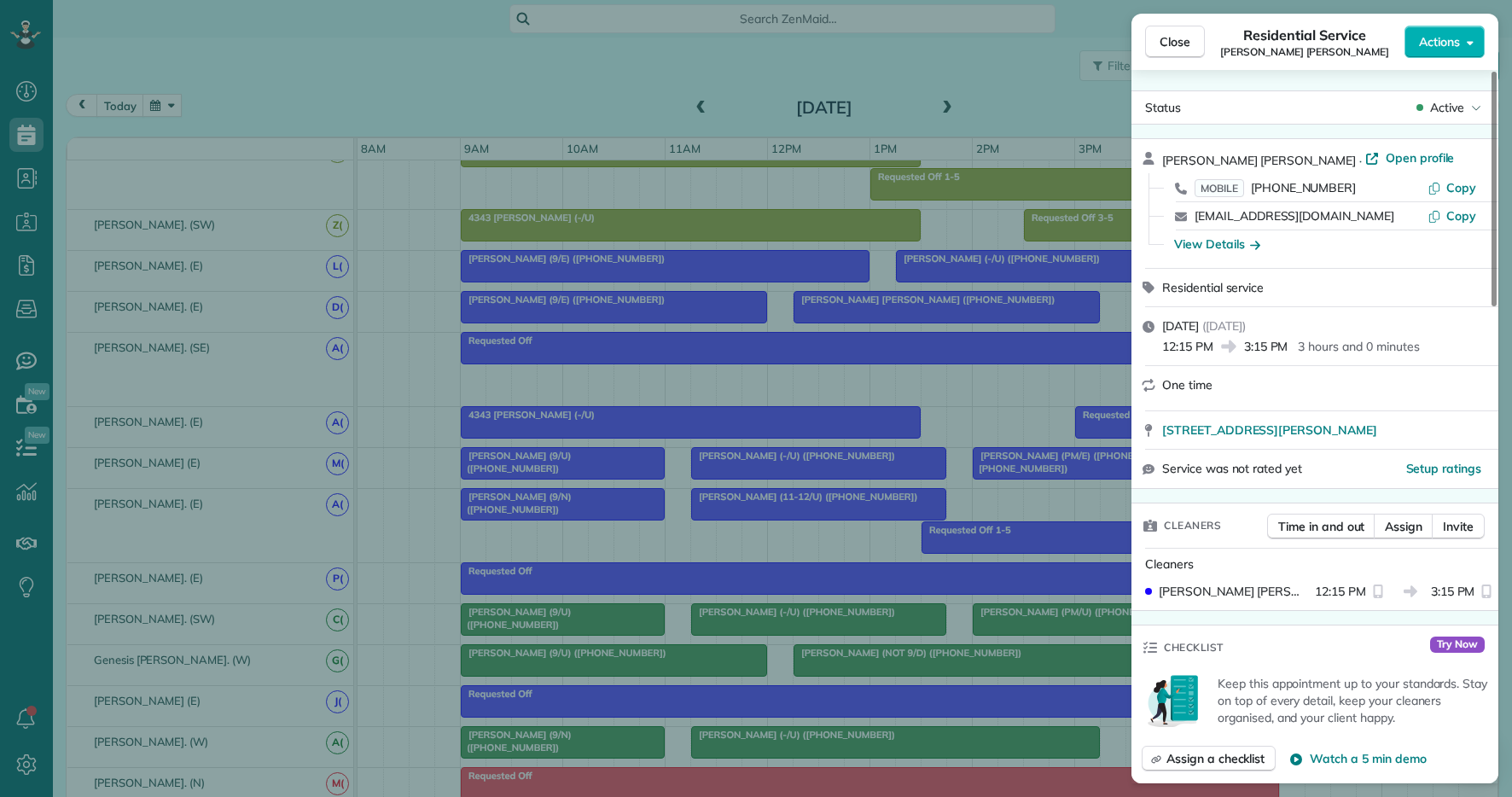
click at [414, 109] on div "Close Residential Service Justin Mark Actions Status Active Justin Mark · Open …" at bounding box center [756, 398] width 1512 height 797
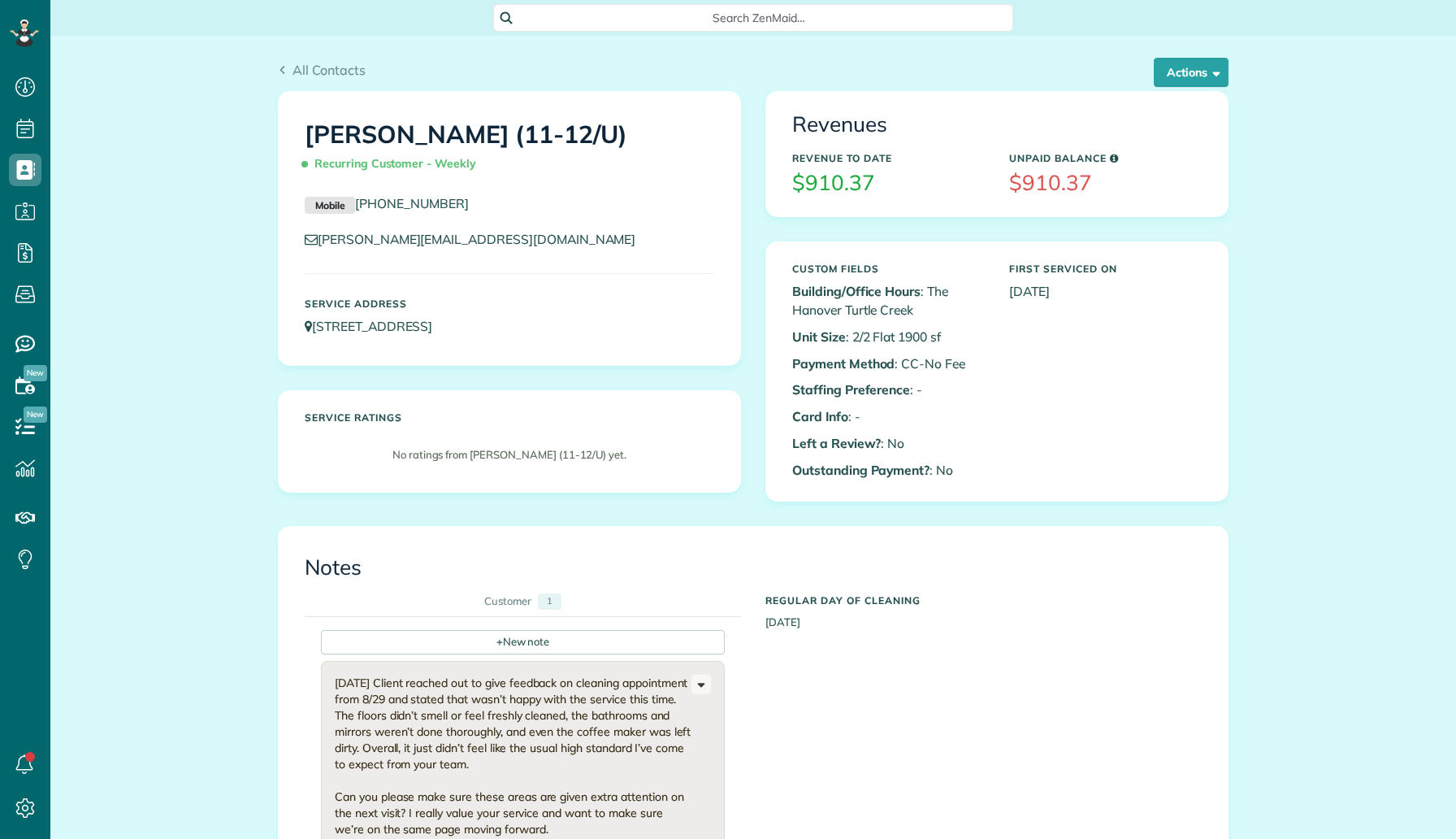
scroll to position [7, 7]
click at [1155, 87] on div "All Contacts Actions Edit Add Appointment Recent Activity Send Email Update Cus…" at bounding box center [753, 76] width 951 height 31
click at [1179, 72] on button "Actions" at bounding box center [1191, 72] width 75 height 29
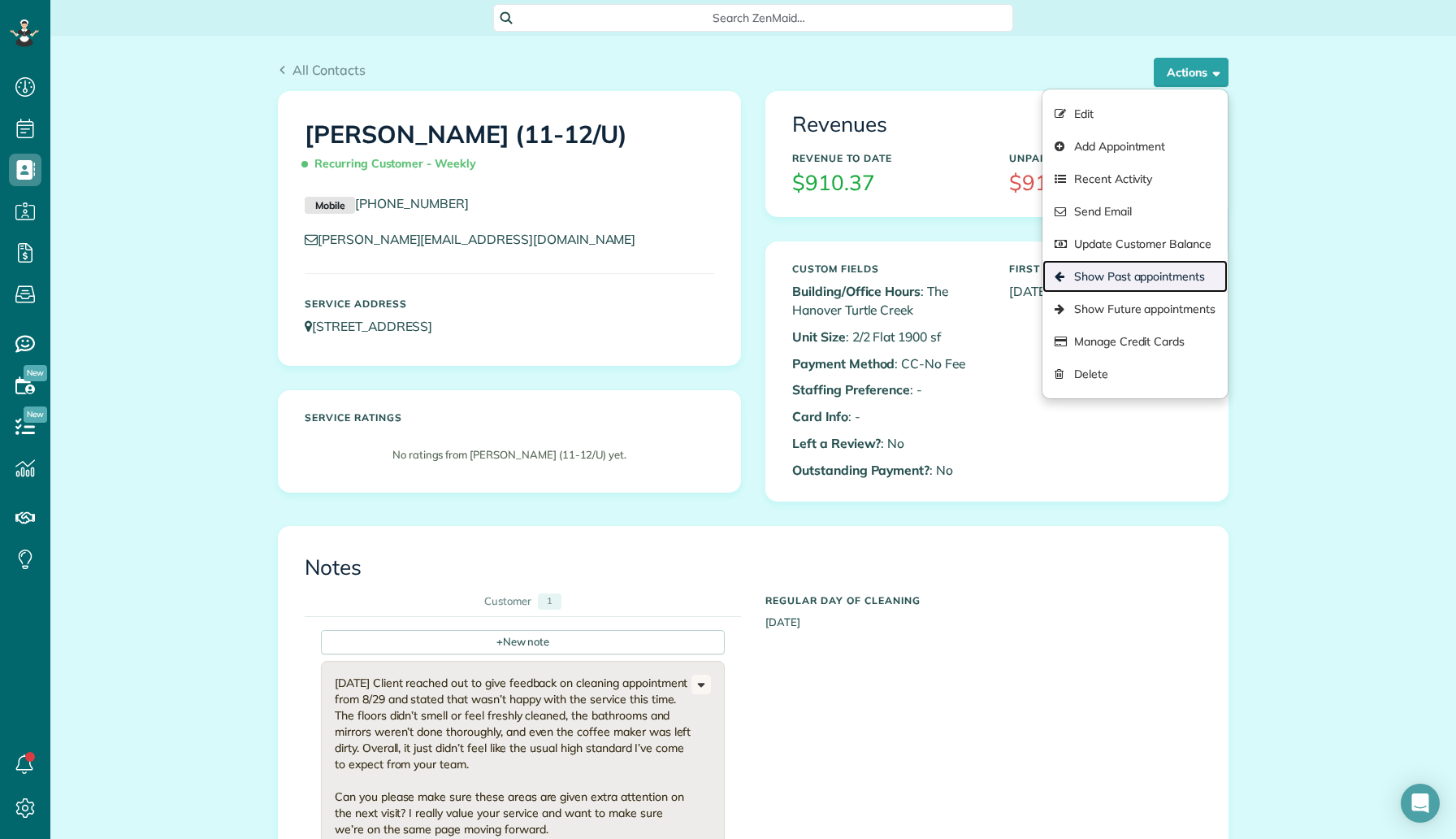
click at [1162, 280] on link "Show Past appointments" at bounding box center [1135, 276] width 186 height 33
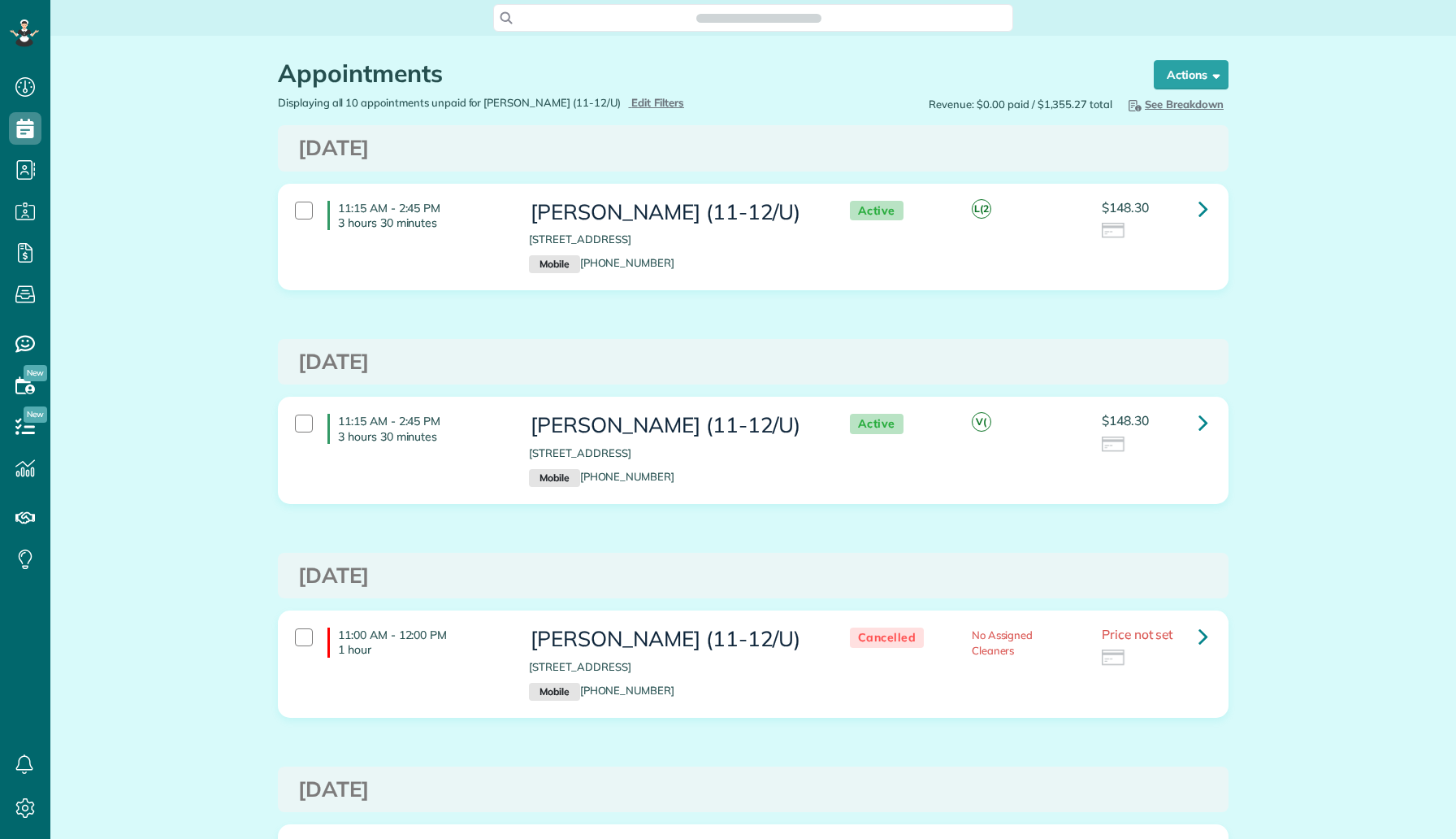
scroll to position [7, 7]
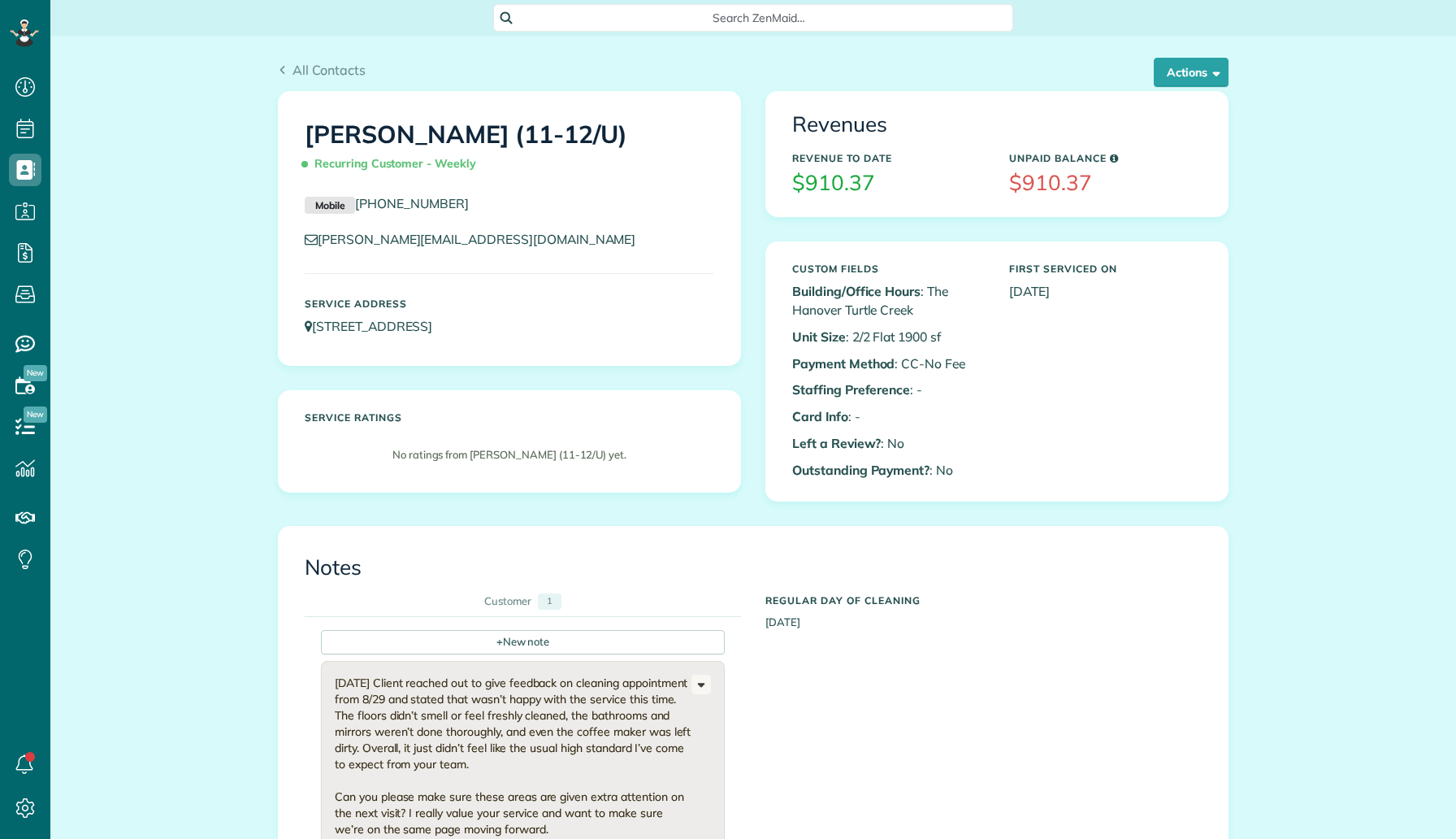
scroll to position [7, 7]
click at [1173, 65] on button "Actions" at bounding box center [1191, 72] width 75 height 29
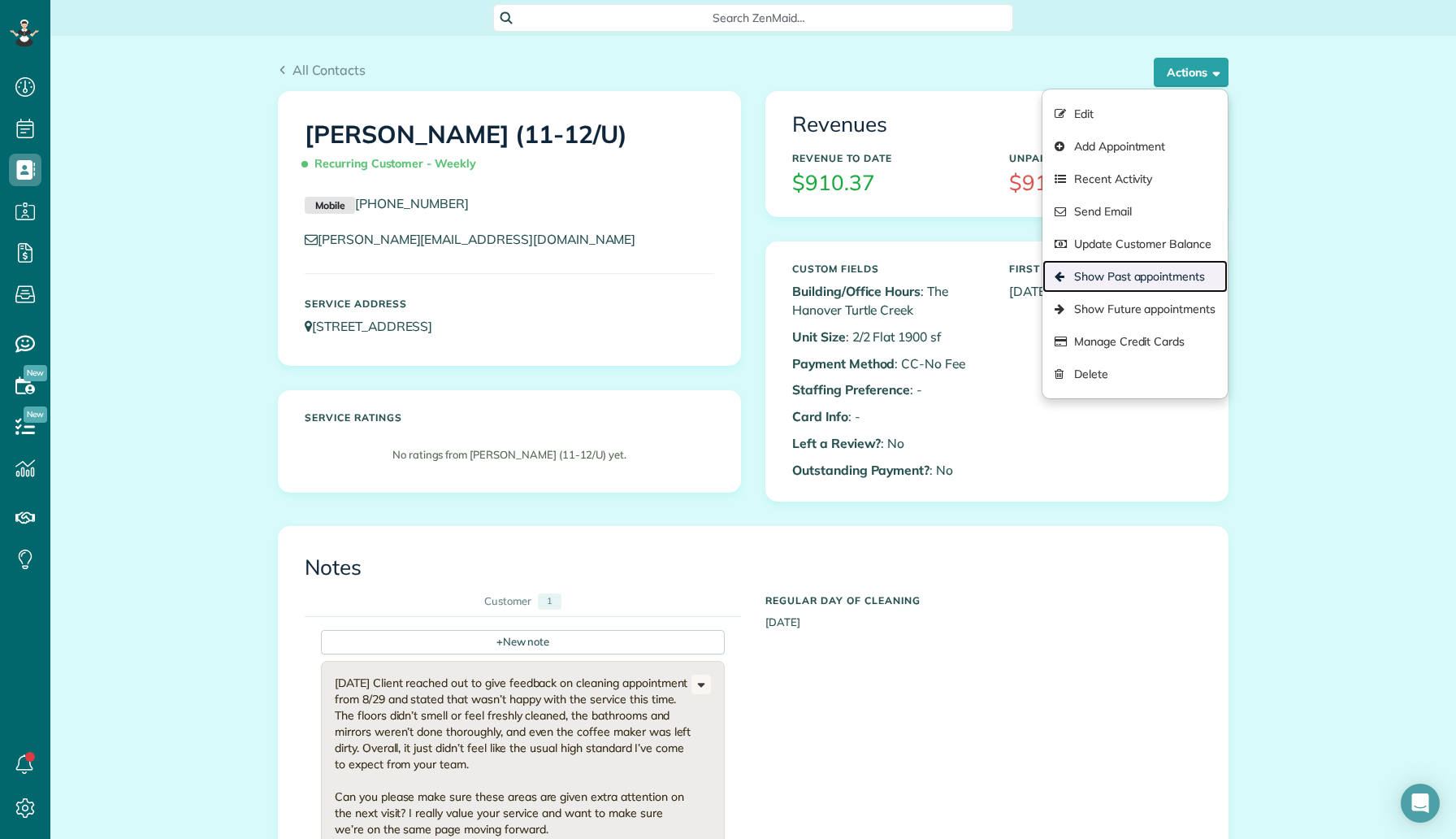
click at [1146, 274] on link "Show Past appointments" at bounding box center [1135, 276] width 186 height 33
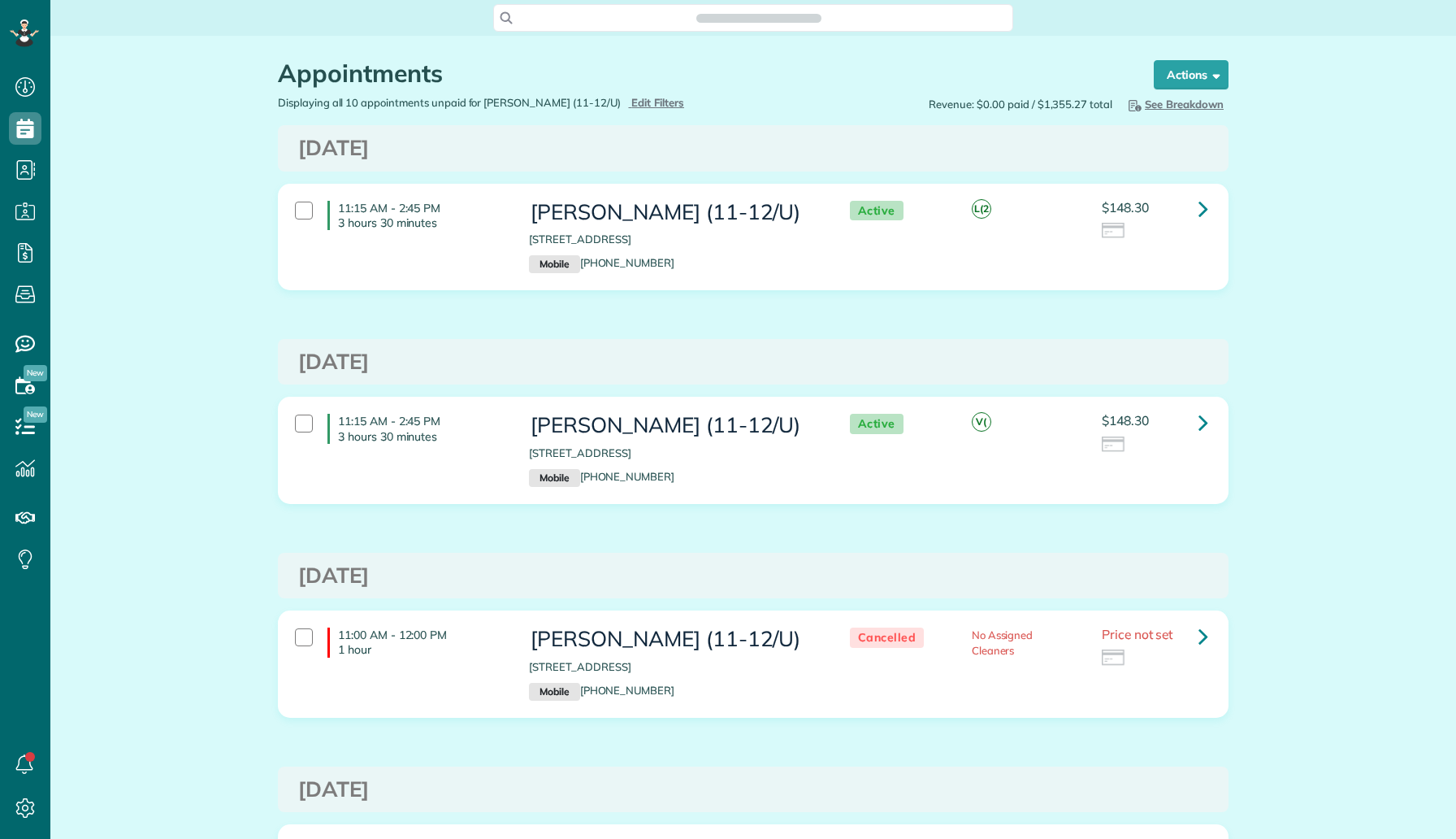
scroll to position [7, 7]
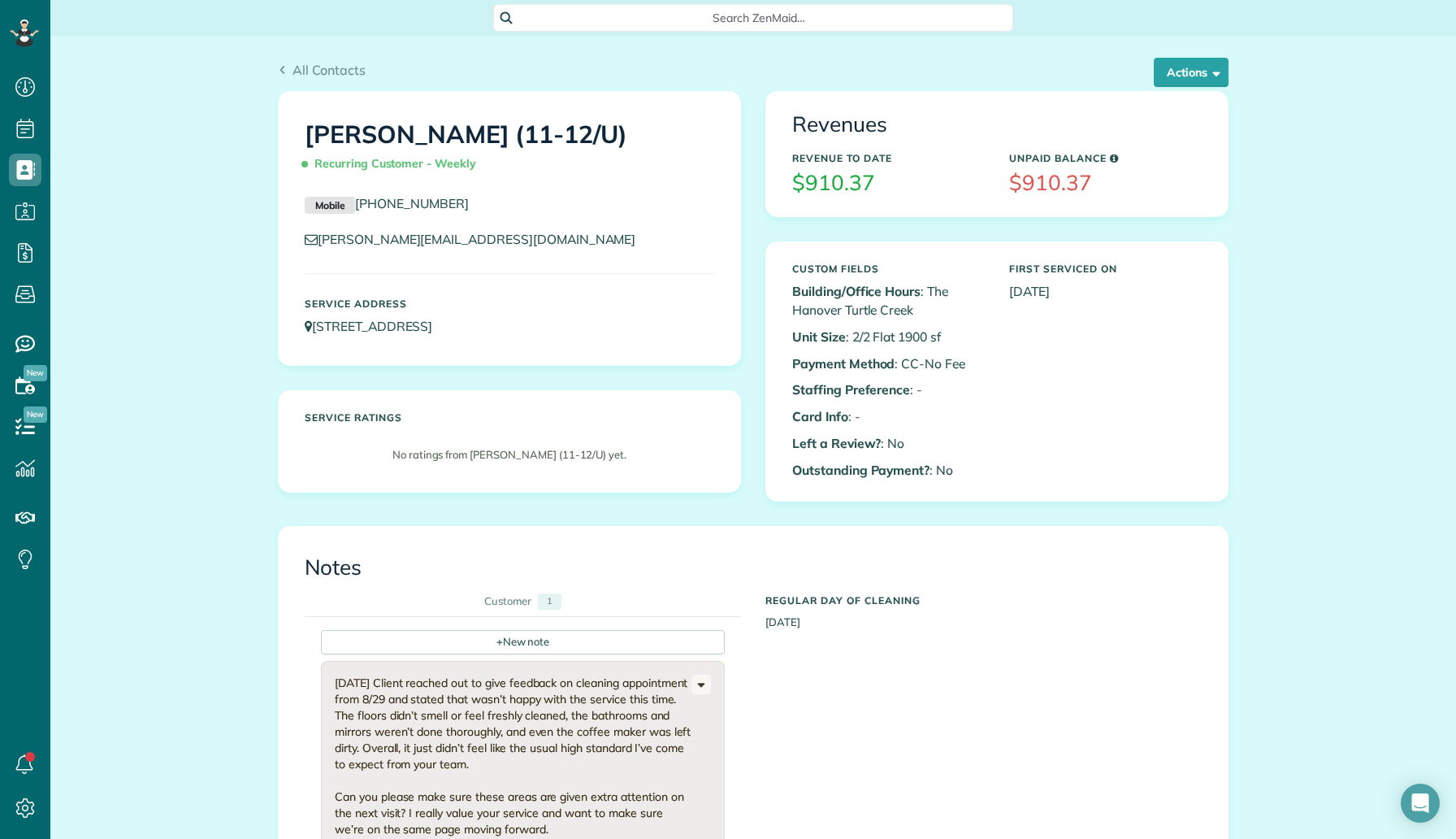
scroll to position [7, 7]
click at [1189, 53] on div "All Contacts Actions Edit Add Appointment Recent Activity Send Email Update Cus…" at bounding box center [753, 64] width 976 height 55
click at [1180, 87] on div "All Contacts Actions Edit Add Appointment Recent Activity Send Email Update Cus…" at bounding box center [753, 76] width 951 height 31
click at [1191, 60] on button "Actions" at bounding box center [1191, 72] width 75 height 29
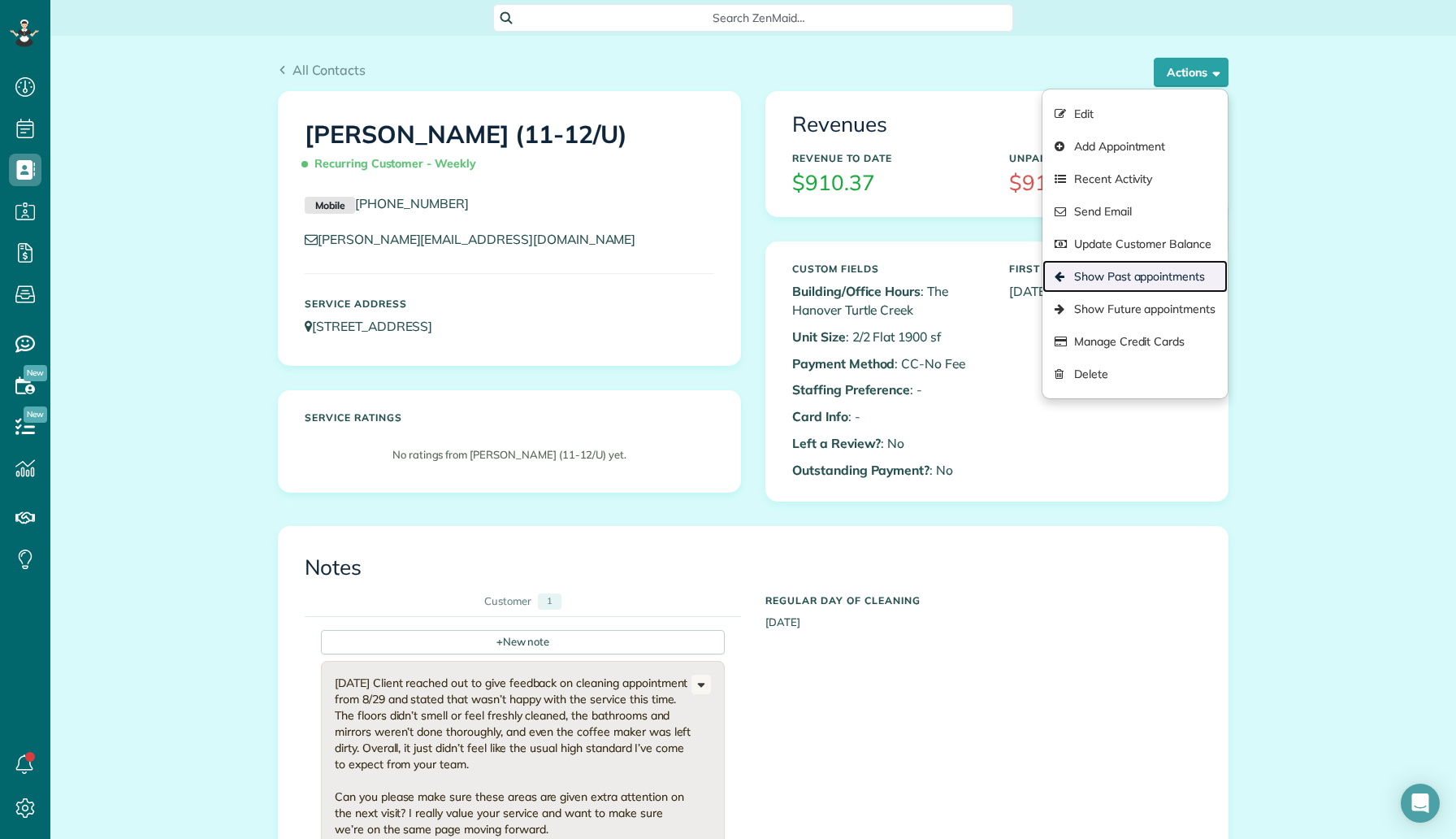
click at [1145, 277] on link "Show Past appointments" at bounding box center [1135, 276] width 186 height 33
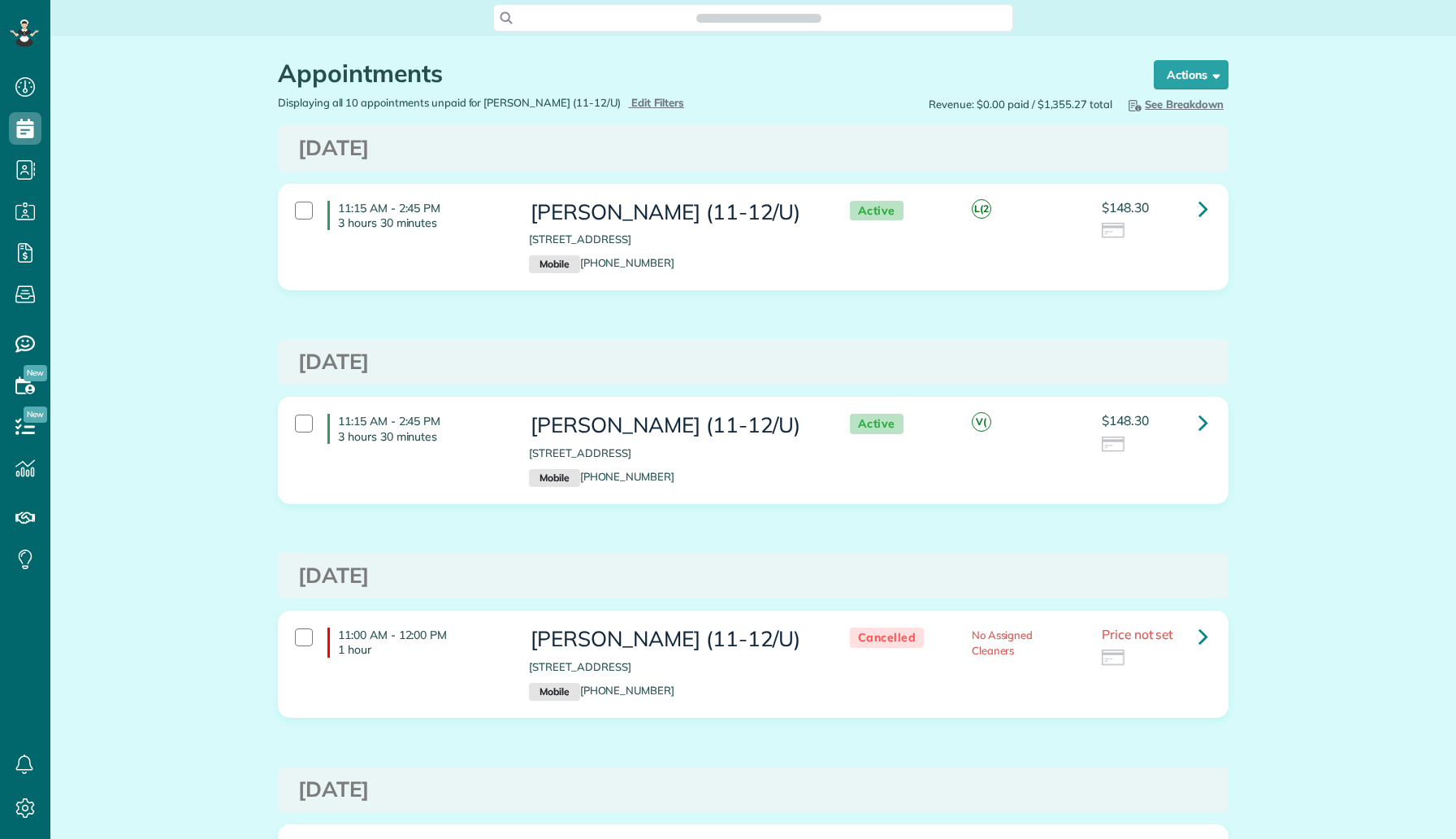
scroll to position [7, 7]
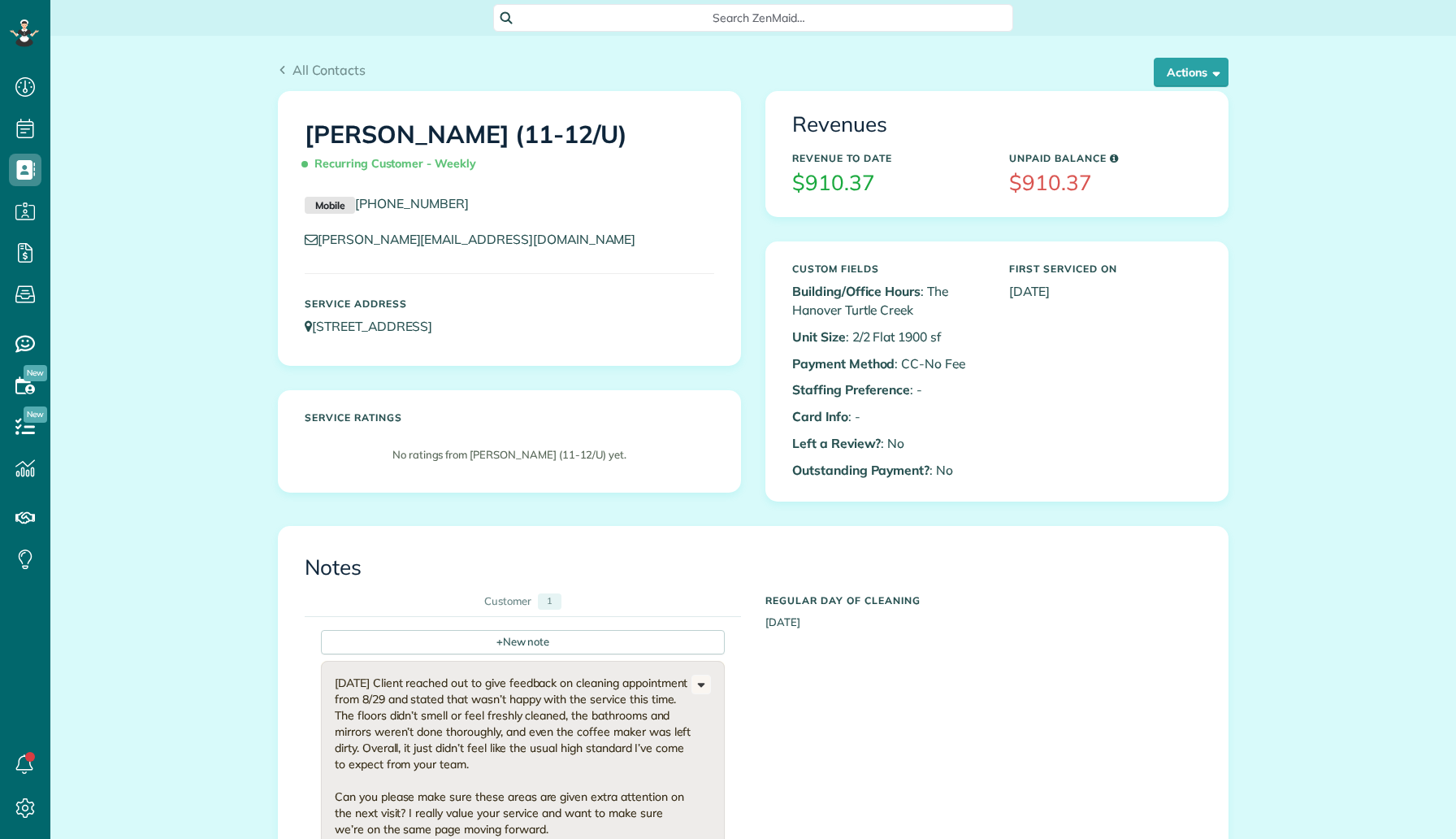
scroll to position [7, 7]
click at [1195, 94] on div "Revenues Revenue to Date $910.37 Unpaid Balance $910.37" at bounding box center [997, 154] width 462 height 124
click at [1197, 74] on button "Actions" at bounding box center [1191, 72] width 75 height 29
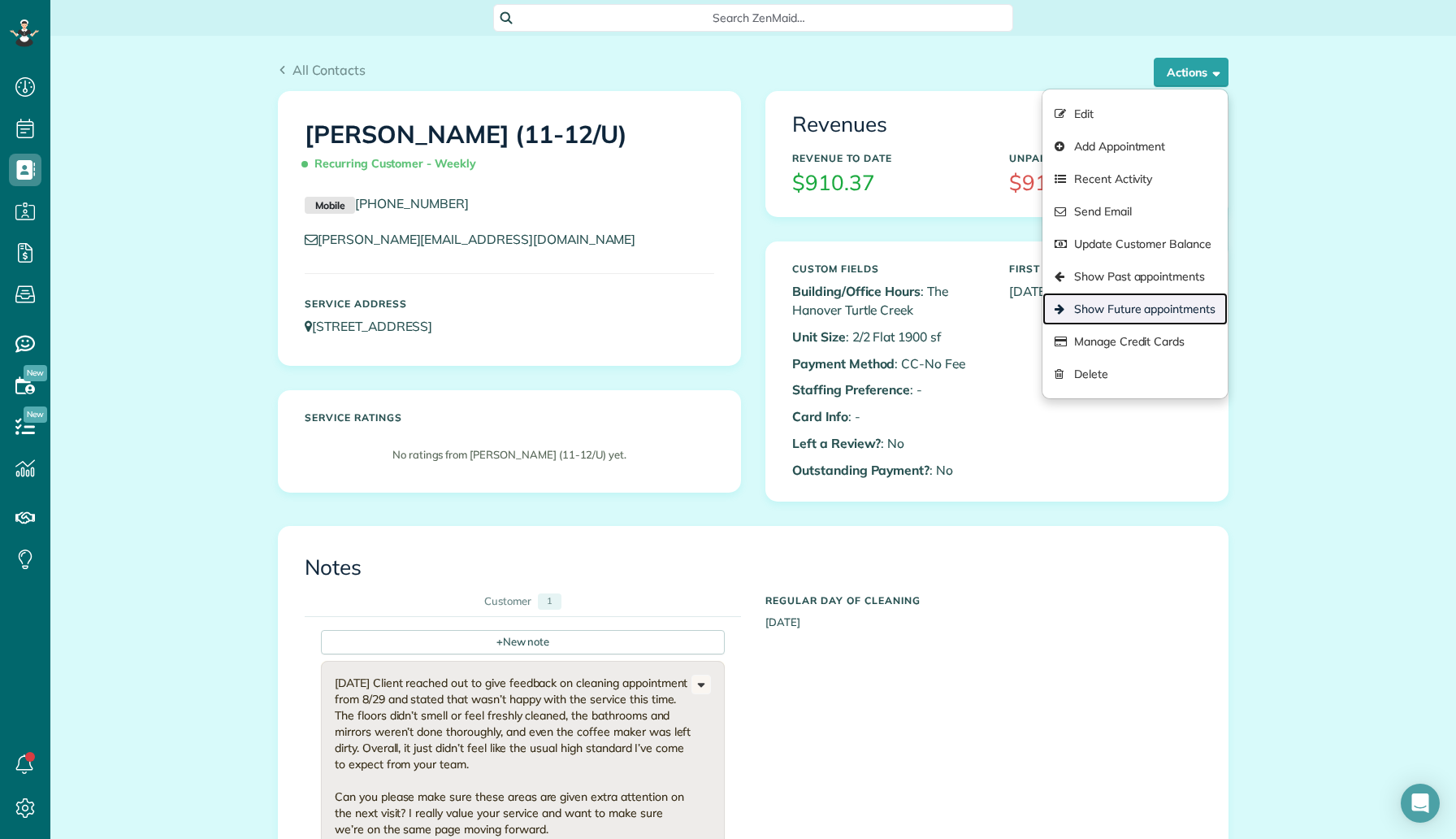
click at [1178, 303] on link "Show Future appointments" at bounding box center [1135, 309] width 186 height 33
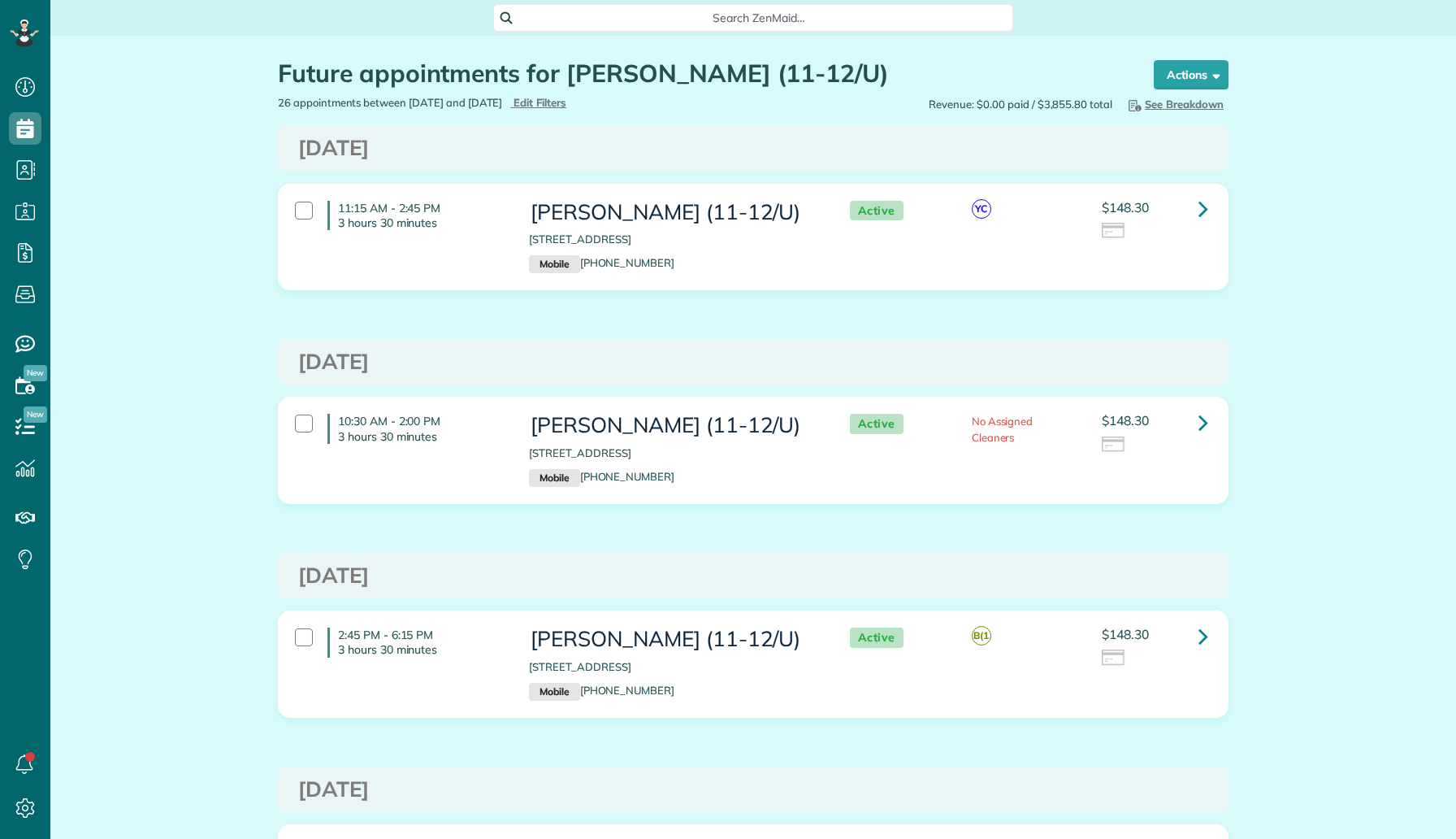
scroll to position [7, 7]
click at [1200, 213] on icon at bounding box center [1204, 209] width 10 height 29
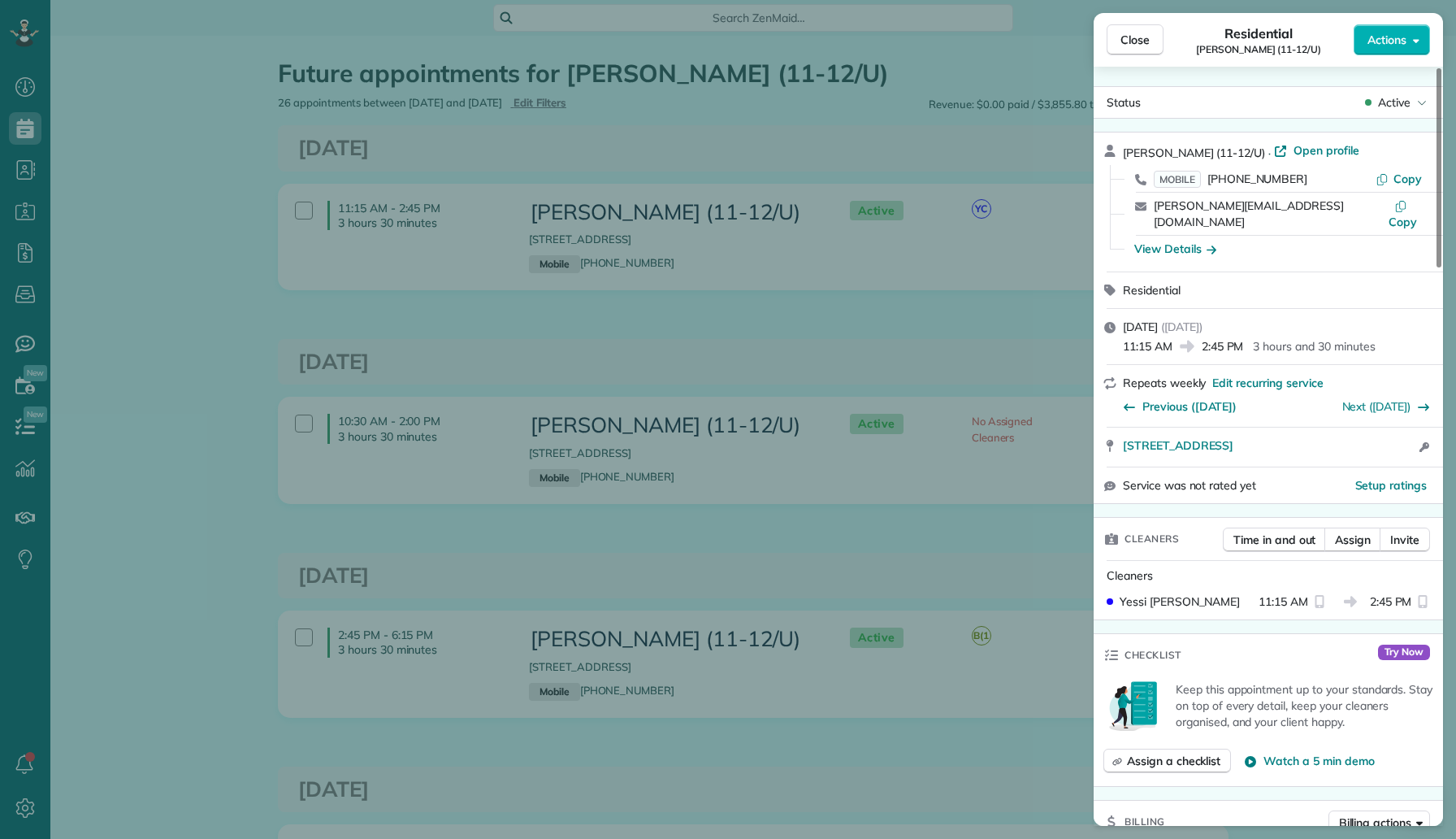
click at [956, 326] on div "Close Residential Cynthia Stopani (11-12/U) Actions Status Active Cynthia Stopa…" at bounding box center [728, 420] width 1456 height 839
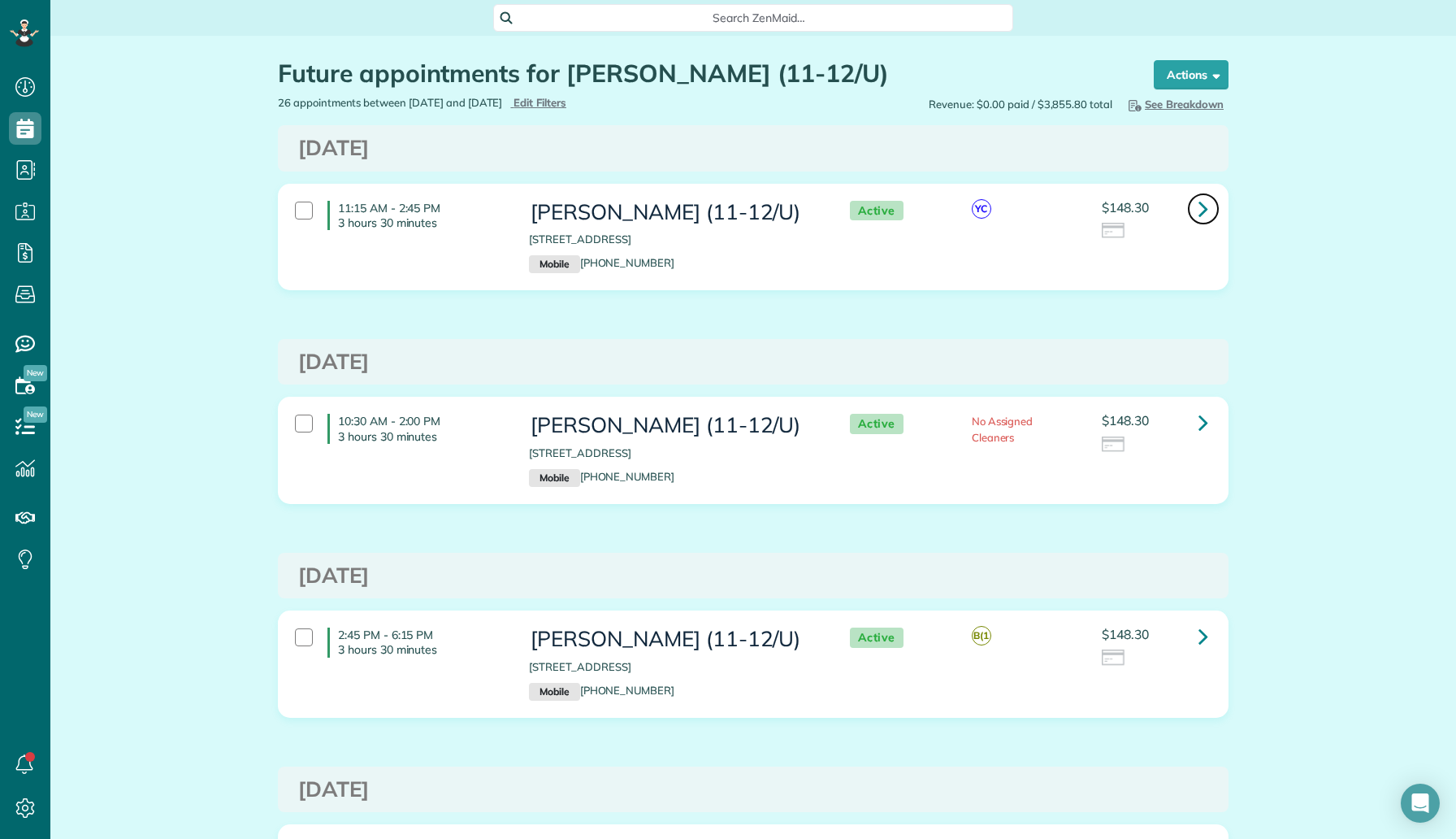
click at [1201, 213] on icon at bounding box center [1204, 209] width 10 height 29
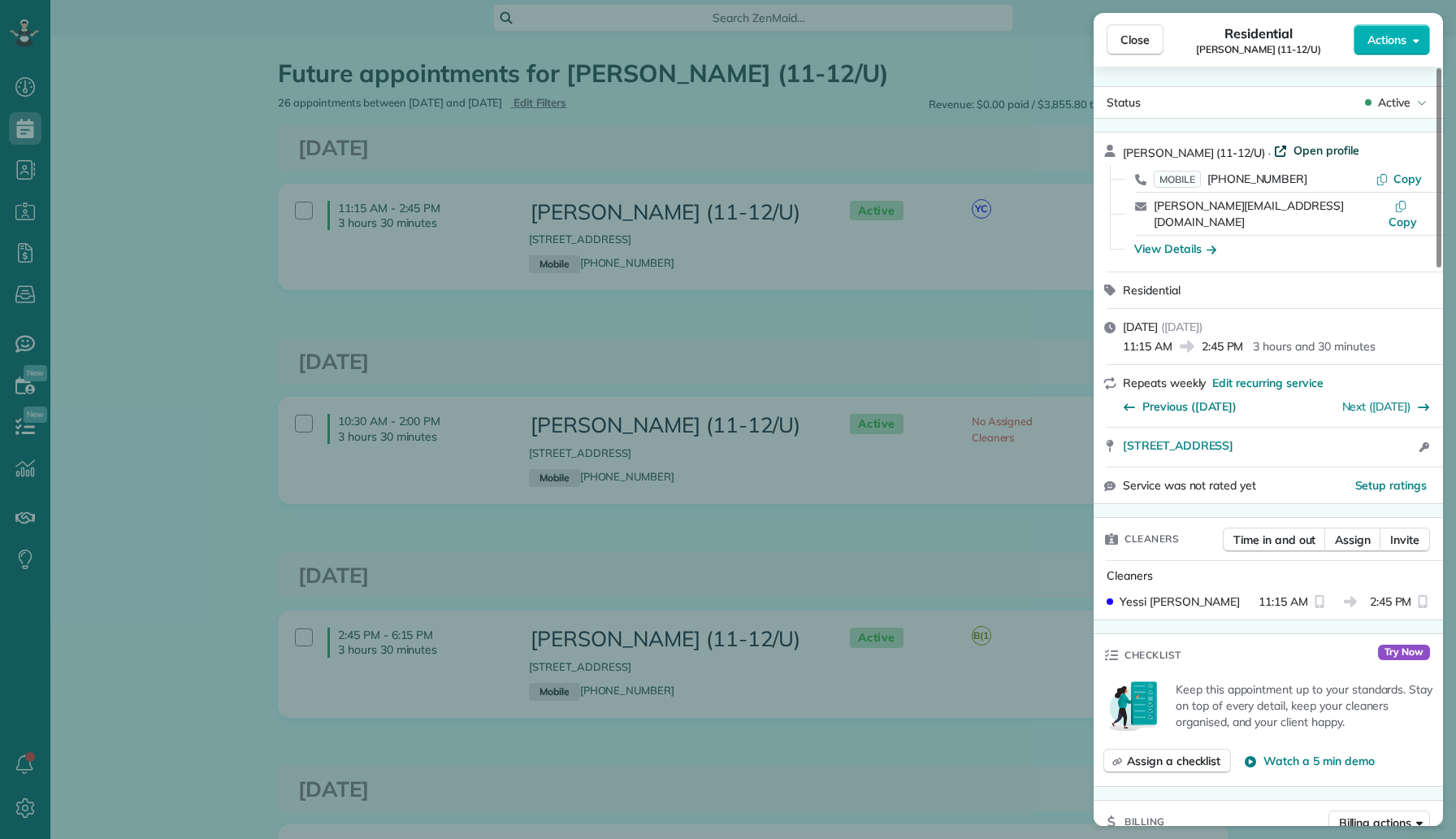
click at [1318, 151] on span "Open profile" at bounding box center [1327, 151] width 66 height 16
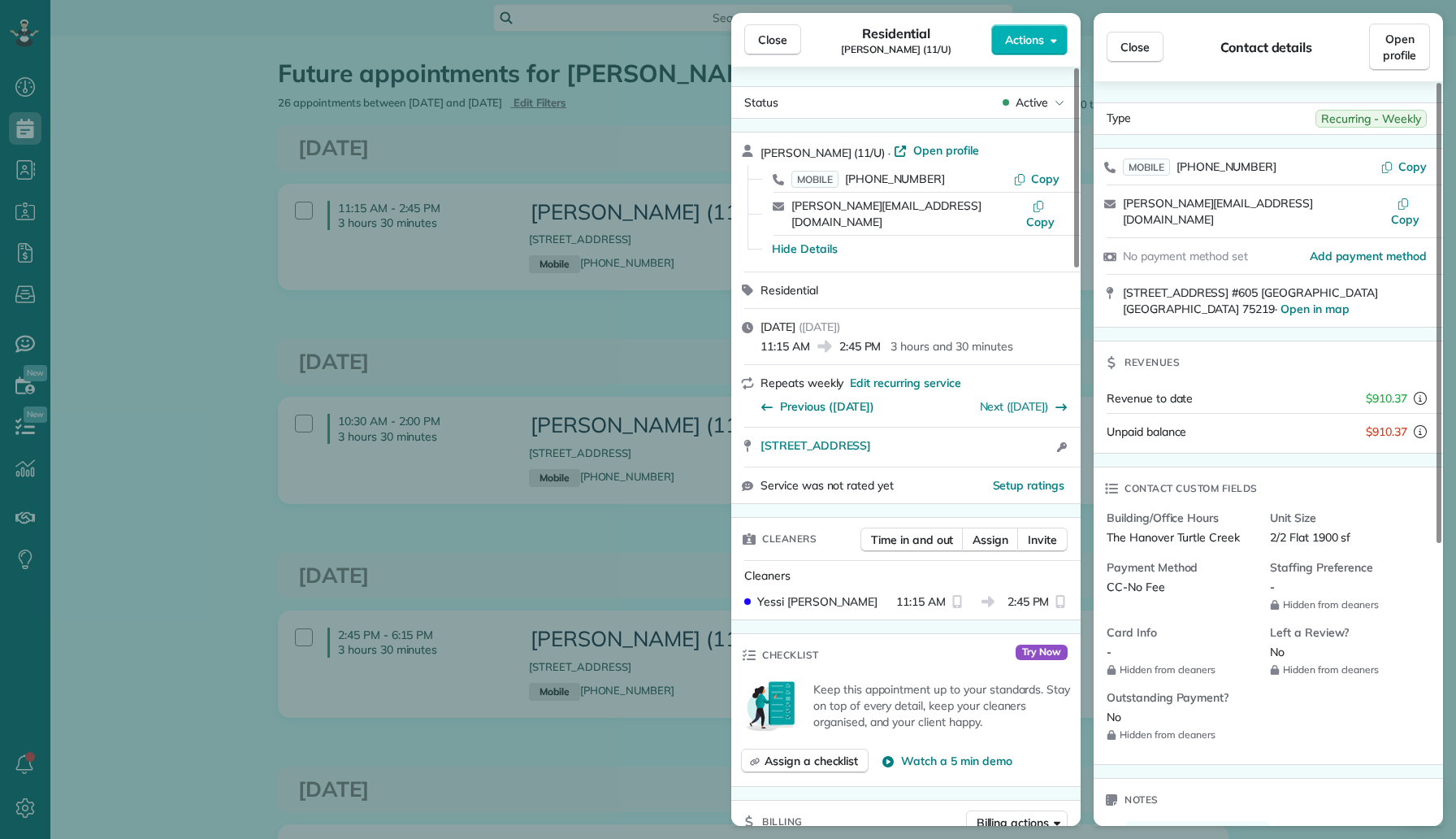
click at [55, 454] on div "Close Residential Cynthia Stopani (11/U) Actions Status Active Cynthia Stopani …" at bounding box center [728, 420] width 1456 height 839
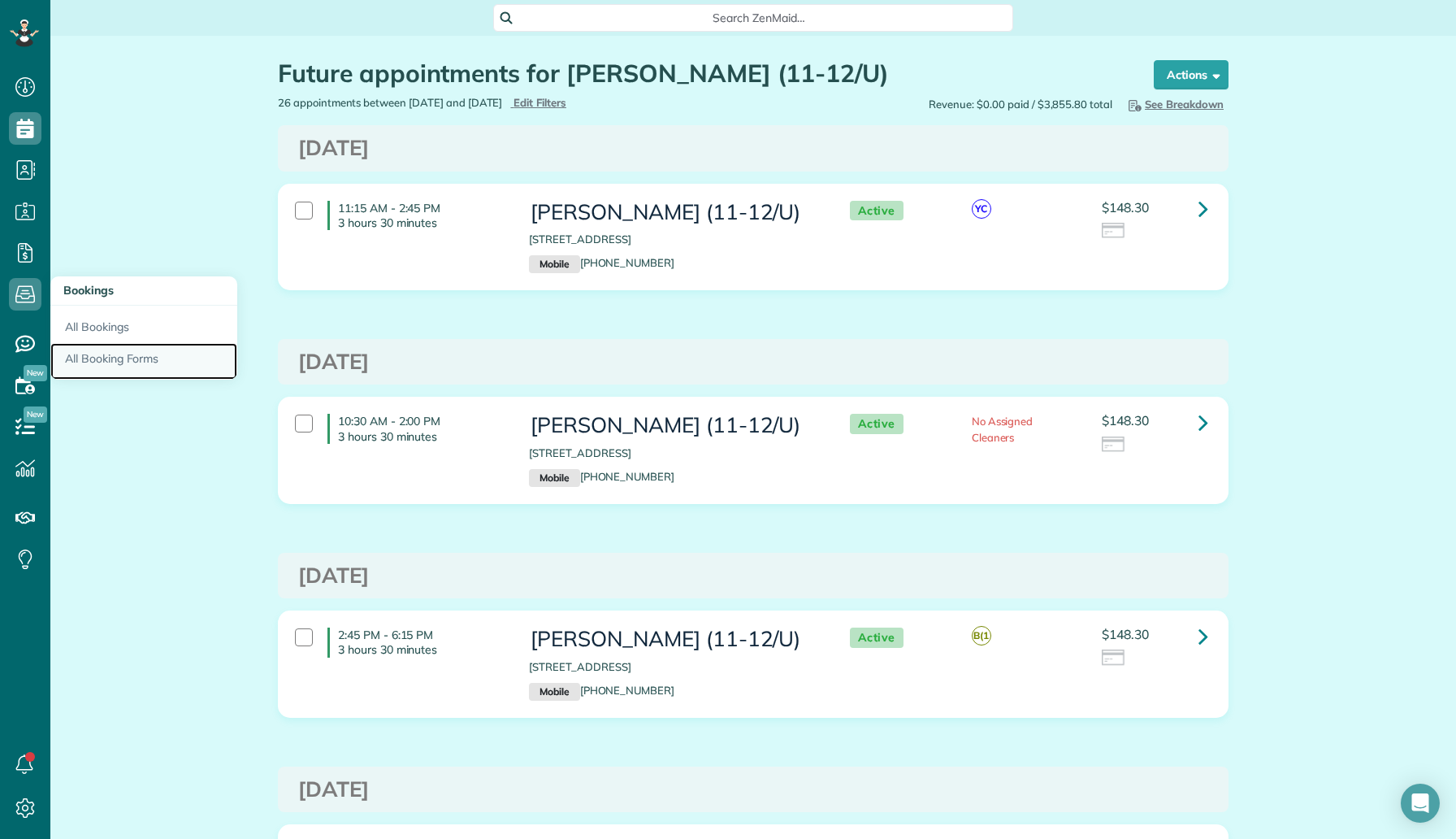
click at [131, 351] on link "All Booking Forms" at bounding box center [144, 362] width 187 height 37
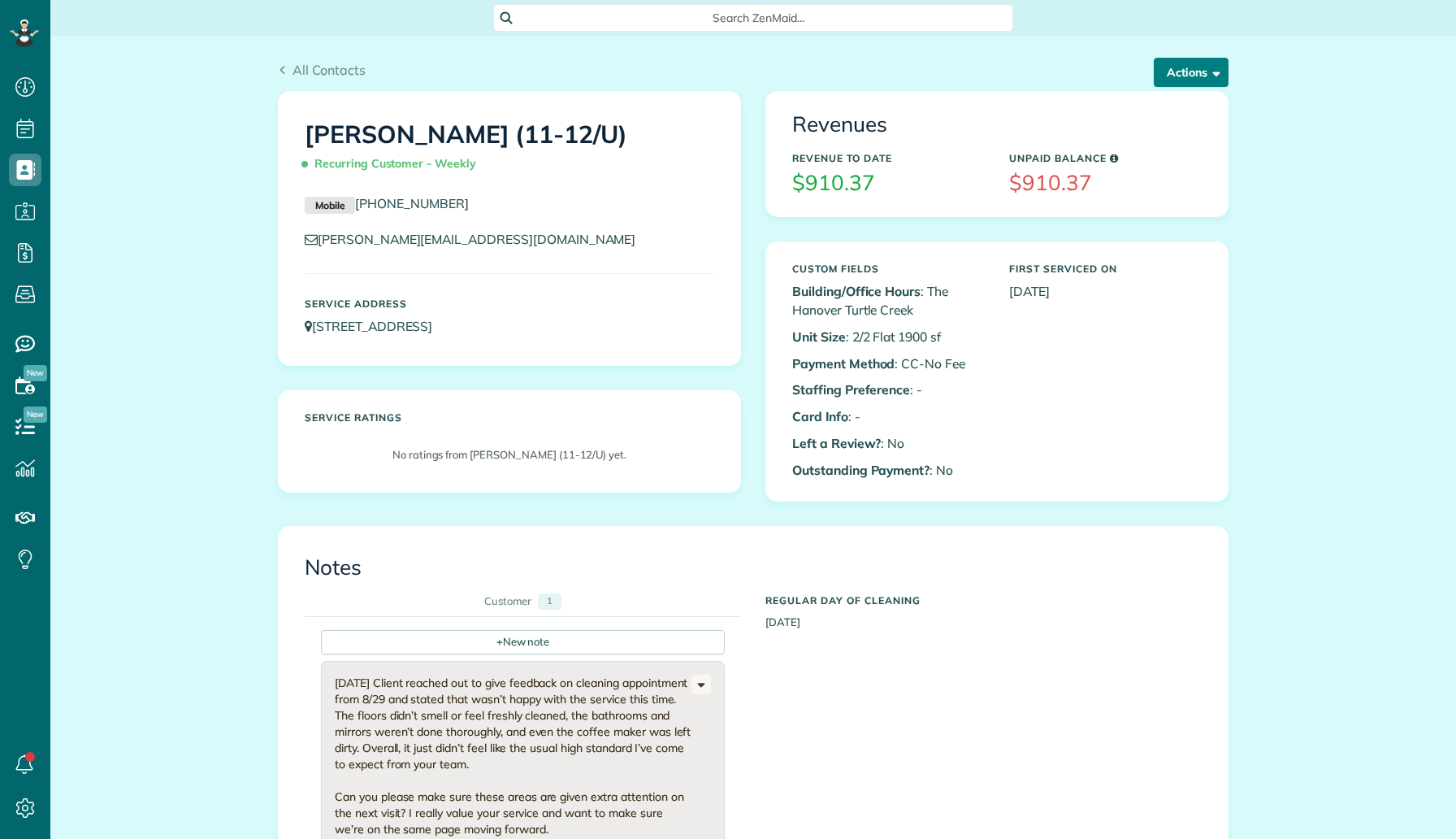
scroll to position [7, 7]
click at [1191, 72] on button "Actions" at bounding box center [1191, 72] width 75 height 29
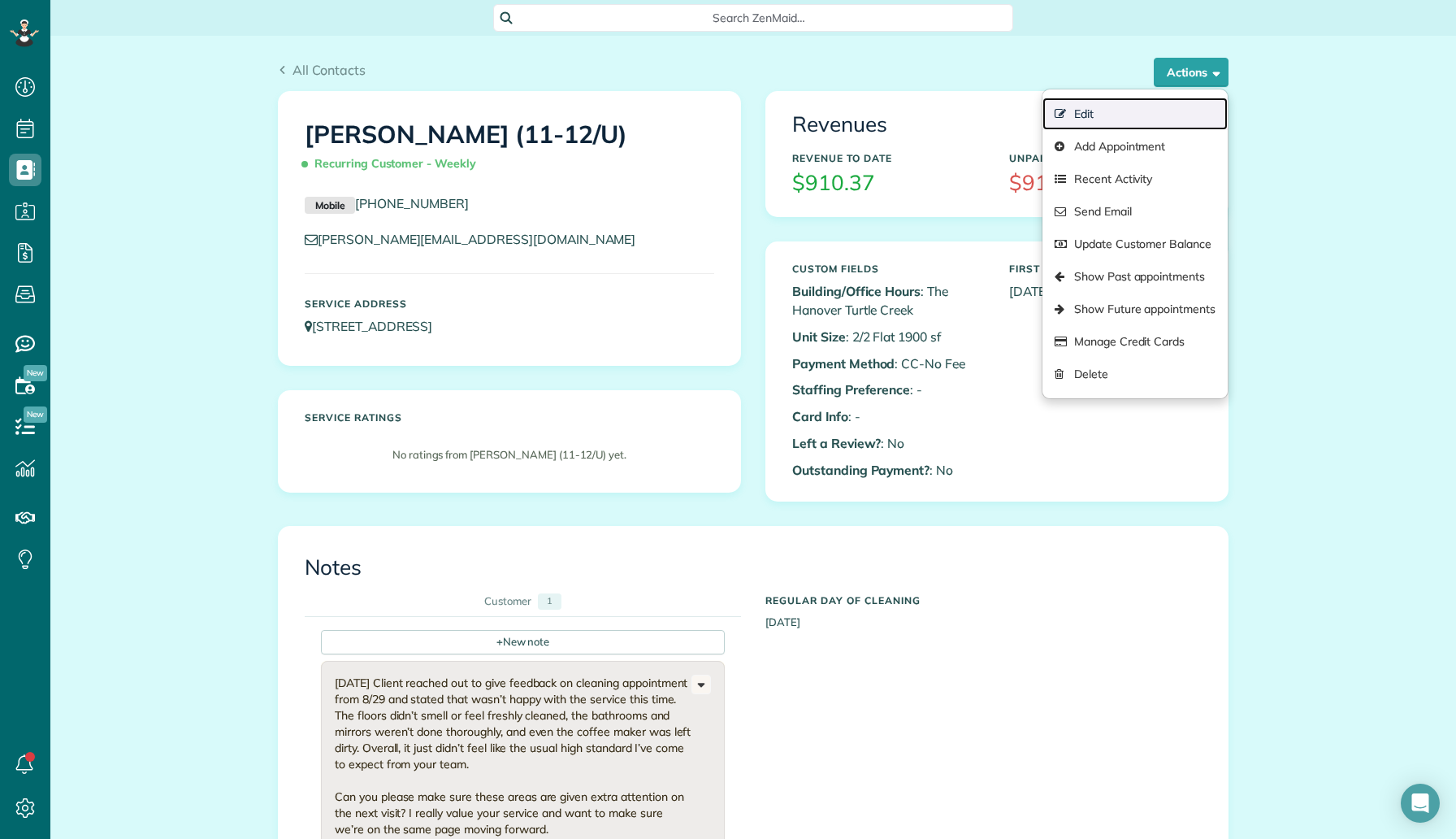
click at [1112, 112] on link "Edit" at bounding box center [1135, 114] width 186 height 33
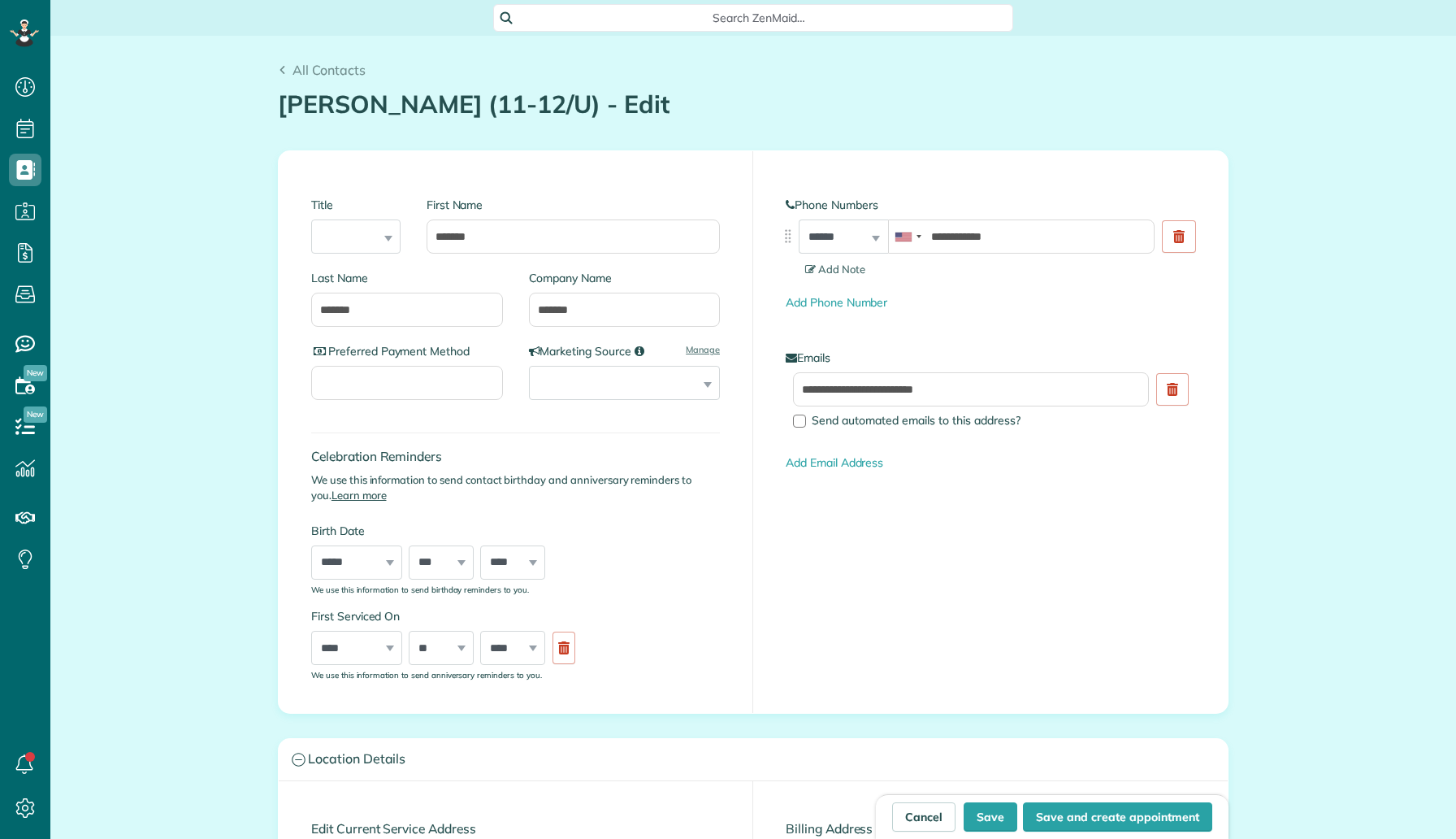
scroll to position [7, 7]
type input "**********"
click at [567, 305] on input "*******" at bounding box center [625, 310] width 192 height 34
type input "****"
click at [989, 802] on div "Cancel Save Save and create appointment" at bounding box center [1052, 816] width 353 height 45
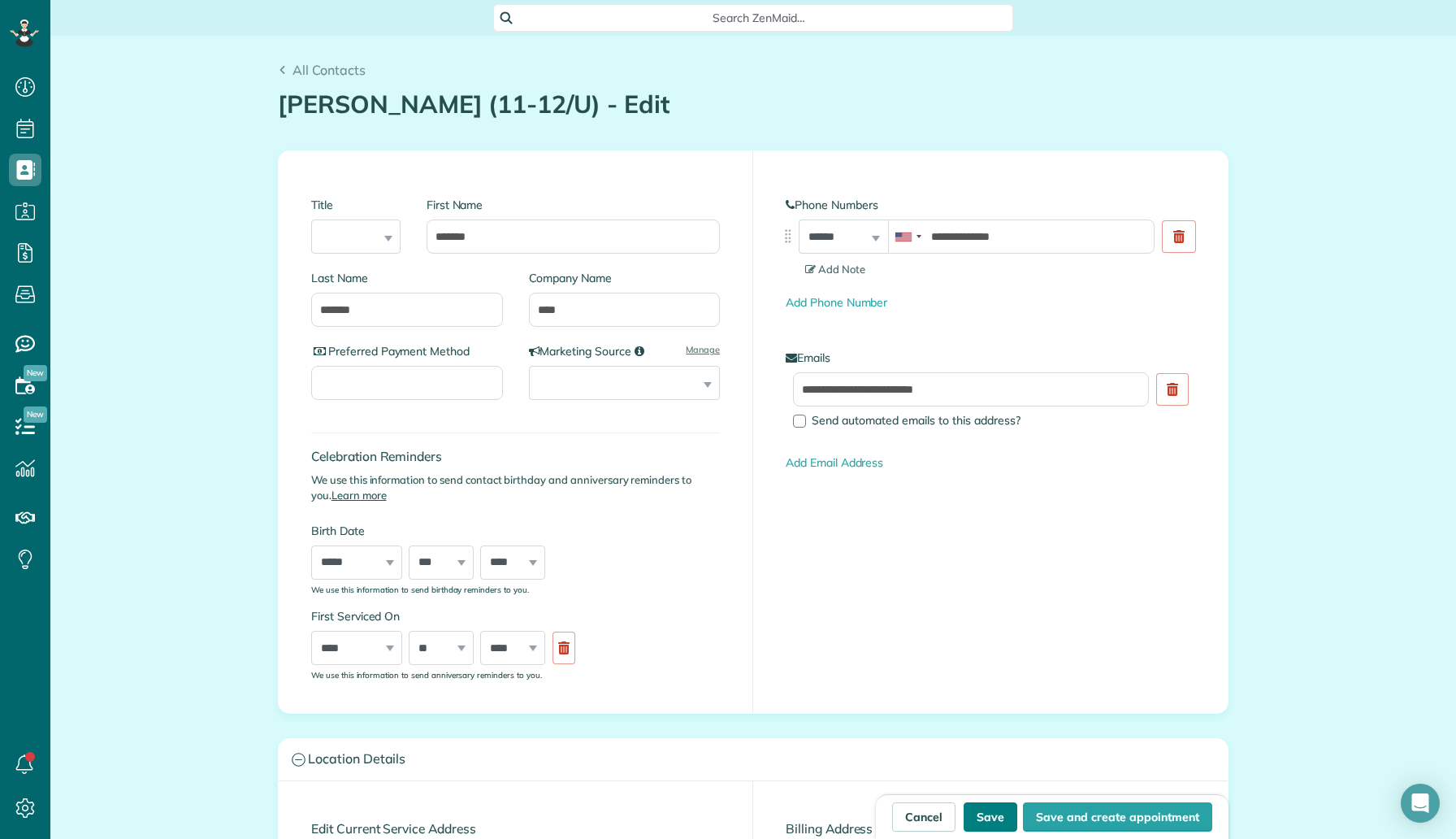
click at [989, 810] on button "Save" at bounding box center [991, 817] width 54 height 29
type input "**********"
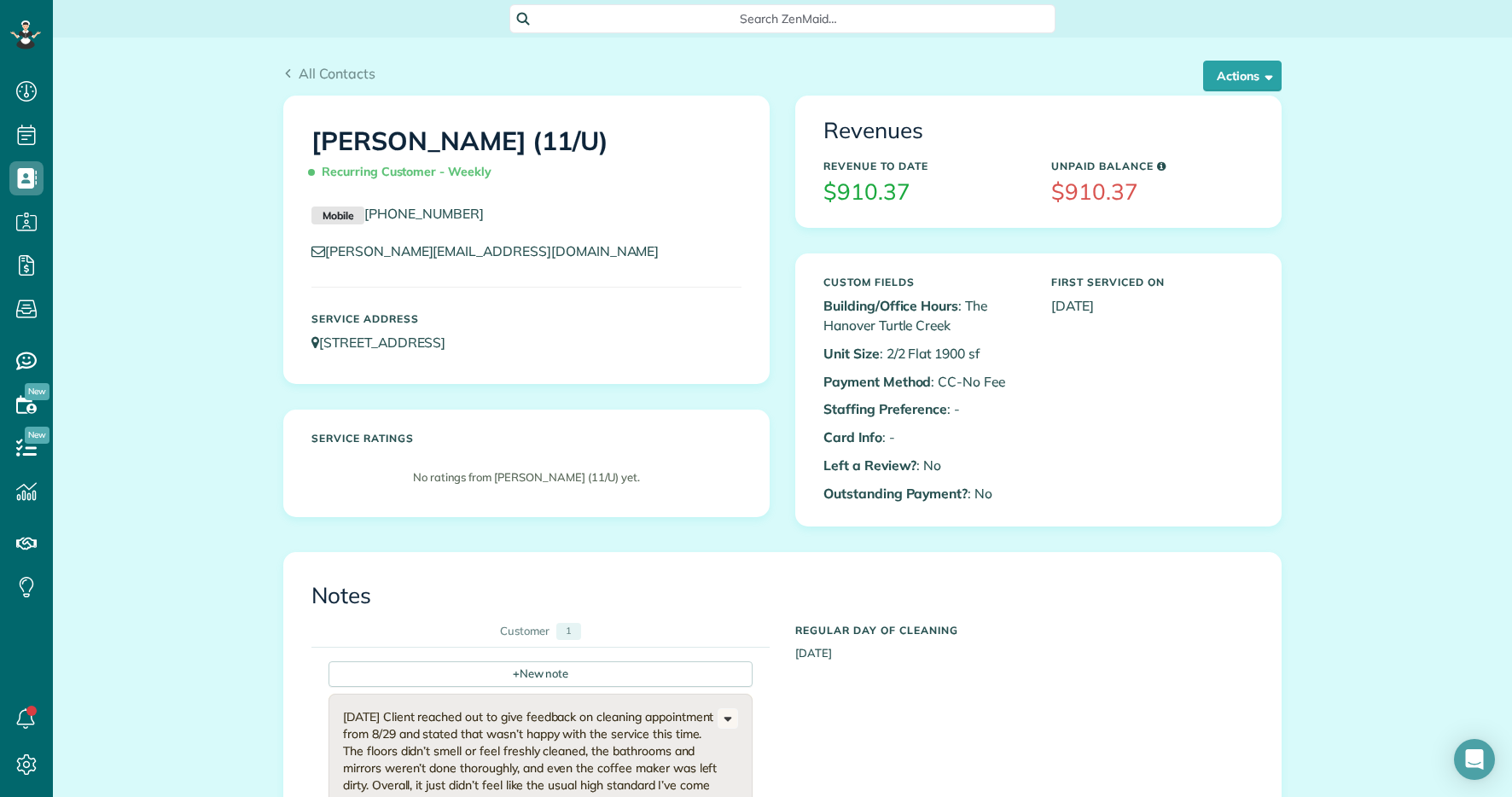
scroll to position [797, 53]
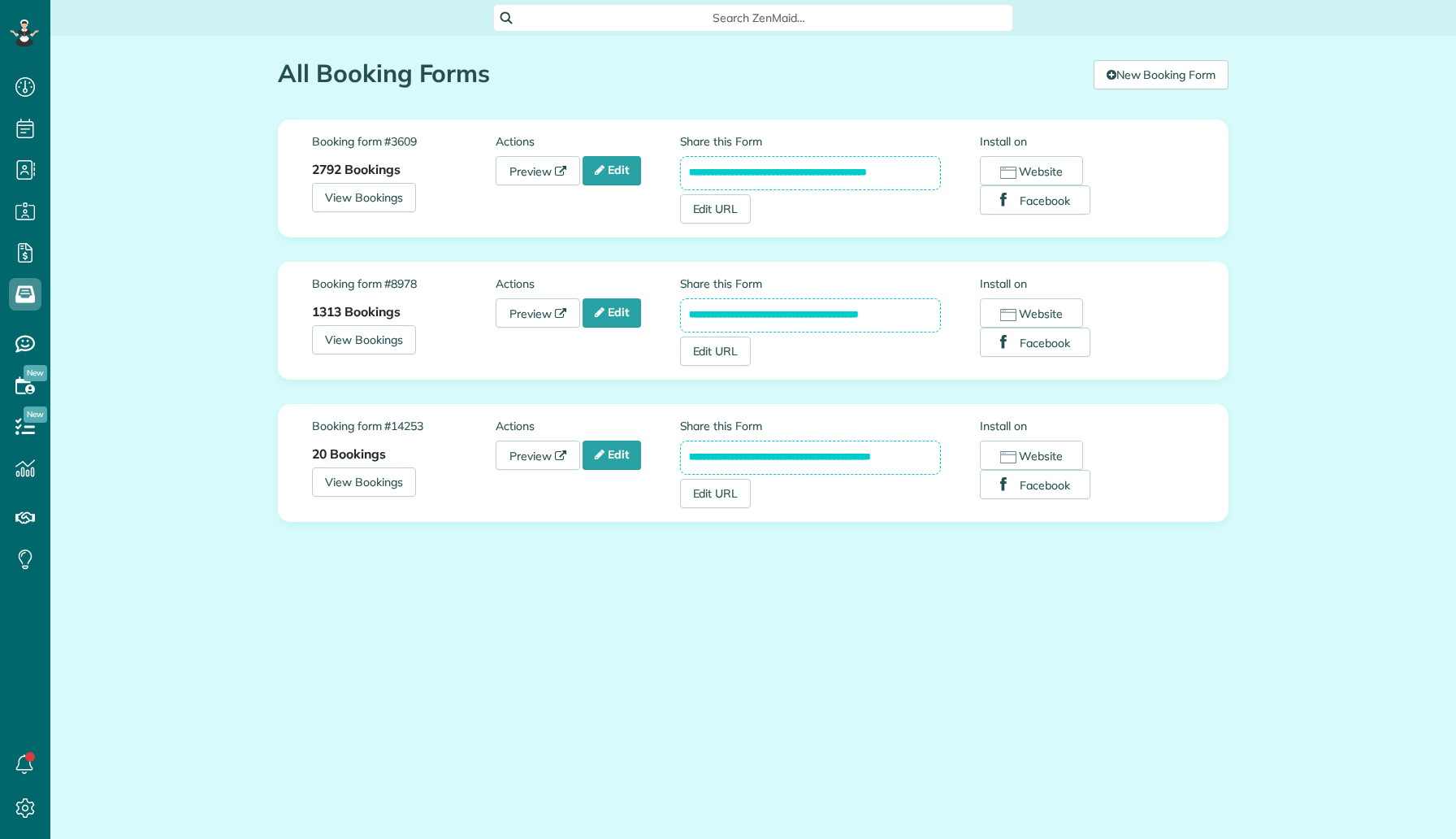
scroll to position [7, 7]
drag, startPoint x: 908, startPoint y: 176, endPoint x: 682, endPoint y: 174, distance: 226.0
click at [682, 174] on input "**********" at bounding box center [810, 174] width 261 height 34
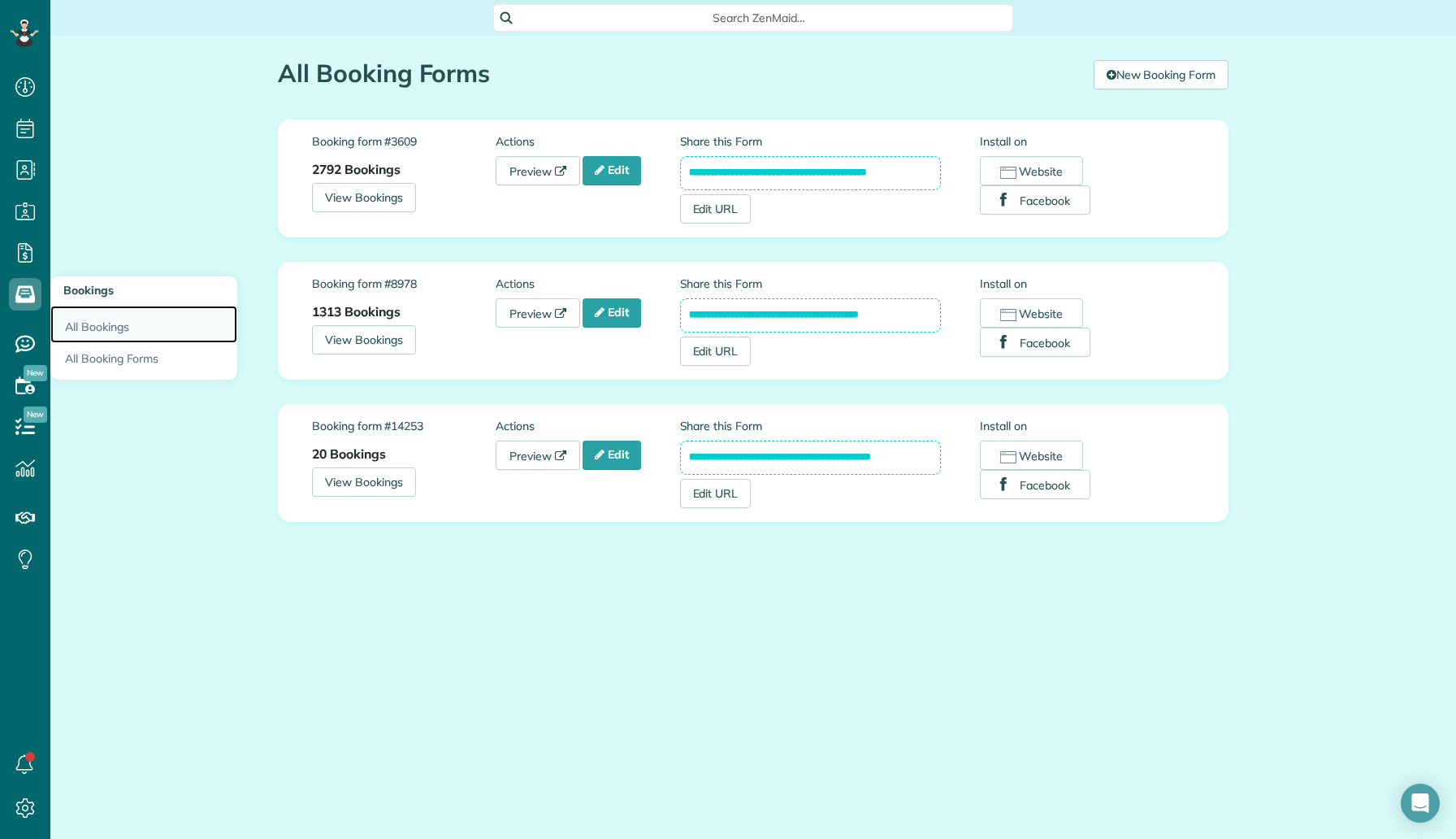
click at [134, 331] on link "All Bookings" at bounding box center [144, 324] width 187 height 37
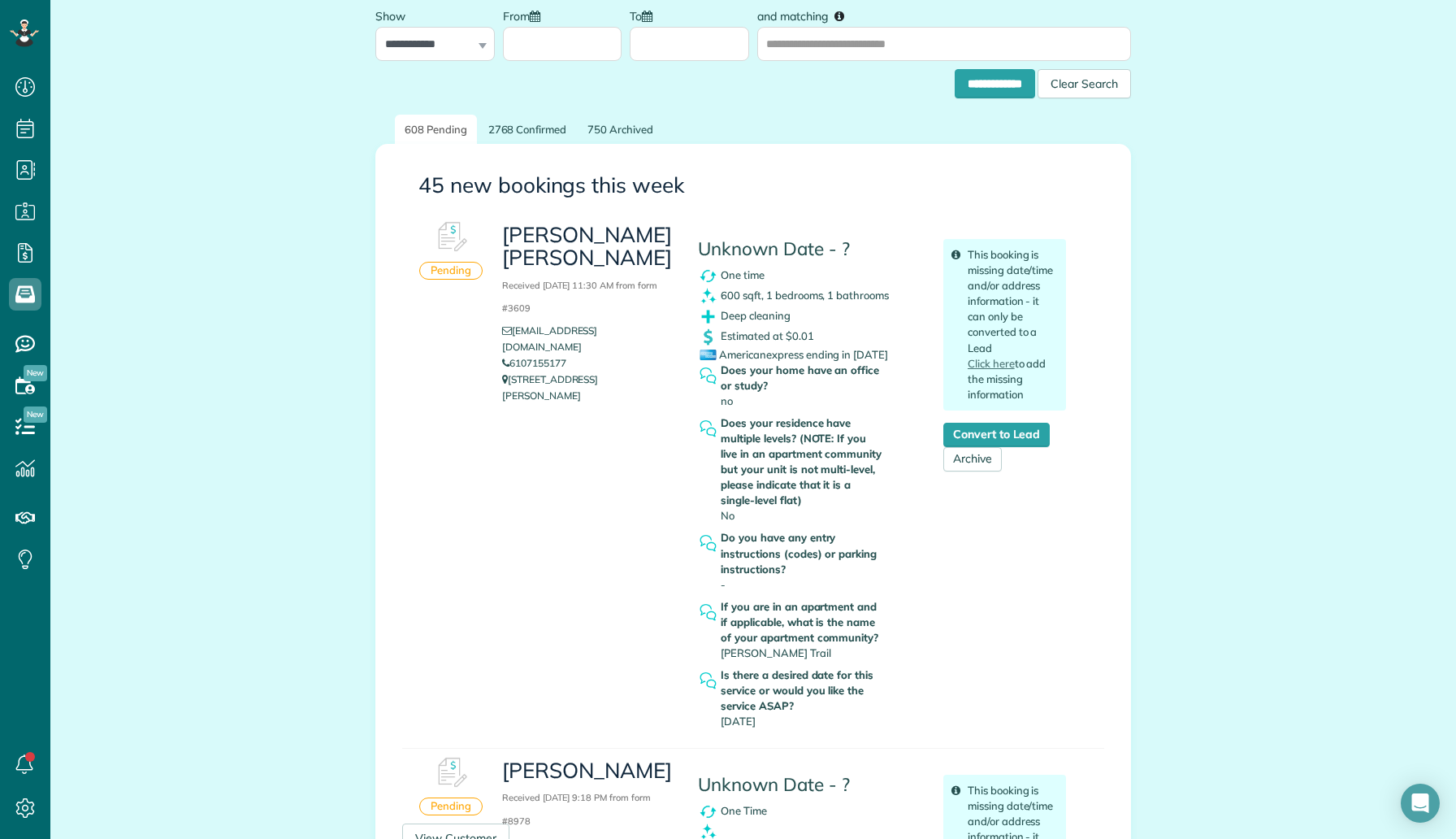
scroll to position [119, 0]
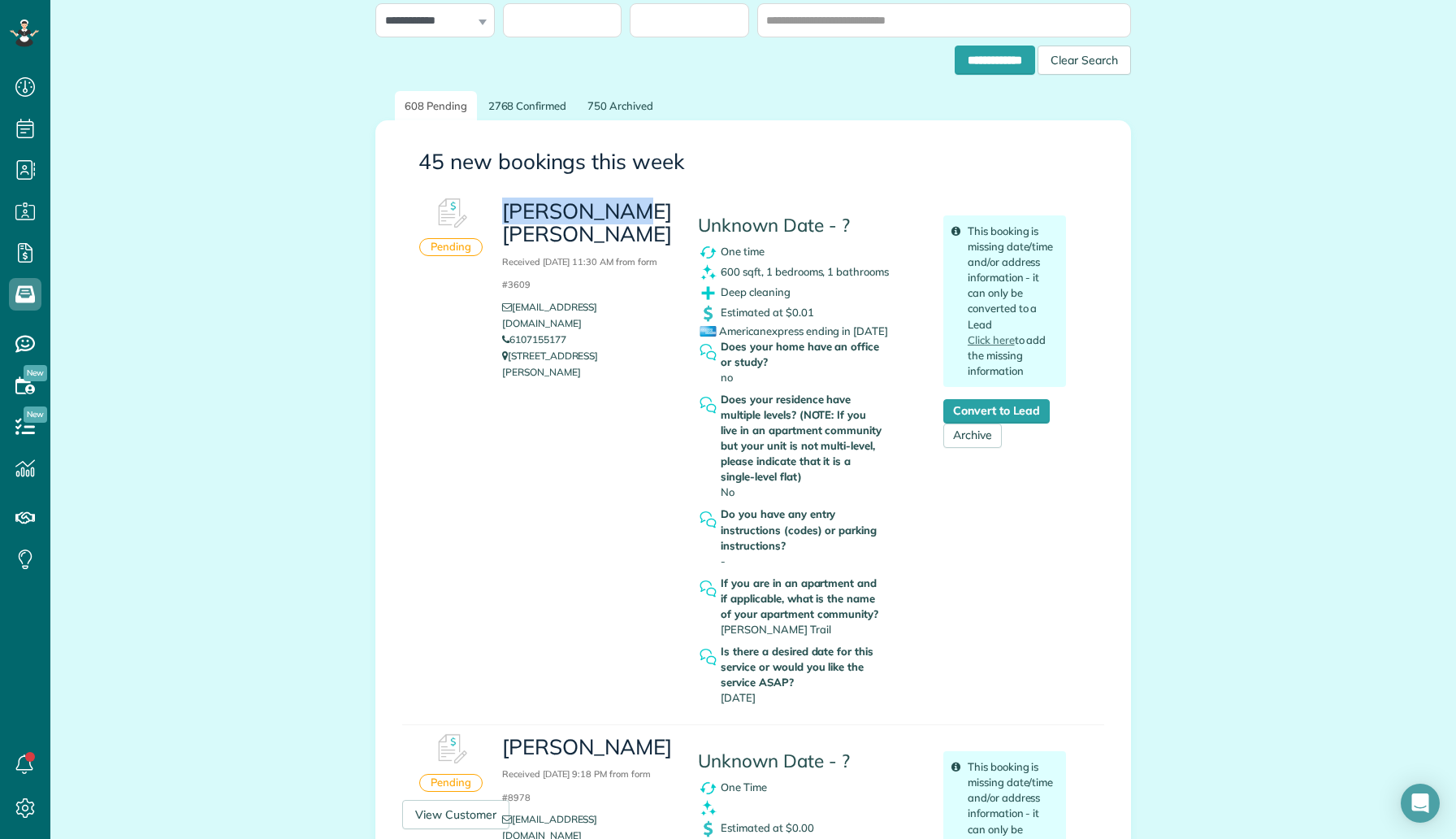
drag, startPoint x: 625, startPoint y: 204, endPoint x: 502, endPoint y: 204, distance: 123.0
click at [502, 204] on div "[PERSON_NAME] [PERSON_NAME] Received [DATE] 11:30 AM from form #3609 [EMAIL_ADD…" at bounding box center [588, 289] width 196 height 199
copy h3 "[PERSON_NAME] [PERSON_NAME]"
click at [985, 411] on link "Convert to Lead" at bounding box center [997, 411] width 107 height 24
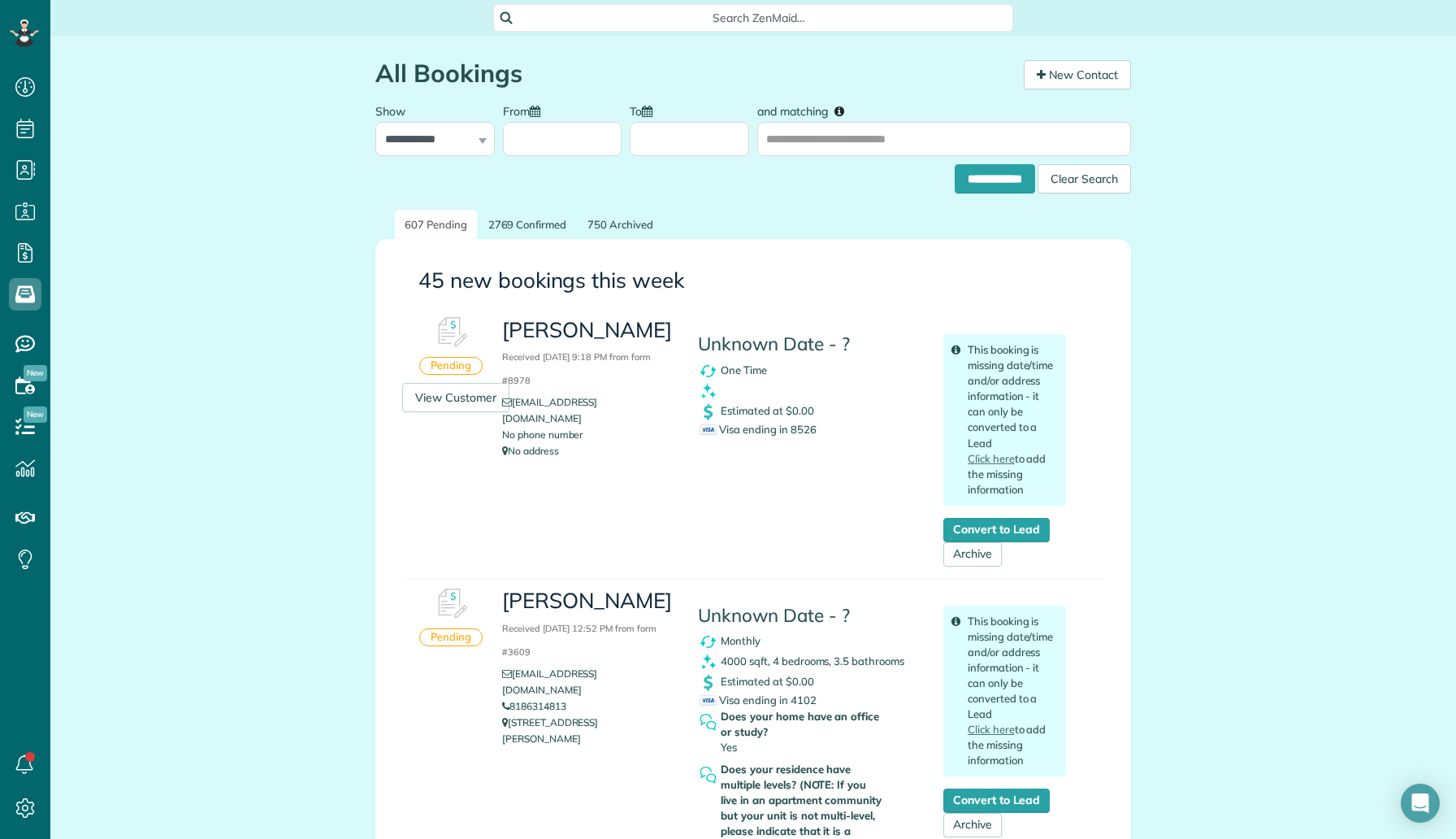
scroll to position [7, 7]
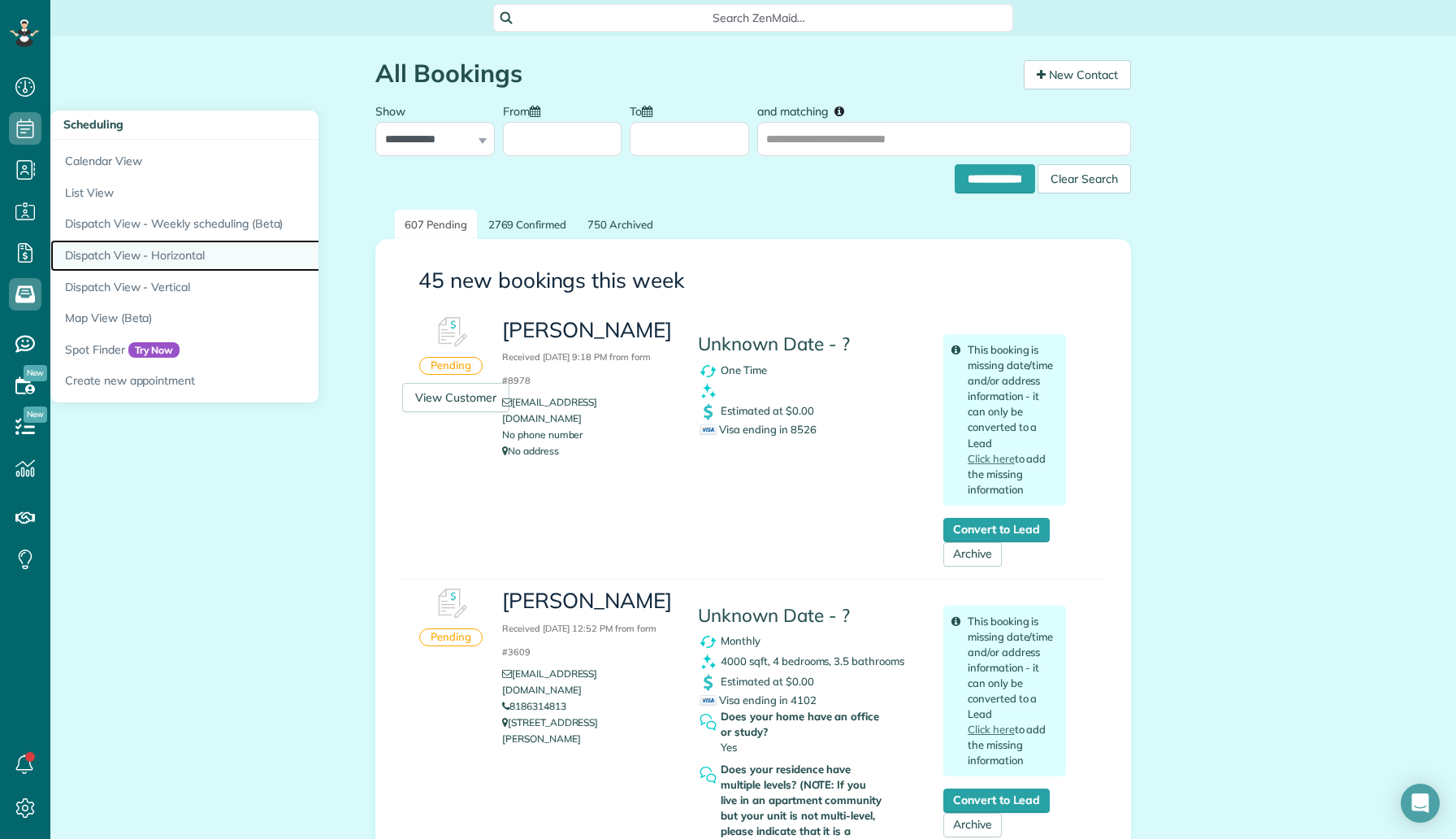
click at [192, 247] on link "Dispatch View - Horizontal" at bounding box center [253, 255] width 406 height 32
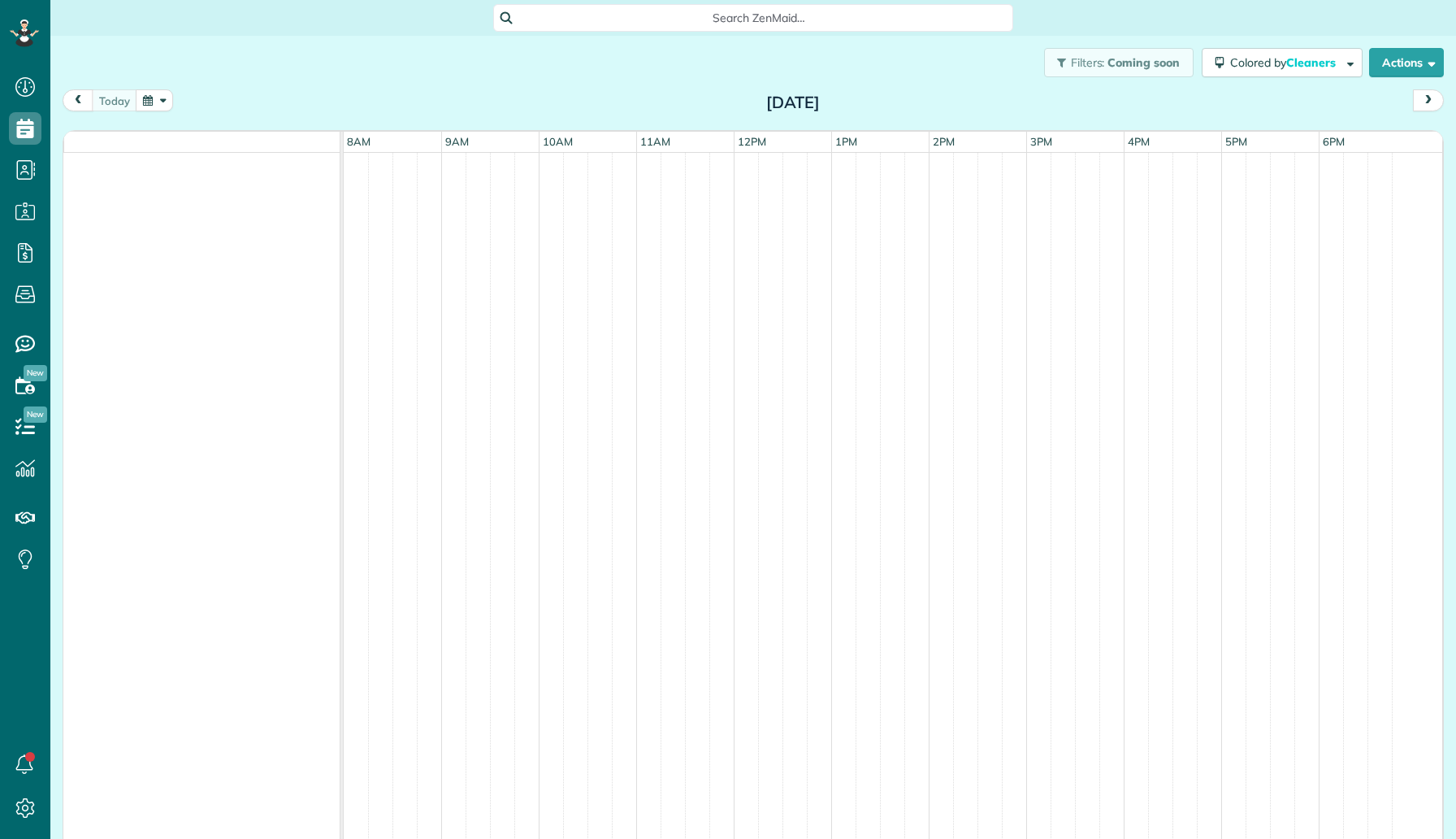
scroll to position [7, 7]
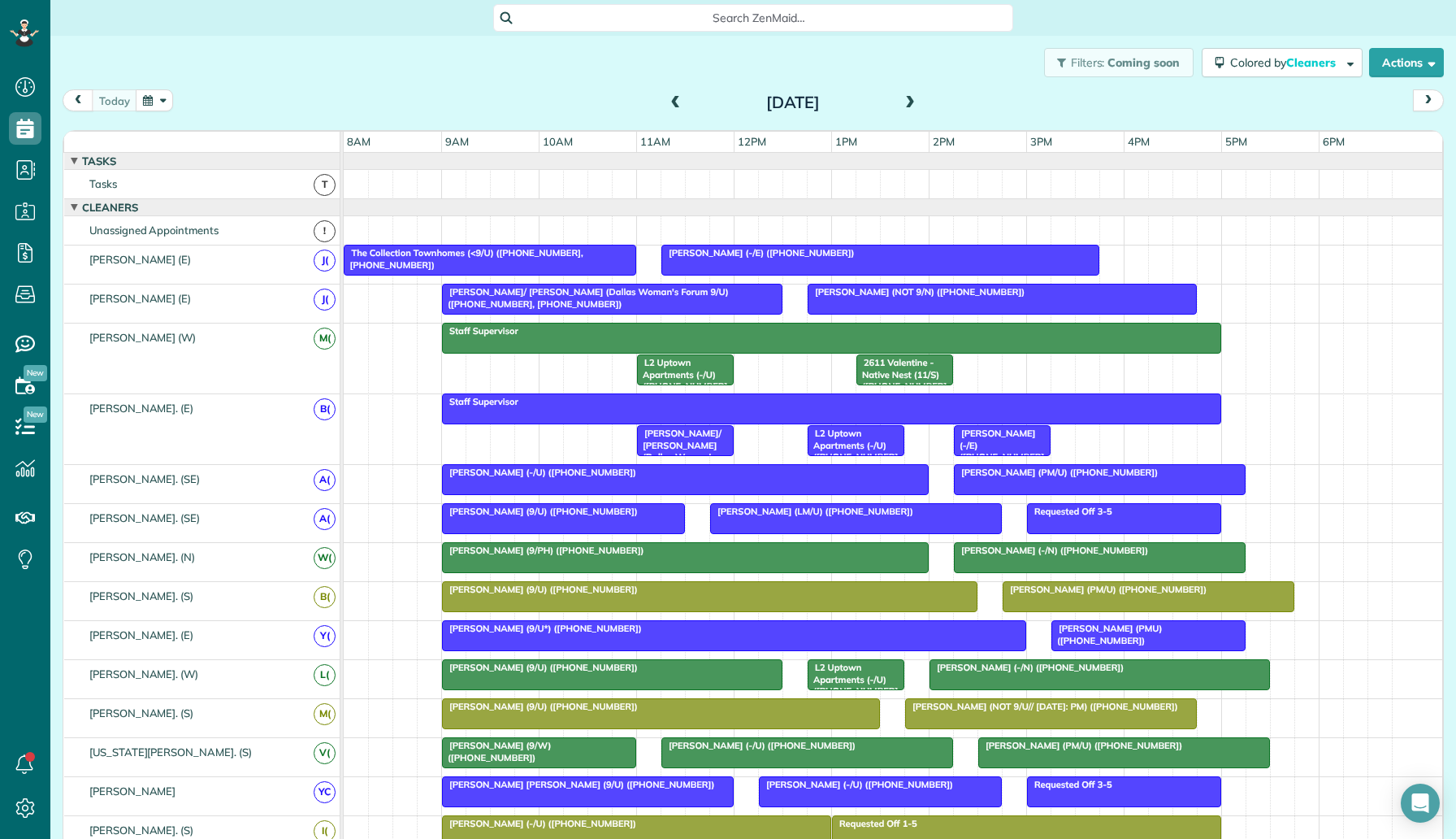
click at [913, 112] on span at bounding box center [910, 103] width 18 height 24
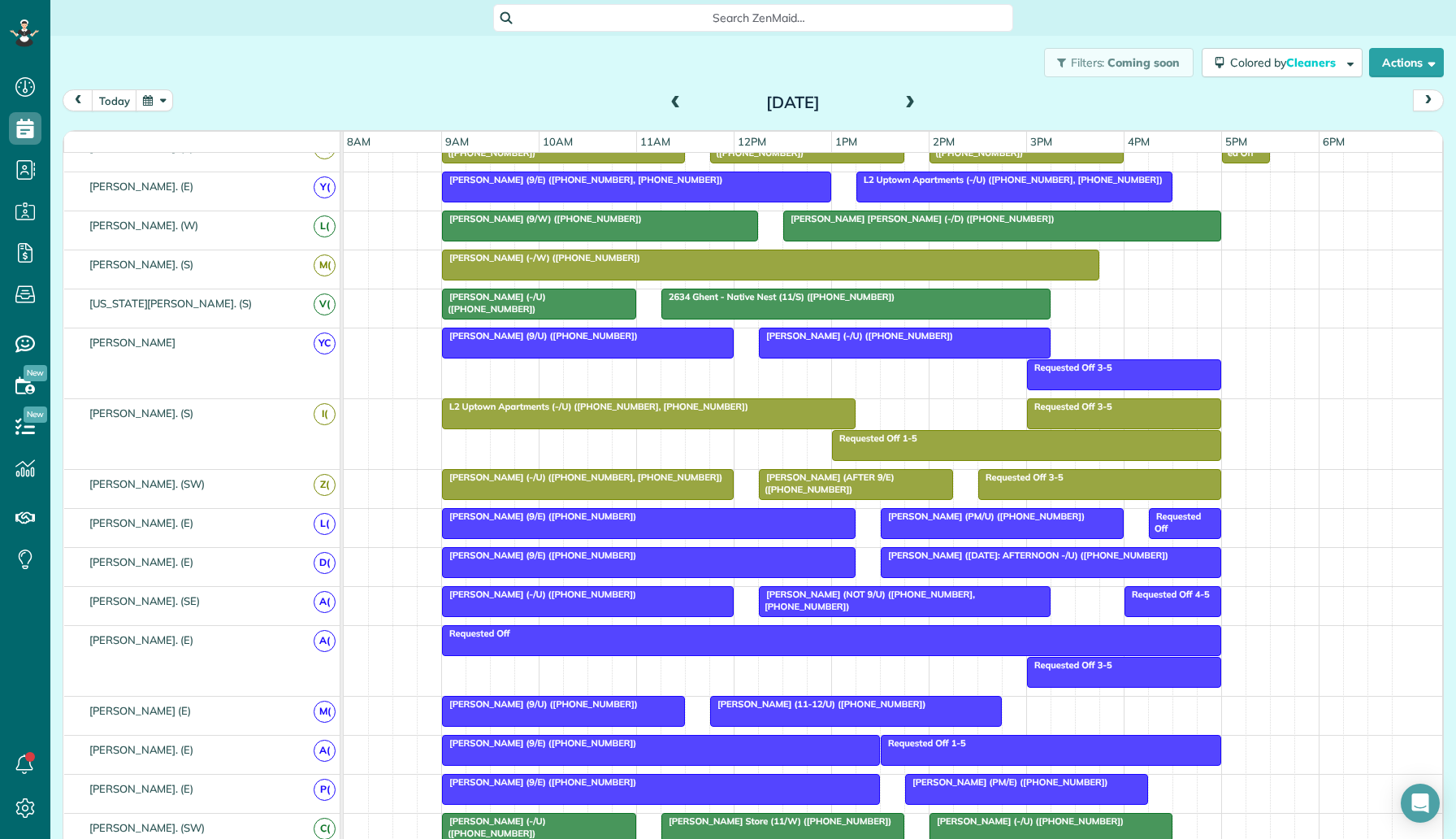
scroll to position [420, 0]
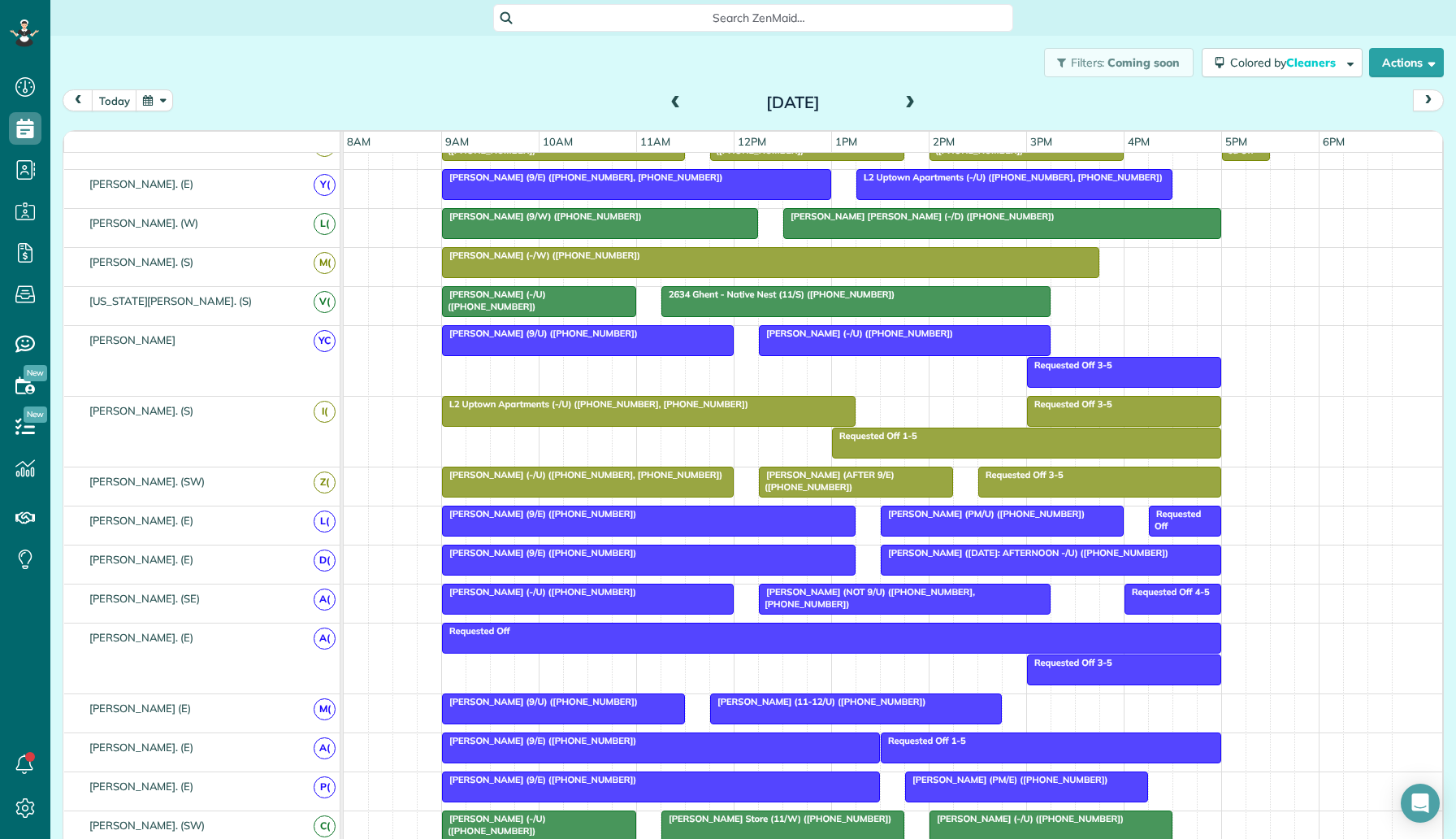
click at [729, 526] on div at bounding box center [649, 521] width 412 height 29
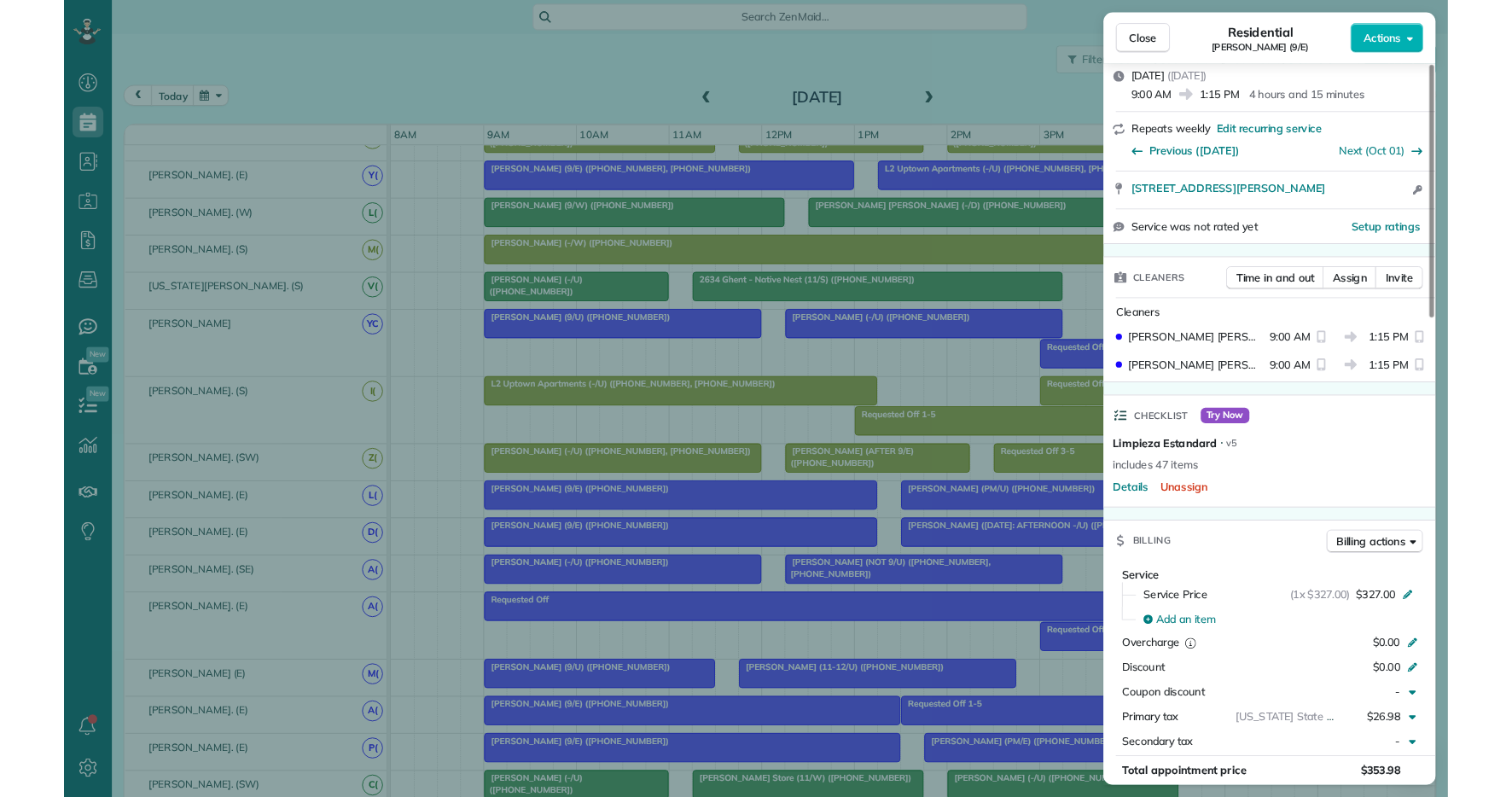
scroll to position [249, 0]
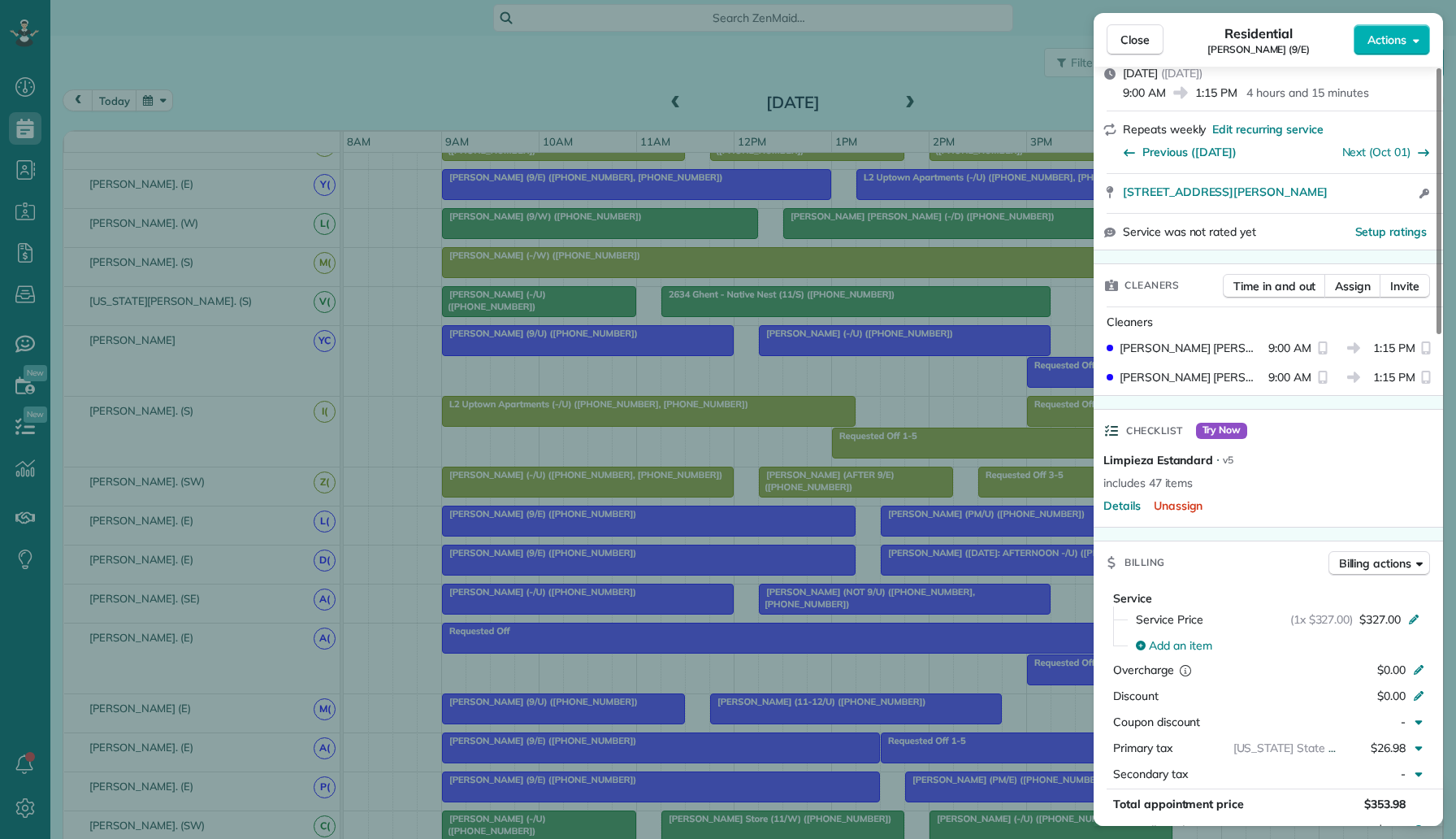
click at [308, 64] on div "Close Residential Richard Idell (9/E) Actions Status Active Richard Idell (9/E)…" at bounding box center [728, 420] width 1456 height 839
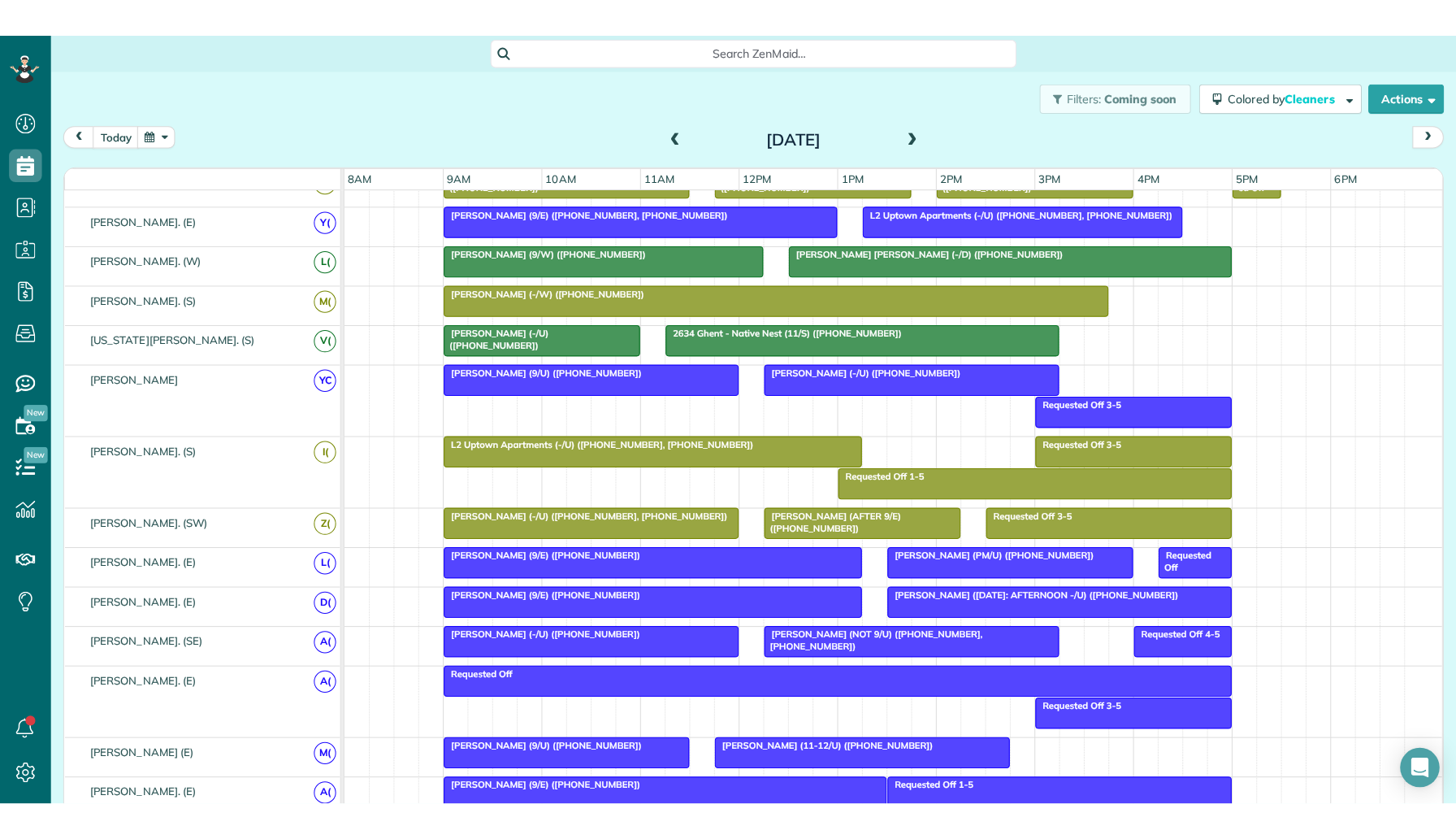
scroll to position [759, 50]
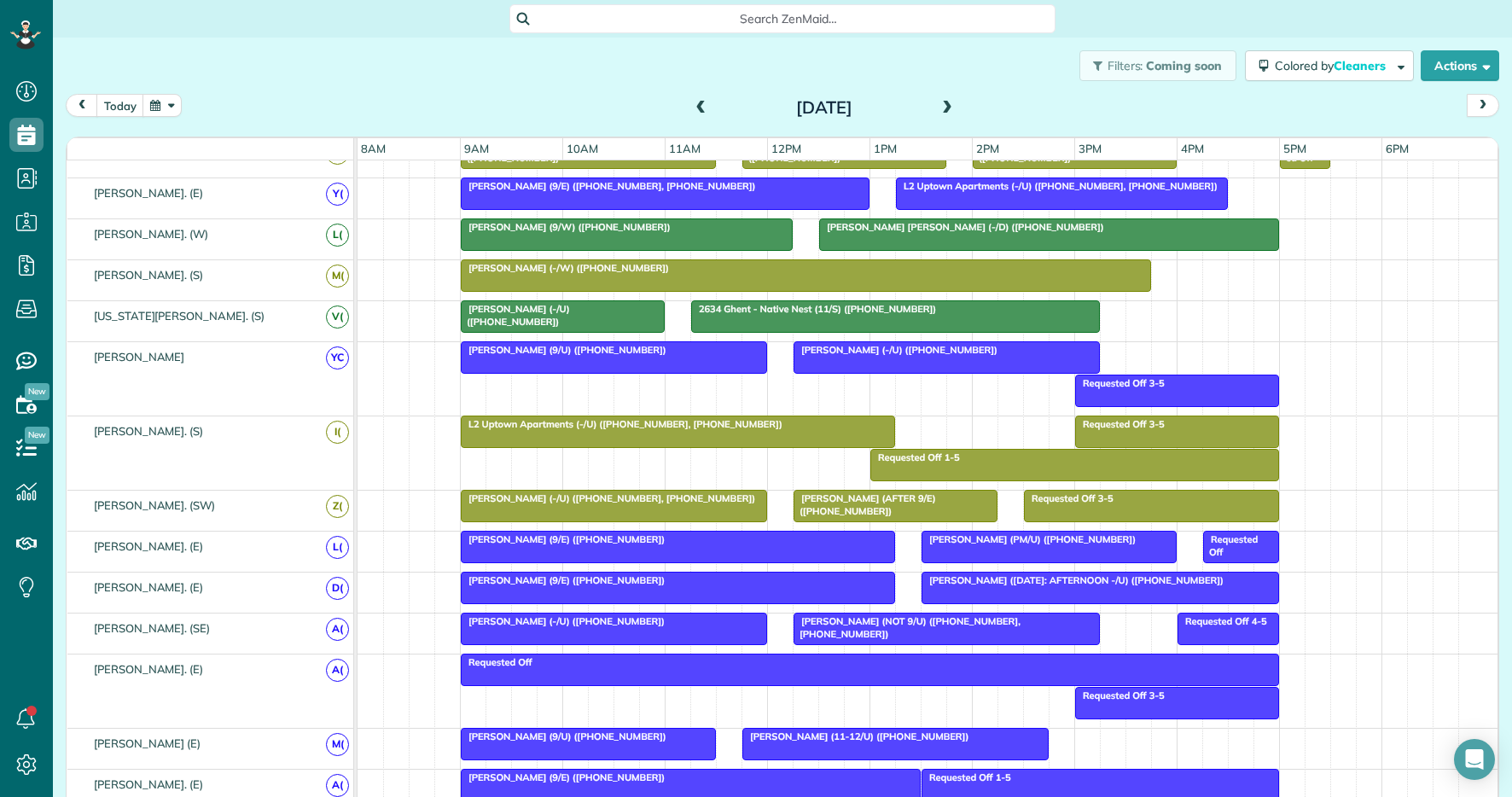
click at [154, 104] on button "button" at bounding box center [162, 105] width 39 height 23
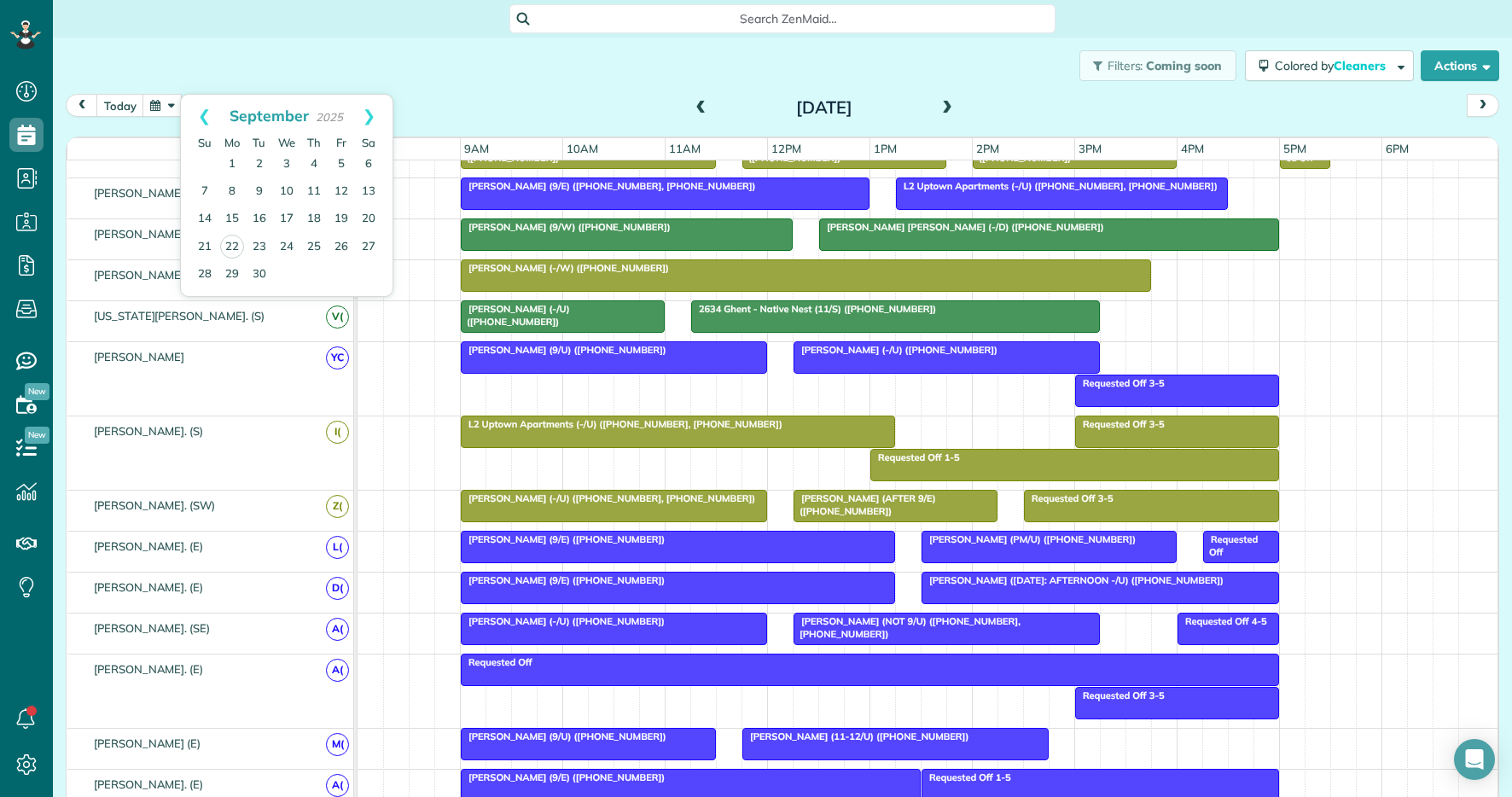
click at [296, 83] on div "Filters: Coming soon Colored by Cleaners Color by Cleaner Color by Team Color b…" at bounding box center [783, 66] width 1460 height 56
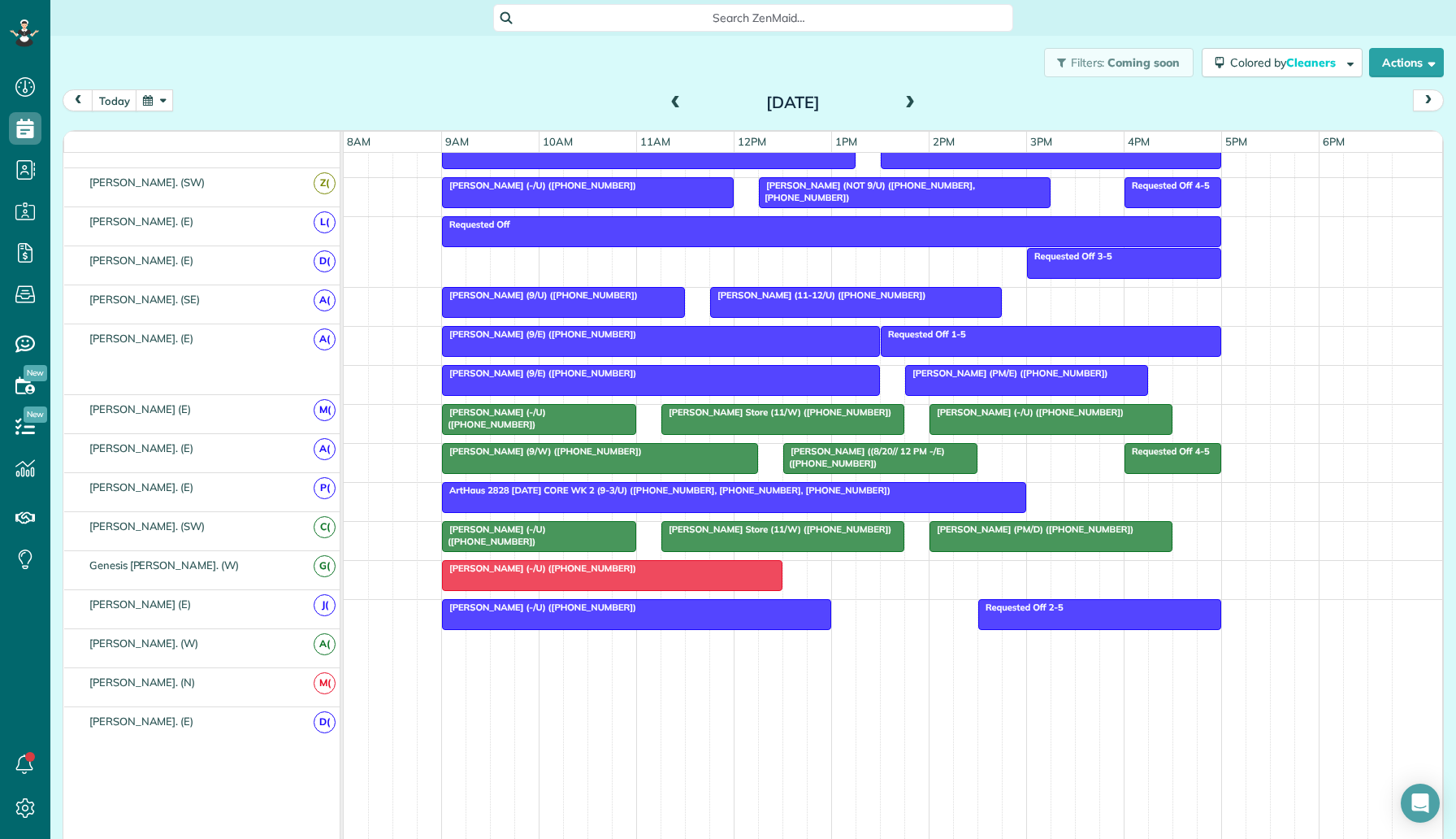
scroll to position [826, 0]
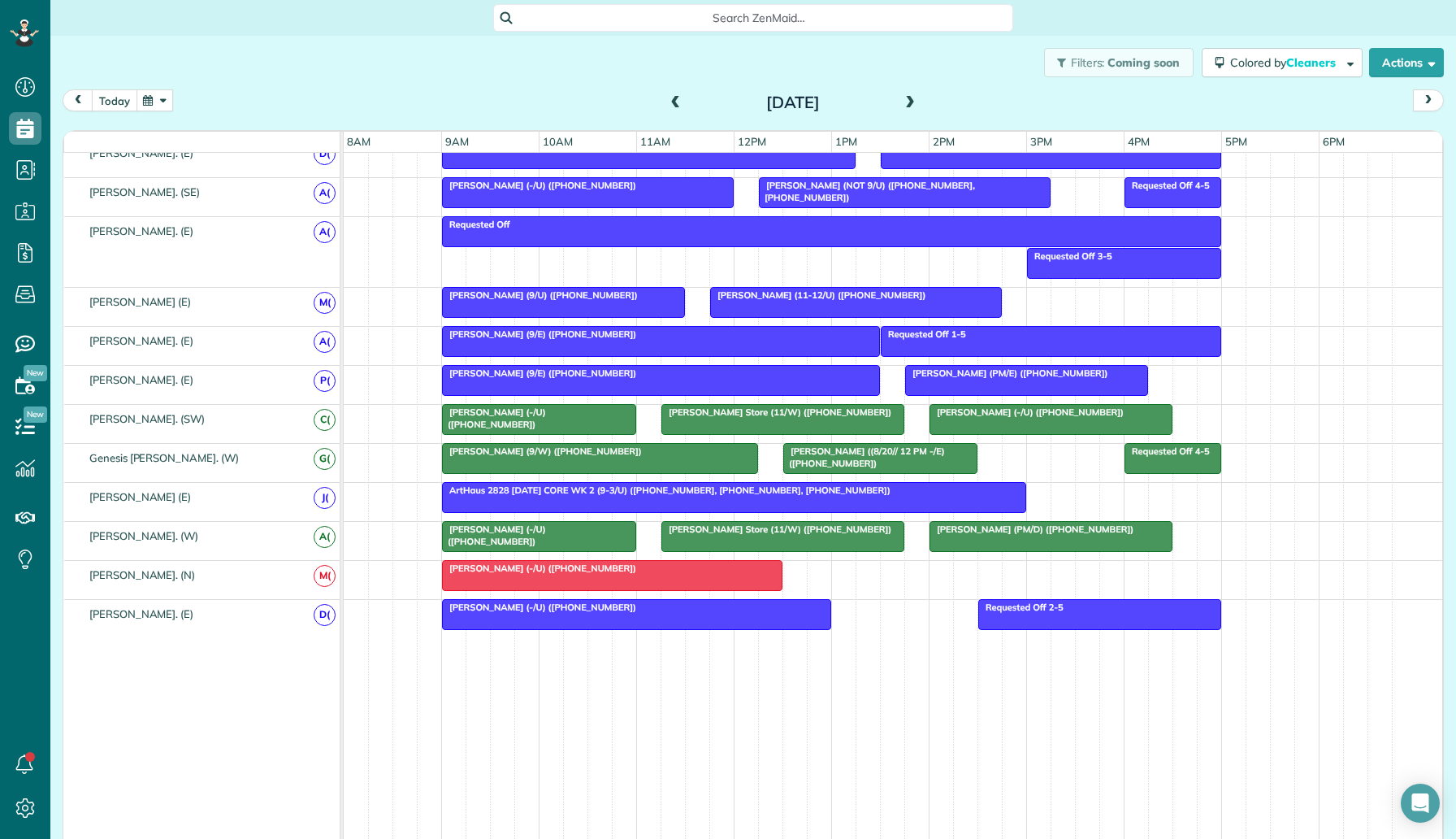
click at [120, 103] on button "today" at bounding box center [115, 100] width 46 height 22
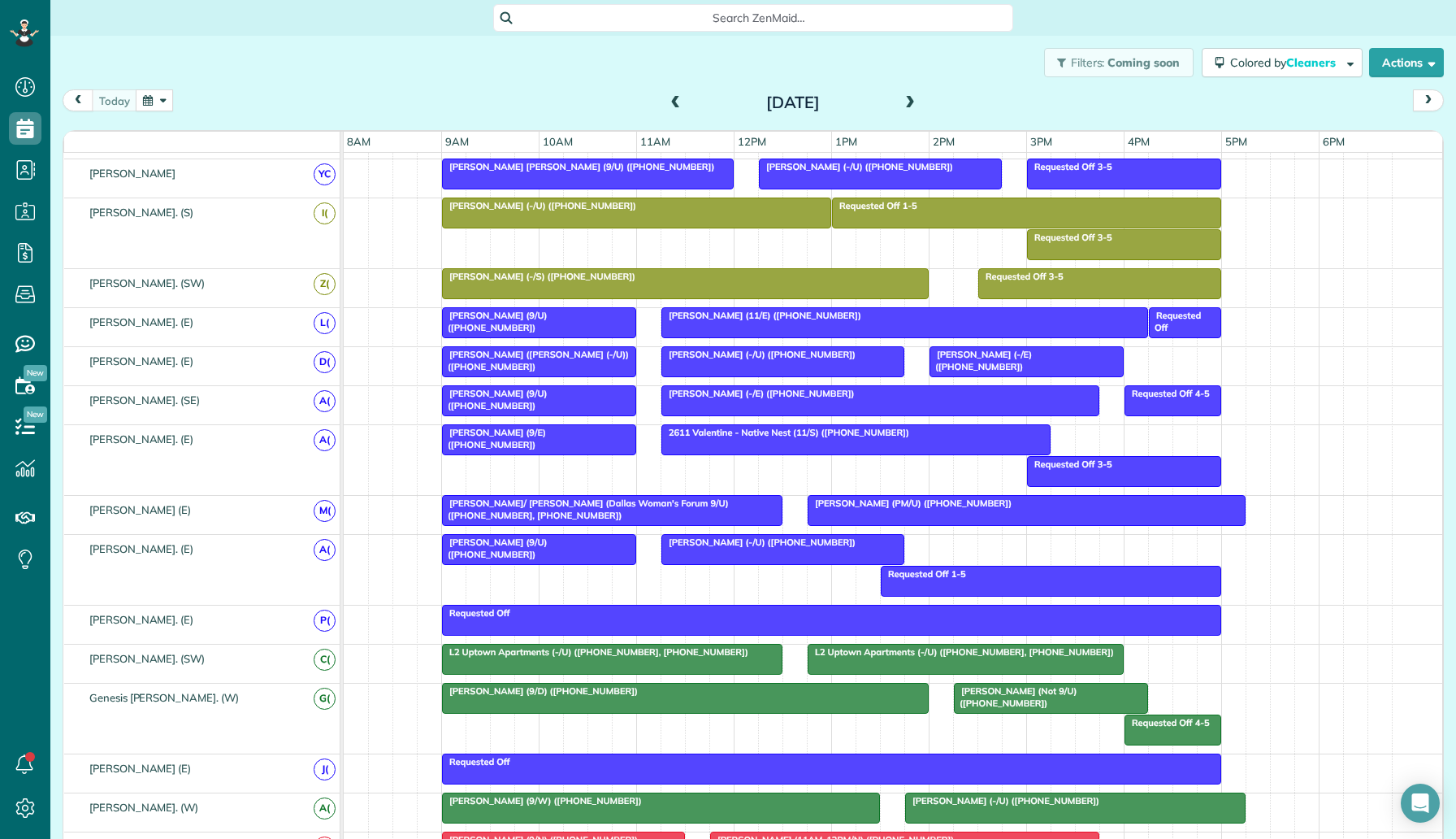
scroll to position [775, 0]
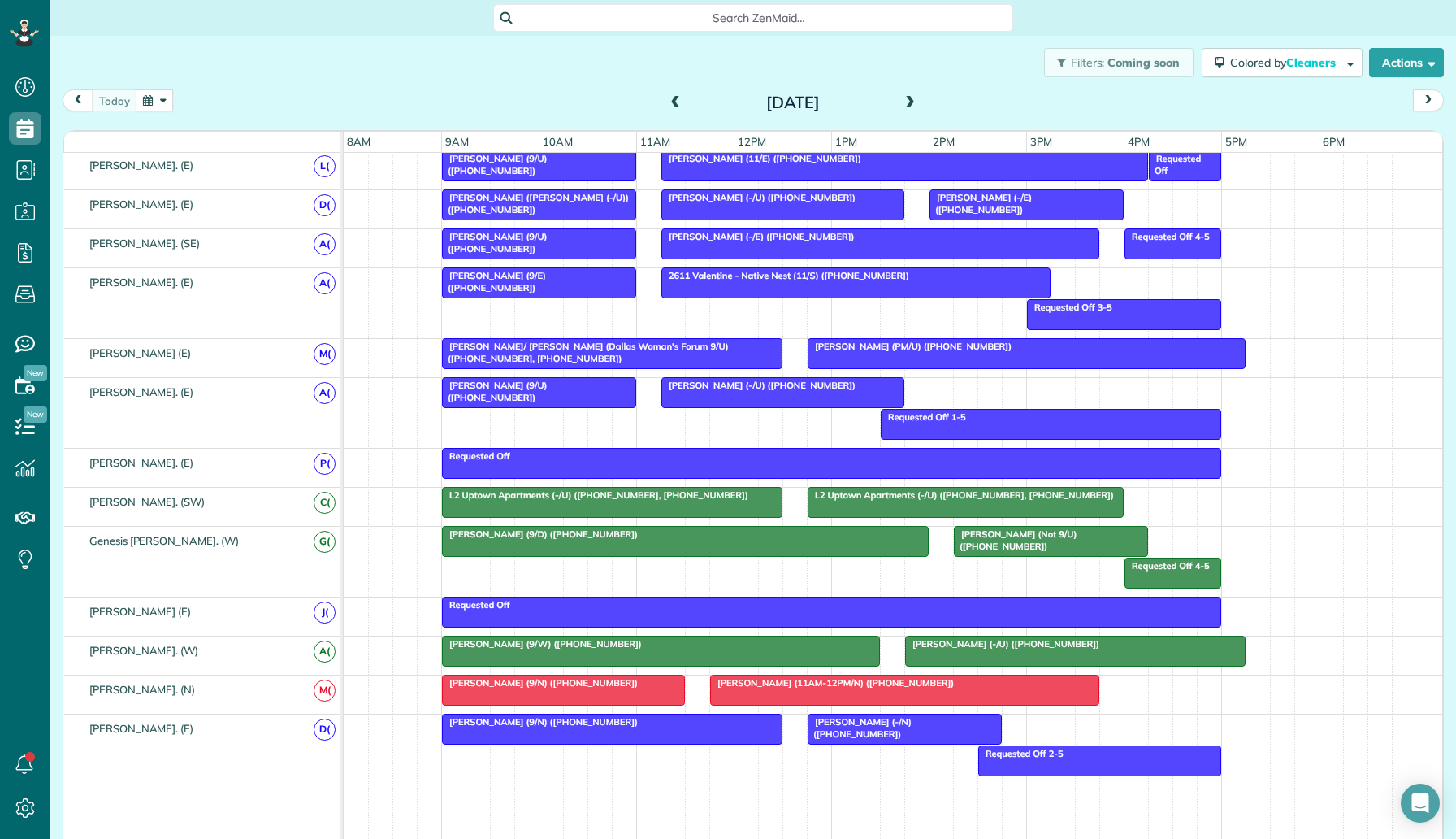
click at [692, 499] on span "L2 Uptown Apartments (-/U) (+12145778177, +14698956497)" at bounding box center [595, 495] width 308 height 11
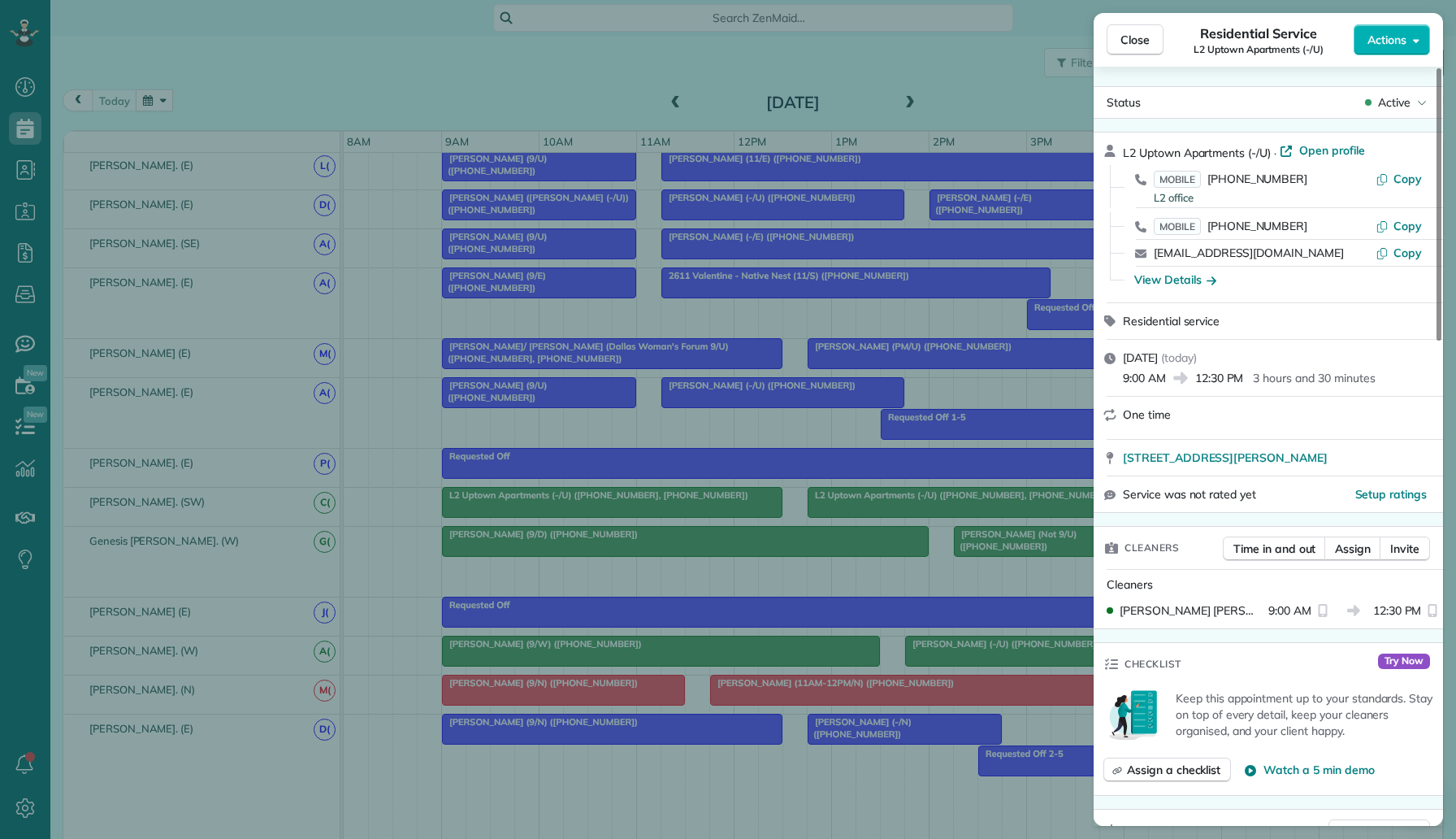
click at [603, 80] on div "Close Residential Service L2 Uptown Apartments (-/U) Actions Status Active L2 U…" at bounding box center [728, 420] width 1456 height 839
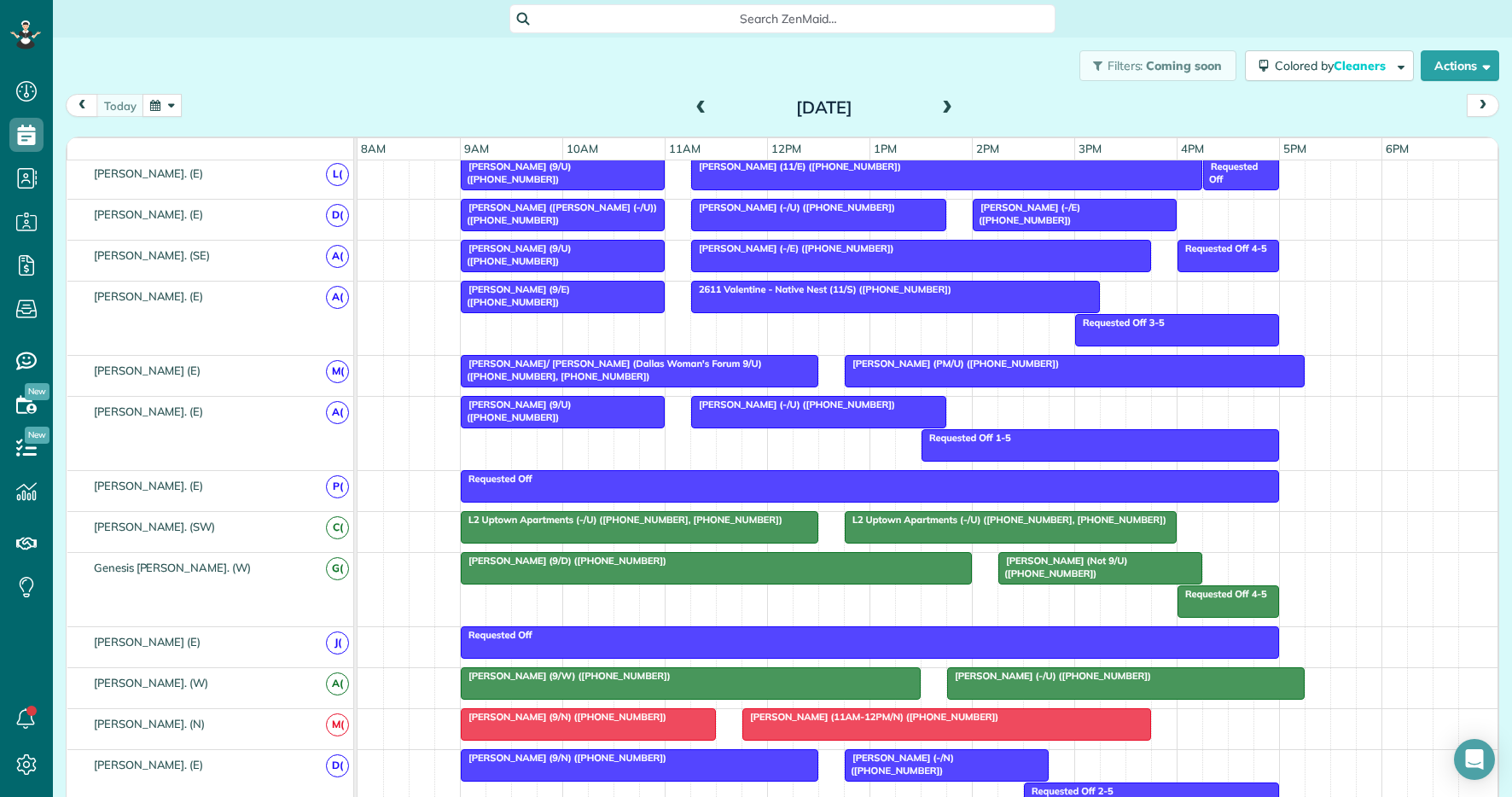
scroll to position [797, 53]
click at [949, 108] on span at bounding box center [948, 109] width 19 height 15
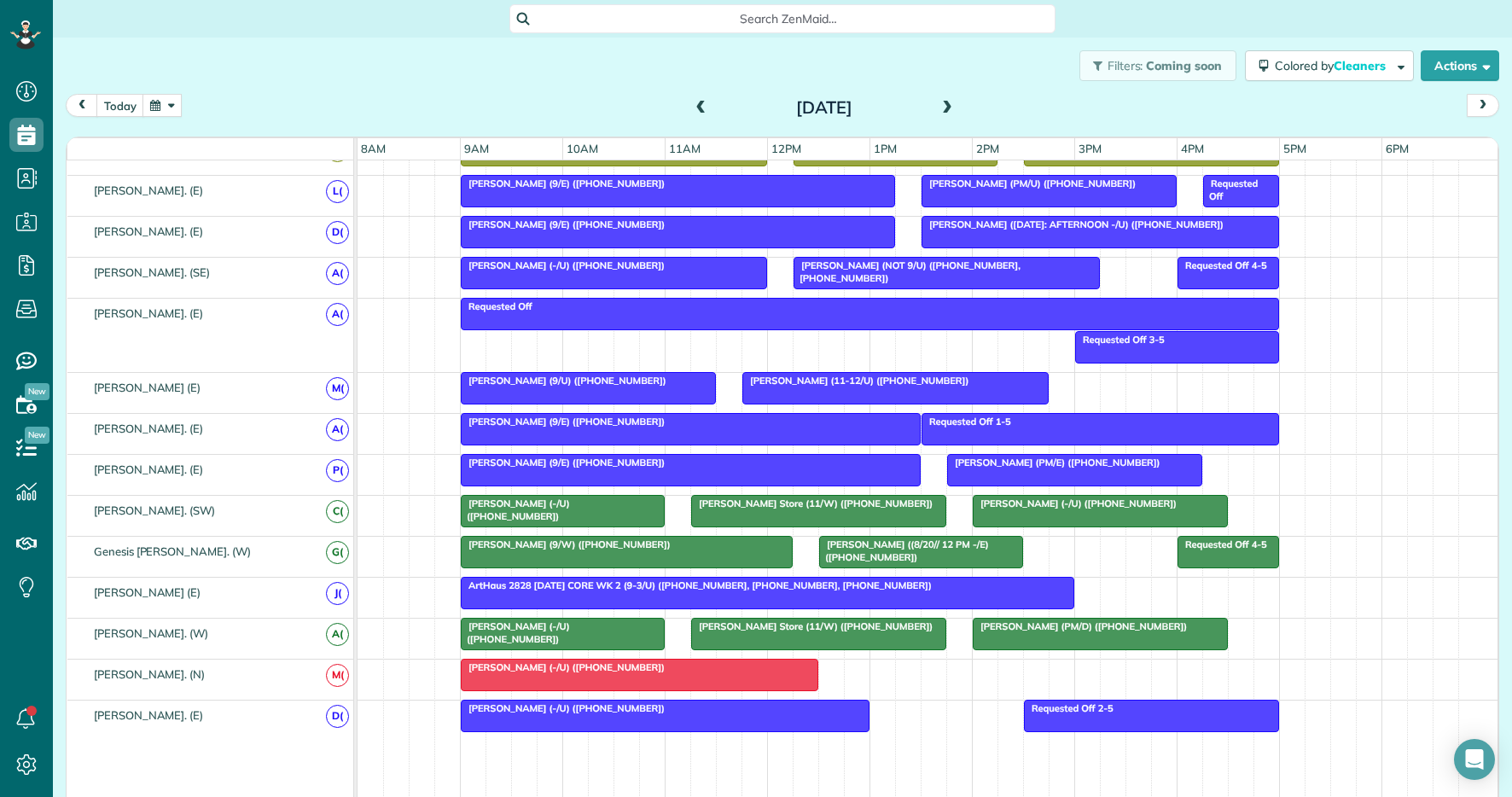
scroll to position [493, 0]
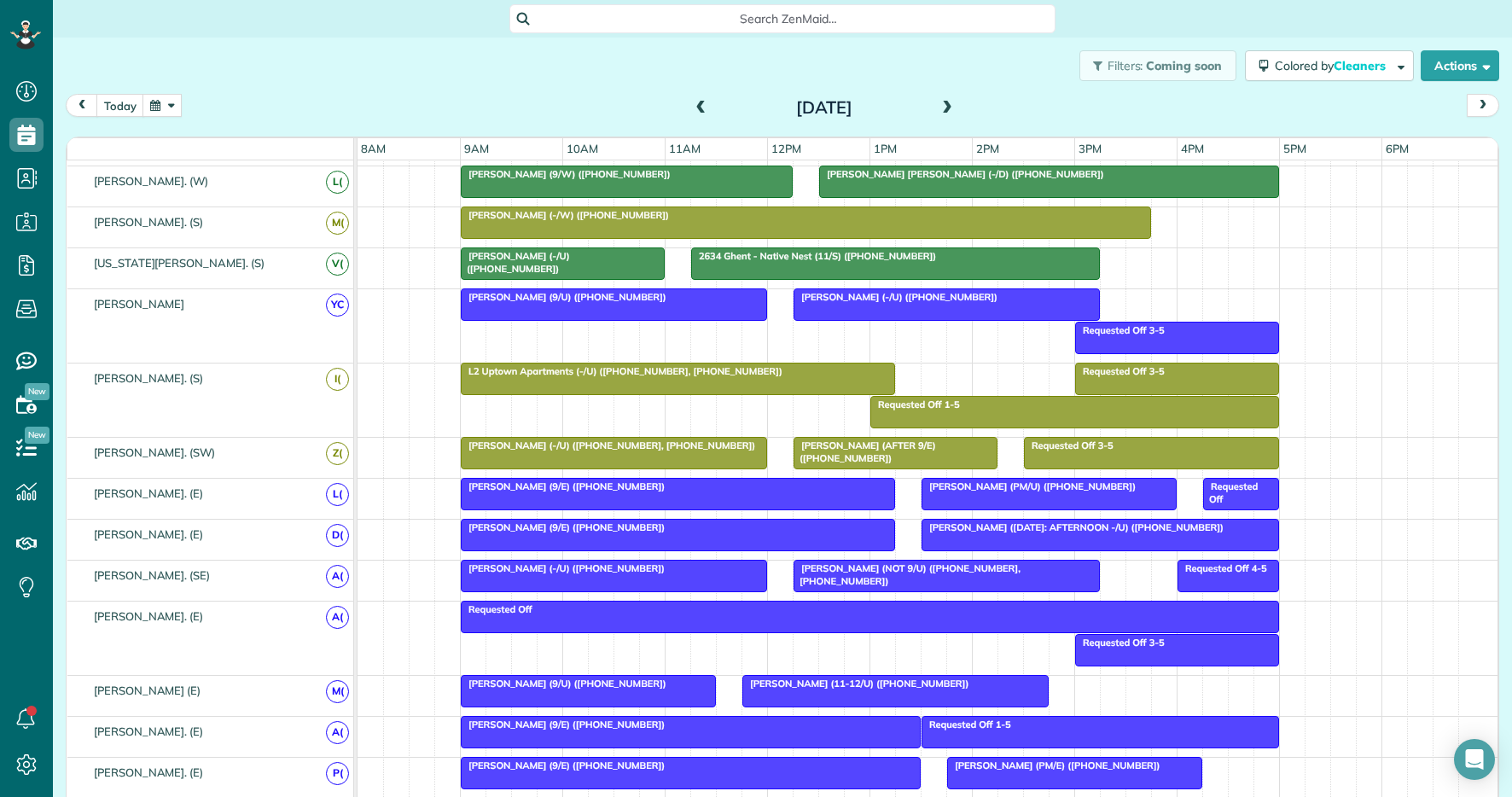
click at [956, 102] on span at bounding box center [948, 109] width 19 height 15
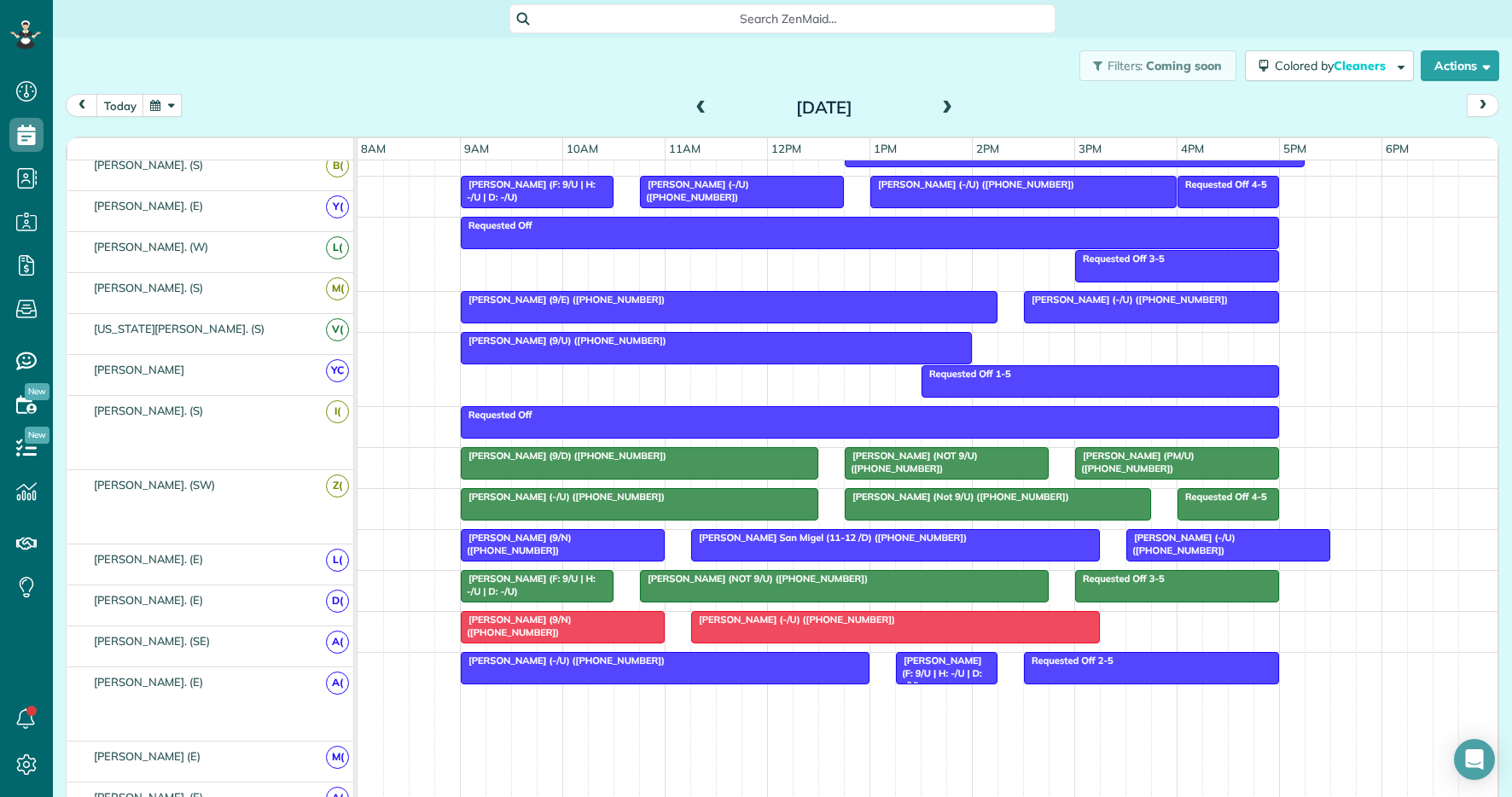
scroll to position [877, 0]
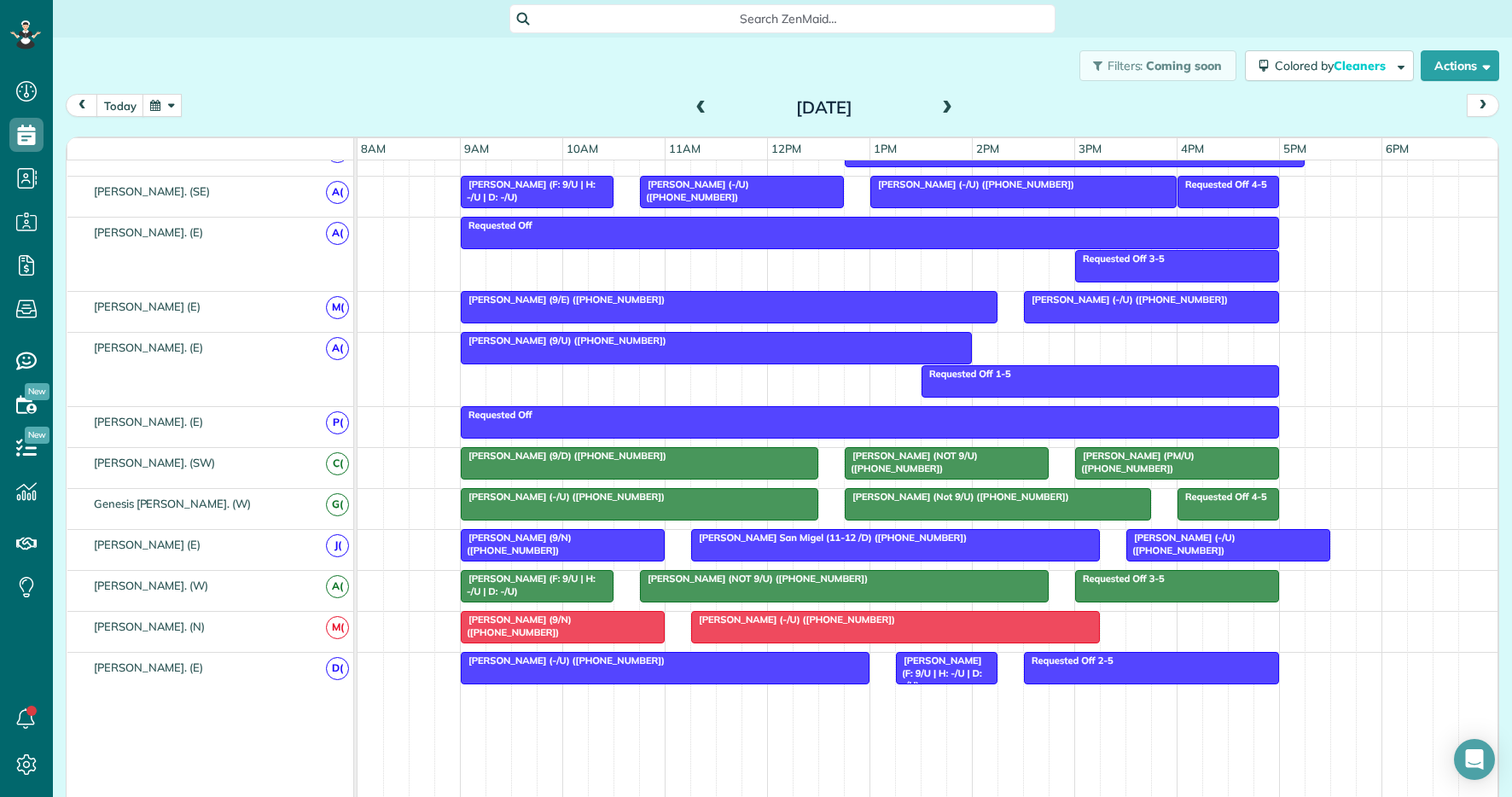
click at [948, 107] on span at bounding box center [948, 109] width 19 height 15
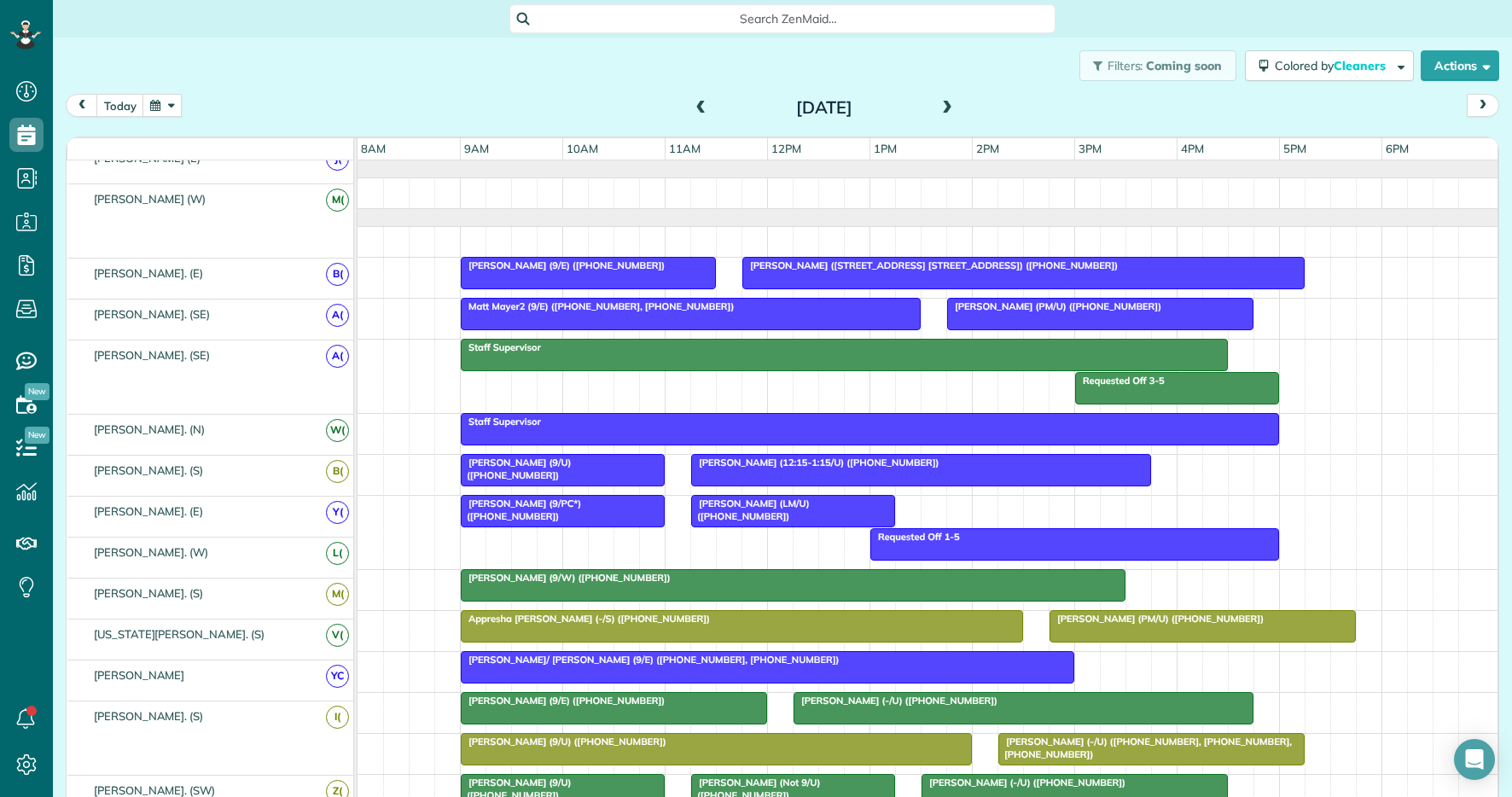
scroll to position [0, 0]
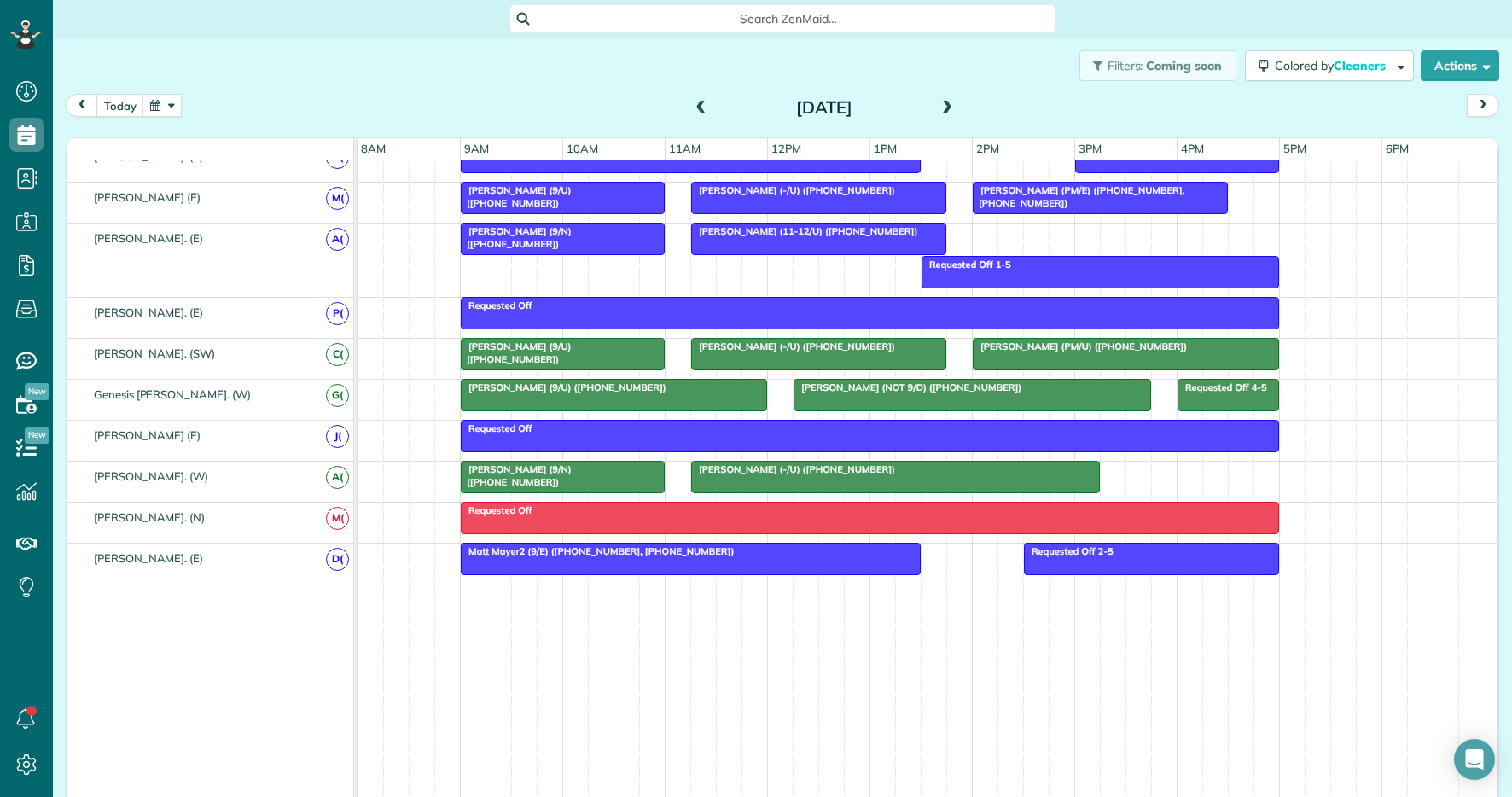
click at [950, 108] on span at bounding box center [948, 109] width 19 height 15
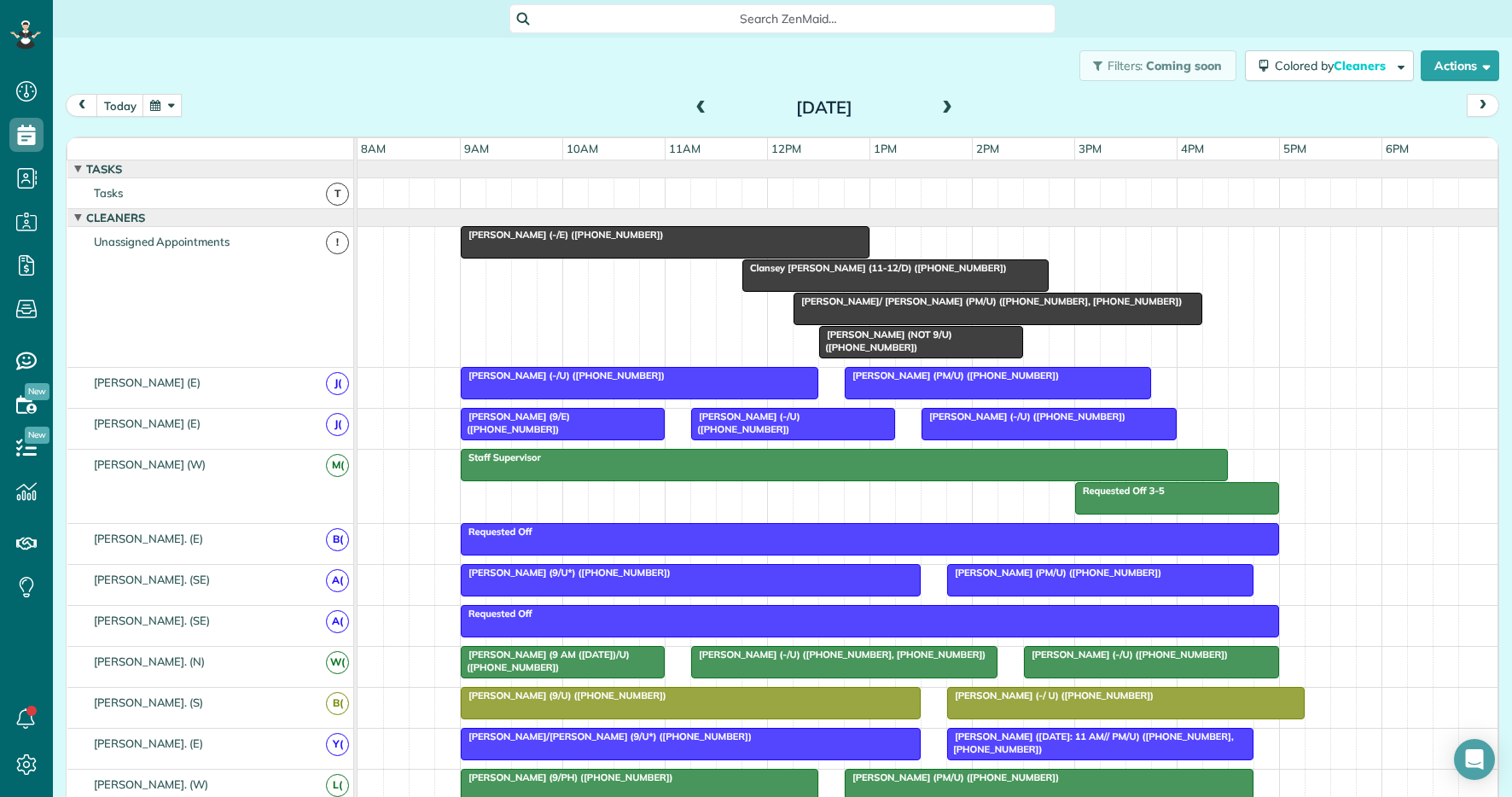
click at [950, 102] on span at bounding box center [948, 109] width 19 height 15
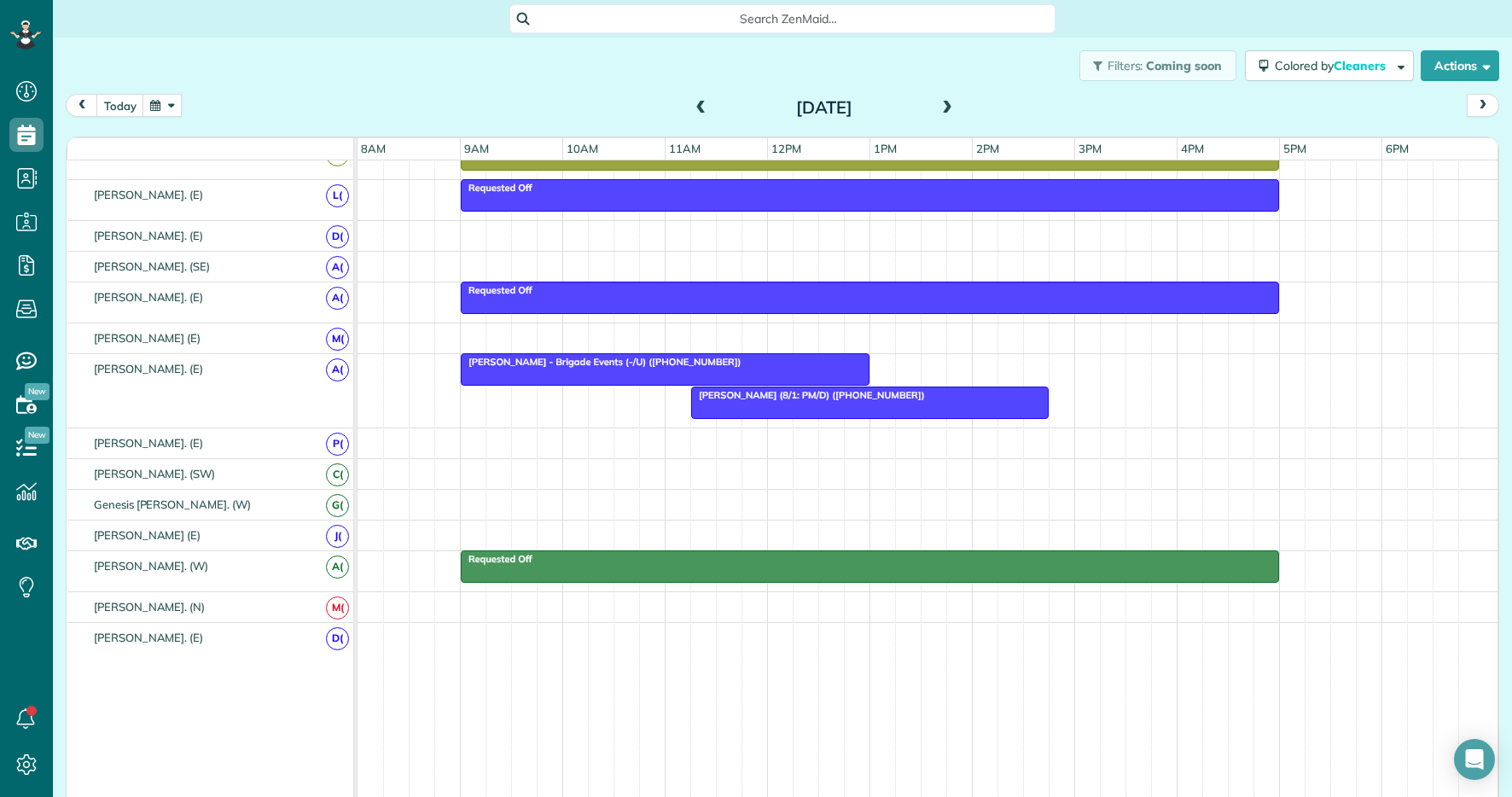
click at [945, 109] on span at bounding box center [948, 109] width 19 height 15
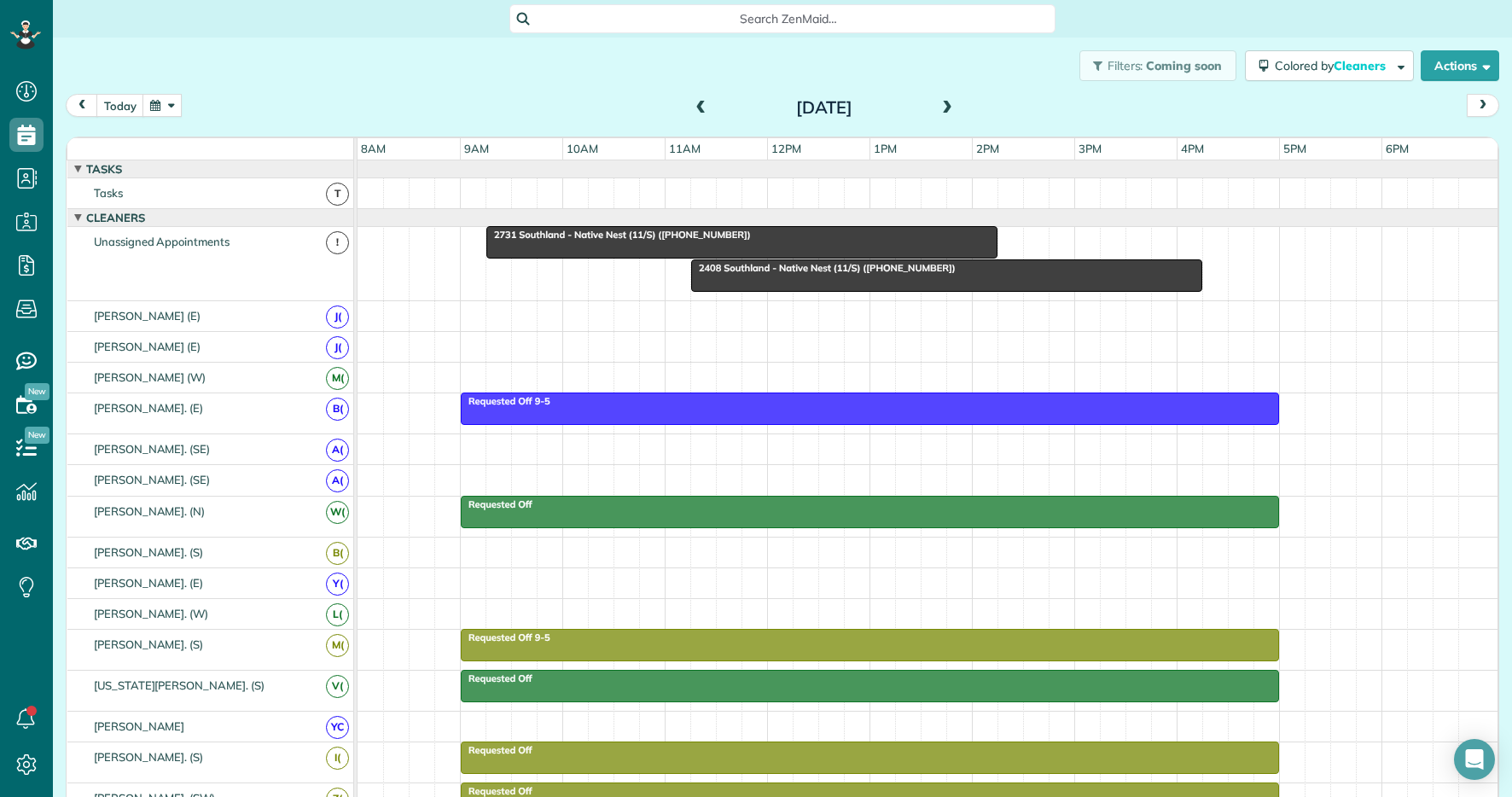
click at [949, 111] on span at bounding box center [948, 109] width 19 height 15
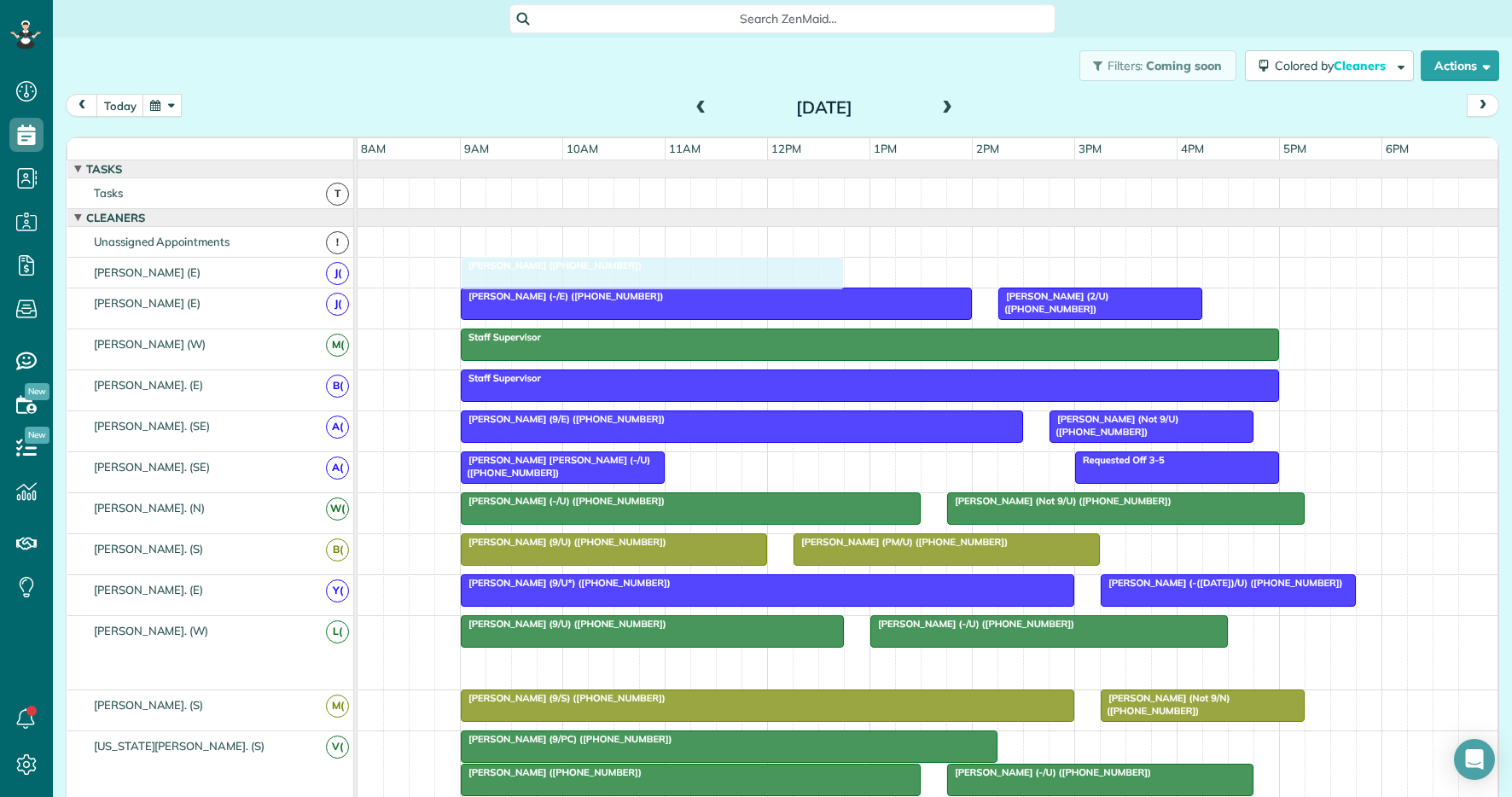
drag, startPoint x: 565, startPoint y: 660, endPoint x: 568, endPoint y: 282, distance: 378.0
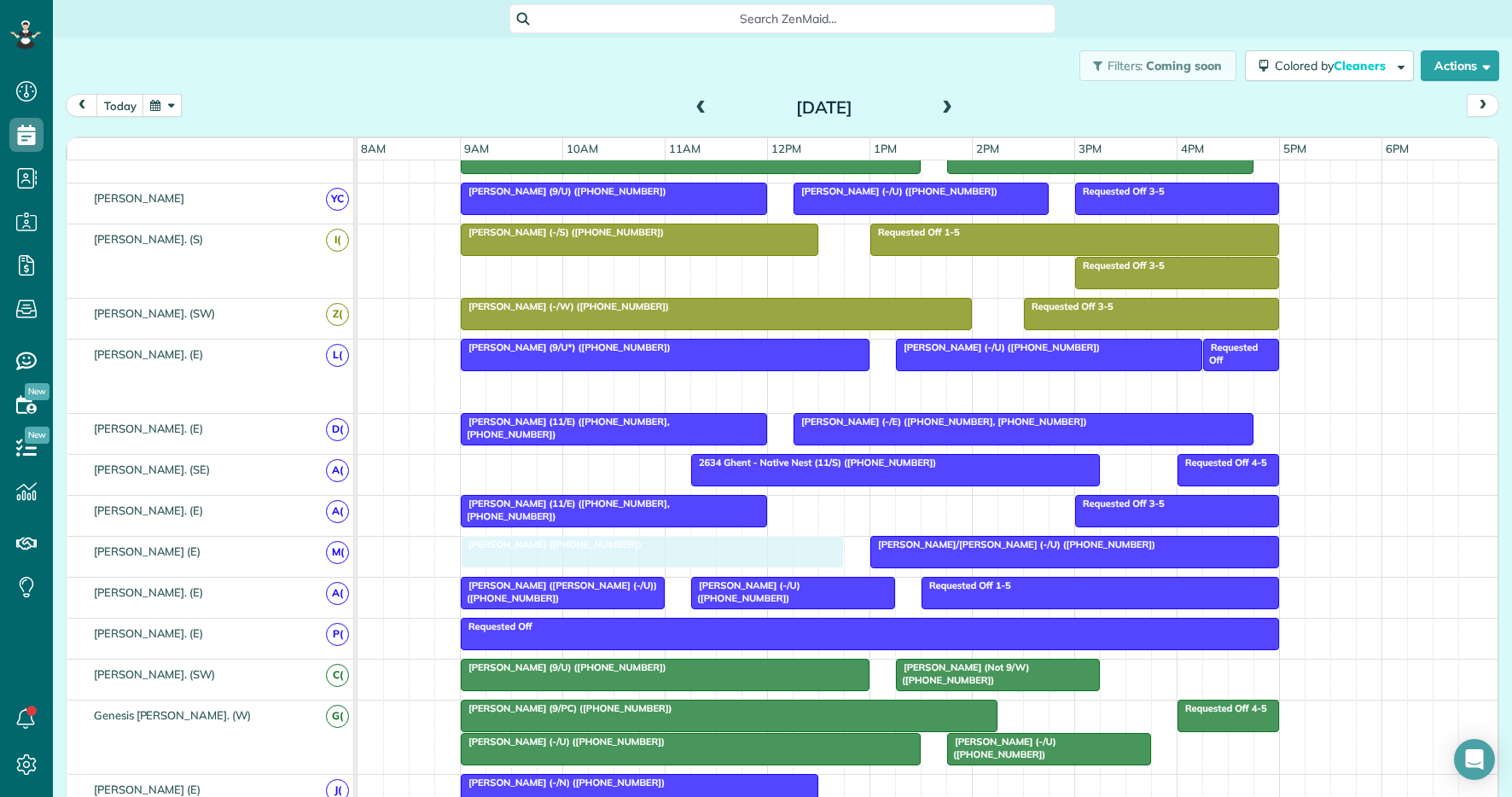
drag, startPoint x: 571, startPoint y: 399, endPoint x: 576, endPoint y: 574, distance: 175.1
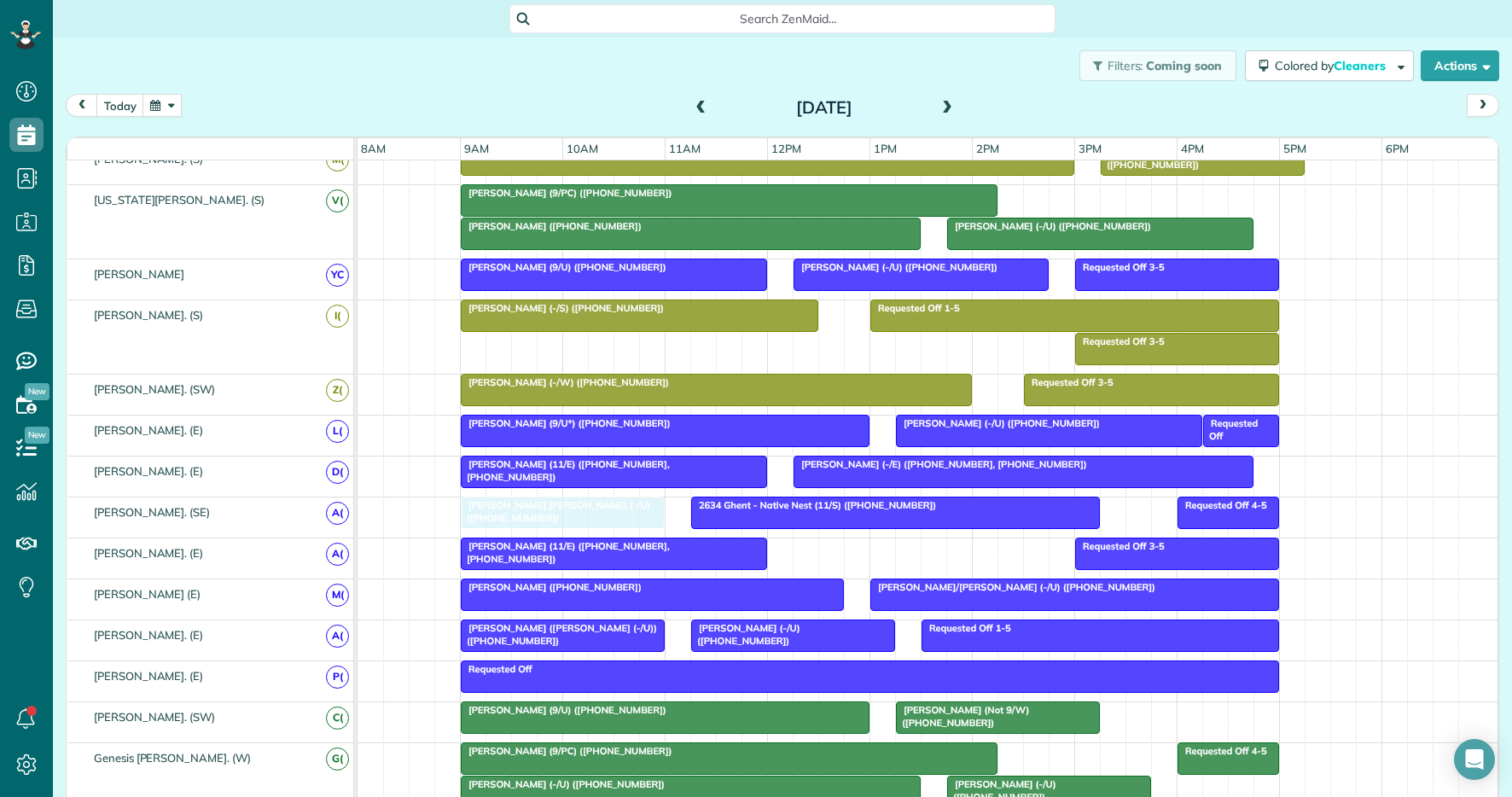
drag, startPoint x: 612, startPoint y: 297, endPoint x: 611, endPoint y: 525, distance: 228.0
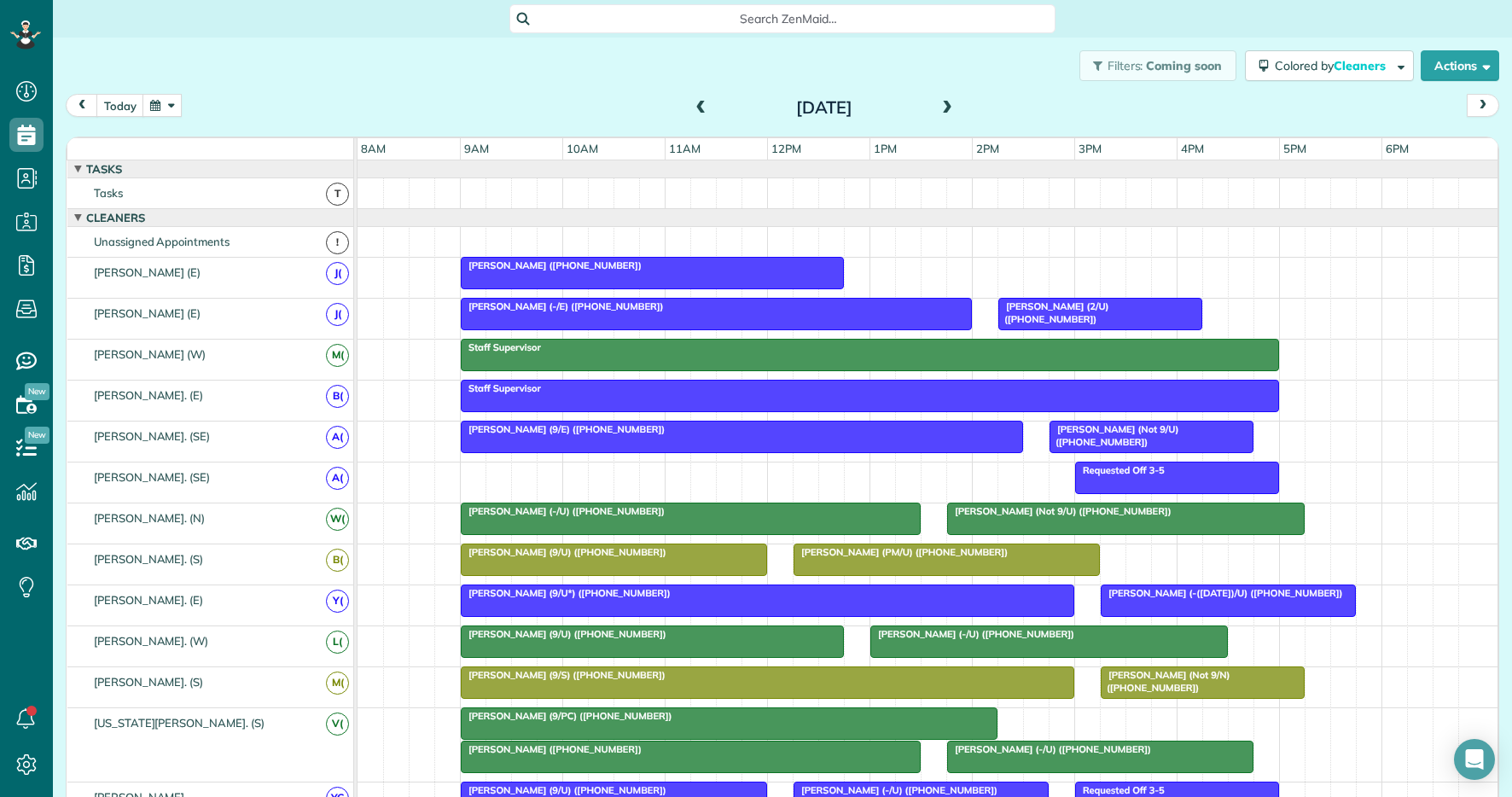
click at [159, 112] on button "button" at bounding box center [162, 105] width 39 height 23
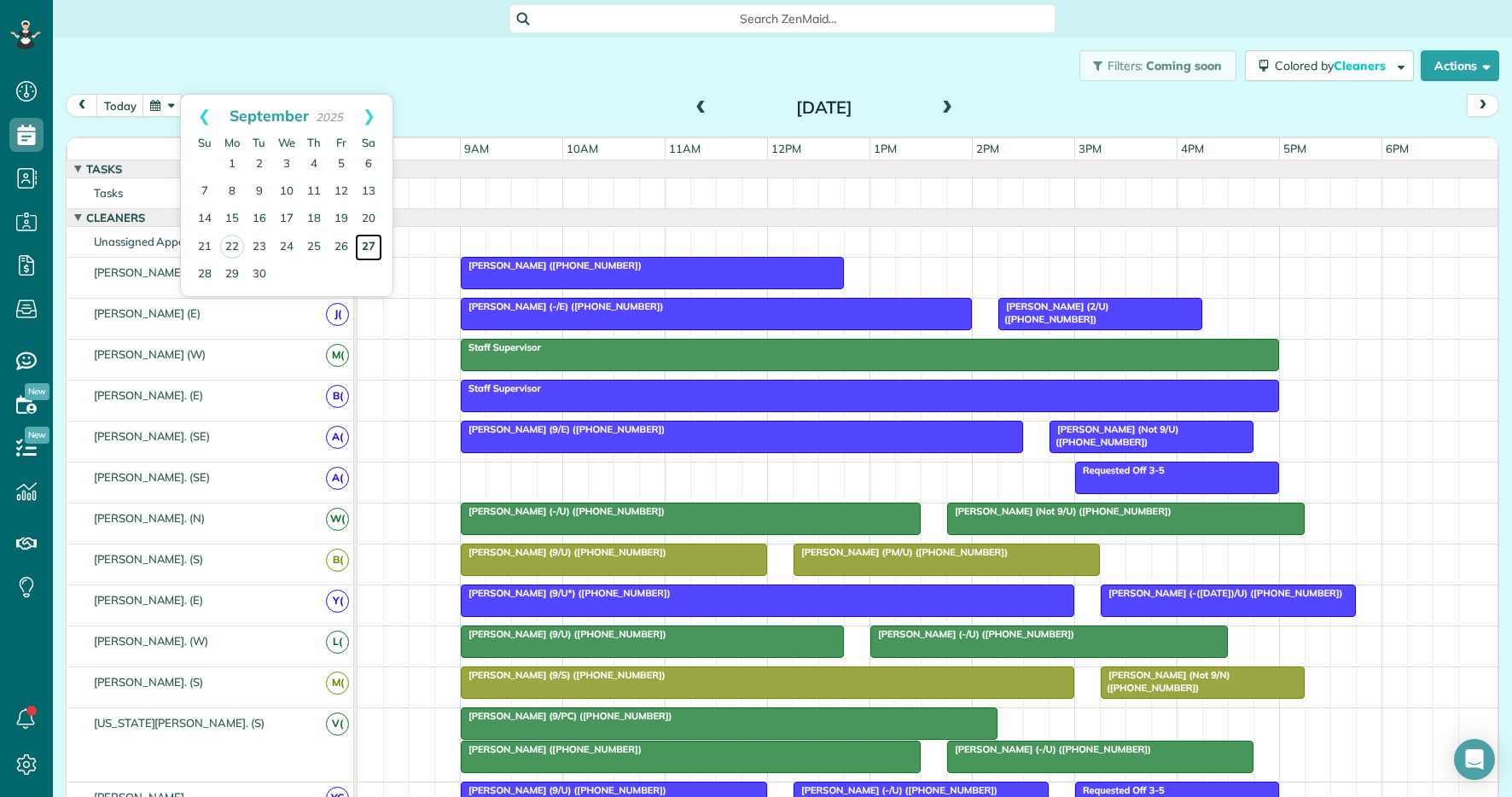
click at [368, 248] on link "27" at bounding box center [369, 247] width 27 height 27
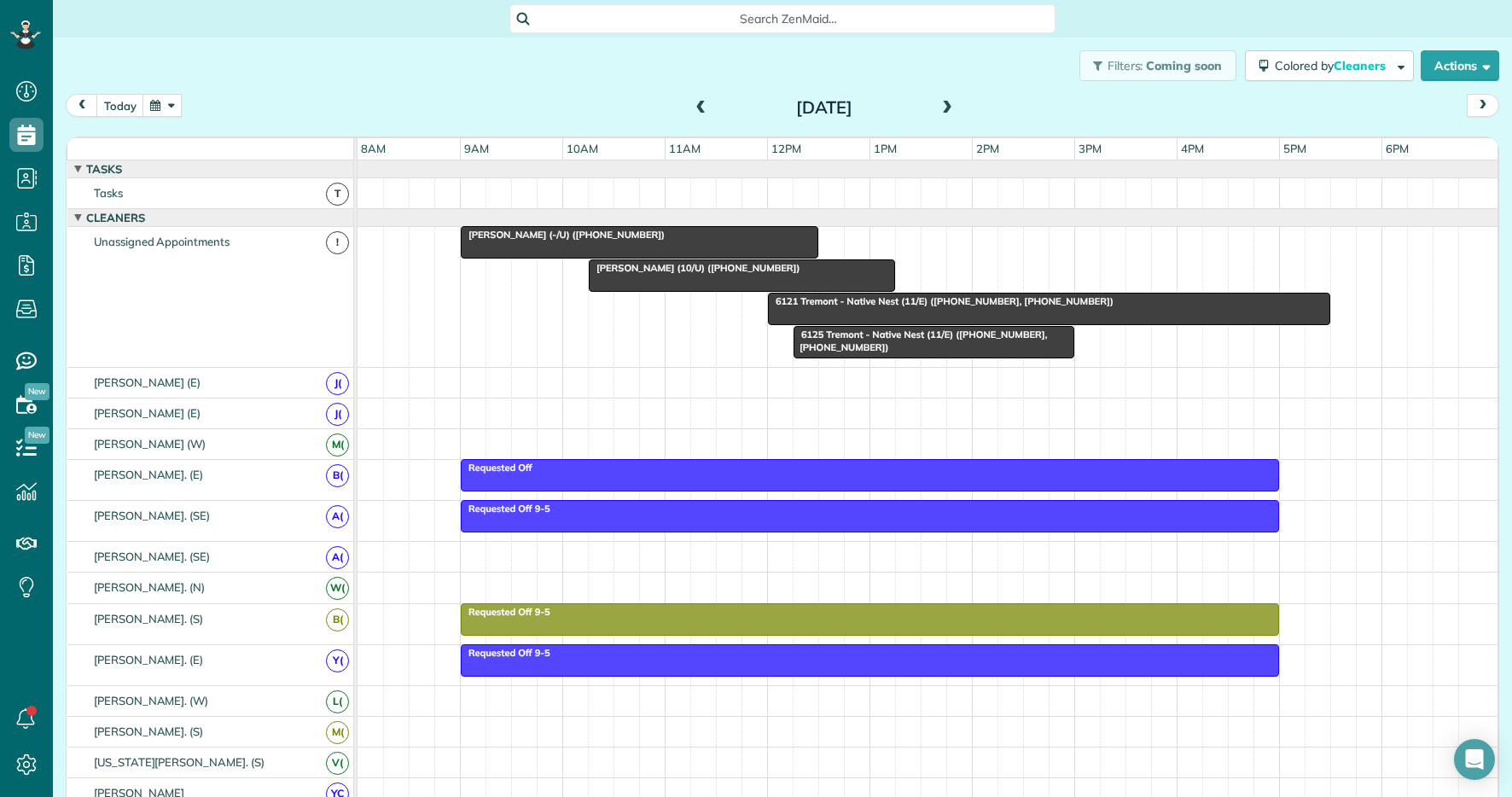
click at [948, 103] on span at bounding box center [948, 109] width 19 height 15
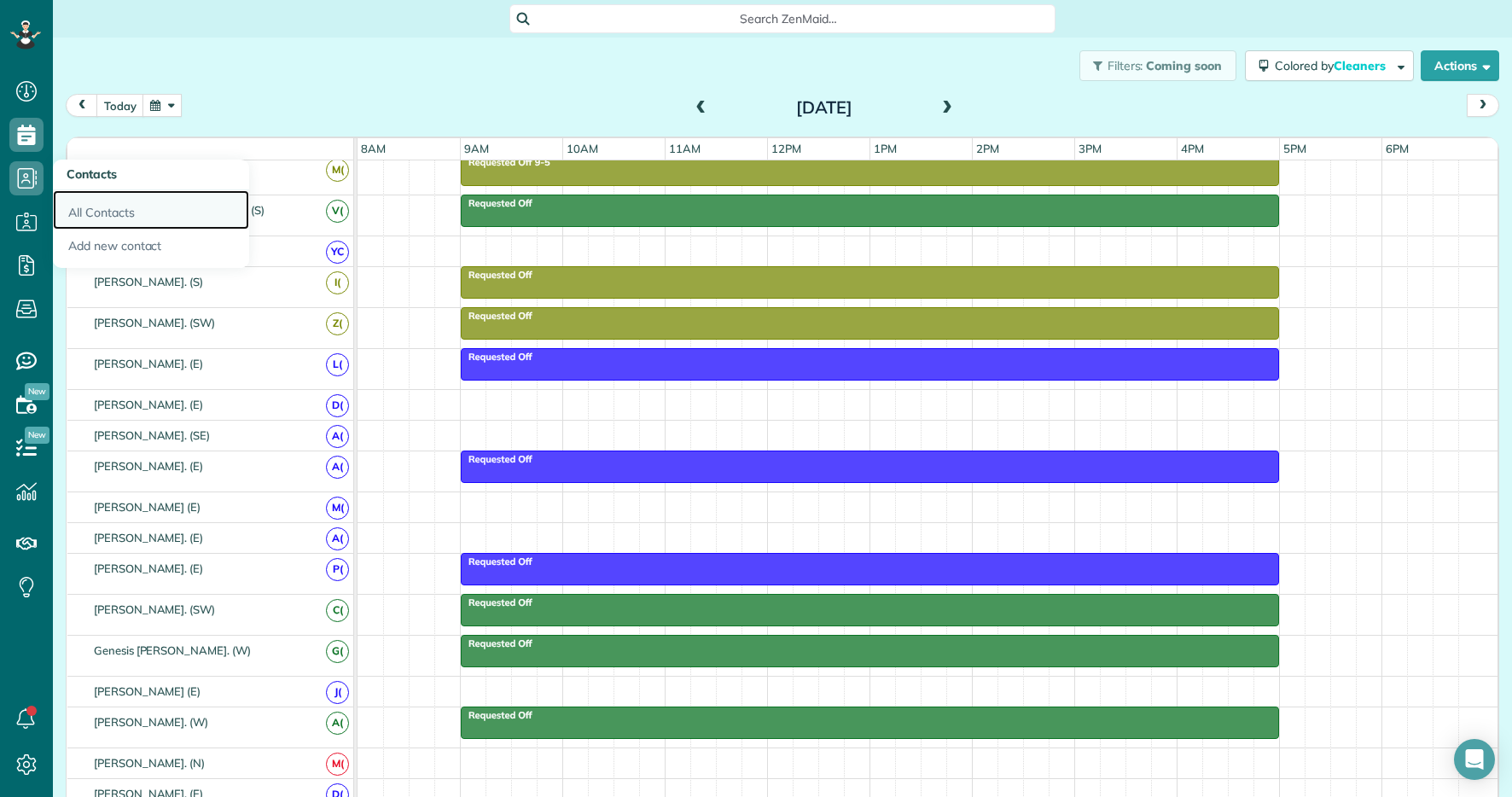
click at [98, 215] on link "All Contacts" at bounding box center [151, 210] width 197 height 39
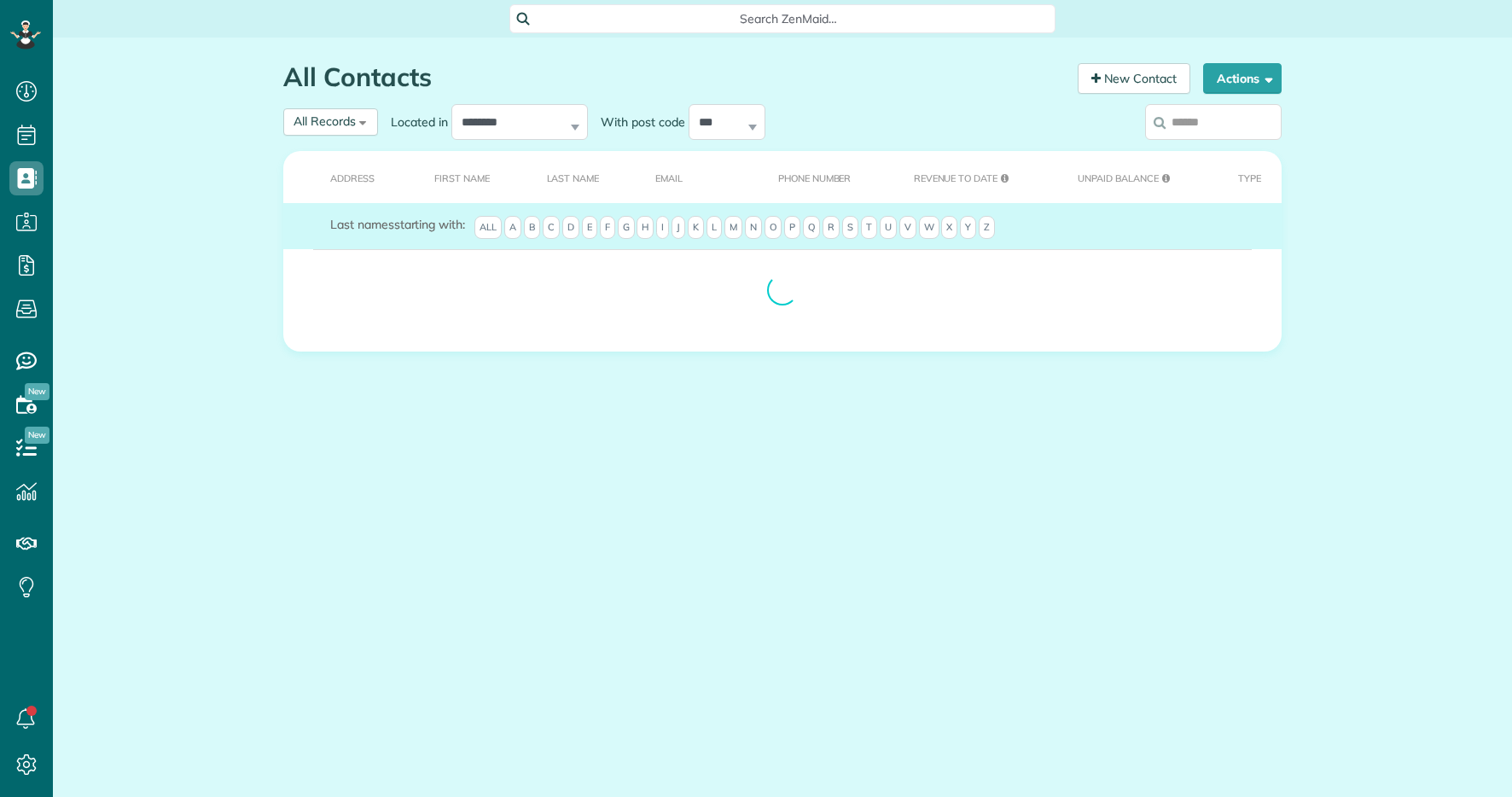
scroll to position [8, 8]
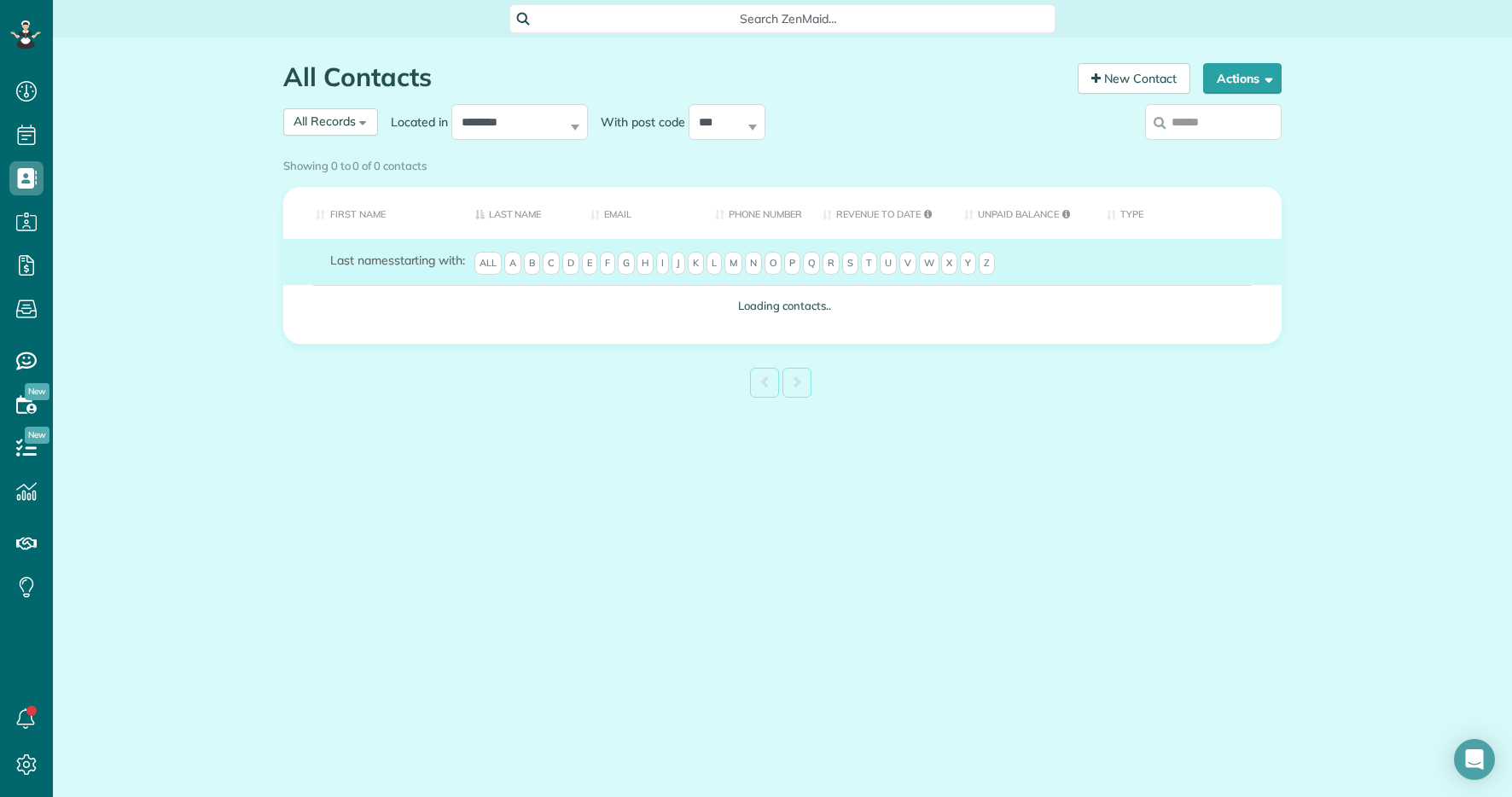
click at [1189, 127] on input "search" at bounding box center [1214, 122] width 137 height 36
paste input "**********"
type input "**********"
click at [1216, 151] on div "Showing 0 to 0 of 0 contacts" at bounding box center [783, 162] width 999 height 23
click at [1206, 151] on div "Showing 0 to 0 of 0 contacts" at bounding box center [783, 166] width 1025 height 30
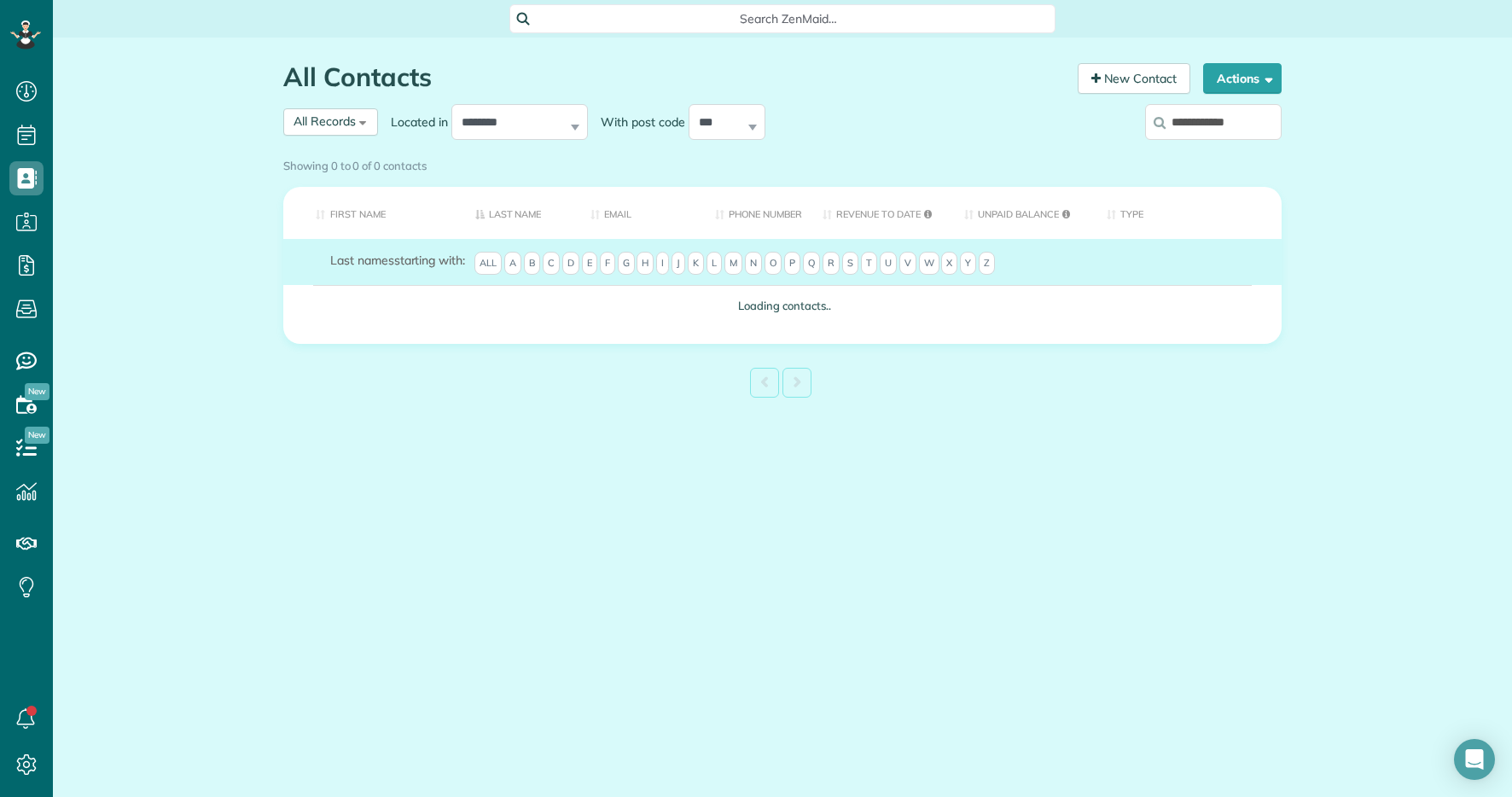
click at [1198, 151] on div "Showing 0 to 0 of 0 contacts" at bounding box center [783, 166] width 1025 height 30
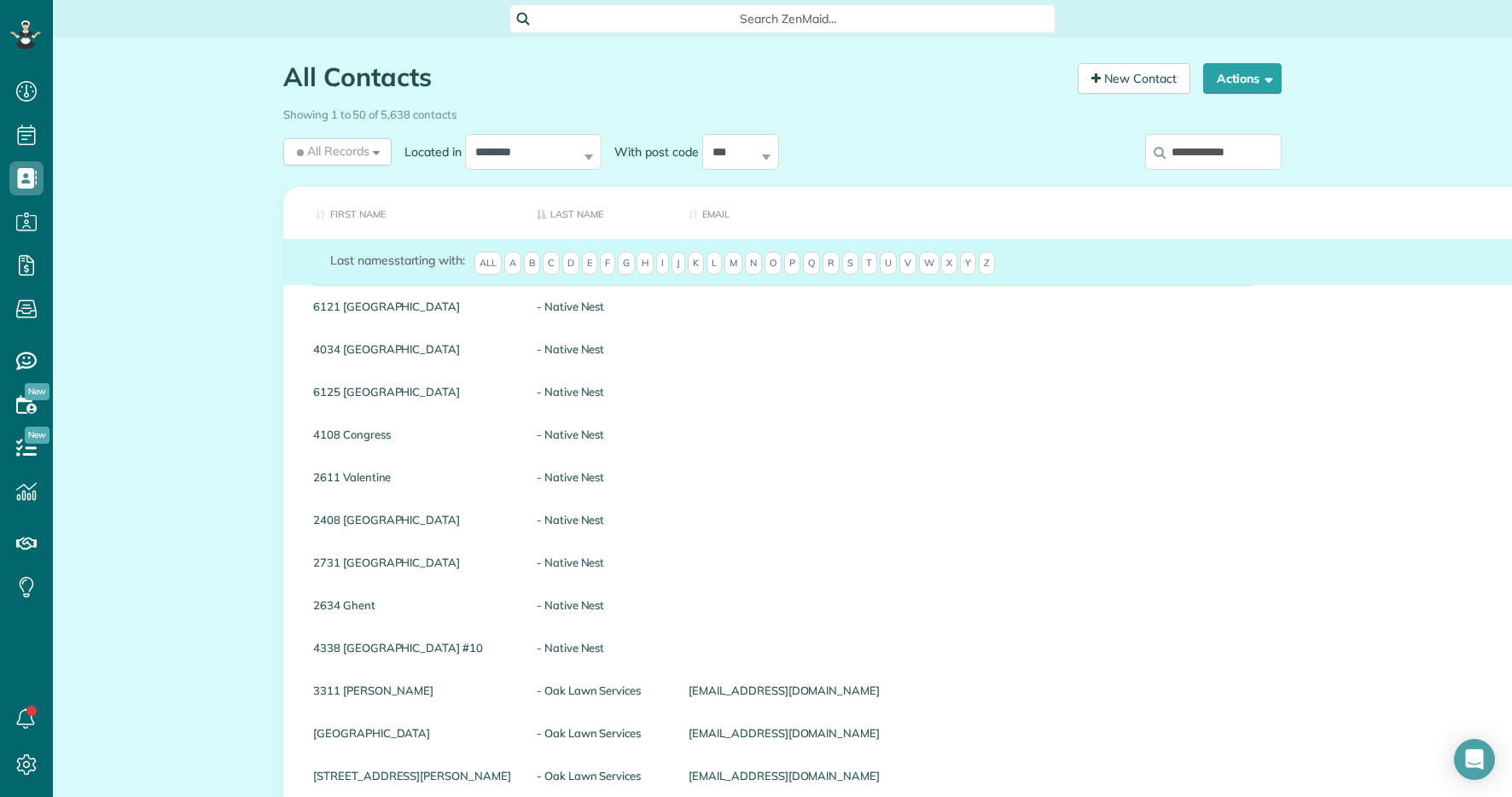
click at [1192, 127] on div "Showing 1 to 50 of 5,638 contacts" at bounding box center [783, 115] width 1025 height 30
click at [1188, 156] on input "**********" at bounding box center [1214, 152] width 137 height 36
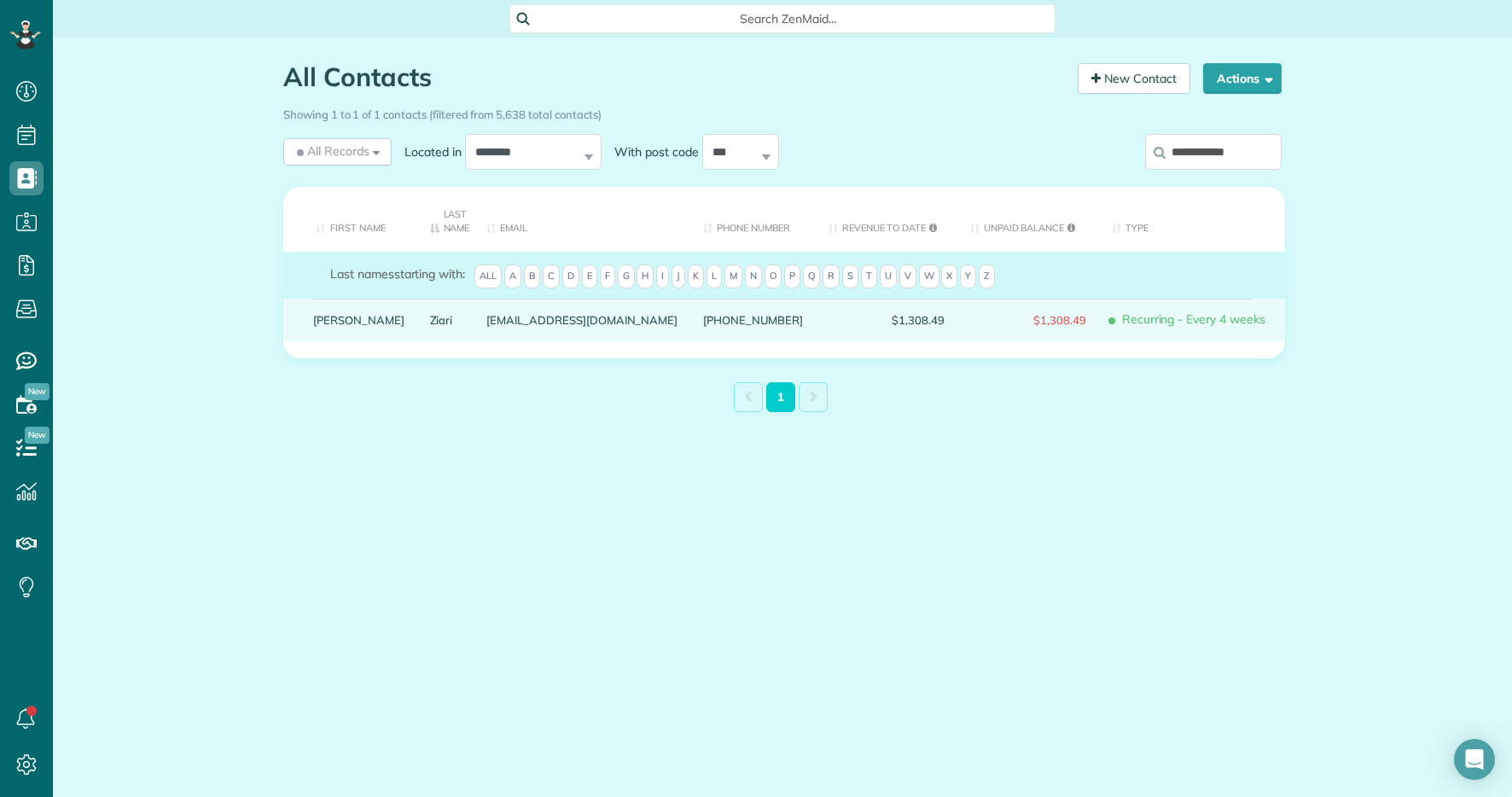
click at [417, 321] on div "Ziari" at bounding box center [446, 320] width 57 height 43
click at [430, 321] on link "Ziari" at bounding box center [446, 320] width 32 height 12
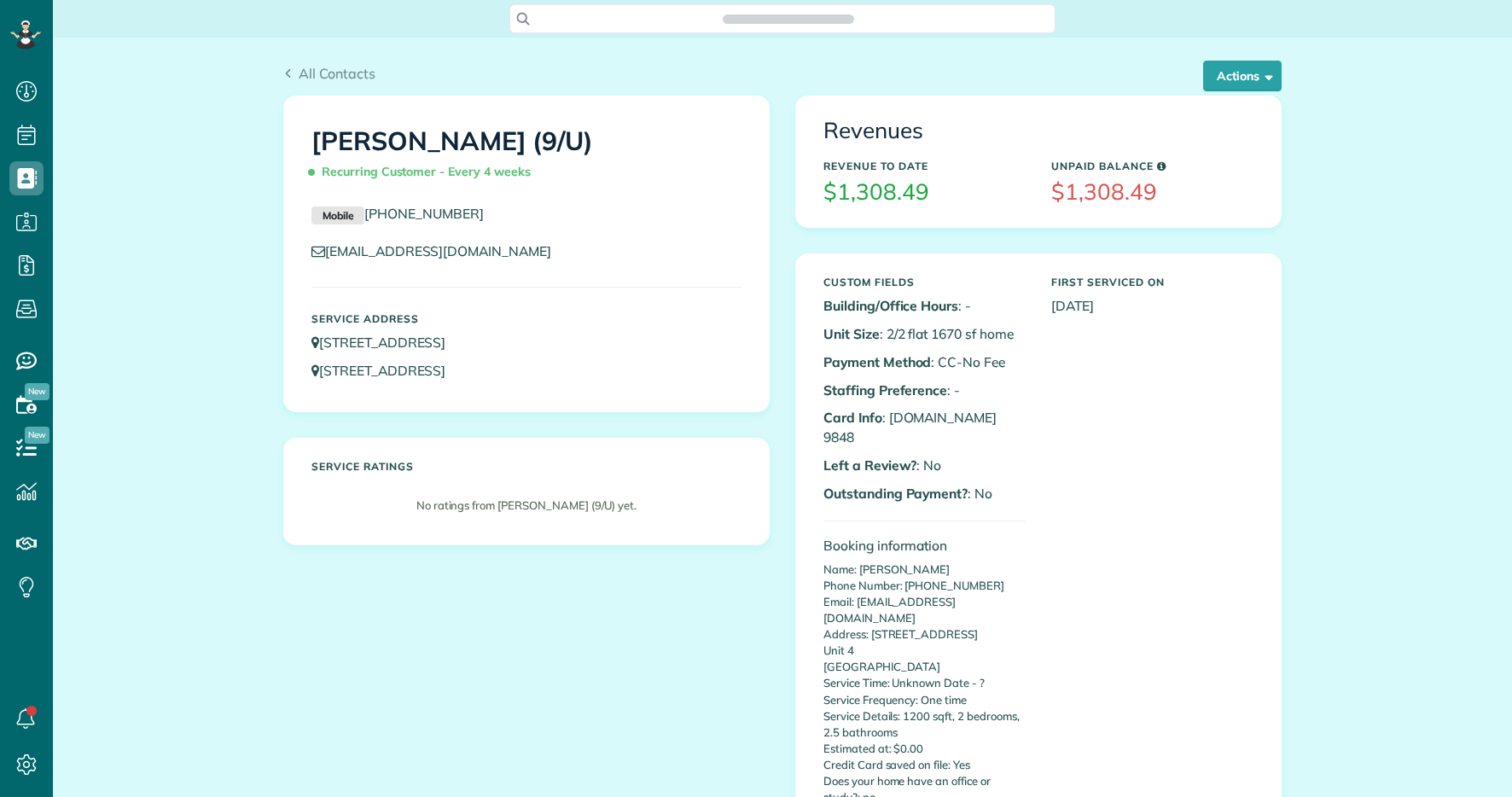
scroll to position [8, 8]
click at [1234, 75] on button "Actions" at bounding box center [1243, 76] width 79 height 31
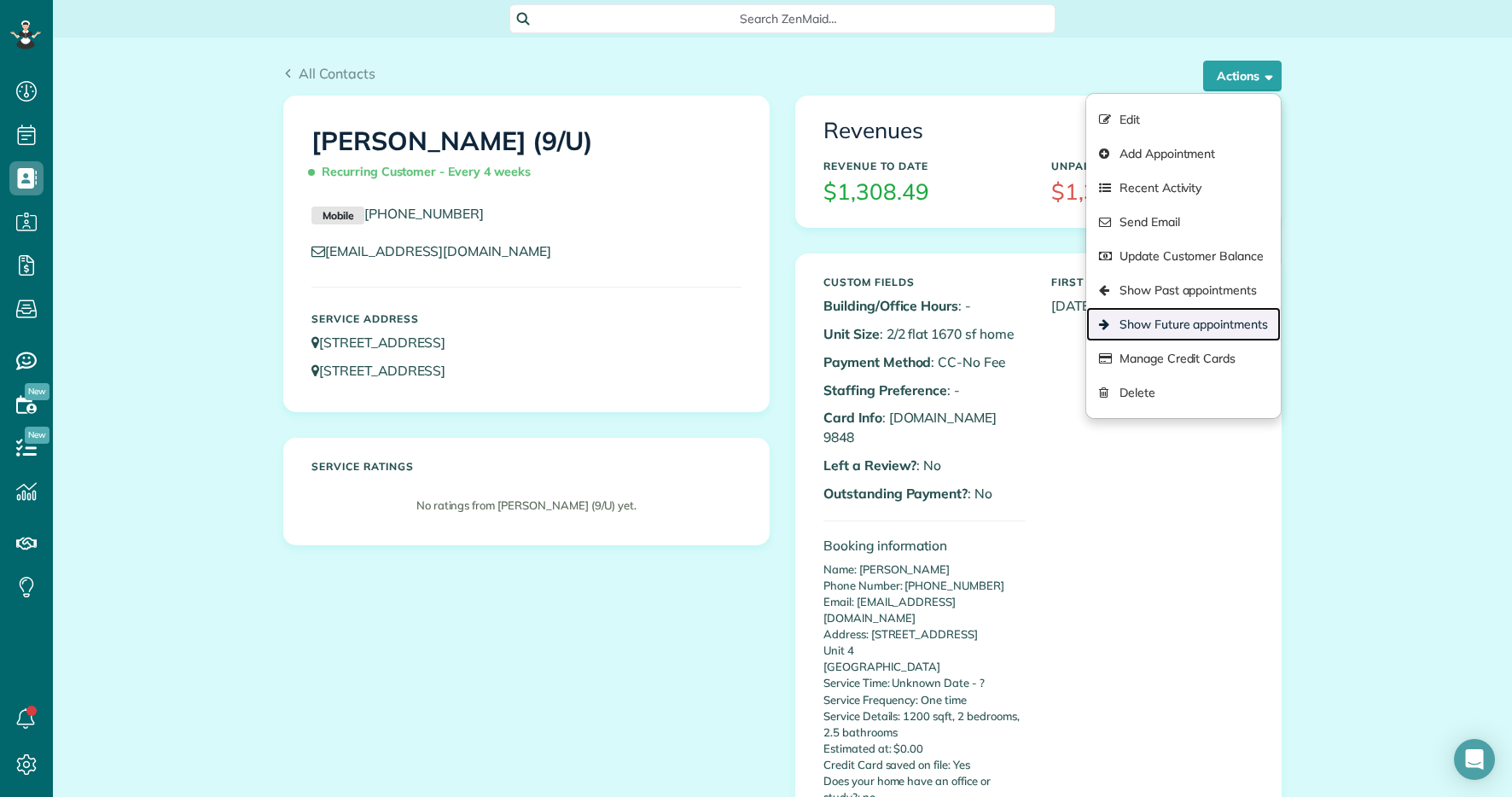
click at [1169, 323] on link "Show Future appointments" at bounding box center [1184, 324] width 195 height 34
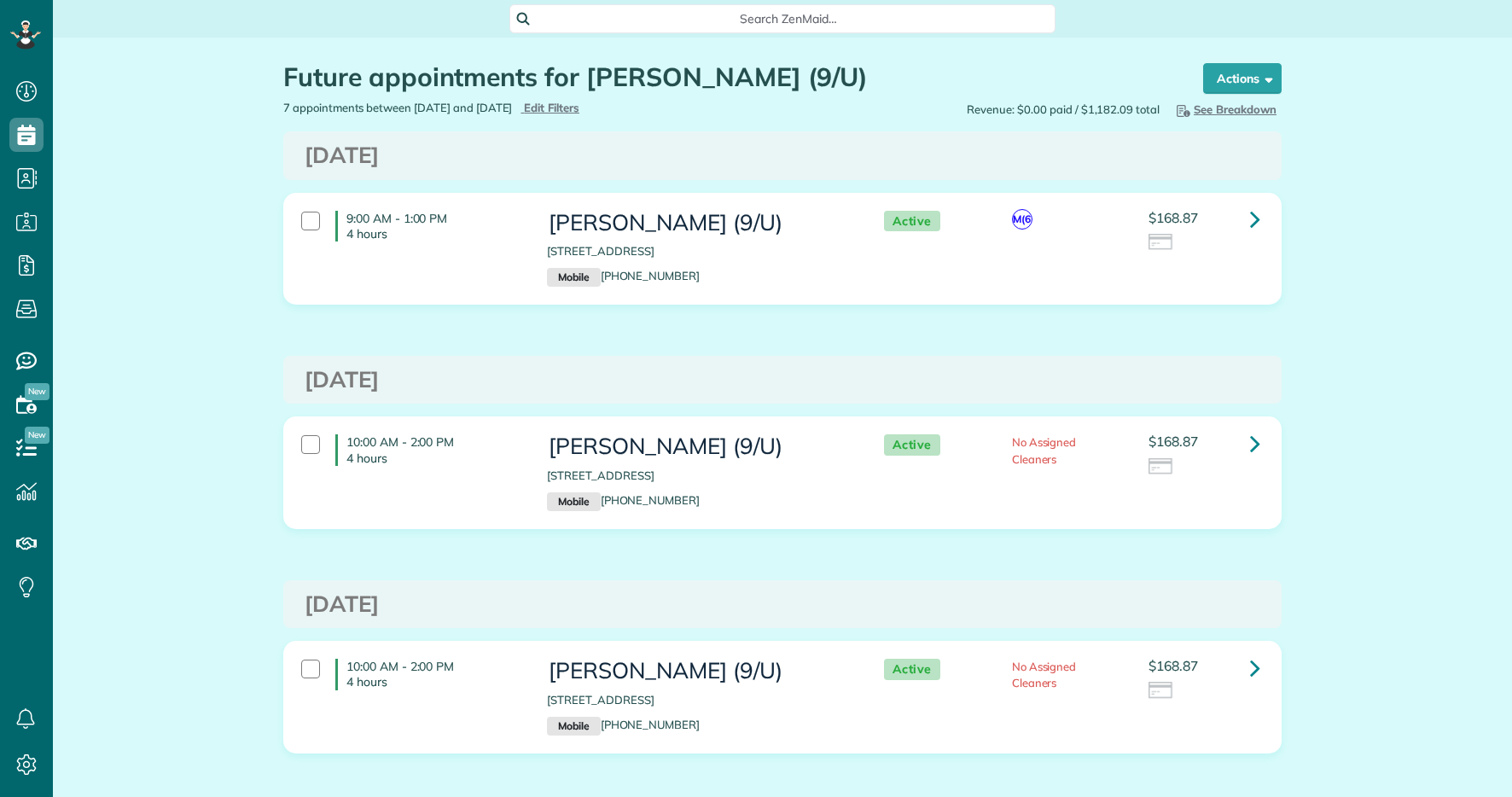
scroll to position [8, 8]
